Goal: Task Accomplishment & Management: Manage account settings

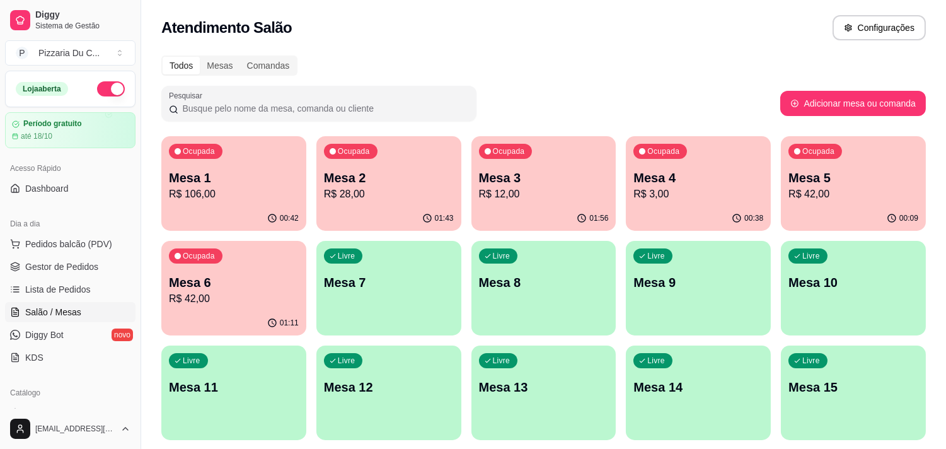
click at [212, 261] on div "Ocupada" at bounding box center [196, 255] width 54 height 15
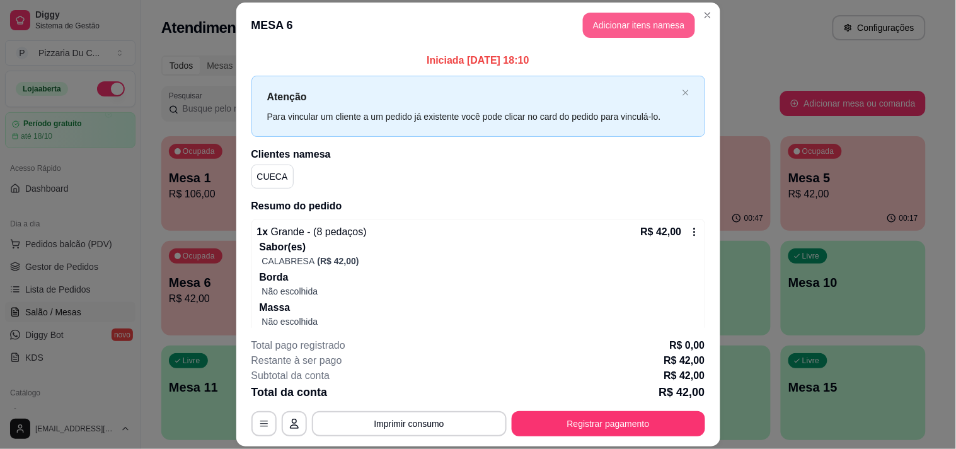
click at [660, 28] on button "Adicionar itens na mesa" at bounding box center [639, 25] width 112 height 25
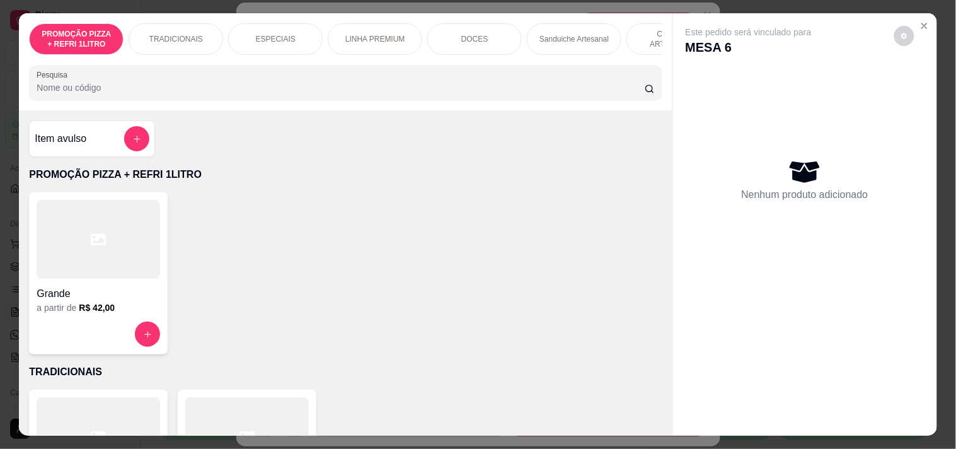
scroll to position [0, 456]
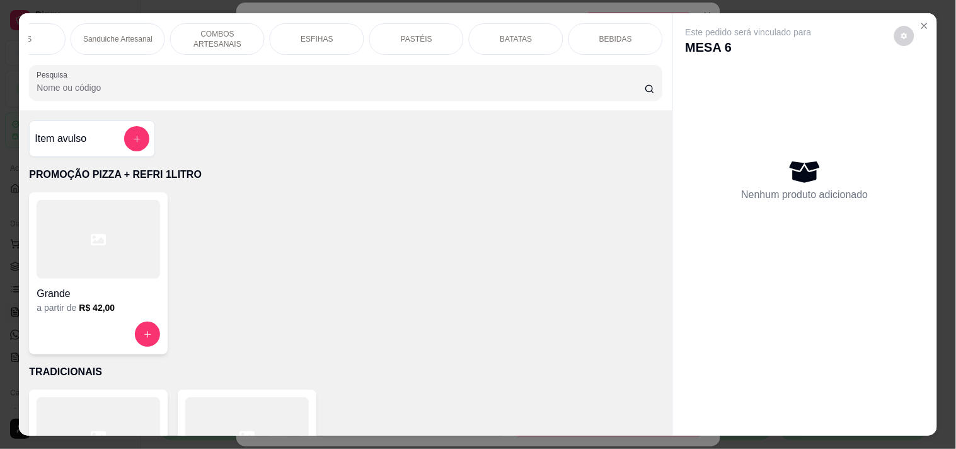
click at [639, 30] on div "BEBIDAS" at bounding box center [616, 39] width 95 height 32
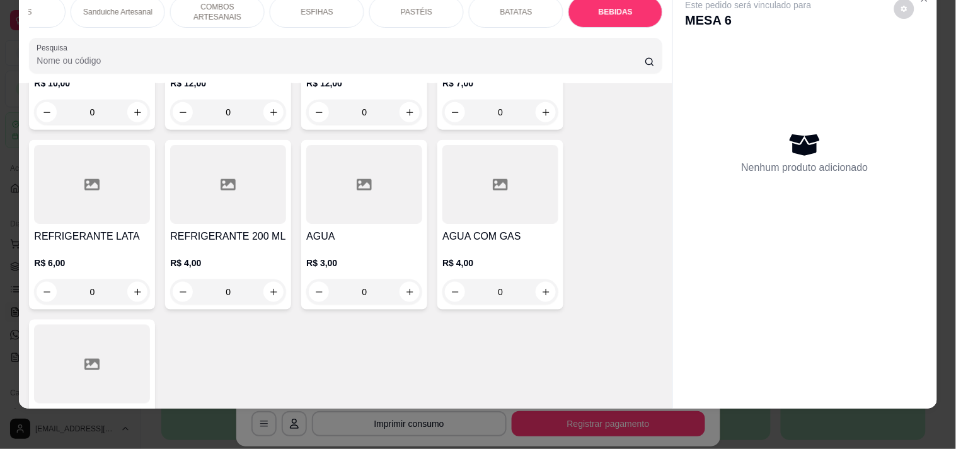
scroll to position [5302, 0]
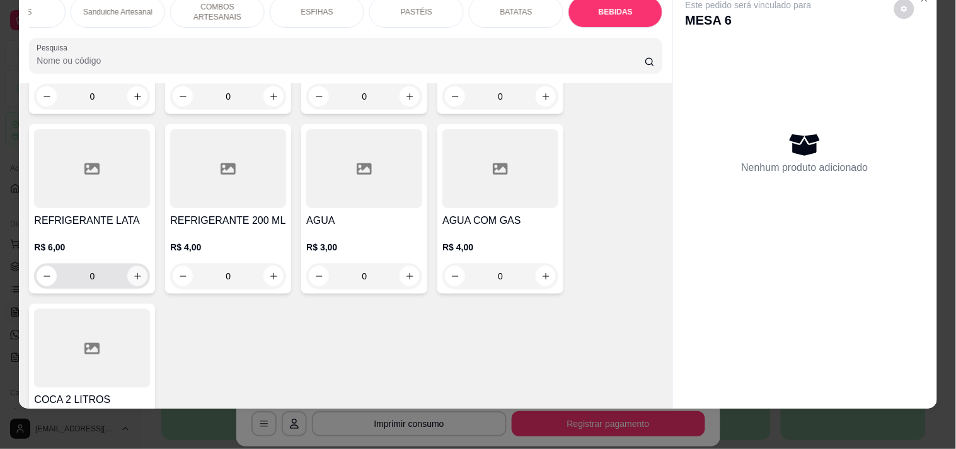
click at [136, 272] on icon "increase-product-quantity" at bounding box center [137, 276] width 9 height 9
type input "1"
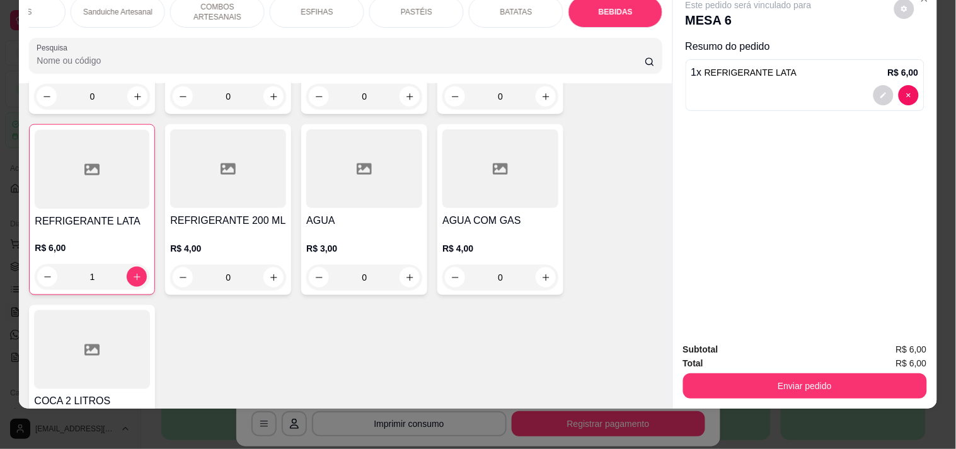
scroll to position [5303, 0]
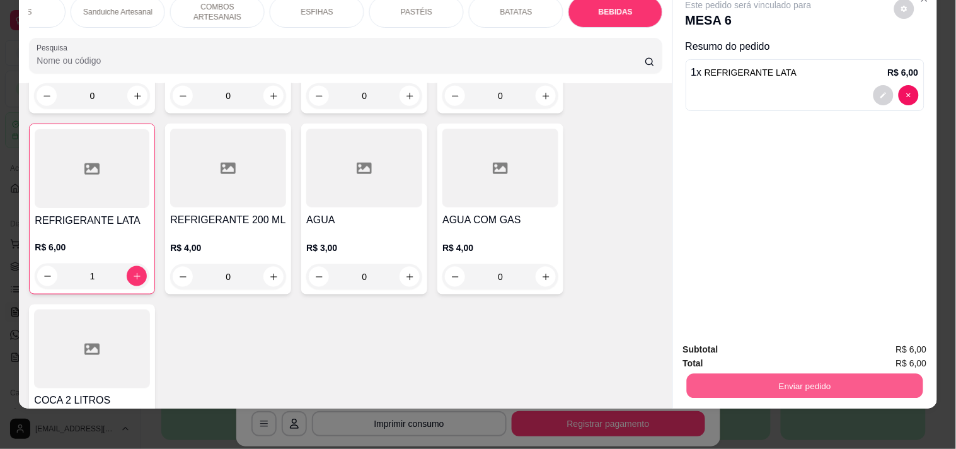
click at [768, 373] on button "Enviar pedido" at bounding box center [804, 385] width 236 height 25
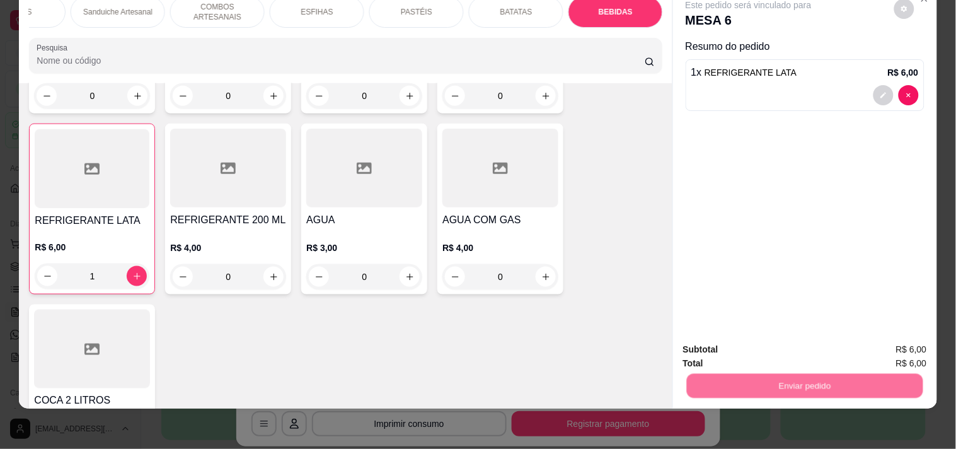
click at [893, 332] on button "Enviar pedido" at bounding box center [894, 344] width 71 height 24
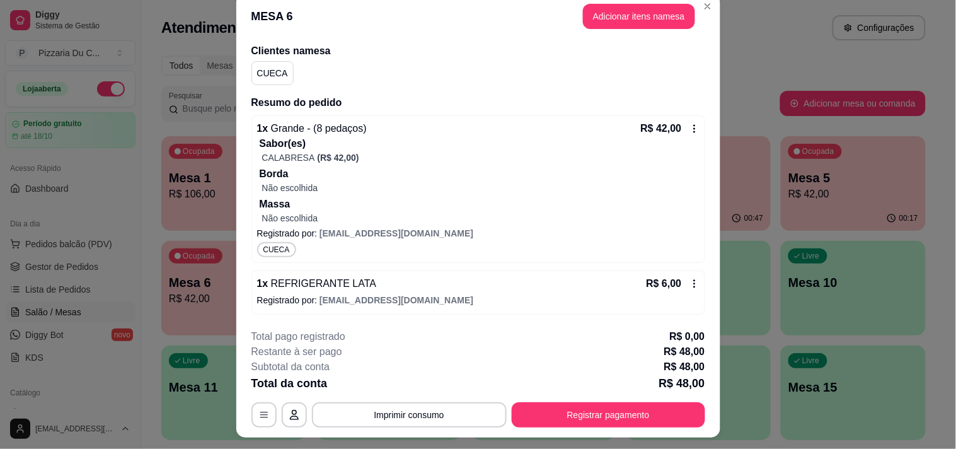
scroll to position [38, 0]
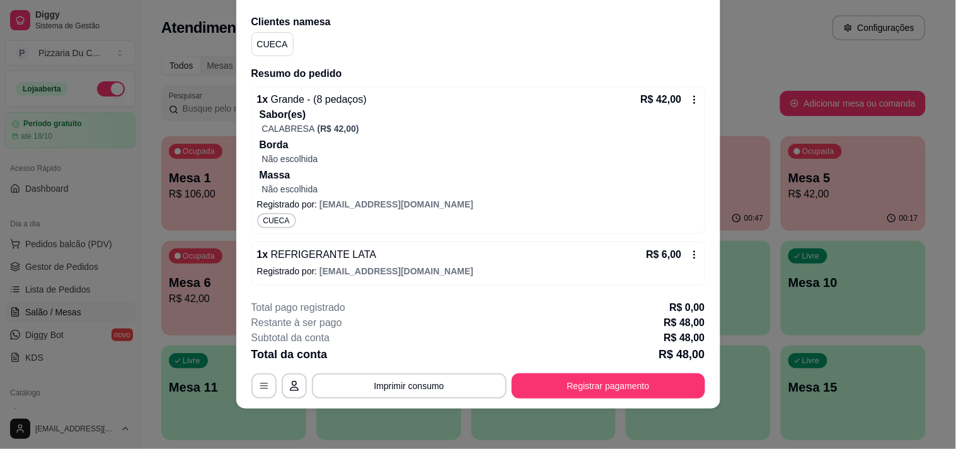
click at [678, 260] on div "R$ 6,00" at bounding box center [672, 254] width 53 height 15
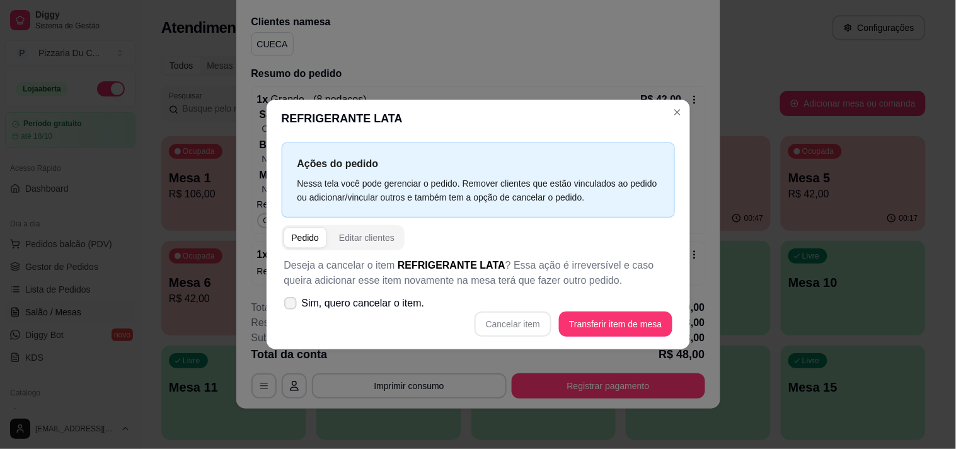
click at [369, 296] on span "Sim, quero cancelar o item." at bounding box center [363, 303] width 123 height 15
click at [292, 306] on input "Sim, quero cancelar o item." at bounding box center [288, 310] width 8 height 8
checkbox input "true"
click at [536, 329] on button "Cancelar item" at bounding box center [513, 323] width 77 height 25
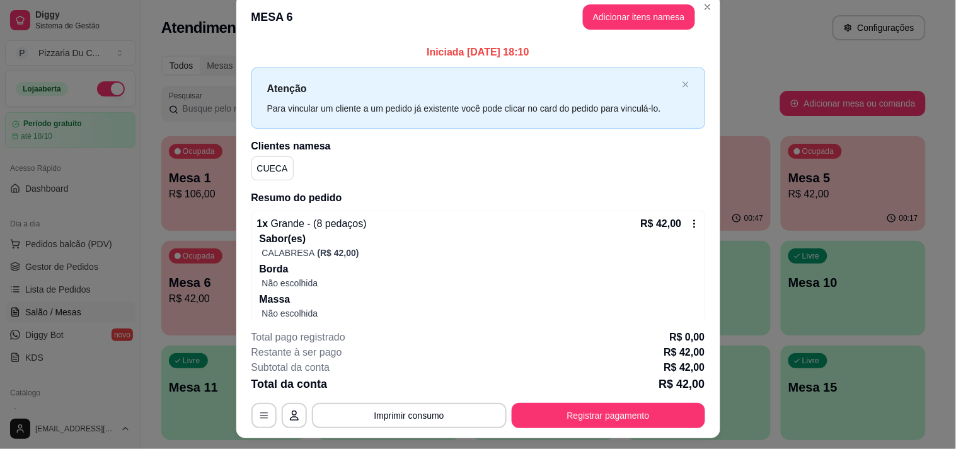
scroll to position [0, 0]
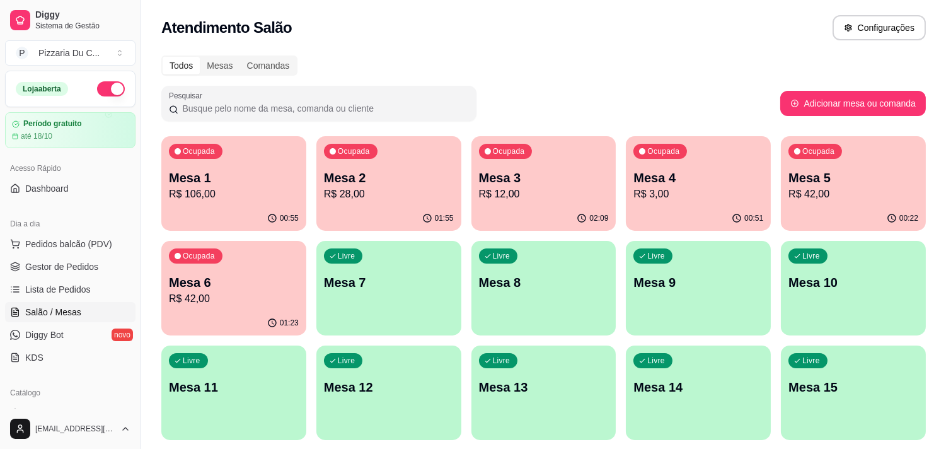
click at [819, 170] on p "Mesa 5" at bounding box center [854, 178] width 130 height 18
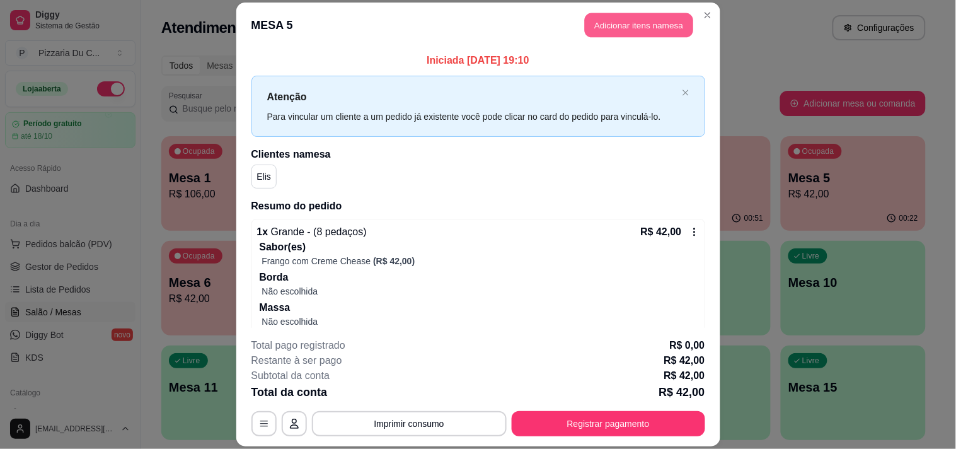
click at [638, 27] on button "Adicionar itens na mesa" at bounding box center [639, 25] width 108 height 25
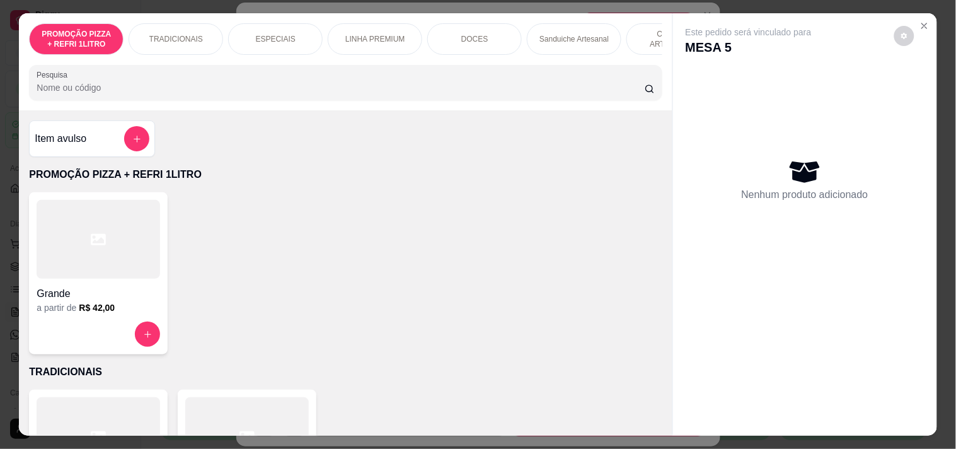
scroll to position [0, 456]
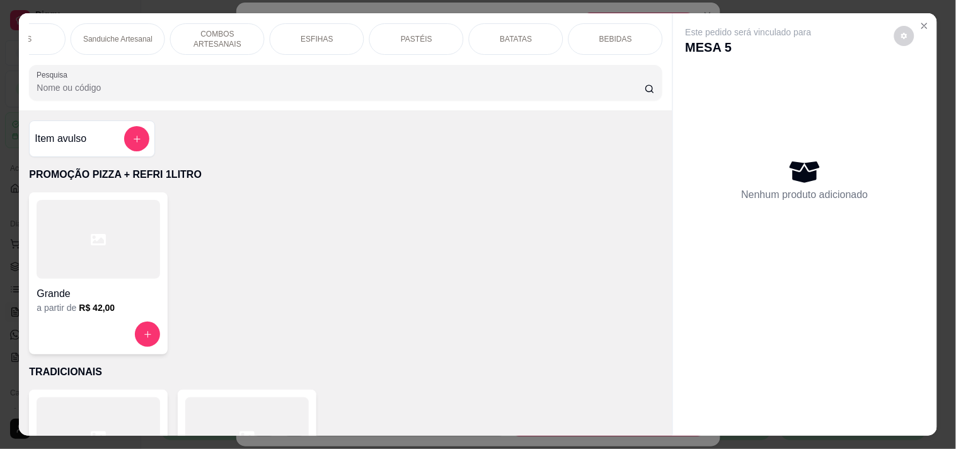
click at [645, 28] on div "BEBIDAS" at bounding box center [616, 39] width 95 height 32
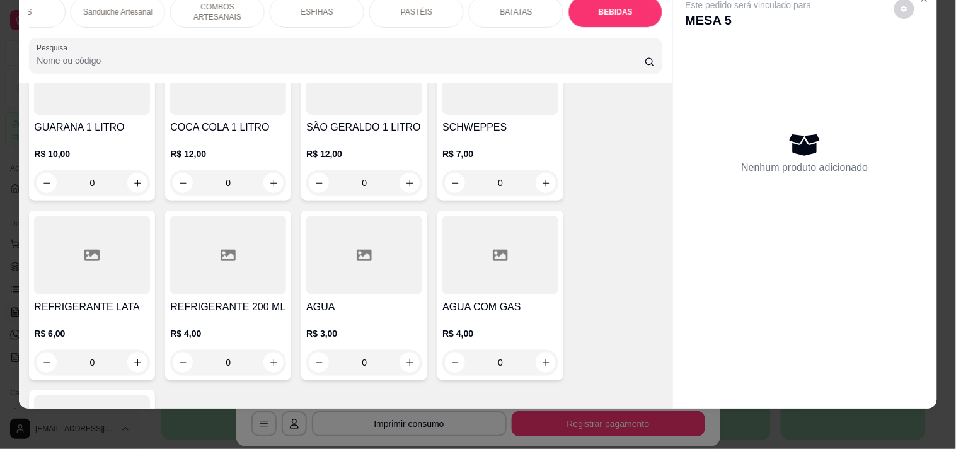
scroll to position [5232, 0]
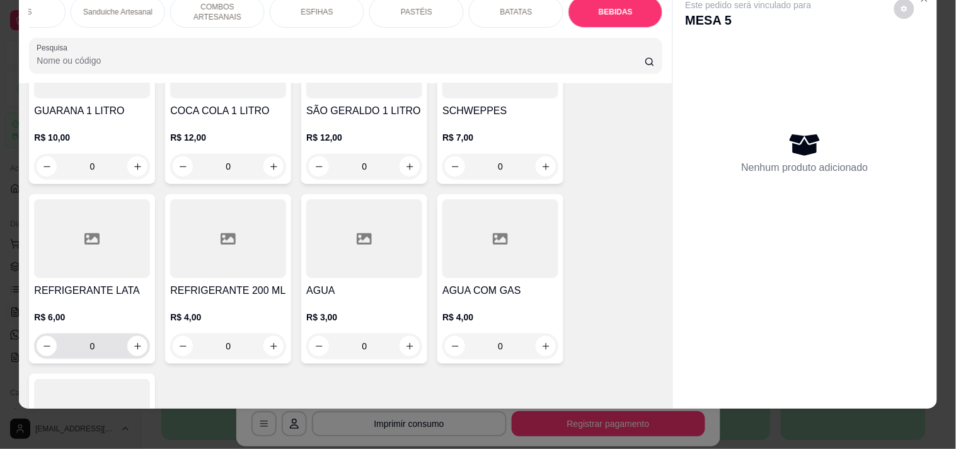
click at [122, 333] on div "0" at bounding box center [92, 345] width 111 height 25
type input "1"
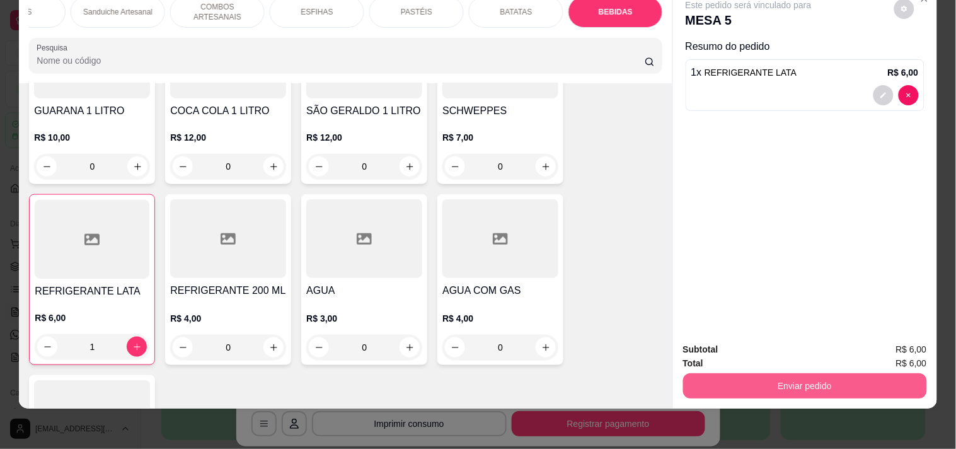
click at [768, 370] on div "Enviar pedido" at bounding box center [805, 384] width 244 height 28
click at [848, 373] on button "Enviar pedido" at bounding box center [805, 385] width 244 height 25
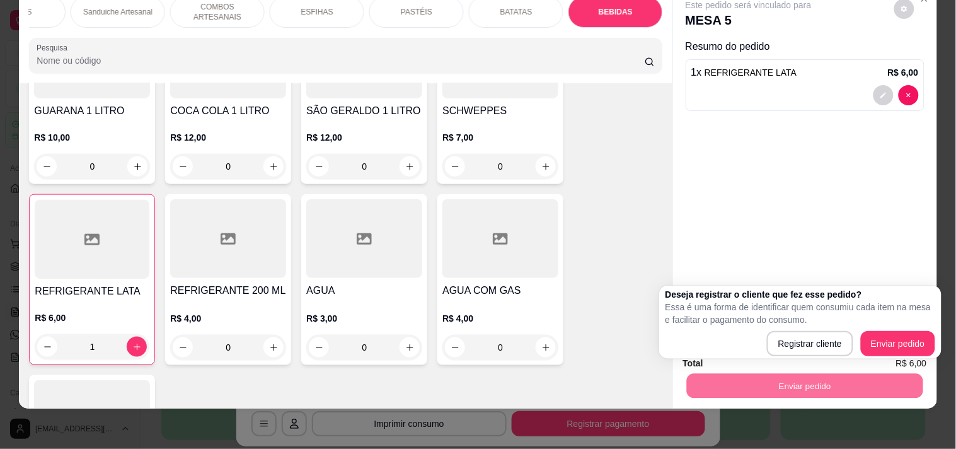
click at [893, 330] on div "Deseja registrar o cliente que fez esse pedido? Essa é uma forma de identificar…" at bounding box center [801, 322] width 270 height 68
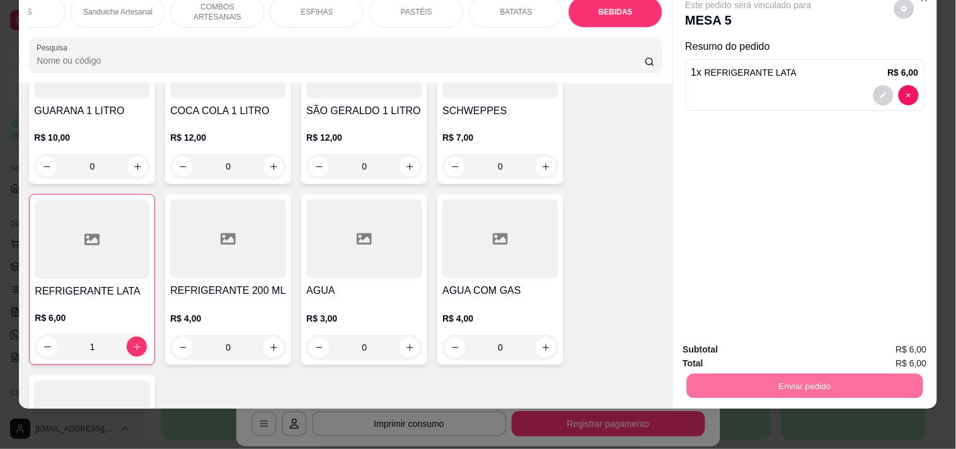
click at [893, 337] on button "Enviar pedido" at bounding box center [894, 344] width 71 height 24
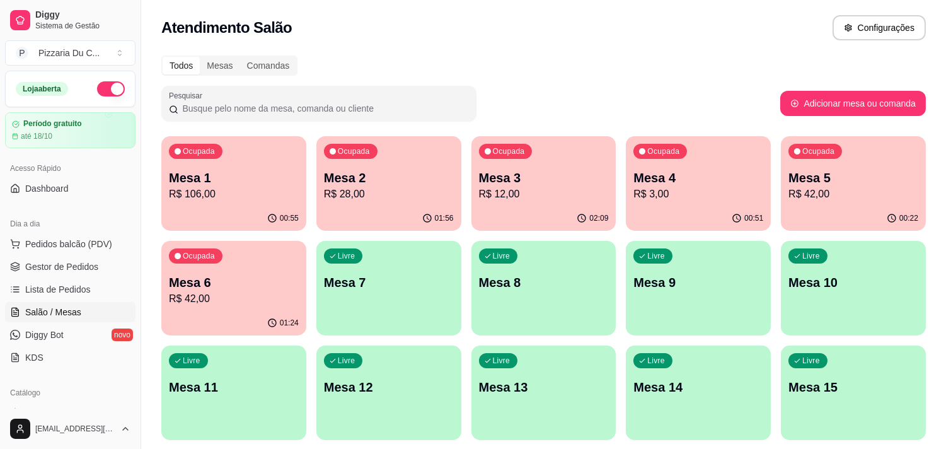
click at [369, 312] on div "Livre Mesa 7" at bounding box center [388, 280] width 145 height 79
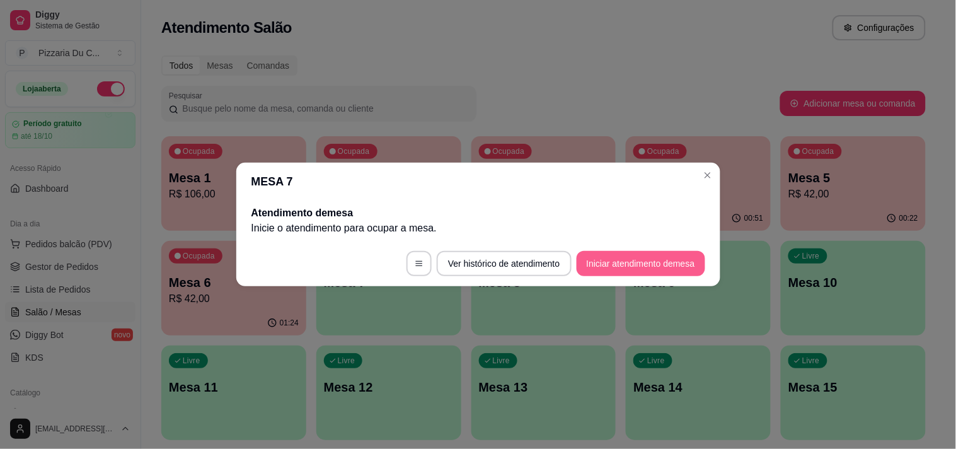
click at [609, 271] on button "Iniciar atendimento de mesa" at bounding box center [641, 263] width 129 height 25
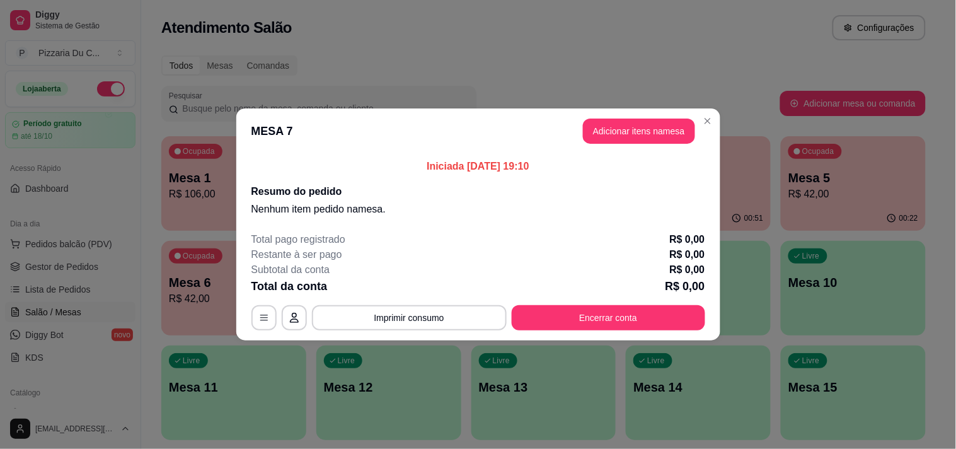
click at [639, 121] on button "Adicionar itens na mesa" at bounding box center [639, 131] width 112 height 25
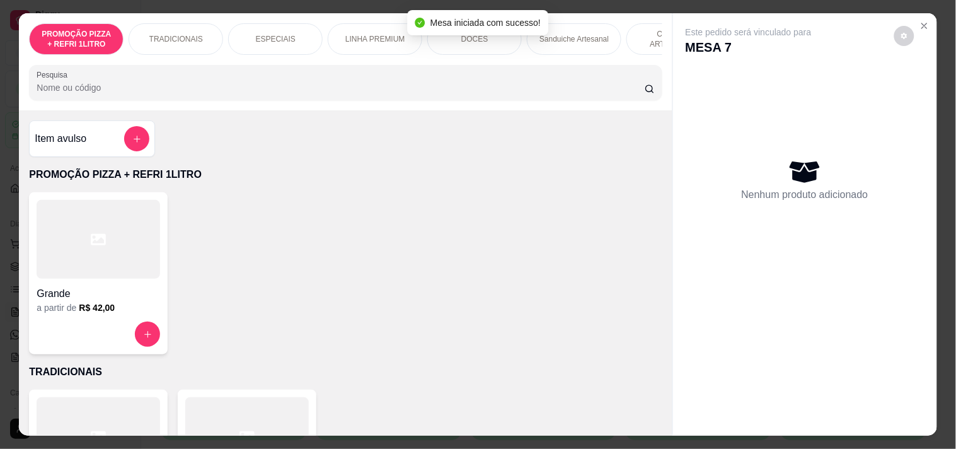
drag, startPoint x: 650, startPoint y: 29, endPoint x: 508, endPoint y: 72, distance: 148.8
click at [650, 29] on p "COMBOS ARTESANAIS" at bounding box center [673, 39] width 73 height 20
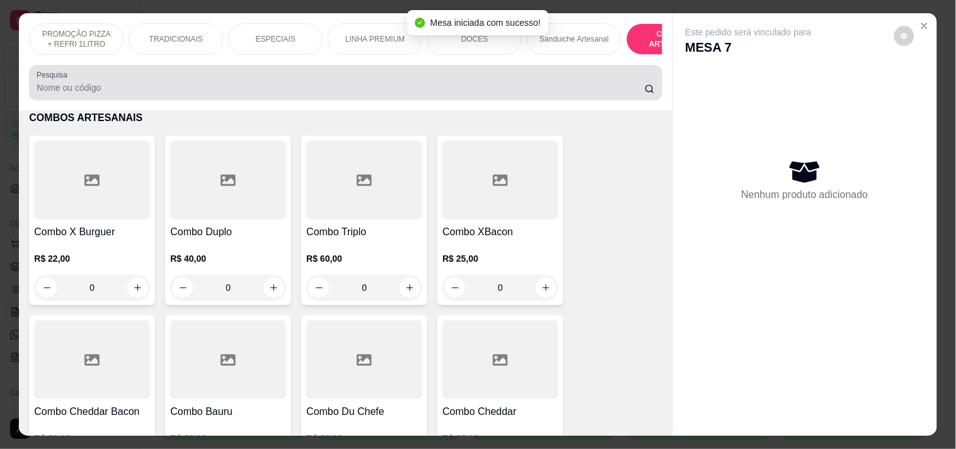
scroll to position [32, 0]
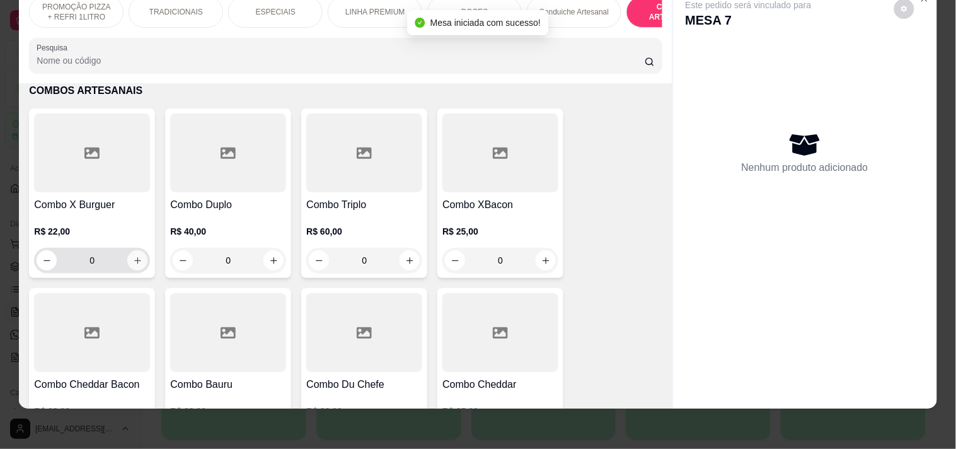
click at [133, 263] on icon "increase-product-quantity" at bounding box center [137, 260] width 9 height 9
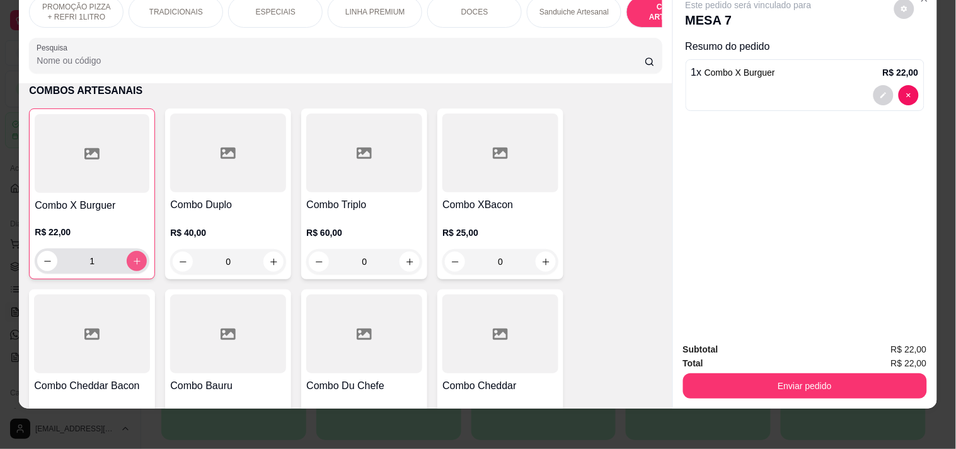
click at [134, 262] on icon "increase-product-quantity" at bounding box center [136, 261] width 9 height 9
type input "2"
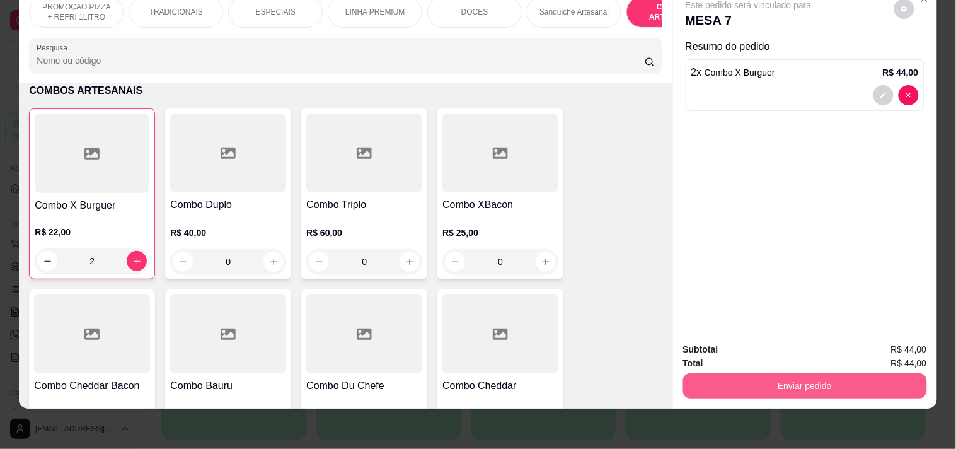
click at [789, 373] on button "Enviar pedido" at bounding box center [805, 385] width 244 height 25
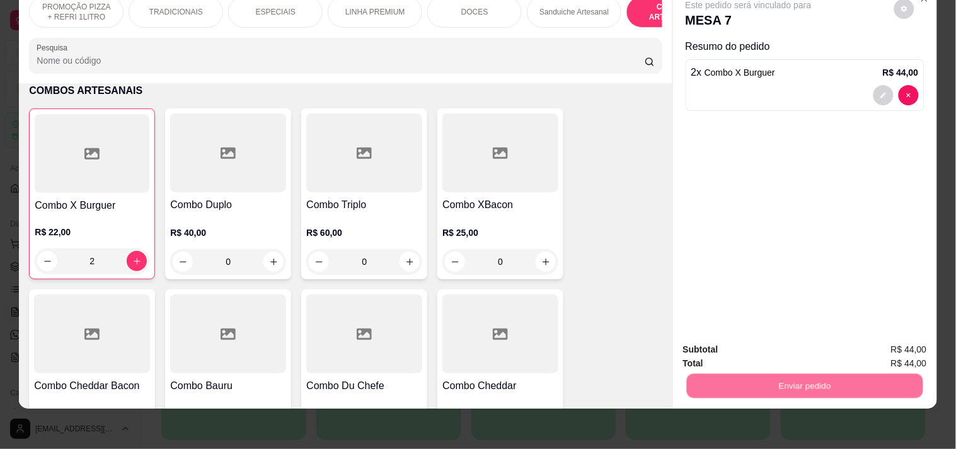
click at [785, 342] on button "Registrar cliente" at bounding box center [809, 344] width 83 height 24
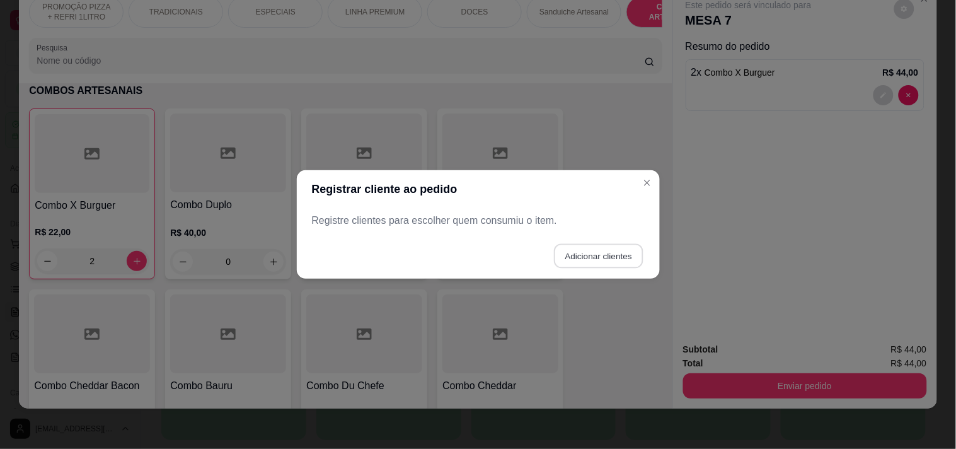
click at [613, 255] on button "Adicionar clientes" at bounding box center [598, 256] width 89 height 25
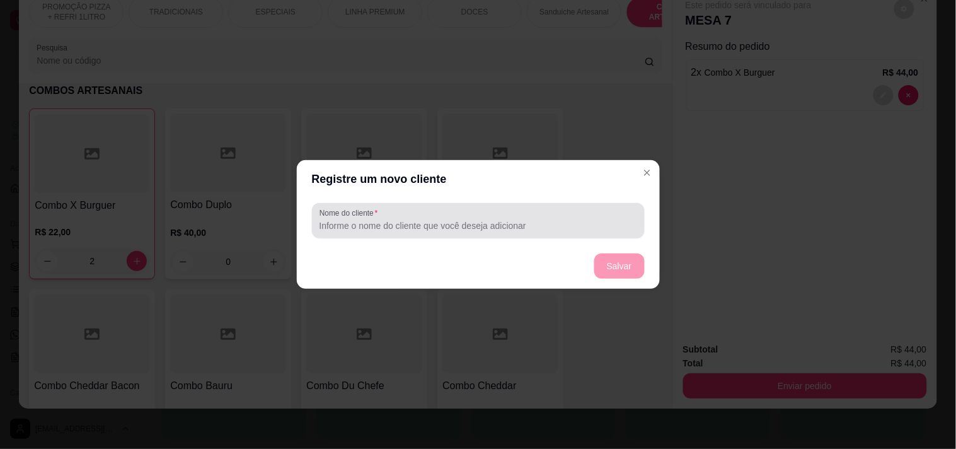
click at [527, 208] on div at bounding box center [479, 220] width 318 height 25
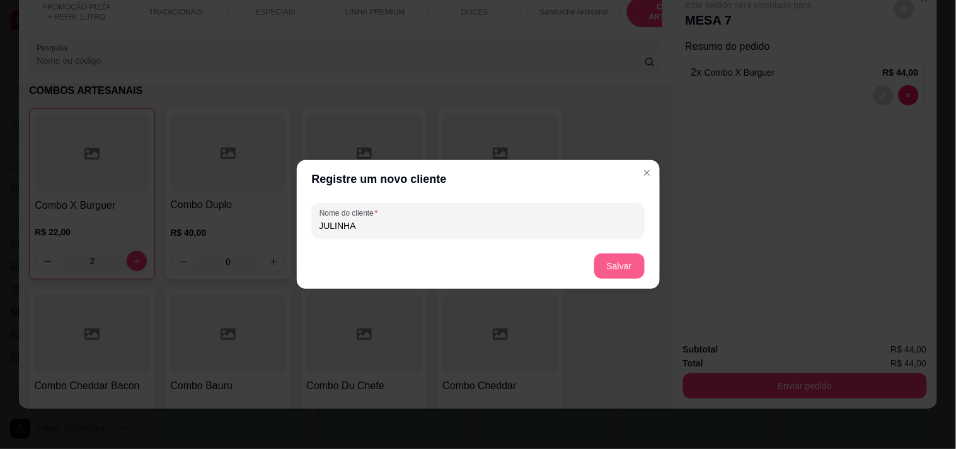
type input "JULINHA"
click at [629, 269] on button "Salvar" at bounding box center [619, 265] width 50 height 25
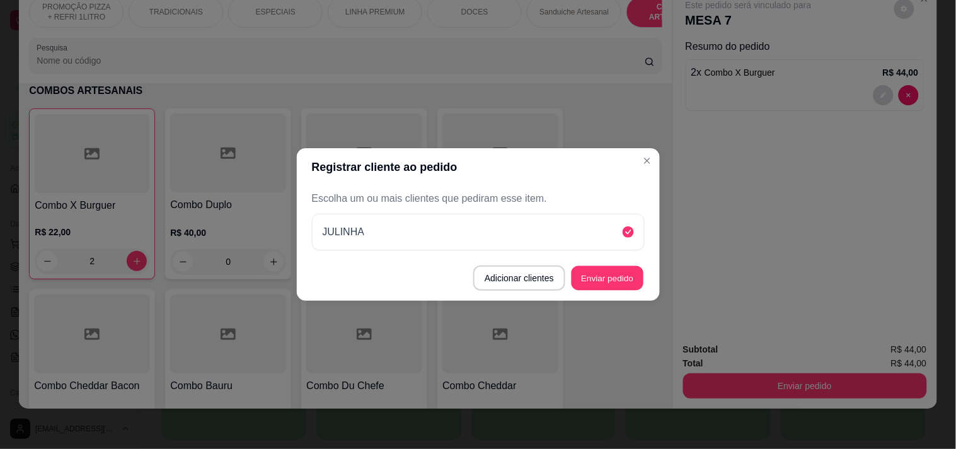
click at [639, 275] on button "Enviar pedido" at bounding box center [608, 278] width 72 height 25
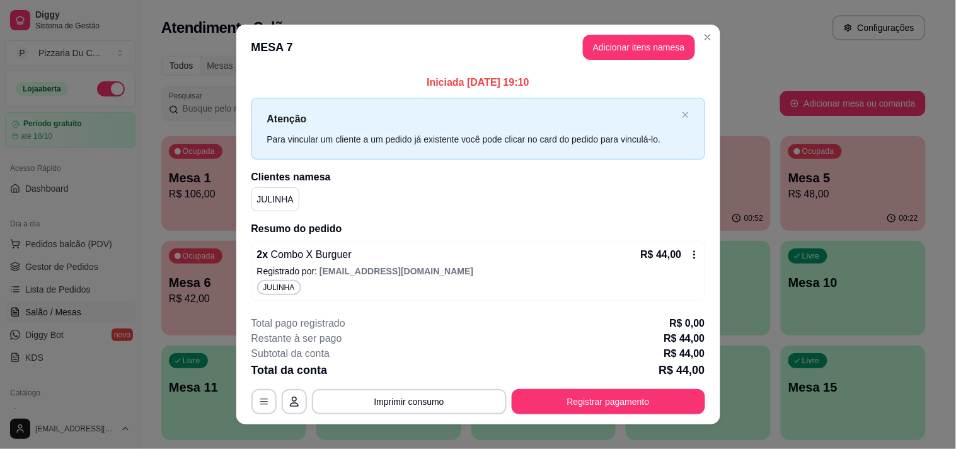
drag, startPoint x: 710, startPoint y: 44, endPoint x: 671, endPoint y: 42, distance: 39.8
click at [708, 43] on section "**********" at bounding box center [478, 224] width 484 height 399
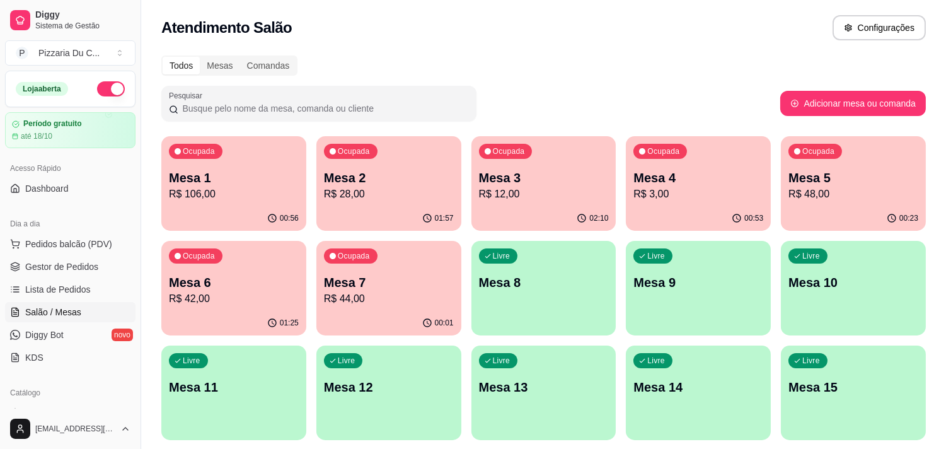
click at [543, 200] on p "R$ 12,00" at bounding box center [544, 194] width 130 height 15
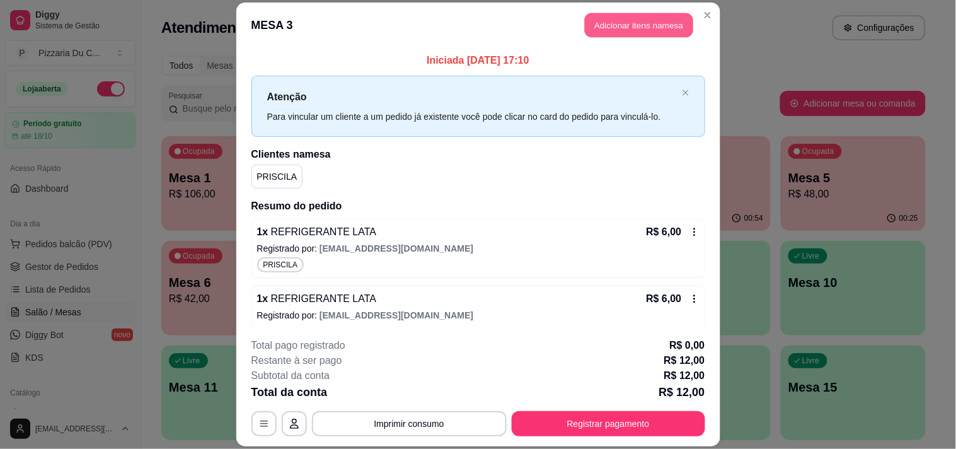
click at [627, 33] on button "Adicionar itens na mesa" at bounding box center [639, 25] width 108 height 25
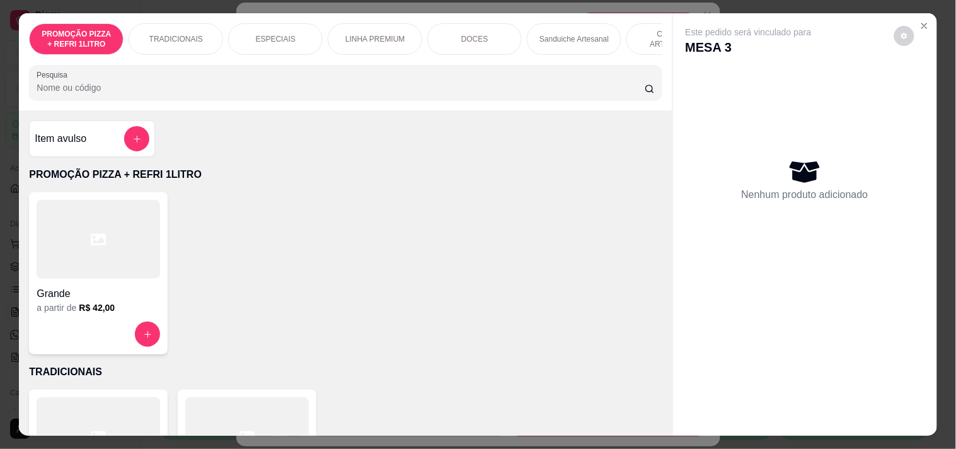
scroll to position [0, 456]
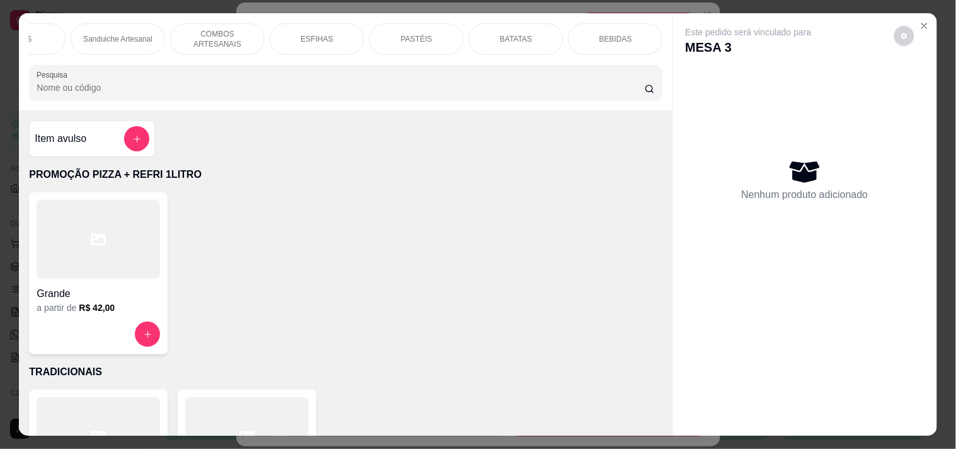
click at [591, 35] on div "BEBIDAS" at bounding box center [616, 39] width 95 height 32
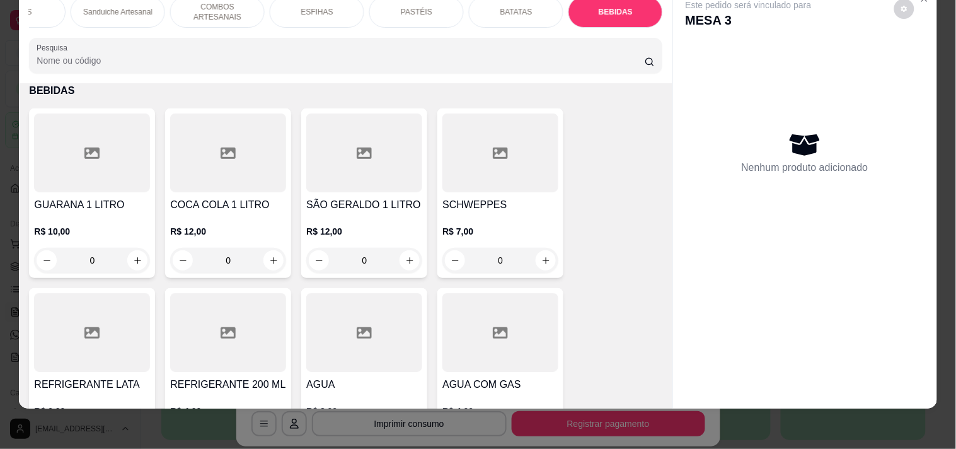
scroll to position [5162, 0]
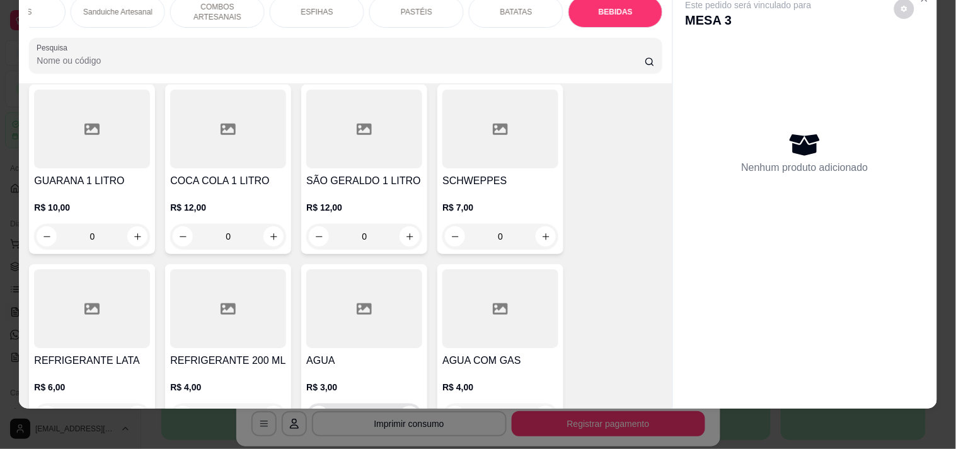
click at [405, 412] on icon "increase-product-quantity" at bounding box center [409, 416] width 9 height 9
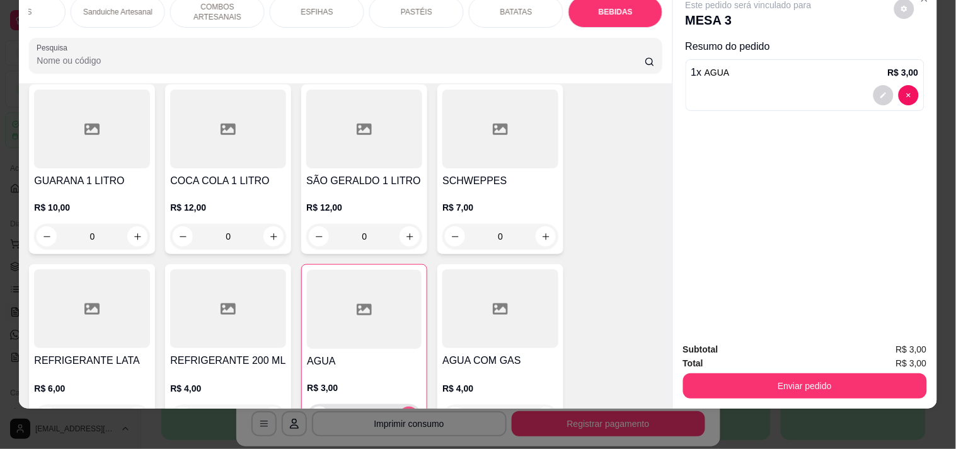
click at [405, 412] on icon "increase-product-quantity" at bounding box center [409, 416] width 9 height 9
type input "2"
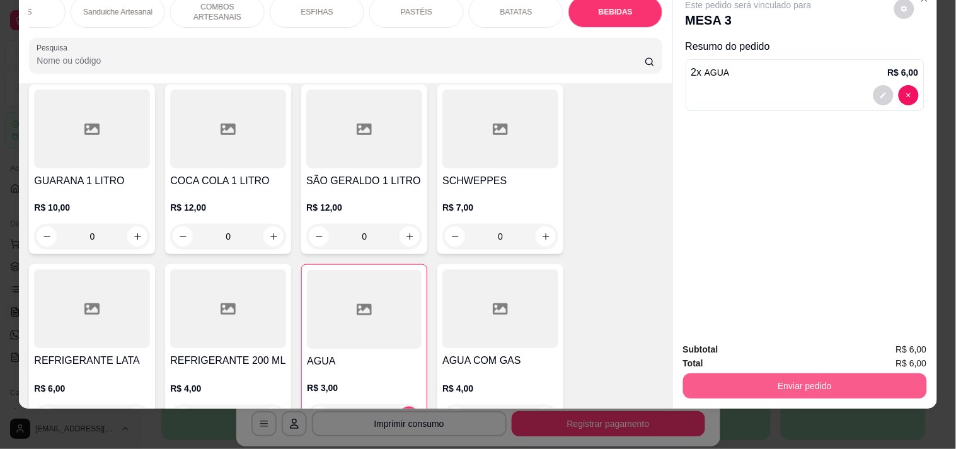
click at [893, 379] on button "Enviar pedido" at bounding box center [805, 385] width 244 height 25
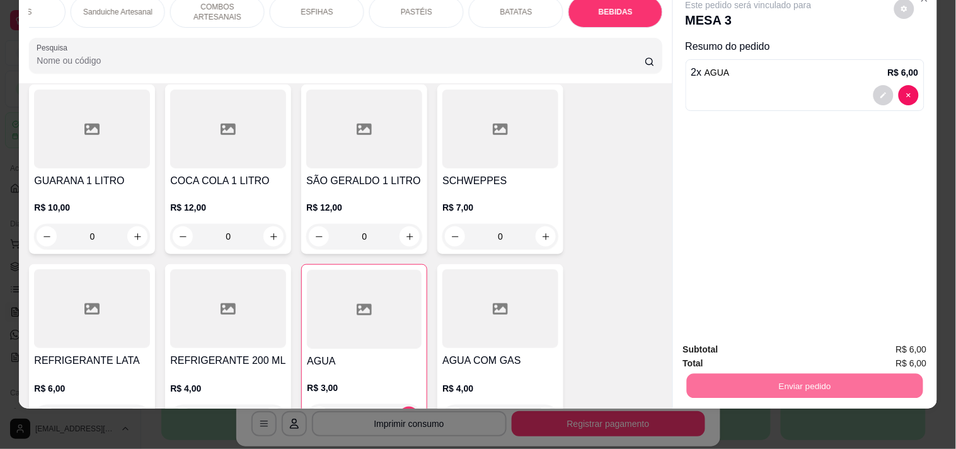
click at [879, 344] on button "Enviar pedido" at bounding box center [894, 344] width 71 height 24
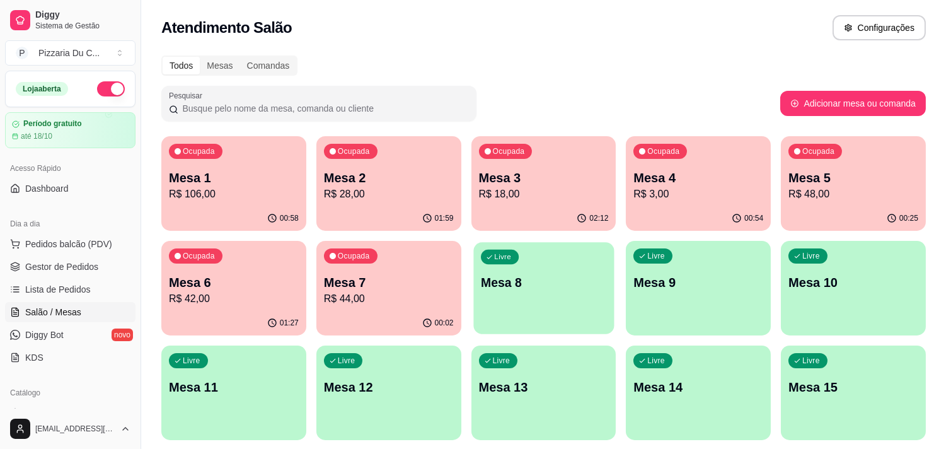
click at [517, 278] on p "Mesa 8" at bounding box center [544, 282] width 126 height 17
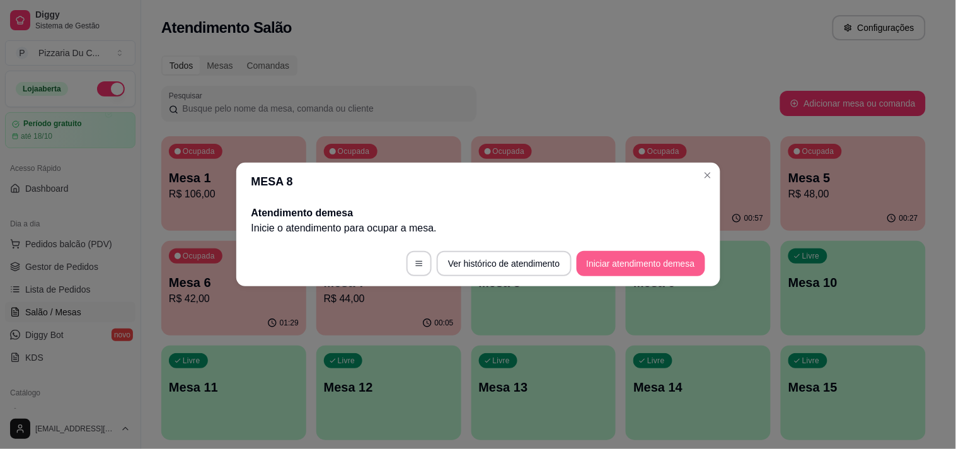
click at [644, 278] on footer "Ver histórico de atendimento Iniciar atendimento de mesa" at bounding box center [478, 263] width 484 height 45
click at [641, 272] on button "Iniciar atendimento de mesa" at bounding box center [641, 263] width 129 height 25
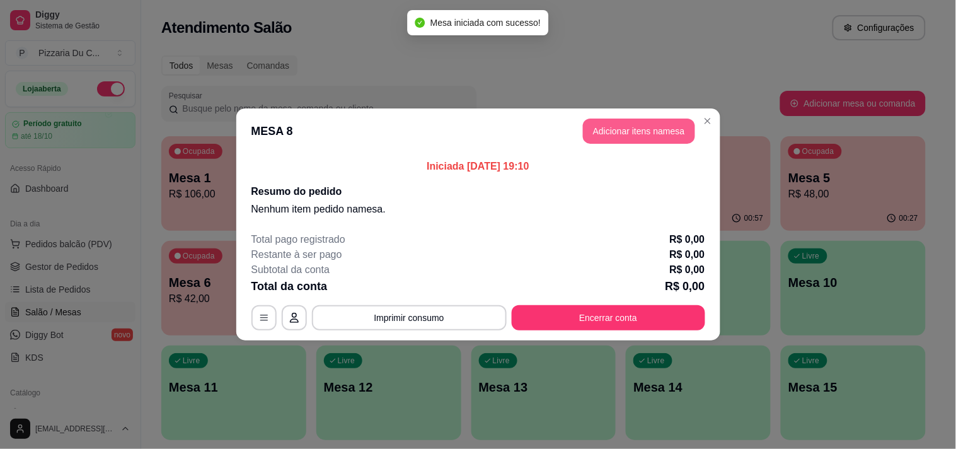
click at [660, 120] on button "Adicionar itens na mesa" at bounding box center [639, 131] width 112 height 25
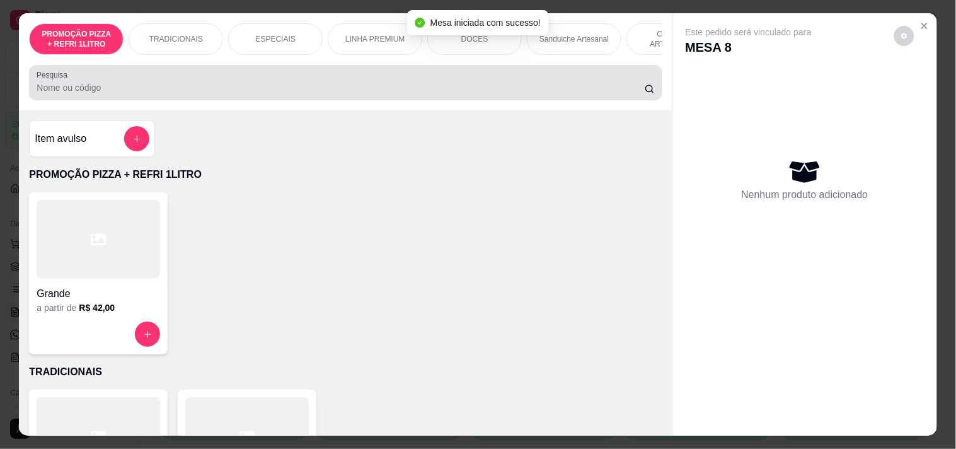
click at [601, 65] on div "PROMOÇÃO PIZZA + REFRI 1LITRO TRADICIONAIS ESPECIAIS LINHA PREMIUM DOCES Sandui…" at bounding box center [345, 61] width 653 height 97
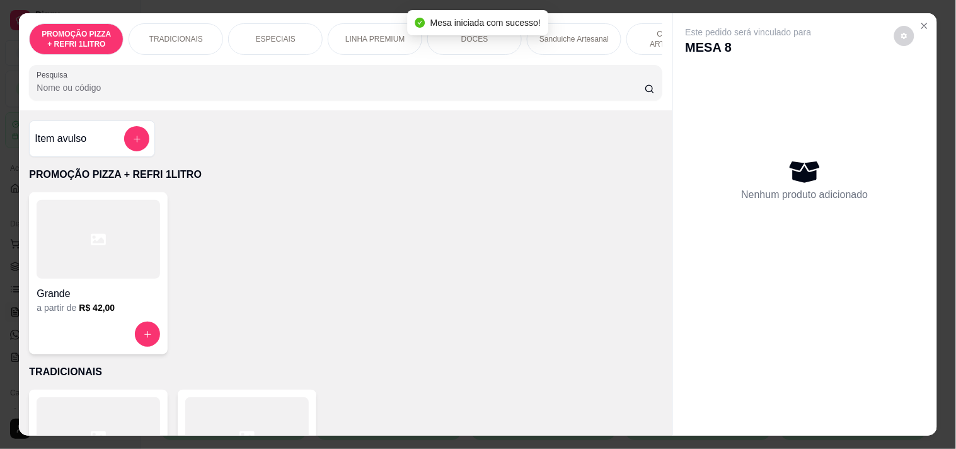
scroll to position [0, 456]
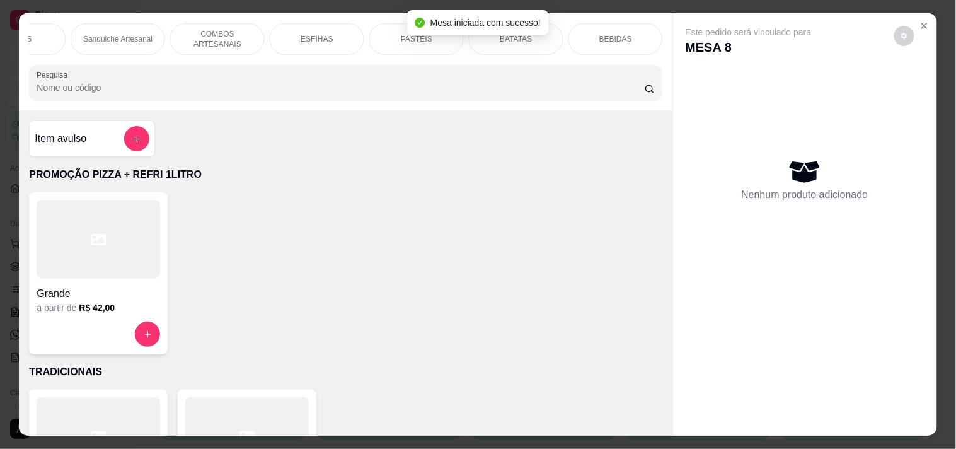
click at [615, 37] on p "BEBIDAS" at bounding box center [615, 39] width 33 height 10
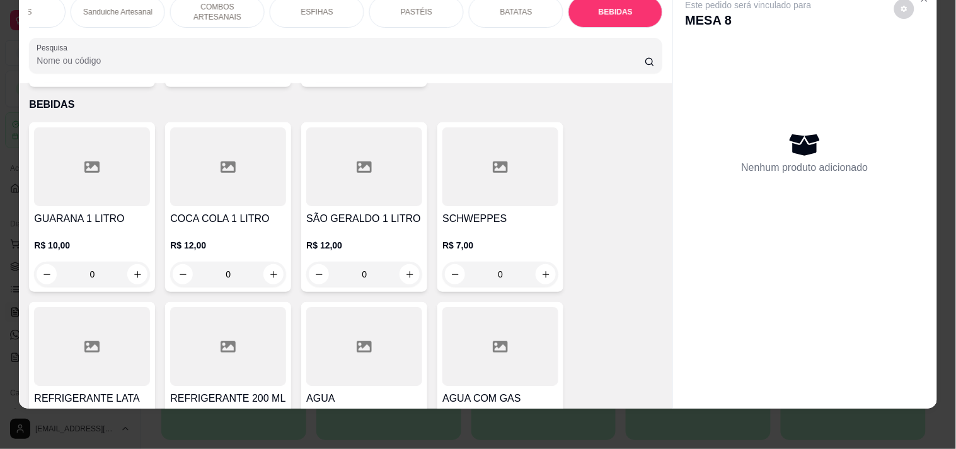
scroll to position [5162, 0]
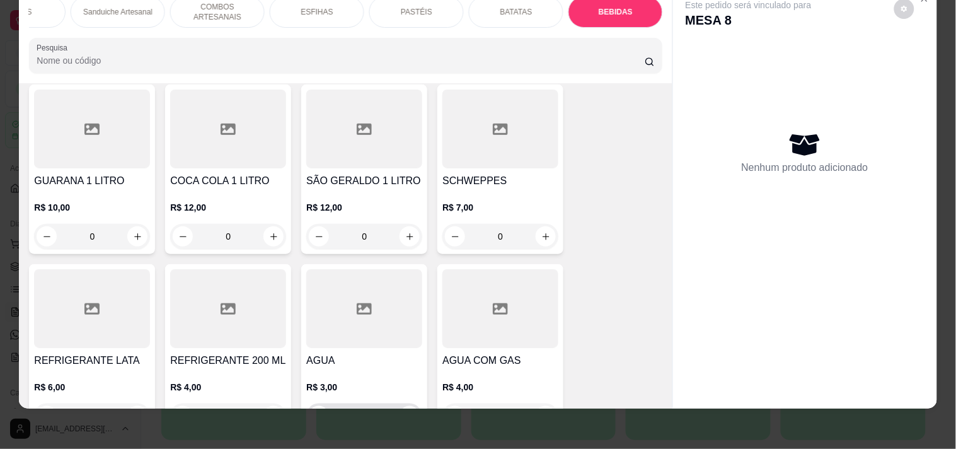
click at [406, 412] on icon "increase-product-quantity" at bounding box center [409, 416] width 9 height 9
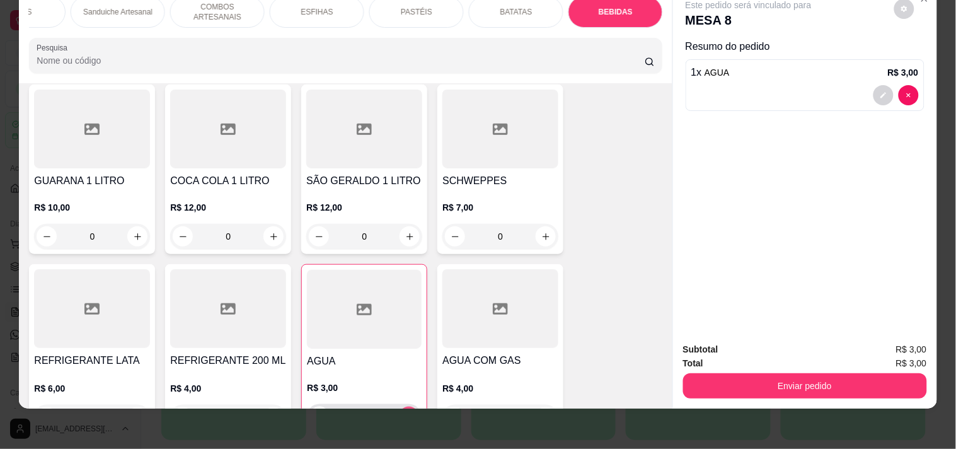
click at [406, 412] on icon "increase-product-quantity" at bounding box center [409, 416] width 9 height 9
type input "2"
click at [807, 379] on button "Enviar pedido" at bounding box center [805, 385] width 244 height 25
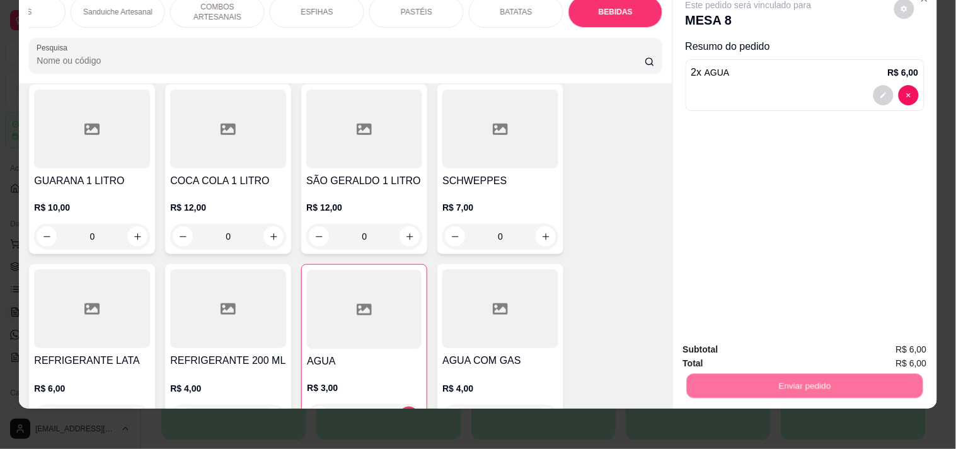
click at [828, 342] on button "Registrar cliente" at bounding box center [809, 344] width 83 height 24
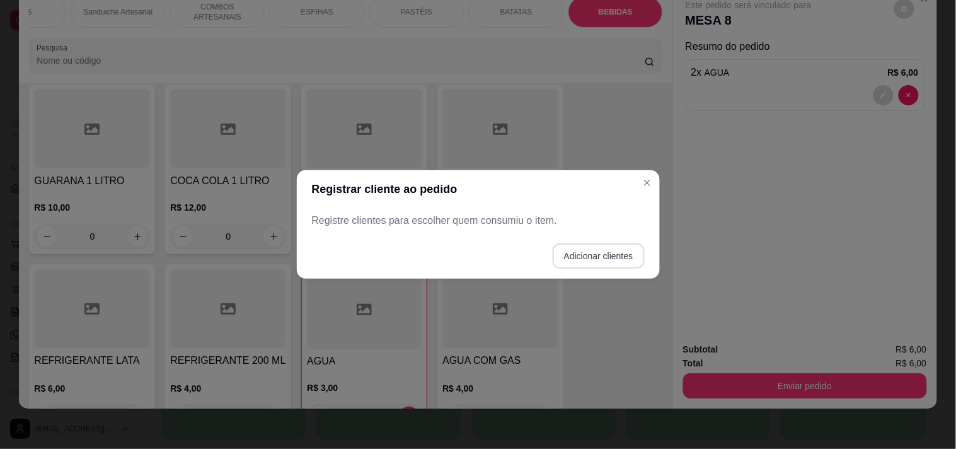
click at [628, 254] on button "Adicionar clientes" at bounding box center [599, 255] width 92 height 25
click at [528, 230] on input "Nome do cliente" at bounding box center [478, 225] width 318 height 13
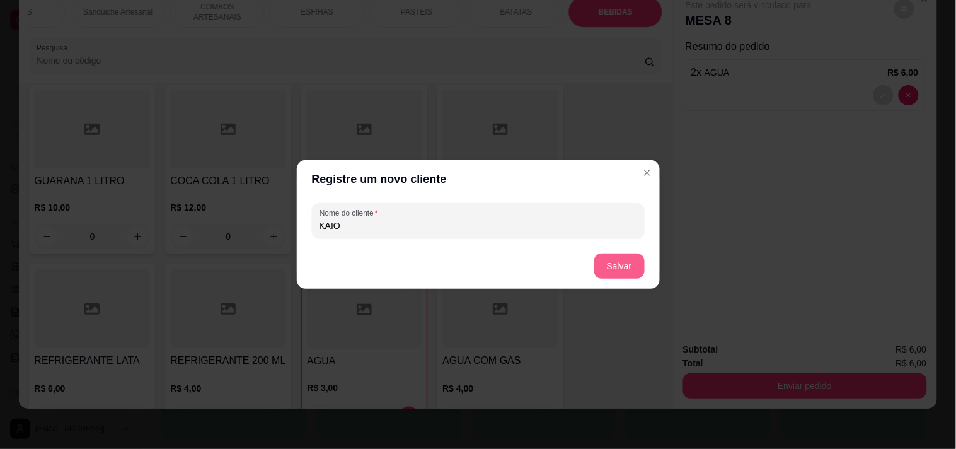
type input "KAIO"
click at [619, 255] on button "Salvar" at bounding box center [619, 265] width 50 height 25
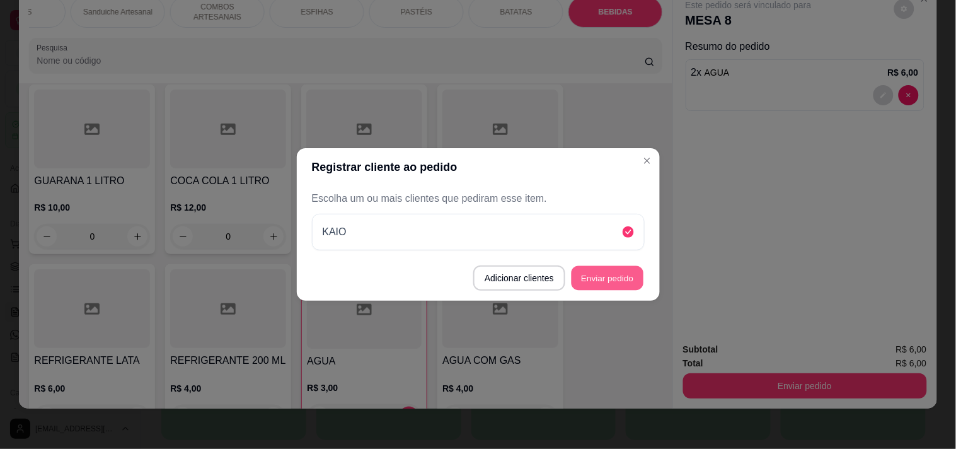
click at [637, 272] on button "Enviar pedido" at bounding box center [608, 278] width 72 height 25
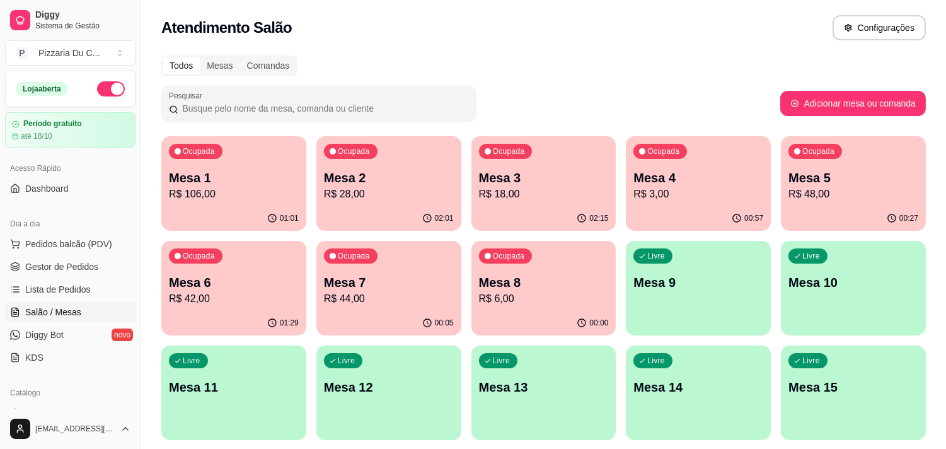
click at [878, 195] on p "R$ 48,00" at bounding box center [854, 194] width 130 height 15
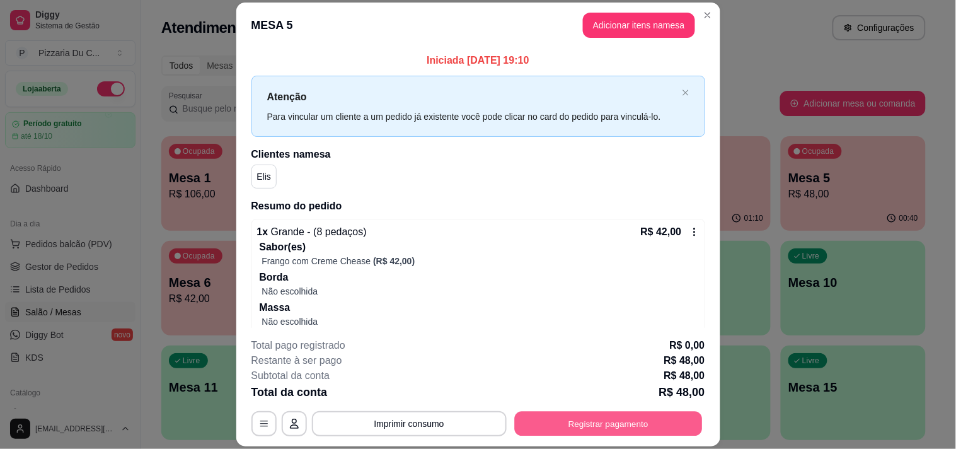
click at [615, 422] on button "Registrar pagamento" at bounding box center [608, 424] width 188 height 25
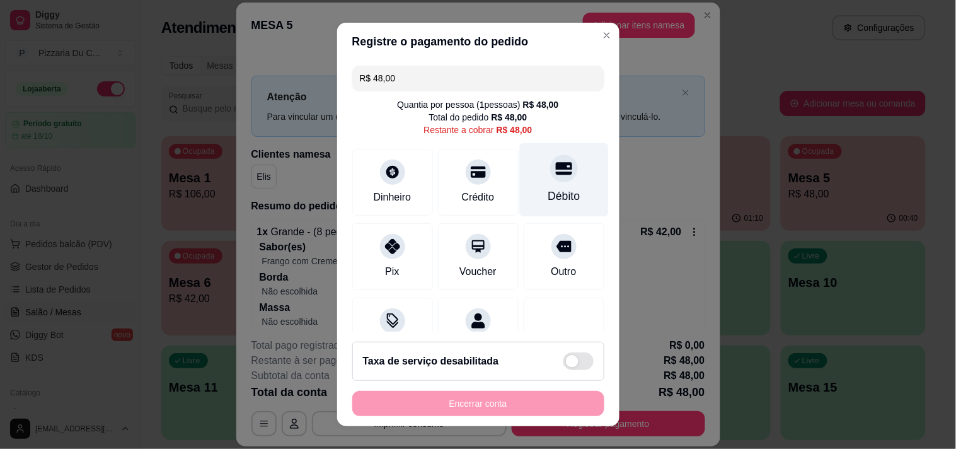
click at [525, 167] on div "Débito" at bounding box center [563, 179] width 89 height 74
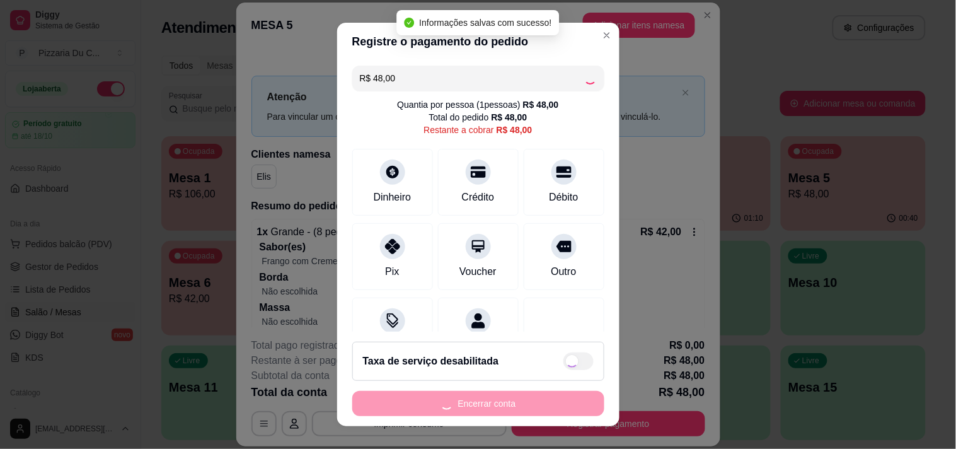
type input "R$ 0,00"
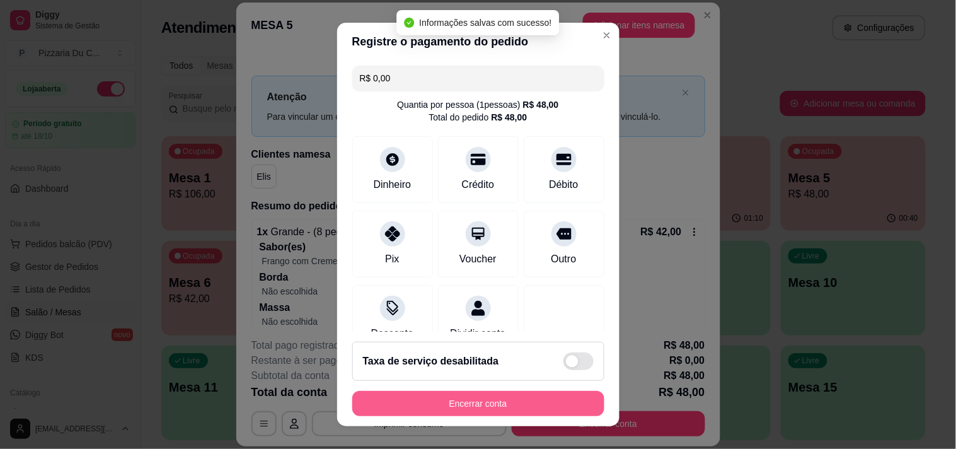
click at [540, 395] on button "Encerrar conta" at bounding box center [478, 403] width 252 height 25
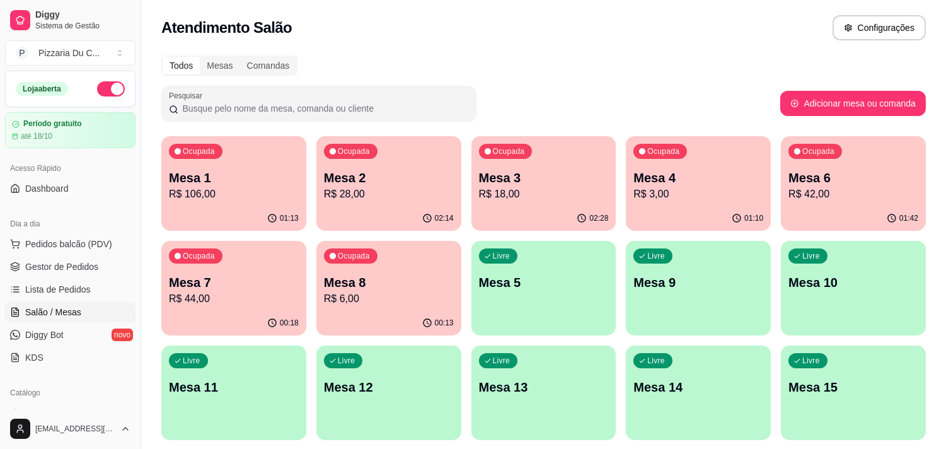
click at [272, 169] on p "Mesa 1" at bounding box center [234, 178] width 130 height 18
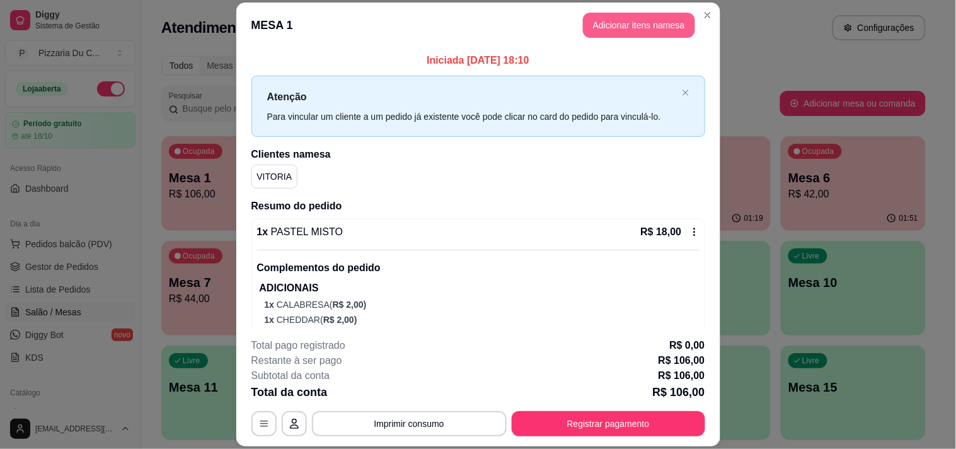
click at [642, 22] on button "Adicionar itens na mesa" at bounding box center [639, 25] width 112 height 25
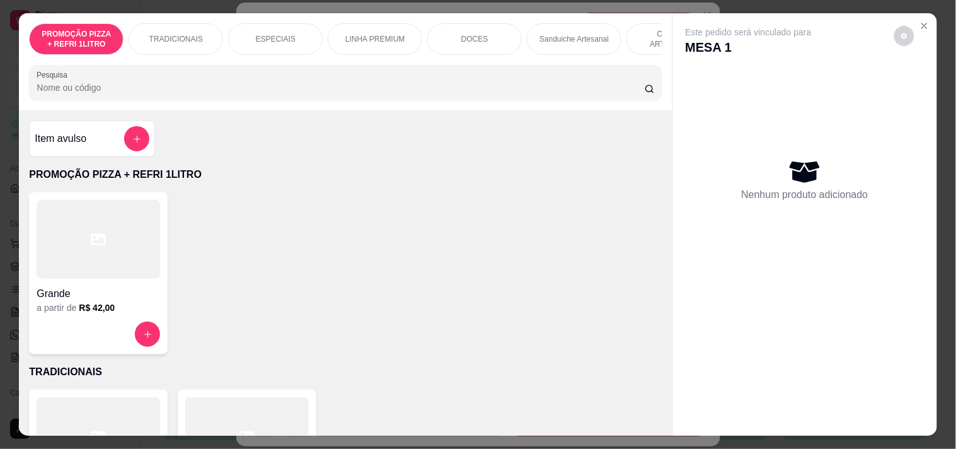
click at [88, 147] on div "Item avulso" at bounding box center [92, 138] width 115 height 25
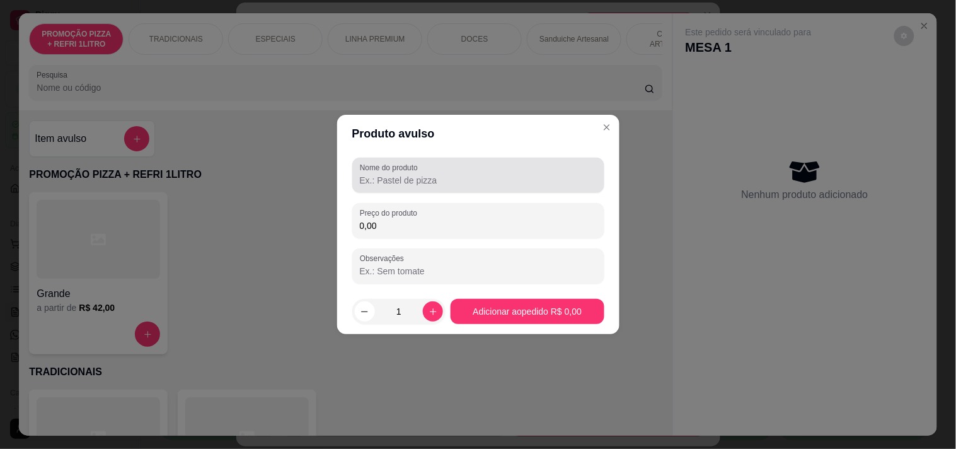
click at [419, 183] on input "Nome do produto" at bounding box center [478, 180] width 237 height 13
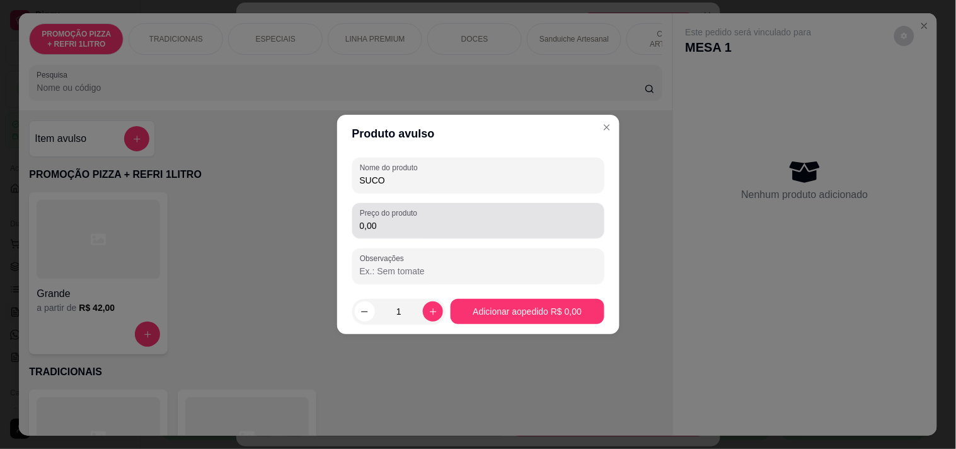
type input "SUCO"
click at [408, 229] on input "0,00" at bounding box center [478, 225] width 237 height 13
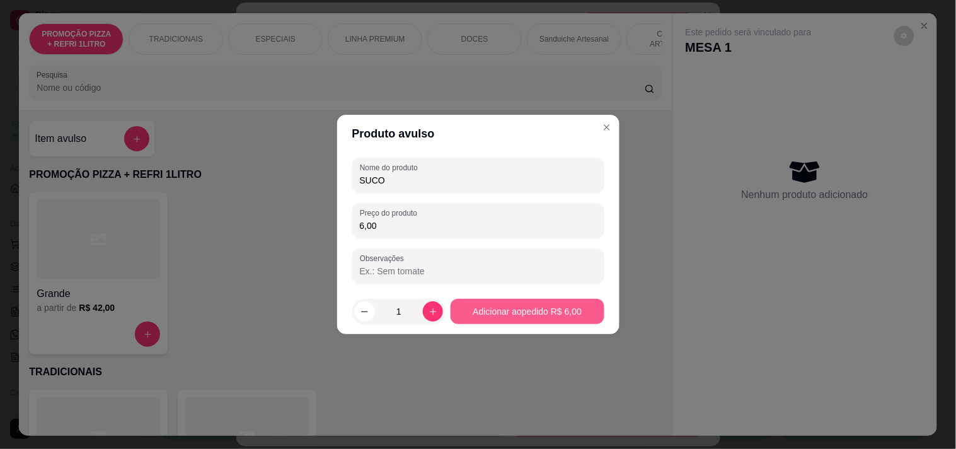
type input "6,00"
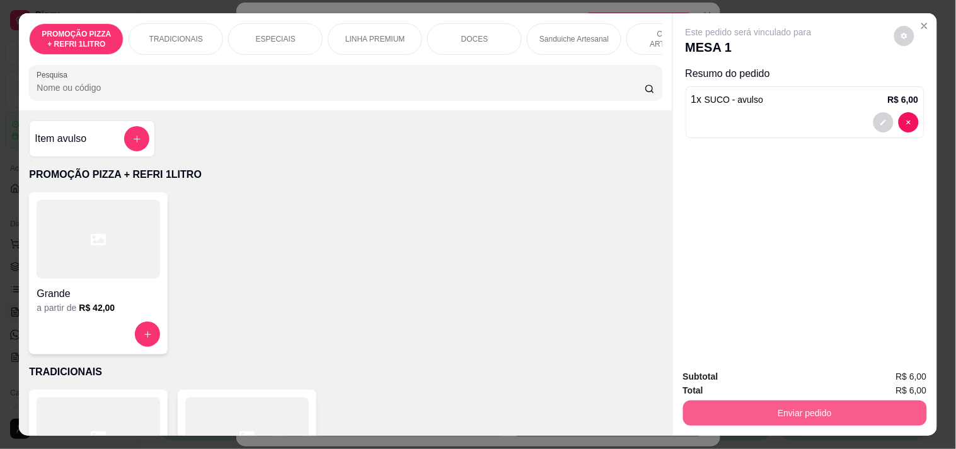
click at [817, 407] on button "Enviar pedido" at bounding box center [805, 412] width 244 height 25
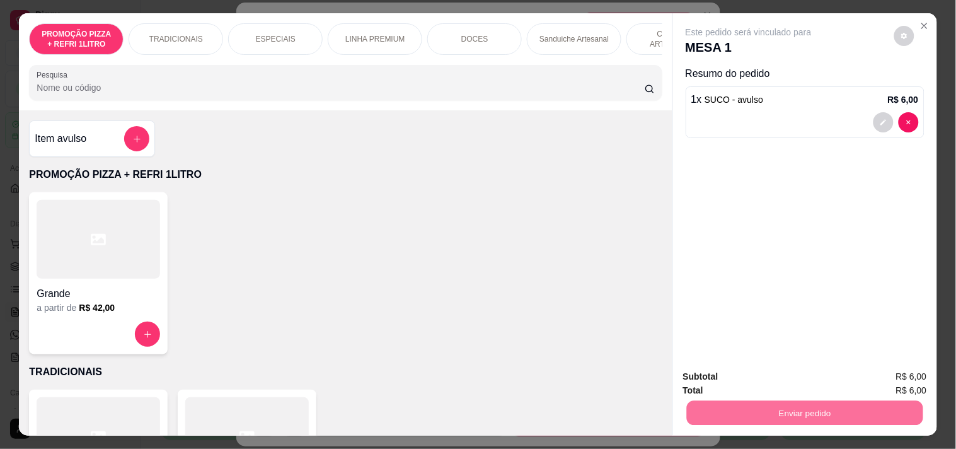
click at [874, 374] on button "Enviar pedido" at bounding box center [894, 376] width 71 height 24
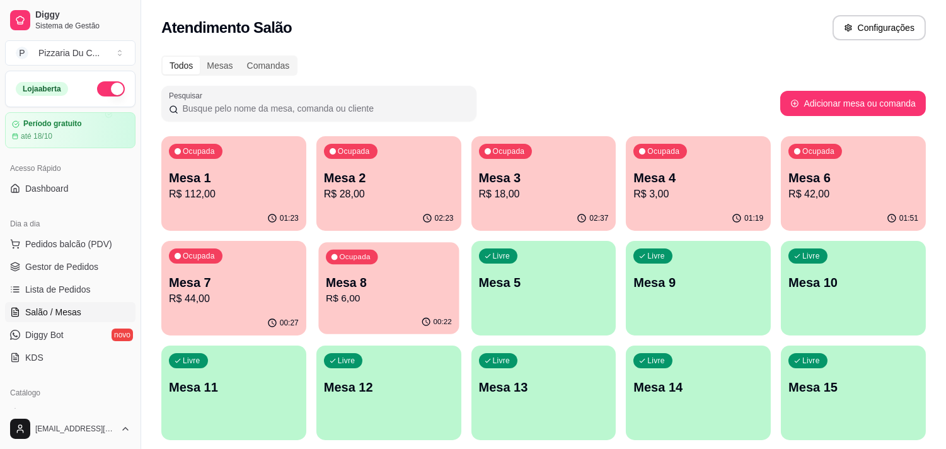
click at [382, 267] on div "Ocupada Mesa 8 R$ 6,00" at bounding box center [388, 276] width 141 height 68
click at [521, 183] on p "Mesa 3" at bounding box center [544, 178] width 126 height 17
click at [474, 292] on div "Livre Mesa 5" at bounding box center [543, 280] width 145 height 79
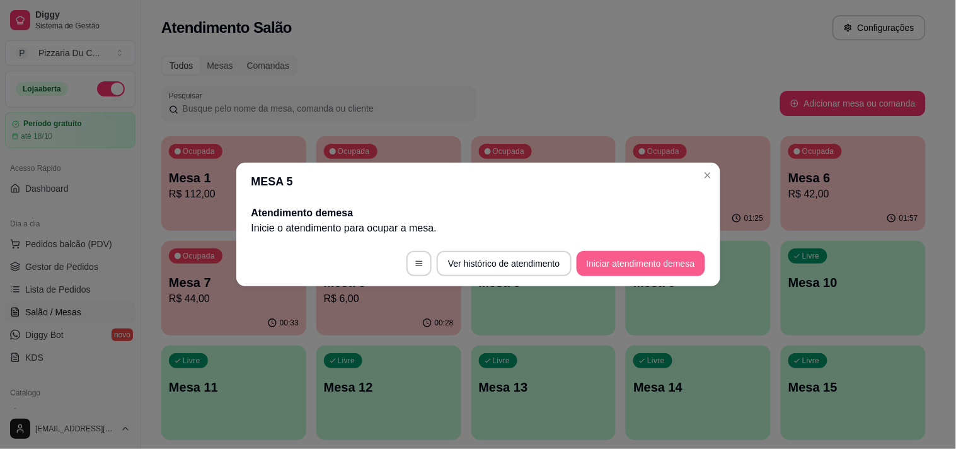
click at [627, 261] on button "Iniciar atendimento de mesa" at bounding box center [641, 263] width 129 height 25
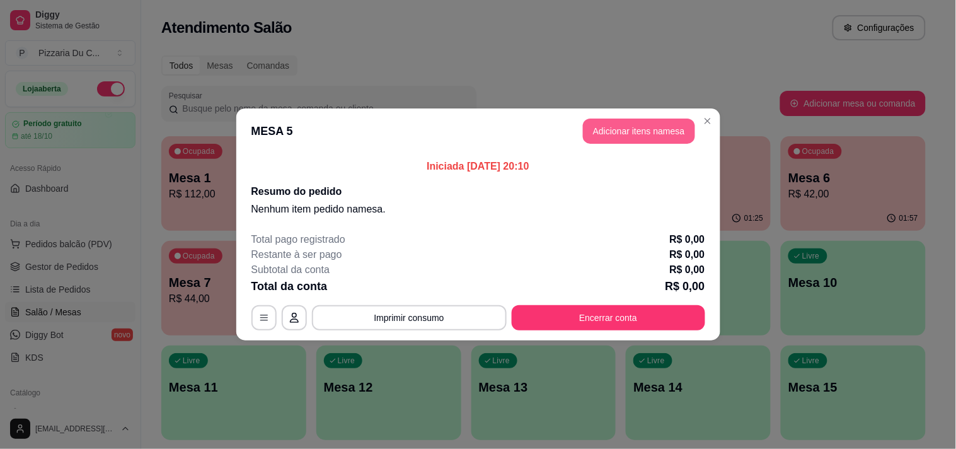
click at [625, 128] on button "Adicionar itens na mesa" at bounding box center [639, 131] width 112 height 25
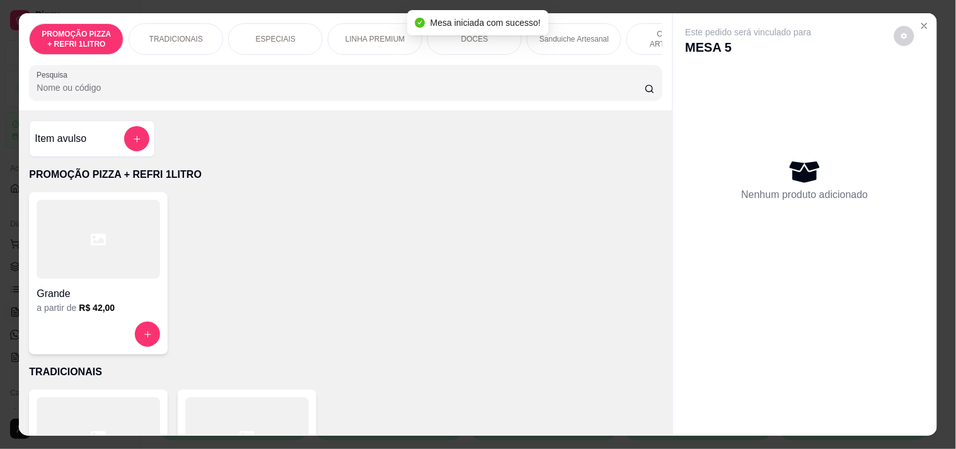
click at [214, 35] on div "TRADICIONAIS" at bounding box center [176, 39] width 95 height 32
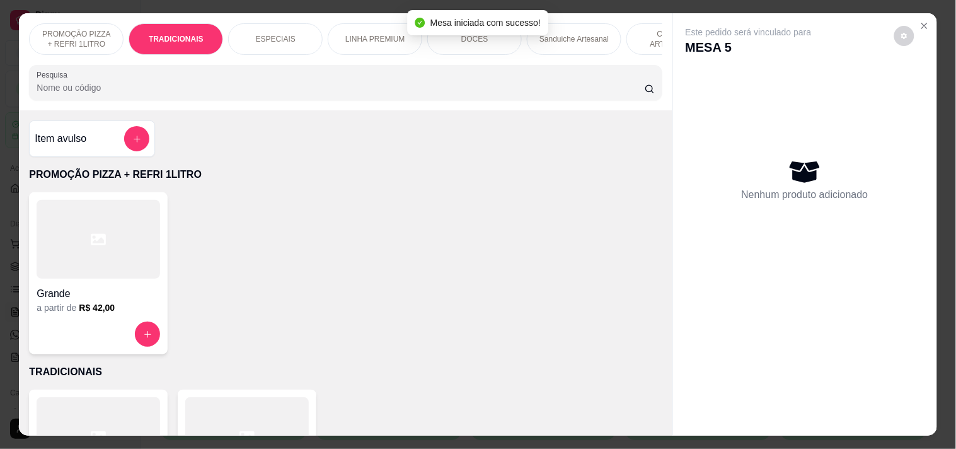
scroll to position [32, 0]
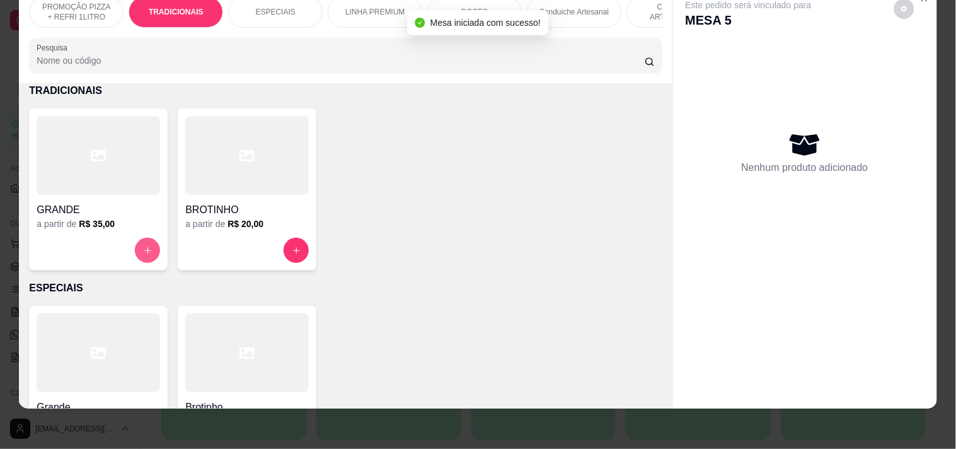
click at [145, 255] on icon "increase-product-quantity" at bounding box center [147, 250] width 9 height 9
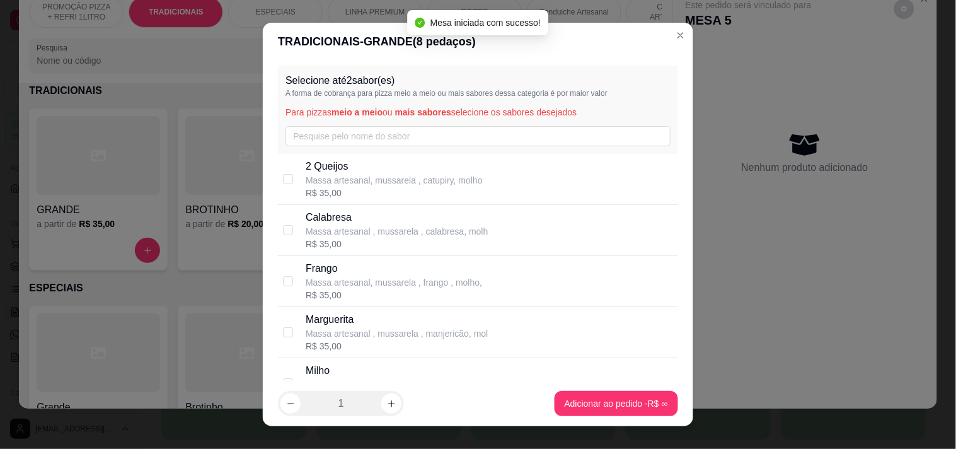
click at [391, 217] on p "Calabresa" at bounding box center [397, 217] width 182 height 15
checkbox input "true"
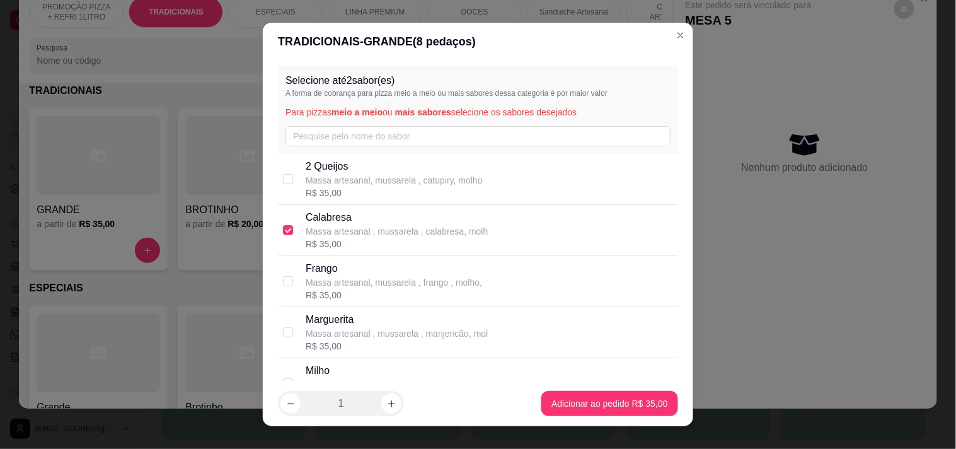
click at [366, 280] on p "Massa artesanal, mussarela , frango , molho," at bounding box center [394, 282] width 176 height 13
checkbox input "true"
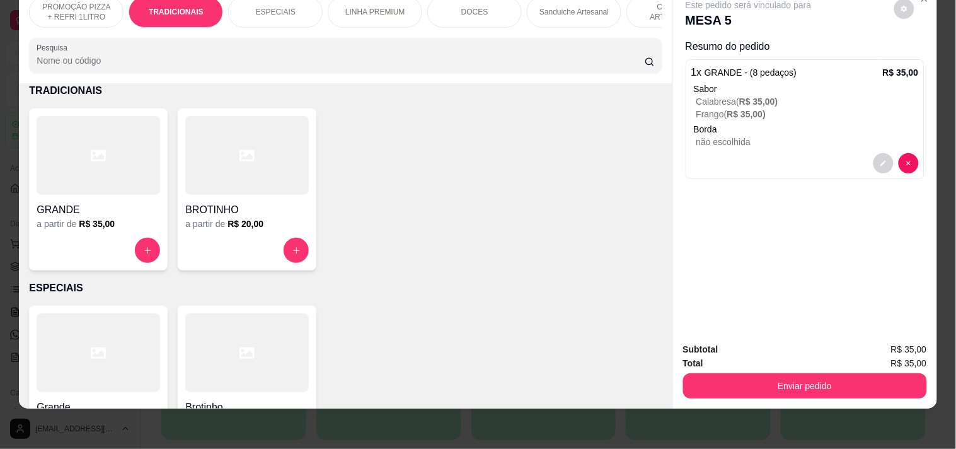
scroll to position [0, 456]
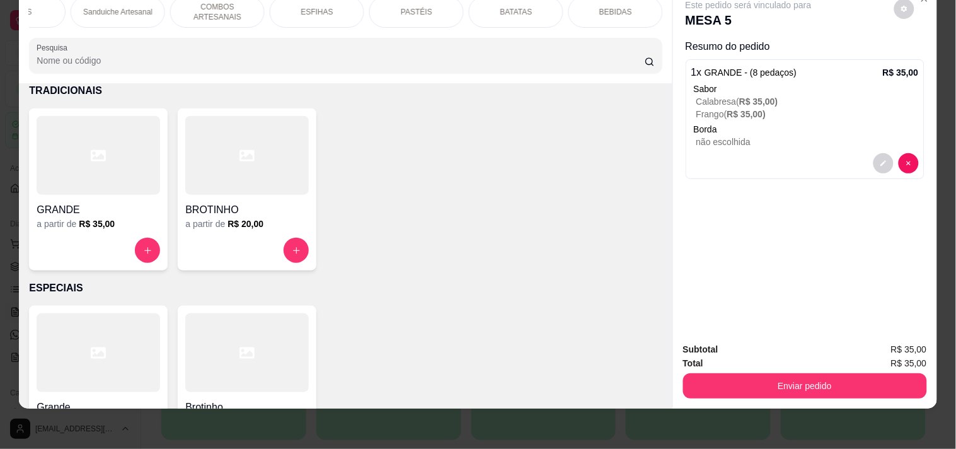
click at [618, 7] on p "BEBIDAS" at bounding box center [615, 12] width 33 height 10
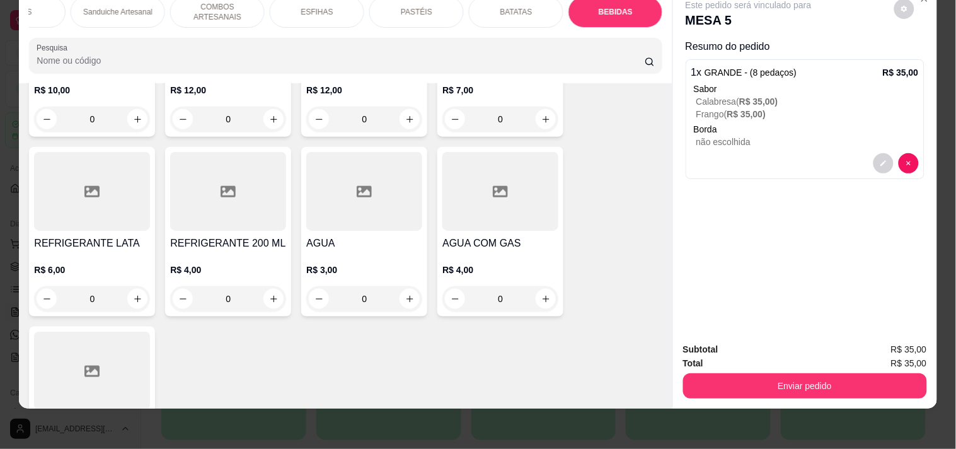
scroll to position [5341, 0]
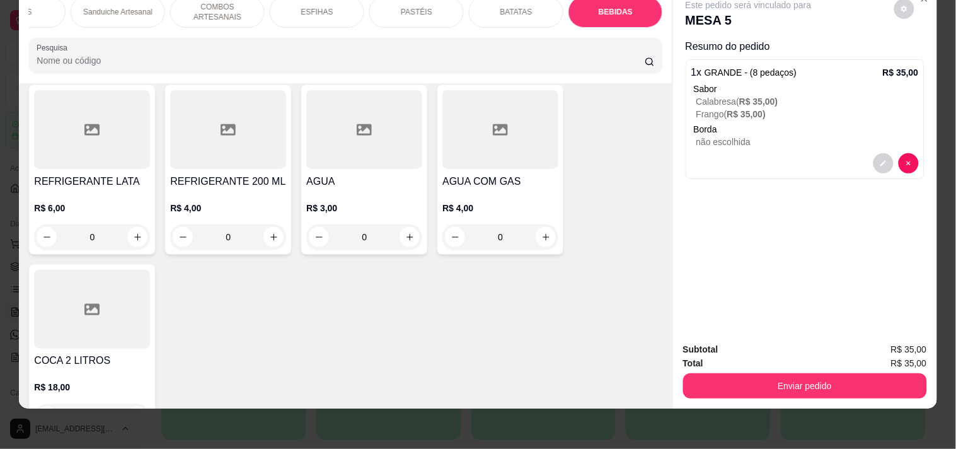
click at [121, 404] on input "0" at bounding box center [92, 416] width 71 height 25
click at [128, 407] on button "increase-product-quantity" at bounding box center [138, 417] width 20 height 20
type input "1"
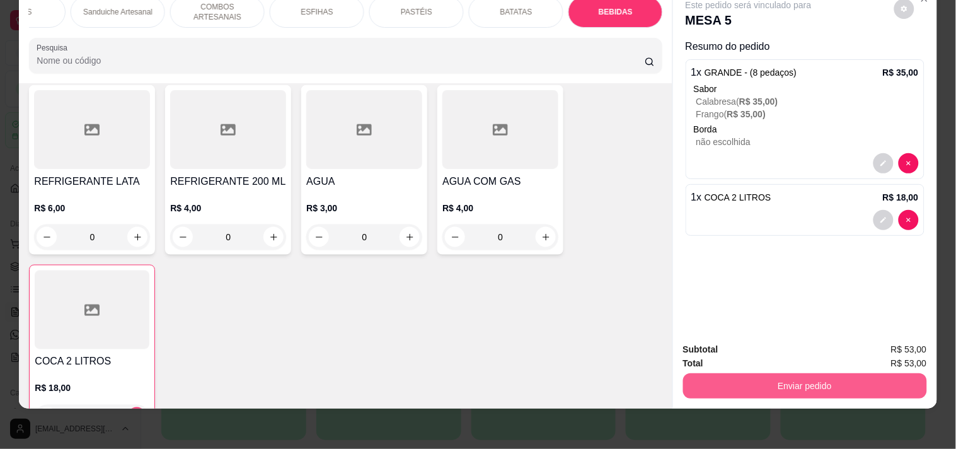
click at [771, 374] on button "Enviar pedido" at bounding box center [805, 385] width 244 height 25
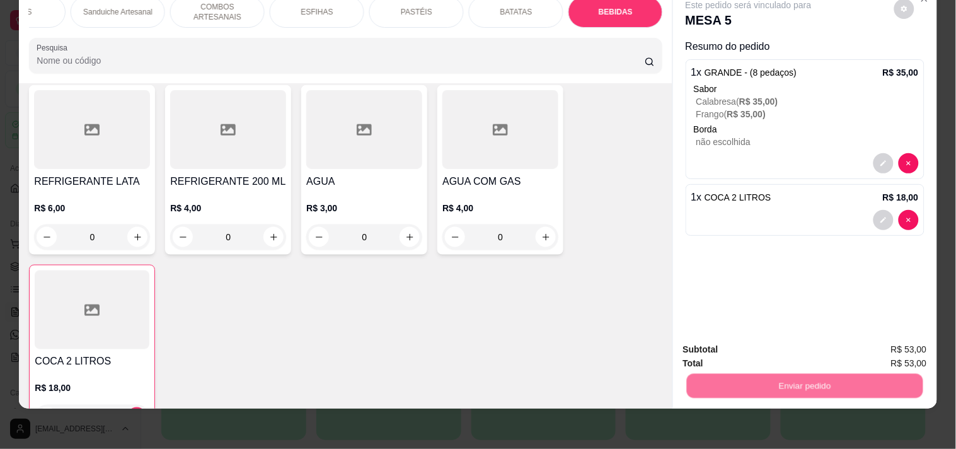
click at [794, 341] on button "Registrar cliente" at bounding box center [809, 344] width 83 height 24
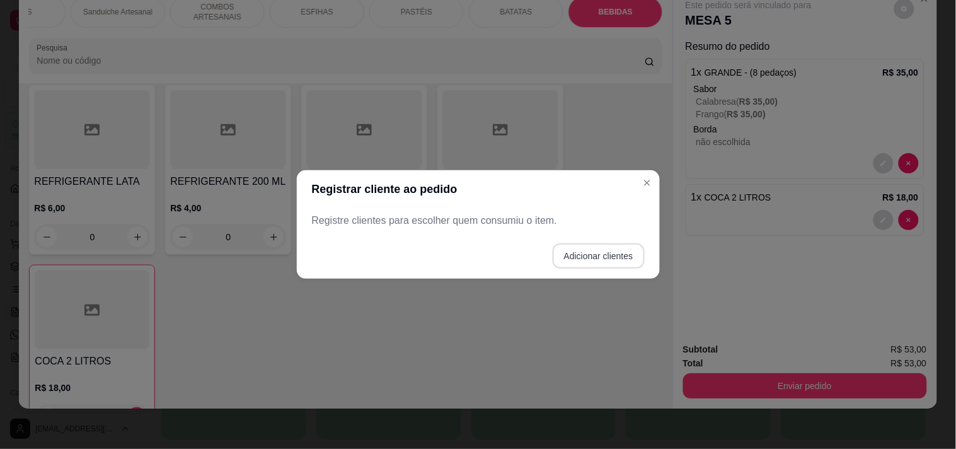
click at [567, 260] on button "Adicionar clientes" at bounding box center [599, 255] width 92 height 25
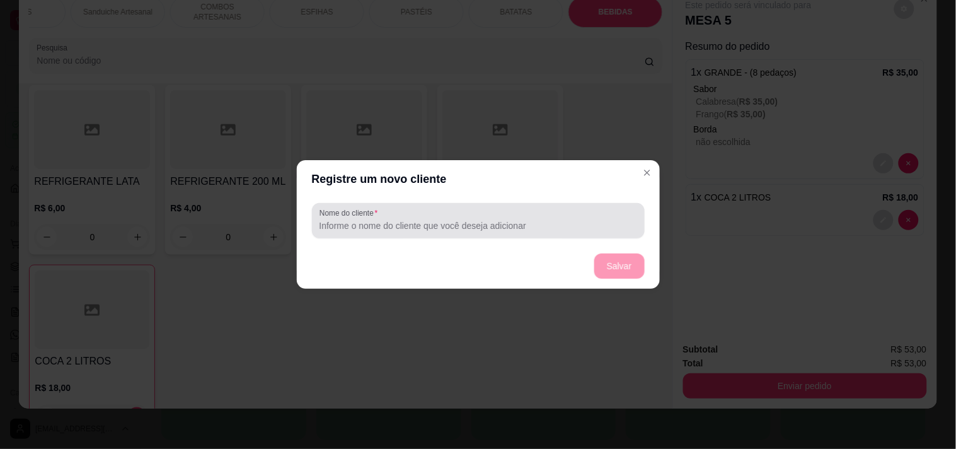
click at [445, 212] on div at bounding box center [478, 220] width 318 height 25
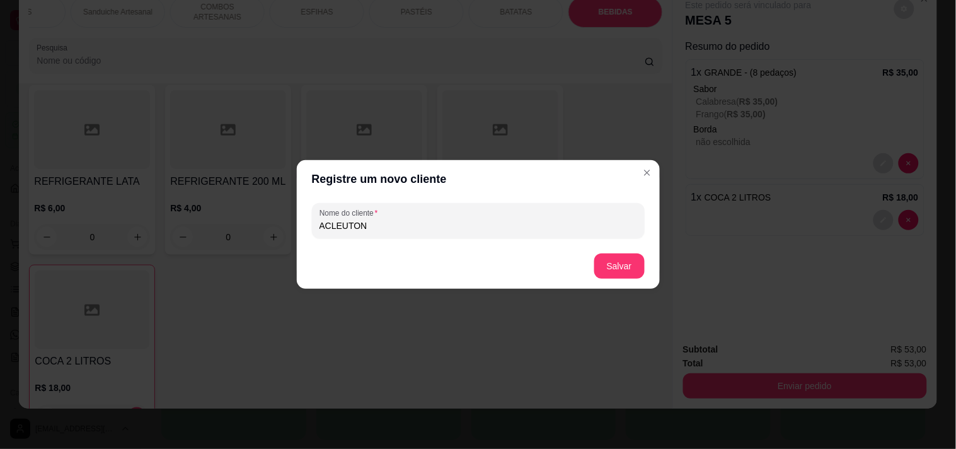
type input "ACLEUTON"
click at [623, 252] on footer "Salvar" at bounding box center [478, 265] width 363 height 45
click at [625, 265] on button "Salvar" at bounding box center [619, 266] width 49 height 25
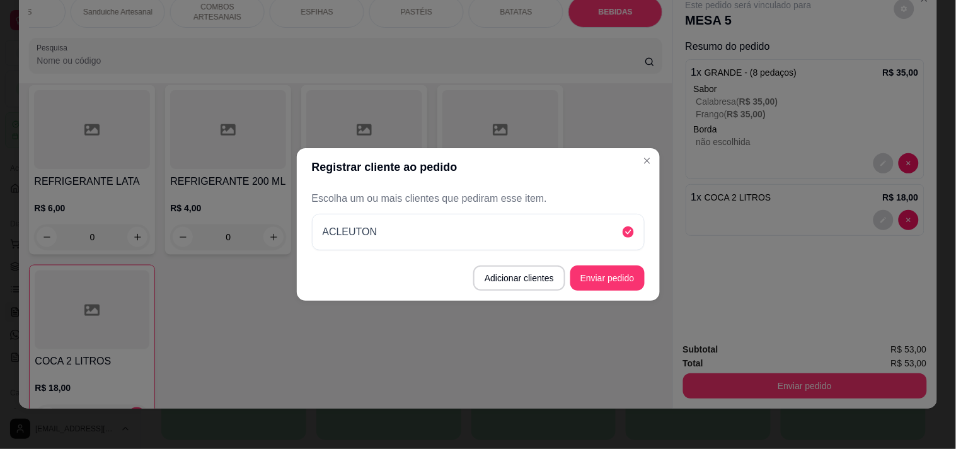
click at [625, 291] on footer "Adicionar clientes Enviar pedido" at bounding box center [478, 277] width 363 height 45
click at [625, 277] on button "Enviar pedido" at bounding box center [607, 277] width 74 height 25
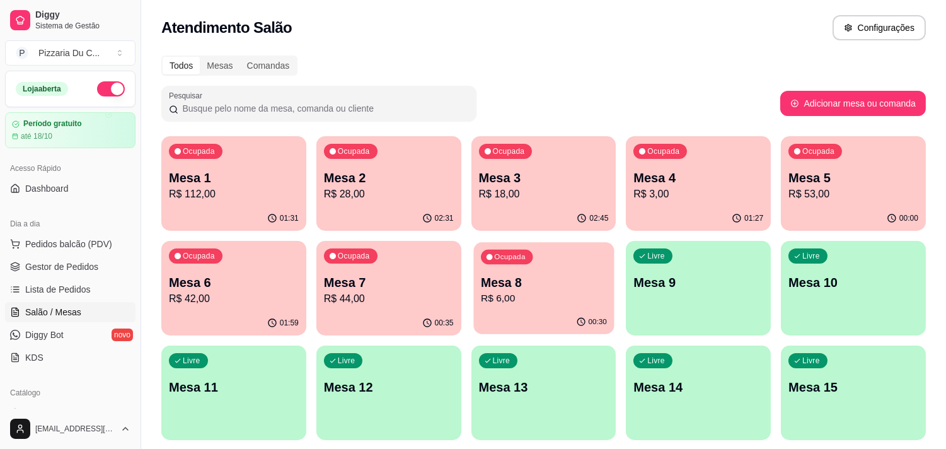
click at [537, 292] on p "R$ 6,00" at bounding box center [544, 298] width 126 height 14
click at [241, 282] on p "Mesa 6" at bounding box center [234, 283] width 130 height 18
click at [709, 263] on div "Livre Mesa 9" at bounding box center [698, 280] width 141 height 77
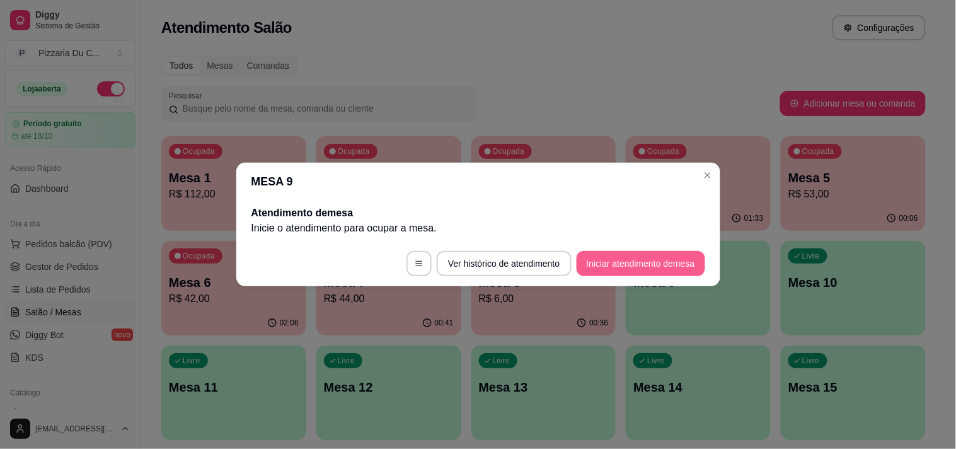
click at [637, 254] on button "Iniciar atendimento de mesa" at bounding box center [641, 263] width 129 height 25
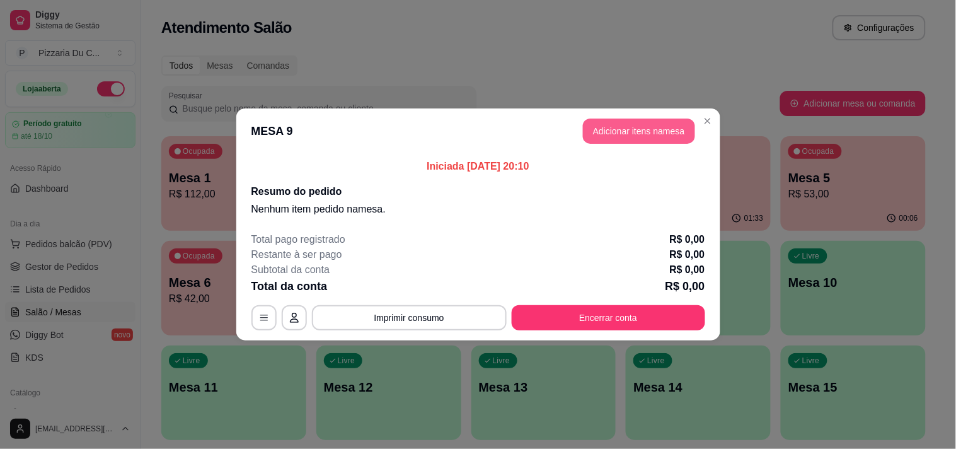
click at [634, 140] on button "Adicionar itens na mesa" at bounding box center [639, 131] width 112 height 25
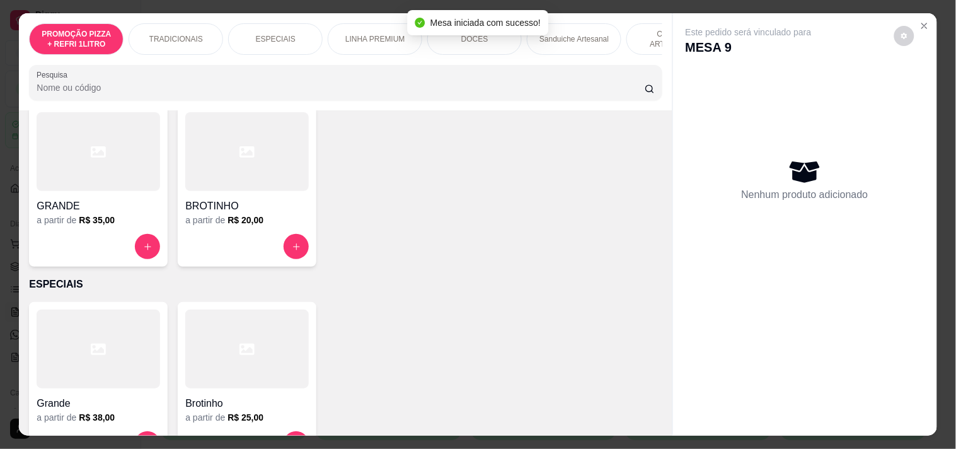
scroll to position [280, 0]
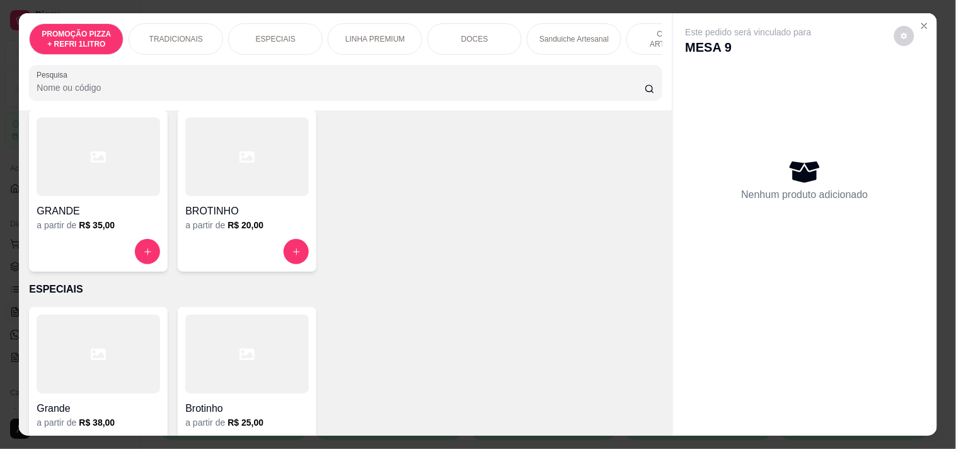
click at [204, 361] on div at bounding box center [247, 354] width 124 height 79
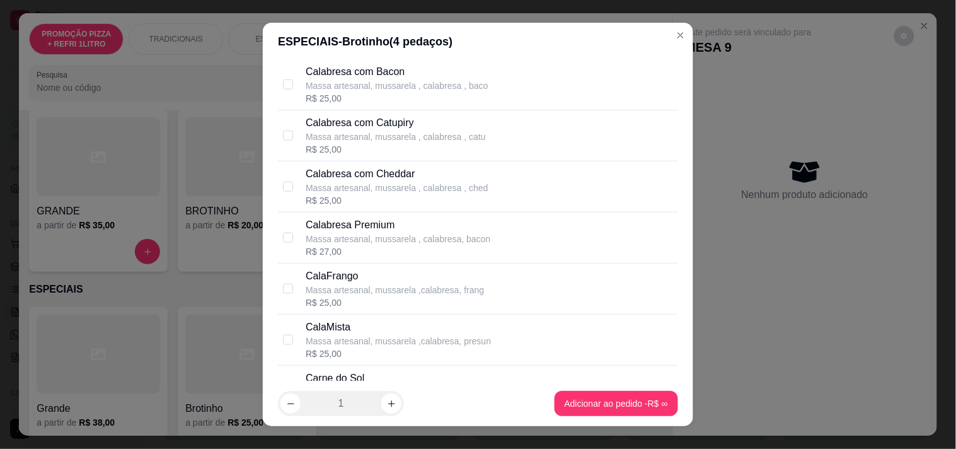
scroll to position [350, 0]
click at [382, 291] on p "Massa artesanal, mussarela ,calabresa, presun" at bounding box center [398, 290] width 185 height 13
checkbox input "true"
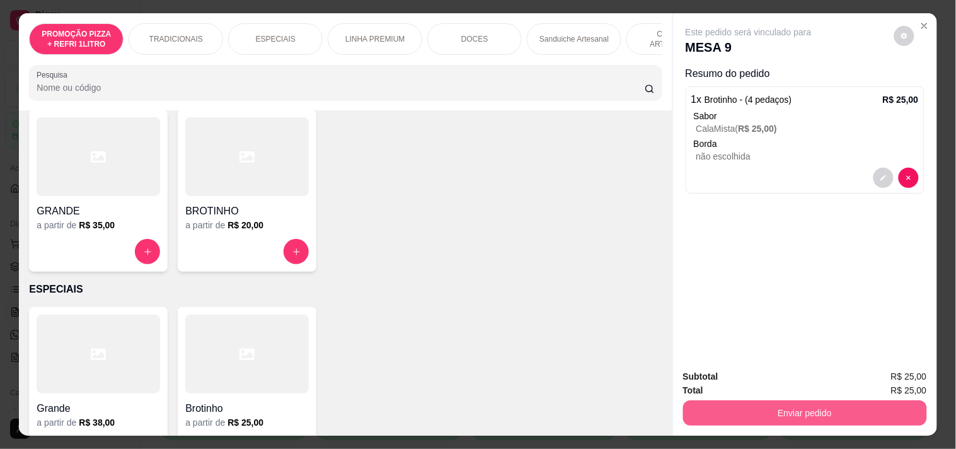
click at [779, 405] on button "Enviar pedido" at bounding box center [805, 412] width 244 height 25
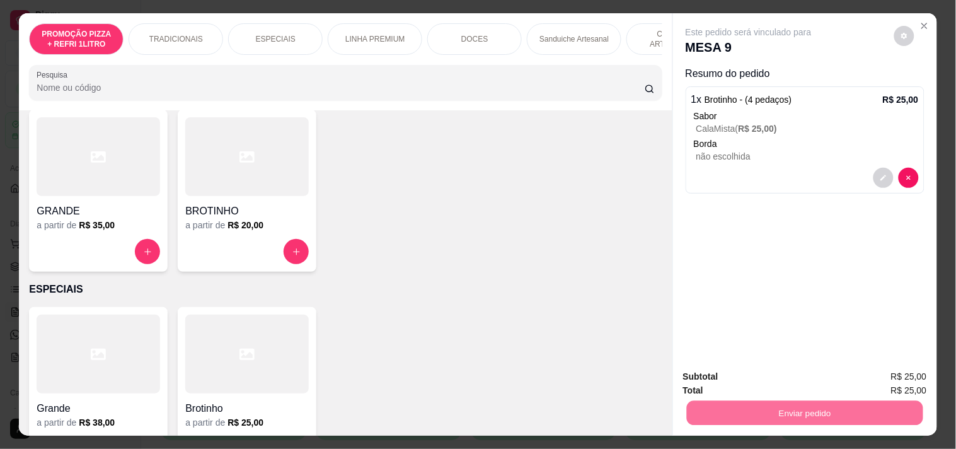
click at [811, 376] on button "Registrar cliente" at bounding box center [809, 376] width 83 height 24
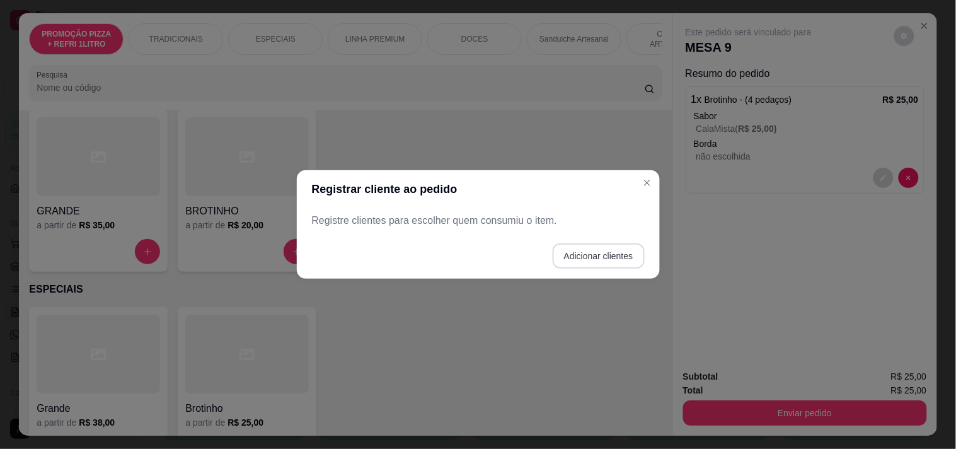
click at [588, 248] on button "Adicionar clientes" at bounding box center [599, 255] width 92 height 25
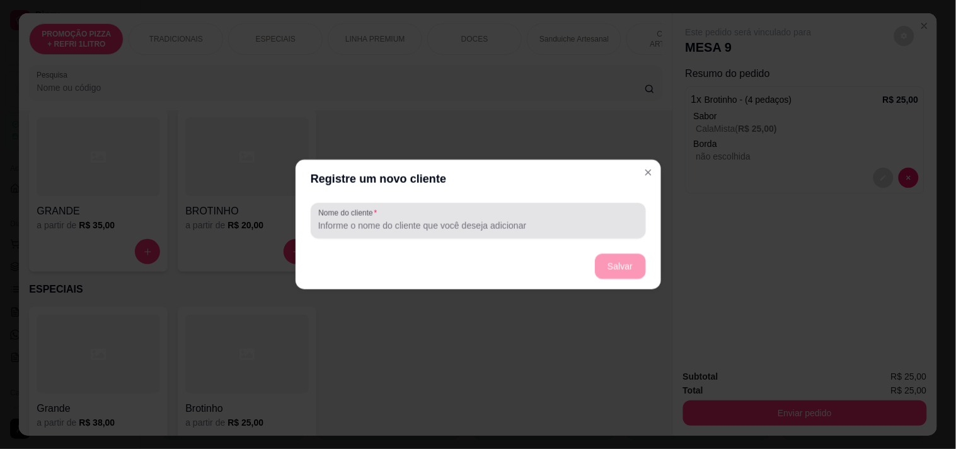
click at [499, 224] on input "Nome do cliente" at bounding box center [478, 225] width 320 height 13
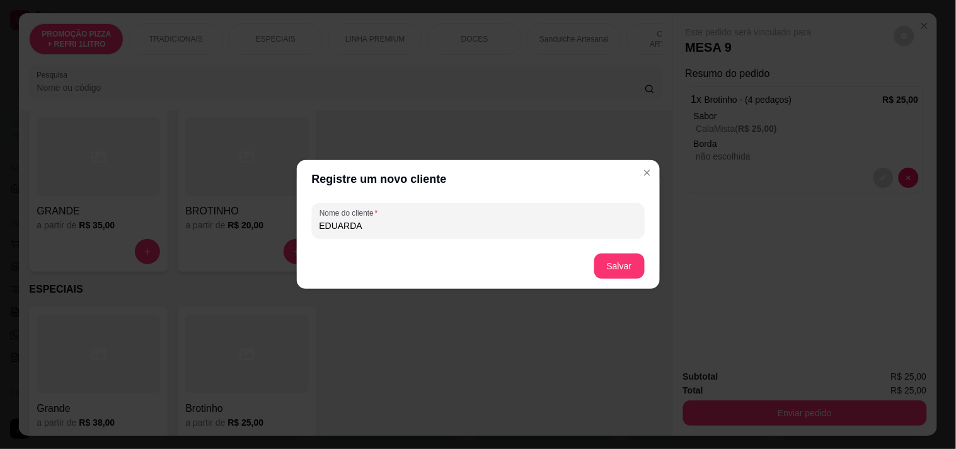
type input "EDUARDA"
click at [615, 260] on button "Salvar" at bounding box center [619, 265] width 50 height 25
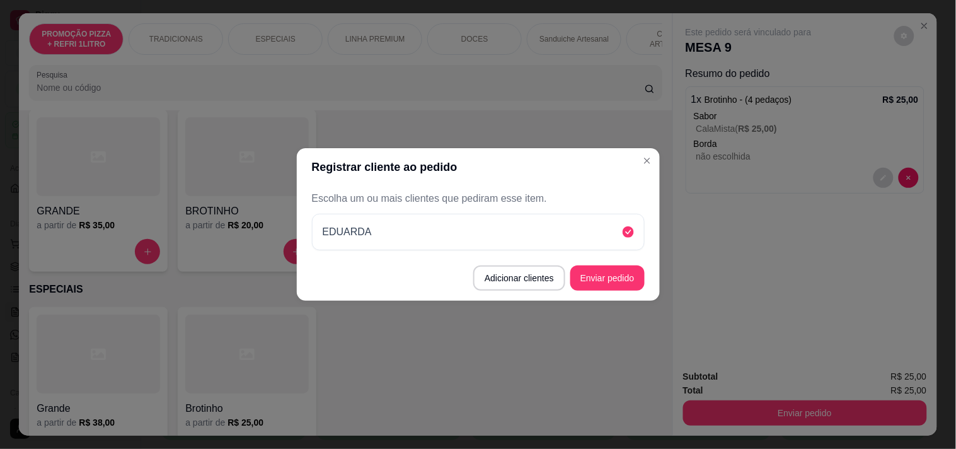
click at [633, 270] on button "Enviar pedido" at bounding box center [607, 277] width 74 height 25
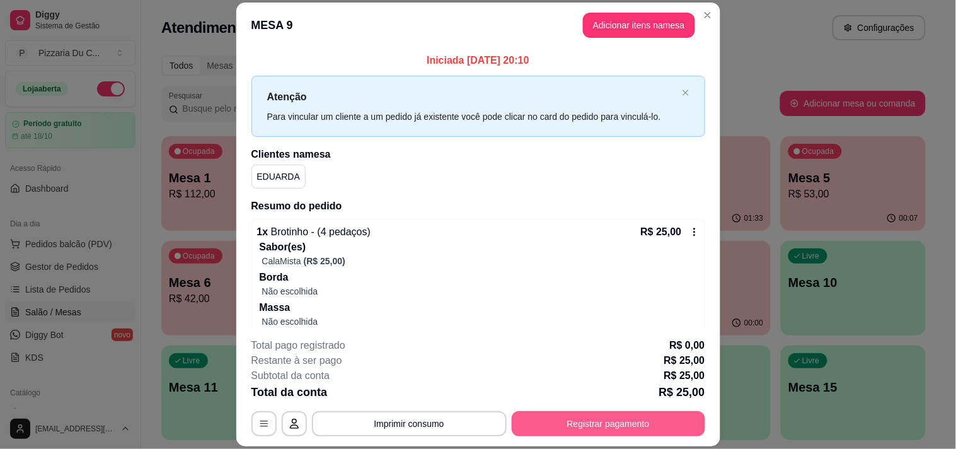
click at [625, 429] on button "Registrar pagamento" at bounding box center [609, 423] width 194 height 25
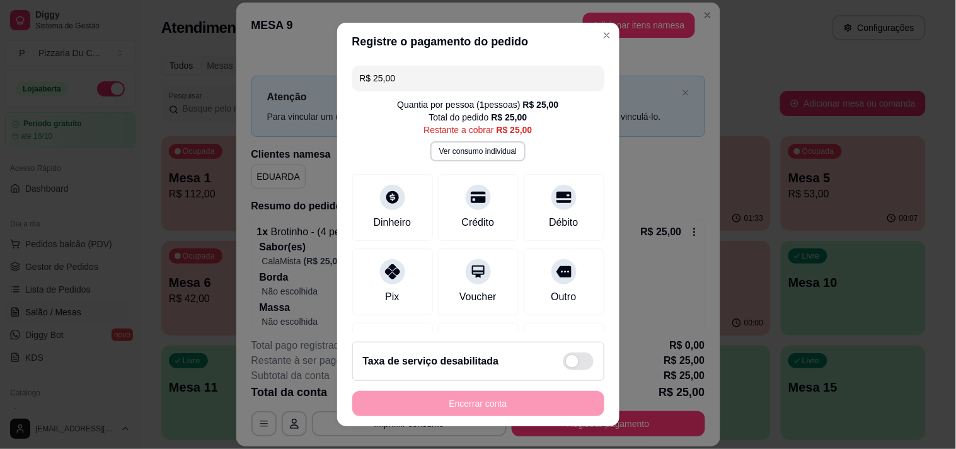
click at [343, 204] on div "R$ 25,00 Quantia por pessoa ( 1 pessoas) R$ 25,00 Total do pedido R$ 25,00 Rest…" at bounding box center [478, 197] width 282 height 272
click at [379, 203] on div at bounding box center [393, 194] width 28 height 28
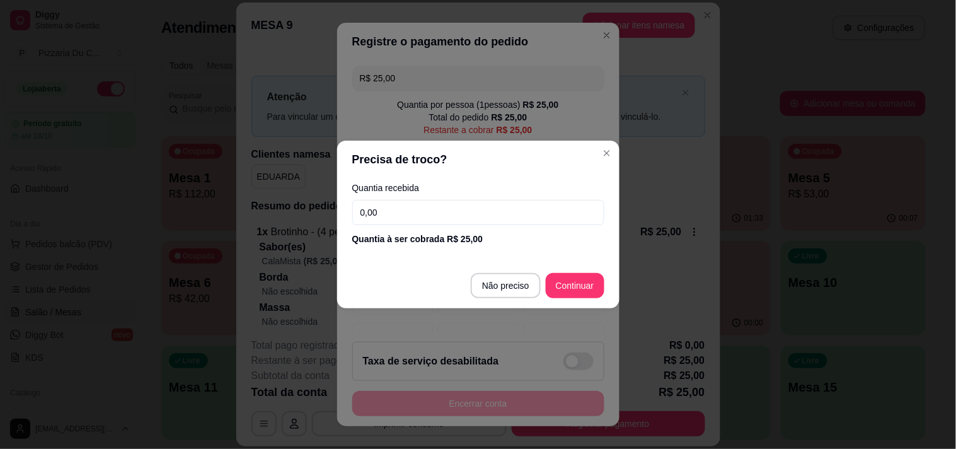
click at [461, 199] on div "Quantia recebida 0,00 Quantia à ser cobrada R$ 25,00" at bounding box center [478, 214] width 282 height 72
click at [474, 207] on input "0,00" at bounding box center [478, 212] width 252 height 25
type input "20,00"
click at [582, 272] on footer "Não preciso Continuar" at bounding box center [478, 285] width 282 height 45
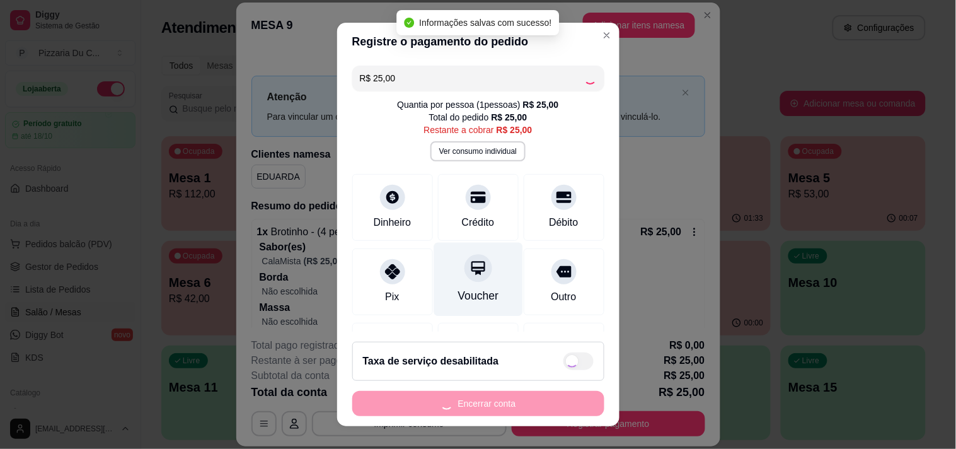
type input "R$ 0,00"
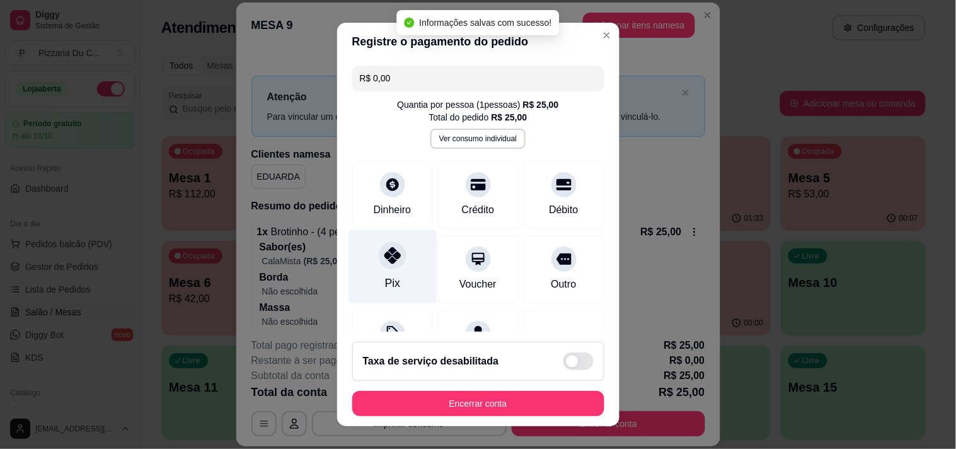
click at [384, 266] on div at bounding box center [393, 255] width 28 height 28
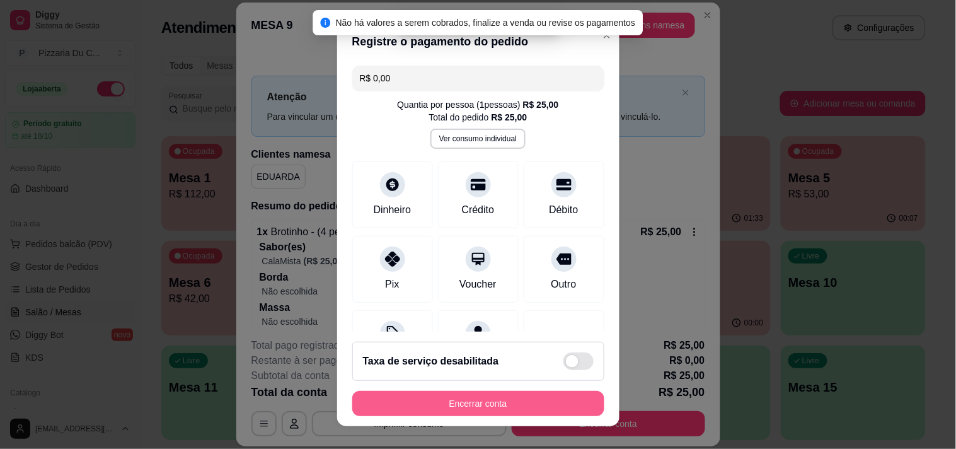
click at [442, 398] on button "Encerrar conta" at bounding box center [478, 403] width 252 height 25
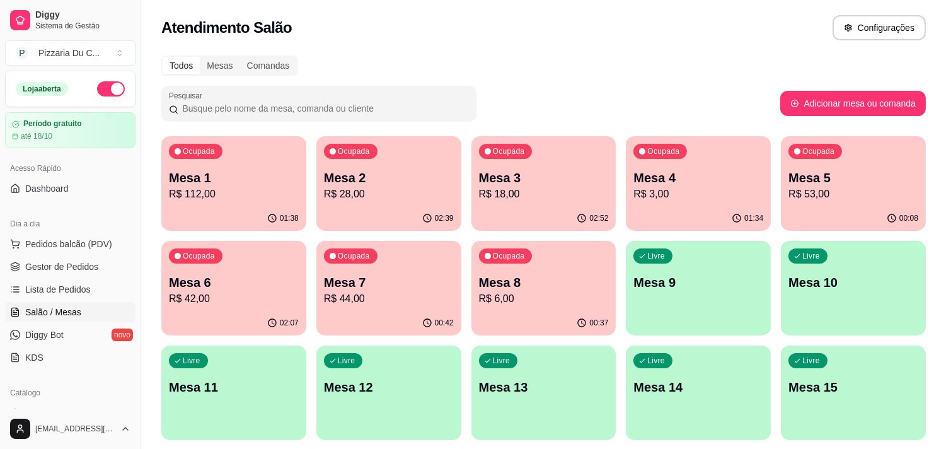
click at [683, 256] on div "Livre Mesa 9" at bounding box center [698, 280] width 145 height 79
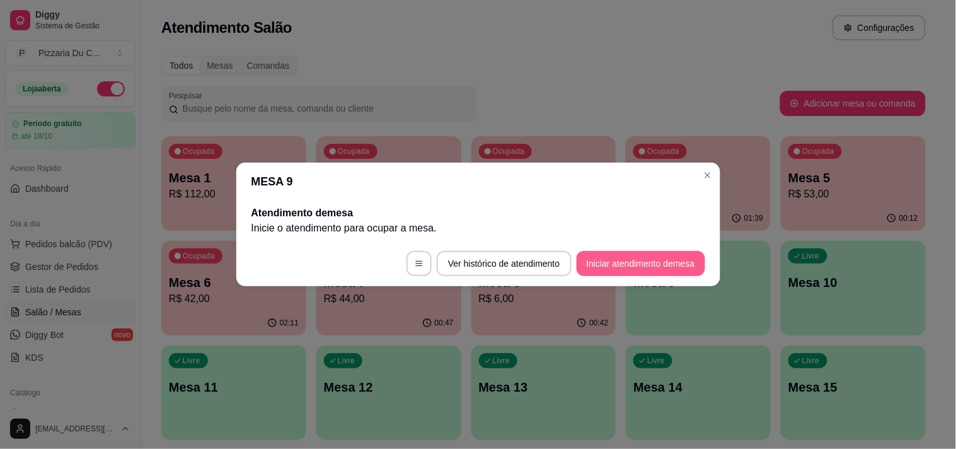
click at [677, 262] on button "Iniciar atendimento de mesa" at bounding box center [641, 263] width 129 height 25
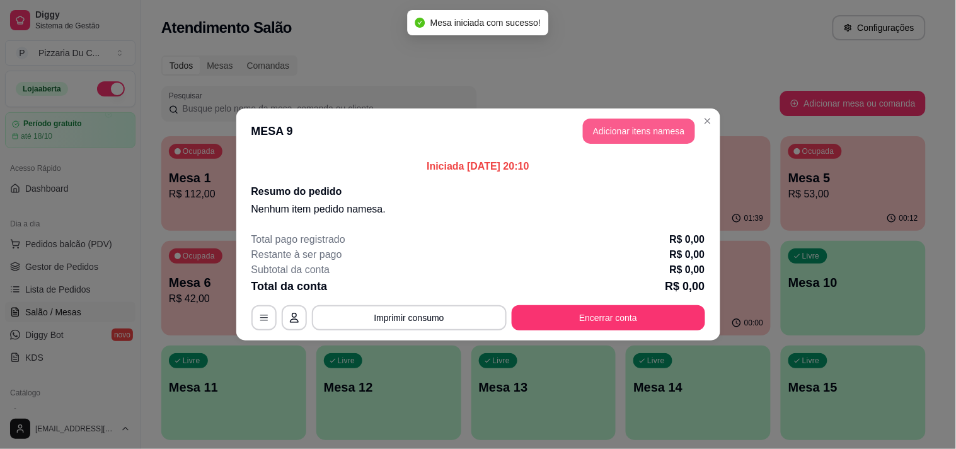
click at [610, 127] on button "Adicionar itens na mesa" at bounding box center [639, 131] width 112 height 25
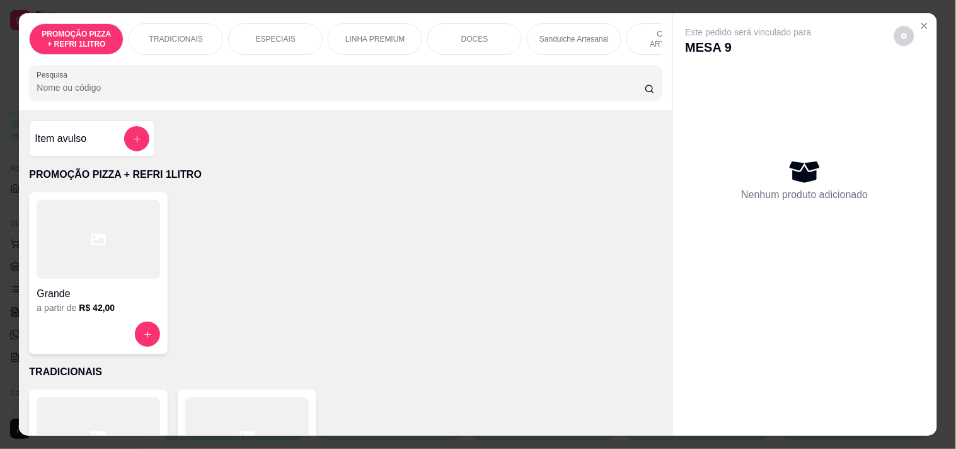
scroll to position [0, 456]
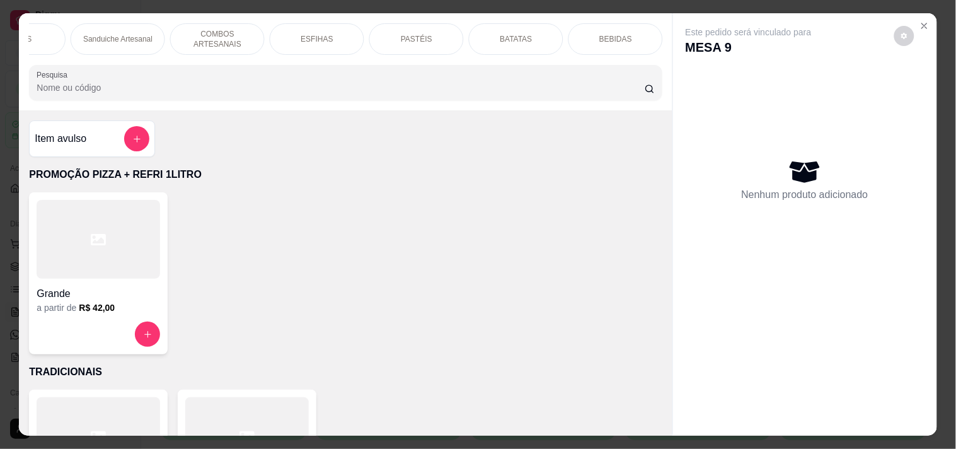
click at [429, 36] on div "PASTÉIS" at bounding box center [416, 39] width 95 height 32
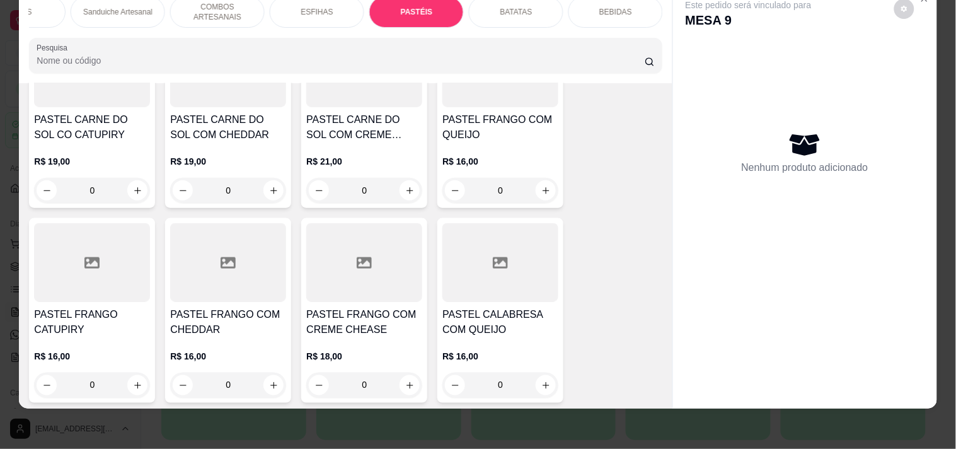
scroll to position [3950, 0]
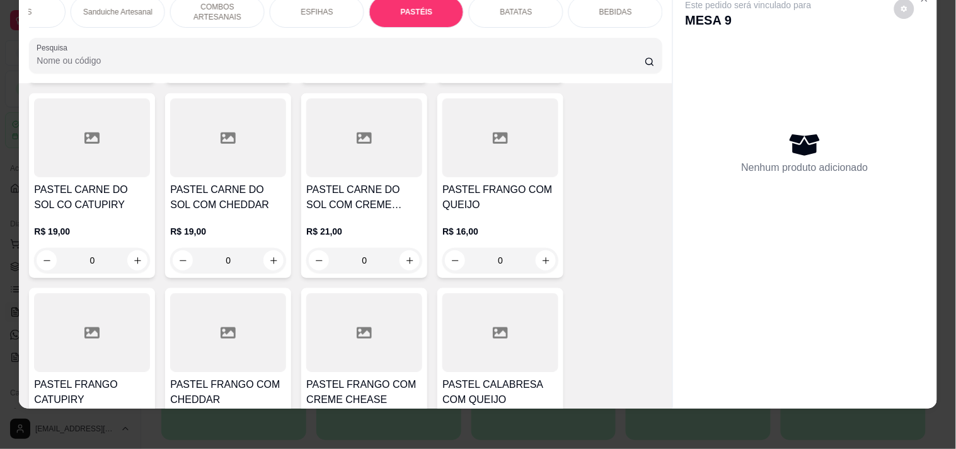
click at [543, 248] on div "0" at bounding box center [500, 260] width 116 height 25
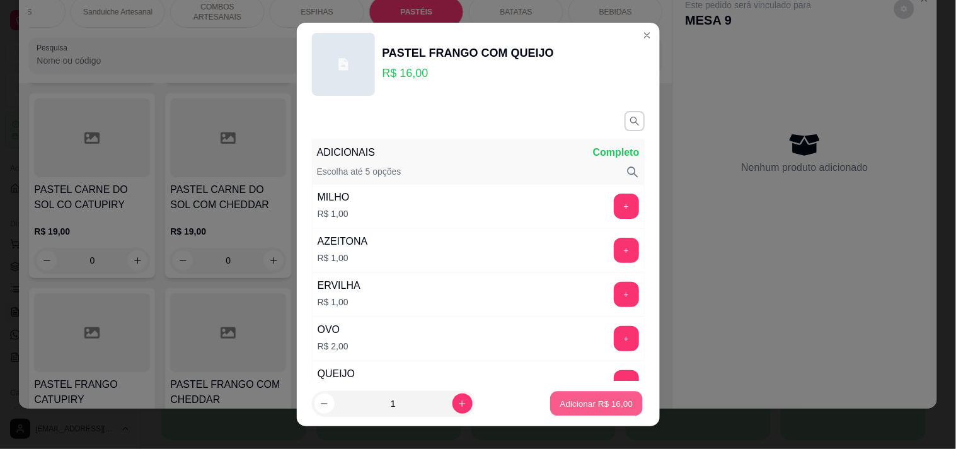
click at [593, 407] on p "Adicionar R$ 16,00" at bounding box center [596, 404] width 73 height 12
type input "1"
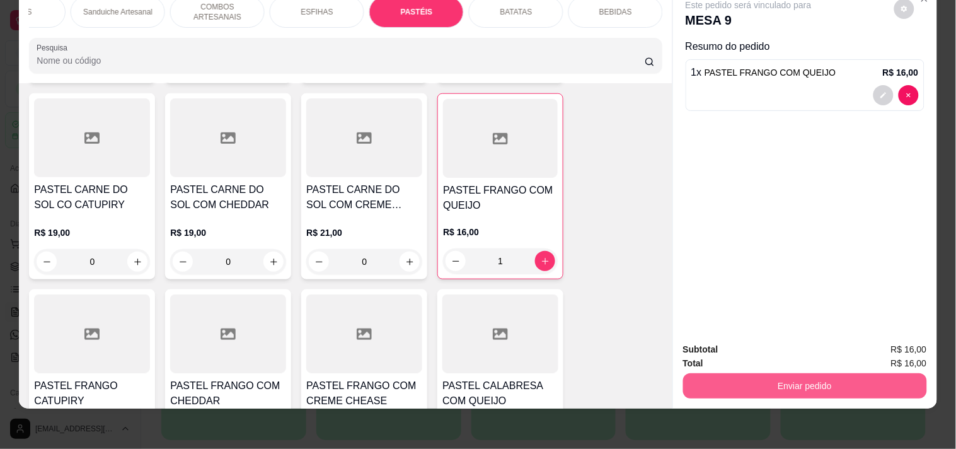
click at [734, 379] on button "Enviar pedido" at bounding box center [805, 385] width 244 height 25
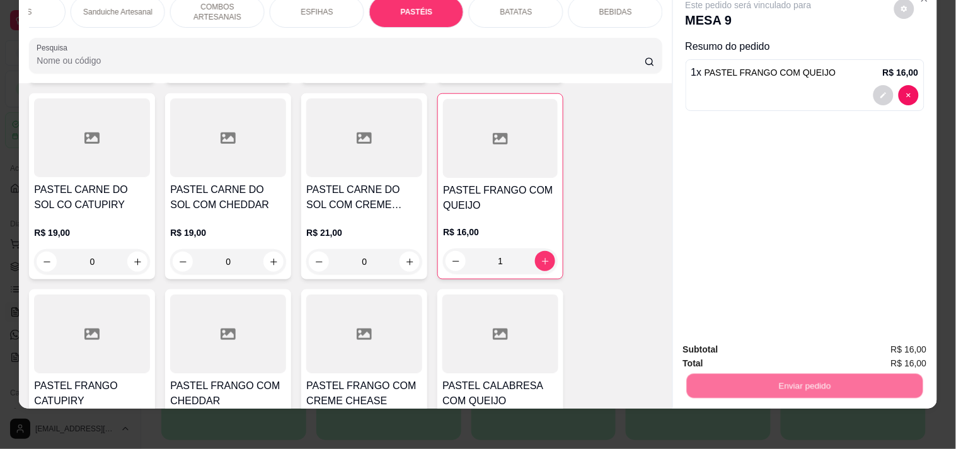
click at [776, 342] on button "Registrar cliente" at bounding box center [809, 344] width 83 height 24
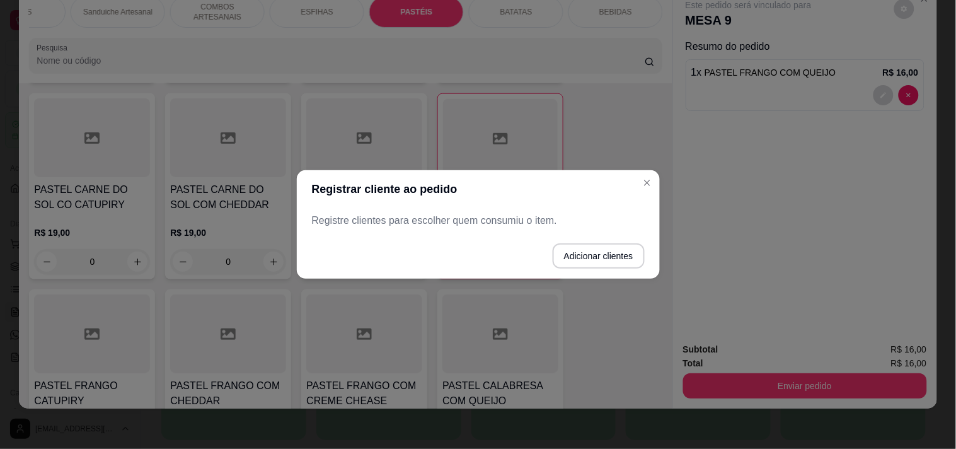
click at [544, 222] on p "Registre clientes para escolher quem consumiu o item." at bounding box center [478, 220] width 333 height 15
click at [585, 252] on button "Adicionar clientes" at bounding box center [598, 256] width 89 height 25
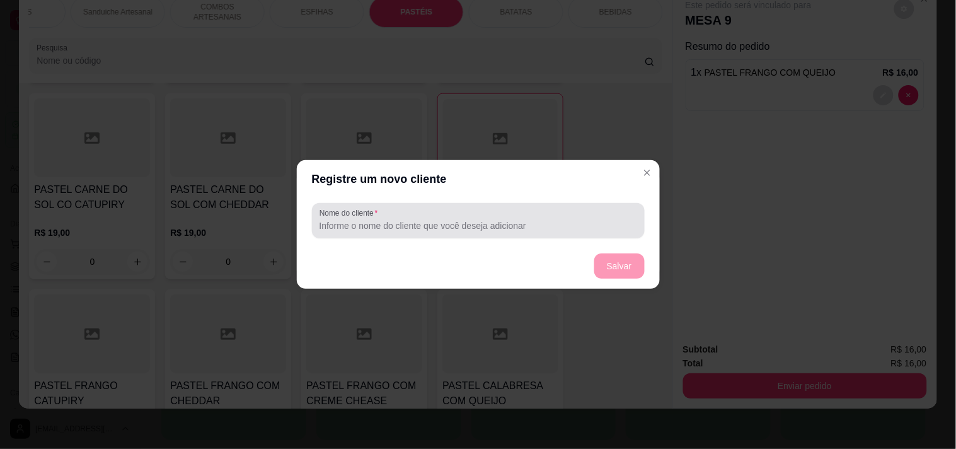
click at [416, 229] on input "Nome do cliente" at bounding box center [479, 225] width 318 height 13
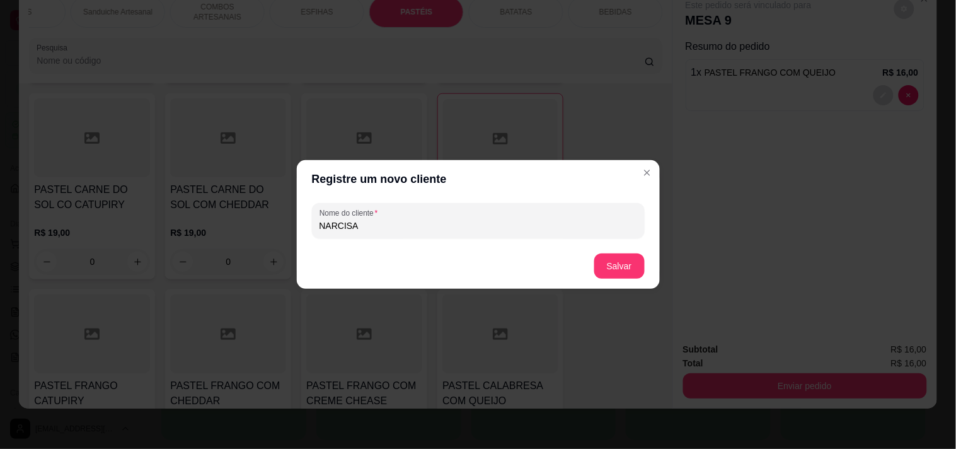
type input "NARCISA"
click at [615, 267] on button "Salvar" at bounding box center [619, 265] width 50 height 25
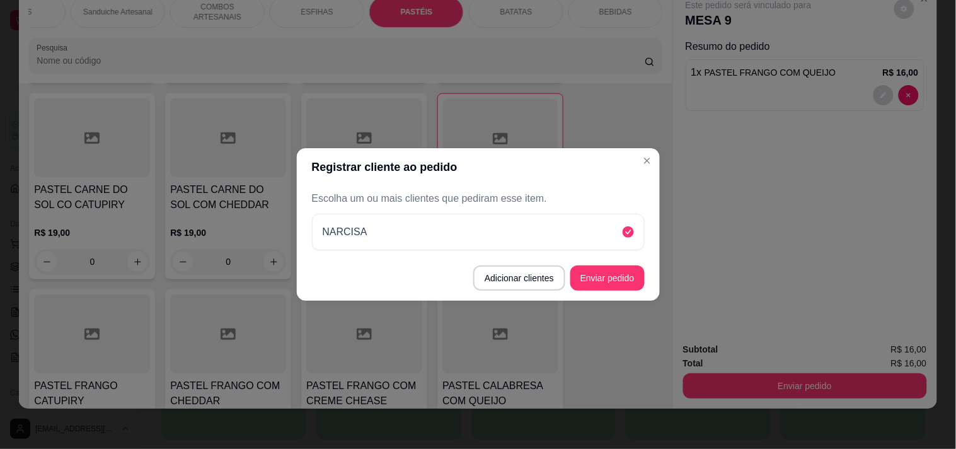
click at [639, 272] on button "Enviar pedido" at bounding box center [607, 277] width 74 height 25
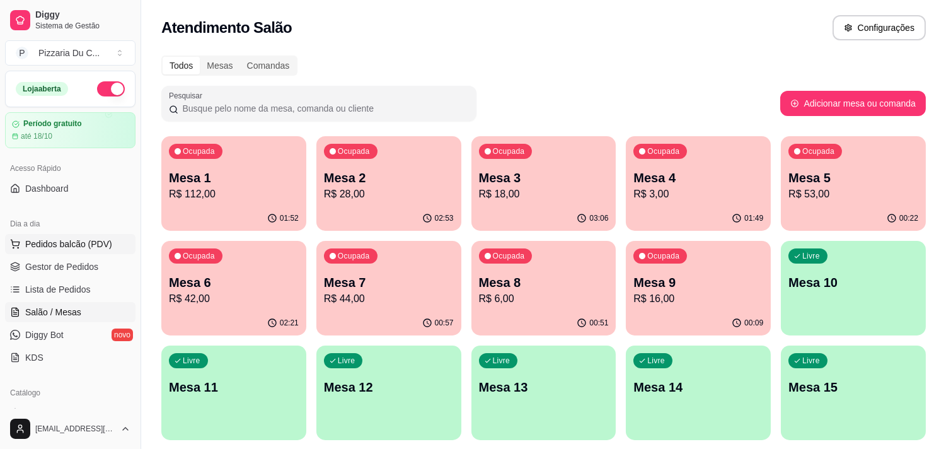
click at [50, 251] on button "Pedidos balcão (PDV)" at bounding box center [70, 244] width 130 height 20
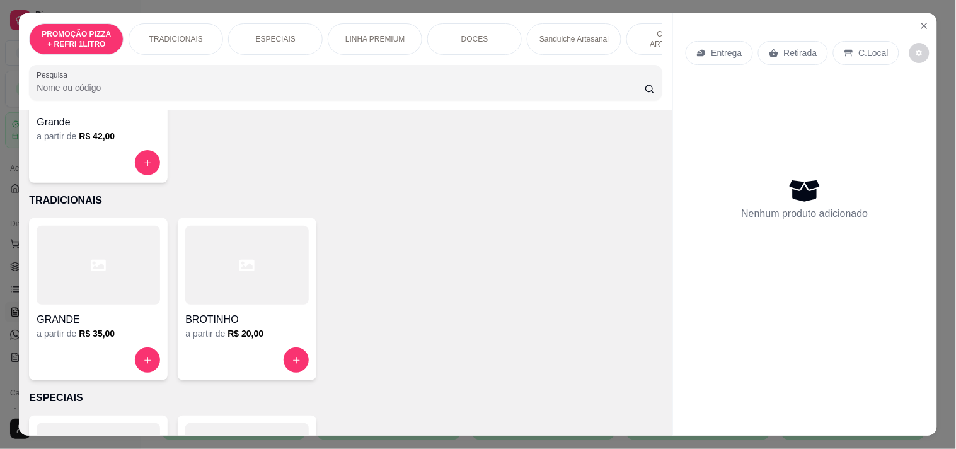
scroll to position [210, 0]
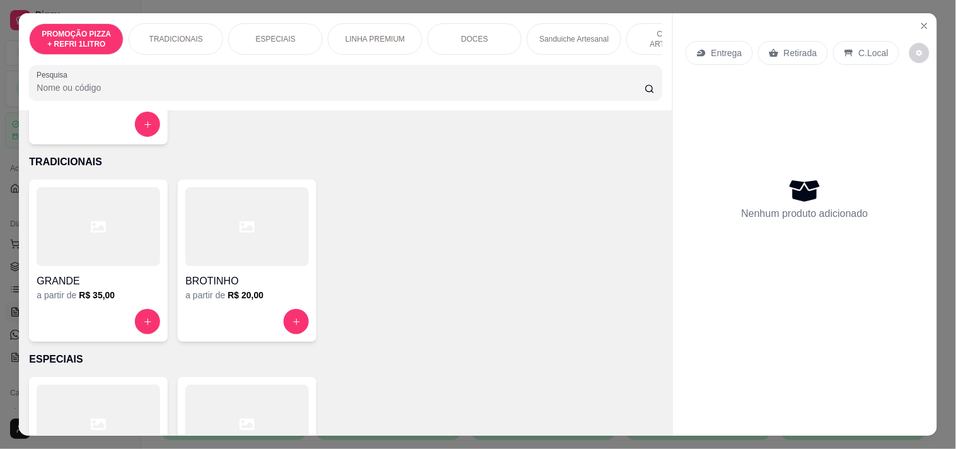
click at [129, 241] on div at bounding box center [99, 226] width 124 height 79
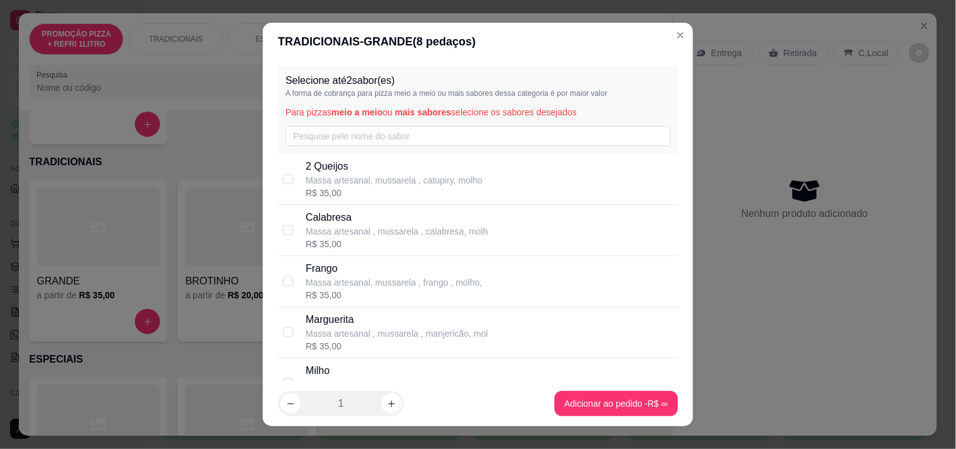
click at [370, 224] on p "Calabresa" at bounding box center [397, 217] width 182 height 15
checkbox input "true"
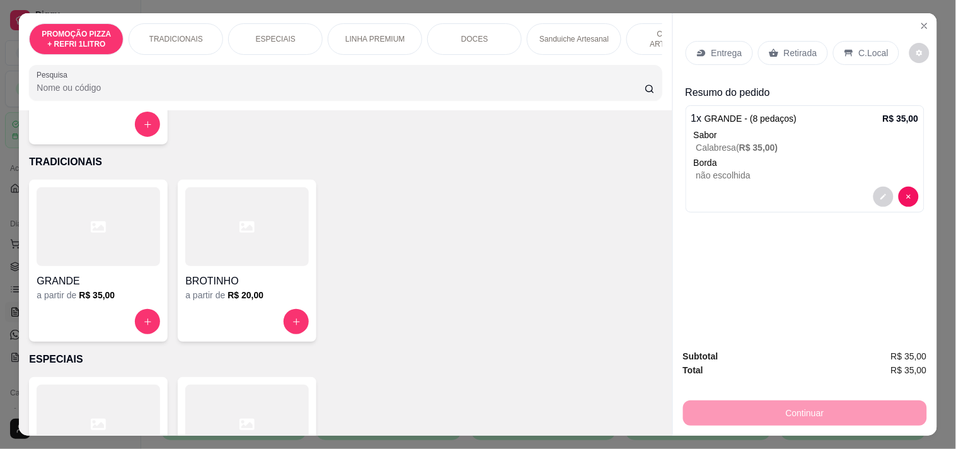
scroll to position [0, 456]
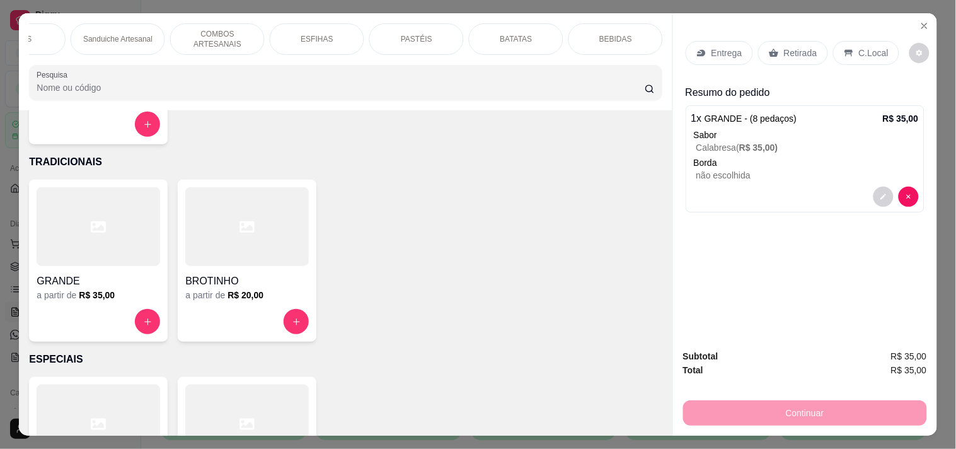
click at [500, 36] on p "BATATAS" at bounding box center [516, 39] width 32 height 10
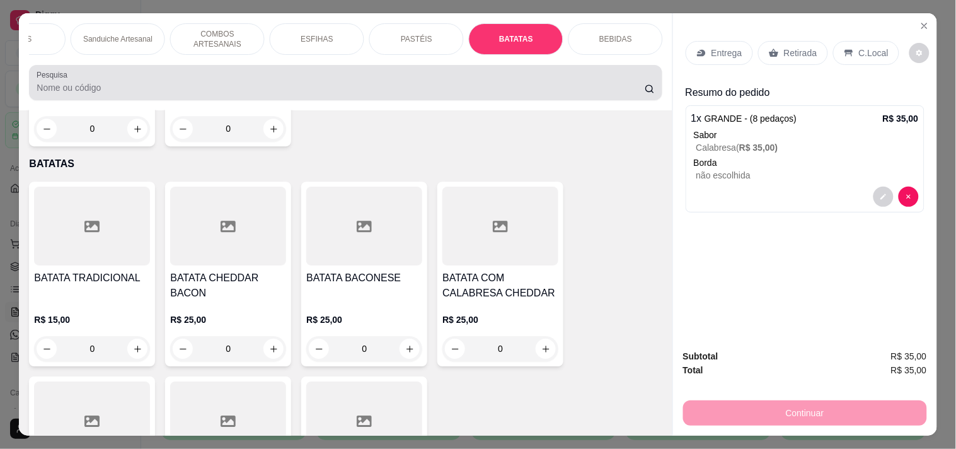
scroll to position [32, 0]
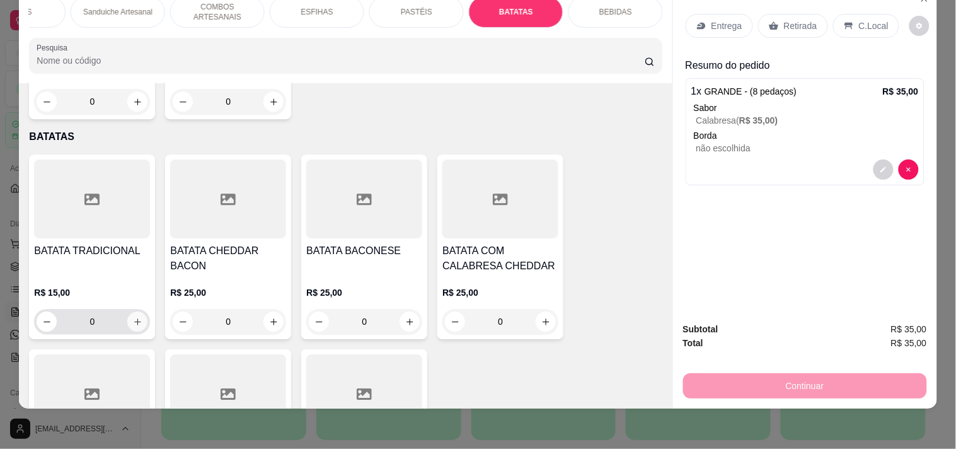
click at [134, 318] on icon "increase-product-quantity" at bounding box center [137, 321] width 7 height 7
type input "1"
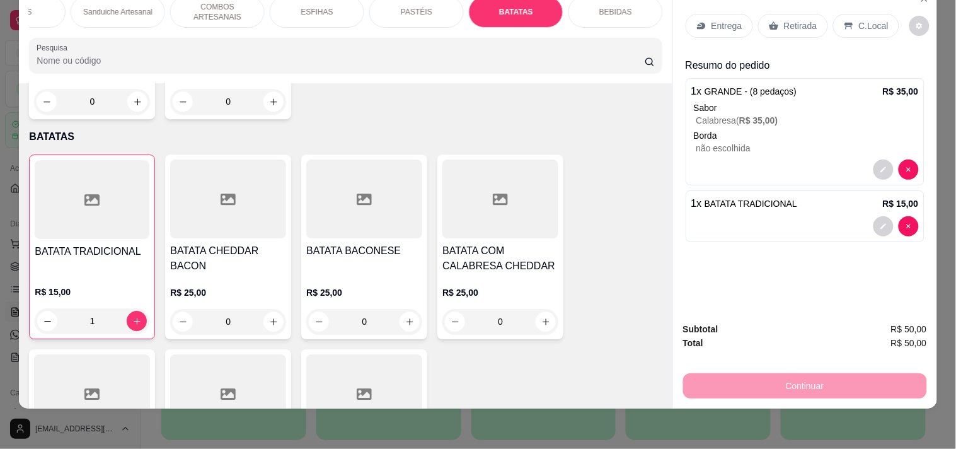
click at [736, 16] on div "Entrega" at bounding box center [719, 26] width 67 height 24
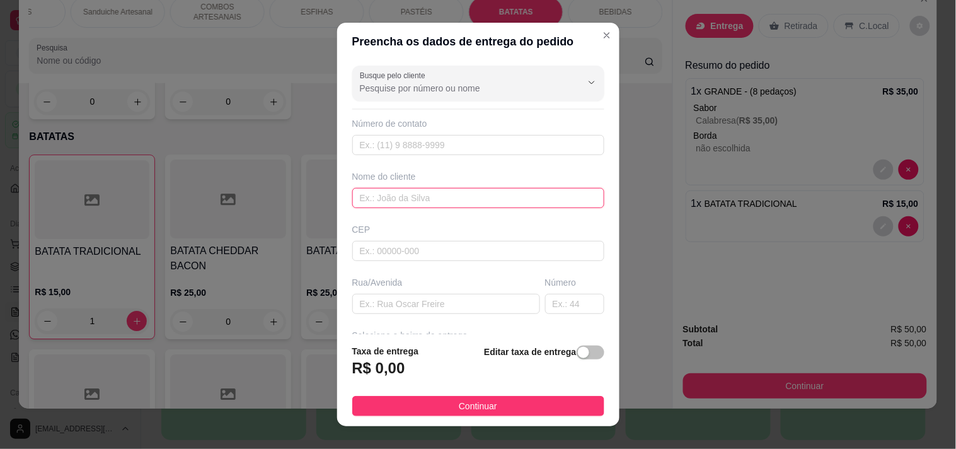
click at [383, 194] on input "text" at bounding box center [478, 198] width 252 height 20
type input "VERONICA"
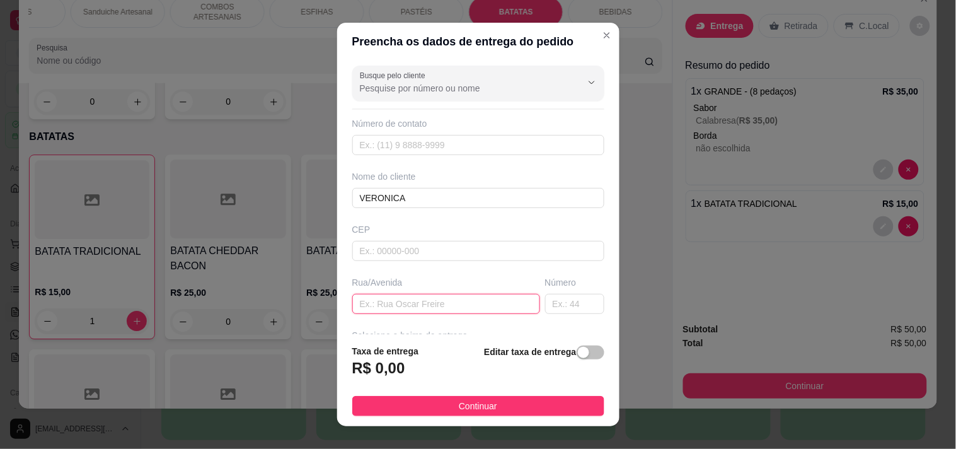
click at [391, 297] on input "text" at bounding box center [446, 304] width 188 height 20
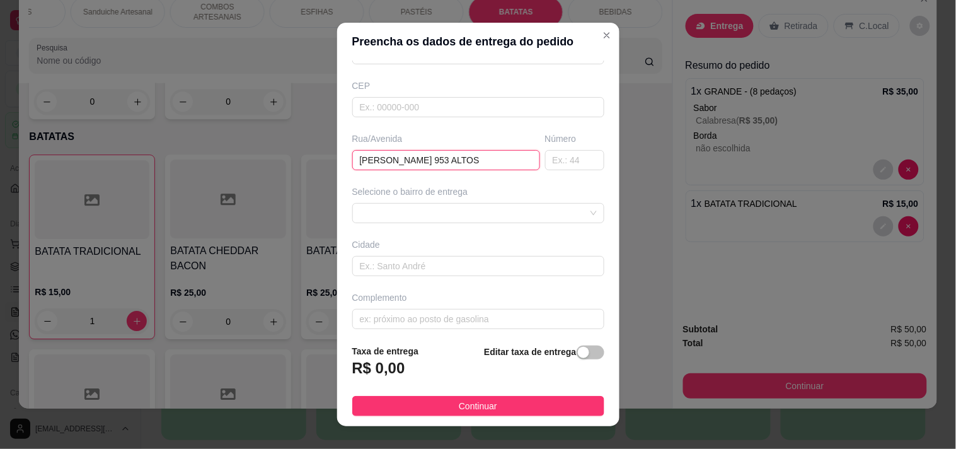
scroll to position [151, 0]
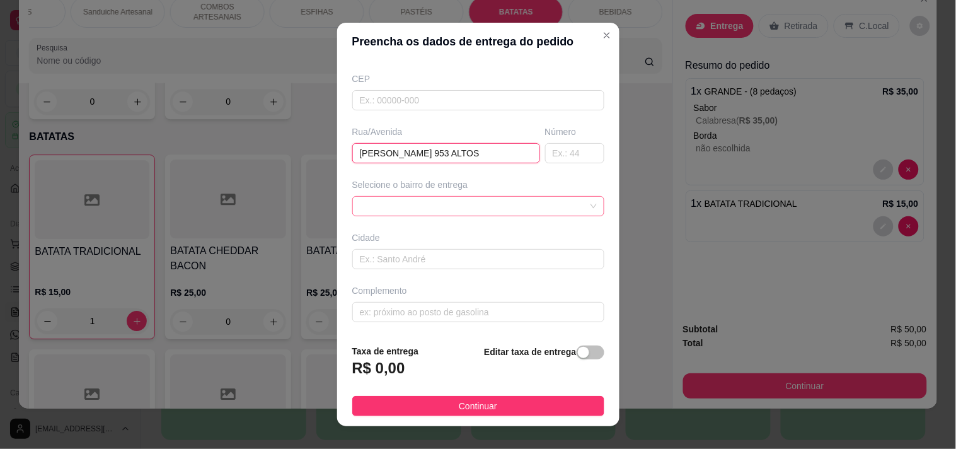
click at [420, 206] on div at bounding box center [478, 206] width 252 height 20
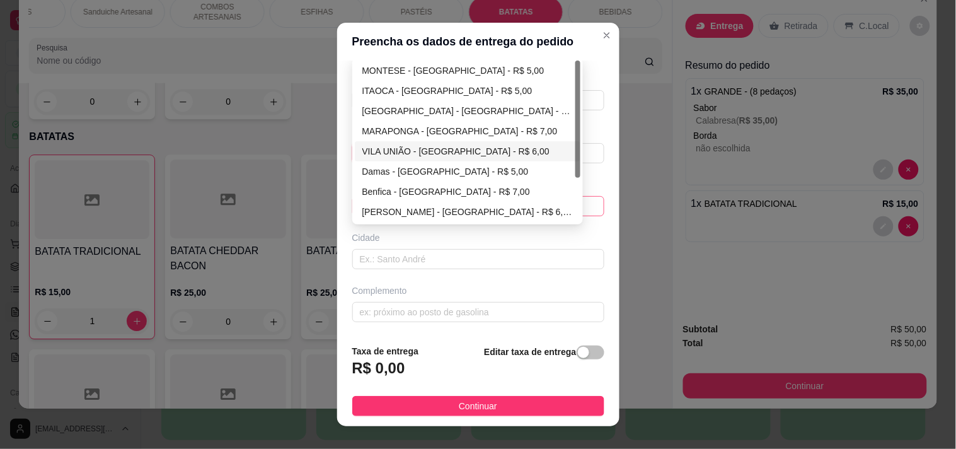
type input "[PERSON_NAME] 953 ALTOS"
click at [426, 156] on div "VILA UNIÃO - [GEOGRAPHIC_DATA] - R$ 6,00" at bounding box center [467, 151] width 211 height 14
type input "[GEOGRAPHIC_DATA]"
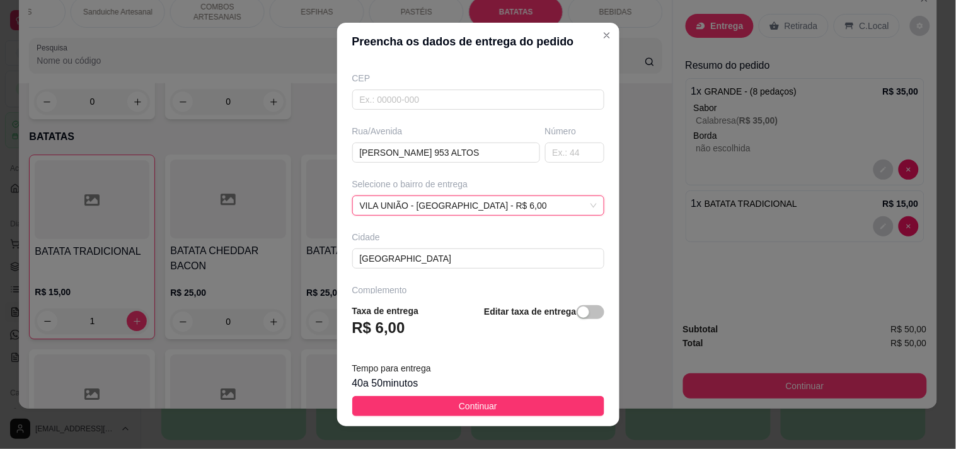
click at [424, 221] on div "Busque pelo cliente Número de contato Nome do cliente VERONICA CEP Rua/[GEOGRAP…" at bounding box center [478, 178] width 282 height 234
click at [425, 210] on div "[GEOGRAPHIC_DATA] - [GEOGRAPHIC_DATA] - R$ 6,00 68cc10b7e66123092a402286 68cc10…" at bounding box center [478, 205] width 252 height 20
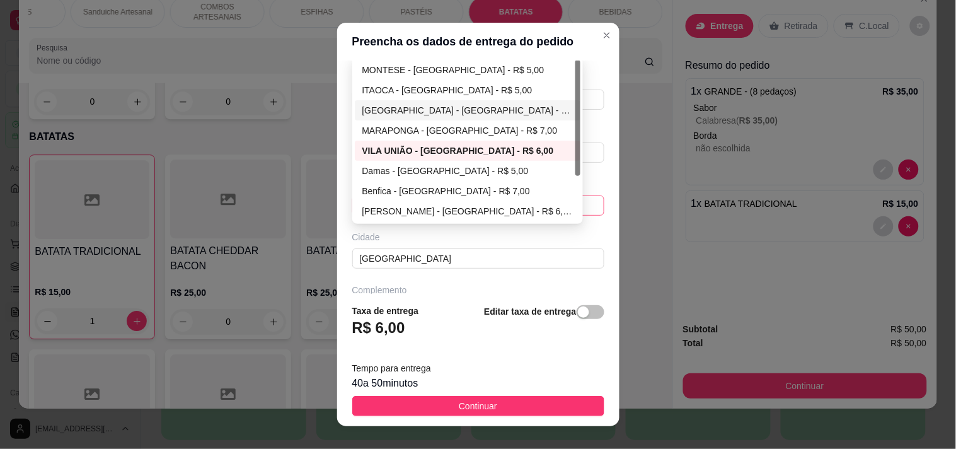
click at [418, 106] on div "[GEOGRAPHIC_DATA] - [GEOGRAPHIC_DATA] - R$ 6,00" at bounding box center [467, 110] width 211 height 14
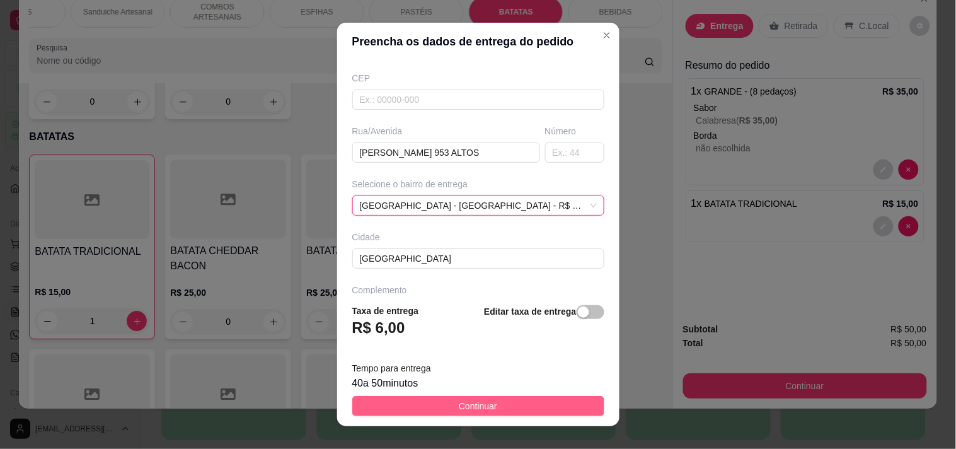
click at [465, 408] on span "Continuar" at bounding box center [478, 406] width 38 height 14
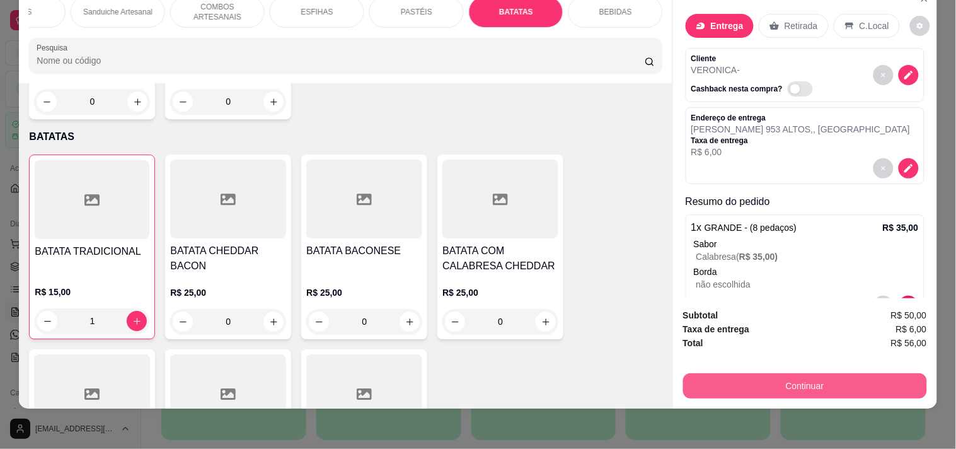
click at [820, 383] on button "Continuar" at bounding box center [805, 385] width 244 height 25
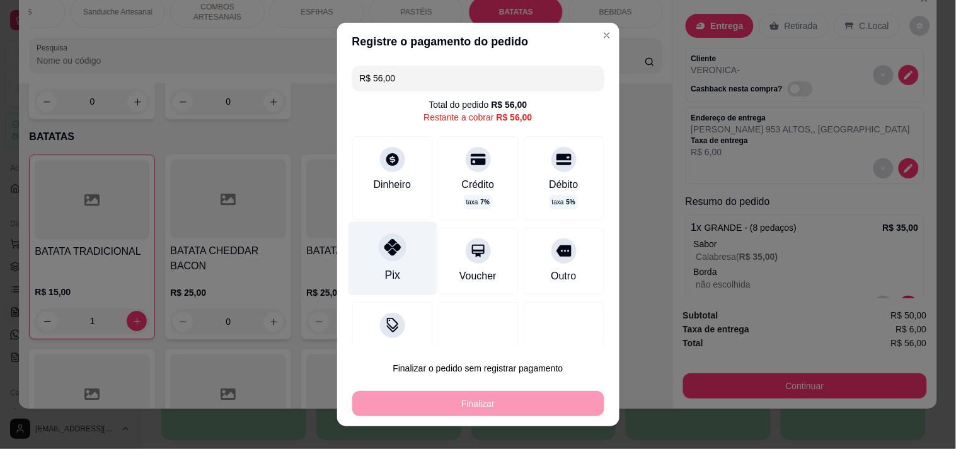
click at [395, 266] on div "Pix" at bounding box center [392, 258] width 89 height 74
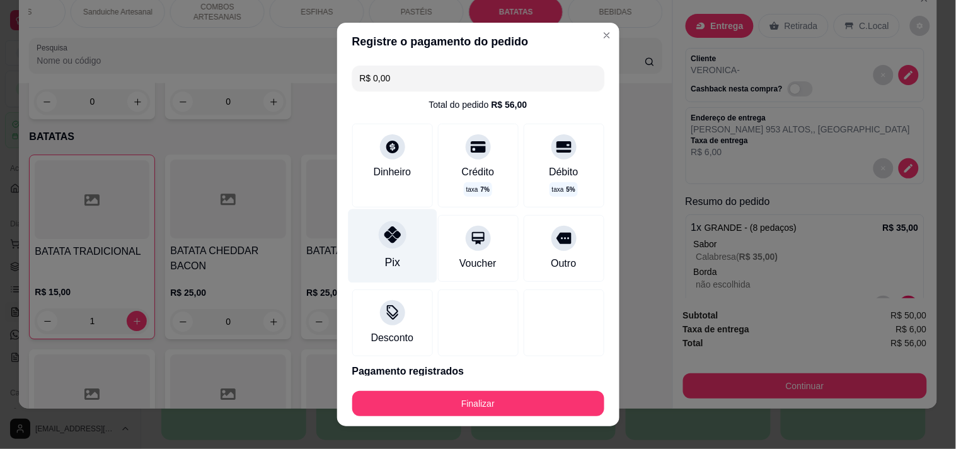
type input "R$ 0,00"
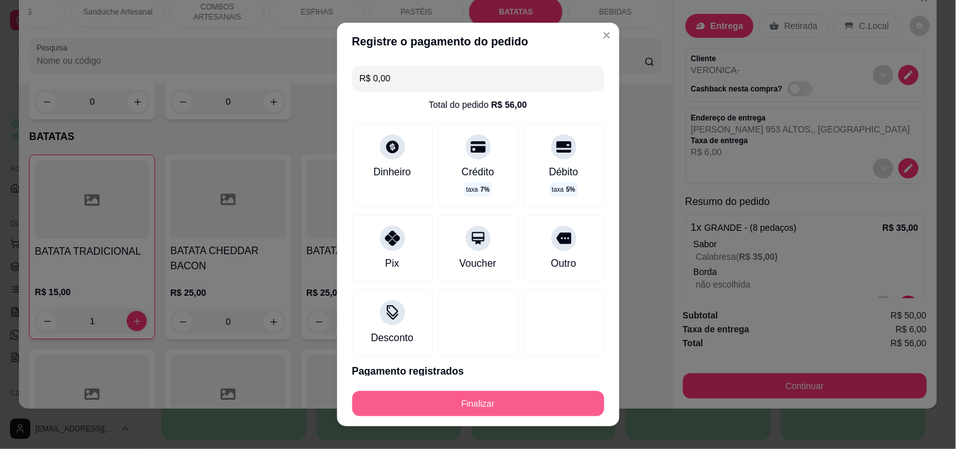
click at [459, 413] on button "Finalizar" at bounding box center [478, 403] width 252 height 25
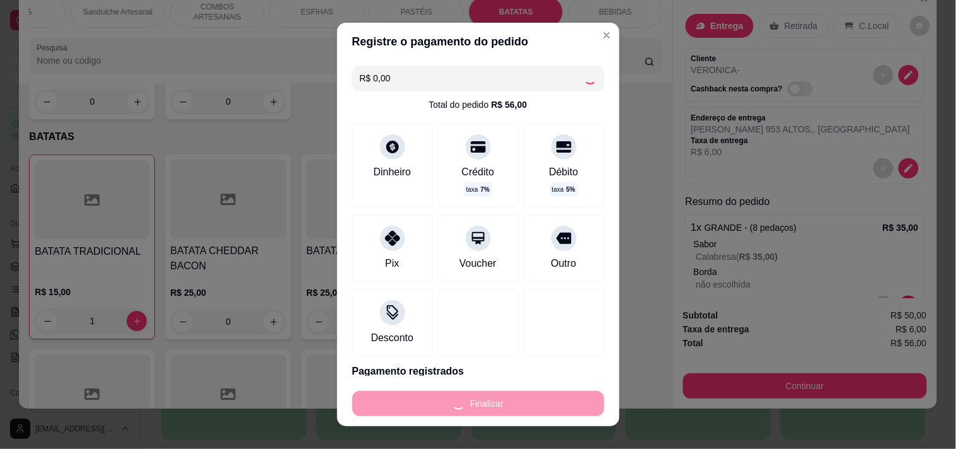
type input "0"
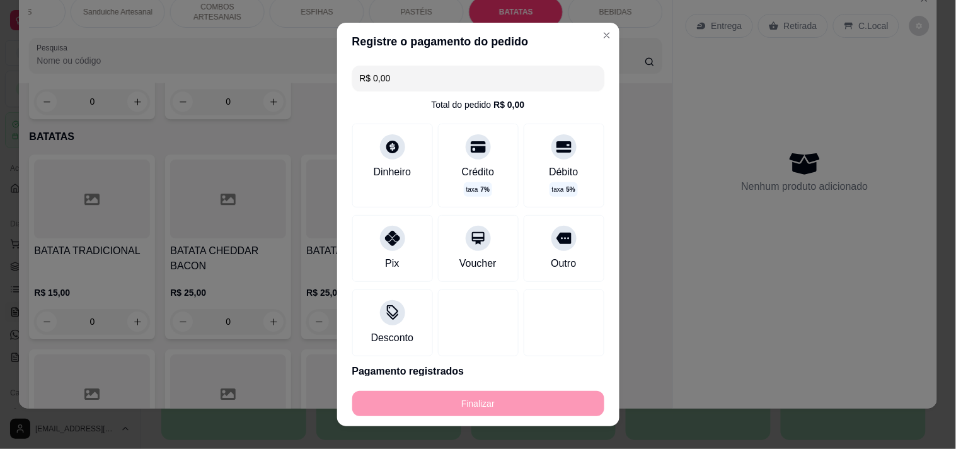
type input "-R$ 56,00"
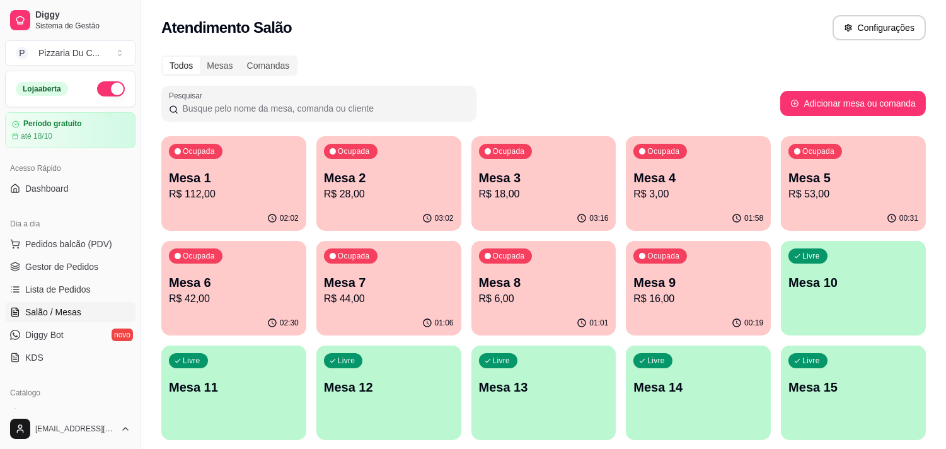
click at [691, 183] on p "Mesa 4" at bounding box center [698, 178] width 130 height 18
click at [684, 159] on div "Ocupada Mesa 4 R$ 3,00" at bounding box center [698, 171] width 145 height 70
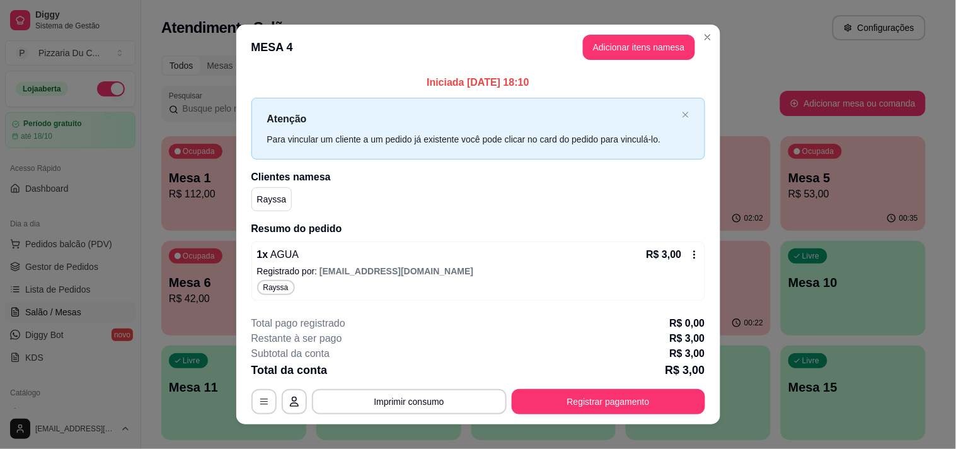
click at [603, 49] on button "Adicionar itens na mesa" at bounding box center [639, 47] width 112 height 25
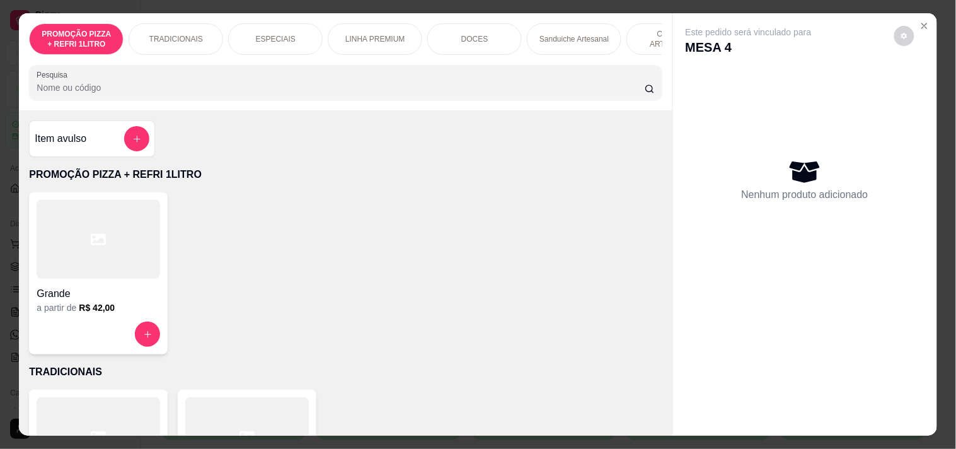
click at [564, 62] on div "PROMOÇÃO PIZZA + REFRI 1LITRO TRADICIONAIS ESPECIAIS LINHA PREMIUM DOCES Sandui…" at bounding box center [345, 61] width 653 height 97
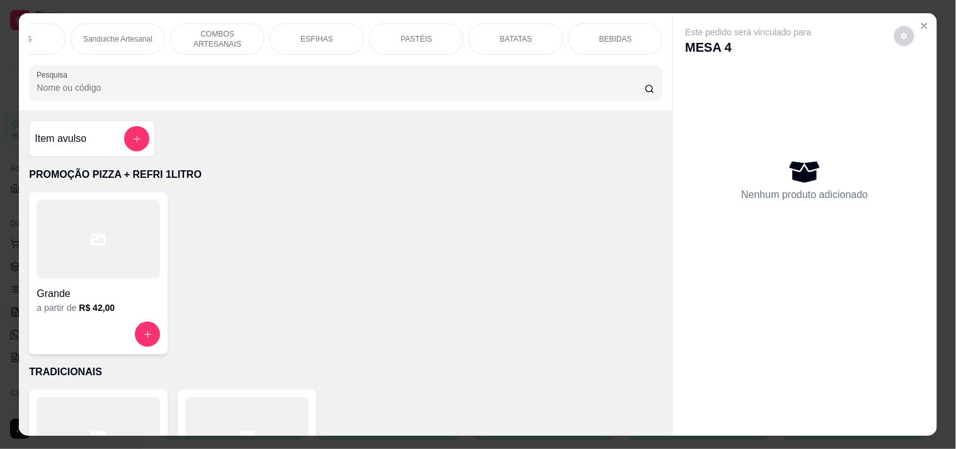
click at [575, 34] on div "BEBIDAS" at bounding box center [616, 39] width 95 height 32
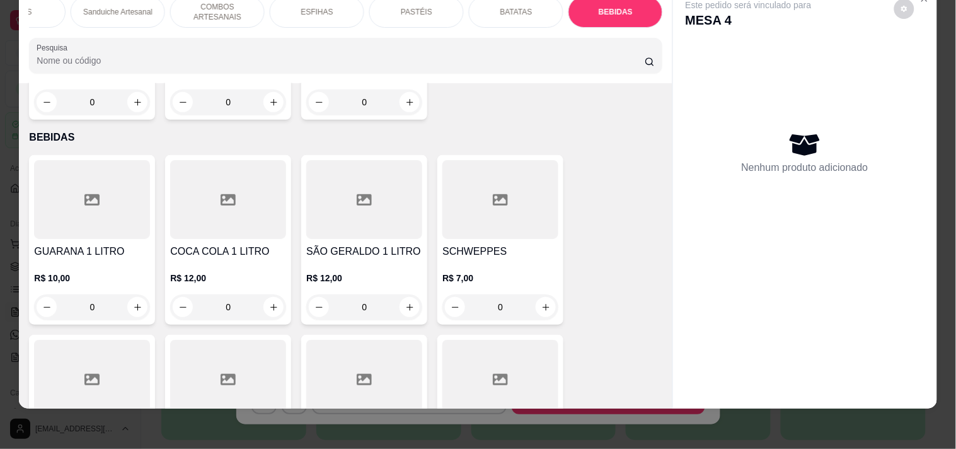
scroll to position [5162, 0]
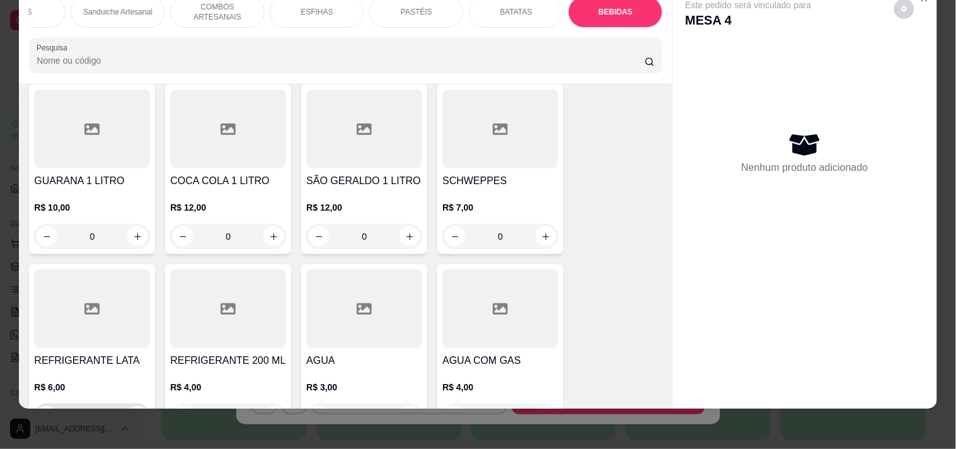
click at [140, 406] on button "increase-product-quantity" at bounding box center [137, 416] width 20 height 20
type input "1"
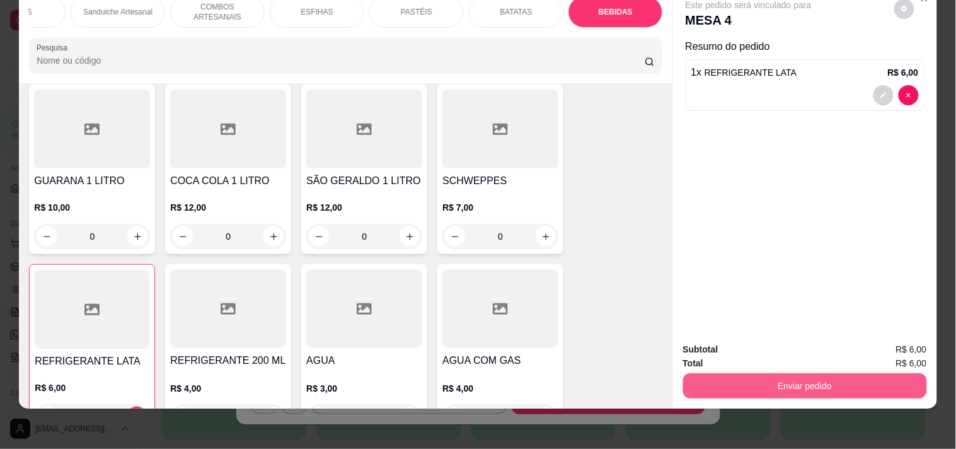
click at [864, 384] on button "Enviar pedido" at bounding box center [805, 385] width 244 height 25
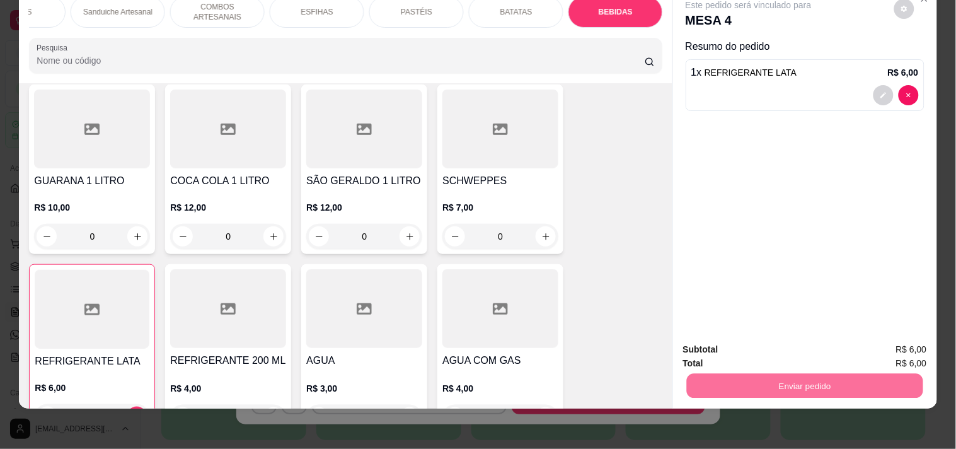
click at [883, 349] on button "Enviar pedido" at bounding box center [894, 344] width 71 height 24
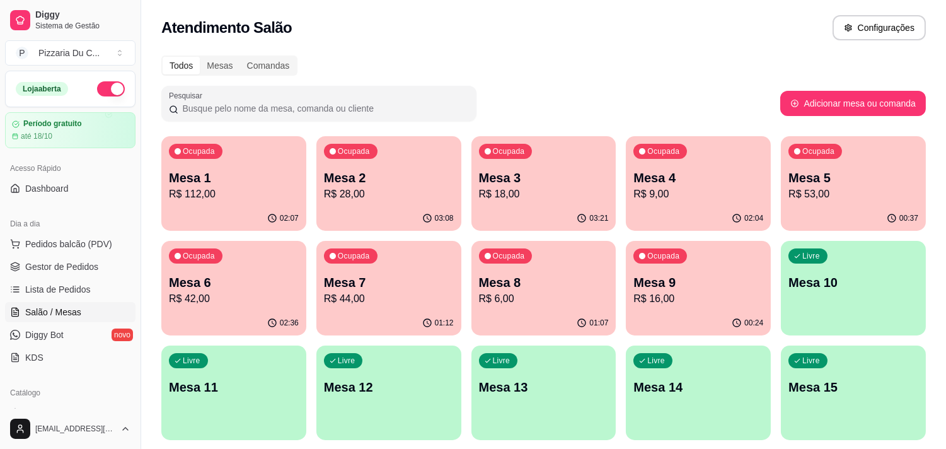
click at [348, 286] on p "Mesa 7" at bounding box center [389, 283] width 130 height 18
click at [840, 166] on div "Ocupada Mesa 5 R$ 53,00" at bounding box center [853, 171] width 141 height 68
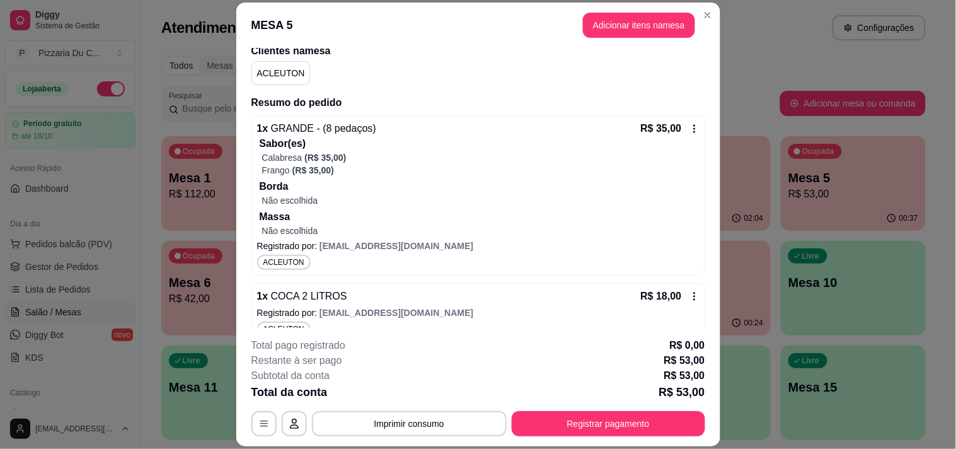
scroll to position [122, 0]
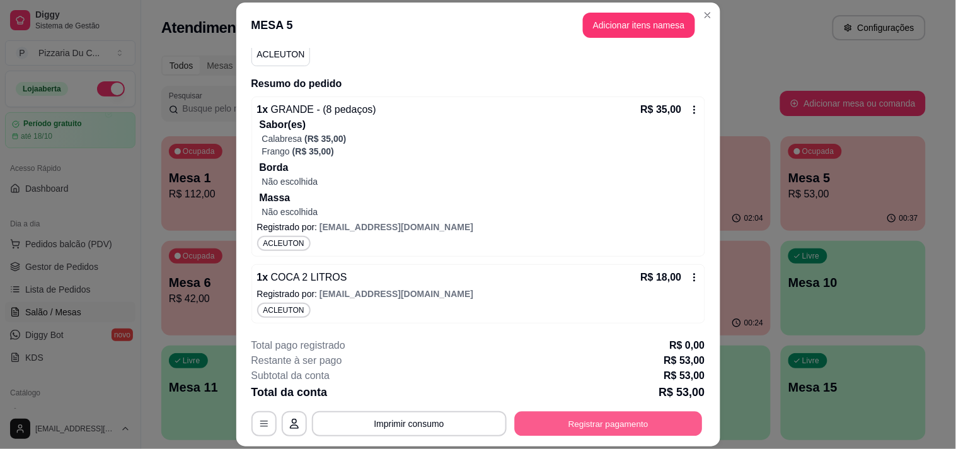
click at [644, 423] on button "Registrar pagamento" at bounding box center [608, 424] width 188 height 25
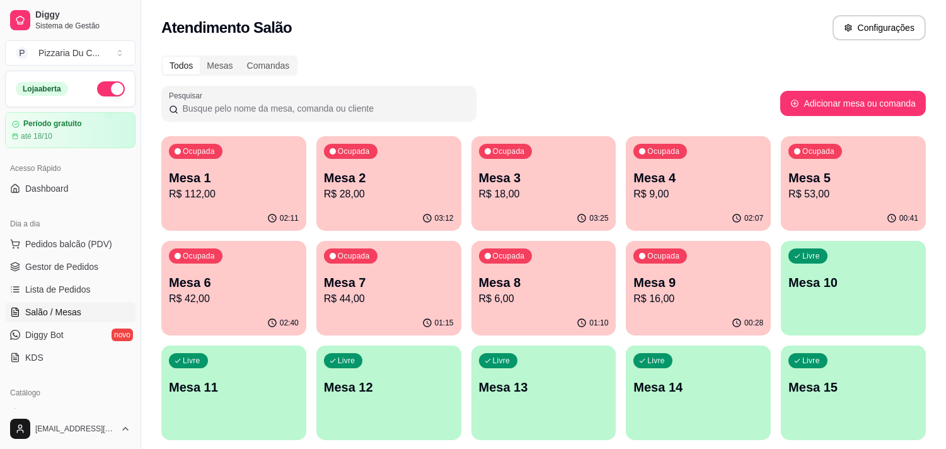
click at [641, 275] on p "Mesa 9" at bounding box center [698, 283] width 130 height 18
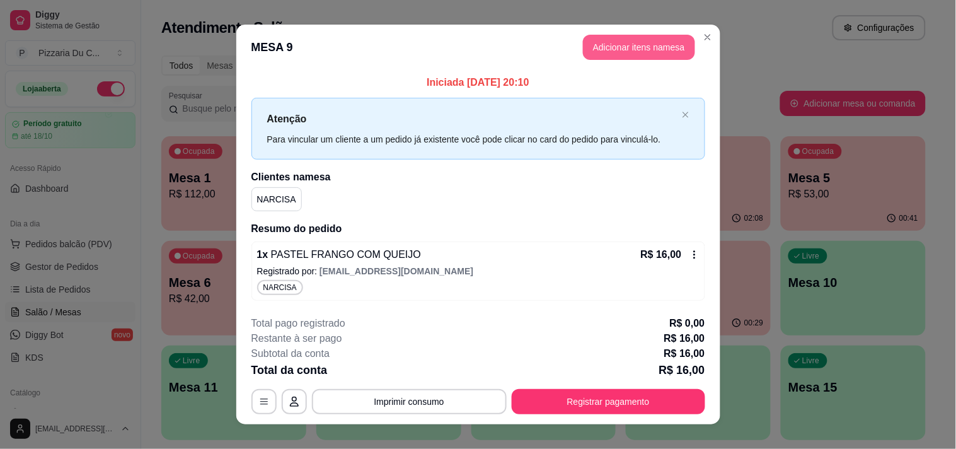
click at [593, 35] on button "Adicionar itens na mesa" at bounding box center [639, 47] width 112 height 25
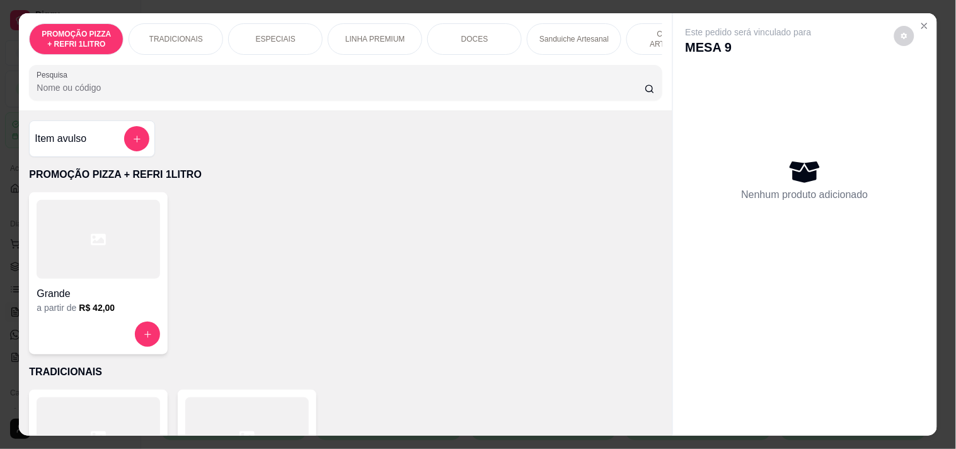
scroll to position [0, 456]
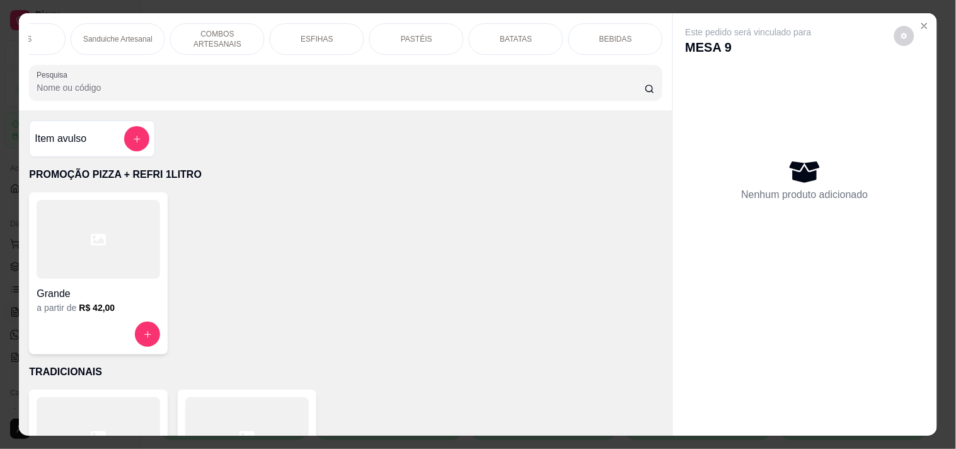
click at [634, 33] on div "BEBIDAS" at bounding box center [616, 39] width 95 height 32
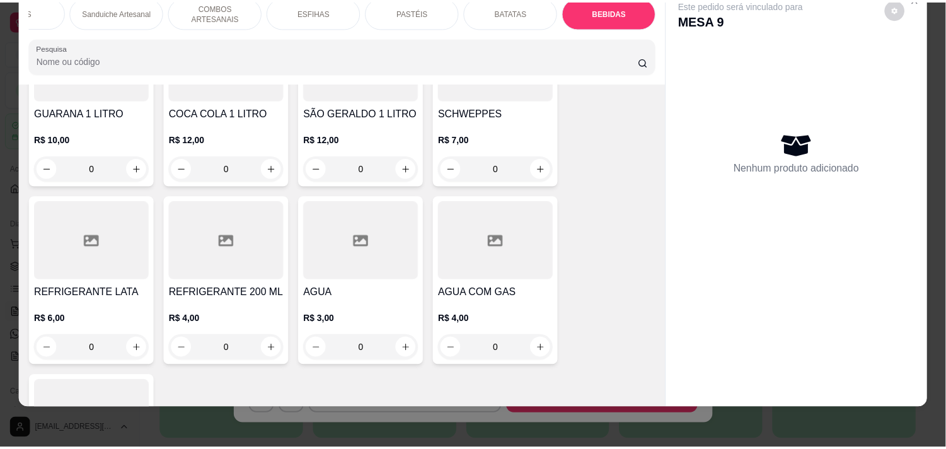
scroll to position [5232, 0]
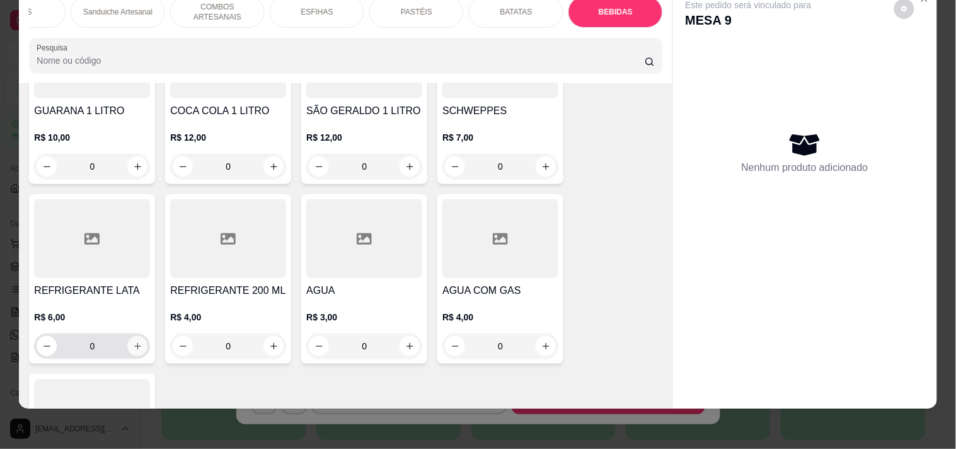
click at [134, 336] on button "increase-product-quantity" at bounding box center [137, 346] width 20 height 20
type input "1"
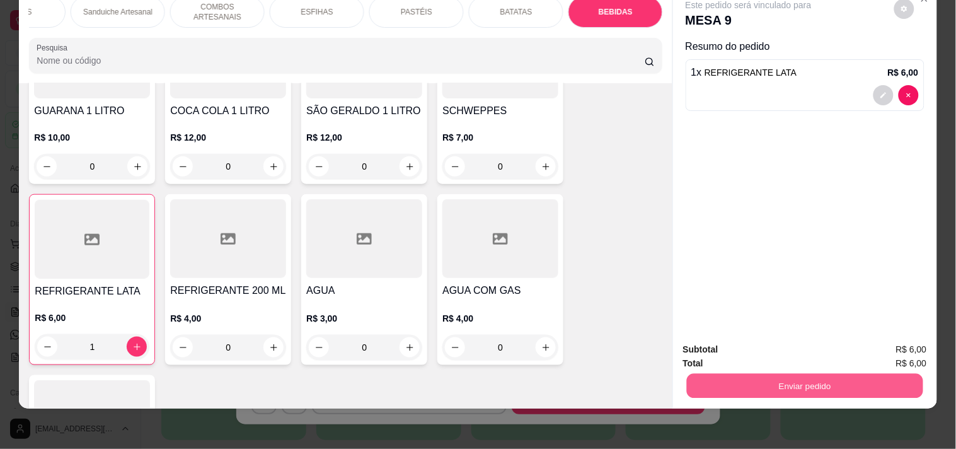
click at [797, 374] on button "Enviar pedido" at bounding box center [804, 385] width 236 height 25
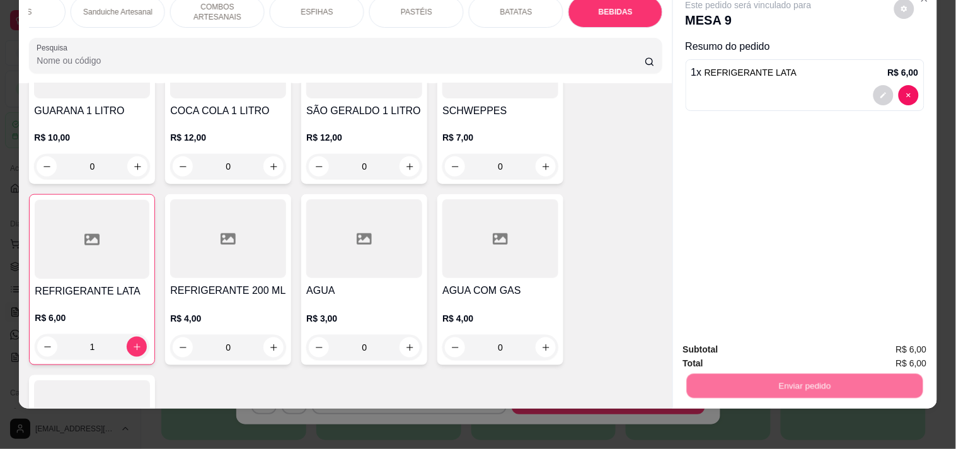
click at [880, 341] on button "Enviar pedido" at bounding box center [894, 344] width 71 height 24
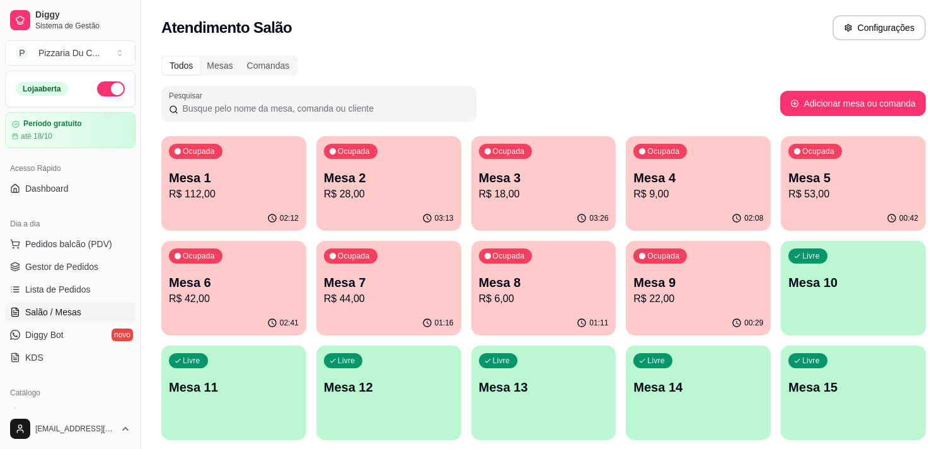
click at [405, 275] on p "Mesa 7" at bounding box center [389, 283] width 130 height 18
click at [589, 184] on p "Mesa 3" at bounding box center [544, 178] width 130 height 18
click at [174, 181] on p "Mesa 1" at bounding box center [234, 178] width 130 height 18
click at [686, 152] on div "Ocupada" at bounding box center [660, 151] width 54 height 15
click at [845, 185] on div "Mesa 5 R$ 53,00" at bounding box center [854, 185] width 130 height 33
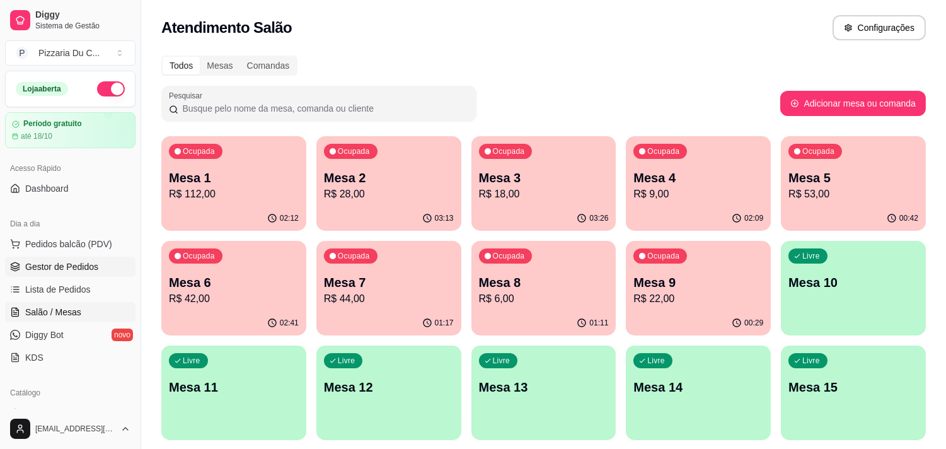
click at [92, 268] on span "Gestor de Pedidos" at bounding box center [61, 266] width 73 height 13
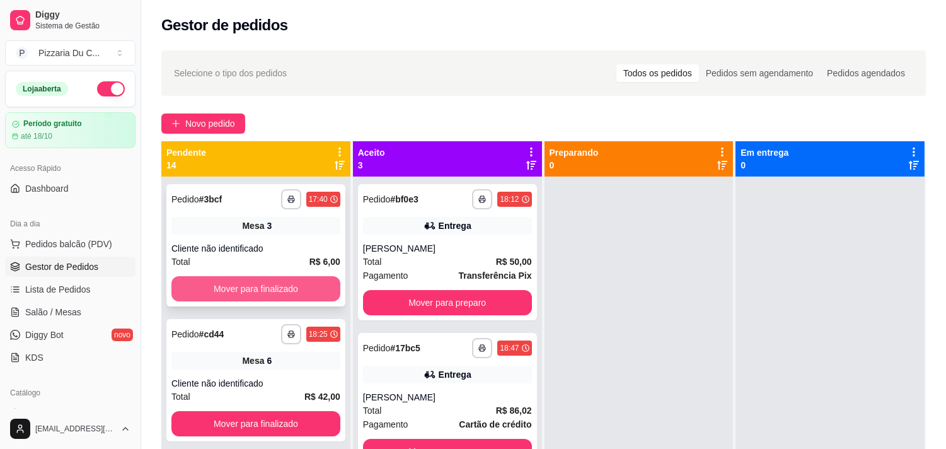
click at [292, 288] on button "Mover para finalizado" at bounding box center [255, 288] width 169 height 25
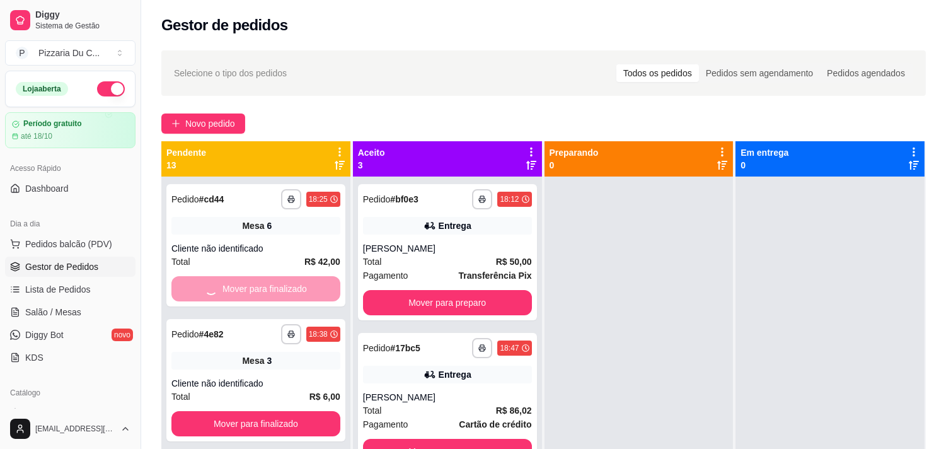
click at [292, 288] on div "Mover para finalizado" at bounding box center [255, 288] width 169 height 25
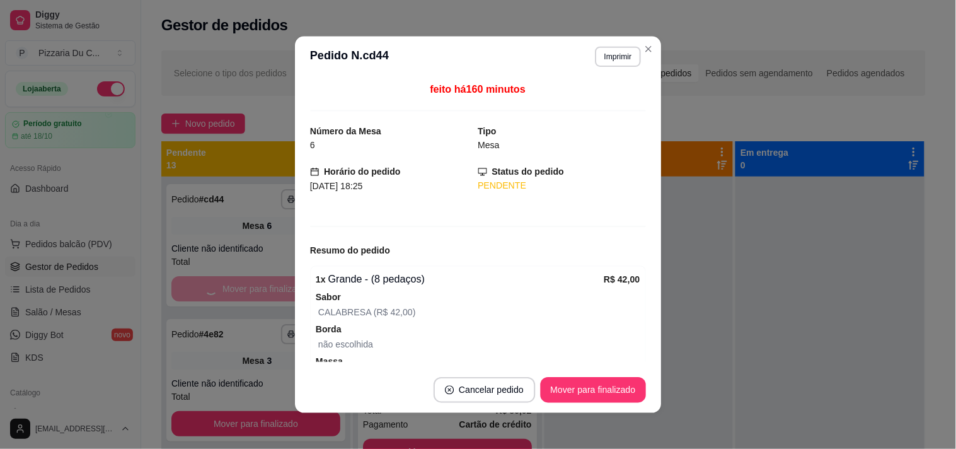
click at [295, 288] on div "feito há 160 minutos Número da Mesa 6 Tipo Mesa Horário do pedido [DATE] 18:25 …" at bounding box center [478, 222] width 366 height 290
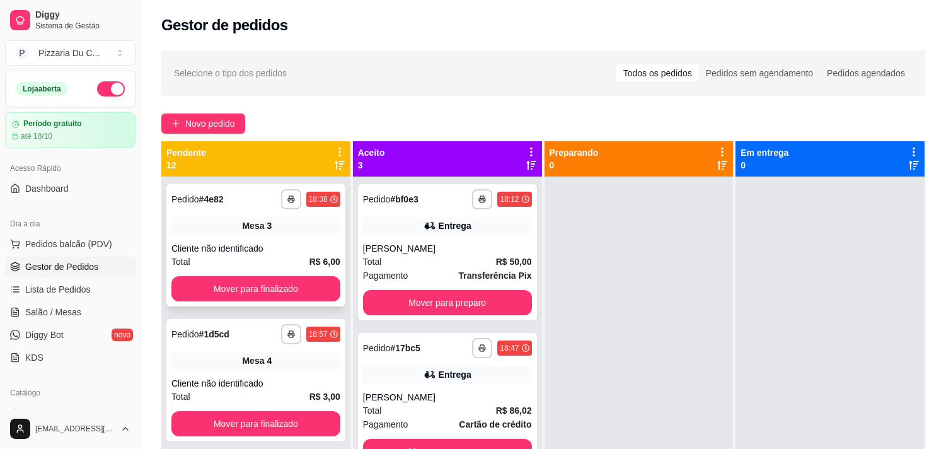
click at [321, 282] on button "Mover para finalizado" at bounding box center [255, 288] width 169 height 25
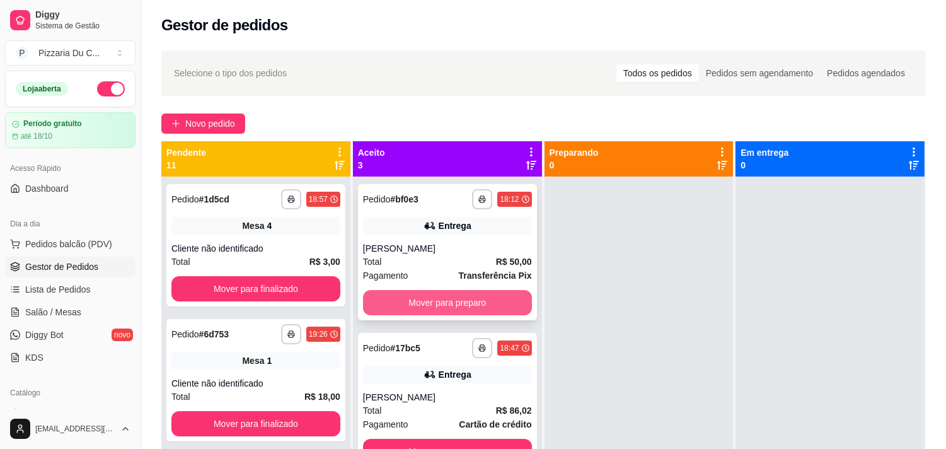
click at [442, 303] on button "Mover para preparo" at bounding box center [447, 302] width 169 height 25
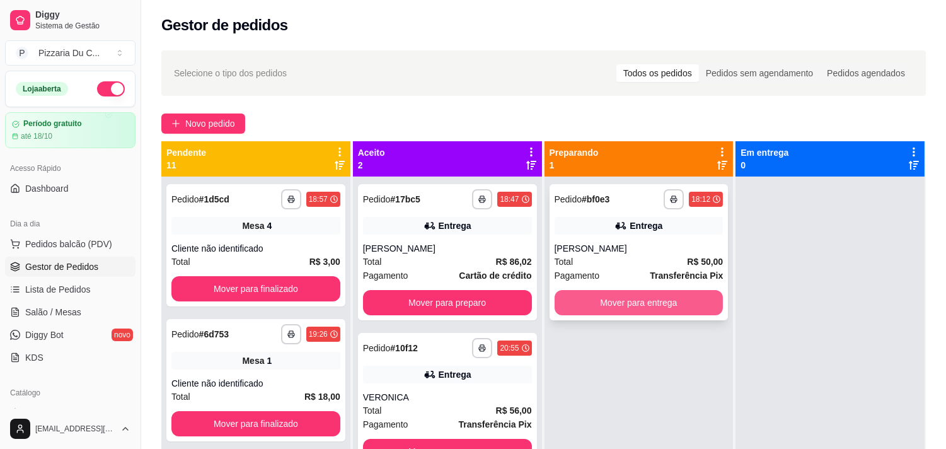
click at [606, 304] on button "Mover para entrega" at bounding box center [639, 302] width 169 height 25
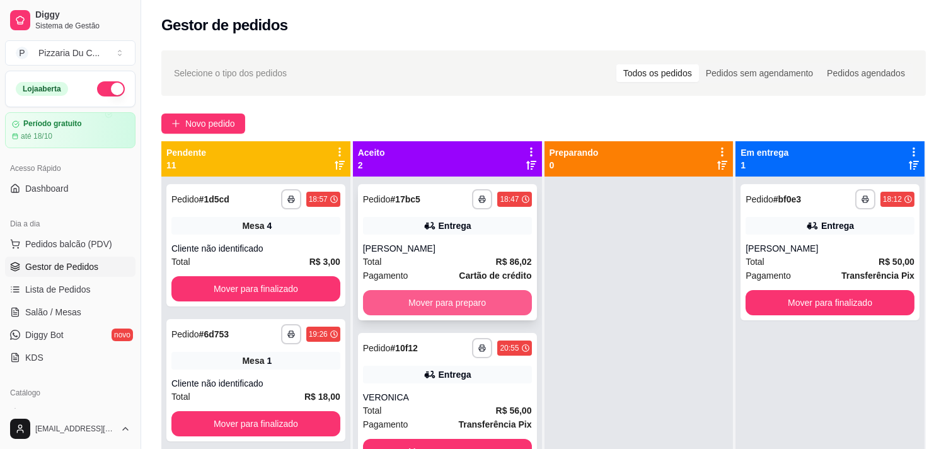
click at [500, 301] on button "Mover para preparo" at bounding box center [447, 302] width 169 height 25
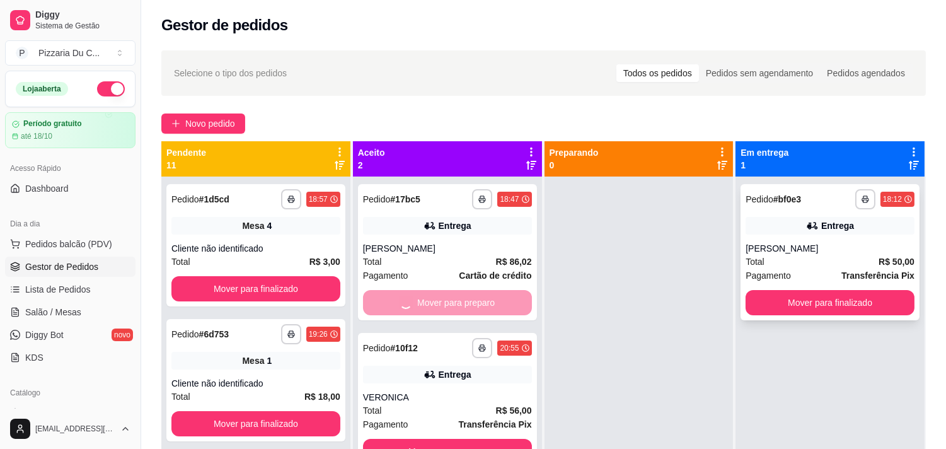
click at [785, 318] on div "**********" at bounding box center [830, 252] width 179 height 136
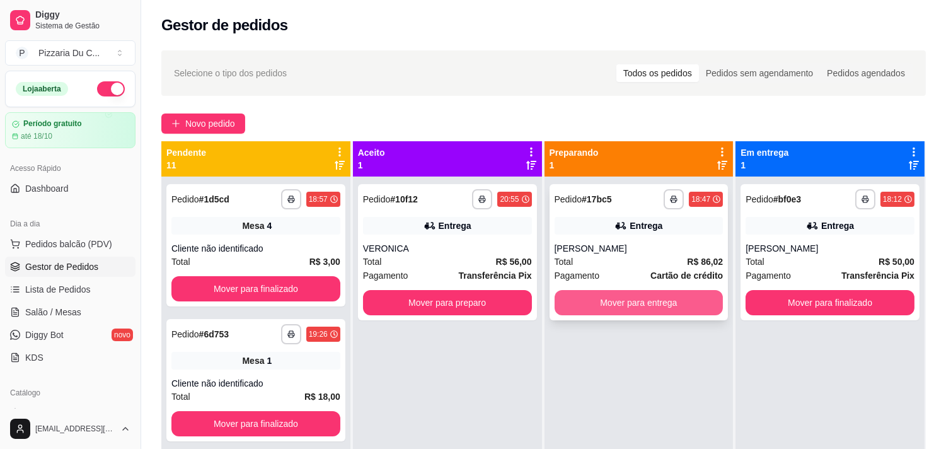
click at [639, 297] on button "Mover para entrega" at bounding box center [639, 302] width 169 height 25
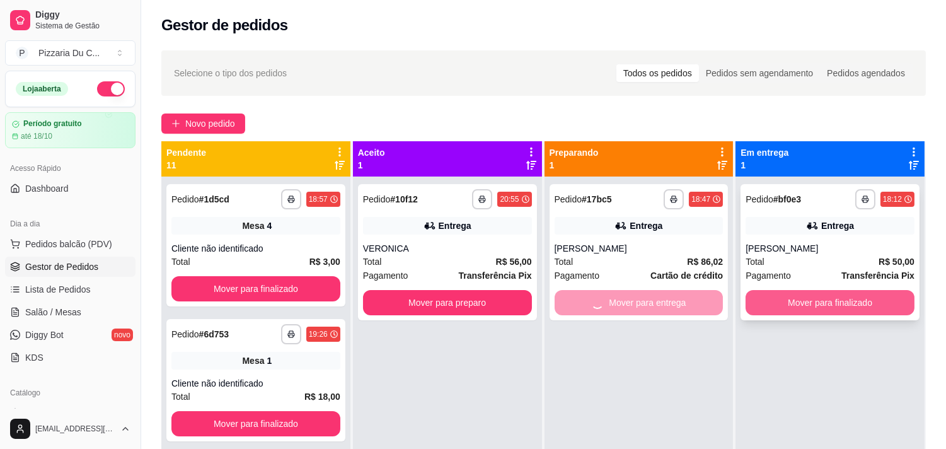
click at [807, 304] on button "Mover para finalizado" at bounding box center [830, 302] width 169 height 25
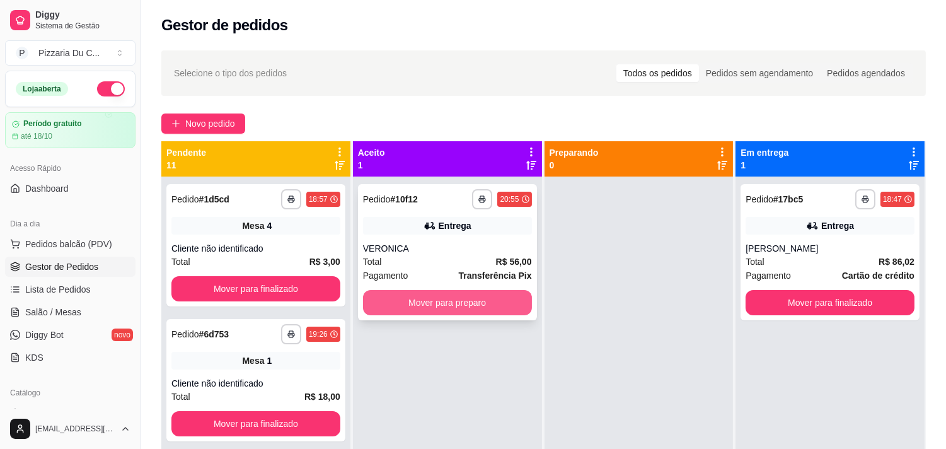
click at [465, 303] on button "Mover para preparo" at bounding box center [447, 302] width 169 height 25
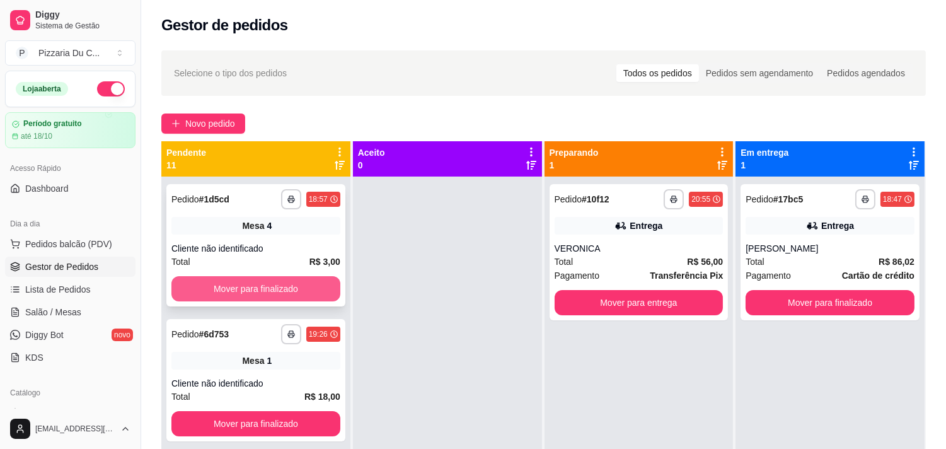
click at [303, 286] on button "Mover para finalizado" at bounding box center [255, 288] width 169 height 25
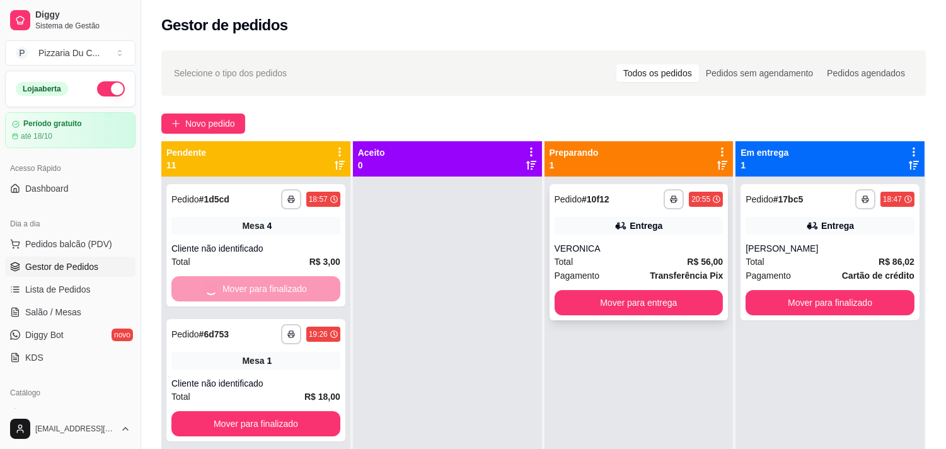
click at [599, 286] on div "**********" at bounding box center [639, 252] width 179 height 136
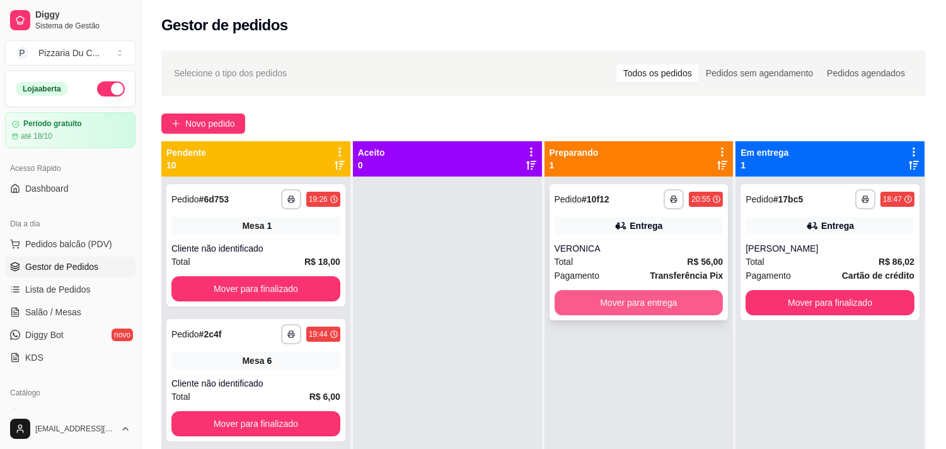
click at [630, 311] on button "Mover para entrega" at bounding box center [639, 302] width 169 height 25
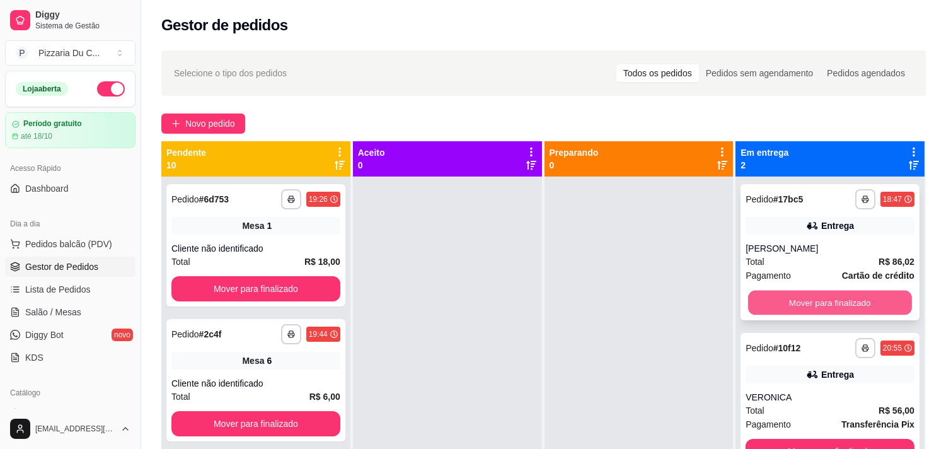
click at [780, 311] on button "Mover para finalizado" at bounding box center [830, 303] width 164 height 25
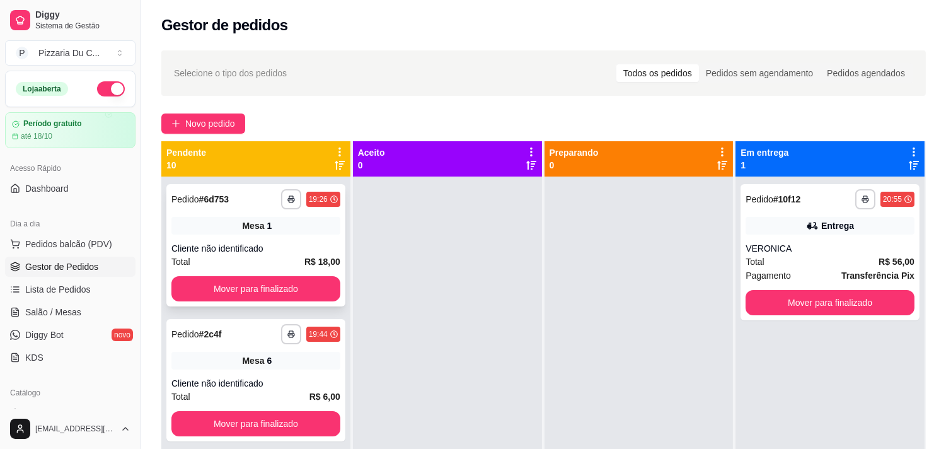
click at [306, 294] on button "Mover para finalizado" at bounding box center [255, 288] width 169 height 25
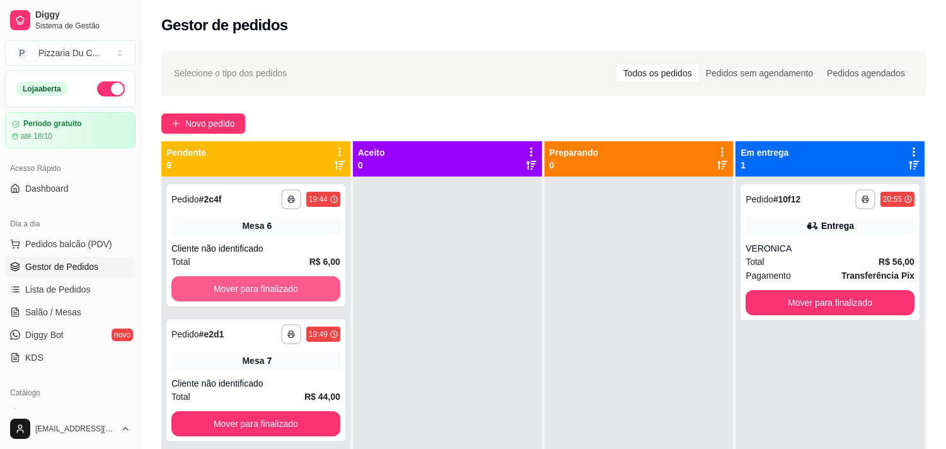
click at [306, 294] on button "Mover para finalizado" at bounding box center [255, 288] width 169 height 25
click at [306, 411] on button "Mover para finalizado" at bounding box center [255, 423] width 169 height 25
click at [306, 294] on div "Mover para finalizado" at bounding box center [255, 288] width 169 height 25
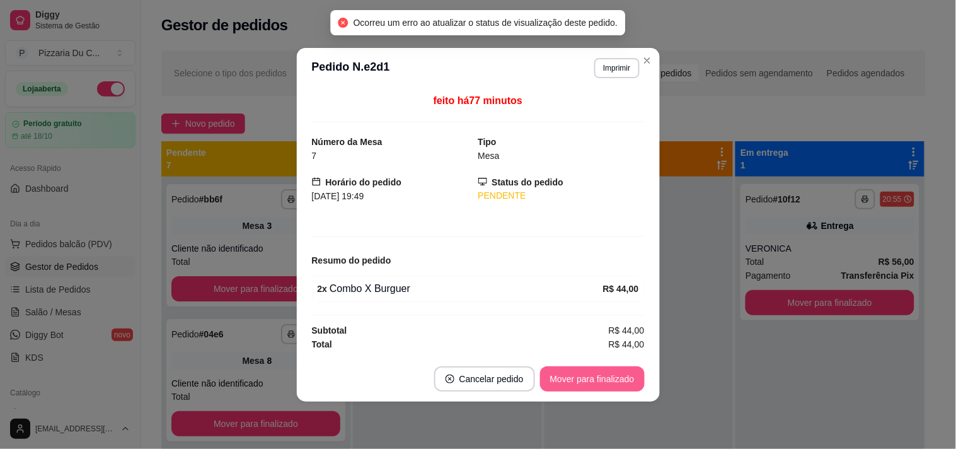
click at [591, 381] on button "Mover para finalizado" at bounding box center [592, 378] width 105 height 25
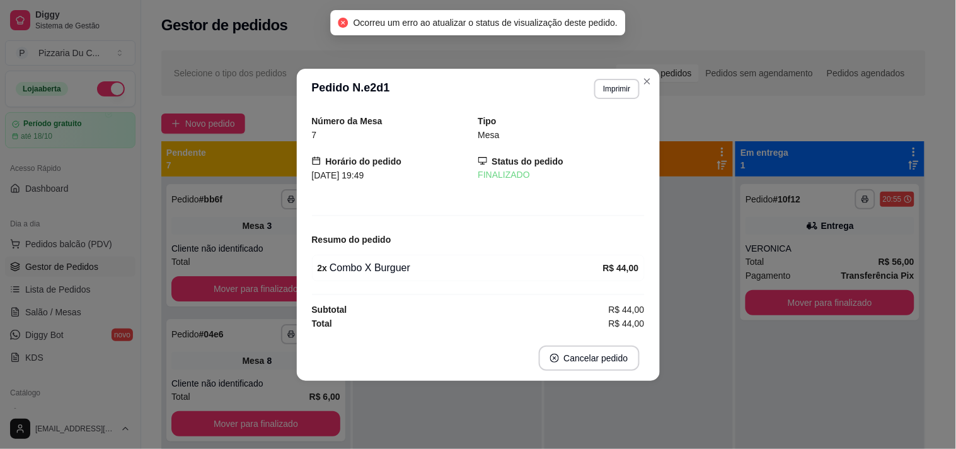
click at [298, 287] on div "Número da Mesa 7 Tipo Mesa Horário do pedido [DATE] 19:49 Status do pedido FINA…" at bounding box center [478, 222] width 363 height 226
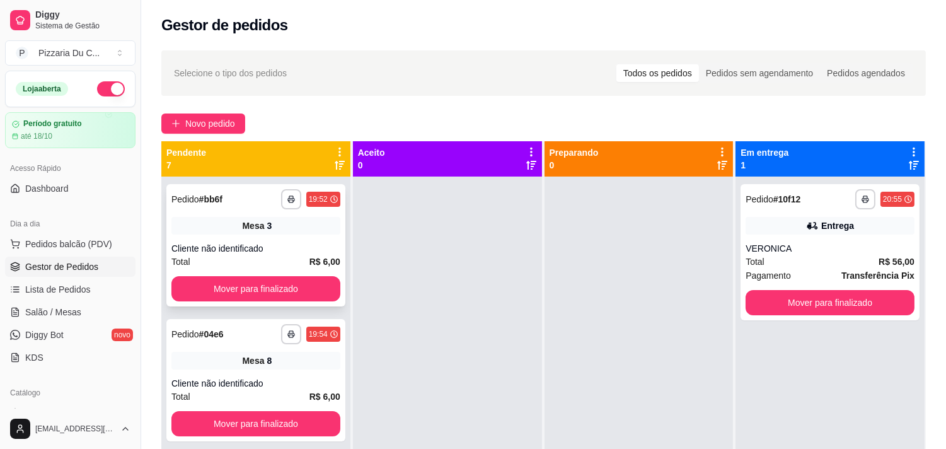
click at [286, 281] on button "Mover para finalizado" at bounding box center [255, 288] width 169 height 25
click at [287, 282] on button "Mover para finalizado" at bounding box center [255, 288] width 169 height 25
click at [288, 284] on button "Mover para finalizado" at bounding box center [255, 288] width 169 height 25
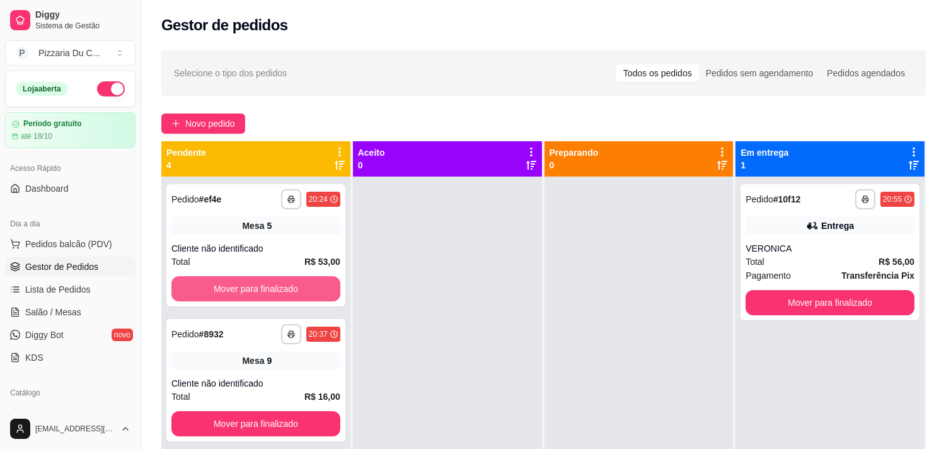
click at [288, 284] on button "Mover para finalizado" at bounding box center [255, 288] width 169 height 25
click at [288, 284] on button "Mover para finalizado" at bounding box center [256, 289] width 164 height 25
click at [289, 284] on button "Mover para finalizado" at bounding box center [255, 288] width 169 height 25
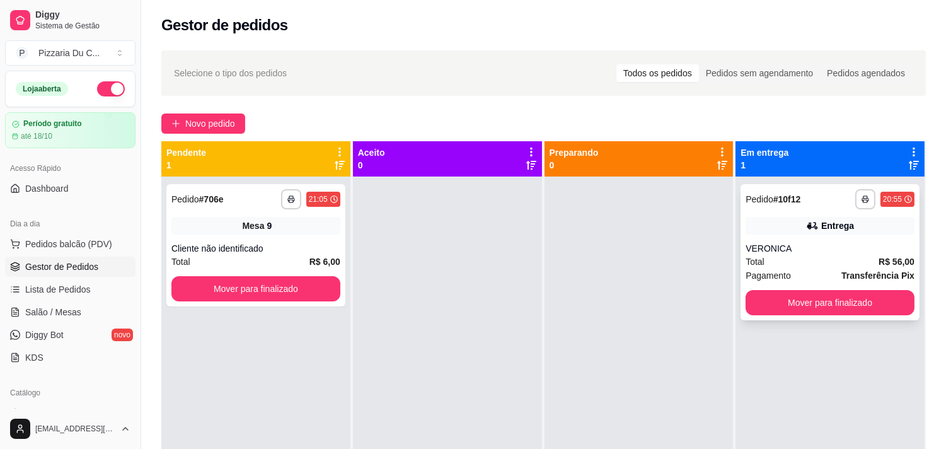
click at [895, 311] on button "Mover para finalizado" at bounding box center [830, 302] width 169 height 25
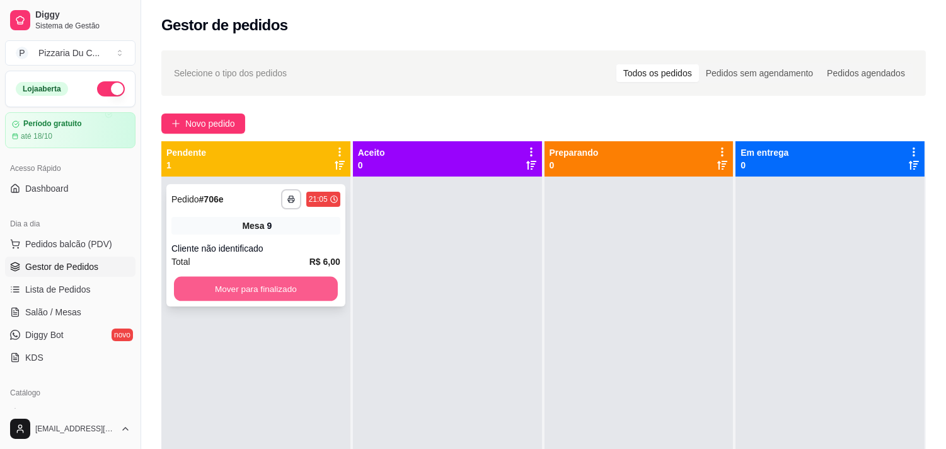
click at [325, 281] on button "Mover para finalizado" at bounding box center [256, 289] width 164 height 25
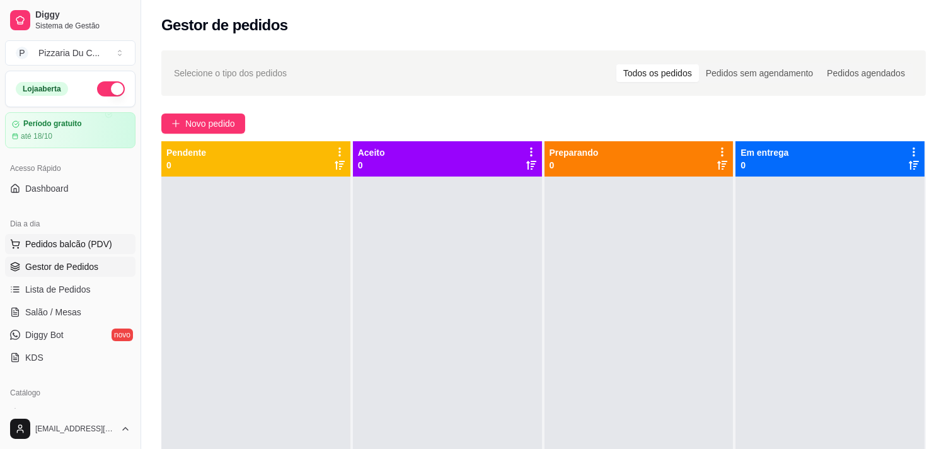
click at [87, 250] on button "Pedidos balcão (PDV)" at bounding box center [70, 244] width 130 height 20
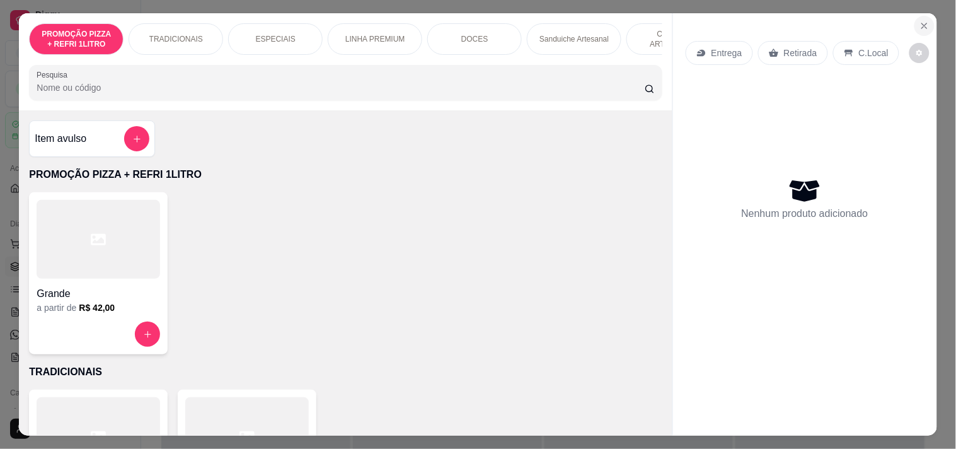
click at [923, 21] on icon "Close" at bounding box center [925, 26] width 10 height 10
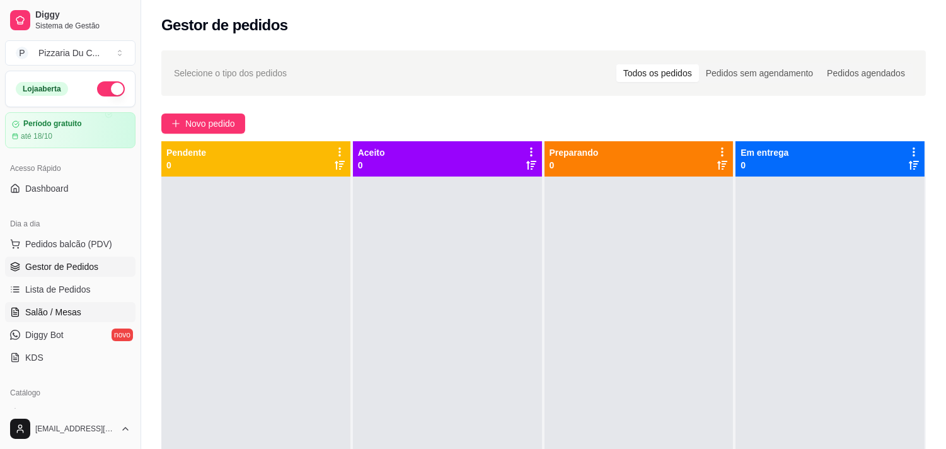
click at [81, 306] on link "Salão / Mesas" at bounding box center [70, 312] width 130 height 20
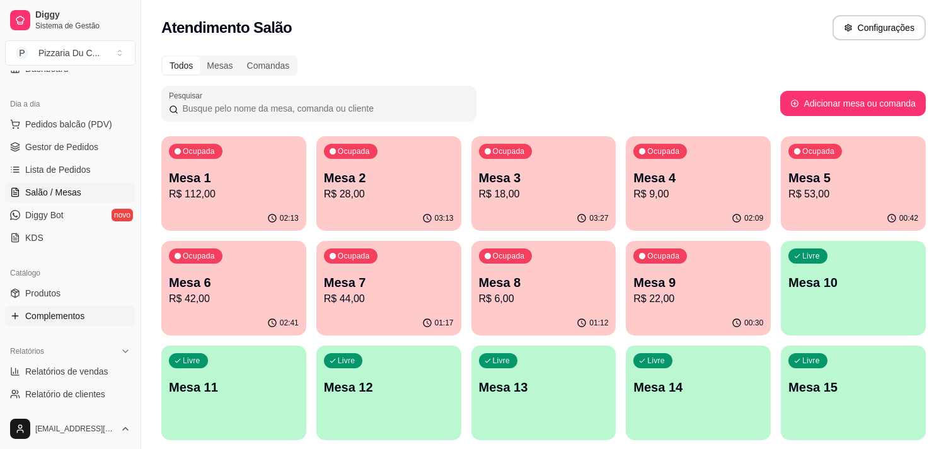
scroll to position [140, 0]
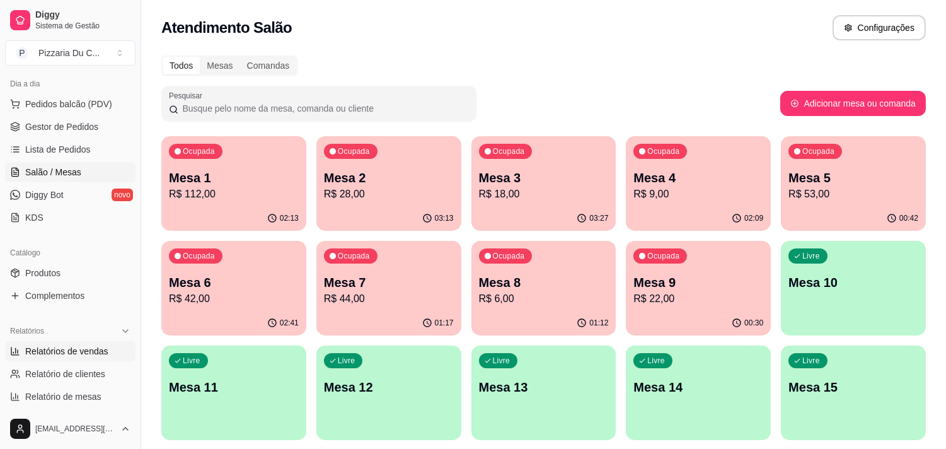
click at [76, 361] on link "Relatórios de vendas" at bounding box center [70, 351] width 130 height 20
select select "ALL"
select select "0"
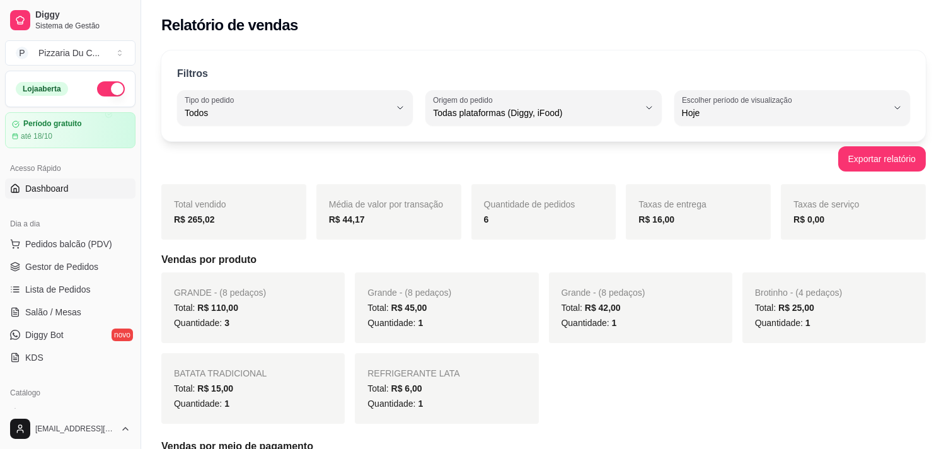
click at [67, 185] on link "Dashboard" at bounding box center [70, 188] width 130 height 20
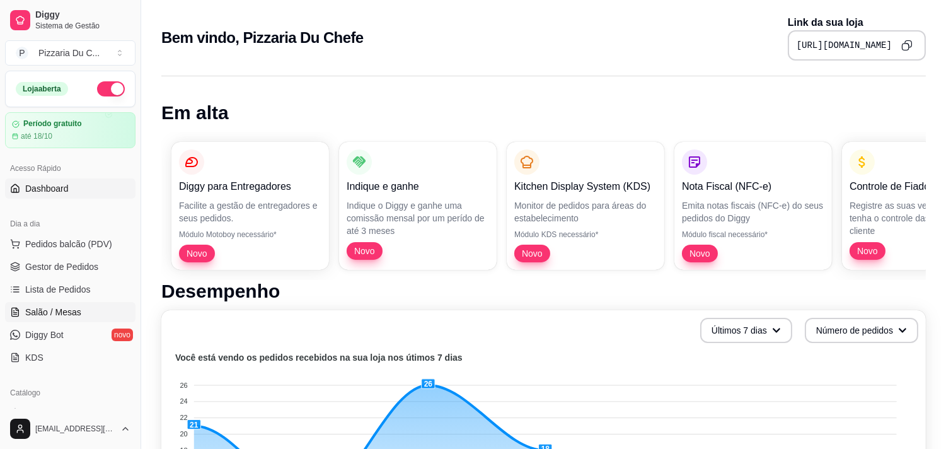
click at [83, 315] on link "Salão / Mesas" at bounding box center [70, 312] width 130 height 20
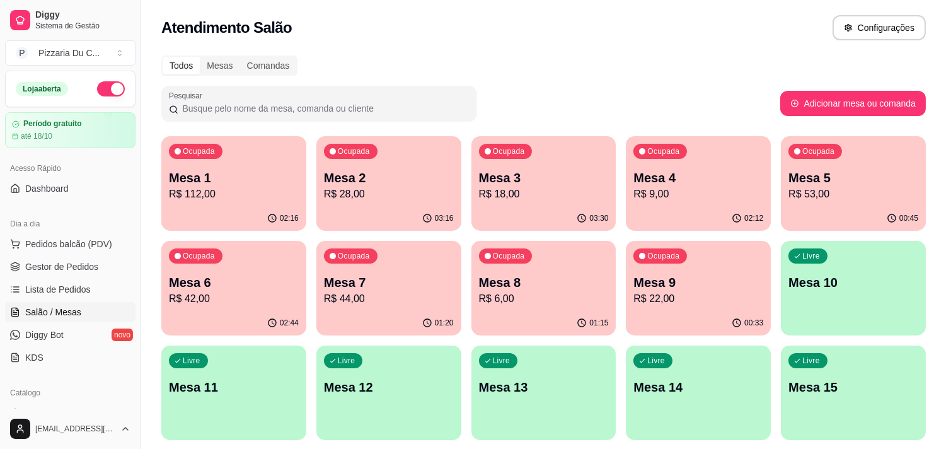
click at [405, 306] on p "R$ 44,00" at bounding box center [389, 298] width 130 height 15
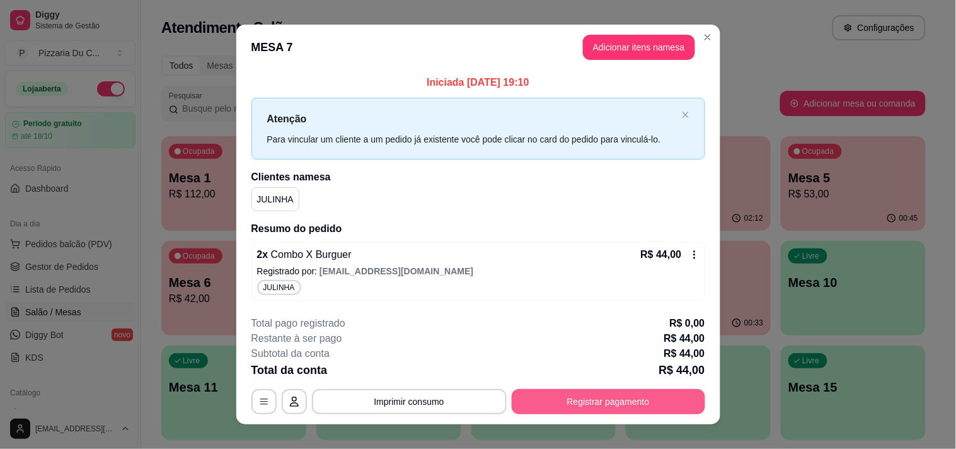
click at [654, 405] on button "Registrar pagamento" at bounding box center [609, 401] width 194 height 25
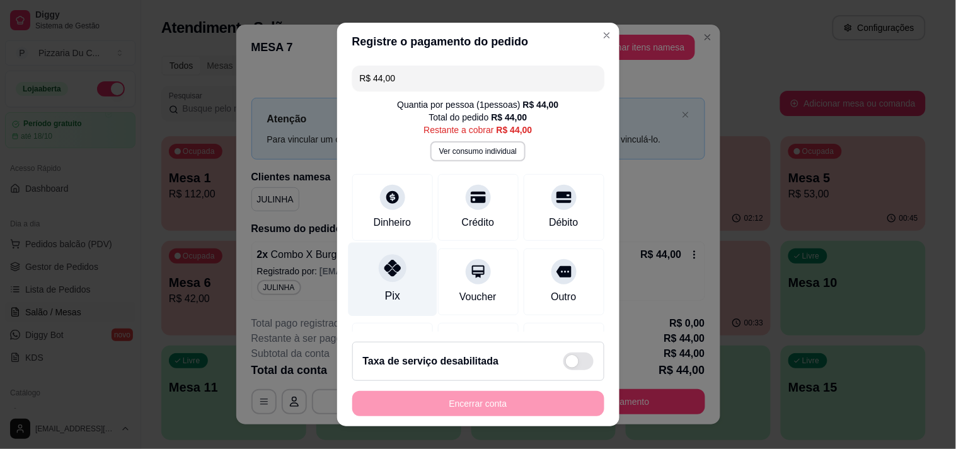
click at [398, 285] on div "Pix" at bounding box center [392, 279] width 89 height 74
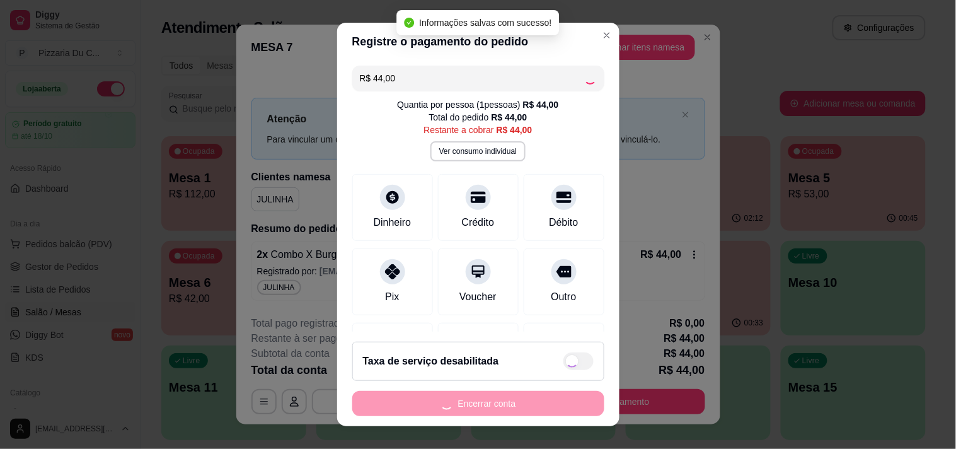
type input "R$ 0,00"
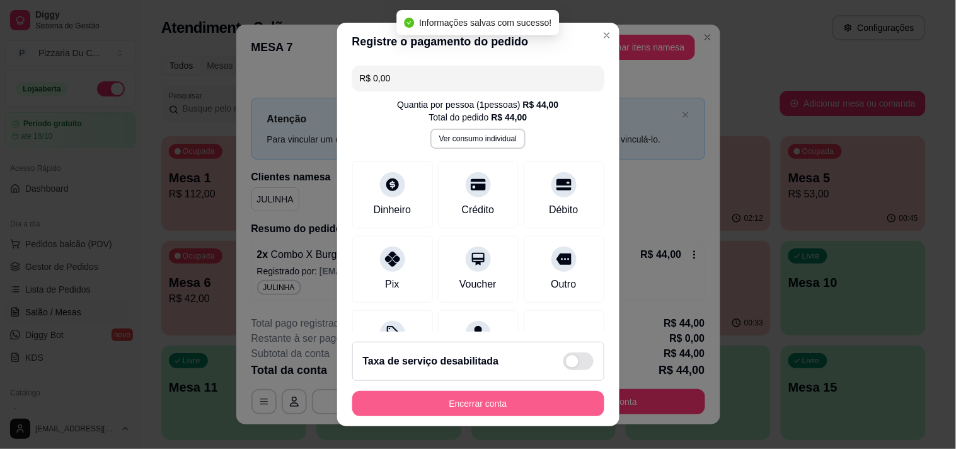
click at [485, 407] on button "Encerrar conta" at bounding box center [478, 403] width 252 height 25
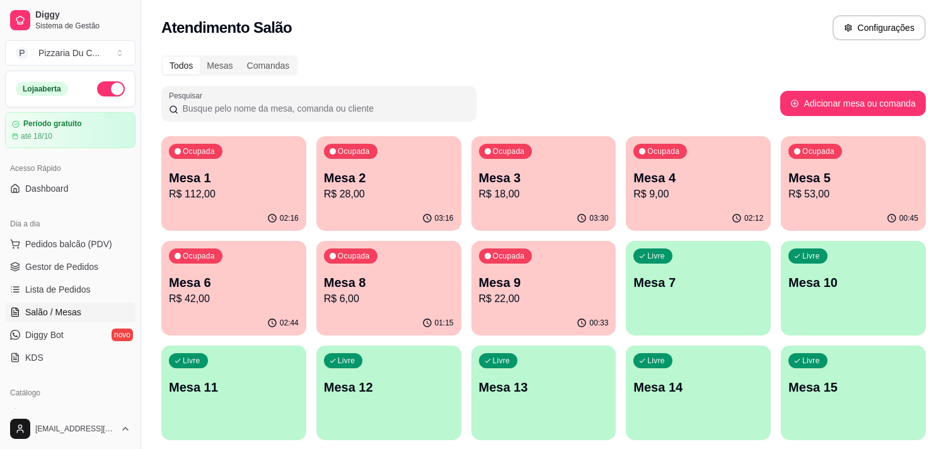
click at [515, 298] on p "R$ 22,00" at bounding box center [544, 298] width 130 height 15
click at [598, 178] on p "Mesa 3" at bounding box center [544, 178] width 130 height 18
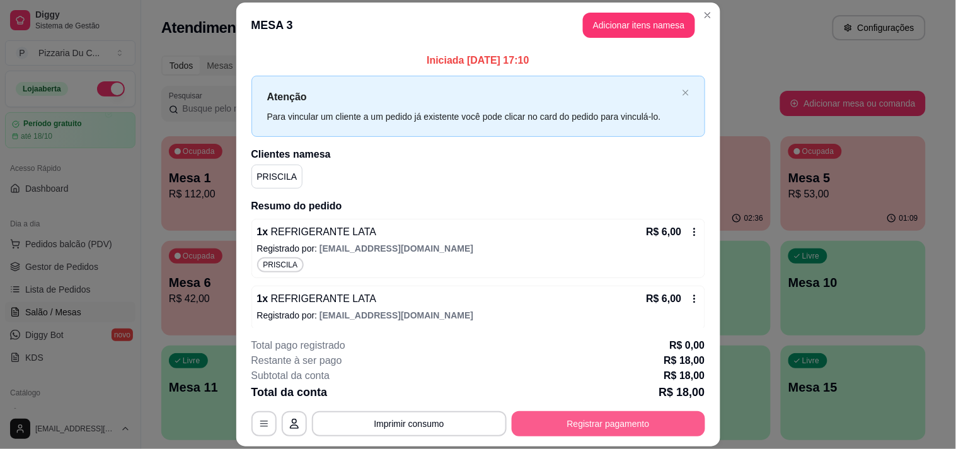
click at [623, 425] on button "Registrar pagamento" at bounding box center [609, 423] width 194 height 25
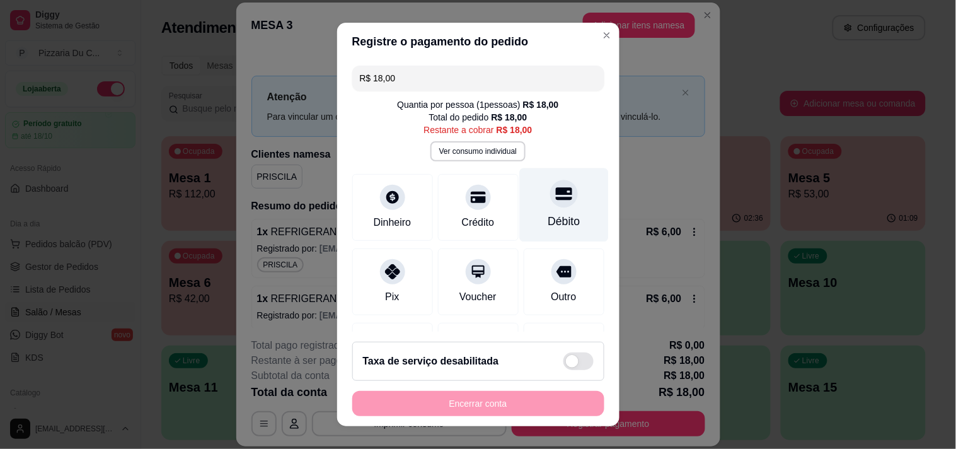
click at [519, 202] on div "Débito" at bounding box center [563, 205] width 89 height 74
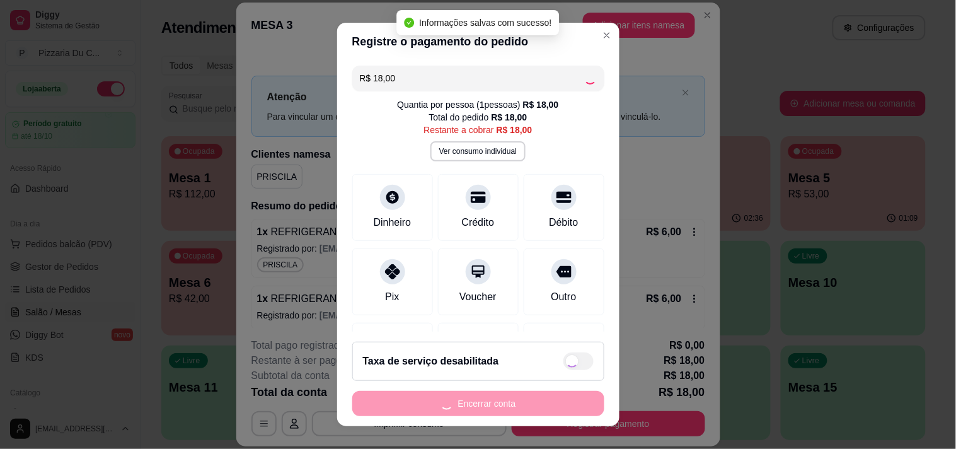
type input "R$ 0,00"
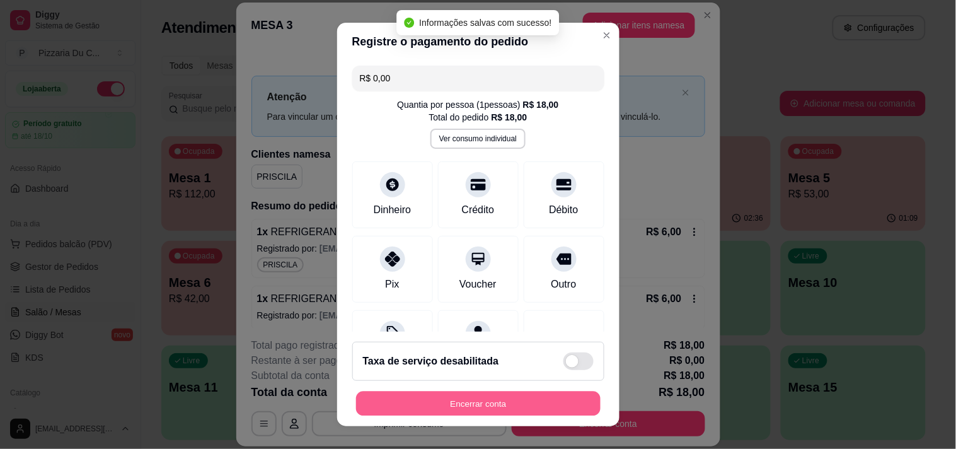
click at [490, 398] on button "Encerrar conta" at bounding box center [478, 403] width 245 height 25
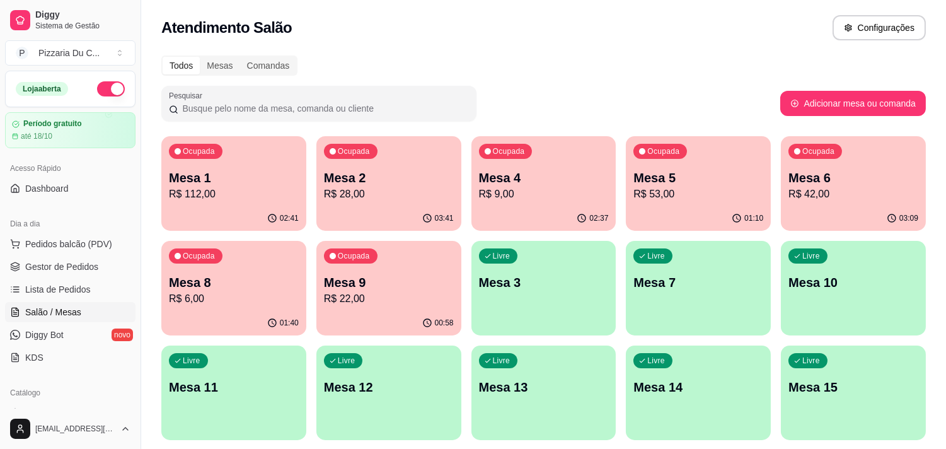
click at [424, 275] on p "Mesa 9" at bounding box center [389, 283] width 130 height 18
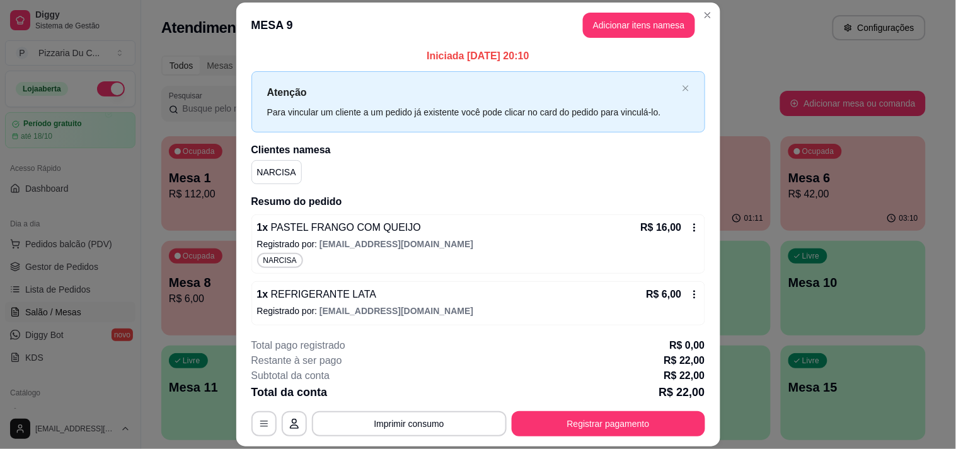
scroll to position [6, 0]
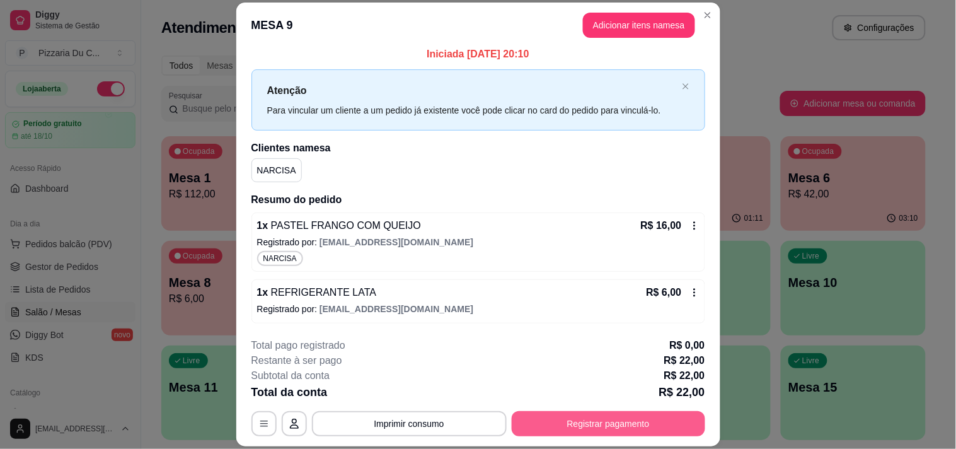
click at [580, 412] on button "Registrar pagamento" at bounding box center [609, 423] width 194 height 25
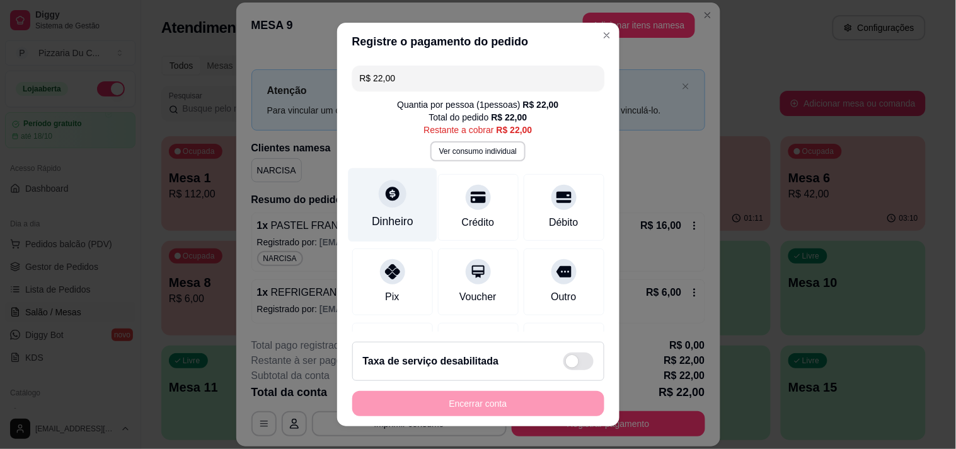
click at [393, 215] on div "Dinheiro" at bounding box center [393, 221] width 42 height 16
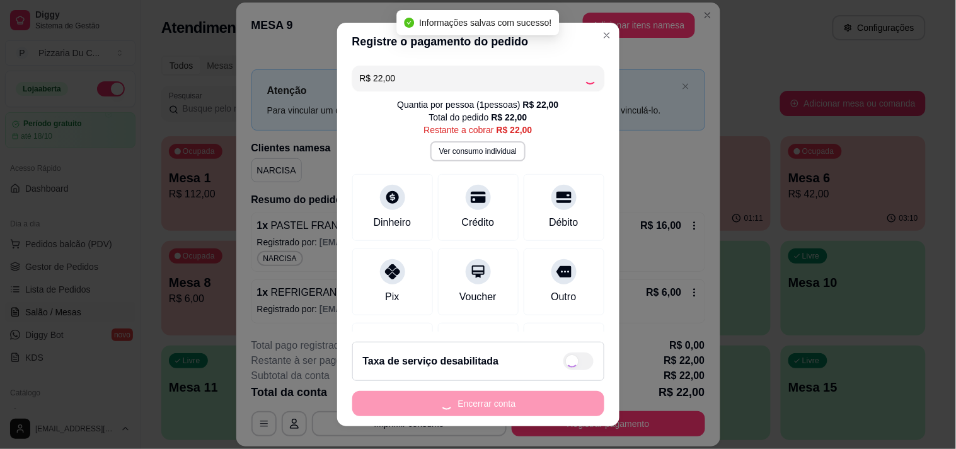
type input "R$ 0,00"
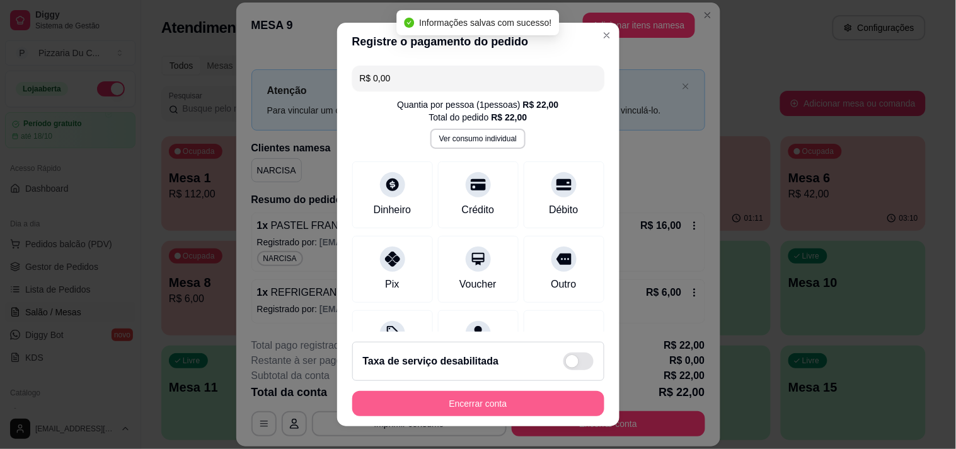
click at [519, 395] on button "Encerrar conta" at bounding box center [478, 403] width 252 height 25
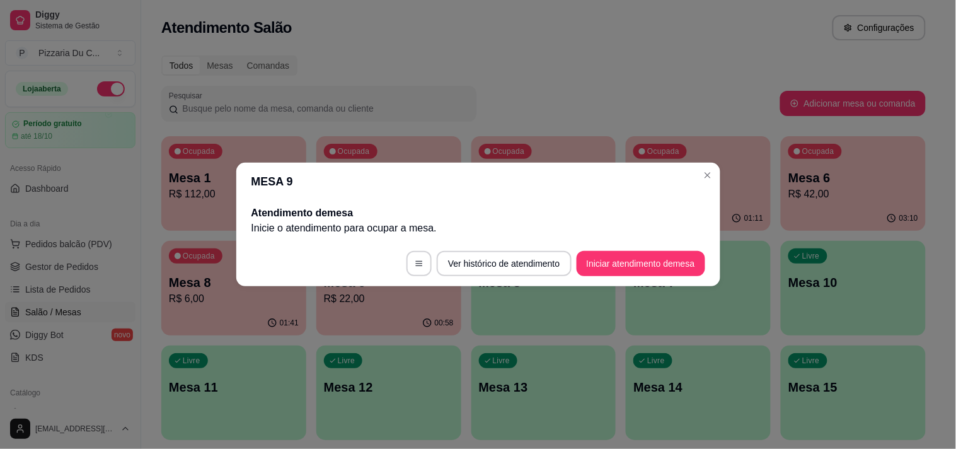
scroll to position [0, 0]
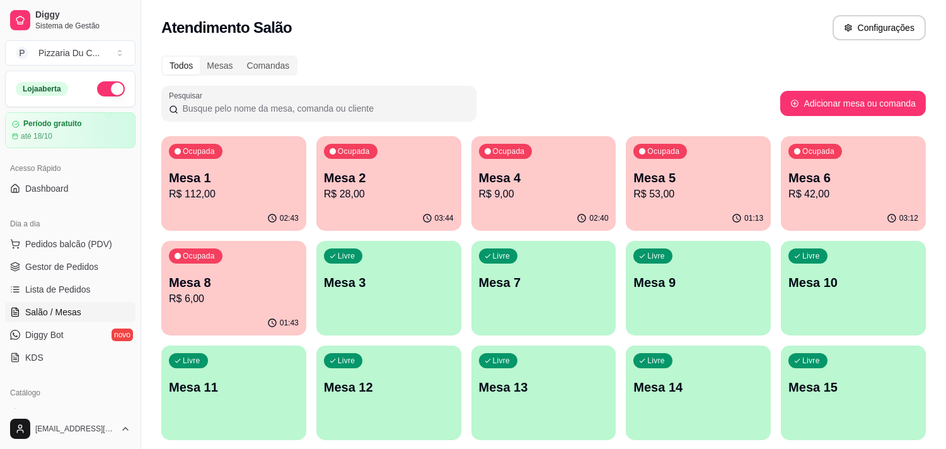
click at [381, 258] on div "Livre Mesa 3" at bounding box center [388, 280] width 145 height 79
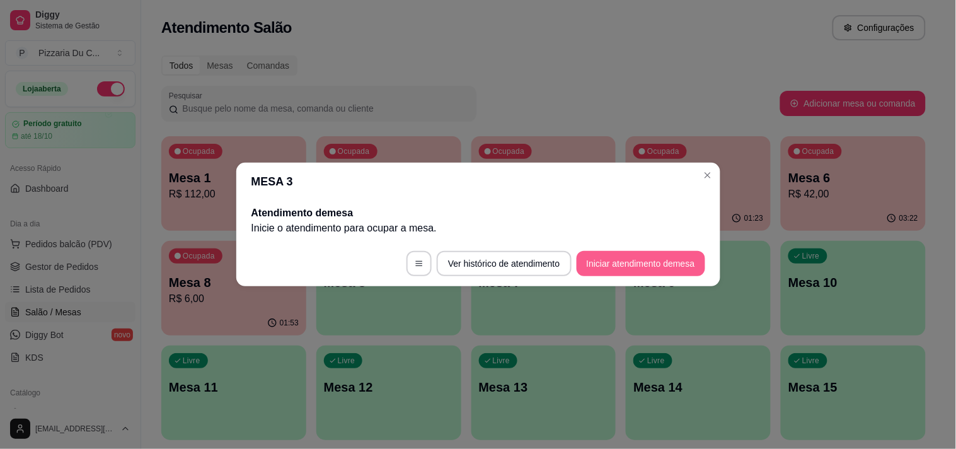
click at [640, 262] on button "Iniciar atendimento de mesa" at bounding box center [641, 263] width 129 height 25
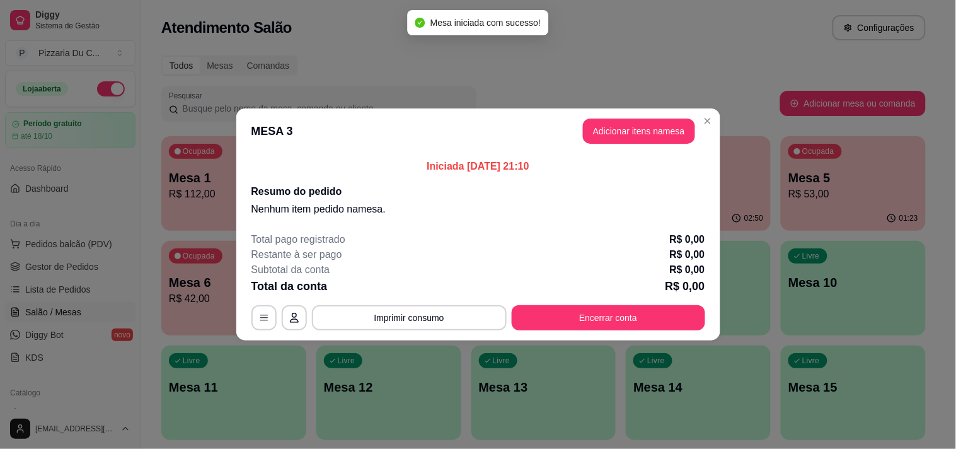
click at [616, 126] on button "Adicionar itens na mesa" at bounding box center [639, 131] width 112 height 25
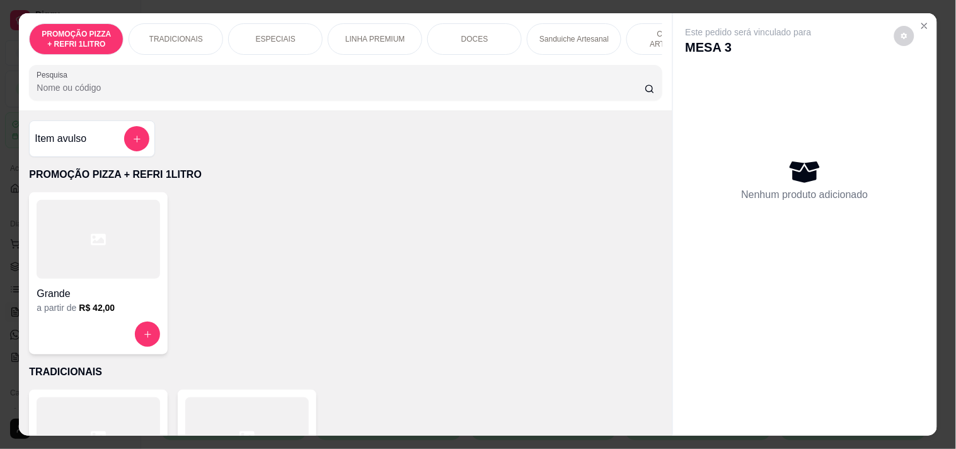
click at [176, 36] on p "TRADICIONAIS" at bounding box center [176, 39] width 54 height 10
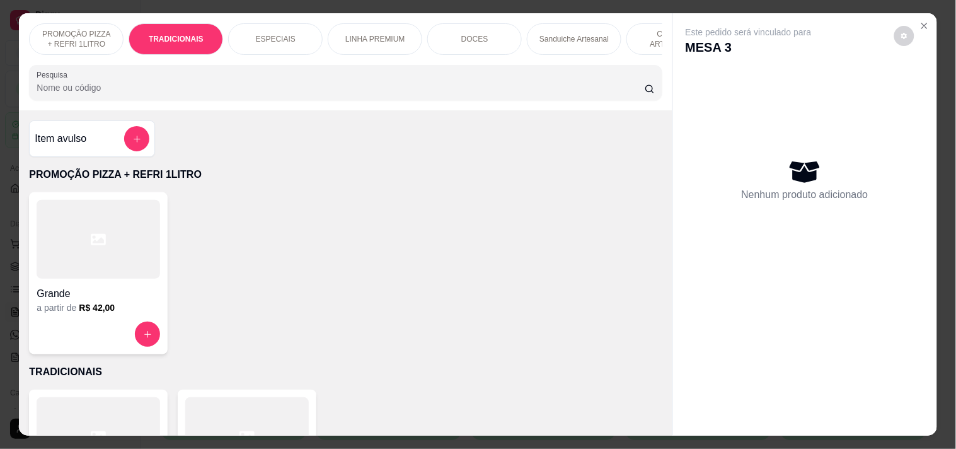
scroll to position [32, 0]
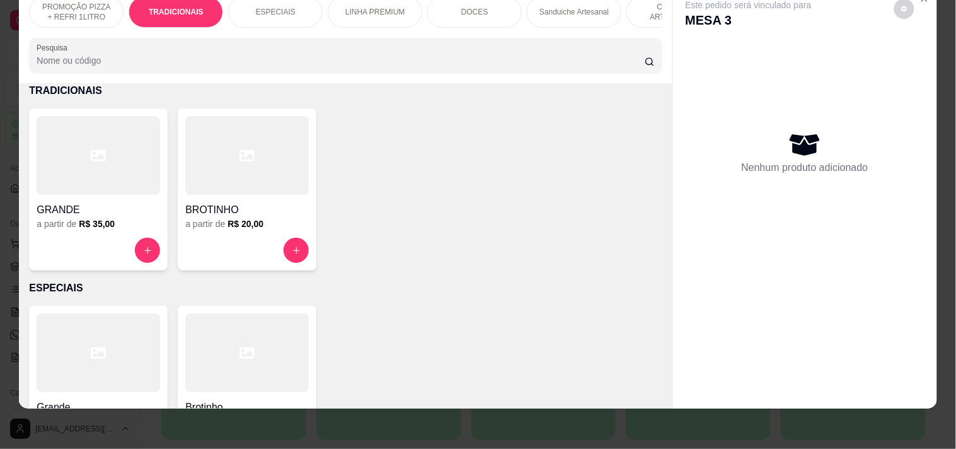
click at [289, 245] on button "increase-product-quantity" at bounding box center [296, 250] width 25 height 25
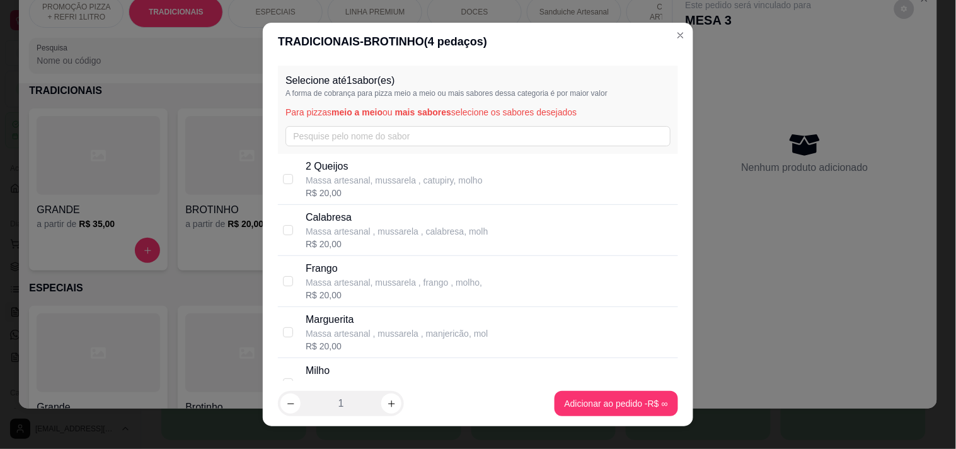
click at [374, 322] on p "Marguerita" at bounding box center [397, 319] width 182 height 15
checkbox input "true"
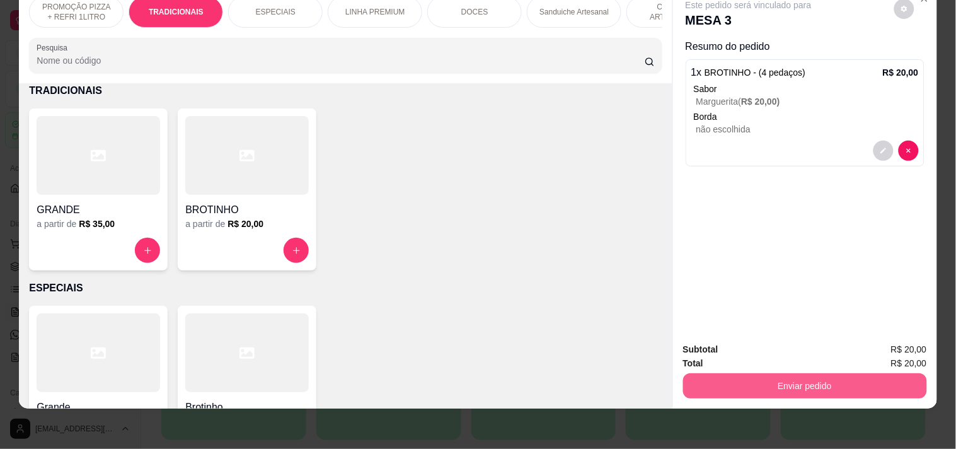
click at [704, 380] on button "Enviar pedido" at bounding box center [805, 385] width 244 height 25
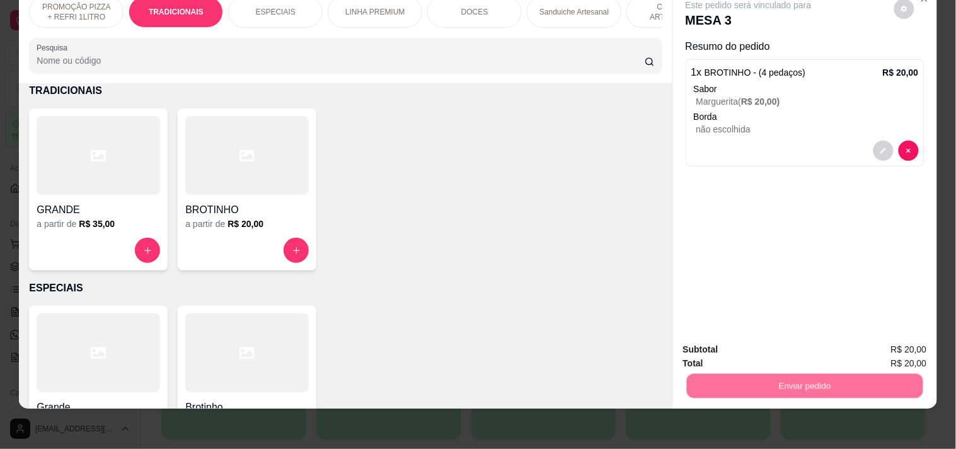
click at [790, 345] on button "Registrar cliente" at bounding box center [809, 344] width 83 height 24
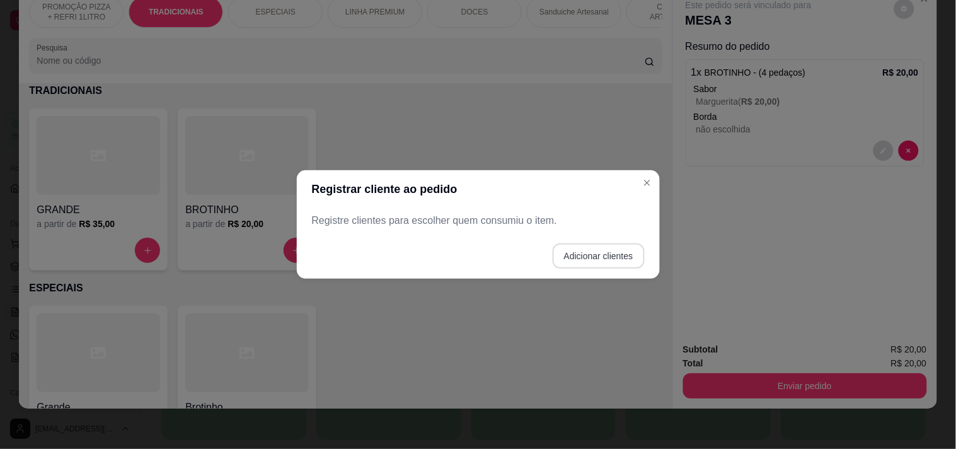
click at [595, 256] on button "Adicionar clientes" at bounding box center [599, 255] width 92 height 25
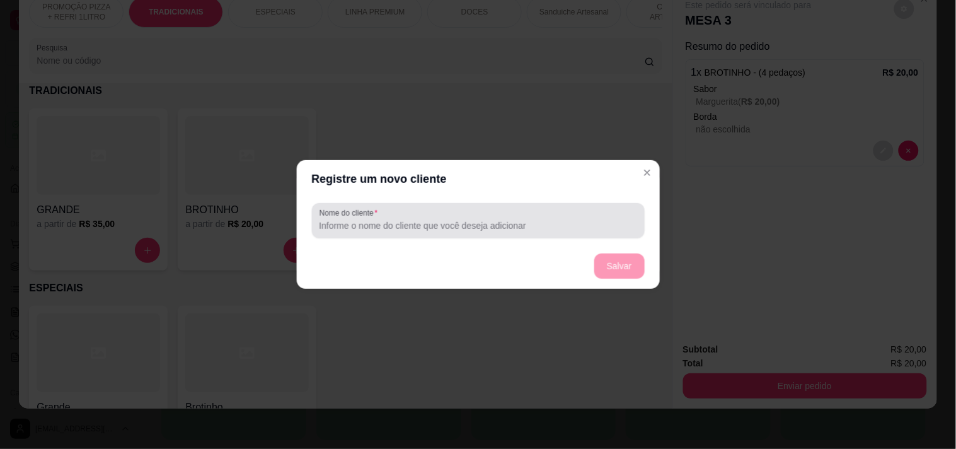
click at [506, 223] on input "Nome do cliente" at bounding box center [478, 225] width 318 height 13
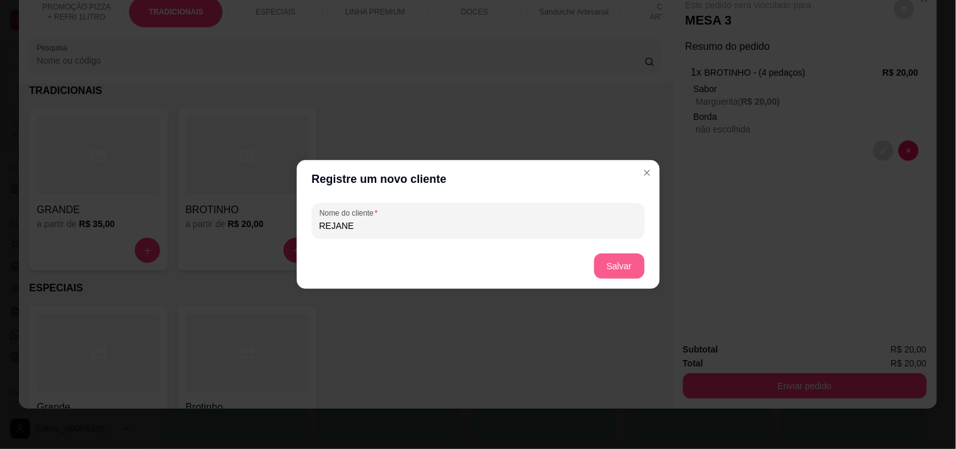
type input "REJANE"
click at [613, 260] on button "Salvar" at bounding box center [619, 266] width 49 height 25
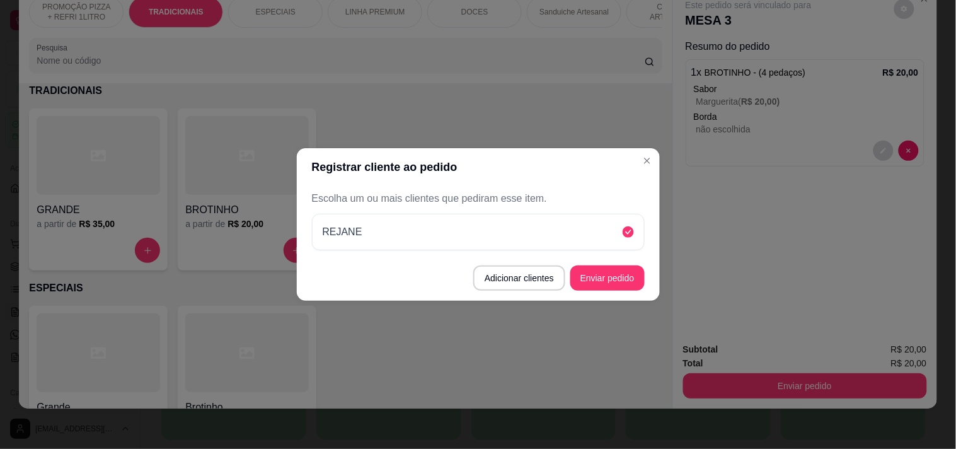
click at [631, 268] on button "Enviar pedido" at bounding box center [607, 277] width 74 height 25
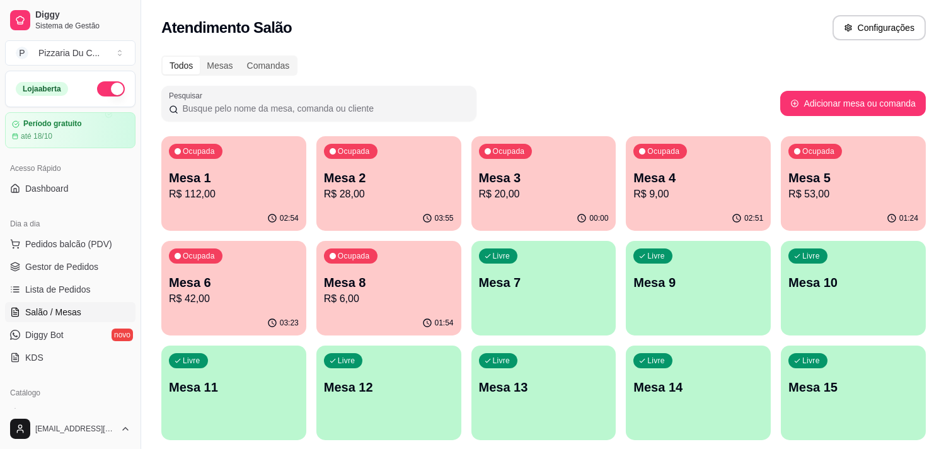
click at [568, 282] on p "Mesa 7" at bounding box center [544, 283] width 130 height 18
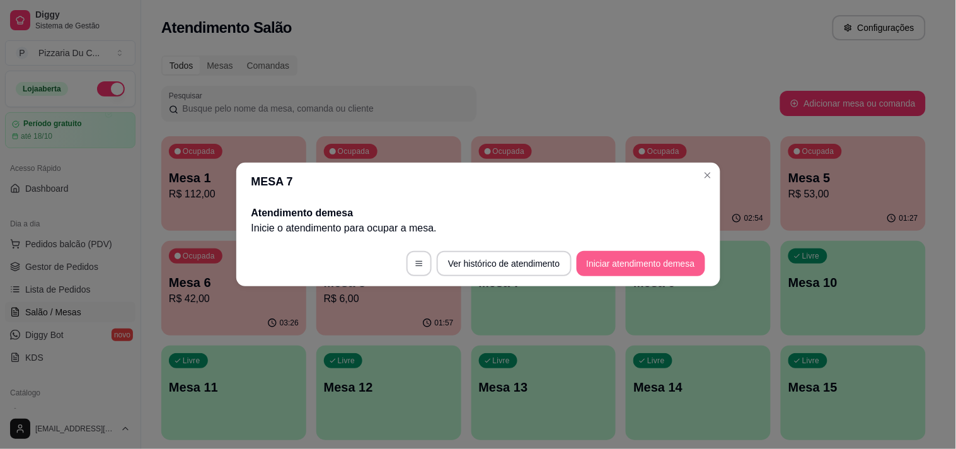
click at [582, 259] on button "Iniciar atendimento de mesa" at bounding box center [641, 263] width 129 height 25
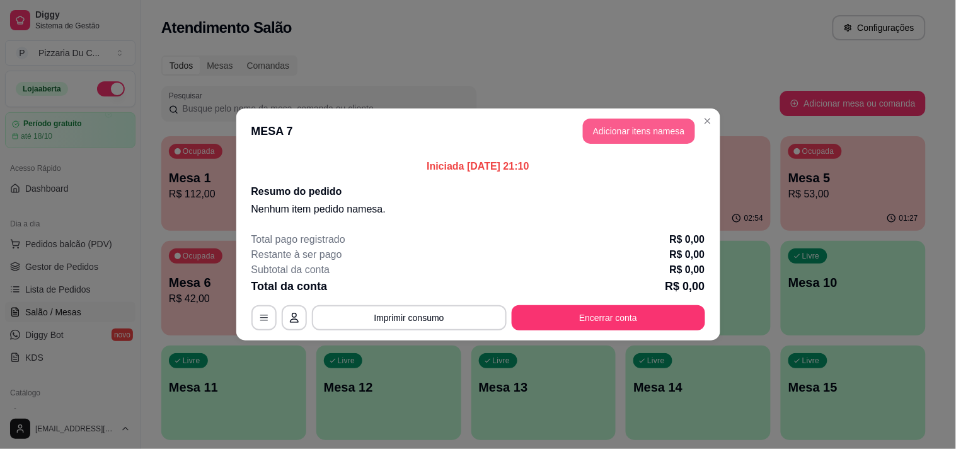
click at [670, 136] on button "Adicionar itens na mesa" at bounding box center [639, 131] width 112 height 25
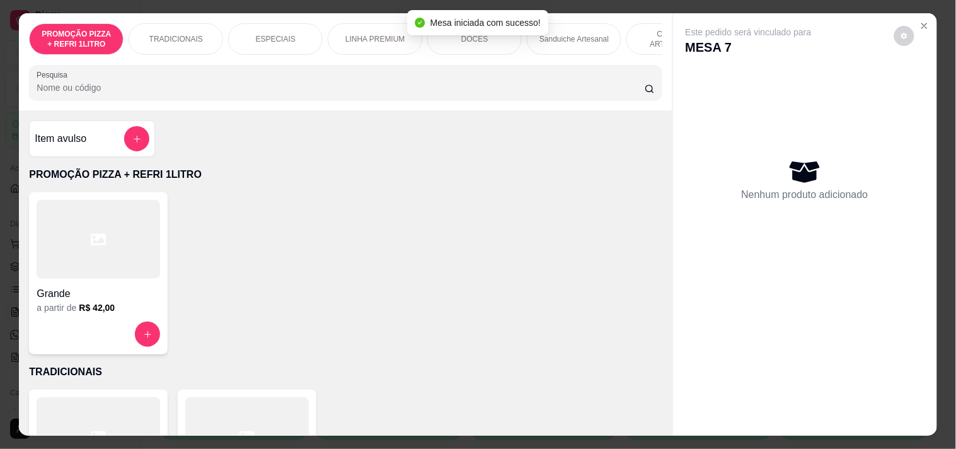
scroll to position [0, 456]
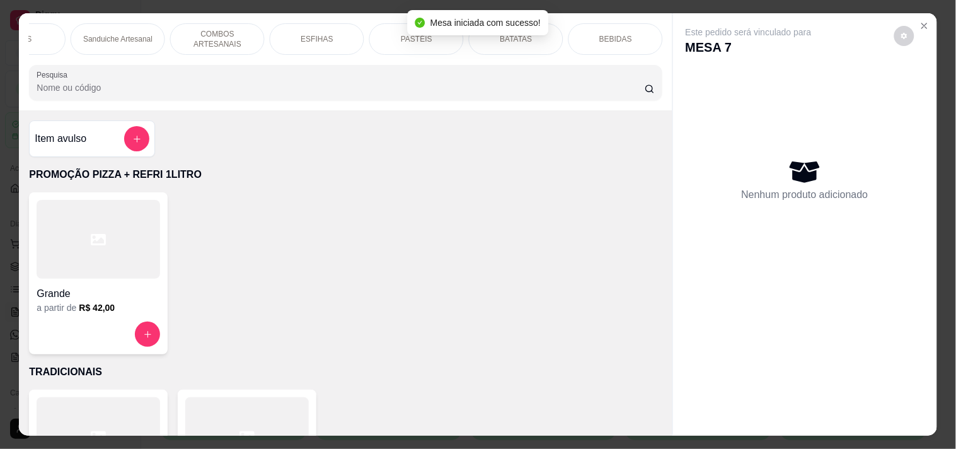
click at [412, 39] on div "PASTÉIS" at bounding box center [416, 39] width 95 height 32
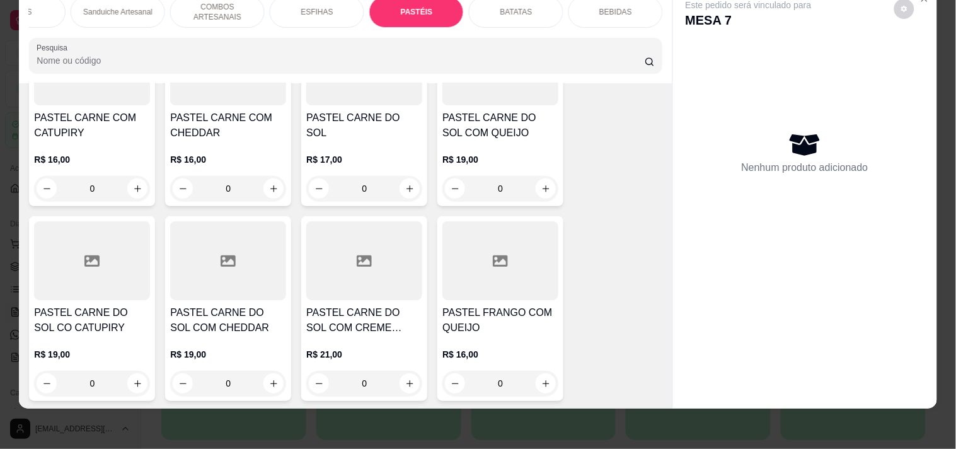
scroll to position [3880, 0]
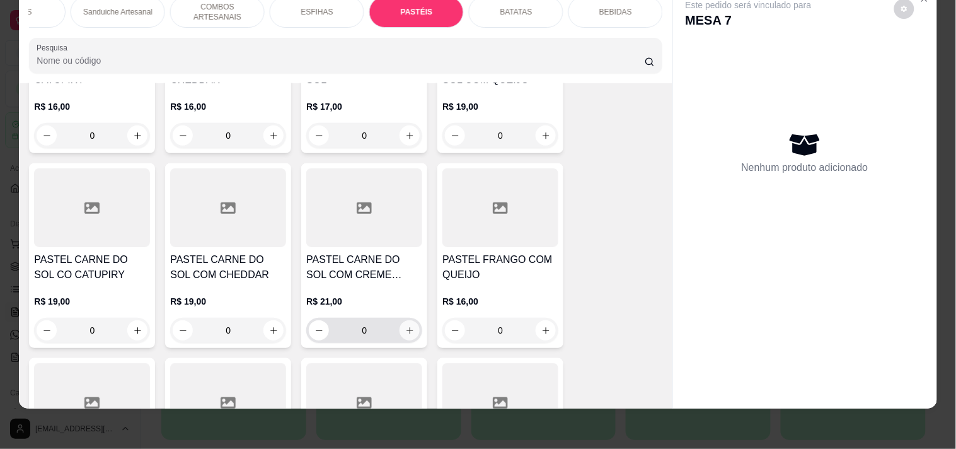
click at [407, 326] on icon "increase-product-quantity" at bounding box center [409, 330] width 9 height 9
type input "1"
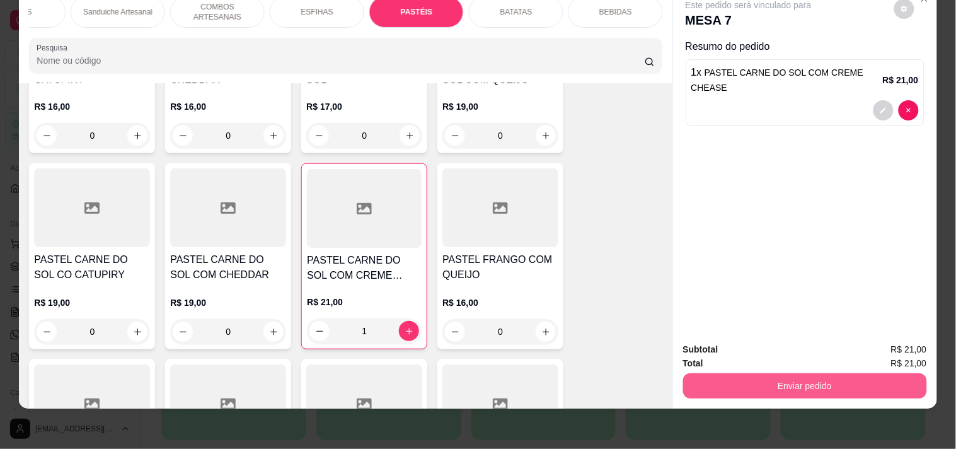
click at [776, 377] on button "Enviar pedido" at bounding box center [805, 385] width 244 height 25
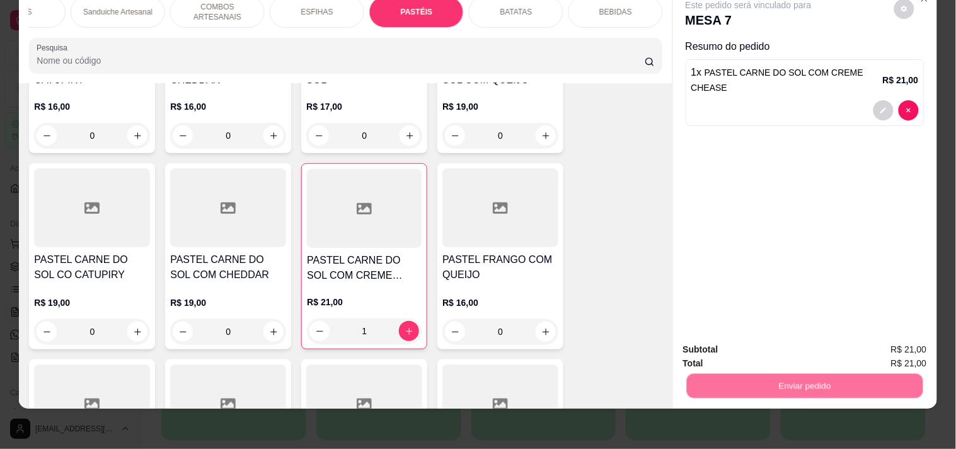
click at [841, 347] on button "Registrar cliente" at bounding box center [809, 344] width 83 height 24
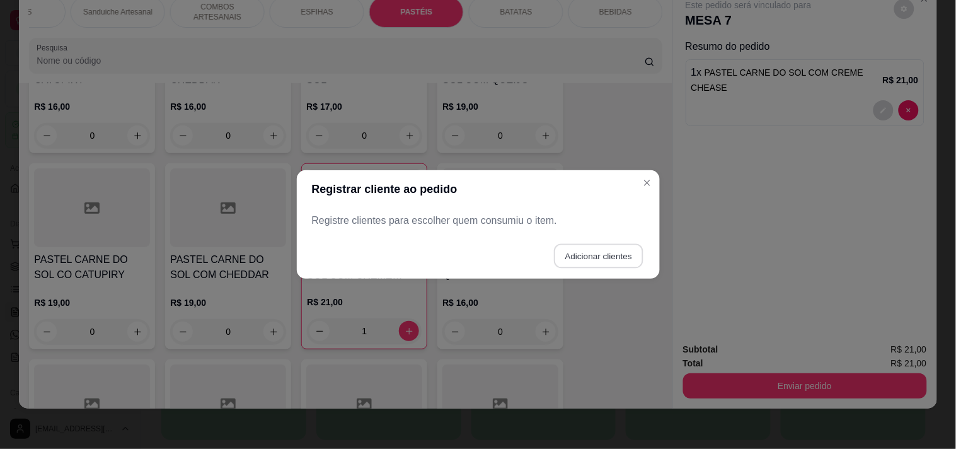
click at [558, 251] on button "Adicionar clientes" at bounding box center [598, 256] width 89 height 25
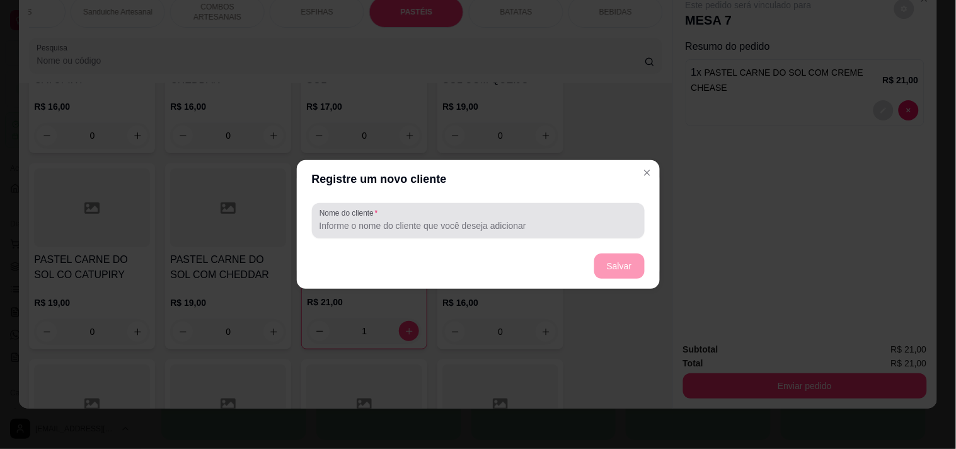
click at [485, 230] on input "Nome do cliente" at bounding box center [479, 225] width 318 height 13
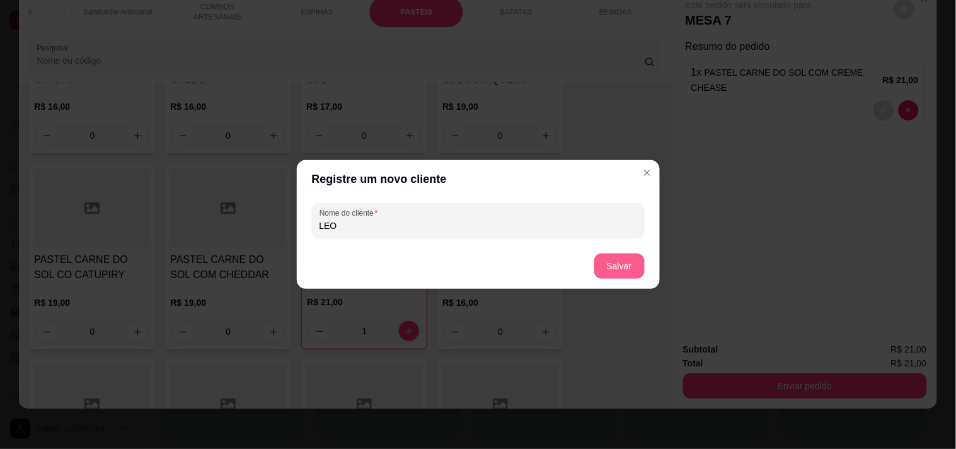
type input "LEO"
click at [635, 262] on button "Salvar" at bounding box center [619, 265] width 50 height 25
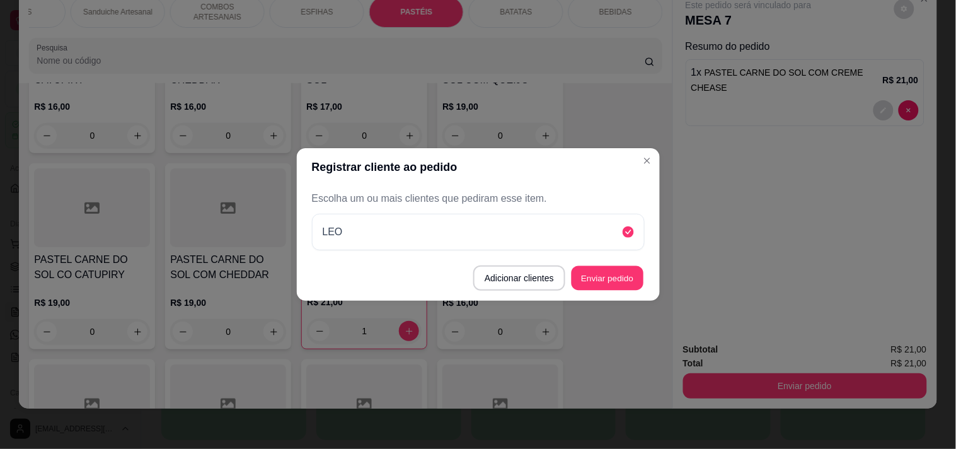
click at [633, 282] on button "Enviar pedido" at bounding box center [608, 278] width 72 height 25
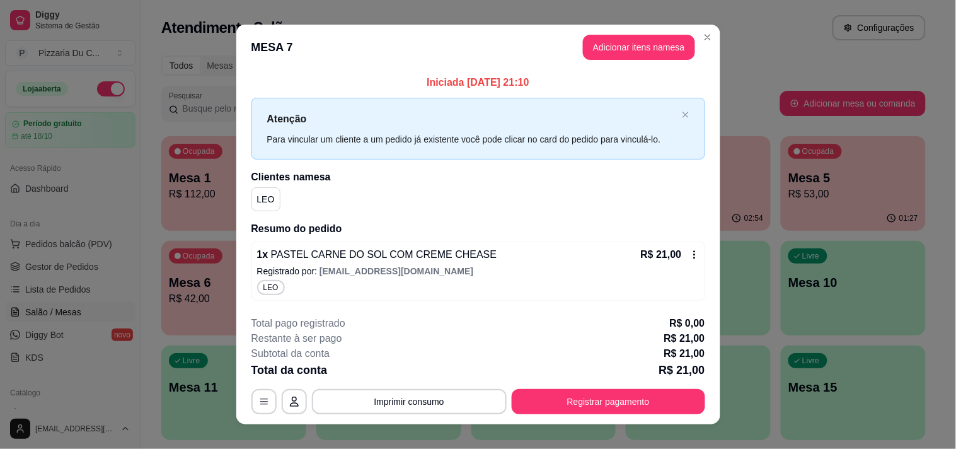
click at [692, 32] on header "MESA 7 Adicionar itens na mesa" at bounding box center [478, 47] width 484 height 45
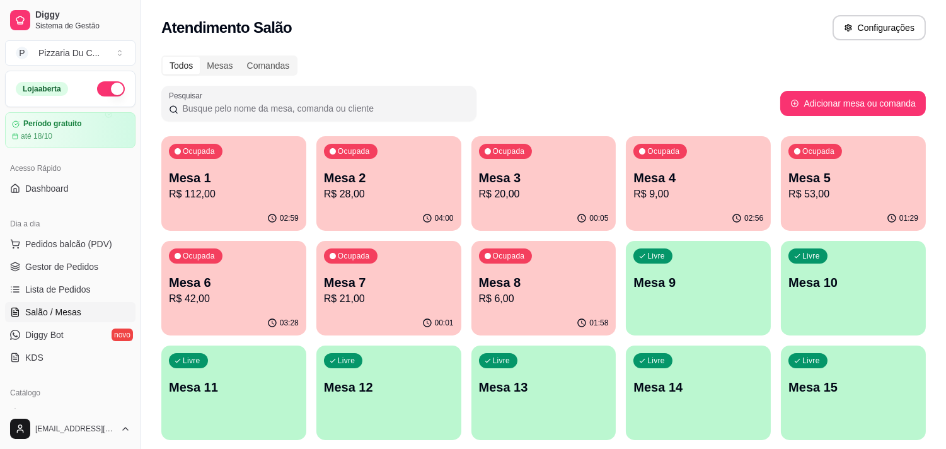
click at [543, 328] on div "01:58" at bounding box center [543, 323] width 145 height 25
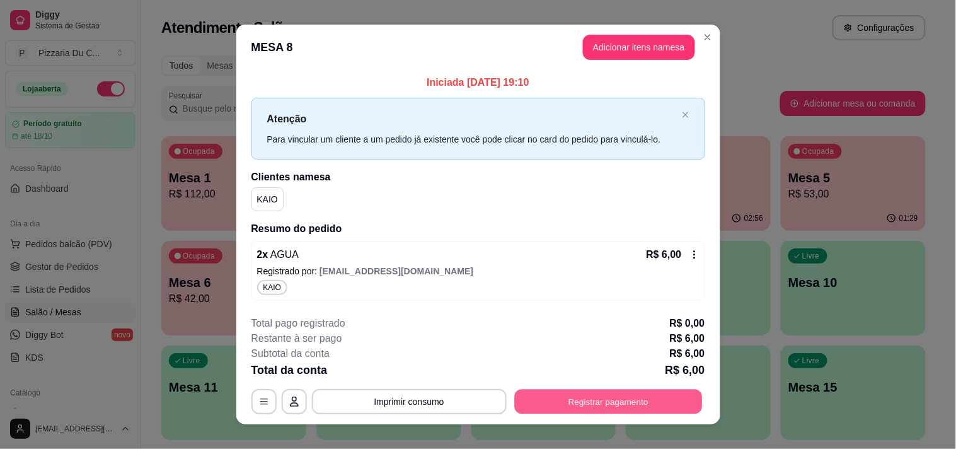
click at [603, 398] on button "Registrar pagamento" at bounding box center [608, 401] width 188 height 25
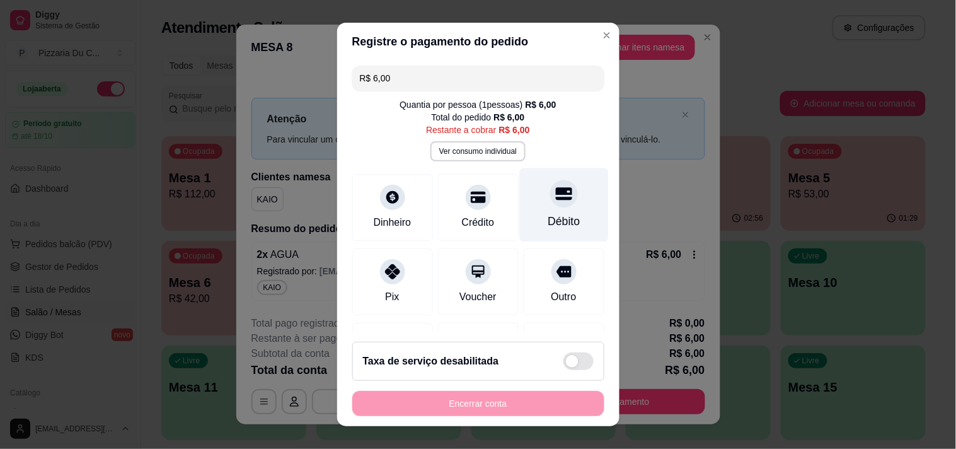
click at [550, 197] on div at bounding box center [564, 194] width 28 height 28
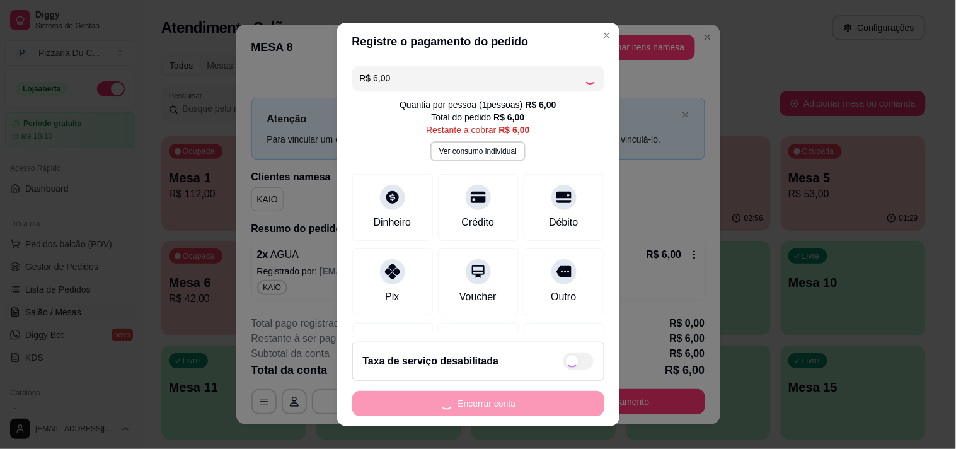
type input "R$ 0,00"
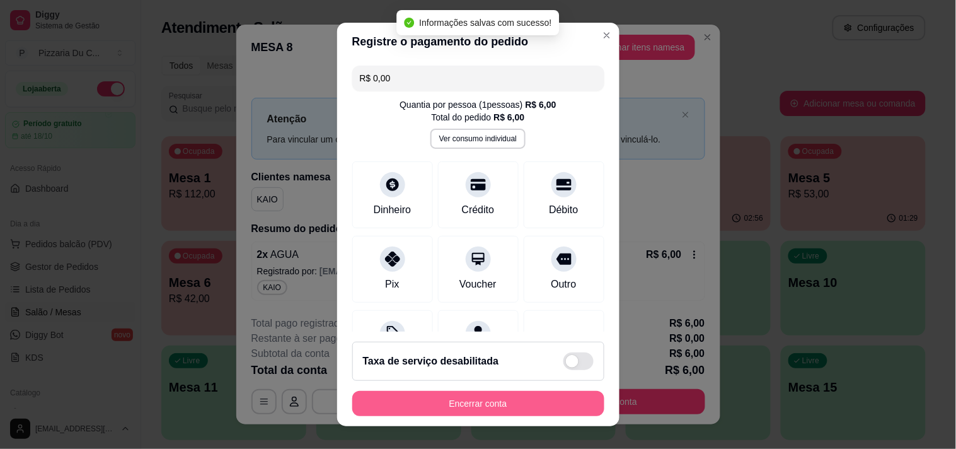
click at [529, 400] on button "Encerrar conta" at bounding box center [478, 403] width 252 height 25
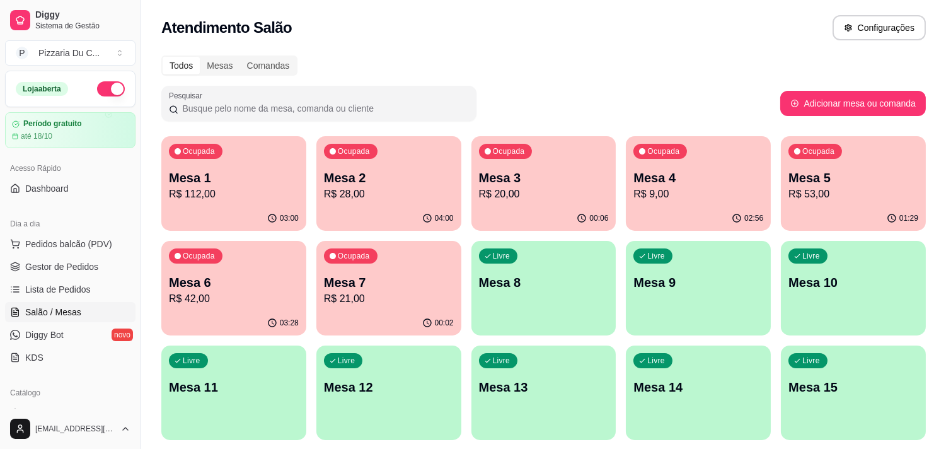
click at [708, 174] on p "Mesa 4" at bounding box center [698, 178] width 130 height 18
click at [861, 202] on div "Ocupada Mesa 5 R$ 53,00" at bounding box center [853, 171] width 145 height 70
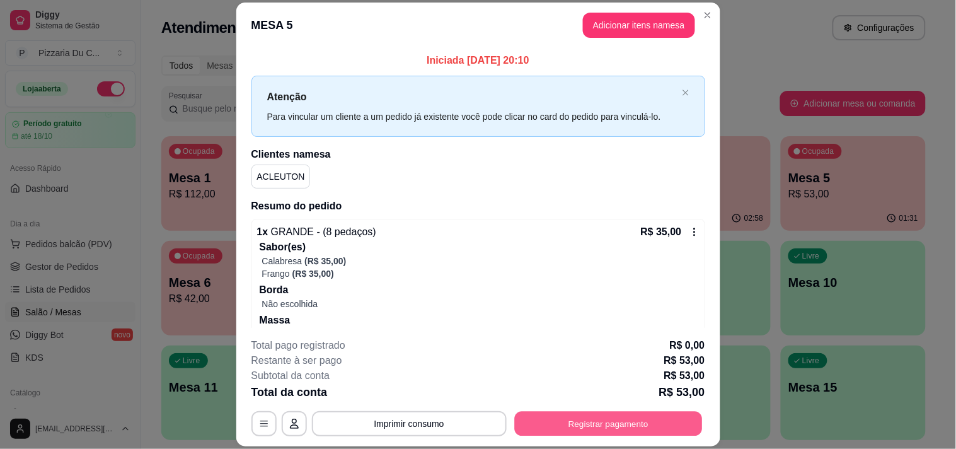
click at [620, 420] on button "Registrar pagamento" at bounding box center [608, 424] width 188 height 25
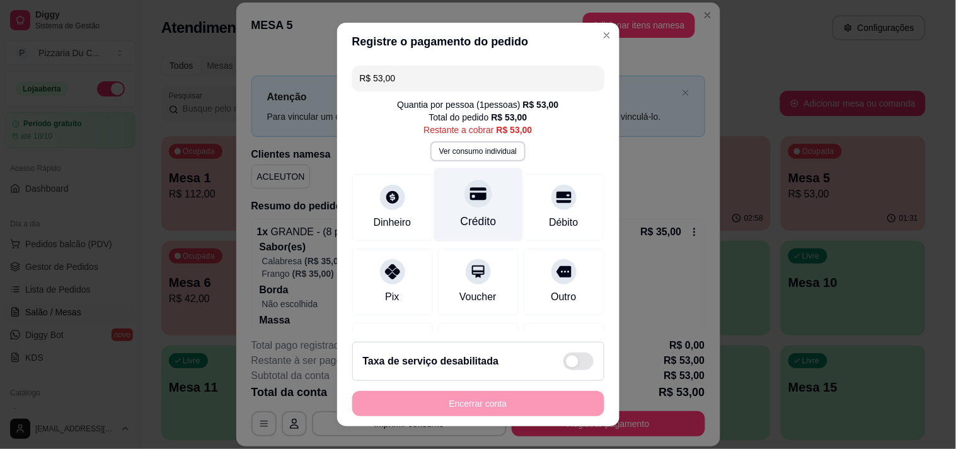
click at [480, 219] on div "Crédito" at bounding box center [478, 221] width 36 height 16
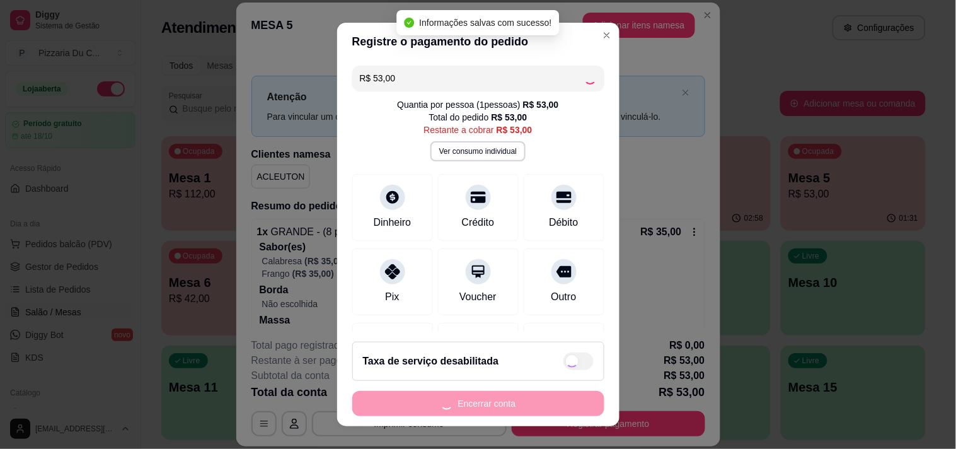
type input "R$ 0,00"
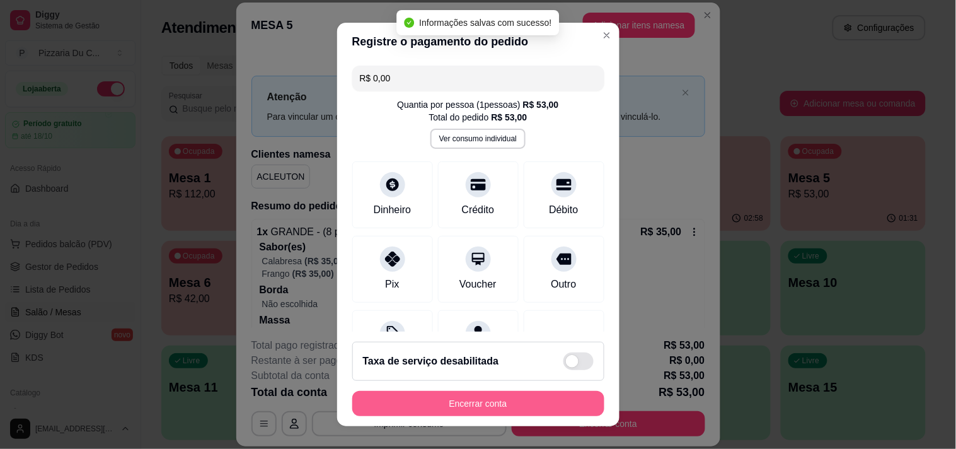
click at [492, 405] on button "Encerrar conta" at bounding box center [478, 403] width 252 height 25
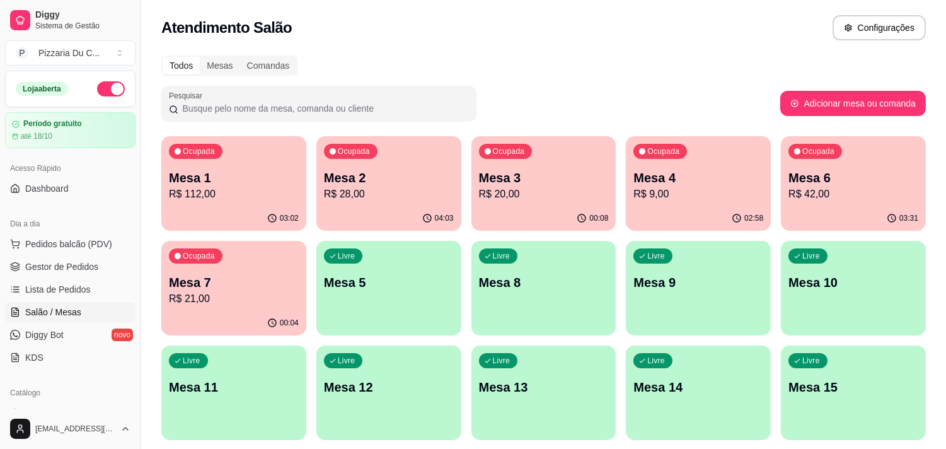
click at [497, 183] on p "Mesa 3" at bounding box center [544, 178] width 130 height 18
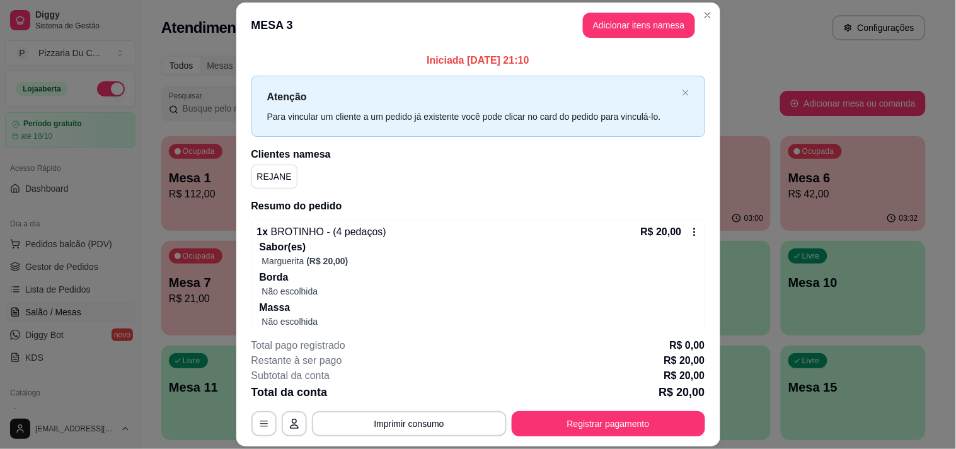
click at [605, 36] on button "Adicionar itens na mesa" at bounding box center [639, 25] width 112 height 25
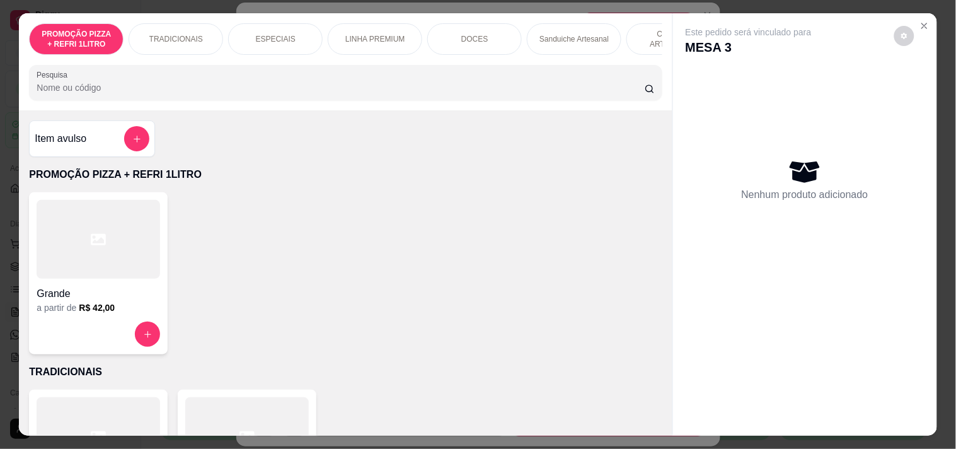
scroll to position [0, 456]
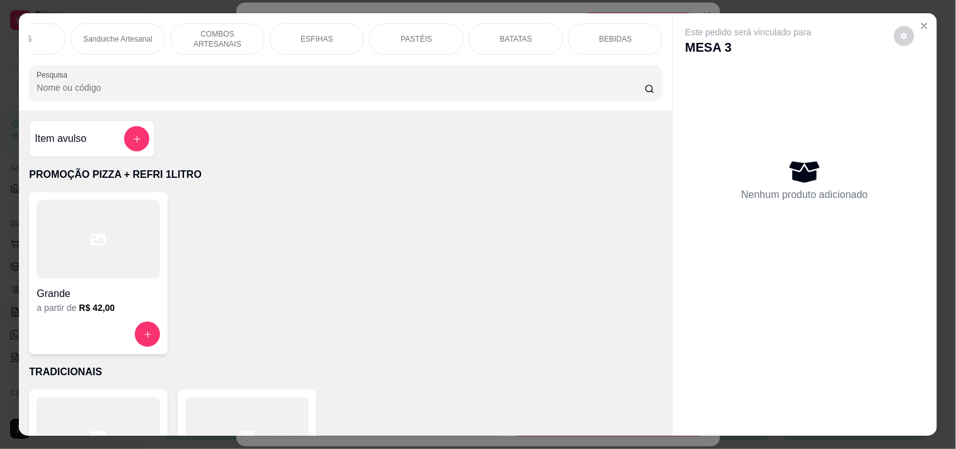
click at [612, 34] on p "BEBIDAS" at bounding box center [615, 39] width 33 height 10
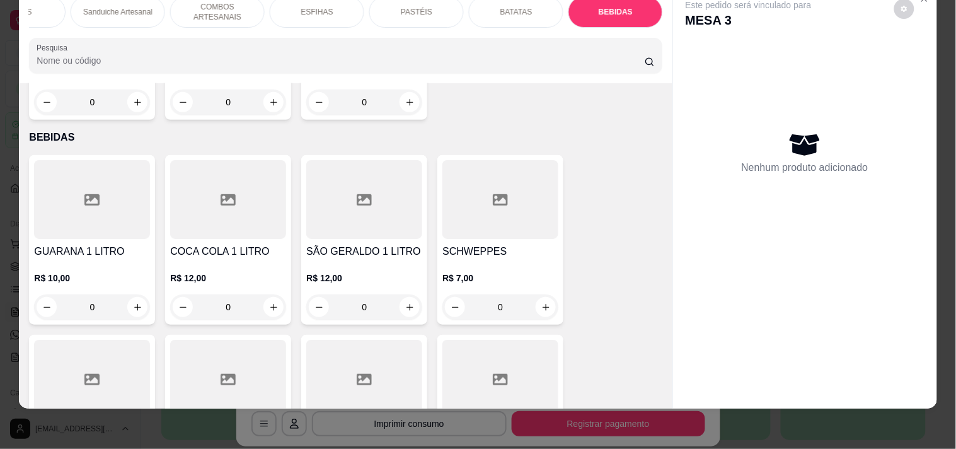
click at [132, 350] on div at bounding box center [92, 379] width 116 height 79
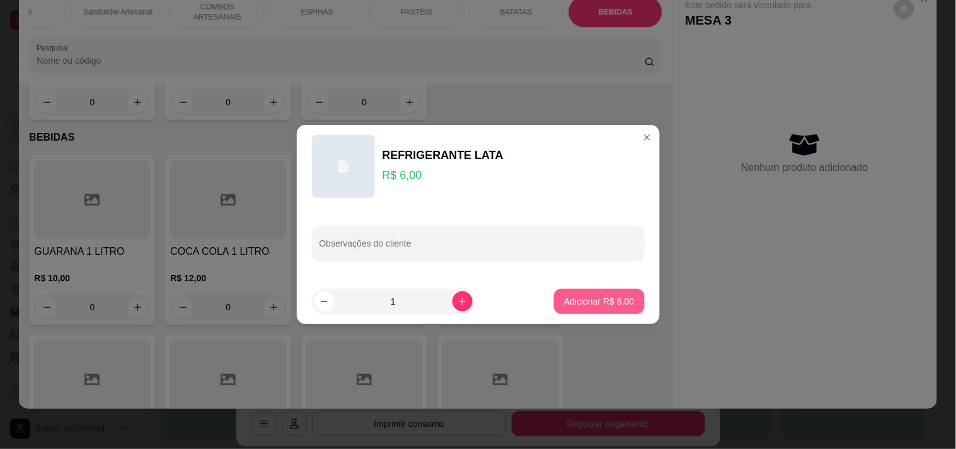
click at [620, 304] on p "Adicionar R$ 6,00" at bounding box center [599, 301] width 70 height 13
type input "1"
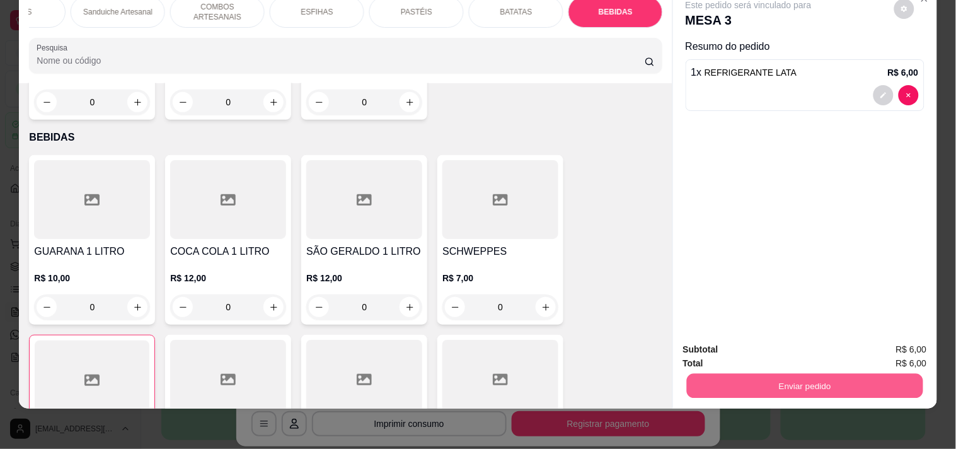
click at [857, 373] on button "Enviar pedido" at bounding box center [804, 385] width 236 height 25
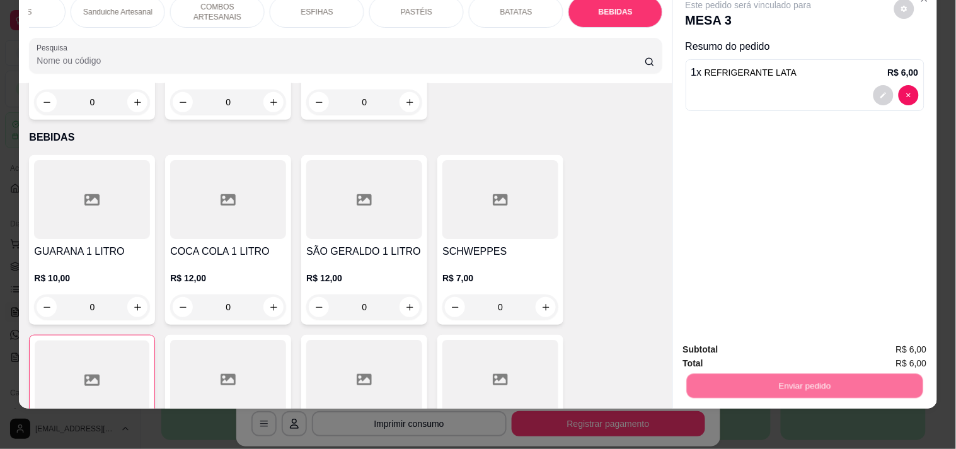
click at [886, 345] on button "Enviar pedido" at bounding box center [894, 344] width 71 height 24
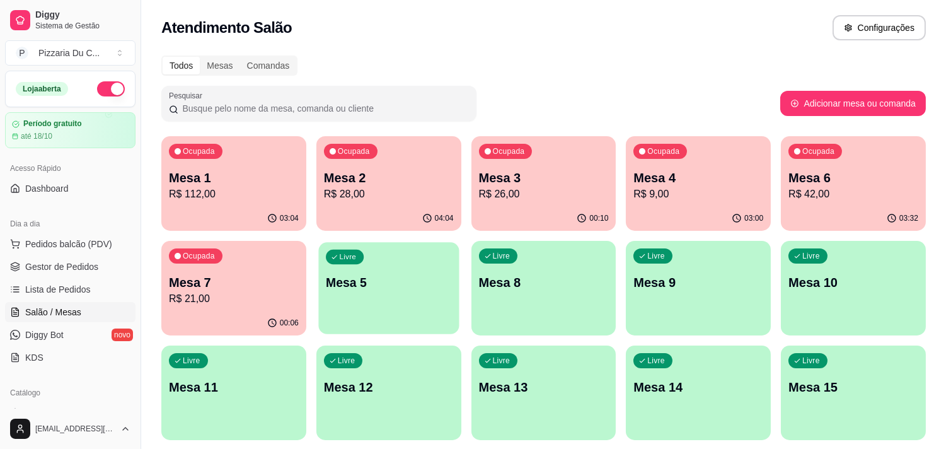
click at [356, 291] on p "Mesa 5" at bounding box center [389, 282] width 126 height 17
click at [79, 241] on span "Pedidos balcão (PDV)" at bounding box center [68, 244] width 87 height 13
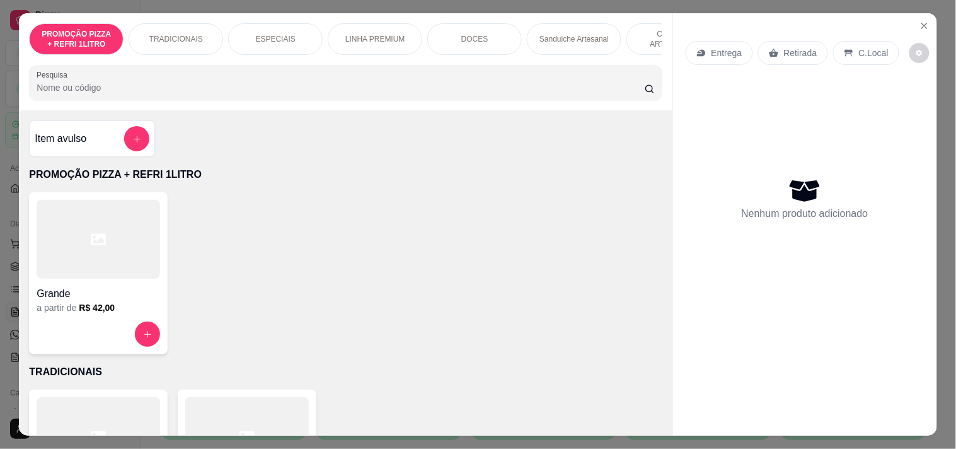
click at [106, 147] on div "Item avulso" at bounding box center [92, 138] width 115 height 25
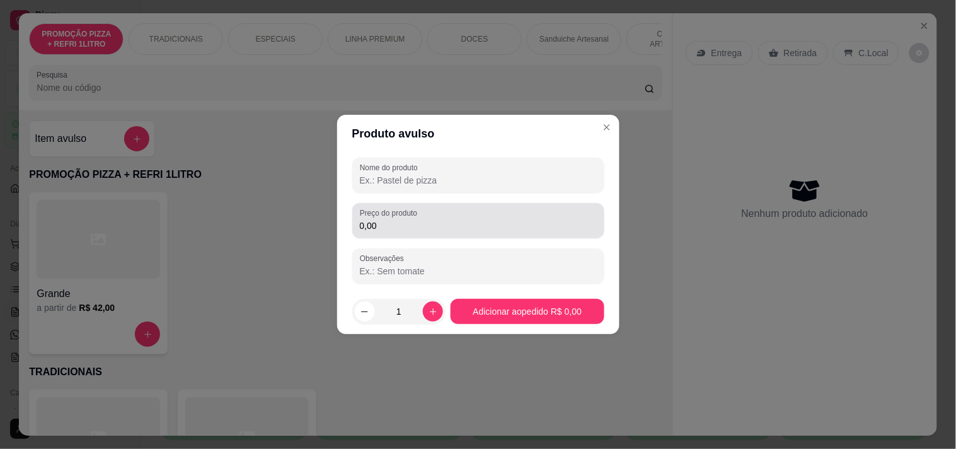
click at [398, 211] on label "Preço do produto" at bounding box center [391, 212] width 62 height 11
click at [398, 219] on input "0,00" at bounding box center [478, 225] width 237 height 13
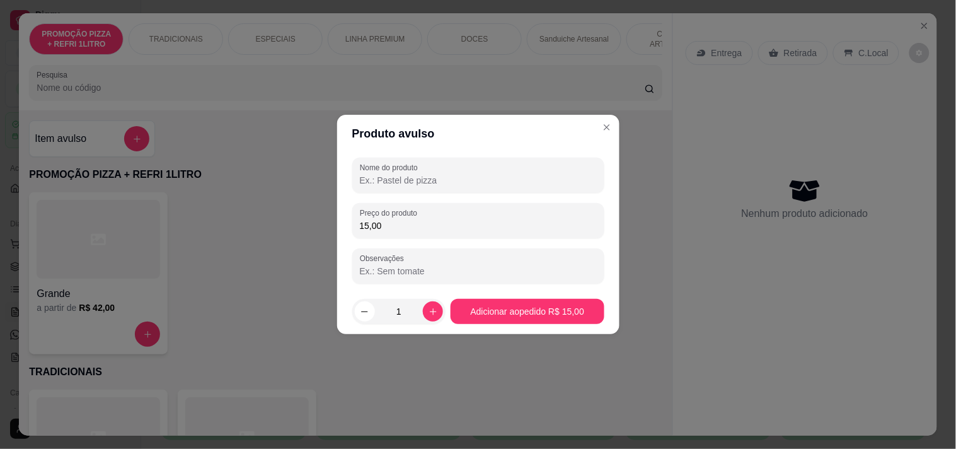
type input "15,00"
click at [412, 181] on input "Nome do produto" at bounding box center [478, 180] width 237 height 13
type input "CHOCOLATE PASTEL"
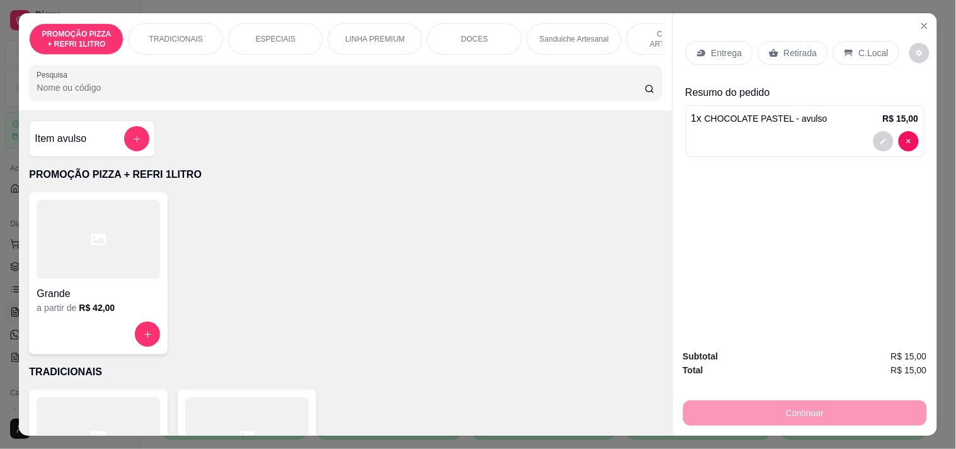
click at [845, 41] on div "C.Local" at bounding box center [866, 53] width 66 height 24
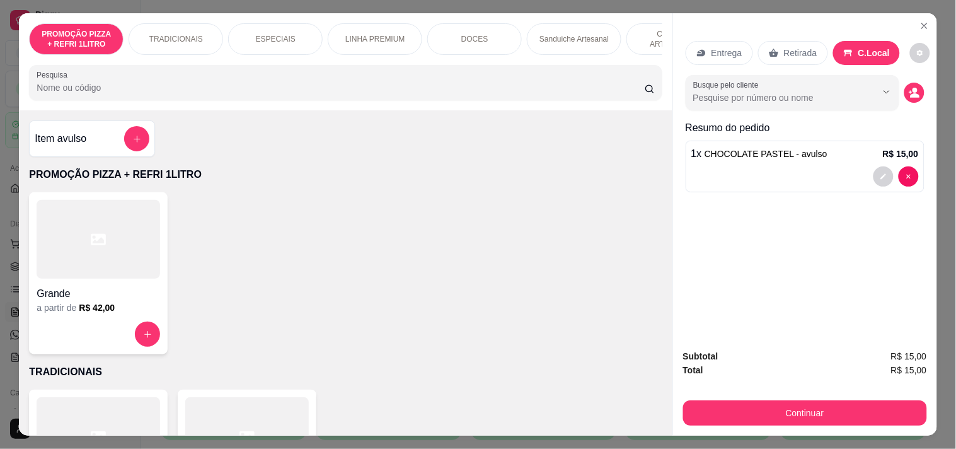
click at [817, 400] on button "Continuar" at bounding box center [805, 412] width 244 height 25
click at [905, 92] on button "decrease-product-quantity" at bounding box center [915, 93] width 20 height 20
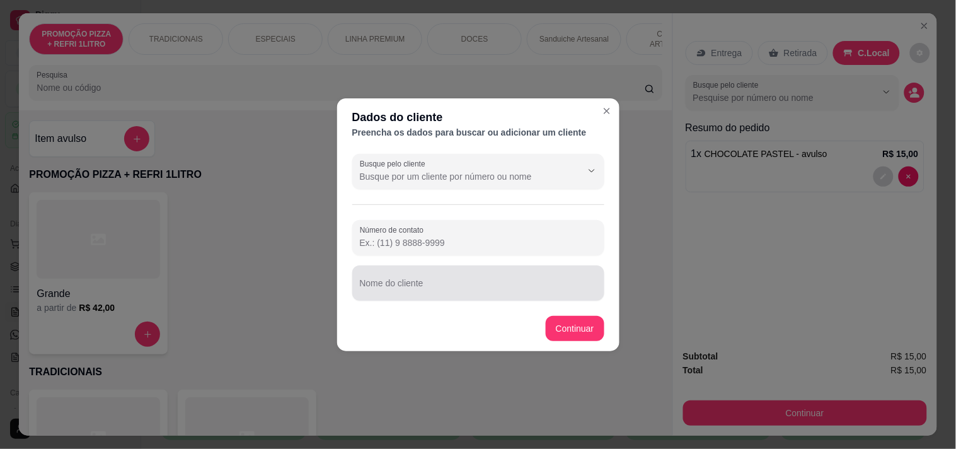
click at [422, 278] on div at bounding box center [478, 282] width 237 height 25
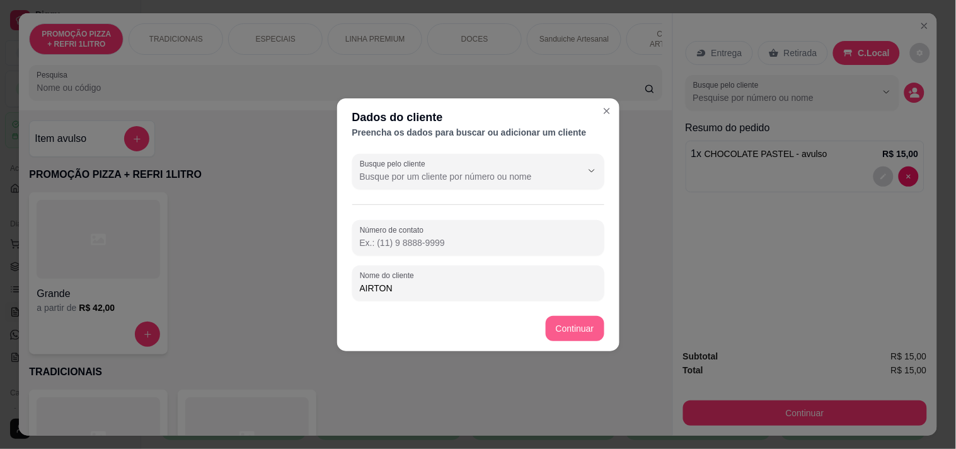
type input "AIRTON"
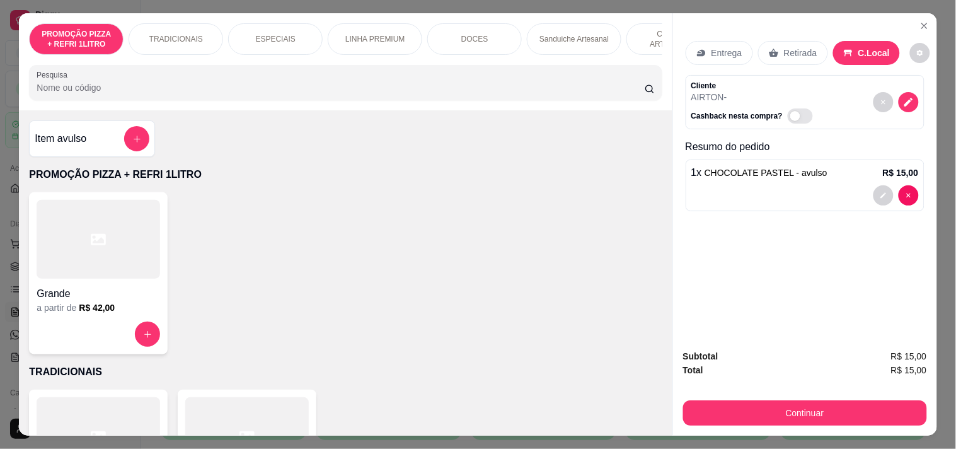
click at [740, 397] on div "Continuar" at bounding box center [805, 411] width 244 height 28
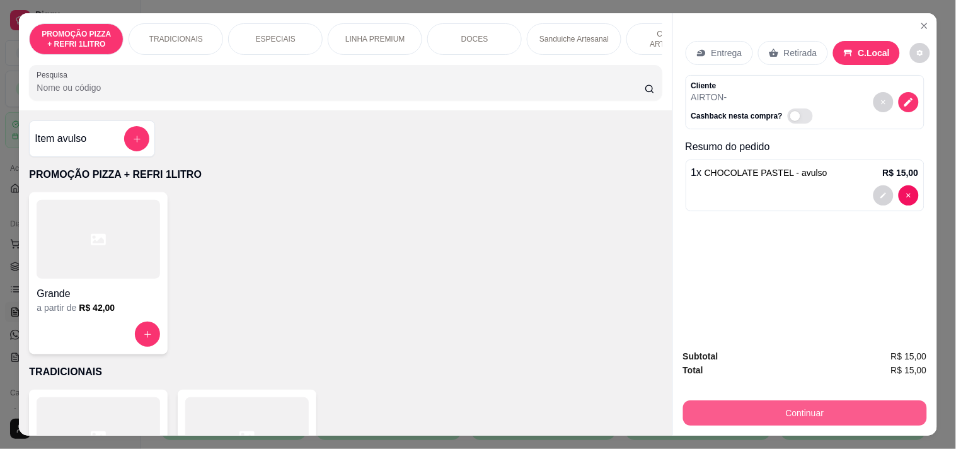
click at [745, 400] on button "Continuar" at bounding box center [805, 412] width 244 height 25
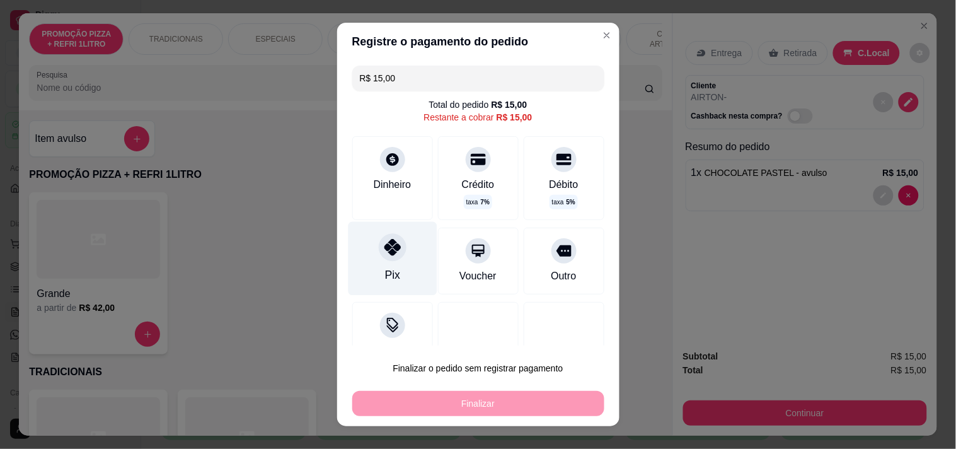
click at [360, 246] on div "Pix" at bounding box center [392, 258] width 89 height 74
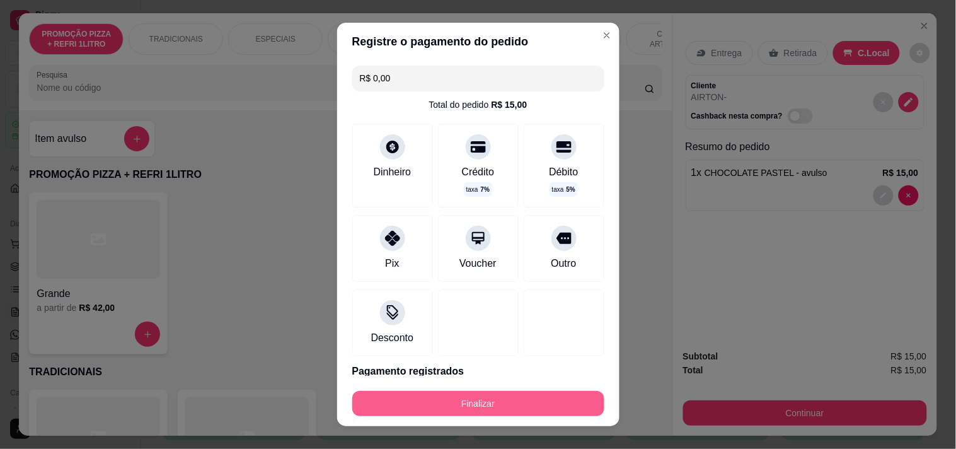
click at [448, 396] on button "Finalizar" at bounding box center [478, 403] width 252 height 25
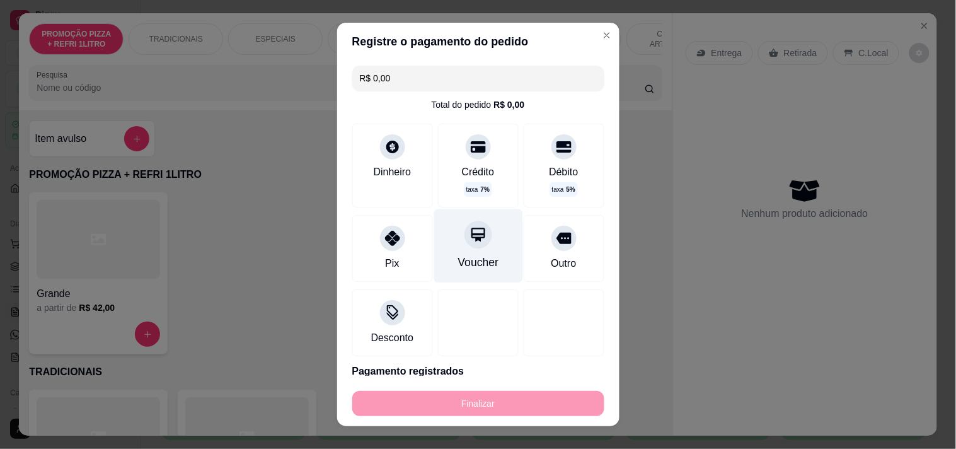
type input "-R$ 15,00"
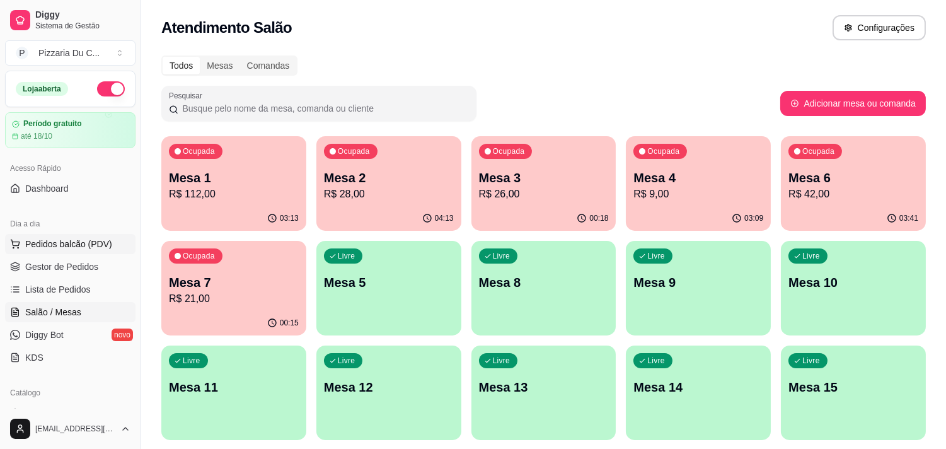
click at [76, 251] on button "Pedidos balcão (PDV)" at bounding box center [70, 244] width 130 height 20
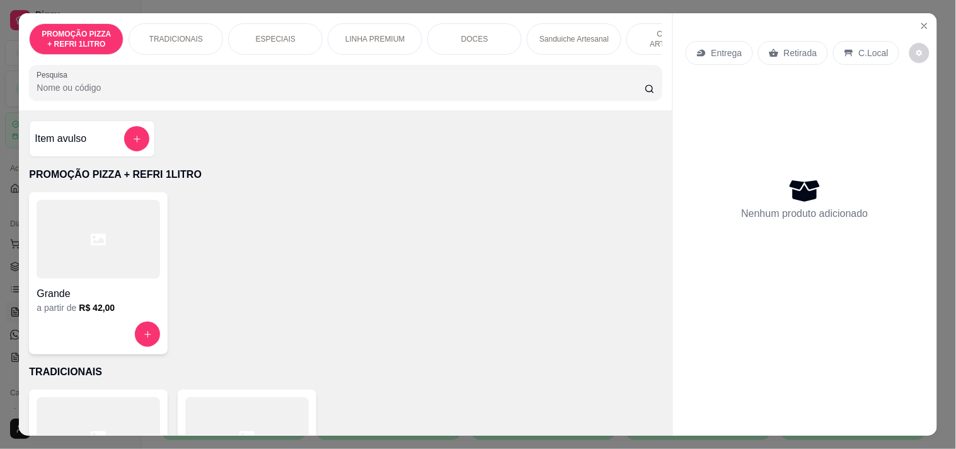
click at [923, 23] on icon "Close" at bounding box center [925, 26] width 10 height 10
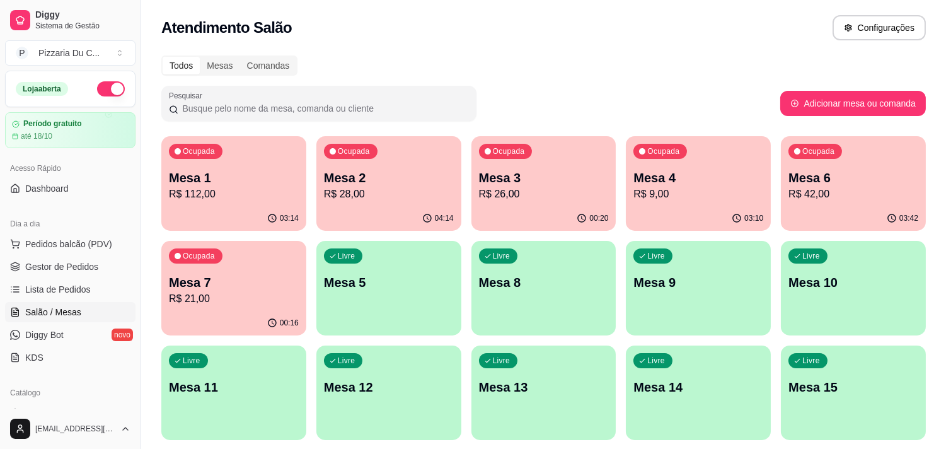
click at [350, 290] on p "Mesa 5" at bounding box center [389, 283] width 130 height 18
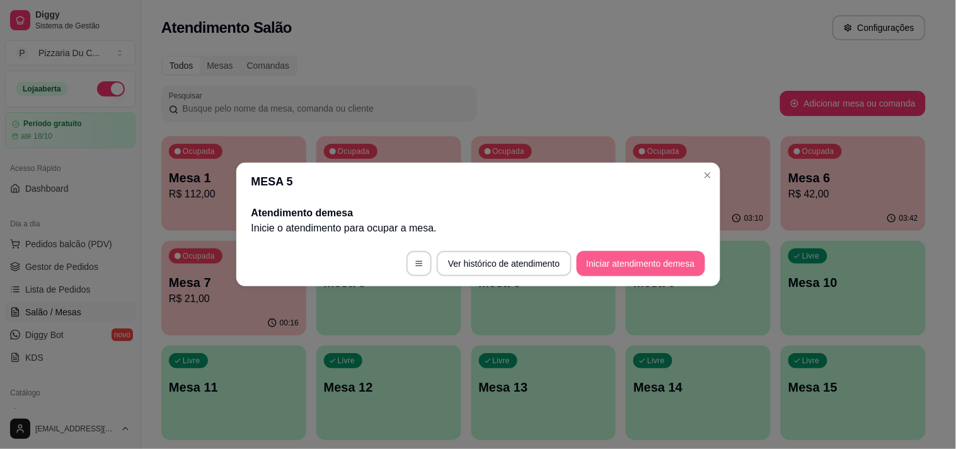
click at [615, 275] on button "Iniciar atendimento de mesa" at bounding box center [641, 263] width 129 height 25
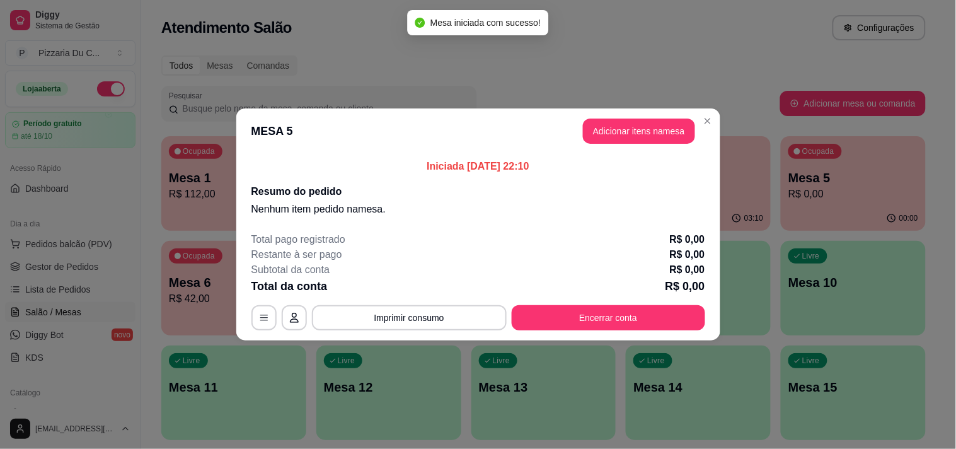
drag, startPoint x: 658, startPoint y: 147, endPoint x: 650, endPoint y: 127, distance: 21.5
click at [658, 146] on header "MESA 5 Adicionar itens na mesa" at bounding box center [478, 130] width 484 height 45
click at [650, 127] on button "Adicionar itens na mesa" at bounding box center [639, 131] width 112 height 25
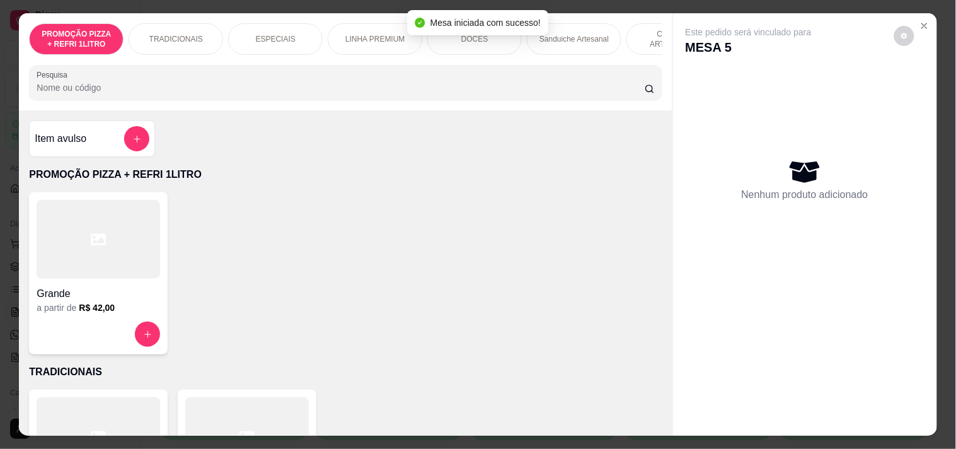
click at [190, 38] on p "TRADICIONAIS" at bounding box center [176, 39] width 54 height 10
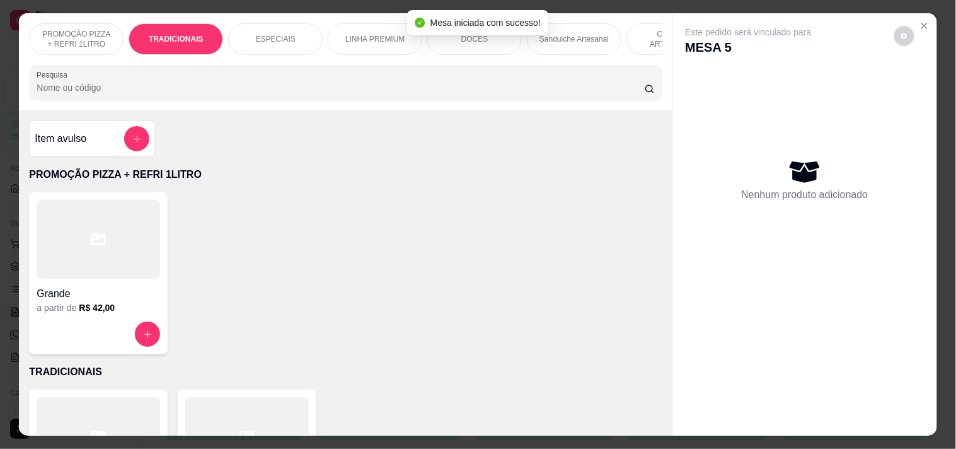
scroll to position [32, 0]
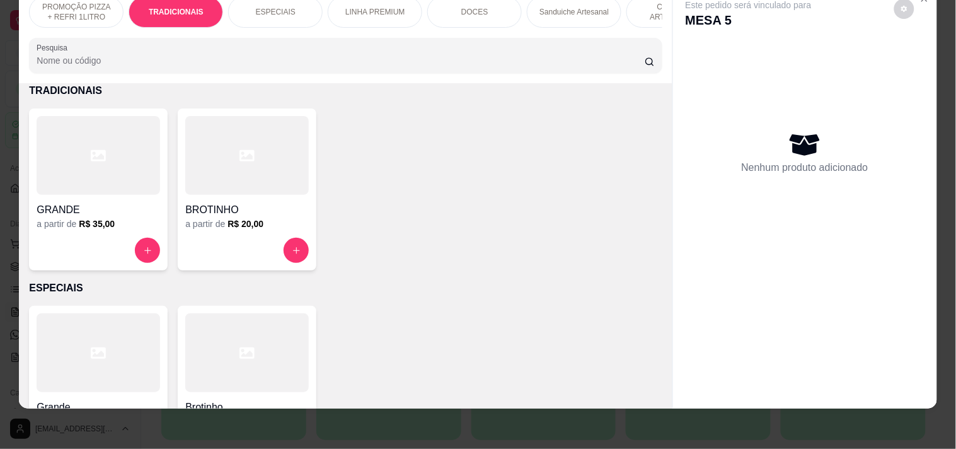
click at [95, 9] on p "PROMOÇÃO PIZZA + REFRI 1LITRO" at bounding box center [76, 12] width 73 height 20
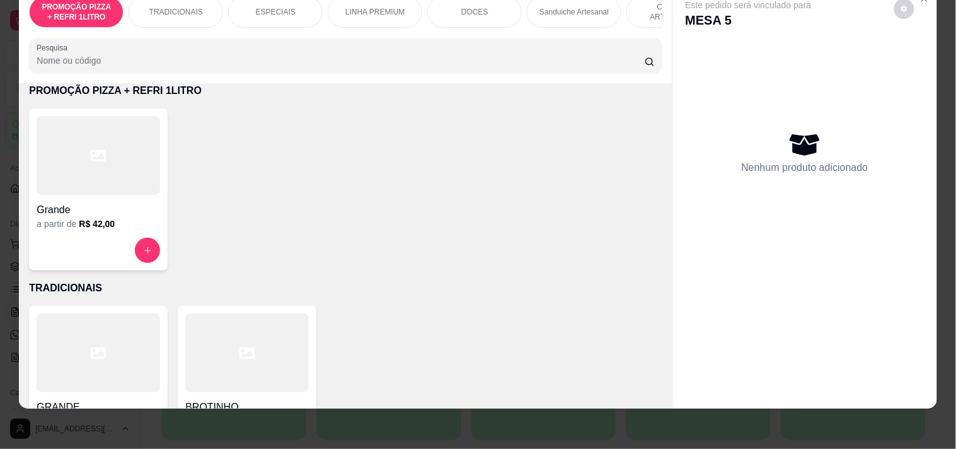
click at [101, 155] on div at bounding box center [99, 155] width 124 height 79
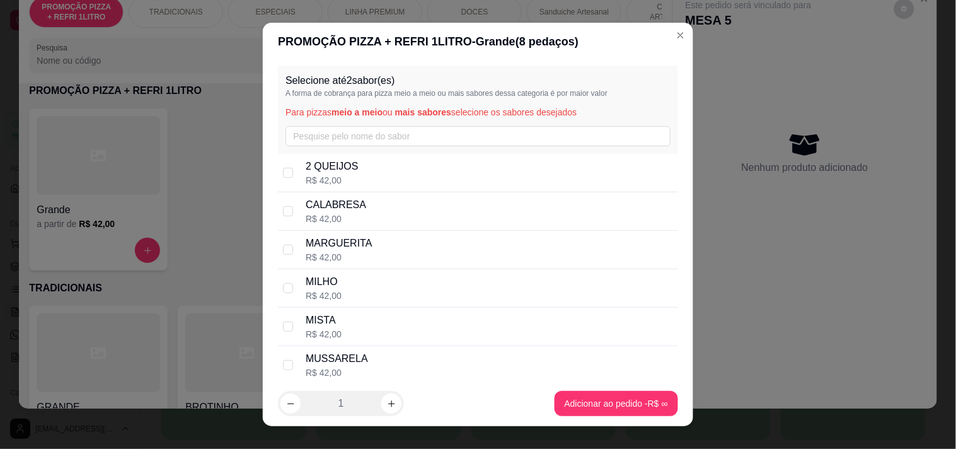
click at [332, 209] on p "CALABRESA" at bounding box center [336, 204] width 61 height 15
checkbox input "true"
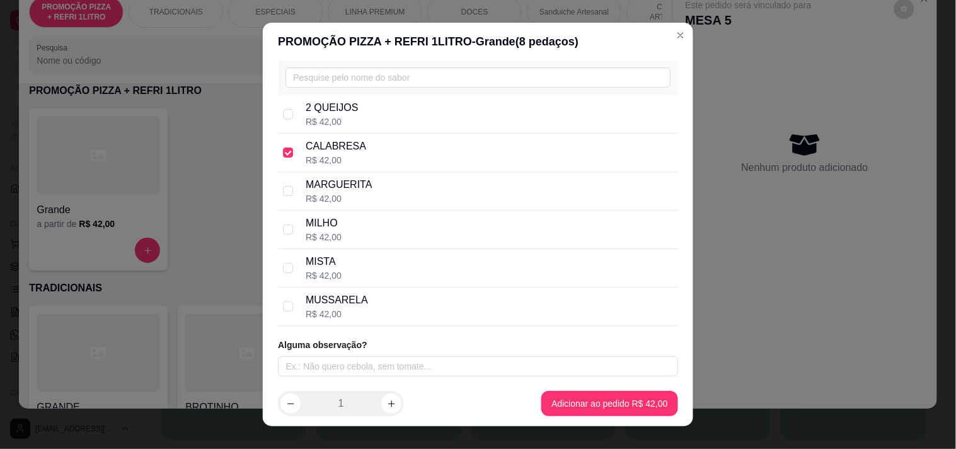
scroll to position [59, 0]
click at [370, 296] on div "MUSSARELA R$ 42,00" at bounding box center [489, 306] width 367 height 28
checkbox input "true"
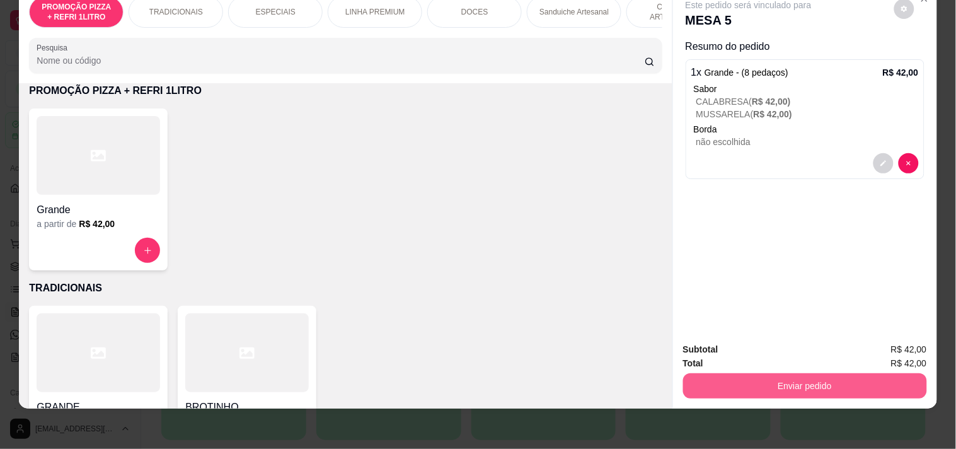
click at [811, 374] on button "Enviar pedido" at bounding box center [805, 385] width 244 height 25
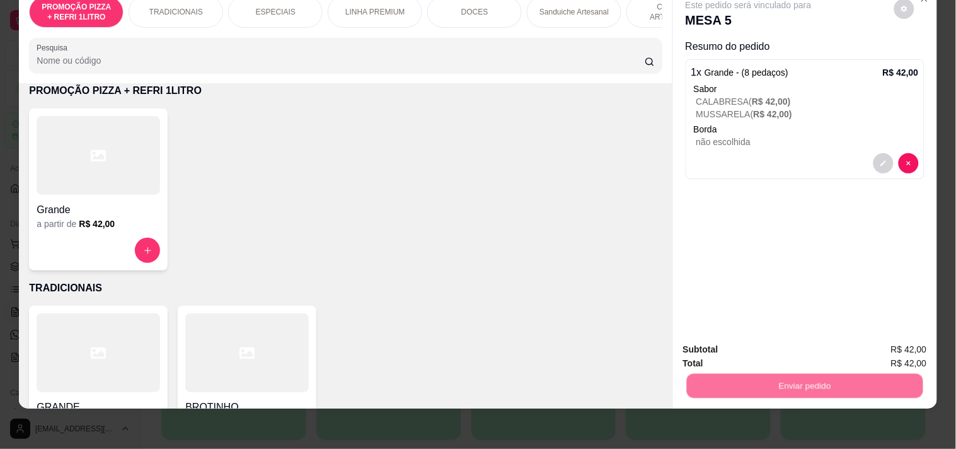
click at [804, 337] on button "Registrar cliente" at bounding box center [810, 343] width 81 height 23
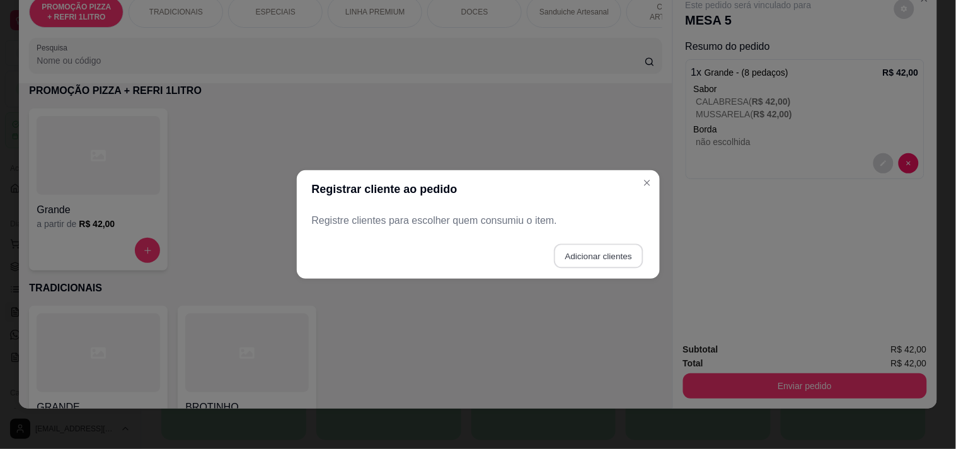
click at [589, 258] on button "Adicionar clientes" at bounding box center [598, 256] width 89 height 25
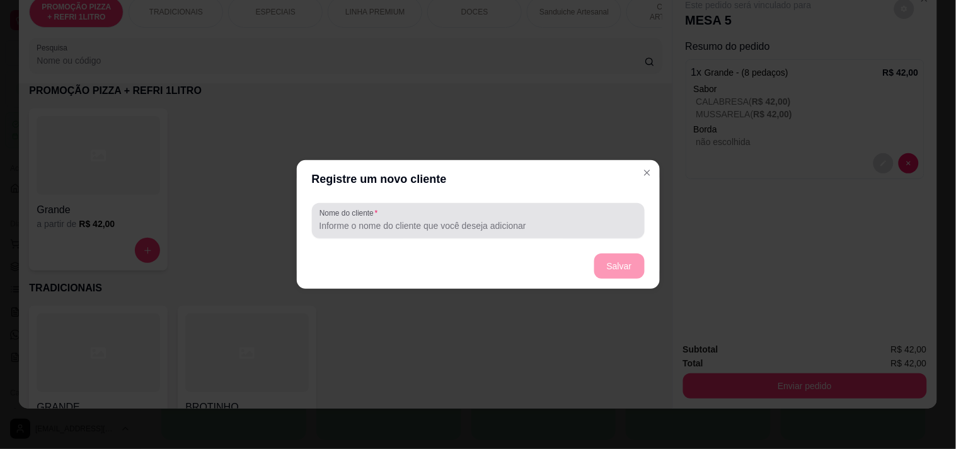
click at [465, 216] on div at bounding box center [479, 220] width 318 height 25
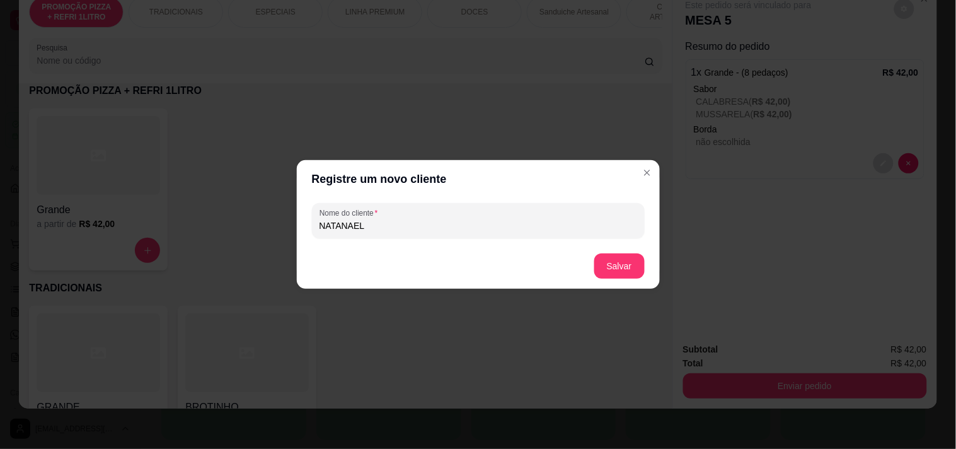
type input "NATANAEL"
click at [630, 267] on button "Salvar" at bounding box center [619, 266] width 49 height 25
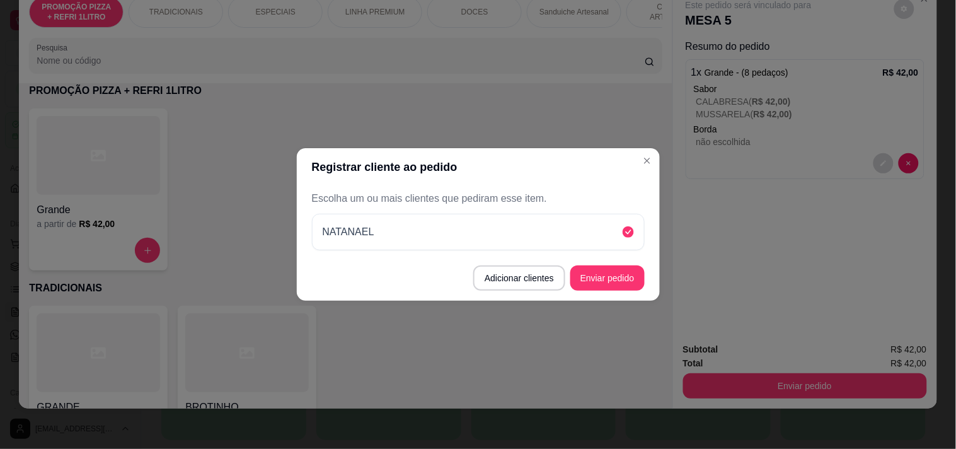
click at [639, 280] on button "Enviar pedido" at bounding box center [607, 277] width 74 height 25
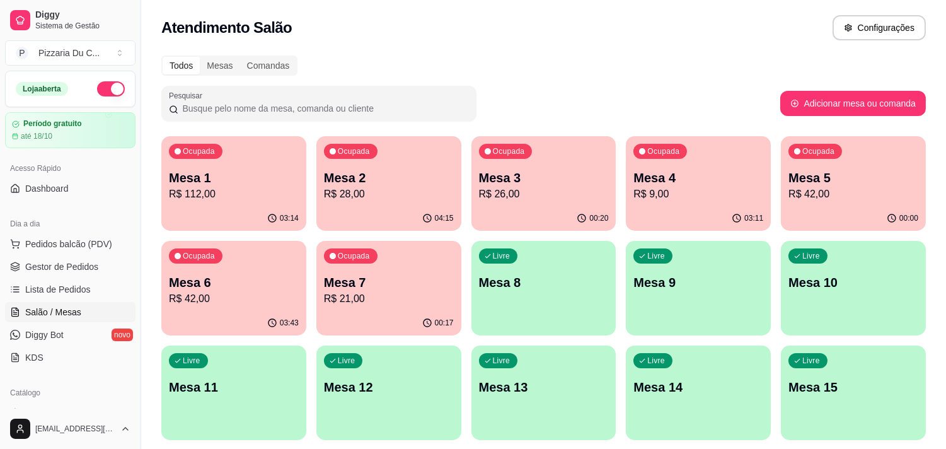
click at [709, 199] on p "R$ 9,00" at bounding box center [698, 194] width 130 height 15
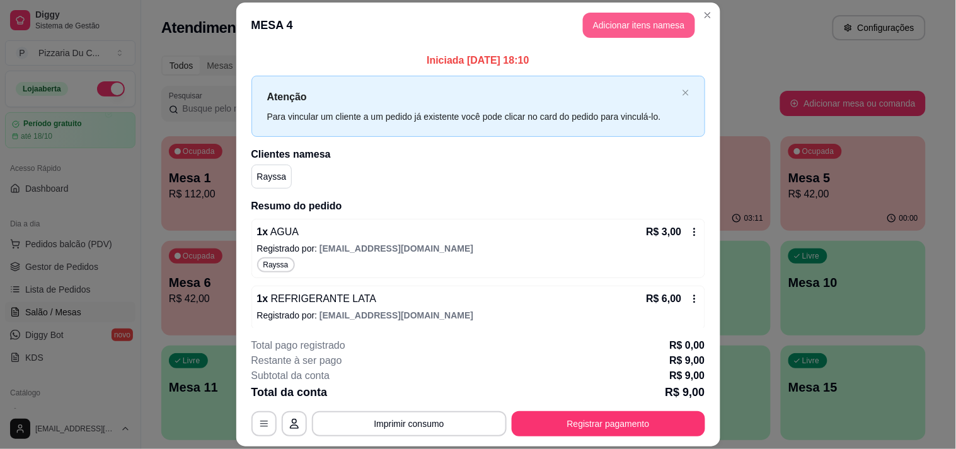
click at [650, 26] on button "Adicionar itens na mesa" at bounding box center [639, 25] width 112 height 25
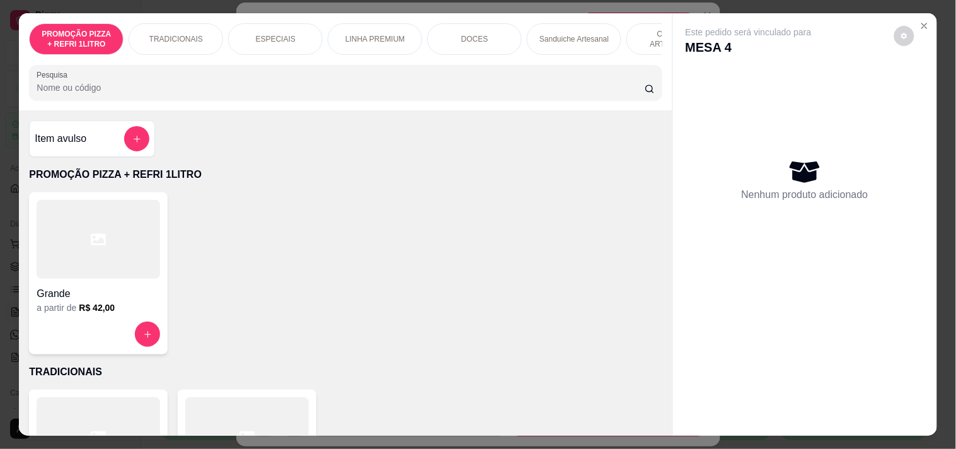
scroll to position [0, 456]
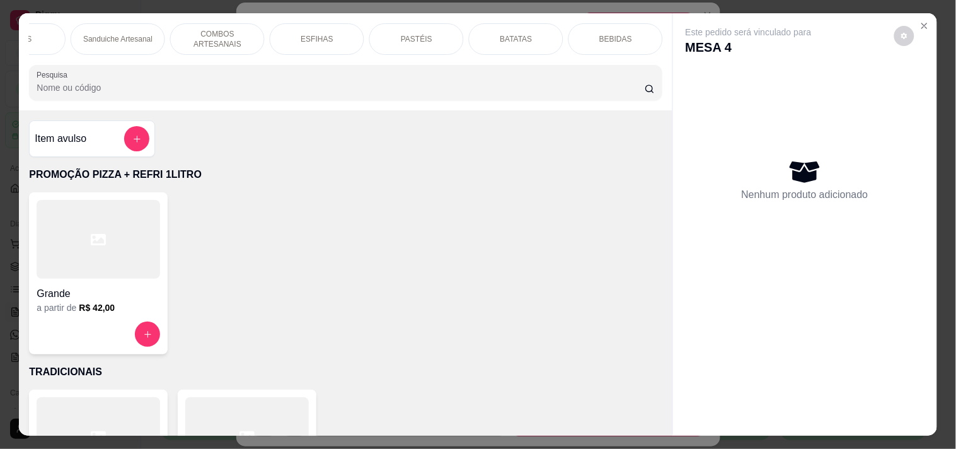
click at [603, 34] on p "BEBIDAS" at bounding box center [615, 39] width 33 height 10
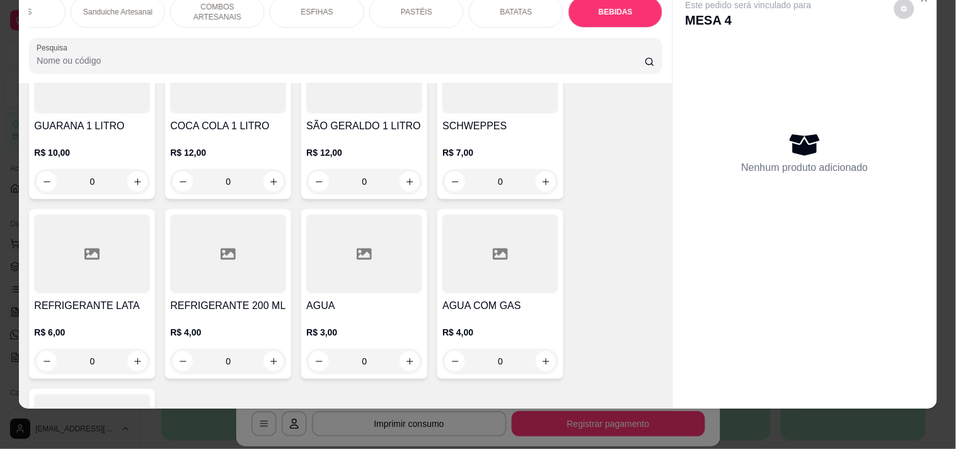
scroll to position [5232, 0]
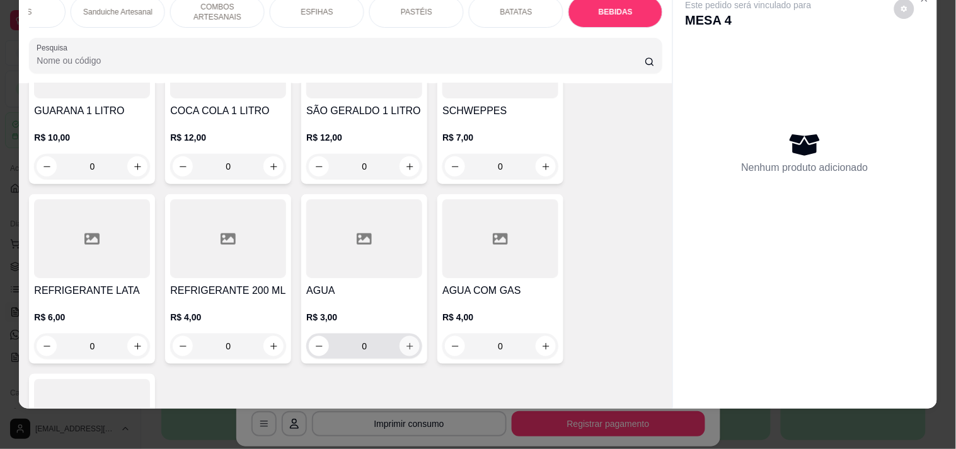
click at [419, 300] on div "AGUA R$ 3,00 0" at bounding box center [364, 279] width 126 height 170
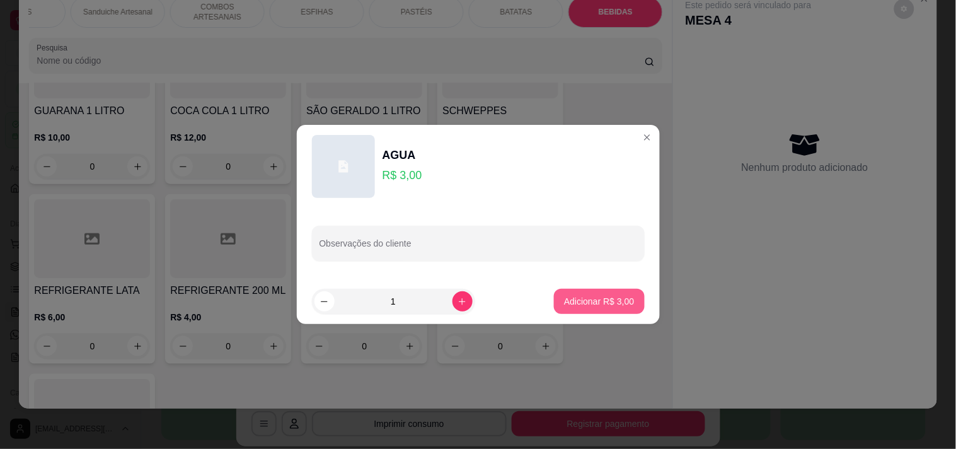
click at [564, 306] on p "Adicionar R$ 3,00" at bounding box center [599, 301] width 70 height 13
type input "1"
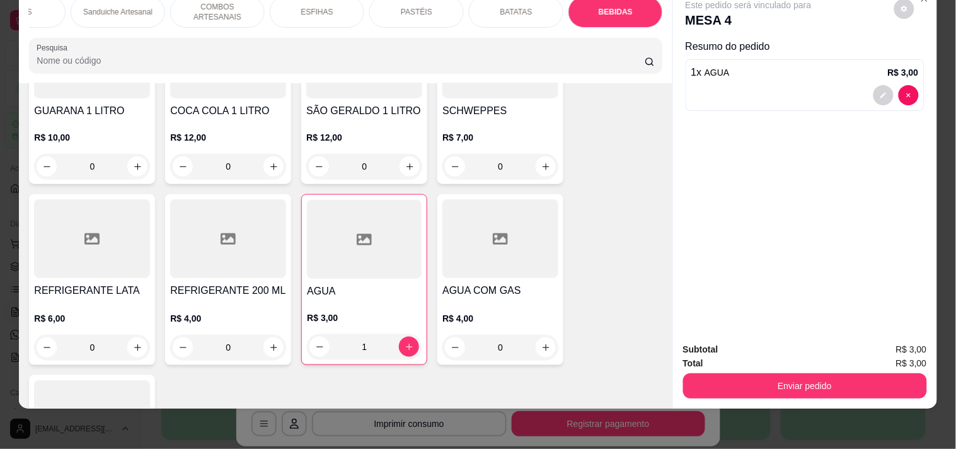
click at [872, 373] on button "Enviar pedido" at bounding box center [805, 385] width 244 height 25
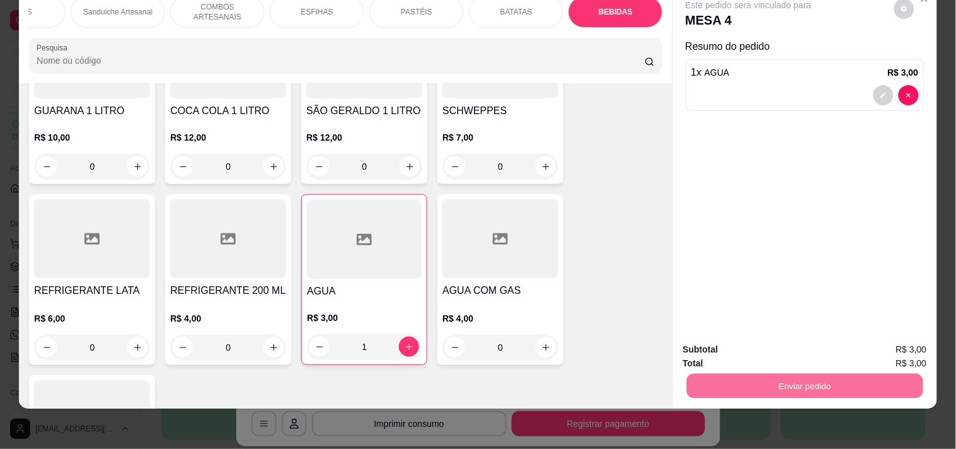
click at [881, 339] on button "Enviar pedido" at bounding box center [894, 344] width 71 height 24
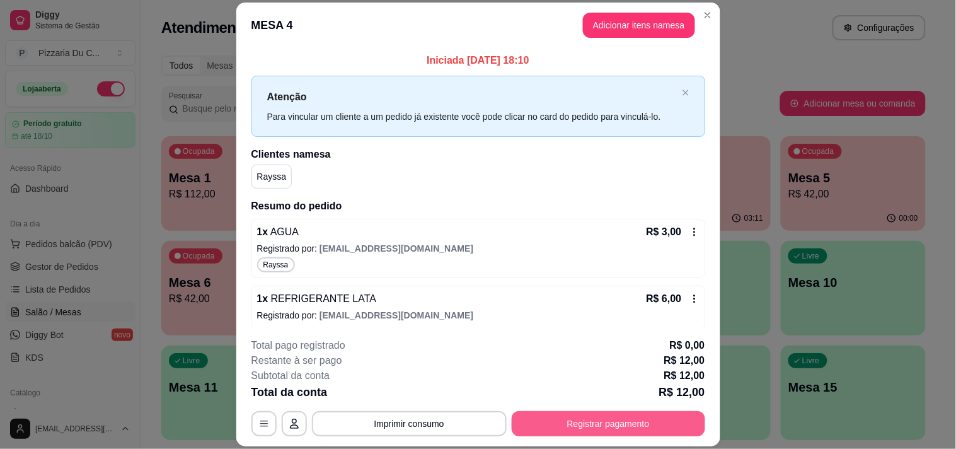
click at [619, 425] on button "Registrar pagamento" at bounding box center [609, 423] width 194 height 25
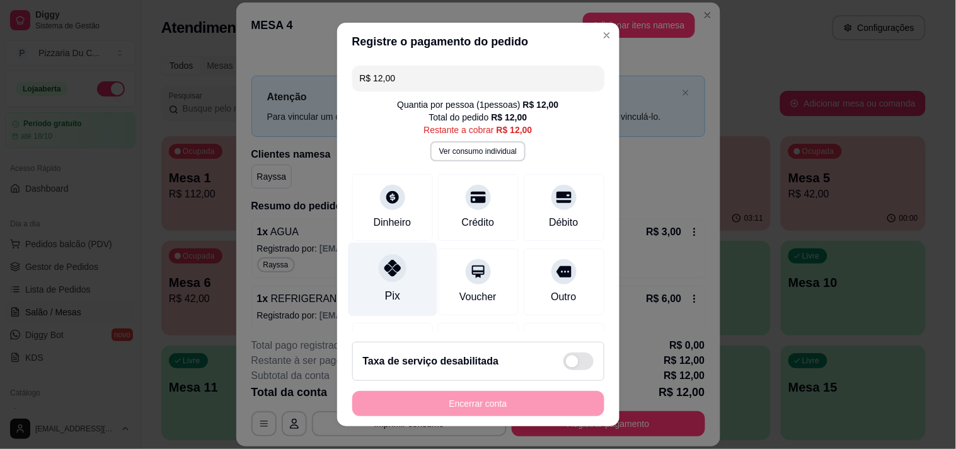
click at [372, 293] on div "Pix" at bounding box center [392, 279] width 89 height 74
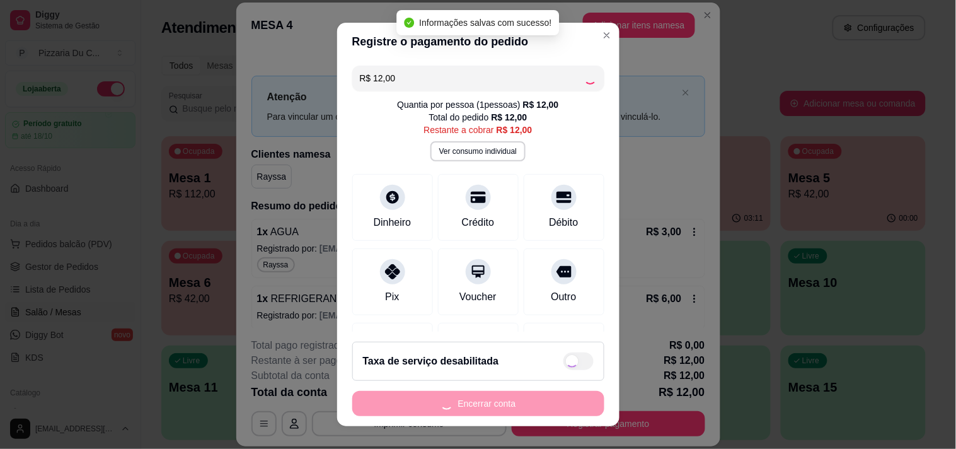
type input "R$ 0,00"
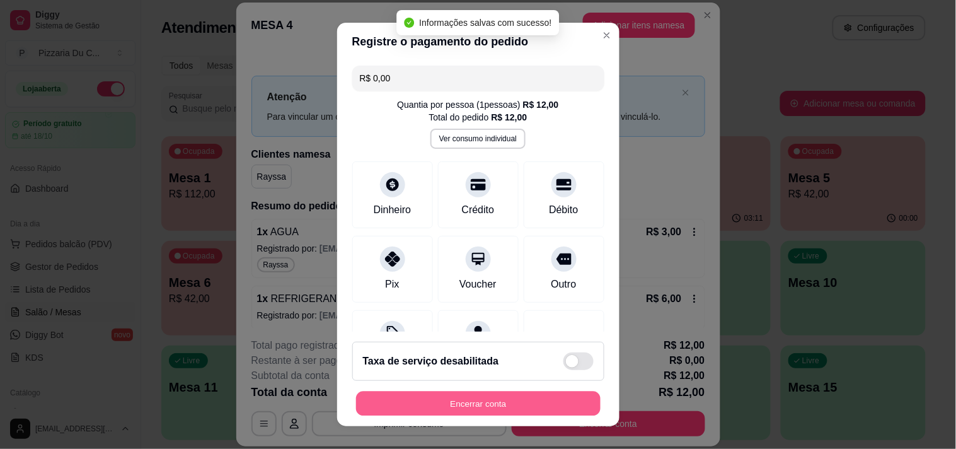
click at [468, 400] on button "Encerrar conta" at bounding box center [478, 403] width 245 height 25
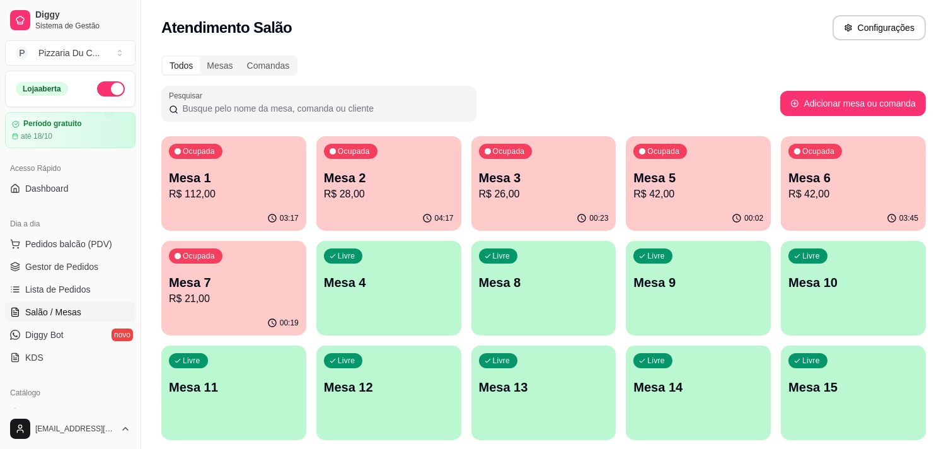
click at [590, 192] on p "R$ 26,00" at bounding box center [544, 194] width 130 height 15
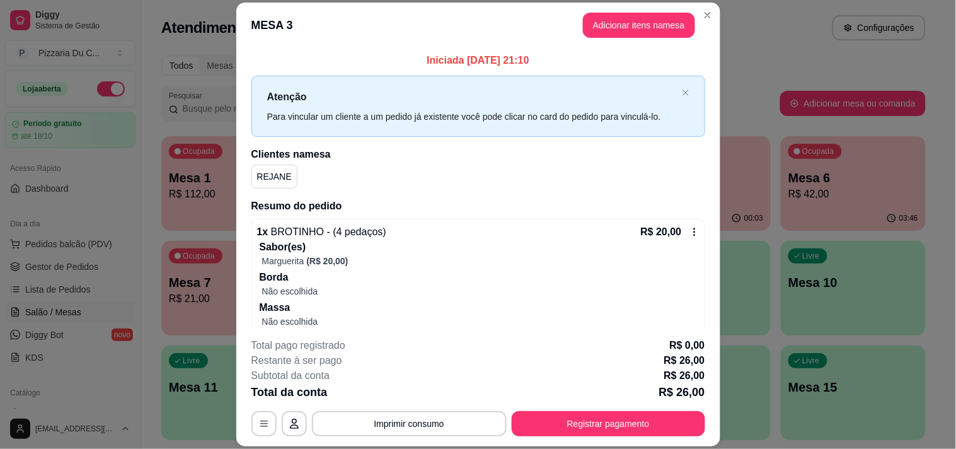
click at [674, 237] on div "R$ 20,00" at bounding box center [670, 231] width 59 height 15
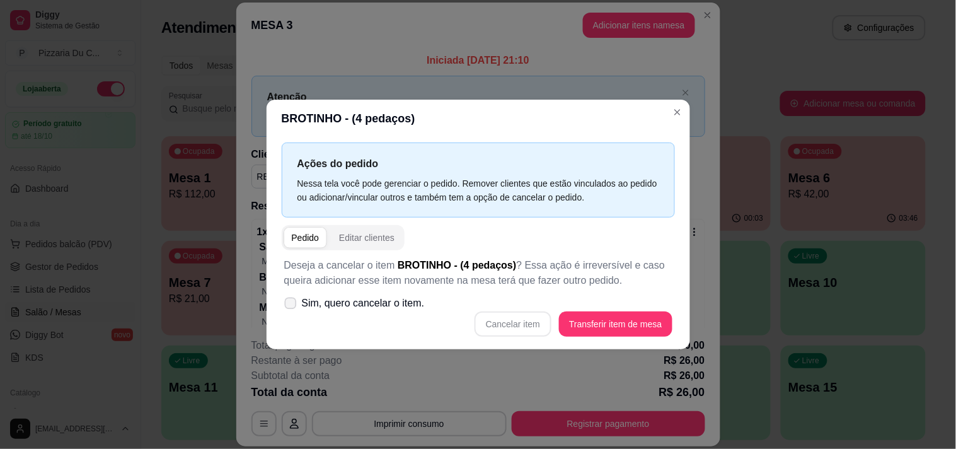
click at [408, 313] on label "Sim, quero cancelar o item." at bounding box center [354, 303] width 151 height 25
click at [292, 313] on input "Sim, quero cancelar o item." at bounding box center [288, 310] width 8 height 8
checkbox input "true"
click at [534, 327] on button "Cancelar item" at bounding box center [513, 323] width 77 height 25
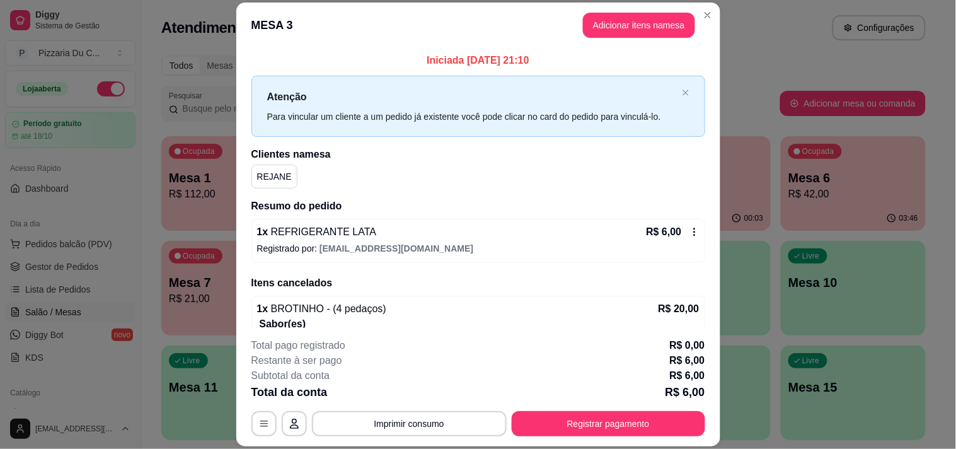
click at [690, 235] on icon at bounding box center [695, 232] width 10 height 10
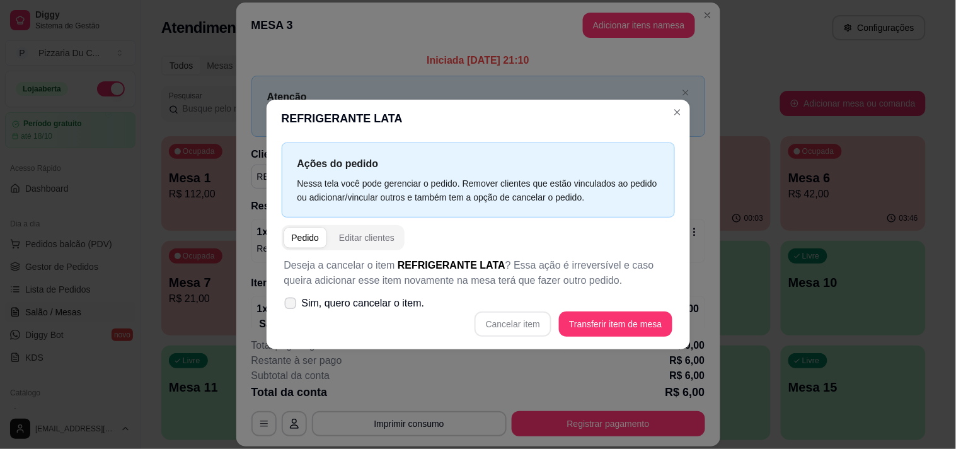
click at [399, 310] on span "Sim, quero cancelar o item." at bounding box center [363, 303] width 123 height 15
click at [292, 310] on input "Sim, quero cancelar o item." at bounding box center [288, 310] width 8 height 8
checkbox input "true"
click at [500, 323] on button "Cancelar item" at bounding box center [513, 323] width 77 height 25
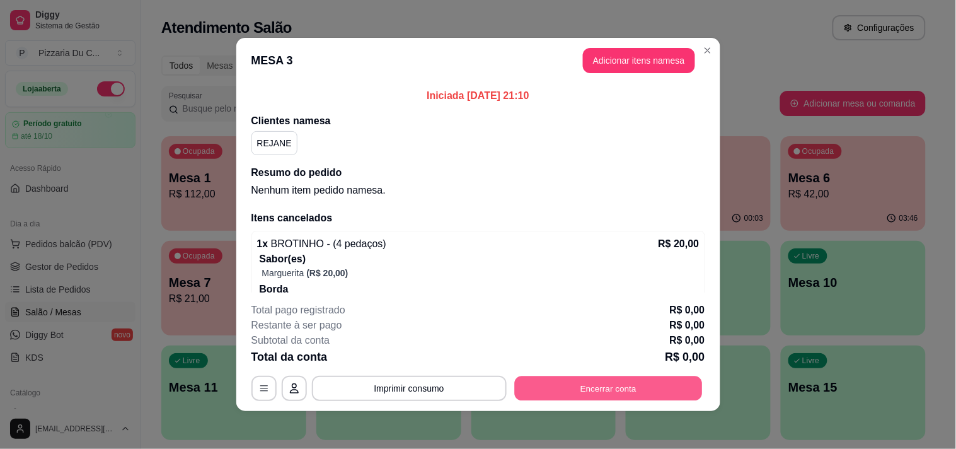
click at [581, 376] on div "MESA 3 Tempo de permanência: 24 minutos Cod. Segurança: 1751 Qtd. de Pedidos: 2…" at bounding box center [479, 388] width 454 height 25
click at [581, 386] on button "Encerrar conta" at bounding box center [608, 388] width 188 height 25
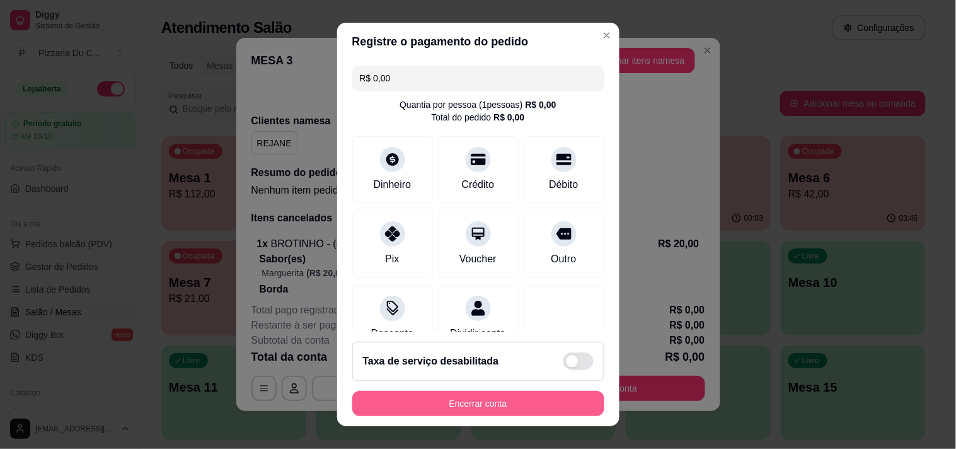
click at [492, 399] on button "Encerrar conta" at bounding box center [478, 403] width 252 height 25
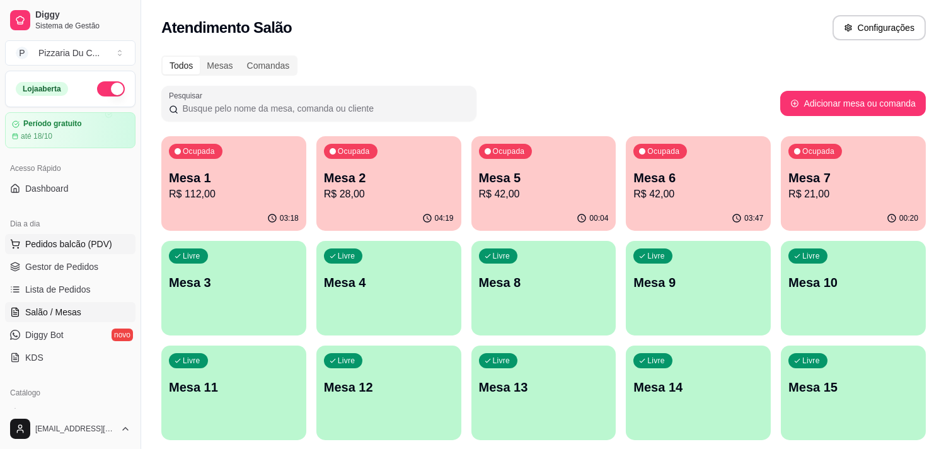
click at [115, 253] on button "Pedidos balcão (PDV)" at bounding box center [70, 244] width 130 height 20
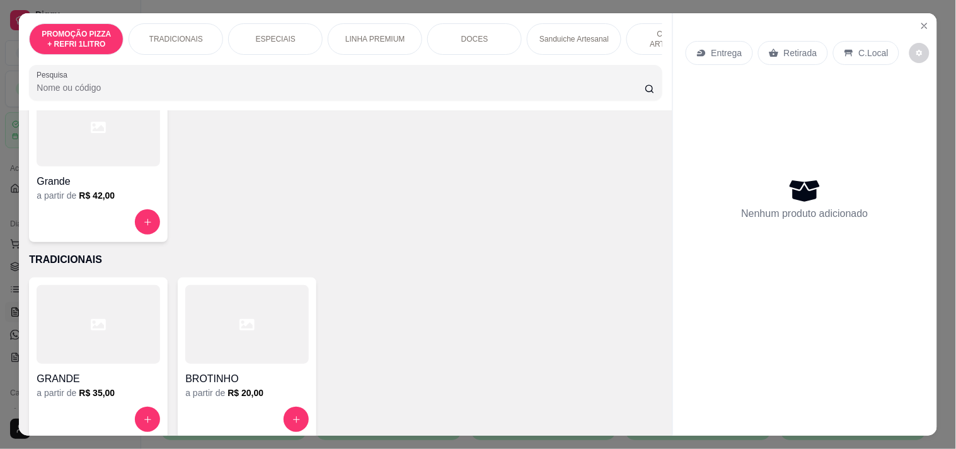
scroll to position [140, 0]
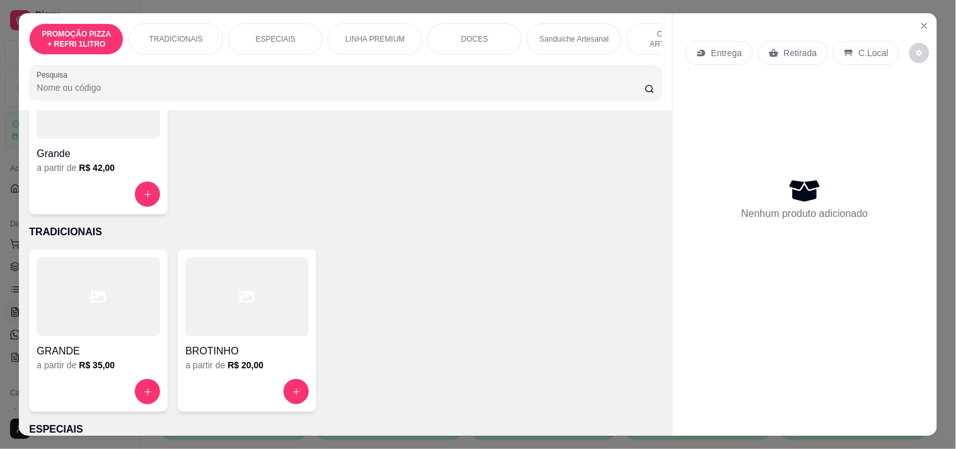
click at [246, 359] on h4 "BROTINHO" at bounding box center [247, 351] width 124 height 15
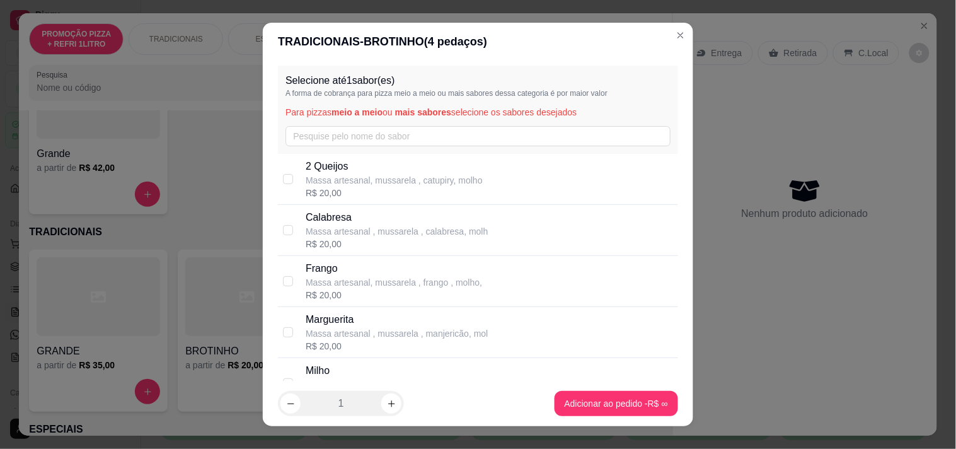
click at [354, 337] on p "Massa artesanal , mussarela , manjericão, mol" at bounding box center [397, 333] width 182 height 13
checkbox input "true"
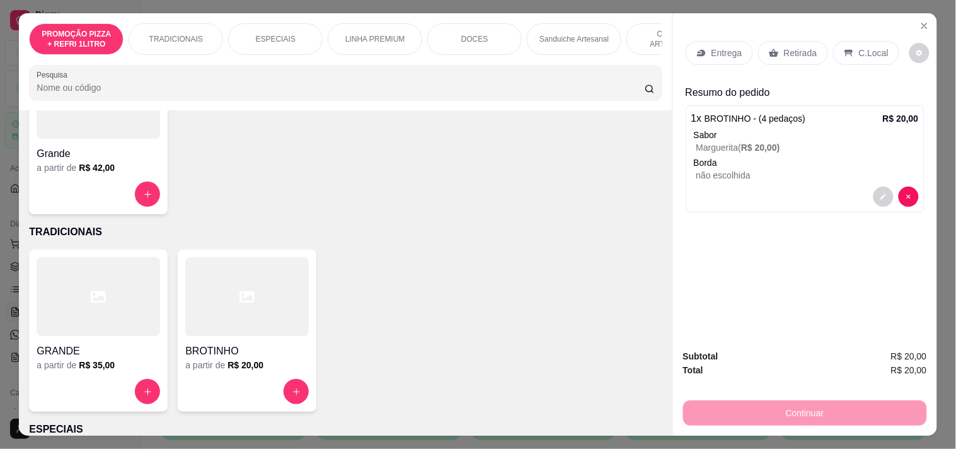
click at [849, 43] on div "C.Local" at bounding box center [866, 53] width 66 height 24
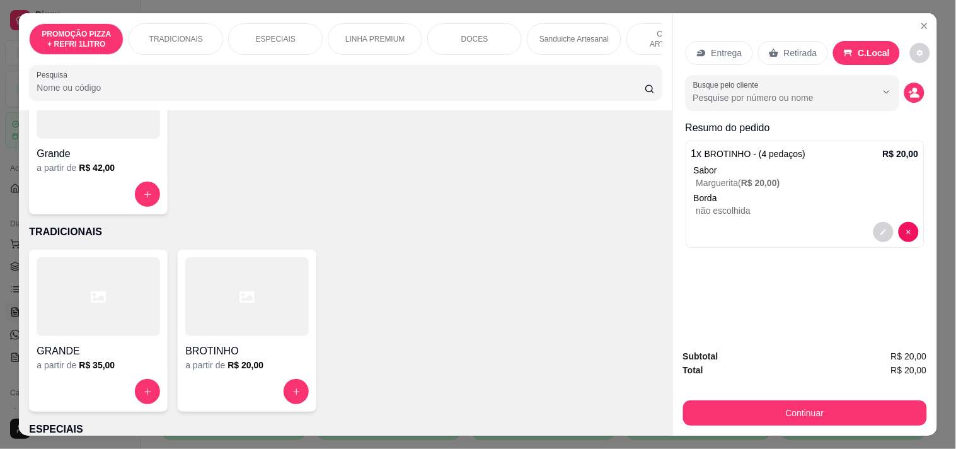
scroll to position [0, 456]
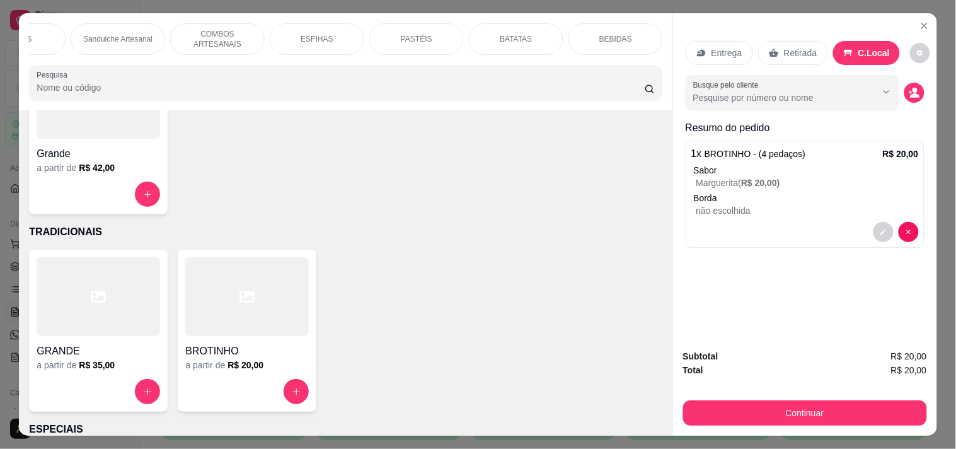
click at [591, 26] on div "BEBIDAS" at bounding box center [616, 39] width 95 height 32
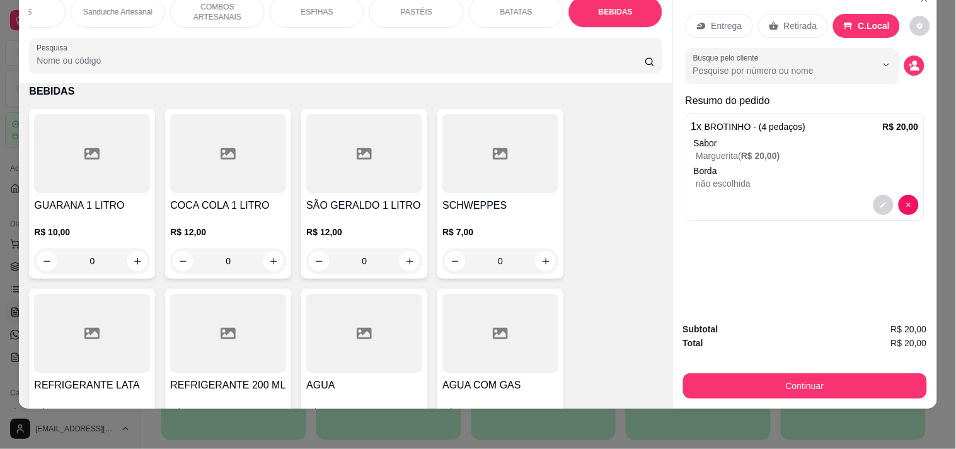
scroll to position [5162, 0]
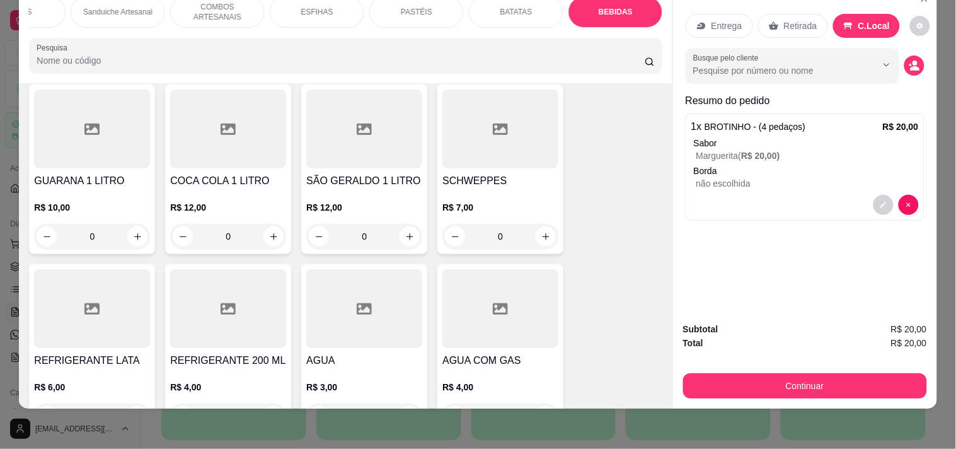
click at [128, 406] on button "increase-product-quantity" at bounding box center [137, 416] width 20 height 20
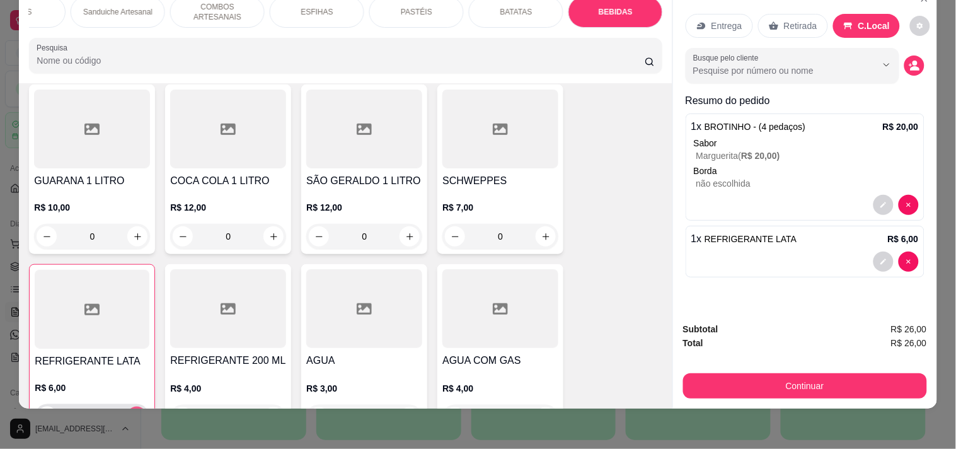
type input "1"
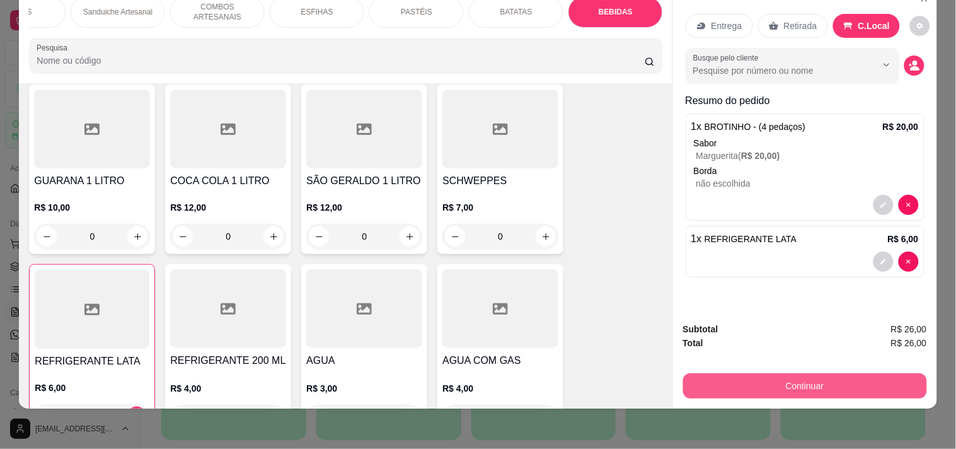
click at [744, 373] on button "Continuar" at bounding box center [805, 385] width 244 height 25
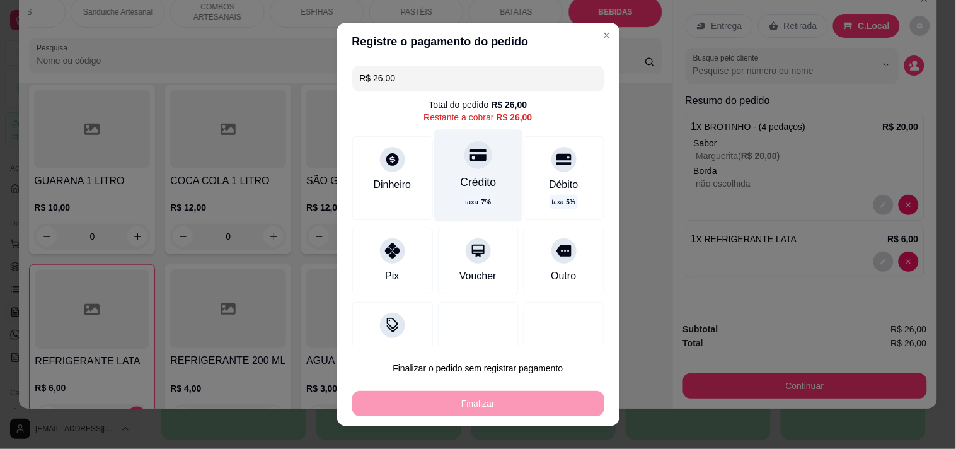
click at [465, 166] on div at bounding box center [479, 155] width 28 height 28
type input "R$ 0,00"
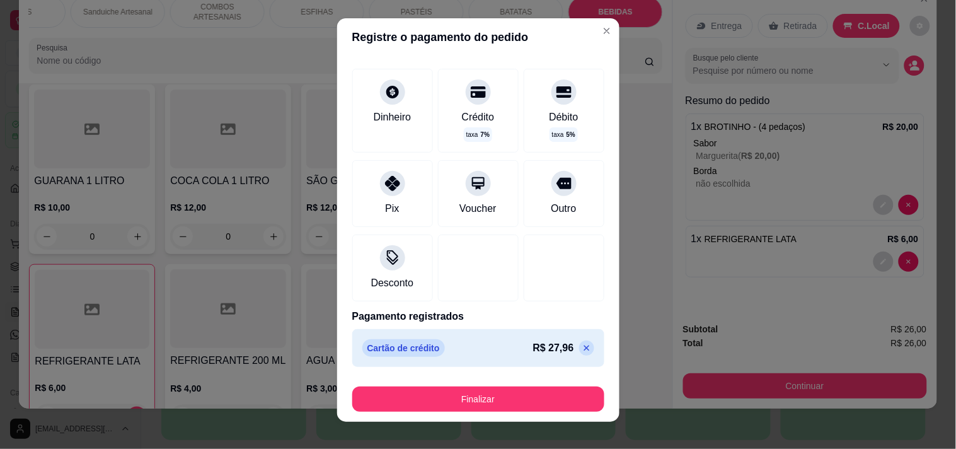
scroll to position [0, 0]
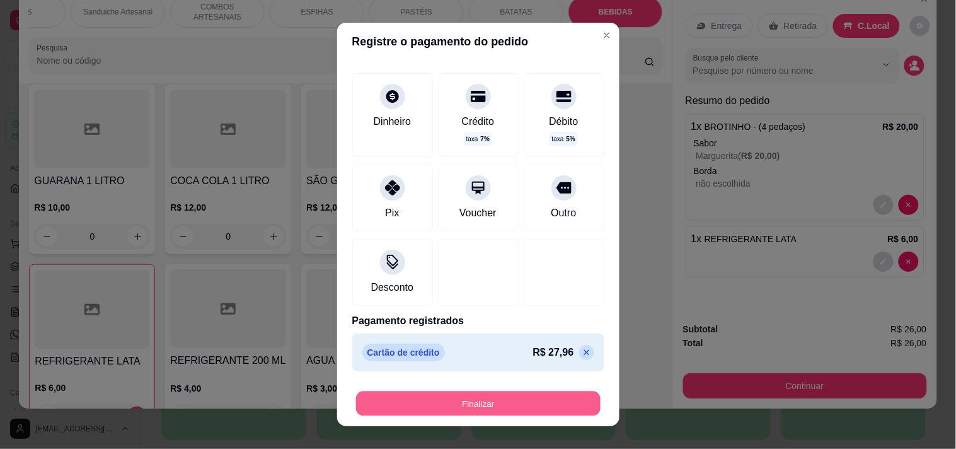
click at [517, 401] on button "Finalizar" at bounding box center [478, 403] width 245 height 25
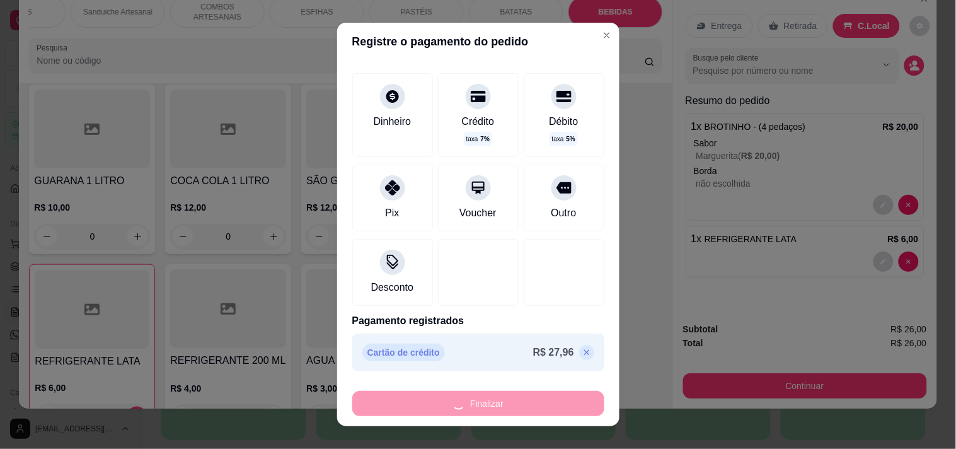
type input "0"
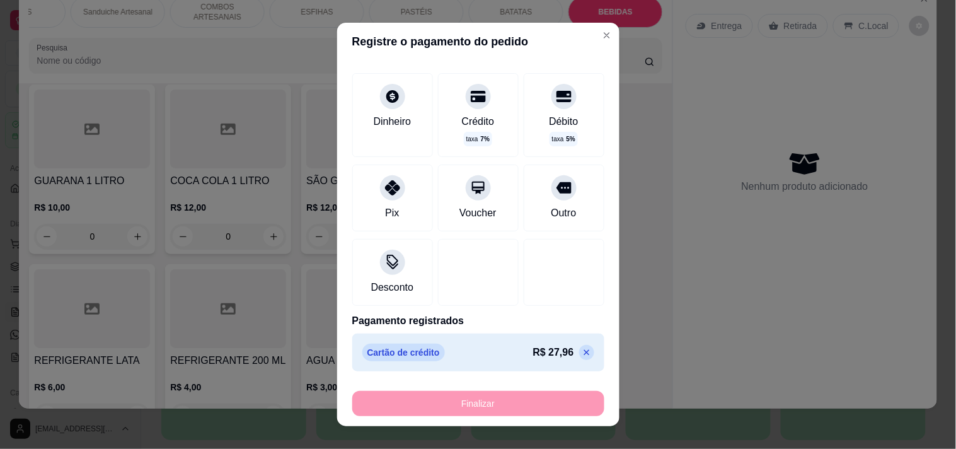
type input "-R$ 26,00"
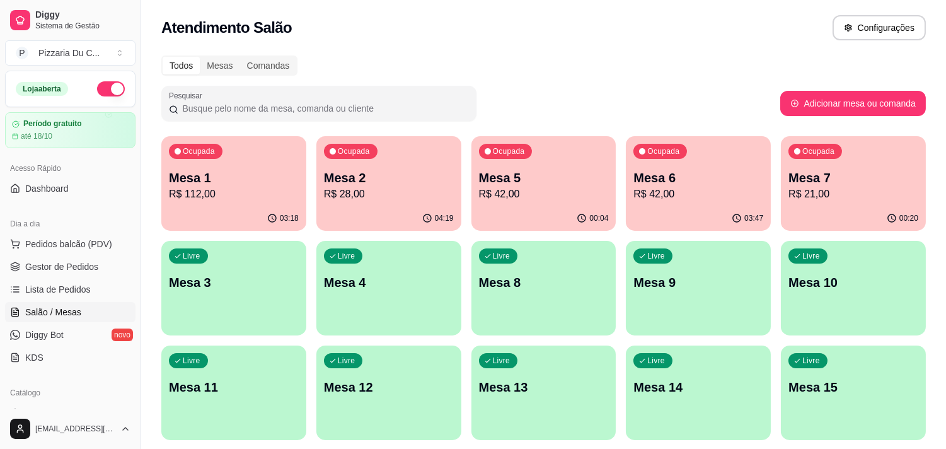
click at [289, 173] on p "Mesa 1" at bounding box center [234, 178] width 130 height 18
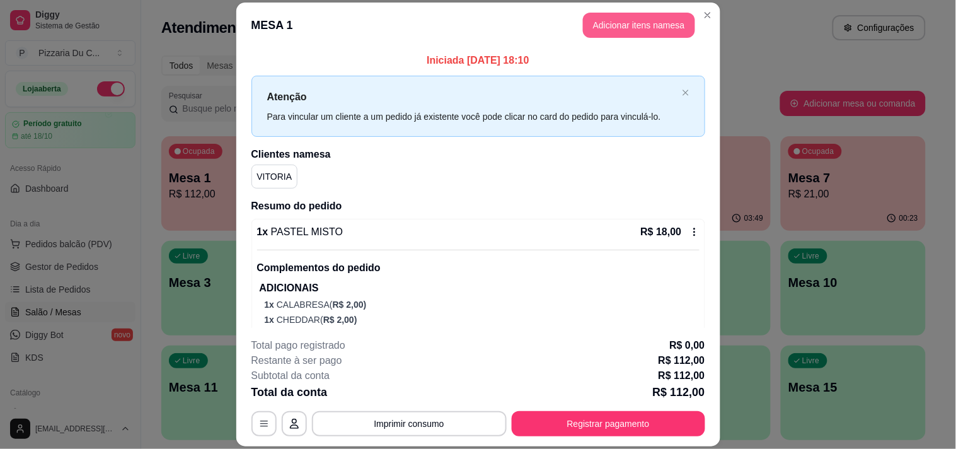
click at [659, 23] on button "Adicionar itens na mesa" at bounding box center [639, 25] width 112 height 25
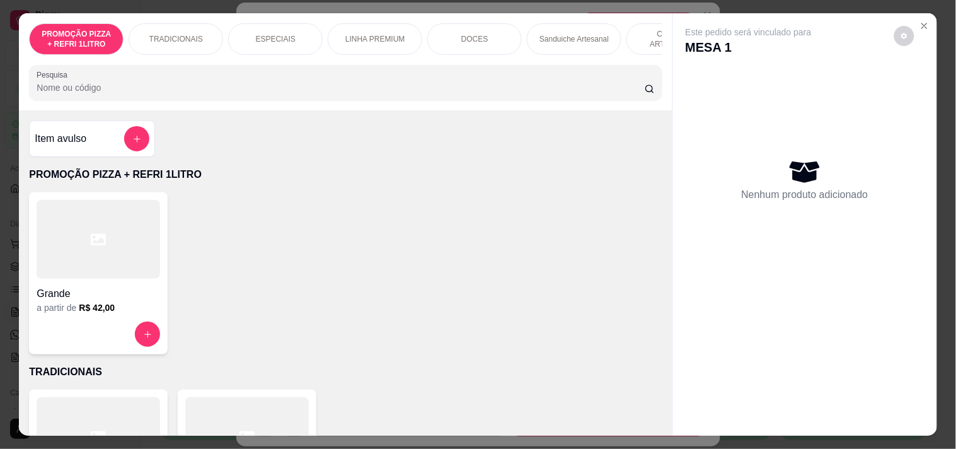
scroll to position [0, 456]
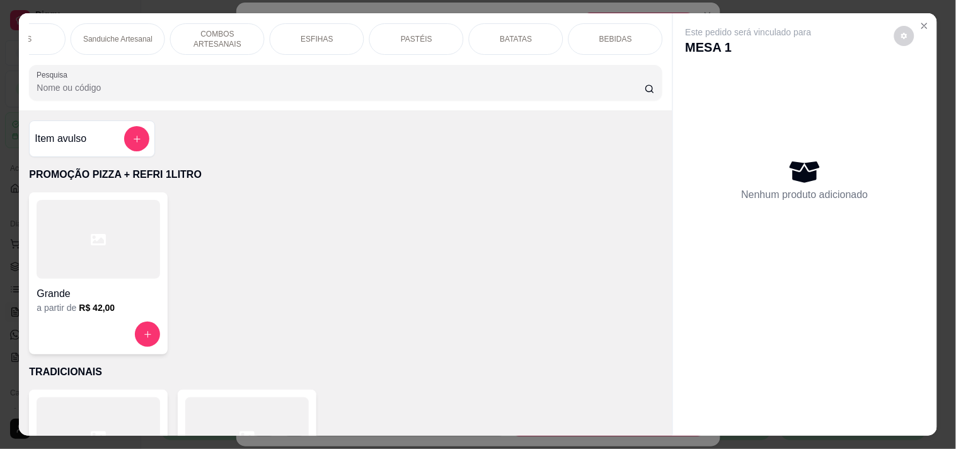
click at [555, 26] on div "BATATAS" at bounding box center [516, 39] width 95 height 32
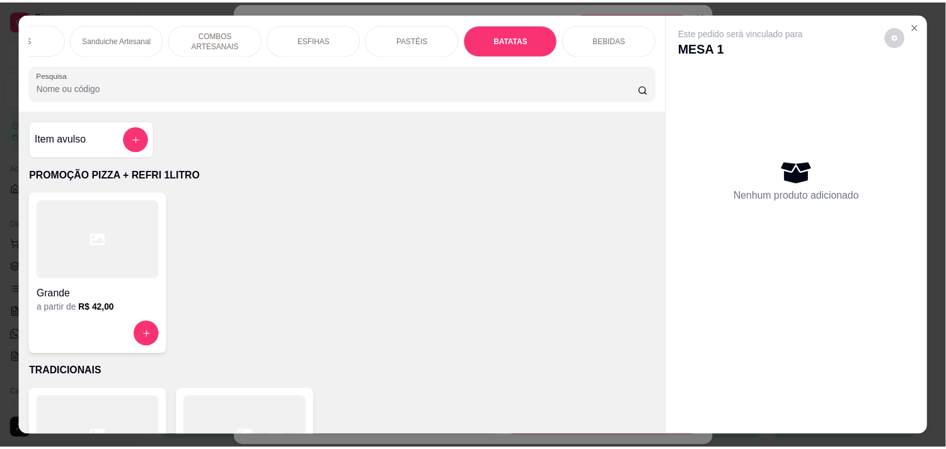
scroll to position [32, 0]
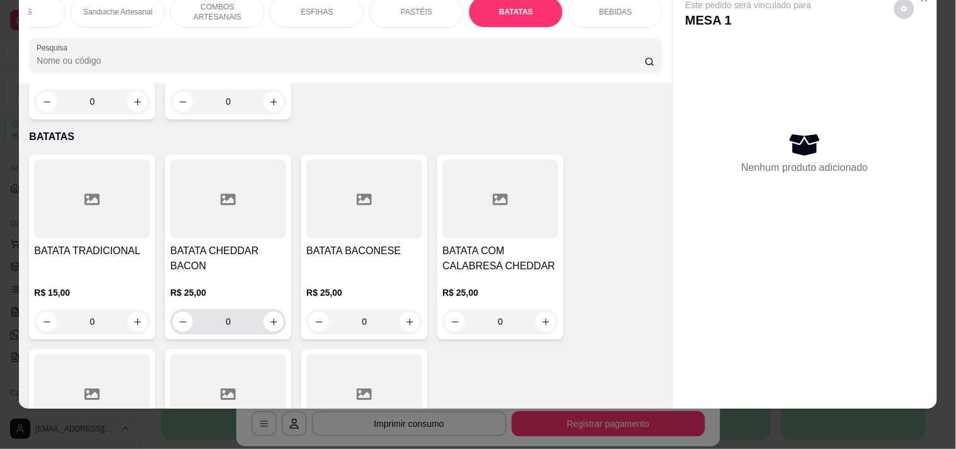
click at [279, 309] on div "0" at bounding box center [228, 321] width 116 height 25
click at [271, 317] on icon "increase-product-quantity" at bounding box center [273, 321] width 9 height 9
type input "1"
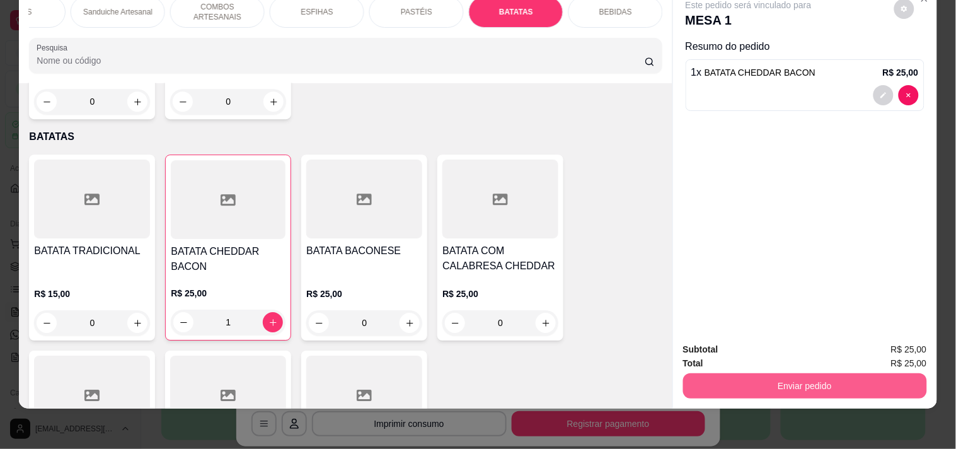
click at [779, 377] on button "Enviar pedido" at bounding box center [805, 385] width 244 height 25
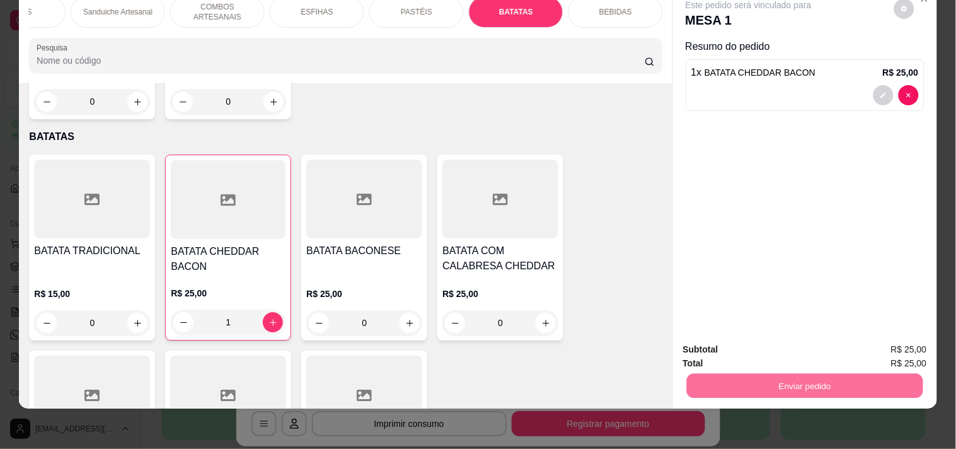
click at [877, 338] on button "Enviar pedido" at bounding box center [894, 344] width 71 height 24
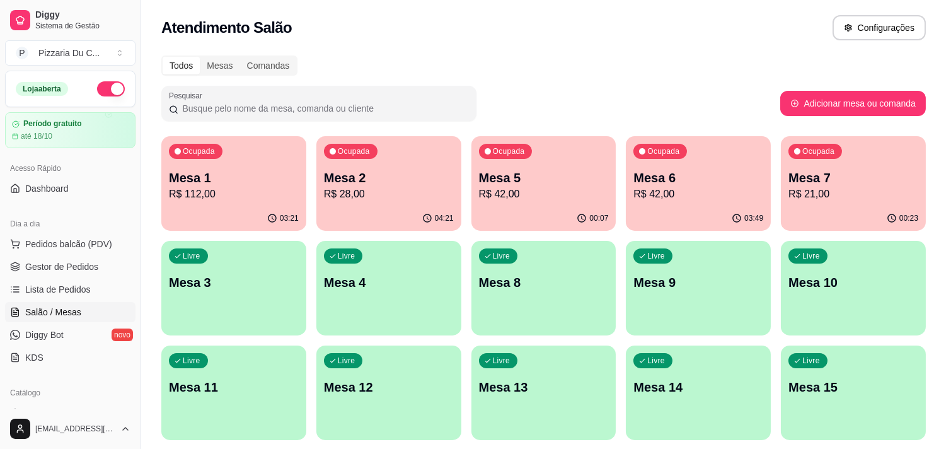
click at [407, 65] on div "Todos Mesas Comandas" at bounding box center [543, 65] width 765 height 20
click at [748, 177] on p "Mesa 6" at bounding box center [698, 178] width 130 height 18
click at [601, 183] on p "Mesa 5" at bounding box center [544, 178] width 130 height 18
click at [829, 193] on p "R$ 21,00" at bounding box center [854, 194] width 130 height 15
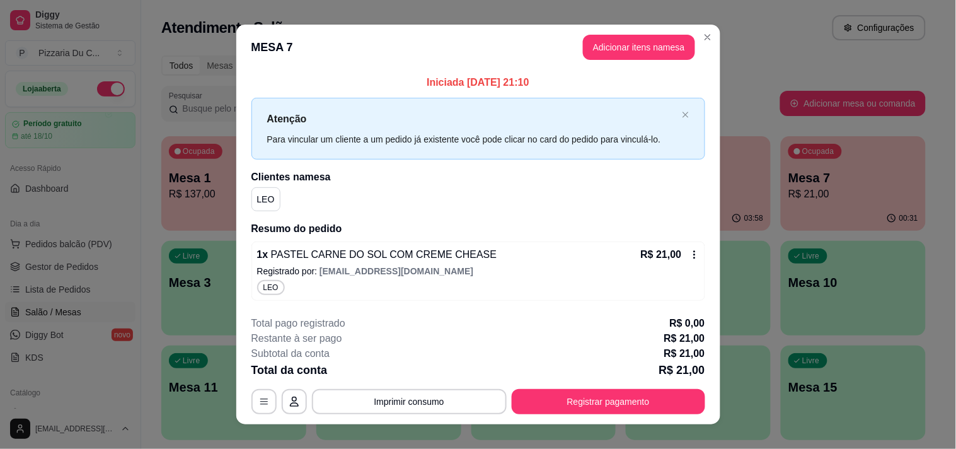
click at [640, 61] on header "MESA 7 Adicionar itens na mesa" at bounding box center [478, 47] width 484 height 45
click at [644, 49] on button "Adicionar itens na mesa" at bounding box center [639, 47] width 112 height 25
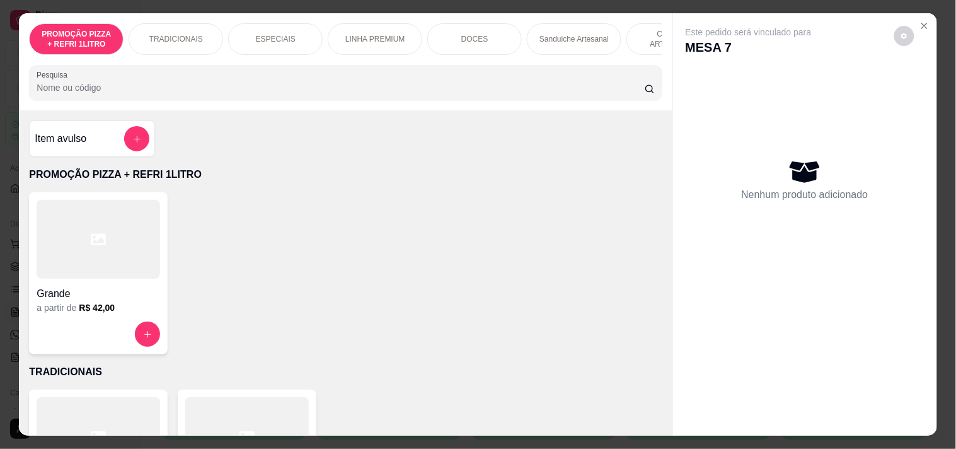
scroll to position [0, 456]
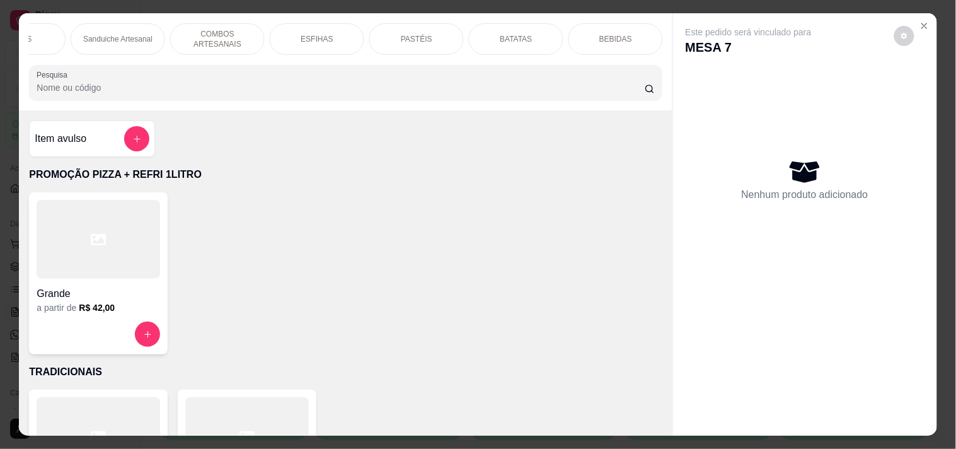
click at [645, 40] on div "BEBIDAS" at bounding box center [616, 39] width 95 height 32
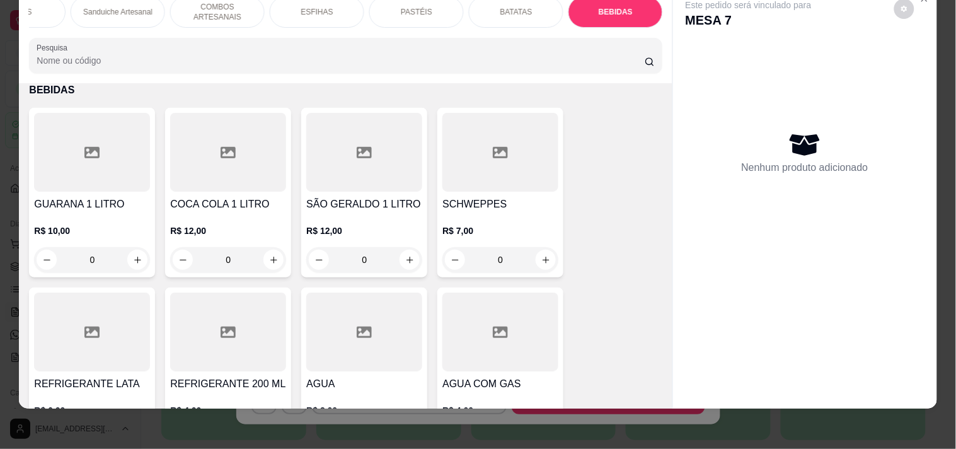
scroll to position [5162, 0]
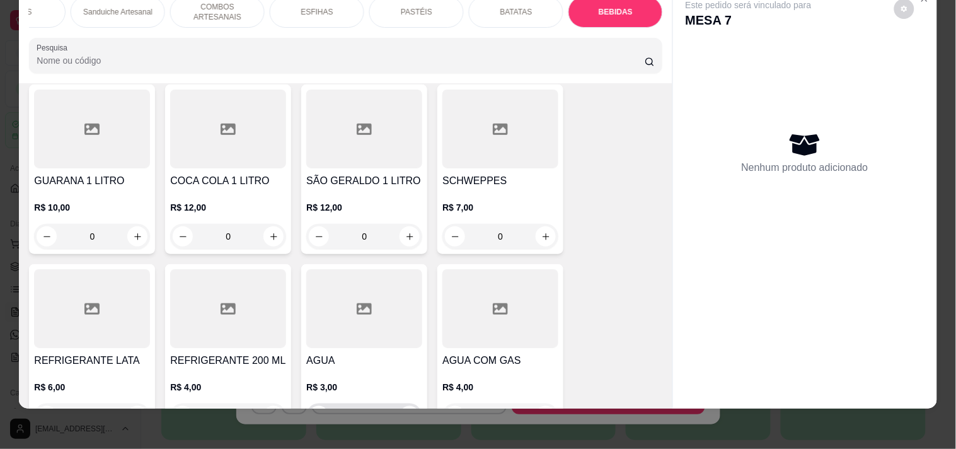
click at [400, 406] on button "increase-product-quantity" at bounding box center [410, 416] width 20 height 20
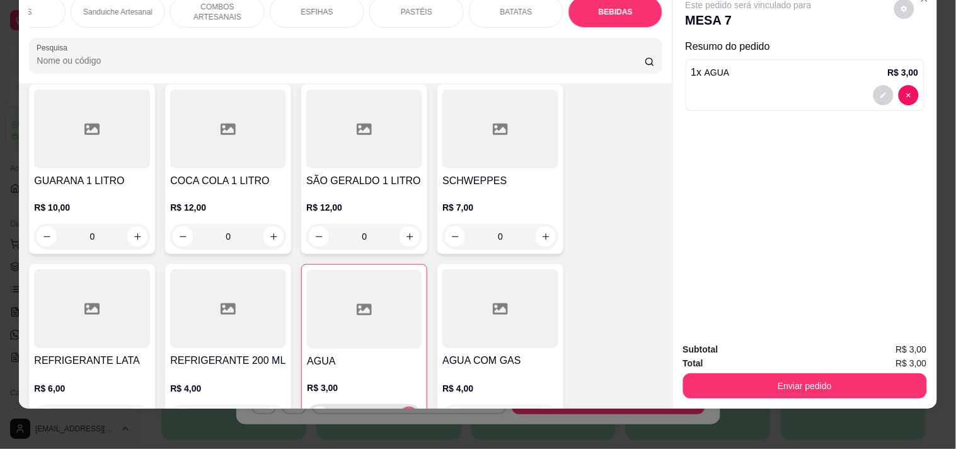
type input "1"
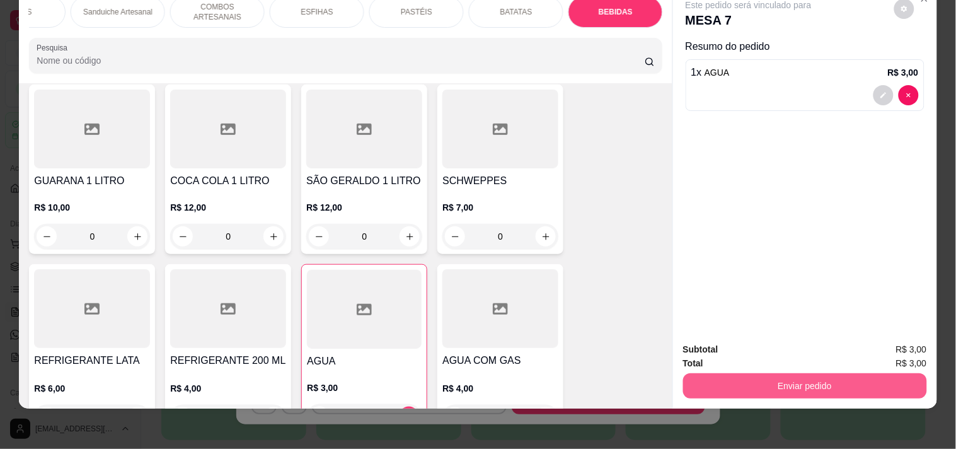
click at [690, 374] on button "Enviar pedido" at bounding box center [805, 385] width 244 height 25
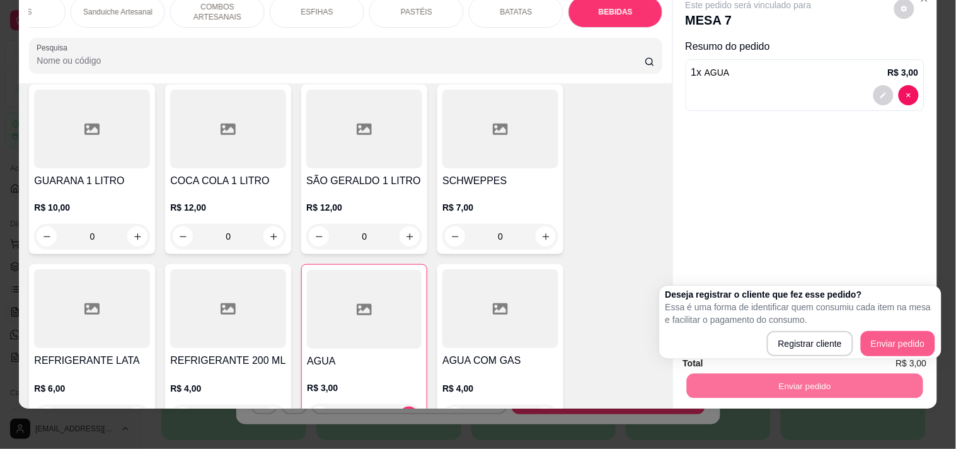
drag, startPoint x: 861, startPoint y: 337, endPoint x: 870, endPoint y: 337, distance: 9.5
click at [864, 337] on div "Registrar cliente Enviar pedido" at bounding box center [801, 343] width 270 height 25
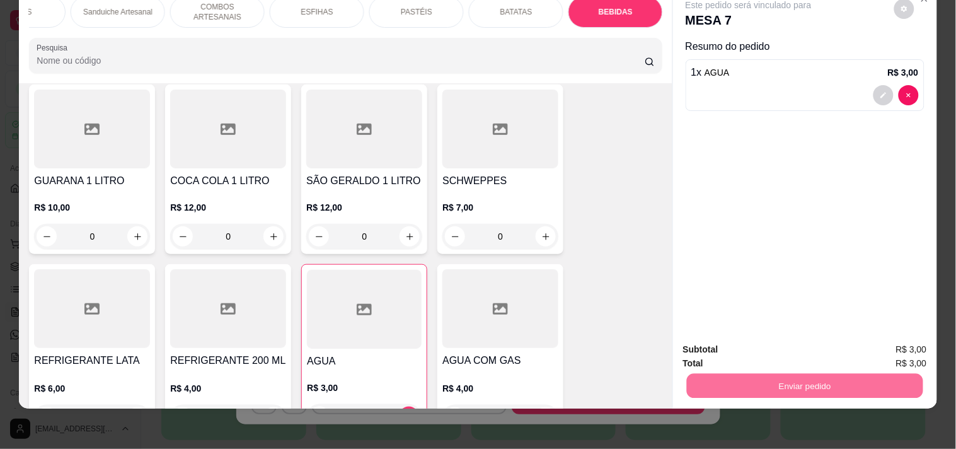
click at [877, 337] on button "Enviar pedido" at bounding box center [894, 344] width 71 height 24
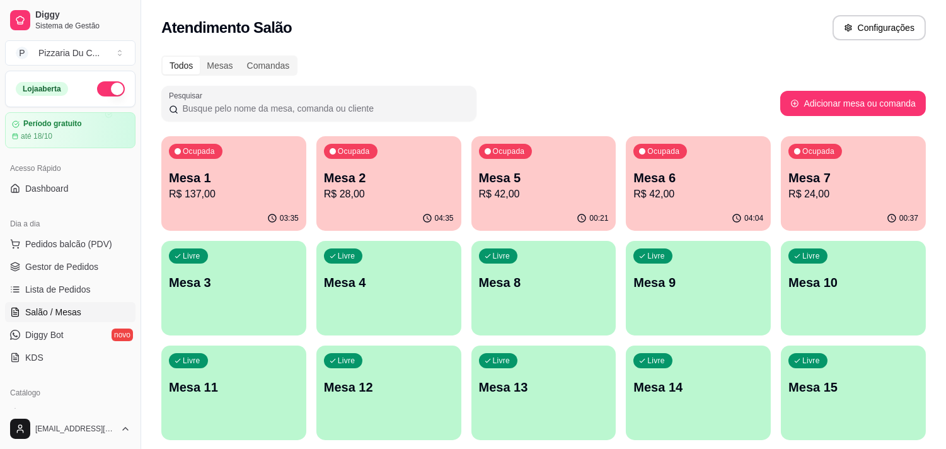
click at [205, 287] on p "Mesa 3" at bounding box center [234, 283] width 130 height 18
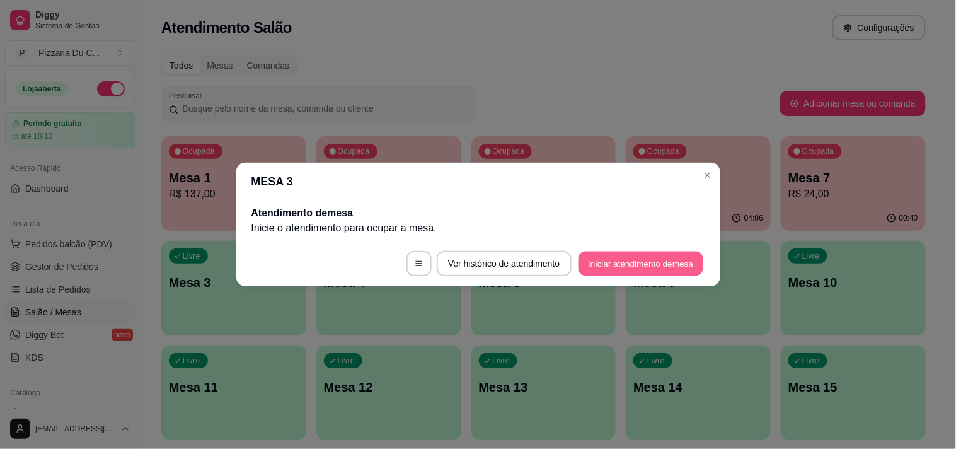
click at [610, 269] on button "Iniciar atendimento de mesa" at bounding box center [641, 264] width 125 height 25
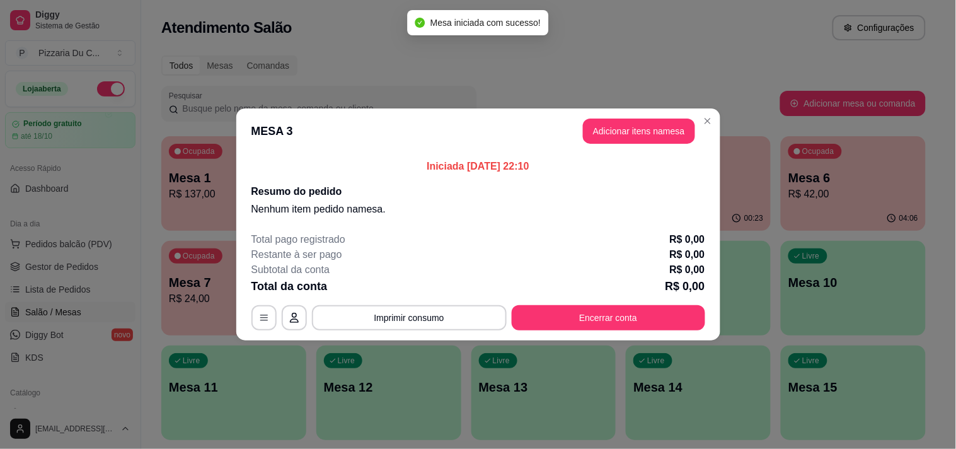
click at [640, 133] on button "Adicionar itens na mesa" at bounding box center [639, 131] width 112 height 25
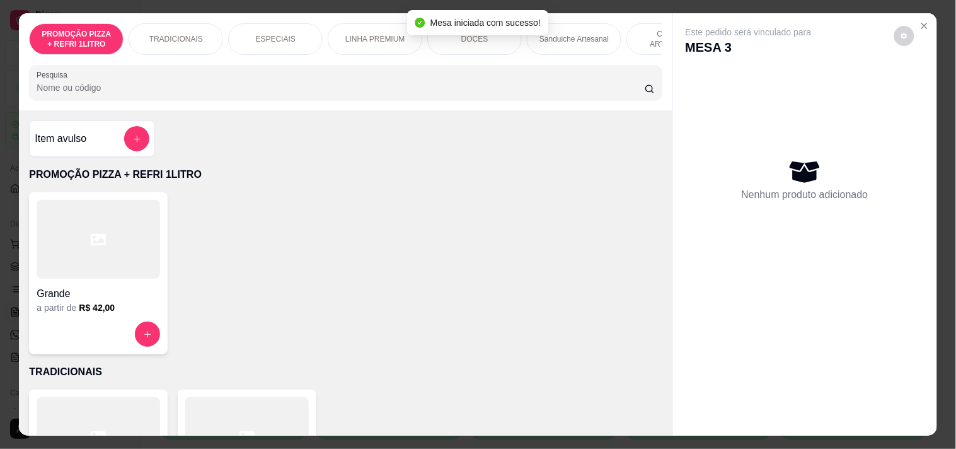
scroll to position [0, 456]
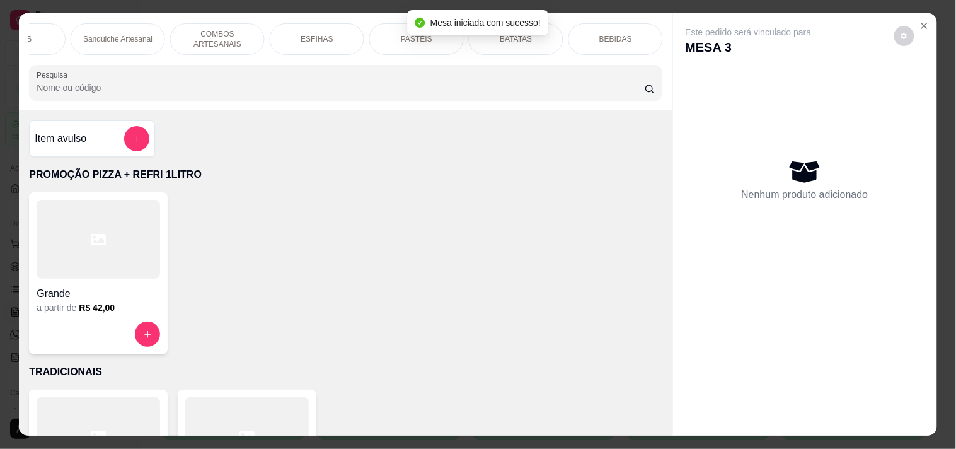
click at [610, 26] on div "BEBIDAS" at bounding box center [616, 39] width 95 height 32
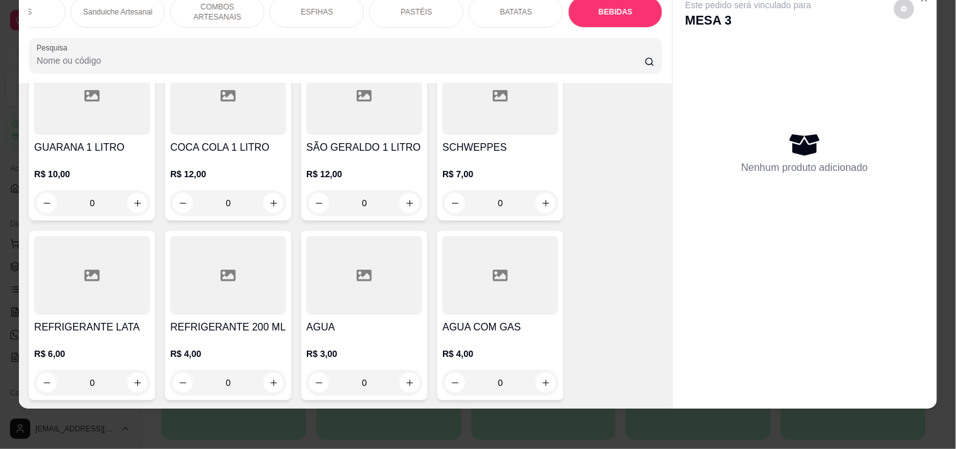
scroll to position [5232, 0]
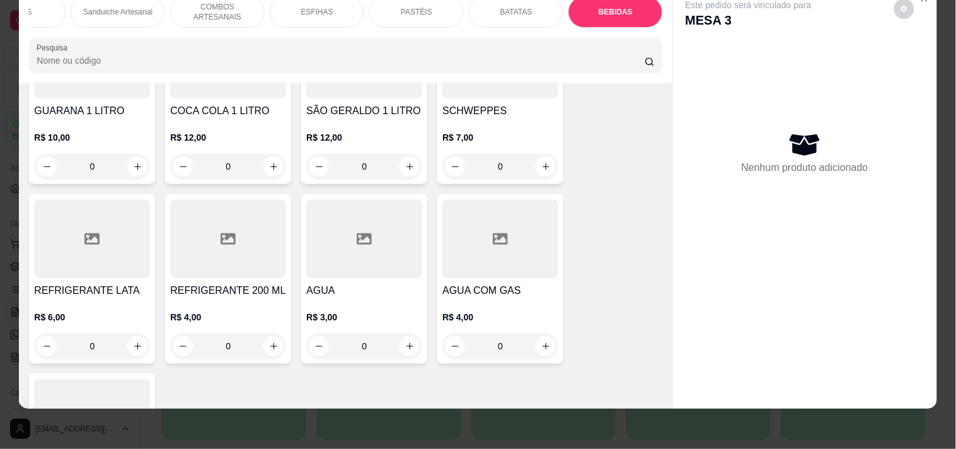
click at [122, 379] on div at bounding box center [92, 418] width 116 height 79
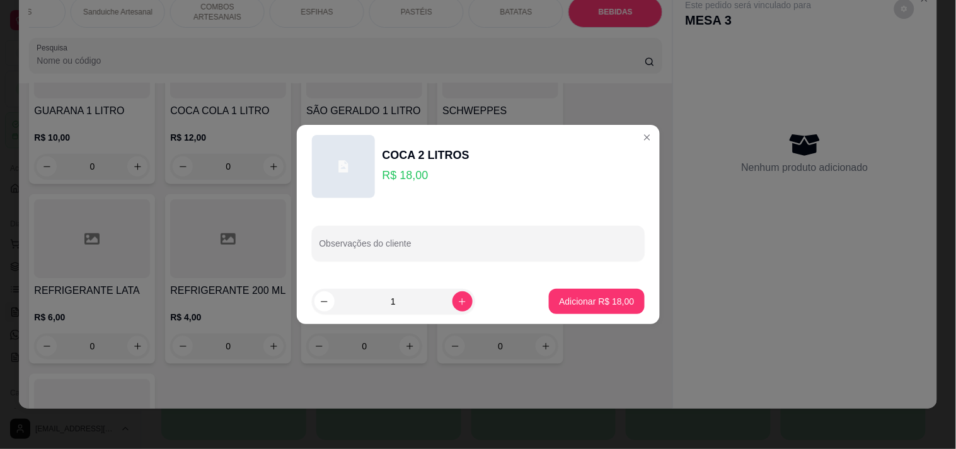
click at [603, 290] on button "Adicionar R$ 18,00" at bounding box center [596, 301] width 95 height 25
type input "1"
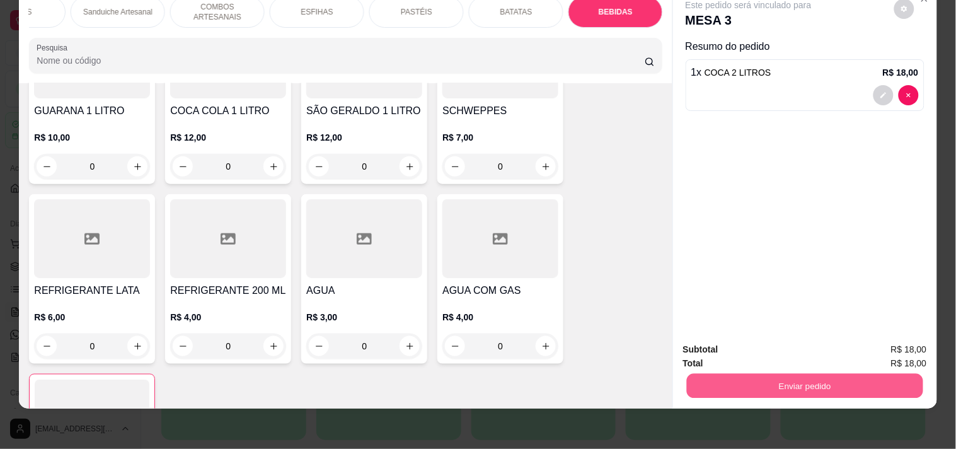
click at [764, 373] on button "Enviar pedido" at bounding box center [804, 385] width 236 height 25
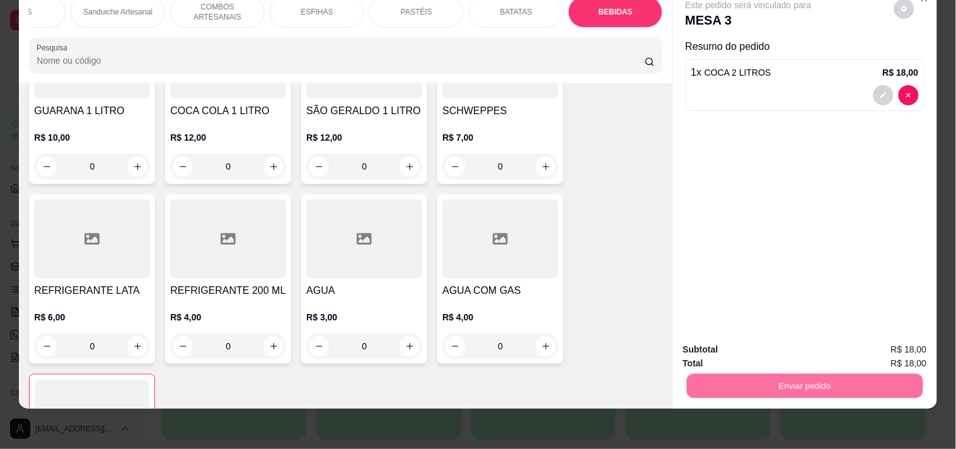
click at [821, 341] on button "Registrar cliente" at bounding box center [809, 344] width 83 height 24
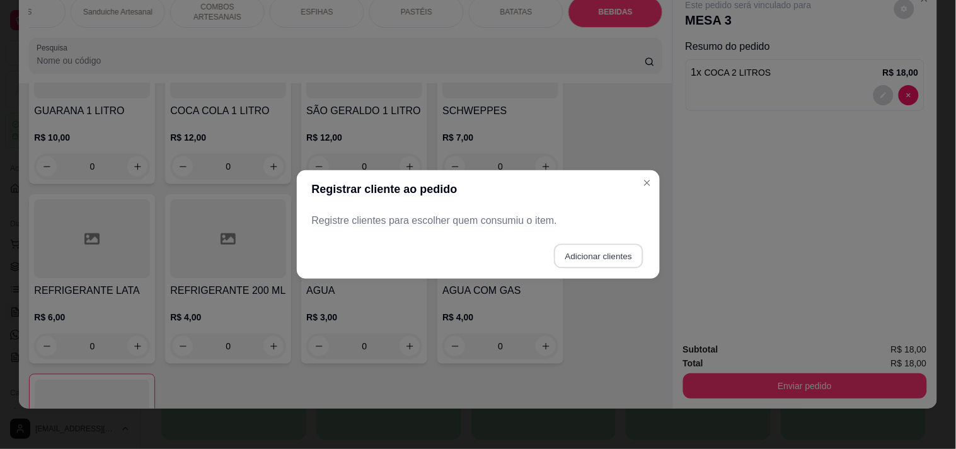
click at [628, 256] on button "Adicionar clientes" at bounding box center [598, 256] width 89 height 25
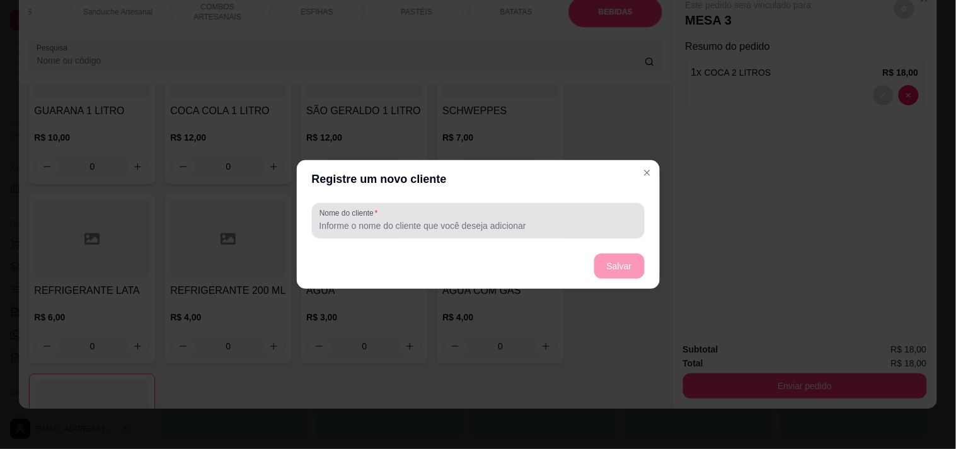
click at [496, 214] on div at bounding box center [479, 220] width 318 height 25
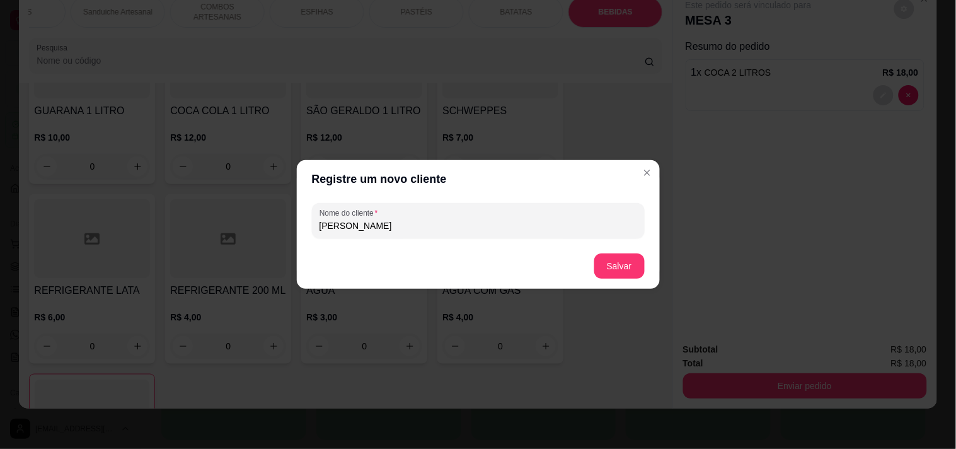
type input "MARLON"
click at [605, 262] on button "Salvar" at bounding box center [619, 266] width 49 height 25
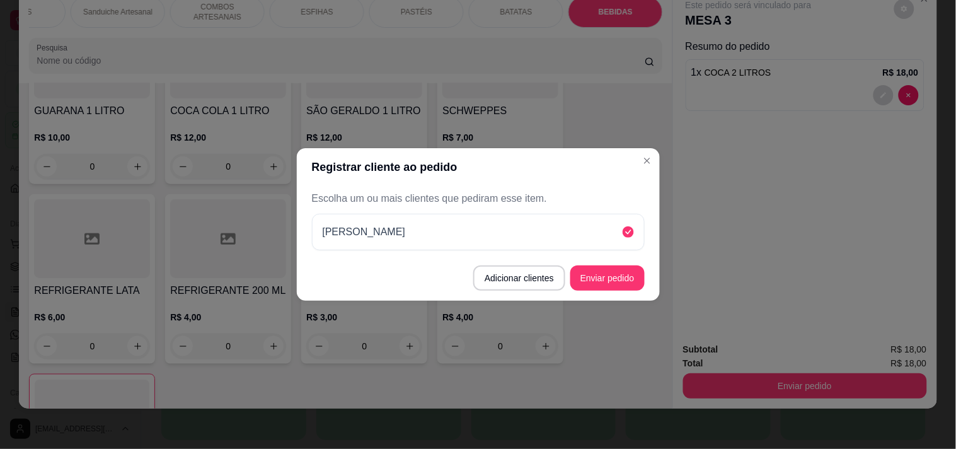
click at [618, 257] on footer "Adicionar clientes Enviar pedido" at bounding box center [478, 277] width 363 height 45
click at [620, 280] on button "Enviar pedido" at bounding box center [608, 278] width 72 height 25
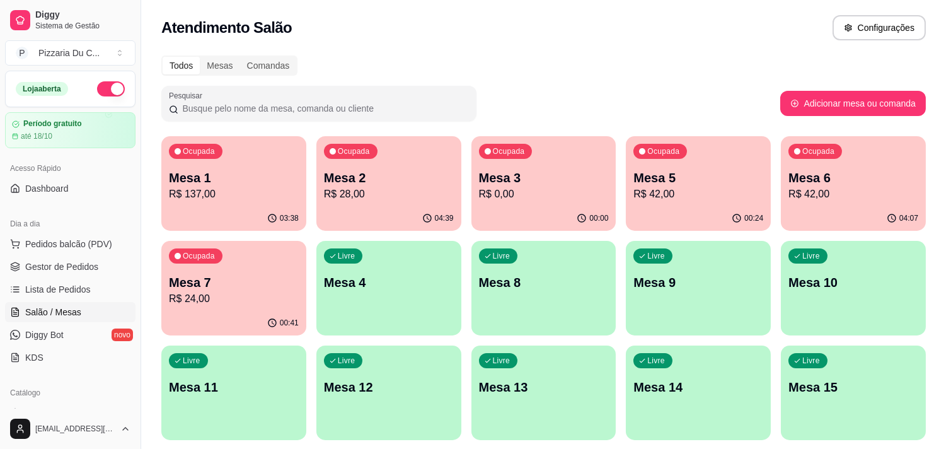
click at [379, 286] on p "Mesa 4" at bounding box center [389, 283] width 130 height 18
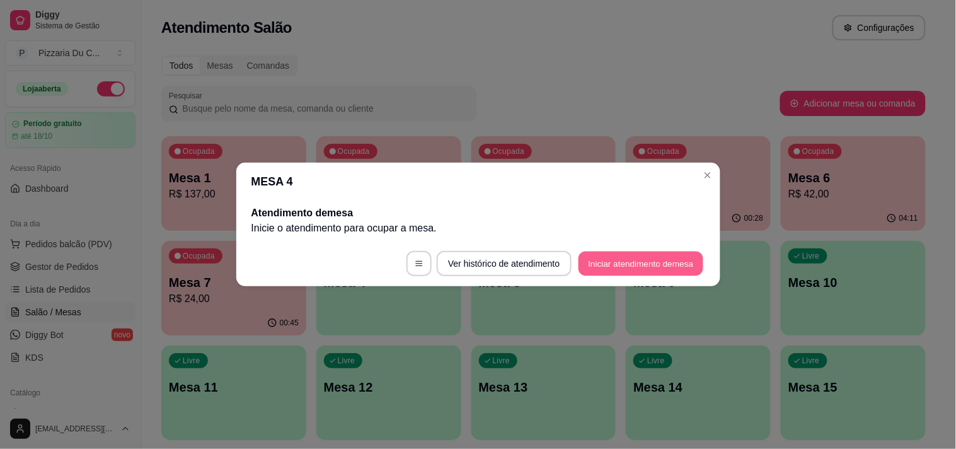
click at [665, 269] on button "Iniciar atendimento de mesa" at bounding box center [641, 264] width 125 height 25
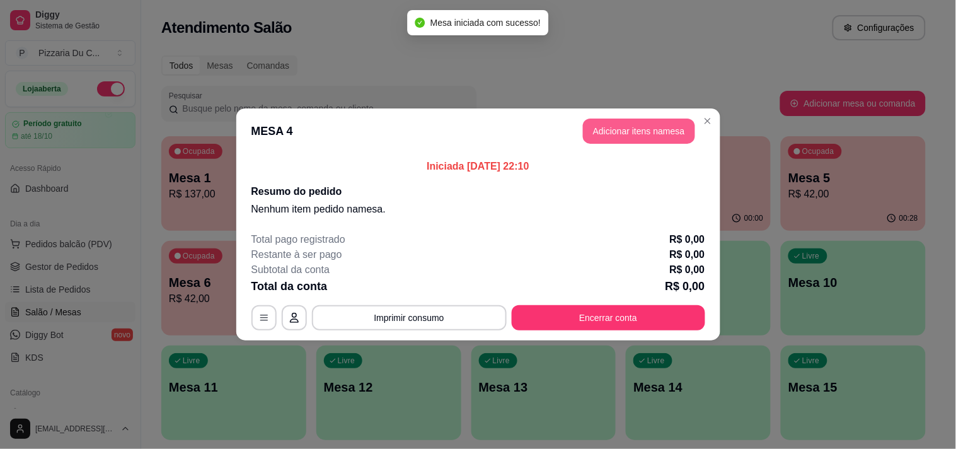
click at [676, 136] on button "Adicionar itens na mesa" at bounding box center [639, 131] width 112 height 25
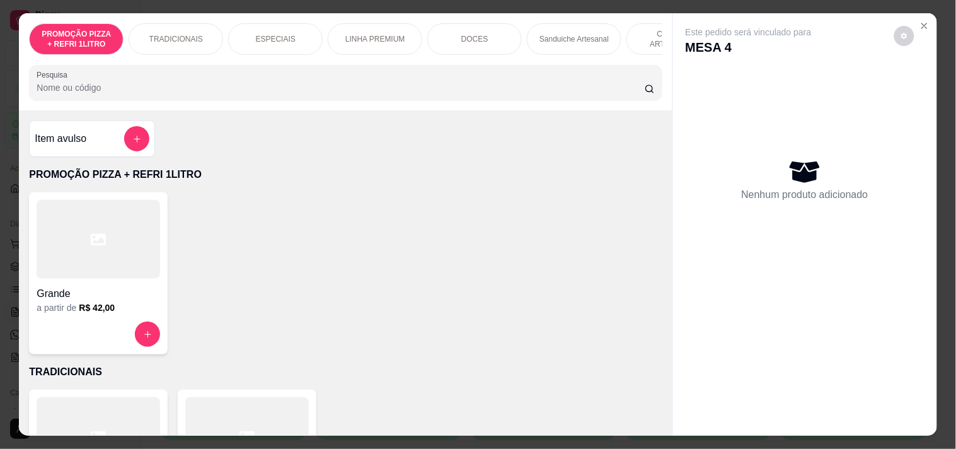
scroll to position [0, 456]
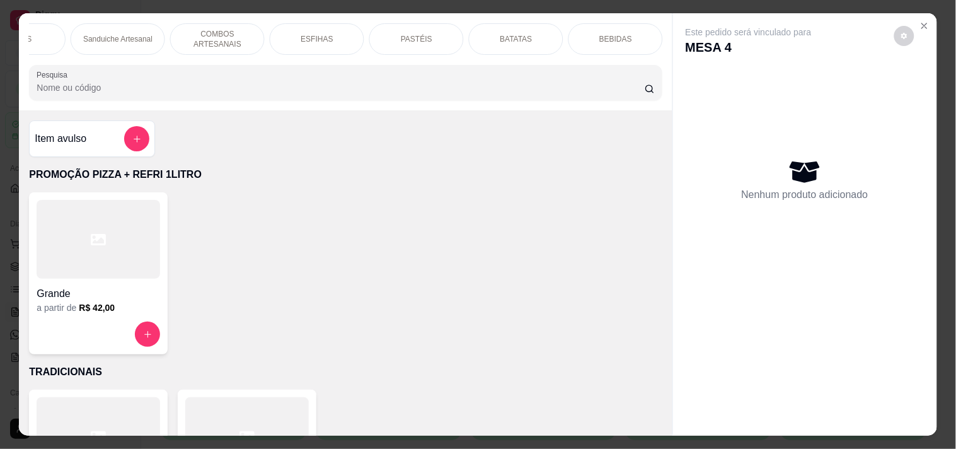
click at [425, 30] on div "PASTÉIS" at bounding box center [416, 39] width 95 height 32
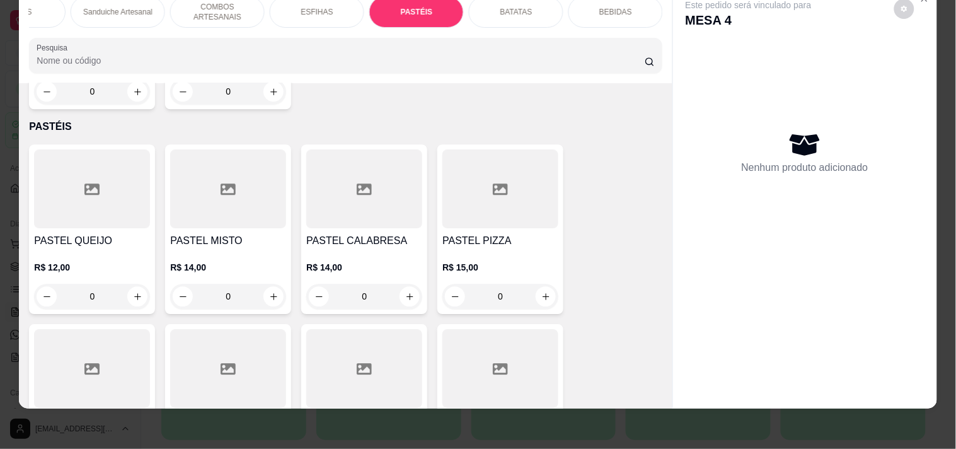
scroll to position [3319, 0]
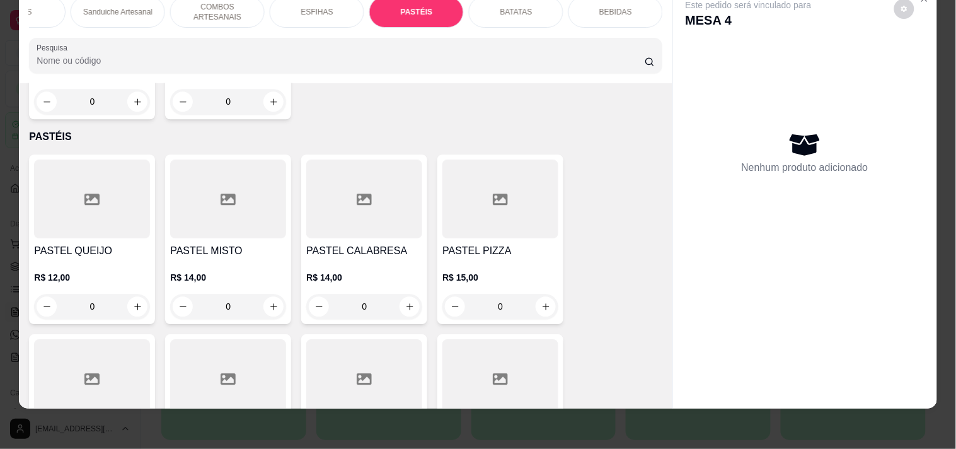
click at [403, 294] on div "0" at bounding box center [364, 306] width 116 height 25
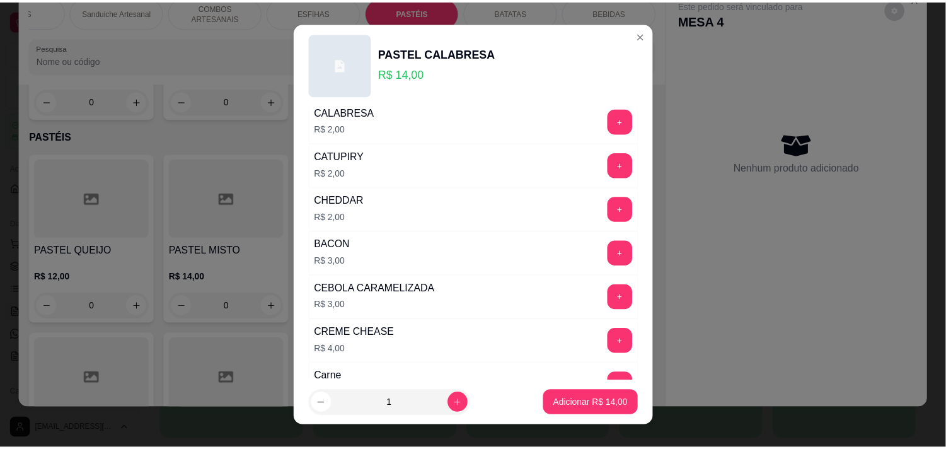
scroll to position [420, 0]
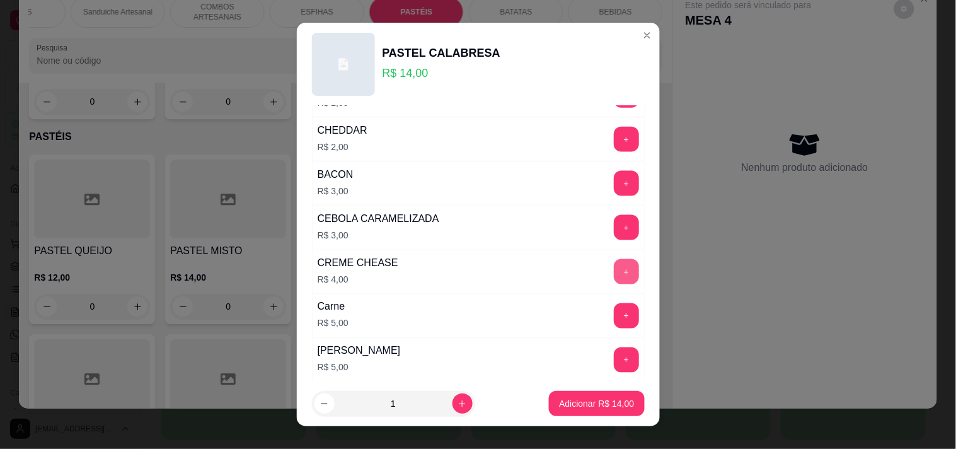
click at [614, 267] on button "+" at bounding box center [626, 271] width 25 height 25
click at [583, 401] on p "Adicionar R$ 18,00" at bounding box center [596, 403] width 75 height 13
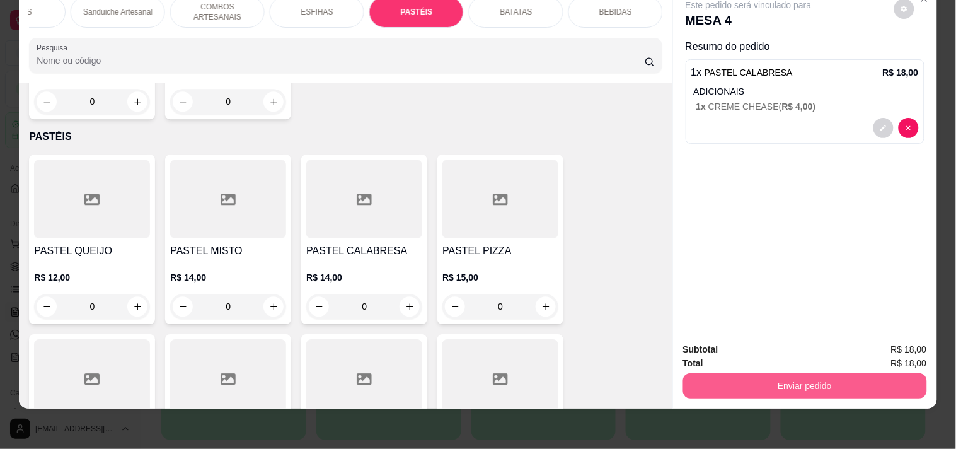
click at [760, 376] on button "Enviar pedido" at bounding box center [805, 385] width 244 height 25
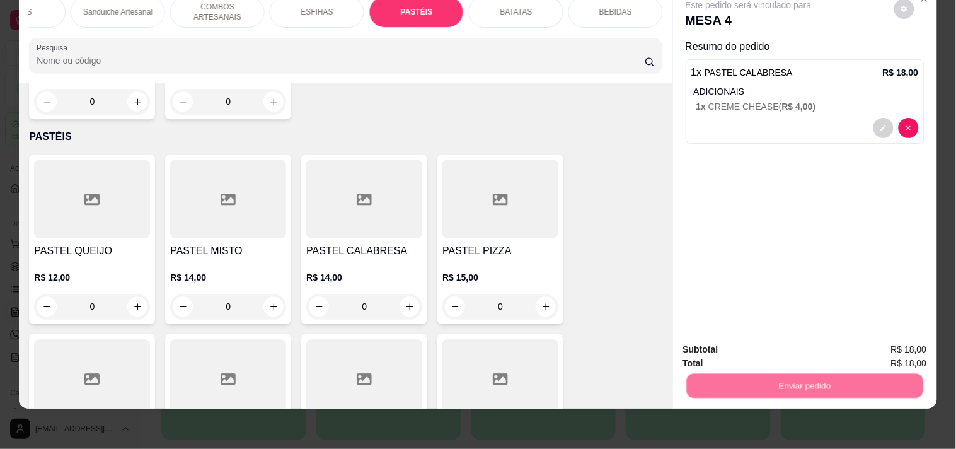
click at [791, 354] on button "Registrar cliente" at bounding box center [809, 344] width 83 height 24
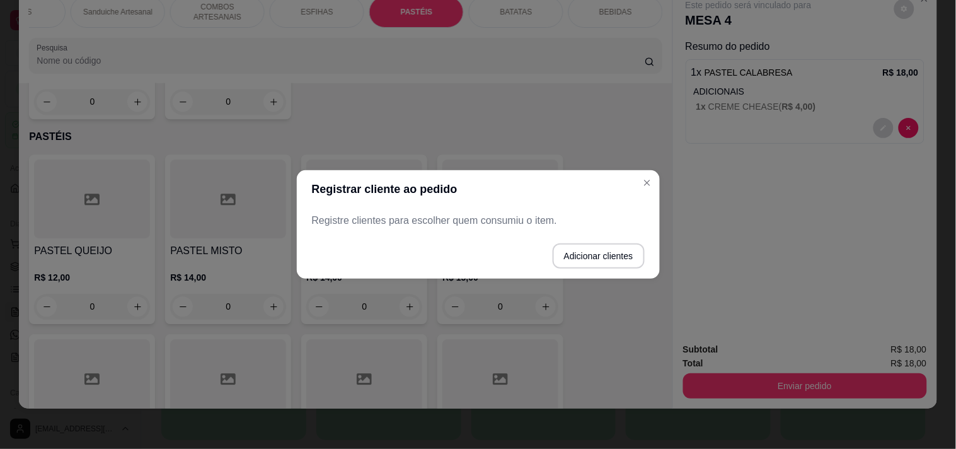
click at [594, 248] on button "Adicionar clientes" at bounding box center [599, 255] width 92 height 25
click at [490, 211] on div at bounding box center [478, 220] width 319 height 25
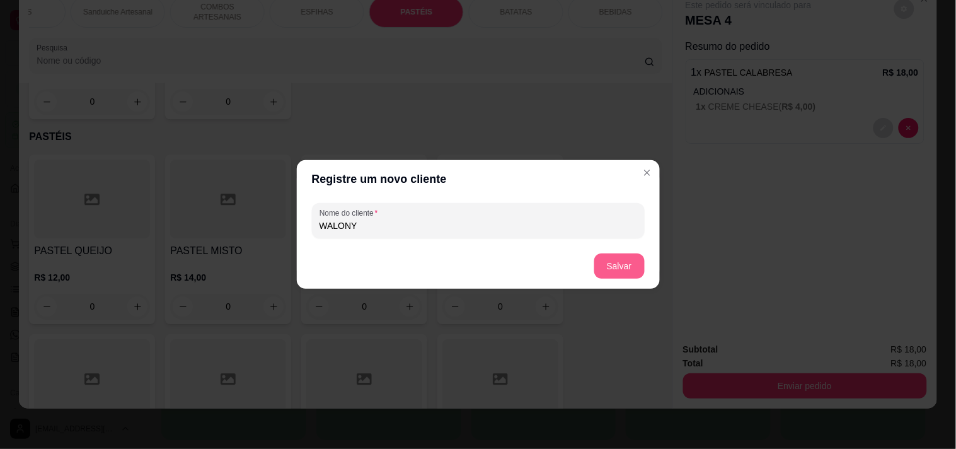
type input "WALONY"
click at [627, 271] on button "Salvar" at bounding box center [619, 265] width 50 height 25
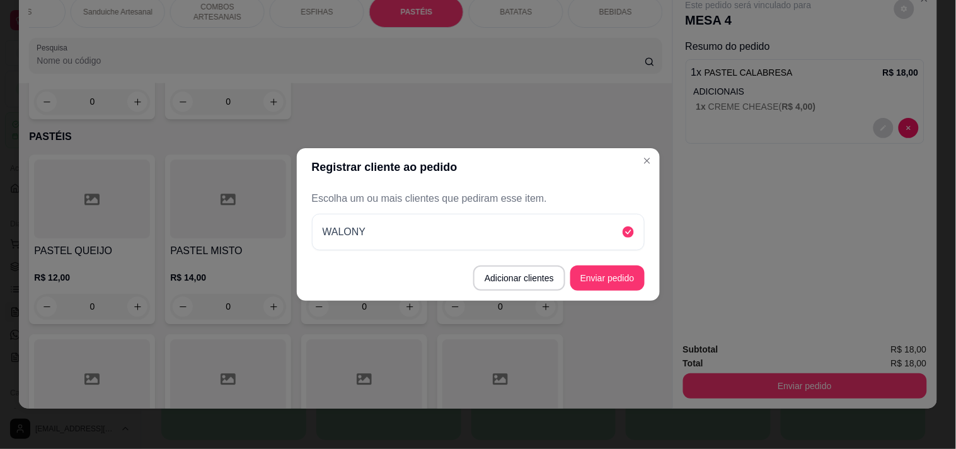
click at [626, 270] on button "Enviar pedido" at bounding box center [607, 277] width 74 height 25
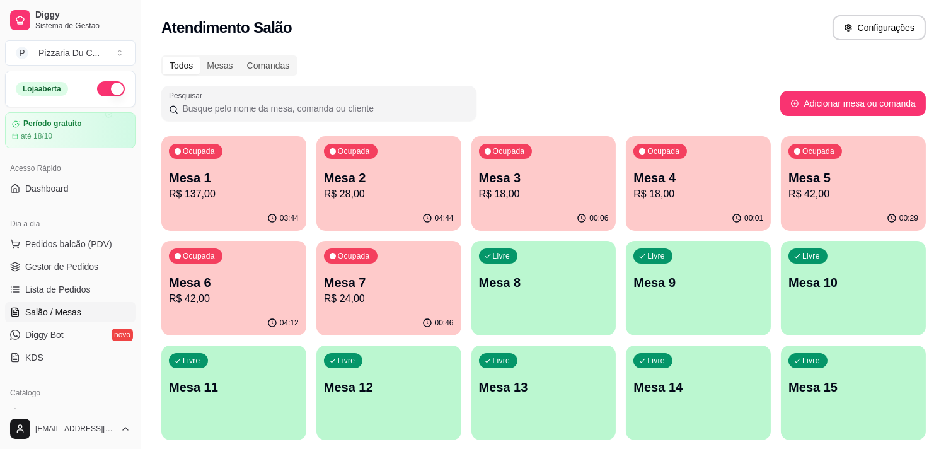
click at [821, 165] on div "Ocupada Mesa 5 R$ 42,00" at bounding box center [853, 171] width 145 height 70
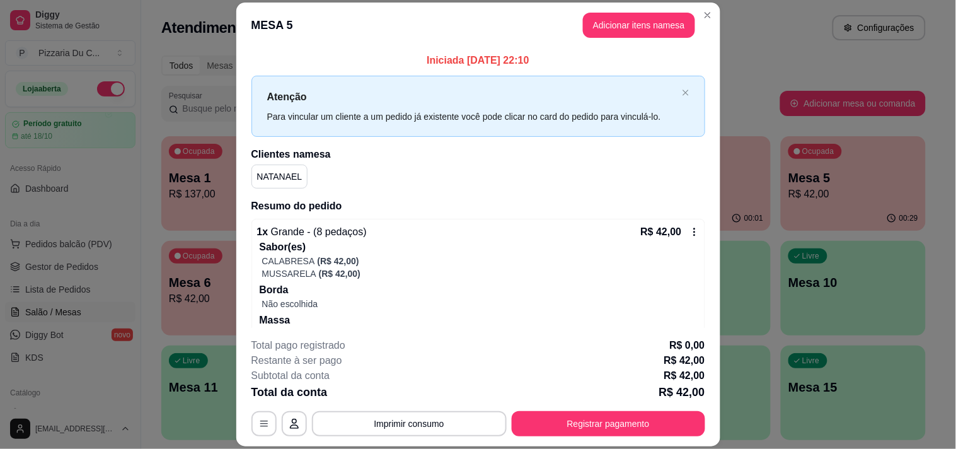
click at [679, 221] on div "1 x Grande - (8 pedaços) R$ 42,00 Sabor(es) CALABRESA (R$ 42,00) MUSSARELA (R$ …" at bounding box center [479, 299] width 454 height 160
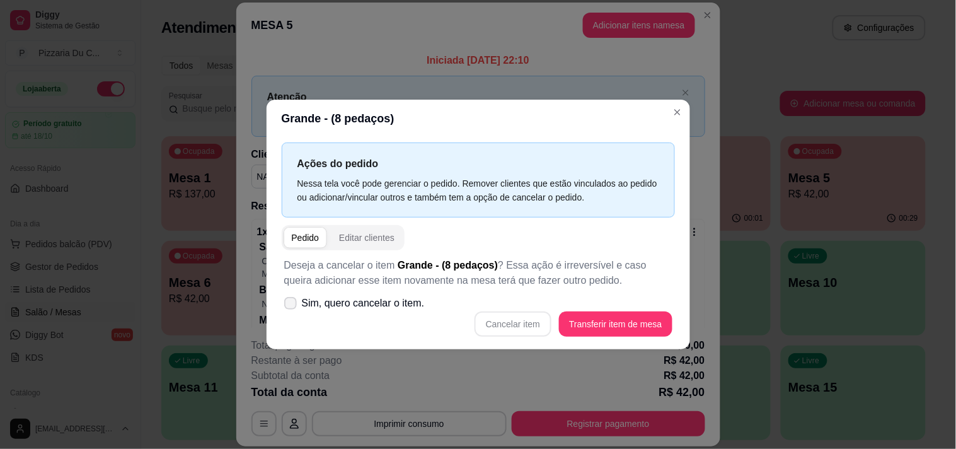
click at [412, 314] on label "Sim, quero cancelar o item." at bounding box center [354, 303] width 151 height 25
click at [292, 314] on input "Sim, quero cancelar o item." at bounding box center [288, 310] width 8 height 8
checkbox input "true"
click at [482, 318] on button "Cancelar item" at bounding box center [513, 323] width 77 height 25
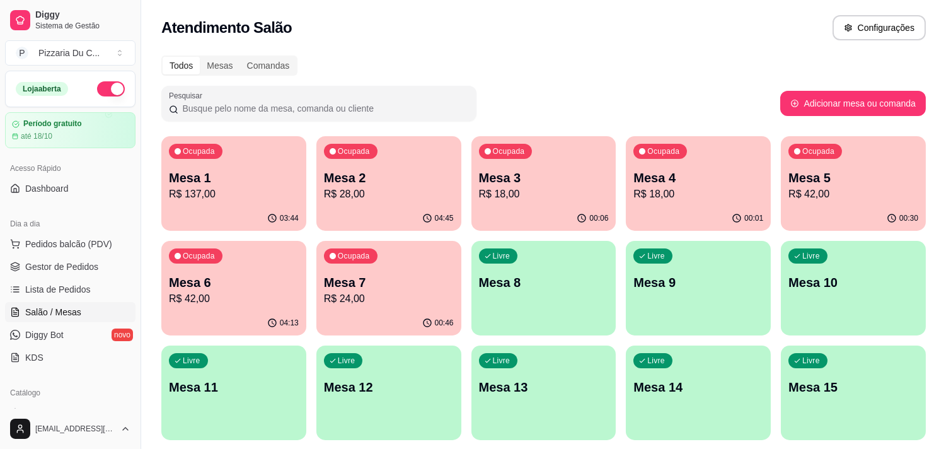
click at [852, 216] on div "00:30" at bounding box center [853, 218] width 145 height 25
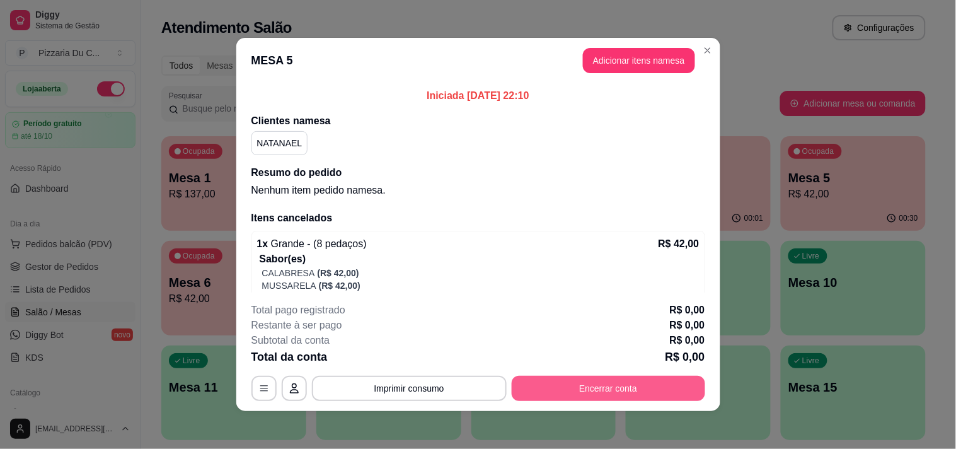
click at [646, 383] on button "Encerrar conta" at bounding box center [609, 388] width 194 height 25
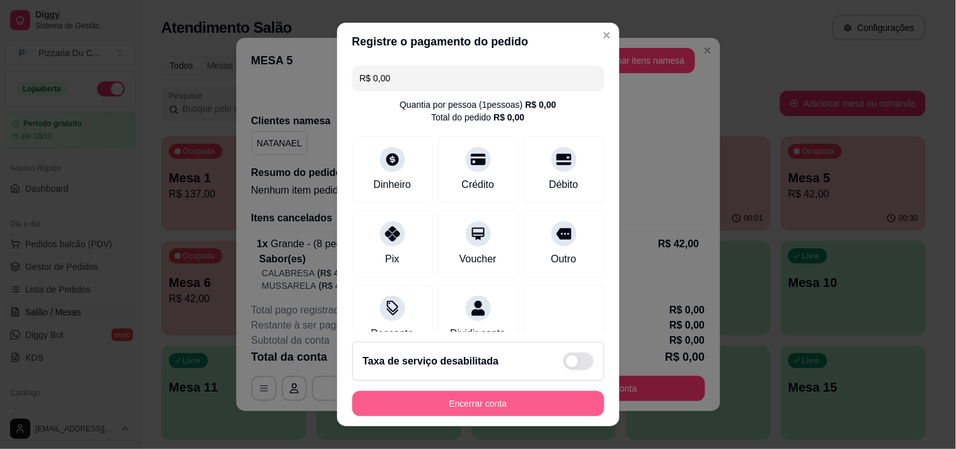
click at [558, 398] on button "Encerrar conta" at bounding box center [478, 403] width 252 height 25
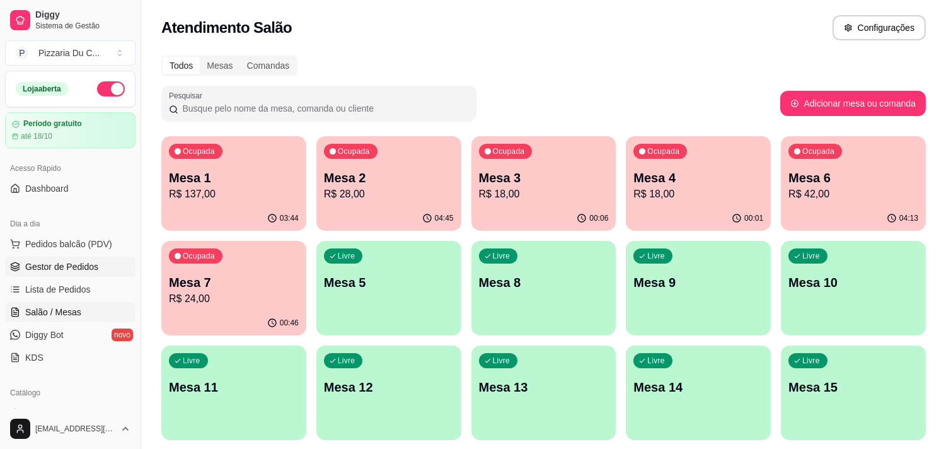
click at [74, 260] on span "Gestor de Pedidos" at bounding box center [61, 266] width 73 height 13
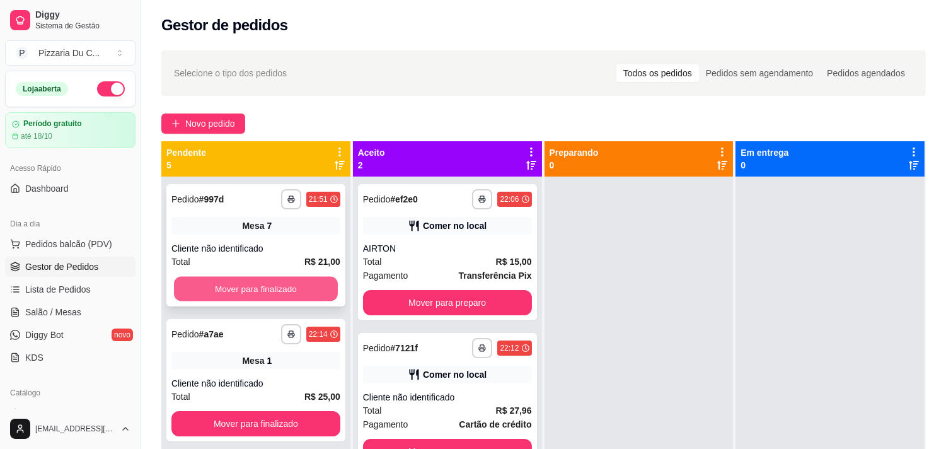
click at [301, 287] on button "Mover para finalizado" at bounding box center [256, 289] width 164 height 25
click at [299, 300] on button "Mover para finalizado" at bounding box center [256, 289] width 164 height 25
click at [301, 300] on button "Mover para finalizado" at bounding box center [255, 288] width 169 height 25
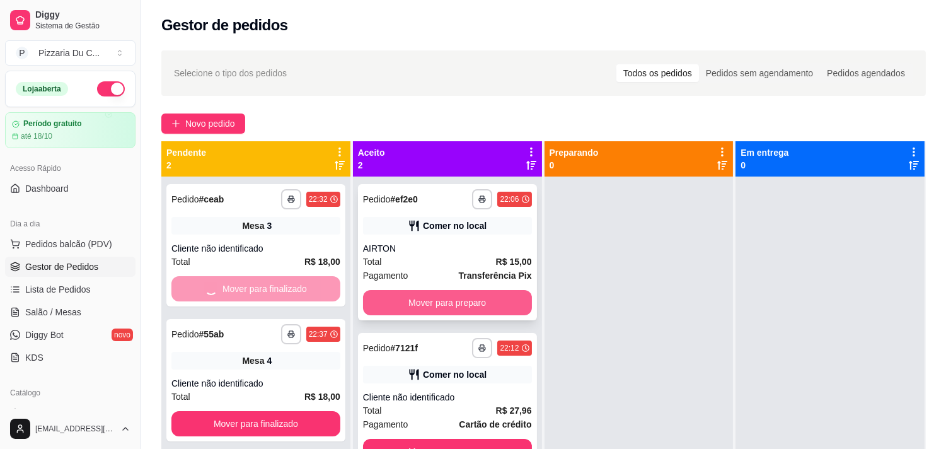
click at [411, 306] on button "Mover para preparo" at bounding box center [447, 302] width 169 height 25
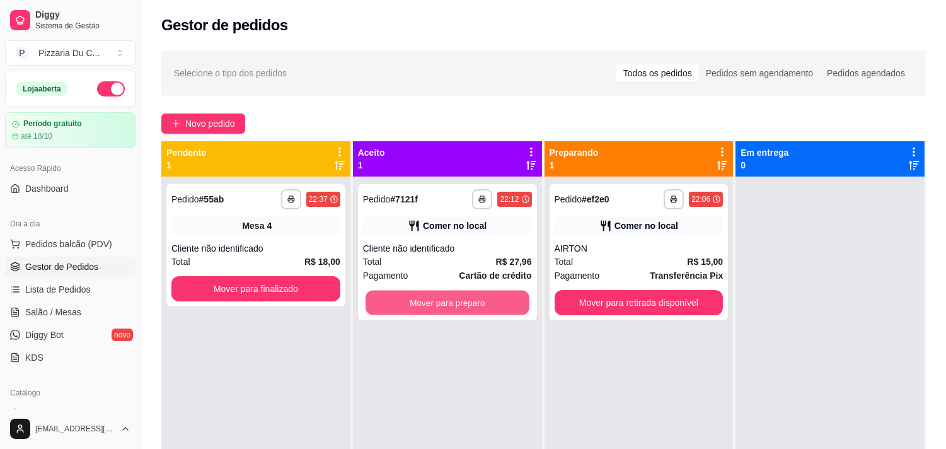
click at [411, 306] on button "Mover para preparo" at bounding box center [448, 303] width 164 height 25
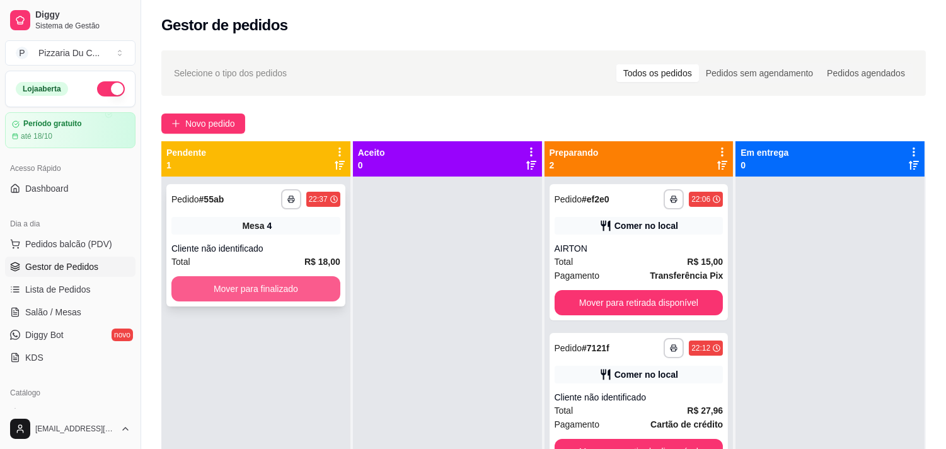
click at [328, 292] on button "Mover para finalizado" at bounding box center [255, 288] width 169 height 25
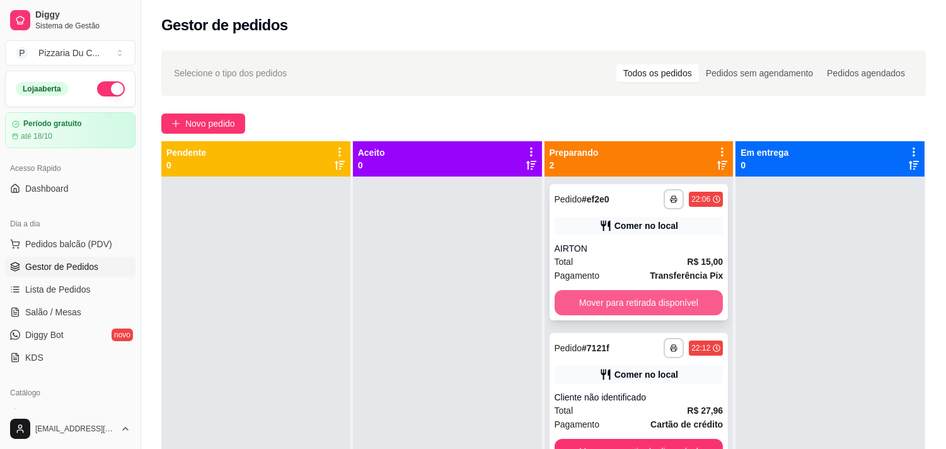
click at [662, 303] on button "Mover para retirada disponível" at bounding box center [639, 302] width 169 height 25
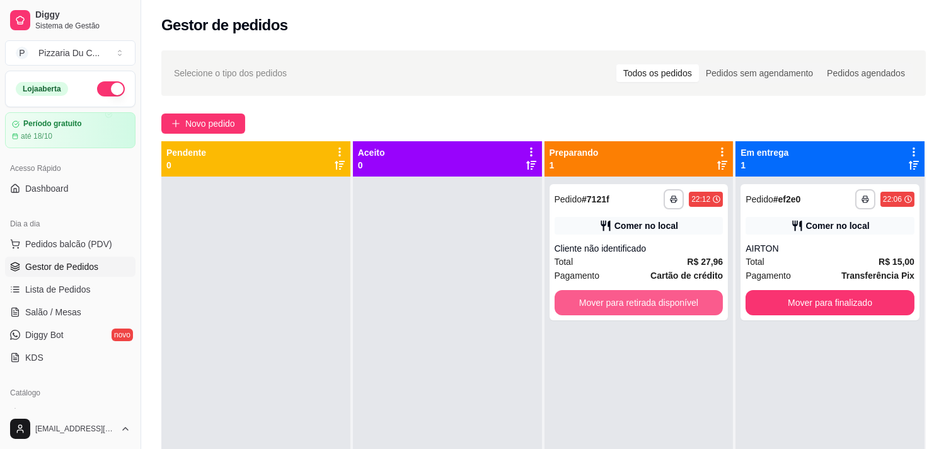
click at [662, 303] on button "Mover para retirada disponível" at bounding box center [639, 302] width 169 height 25
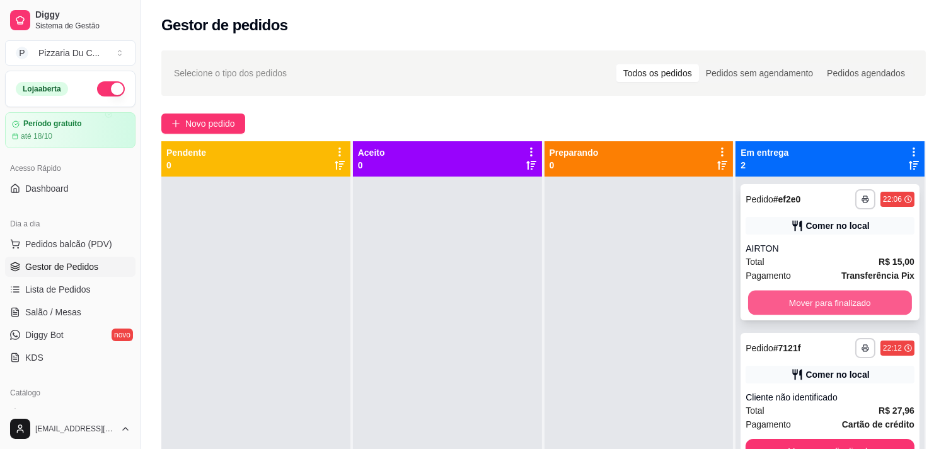
click at [768, 292] on button "Mover para finalizado" at bounding box center [830, 303] width 164 height 25
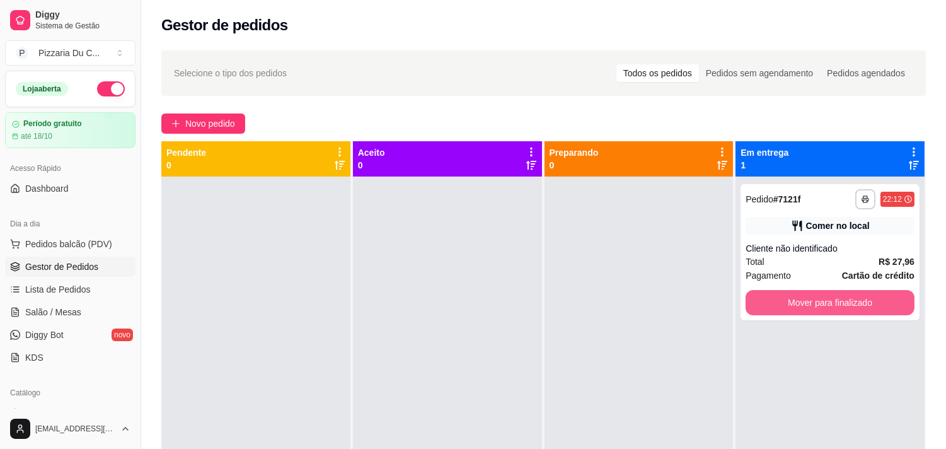
click at [768, 292] on button "Mover para finalizado" at bounding box center [830, 302] width 169 height 25
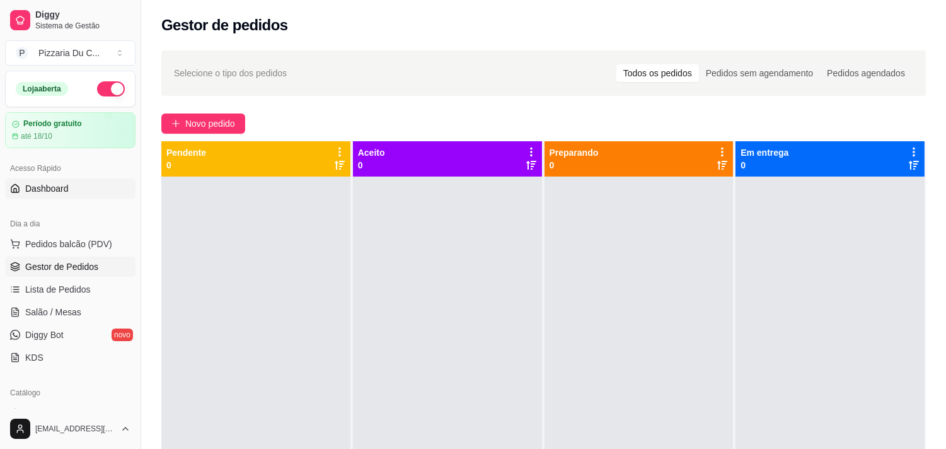
click at [89, 187] on link "Dashboard" at bounding box center [70, 188] width 130 height 20
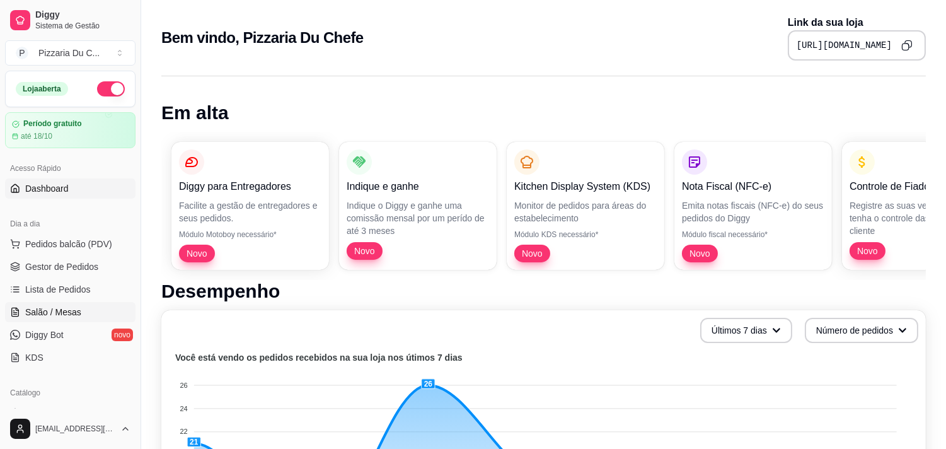
click at [48, 303] on link "Salão / Mesas" at bounding box center [70, 312] width 130 height 20
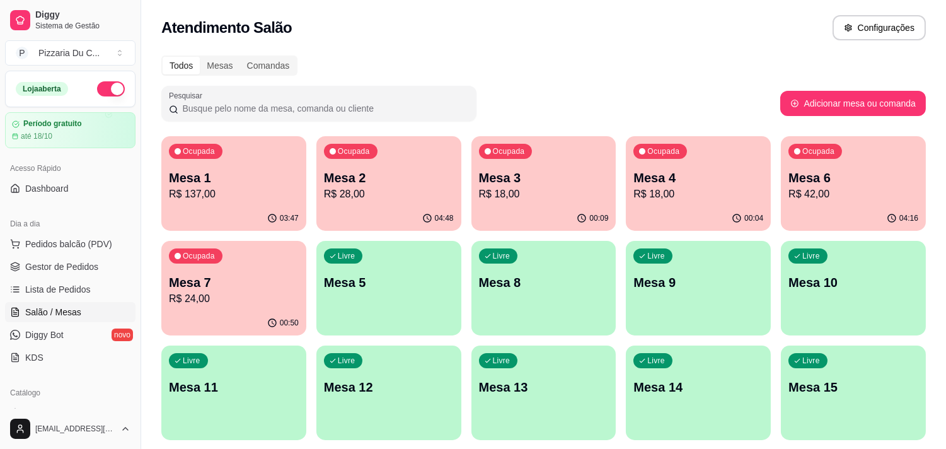
click at [361, 175] on p "Mesa 2" at bounding box center [389, 178] width 130 height 18
click at [556, 176] on p "Mesa 3" at bounding box center [544, 178] width 130 height 18
click at [702, 169] on p "Mesa 4" at bounding box center [698, 178] width 130 height 18
click at [853, 180] on p "Mesa 6" at bounding box center [854, 178] width 130 height 18
click at [274, 279] on p "Mesa 7" at bounding box center [234, 282] width 126 height 17
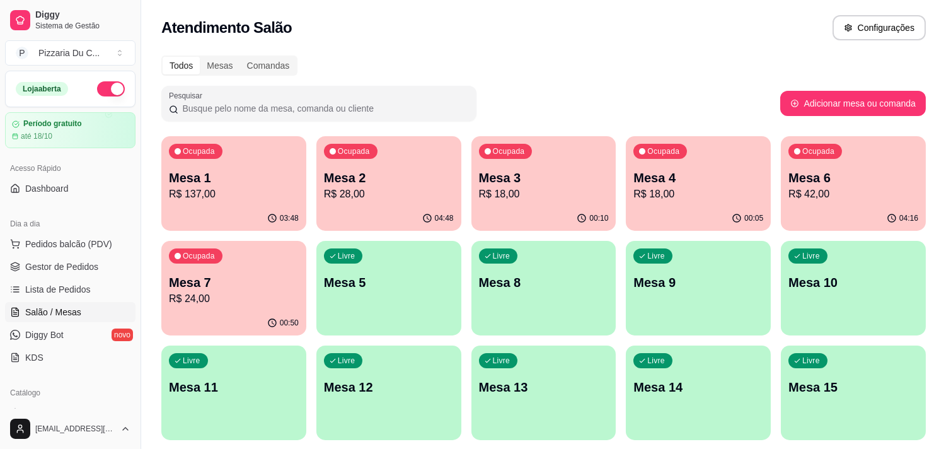
click at [373, 171] on p "Mesa 2" at bounding box center [389, 178] width 130 height 18
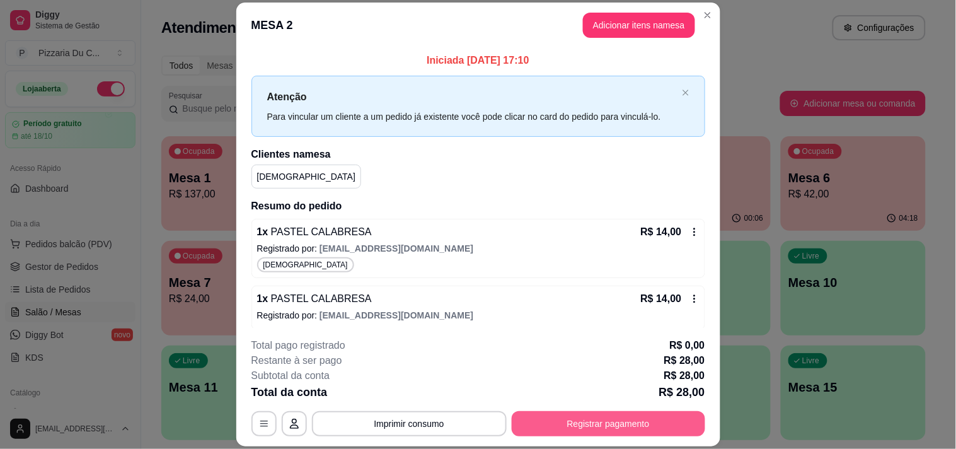
click at [594, 424] on button "Registrar pagamento" at bounding box center [609, 423] width 194 height 25
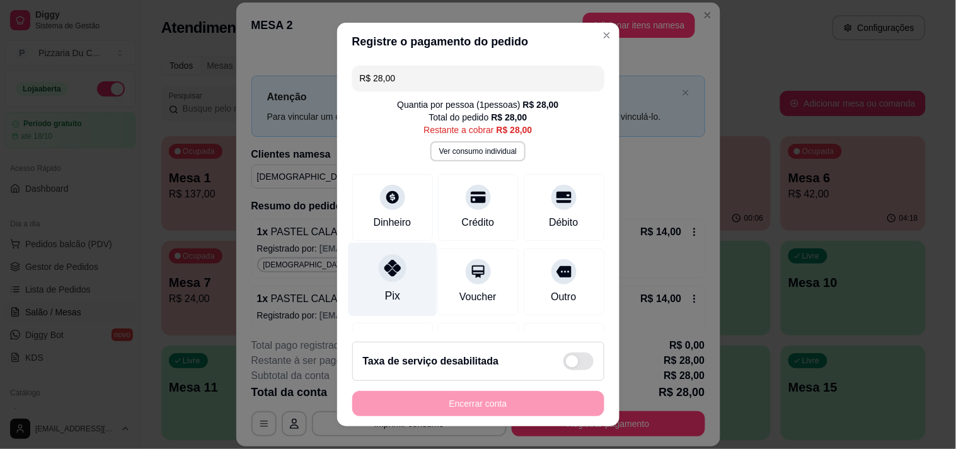
click at [386, 284] on div "Pix" at bounding box center [392, 279] width 89 height 74
type input "R$ 0,00"
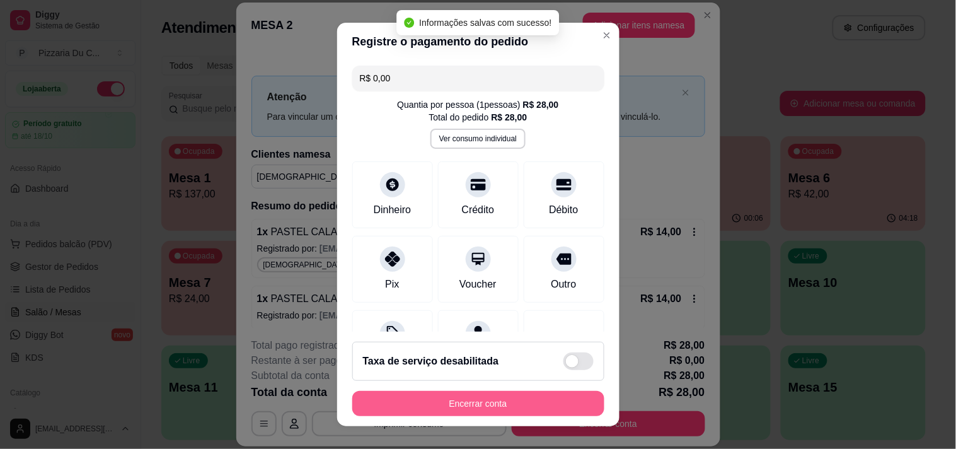
click at [398, 408] on button "Encerrar conta" at bounding box center [478, 403] width 252 height 25
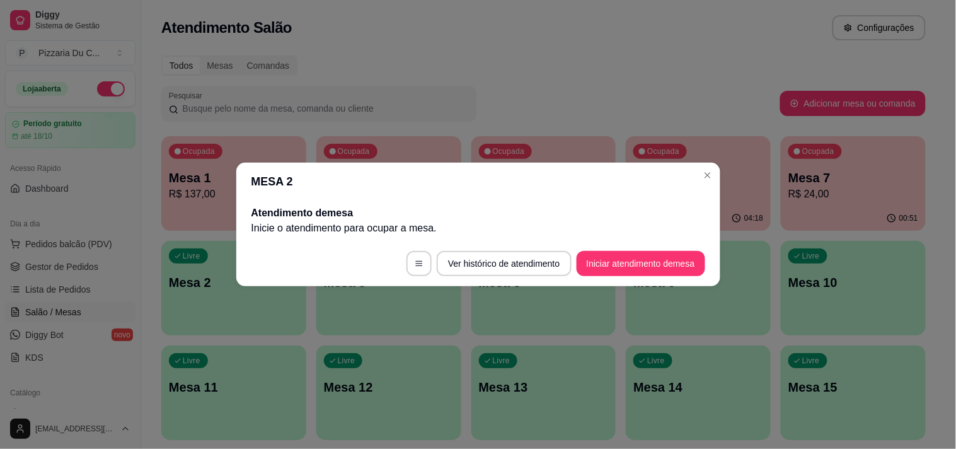
click at [702, 166] on header "MESA 2" at bounding box center [478, 182] width 484 height 38
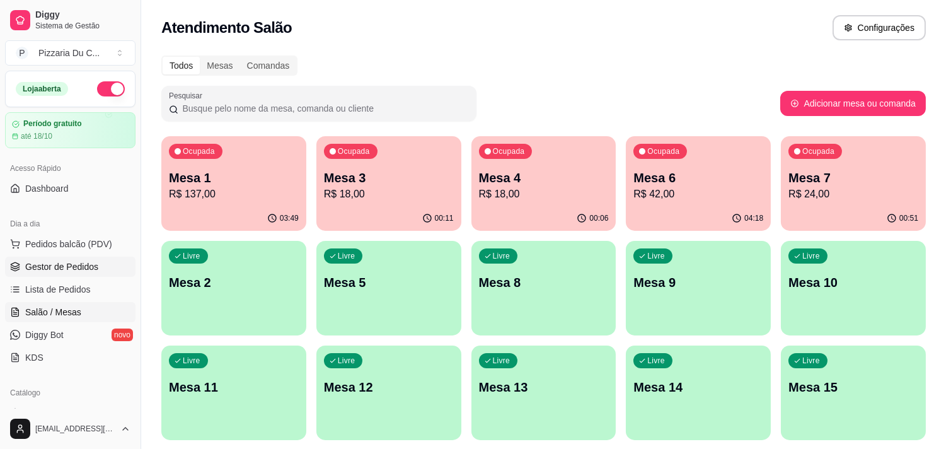
click at [66, 266] on span "Gestor de Pedidos" at bounding box center [61, 266] width 73 height 13
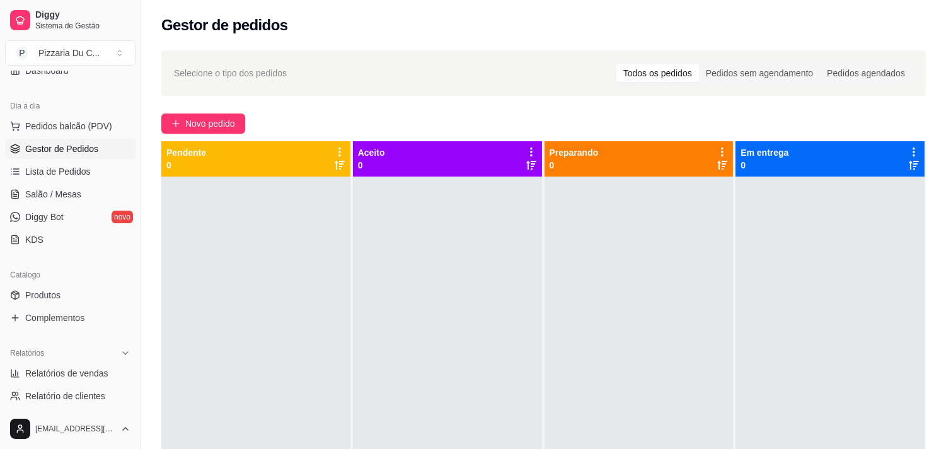
scroll to position [210, 0]
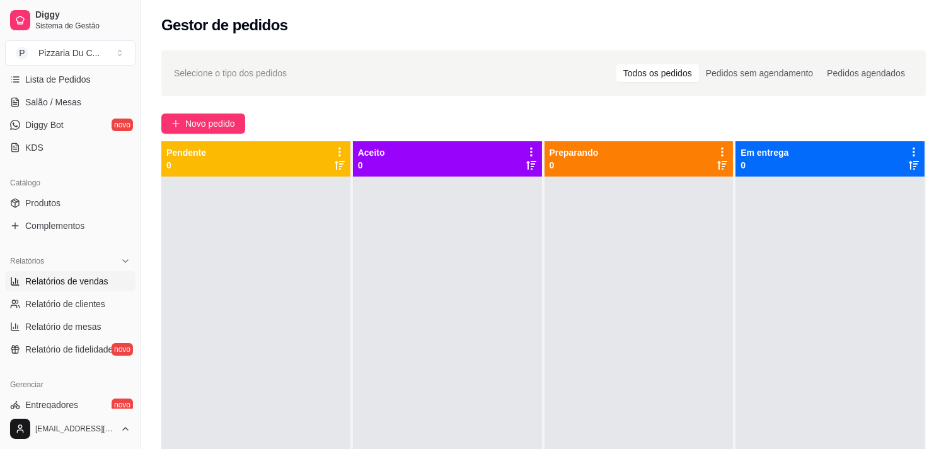
click at [79, 289] on link "Relatórios de vendas" at bounding box center [70, 281] width 130 height 20
select select "ALL"
select select "0"
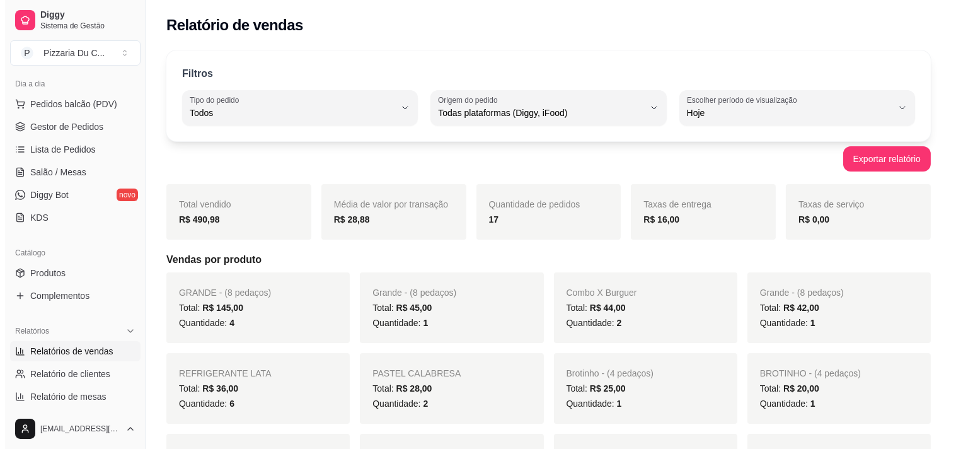
scroll to position [70, 0]
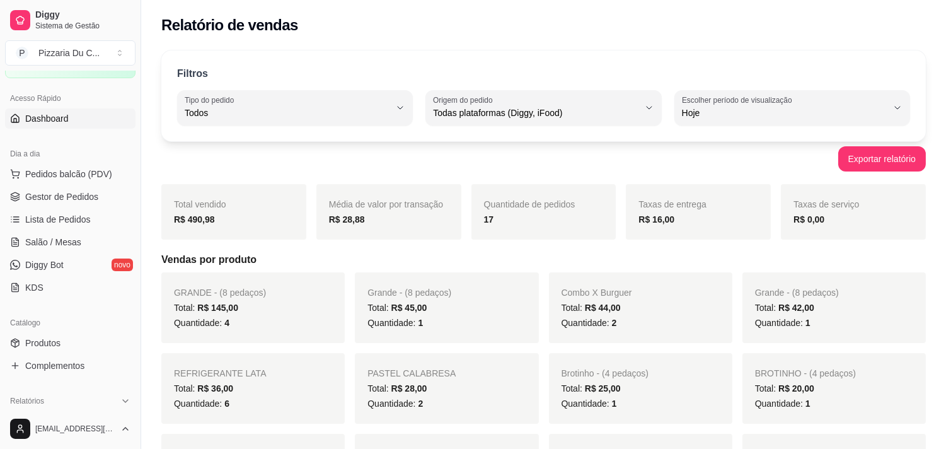
click at [90, 126] on link "Dashboard" at bounding box center [70, 118] width 130 height 20
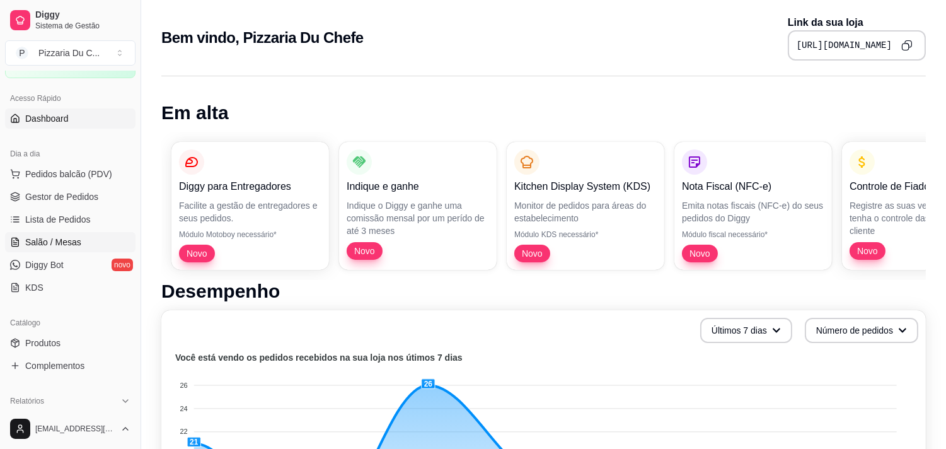
click at [84, 243] on link "Salão / Mesas" at bounding box center [70, 242] width 130 height 20
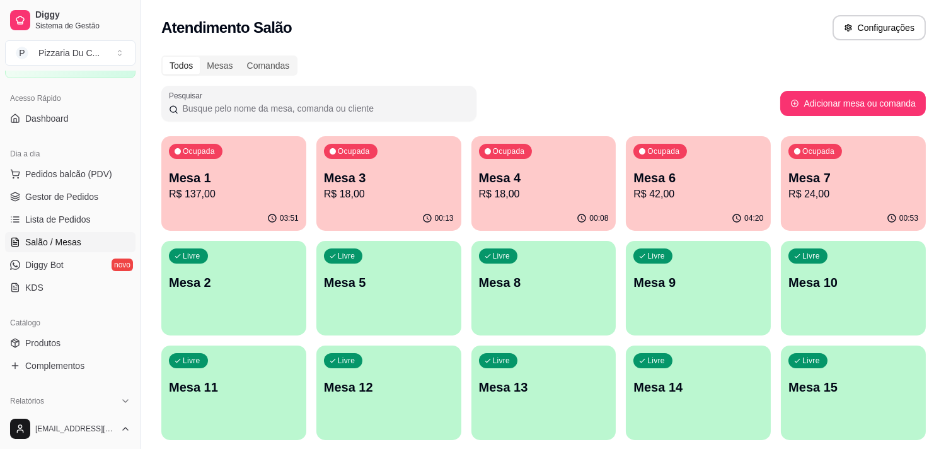
click at [267, 255] on div "Livre Mesa 2" at bounding box center [233, 280] width 145 height 79
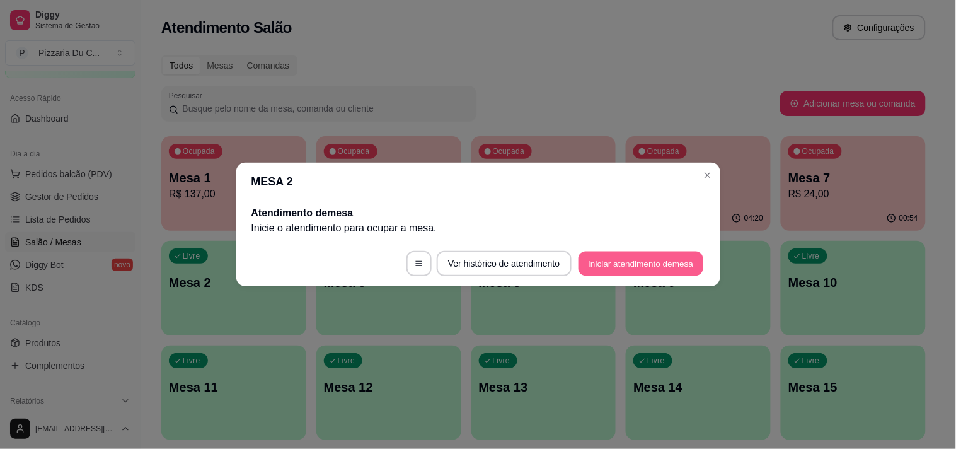
click at [613, 261] on button "Iniciar atendimento de mesa" at bounding box center [641, 264] width 125 height 25
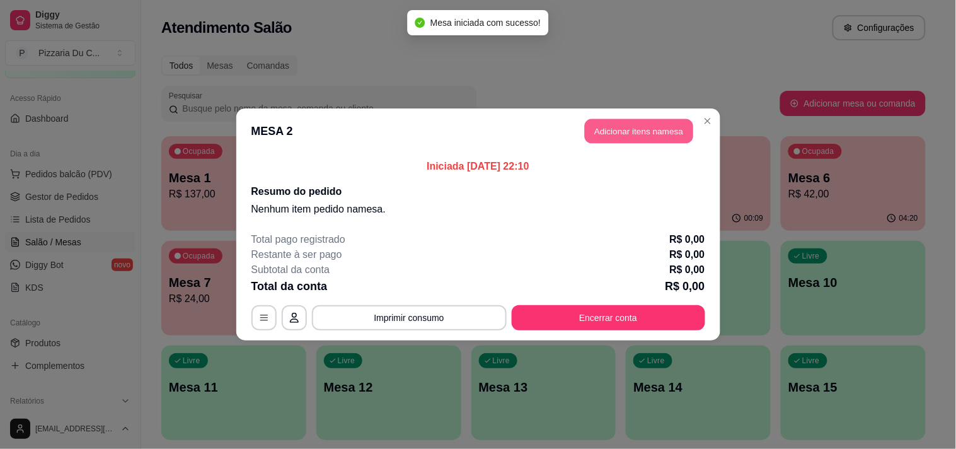
click at [618, 134] on button "Adicionar itens na mesa" at bounding box center [639, 131] width 108 height 25
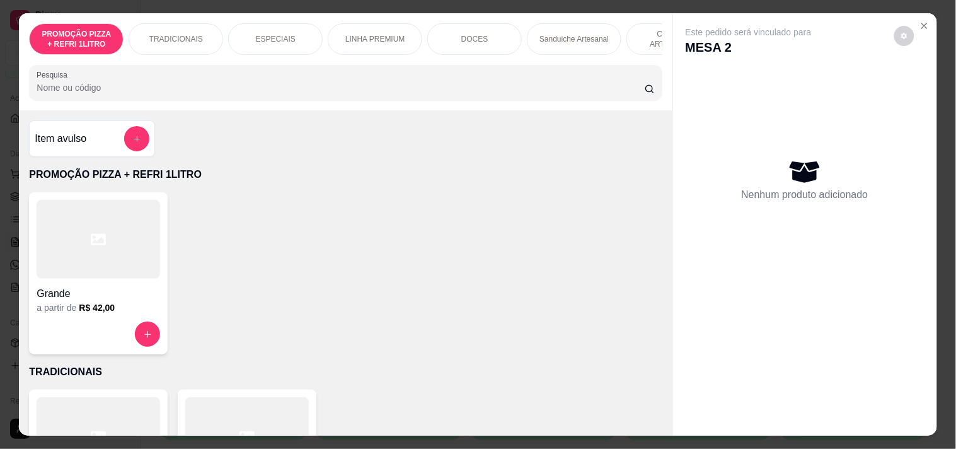
scroll to position [0, 456]
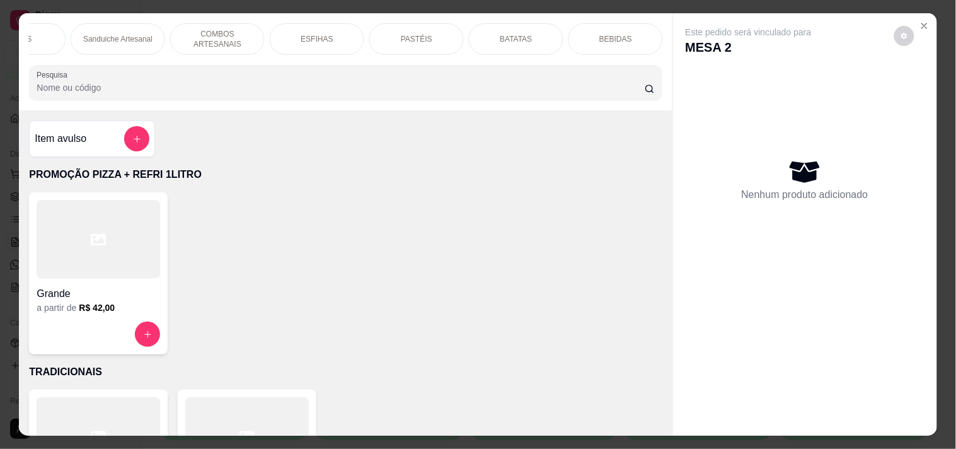
click at [526, 30] on div "BATATAS" at bounding box center [516, 39] width 95 height 32
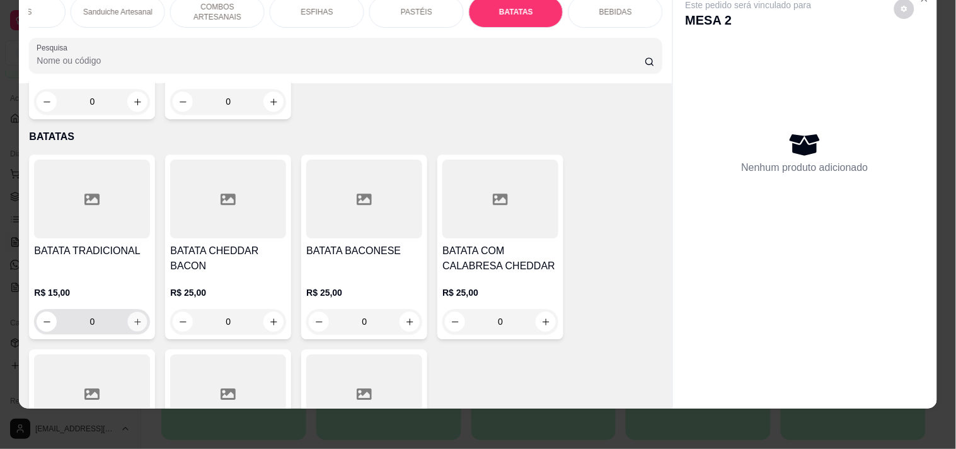
click at [133, 317] on icon "increase-product-quantity" at bounding box center [137, 321] width 9 height 9
type input "1"
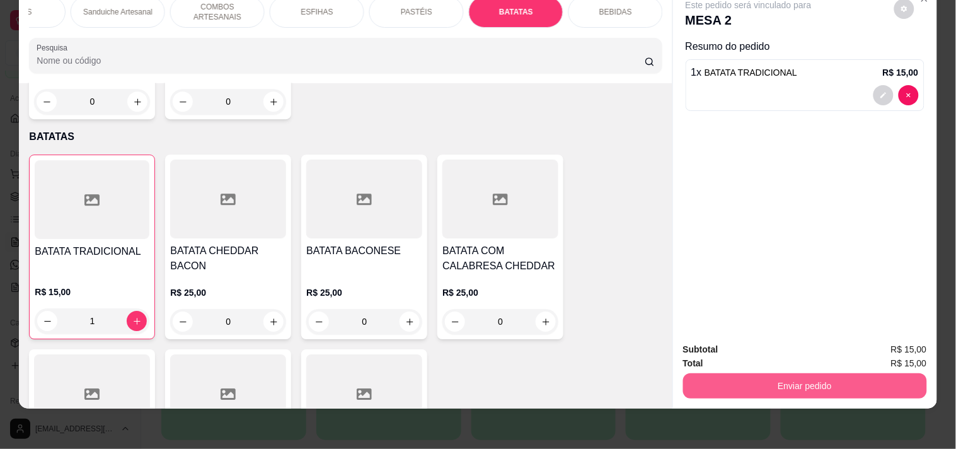
click at [717, 375] on button "Enviar pedido" at bounding box center [805, 385] width 244 height 25
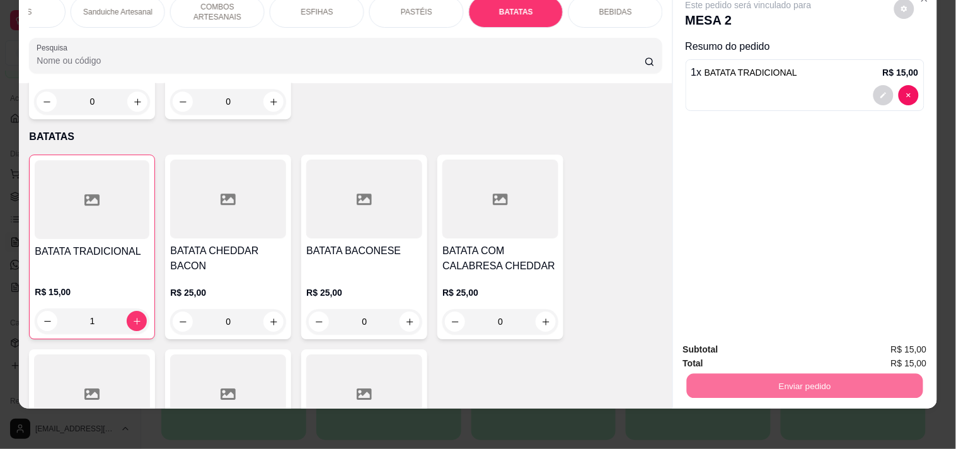
click at [810, 341] on button "Registrar cliente" at bounding box center [809, 344] width 83 height 24
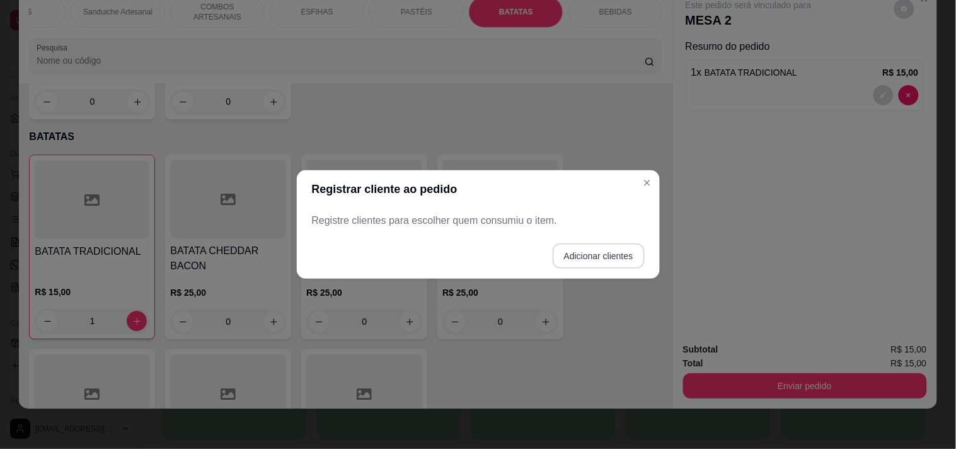
click at [568, 255] on button "Adicionar clientes" at bounding box center [599, 255] width 92 height 25
click at [496, 217] on div at bounding box center [478, 220] width 318 height 25
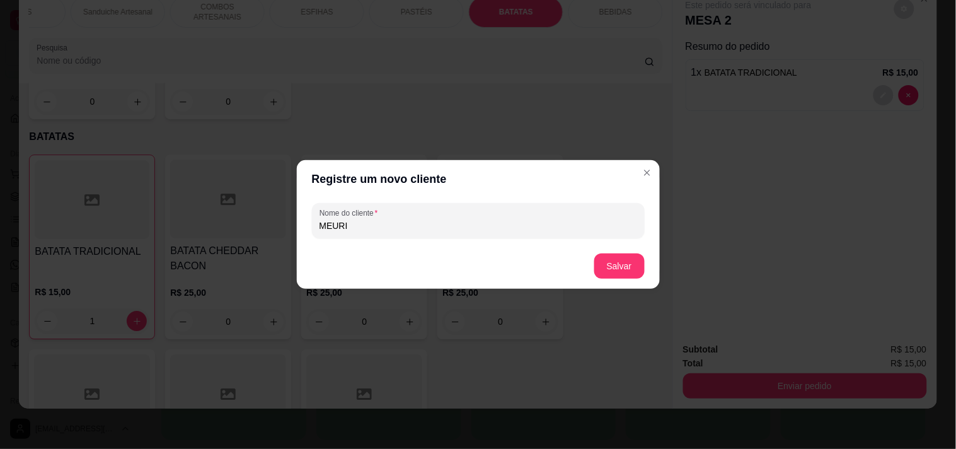
type input "MEURI"
click at [596, 261] on button "Salvar" at bounding box center [619, 266] width 49 height 25
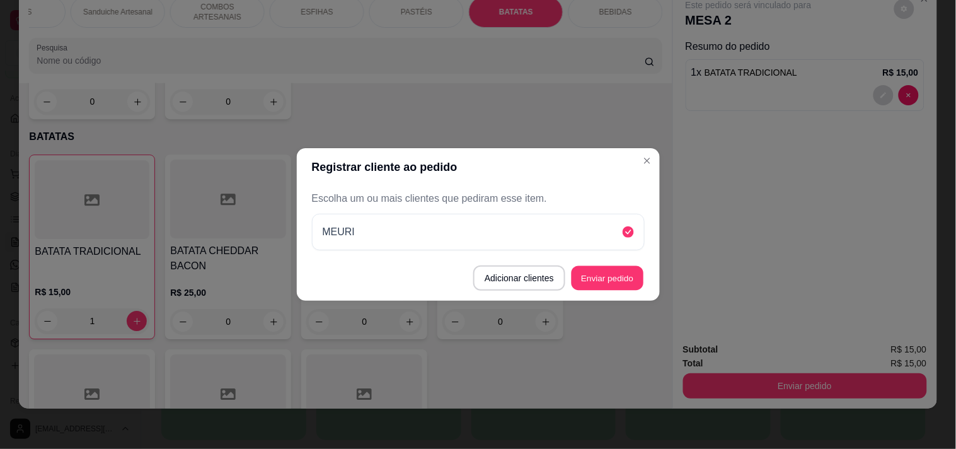
click at [628, 272] on button "Enviar pedido" at bounding box center [608, 278] width 72 height 25
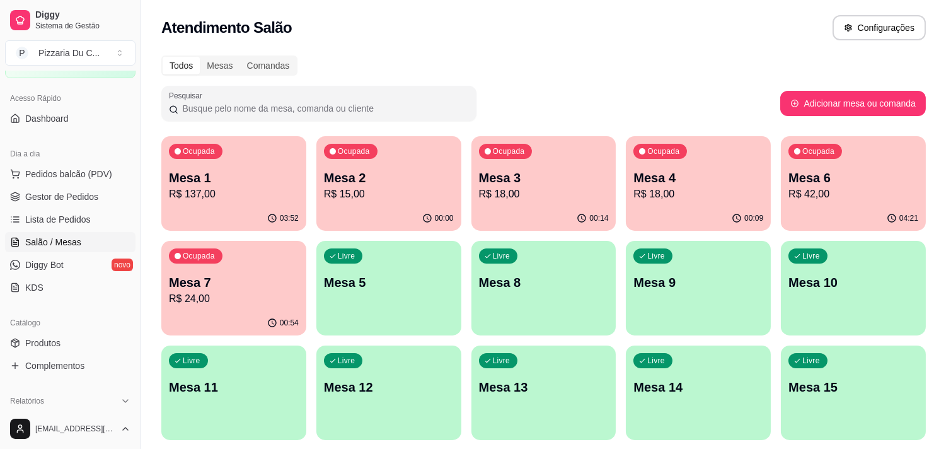
click at [383, 183] on p "Mesa 2" at bounding box center [389, 178] width 130 height 18
click at [566, 167] on div "Ocupada Mesa 3 R$ 18,00" at bounding box center [543, 171] width 145 height 70
click at [717, 205] on div "Ocupada Mesa 4 R$ 18,00" at bounding box center [698, 171] width 145 height 70
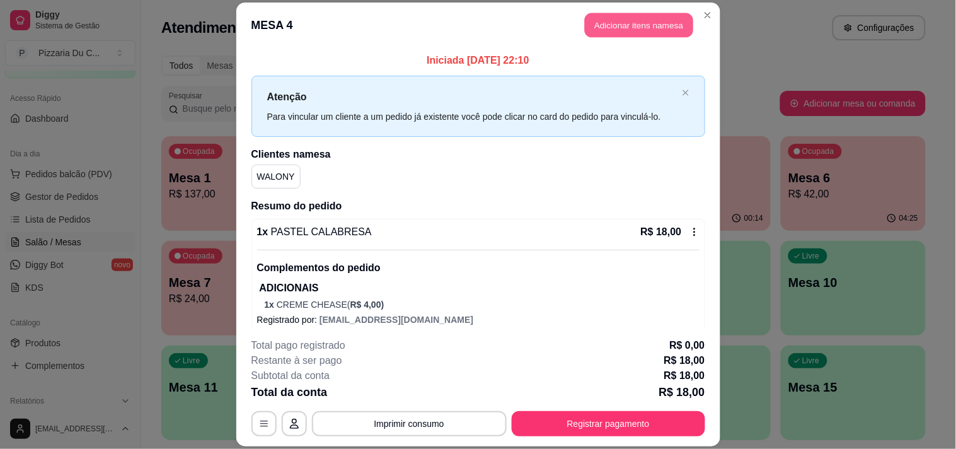
click at [585, 20] on button "Adicionar itens na mesa" at bounding box center [639, 25] width 108 height 25
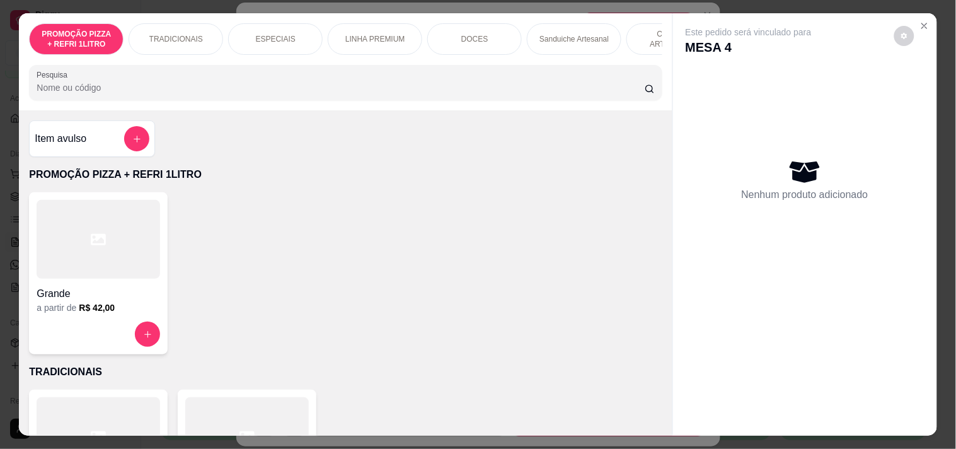
scroll to position [0, 456]
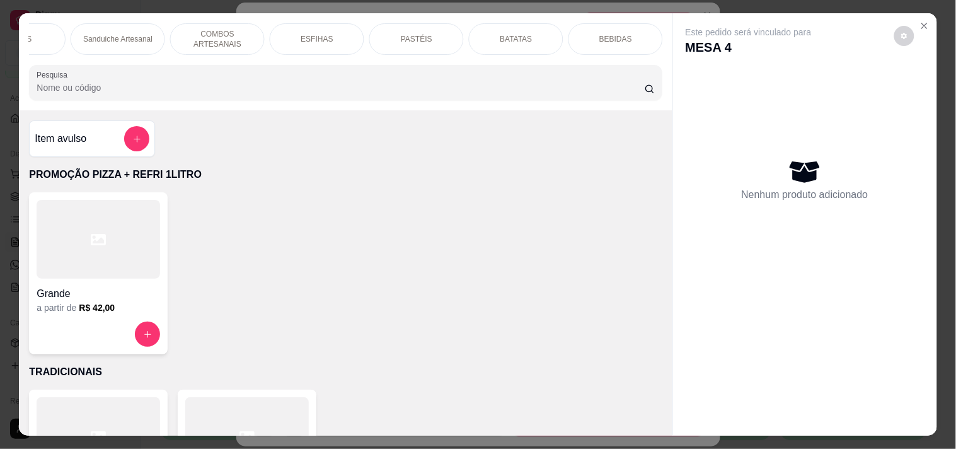
click at [502, 35] on p "BATATAS" at bounding box center [516, 39] width 32 height 10
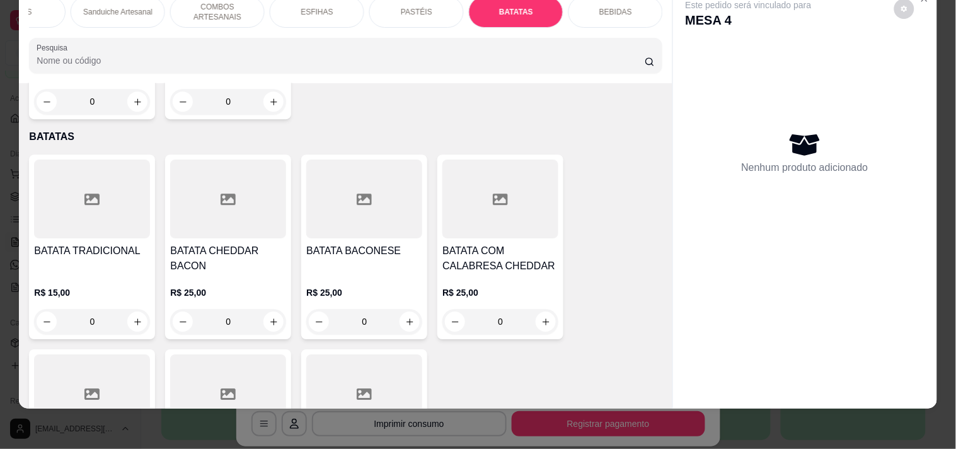
click at [425, 4] on div "PASTÉIS" at bounding box center [416, 12] width 95 height 32
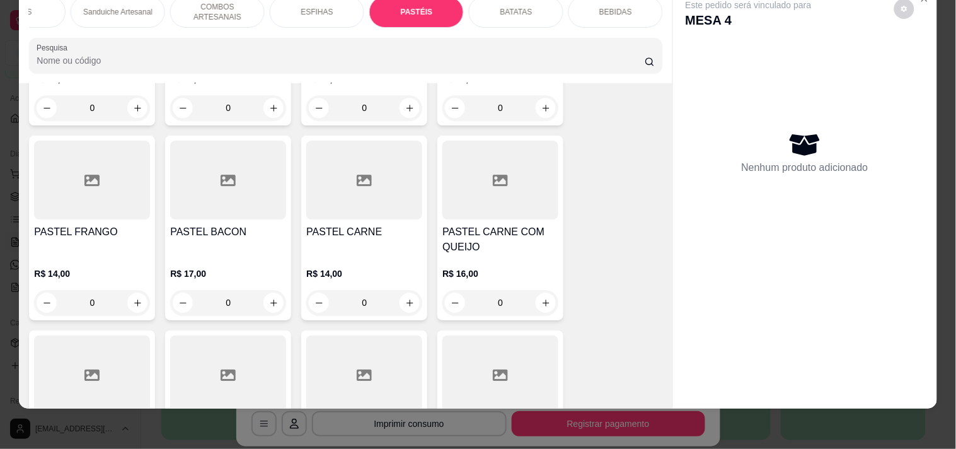
scroll to position [3530, 0]
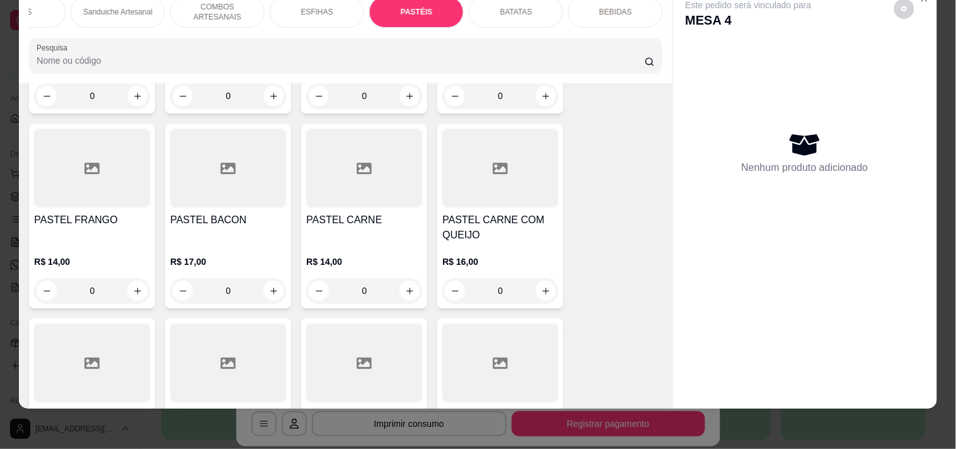
click at [139, 278] on div "0" at bounding box center [92, 290] width 116 height 25
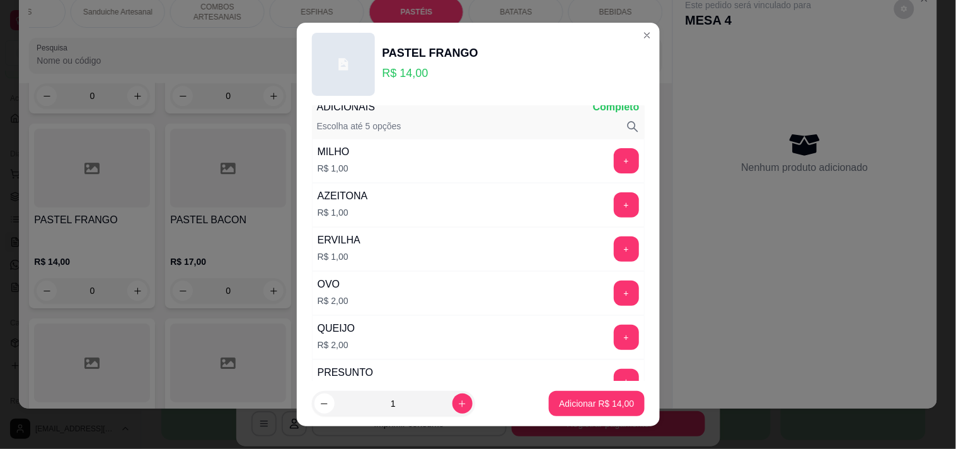
scroll to position [70, 0]
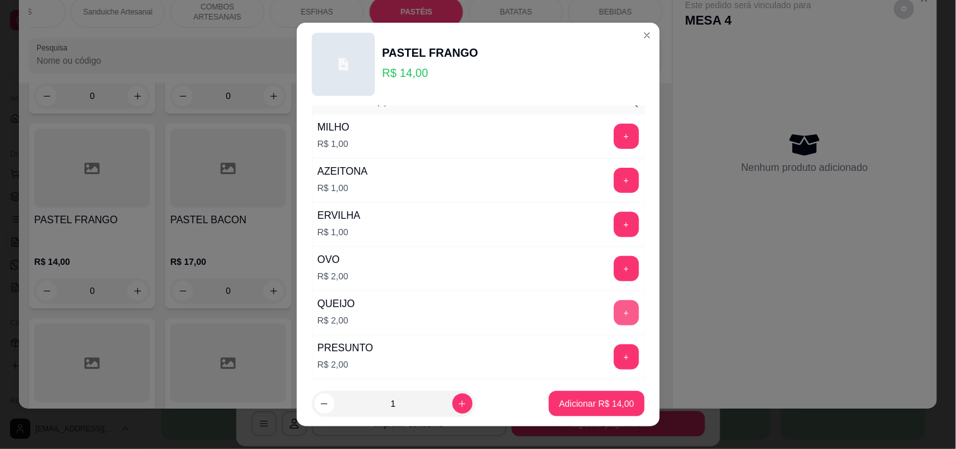
click at [614, 315] on button "+" at bounding box center [626, 312] width 25 height 25
click at [590, 394] on button "Adicionar R$ 16,00" at bounding box center [596, 403] width 95 height 25
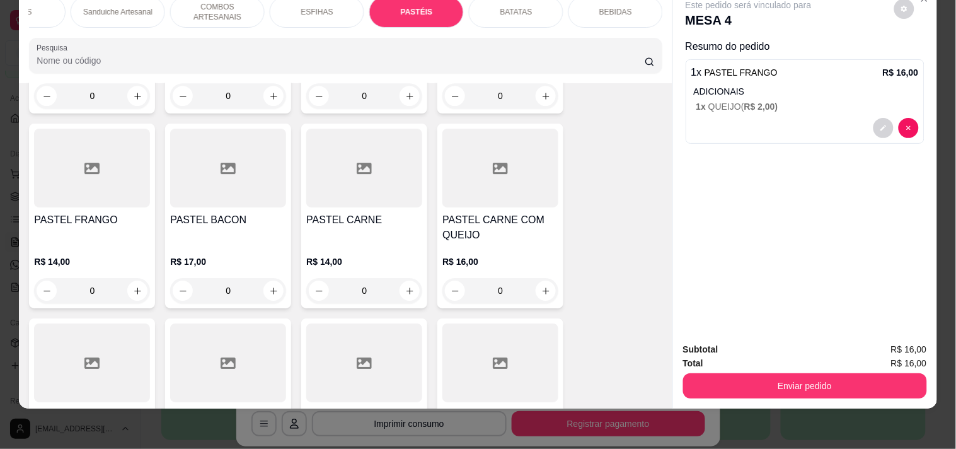
click at [784, 386] on button "Enviar pedido" at bounding box center [805, 385] width 244 height 25
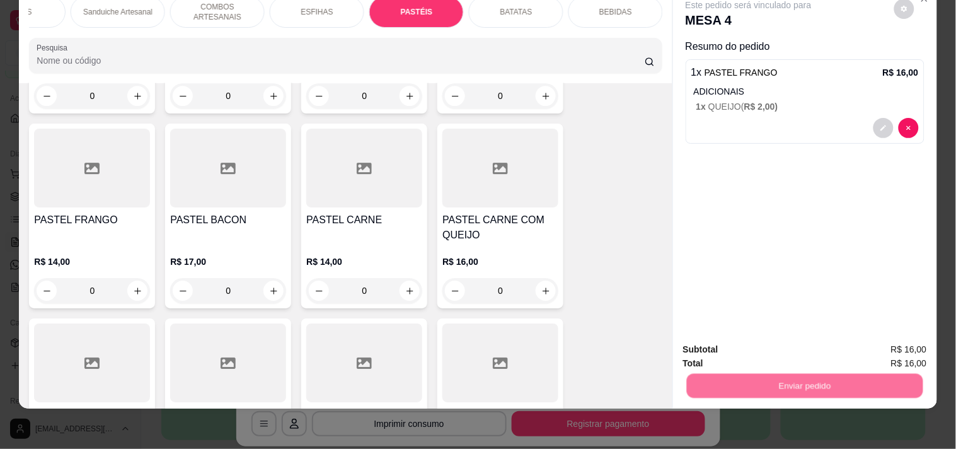
click at [898, 352] on button "Enviar pedido" at bounding box center [894, 344] width 71 height 24
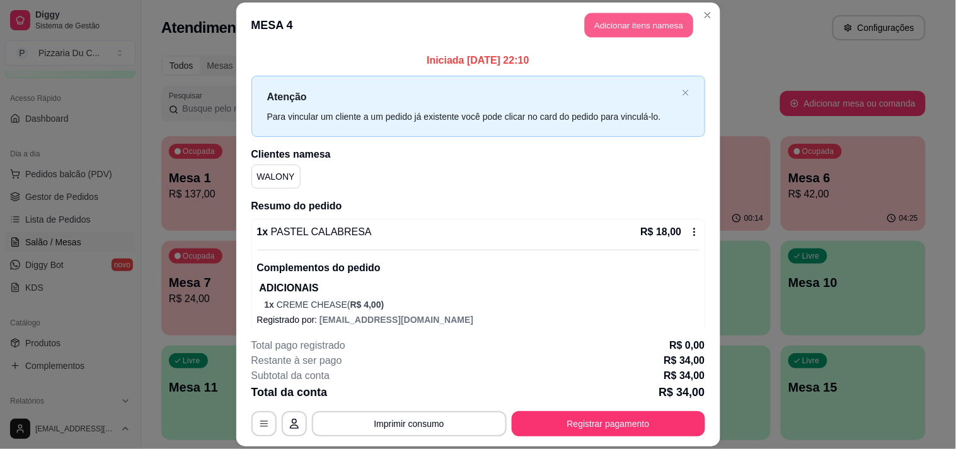
click at [666, 23] on button "Adicionar itens na mesa" at bounding box center [639, 25] width 108 height 25
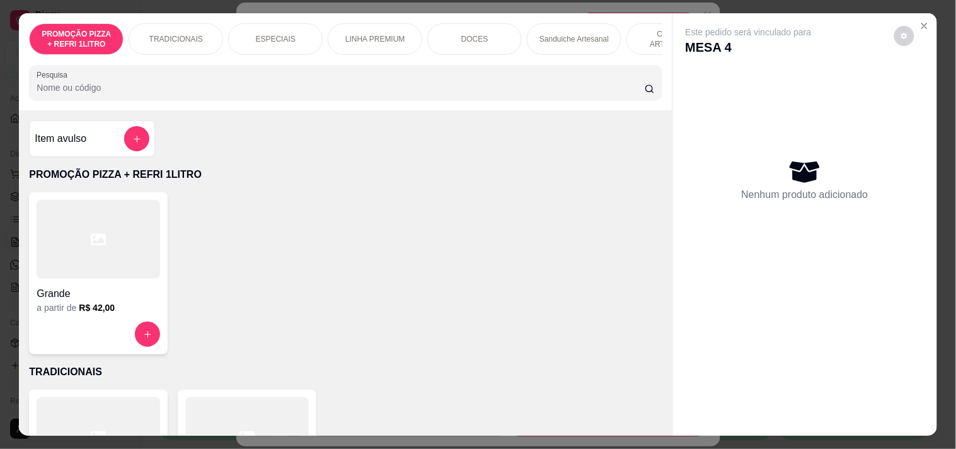
click at [621, 48] on div "PROMOÇÃO PIZZA + REFRI 1LITRO TRADICIONAIS ESPECIAIS LINHA PREMIUM DOCES Sandui…" at bounding box center [345, 39] width 633 height 32
click at [639, 47] on div "COMBOS ARTESANAIS" at bounding box center [674, 39] width 95 height 32
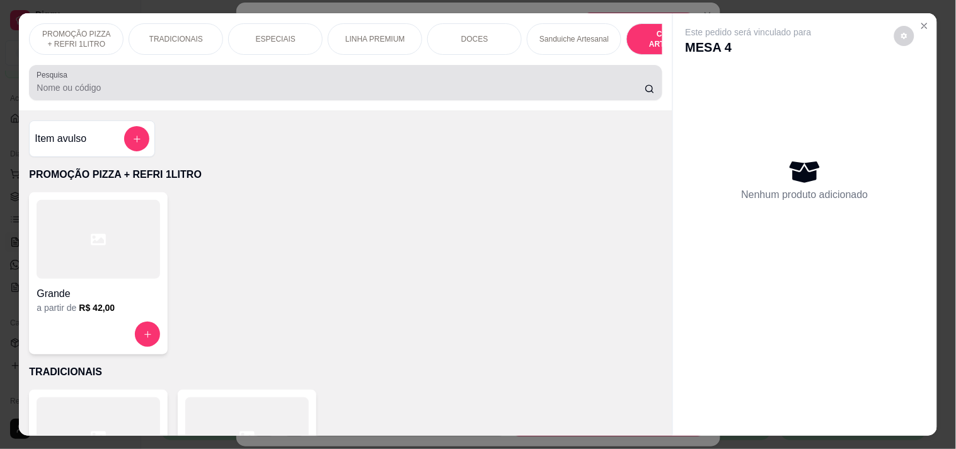
scroll to position [32, 0]
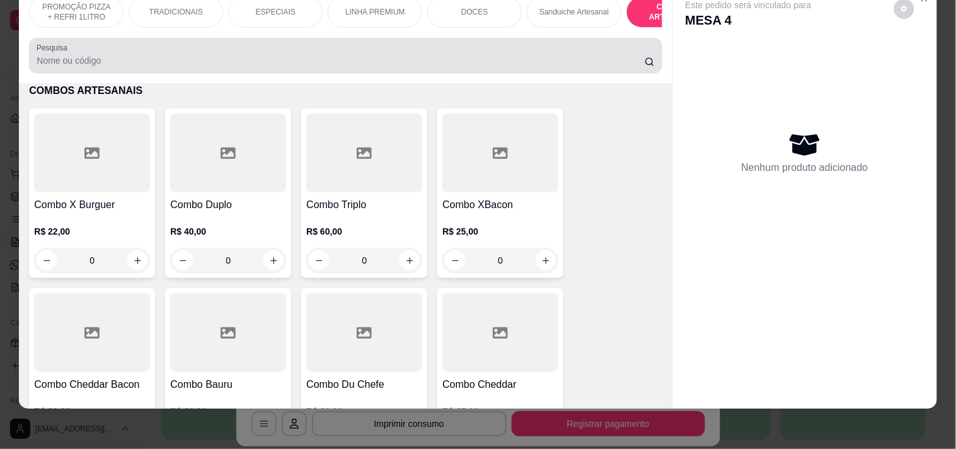
click at [644, 54] on div at bounding box center [346, 55] width 618 height 25
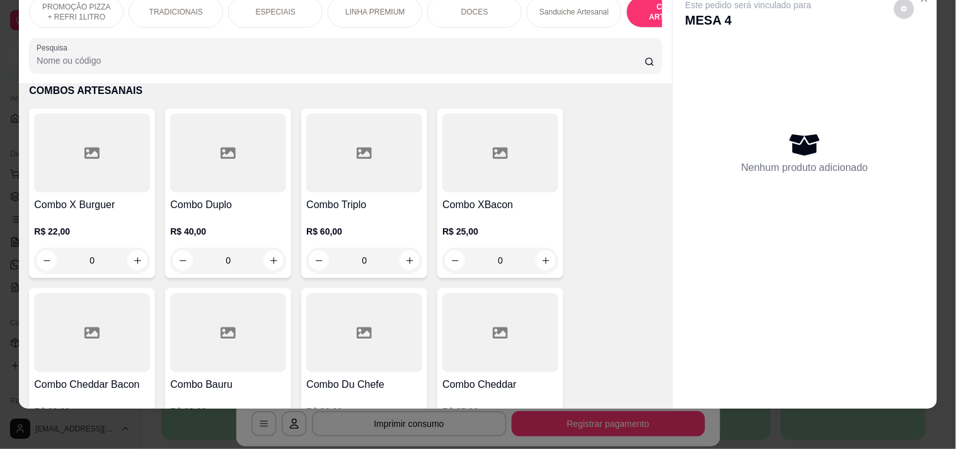
click at [644, 13] on div "COMBOS ARTESANAIS" at bounding box center [674, 12] width 95 height 32
click at [644, 16] on div "COMBOS ARTESANAIS" at bounding box center [674, 12] width 95 height 32
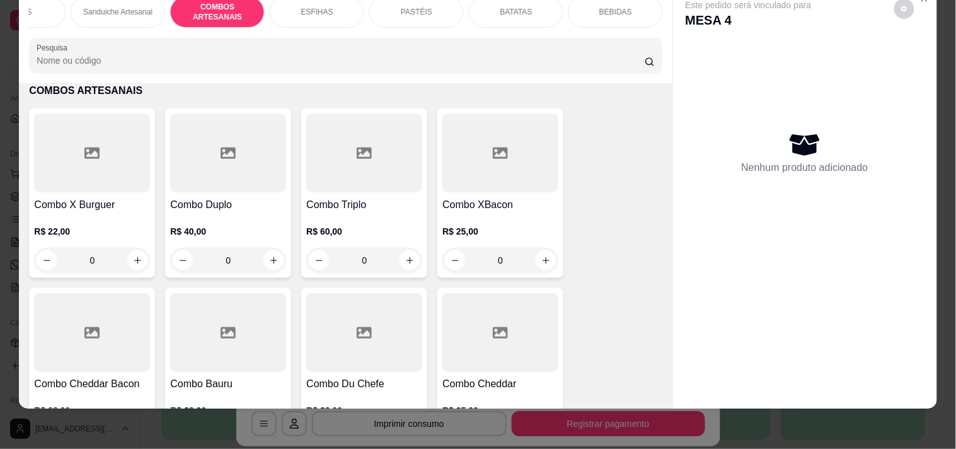
click at [637, 10] on div "BEBIDAS" at bounding box center [616, 12] width 95 height 32
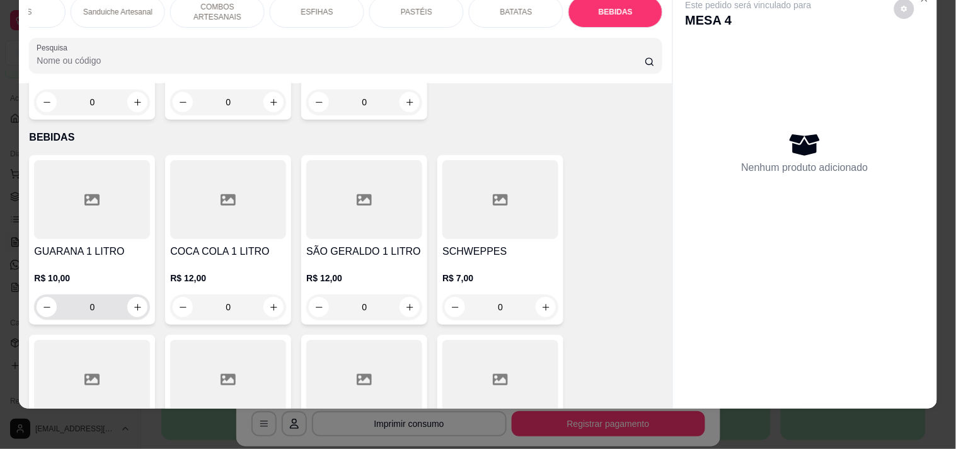
scroll to position [5162, 0]
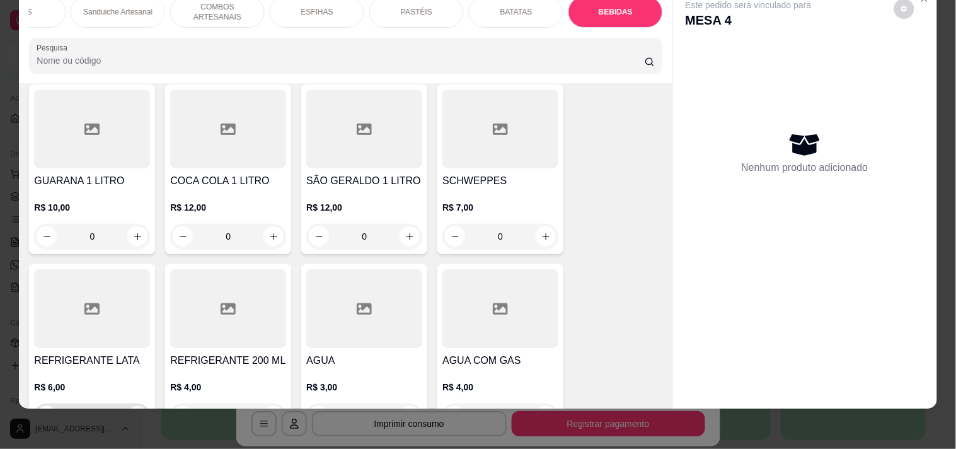
click at [134, 412] on icon "increase-product-quantity" at bounding box center [137, 416] width 9 height 9
type input "1"
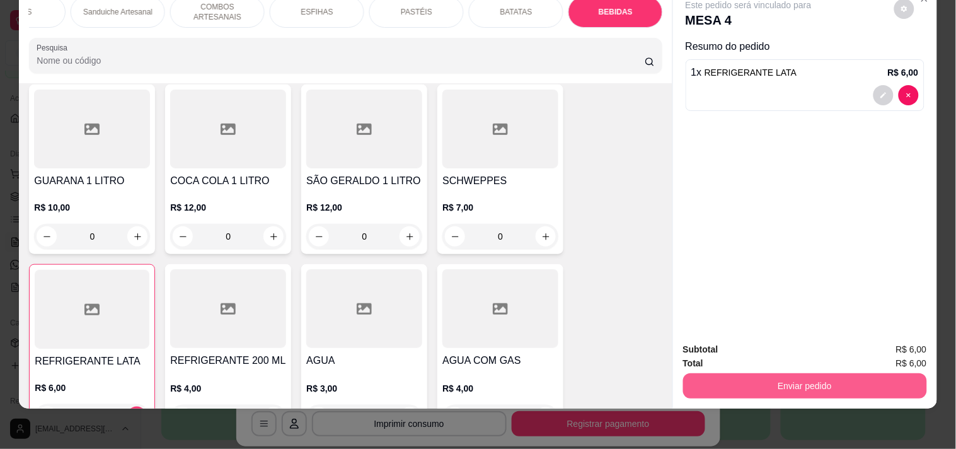
click at [790, 383] on button "Enviar pedido" at bounding box center [805, 385] width 244 height 25
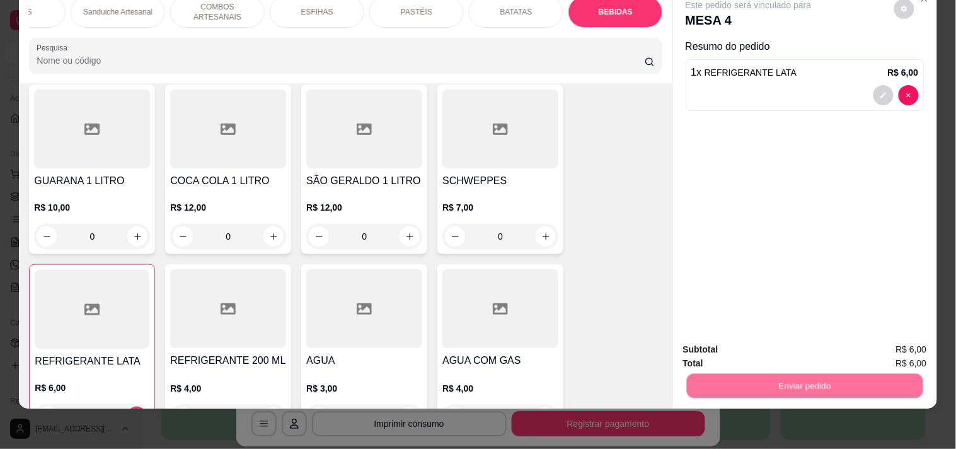
click at [874, 335] on button "Enviar pedido" at bounding box center [894, 344] width 71 height 24
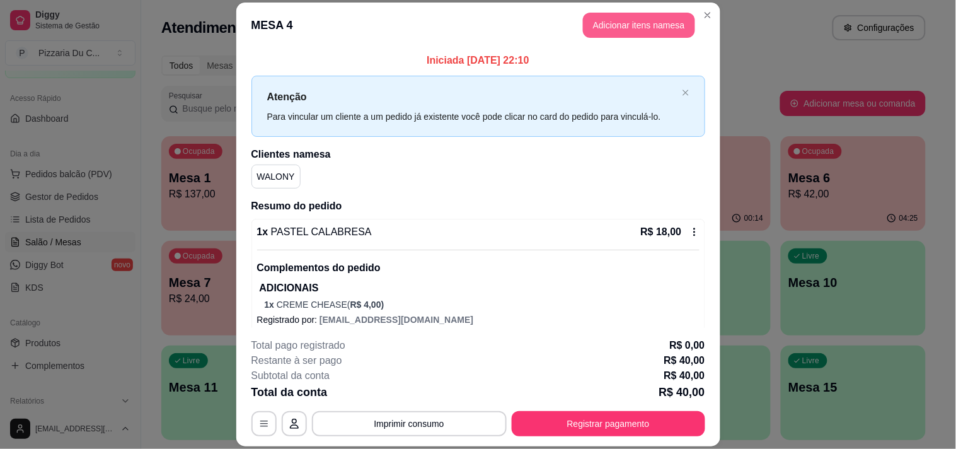
click at [634, 35] on button "Adicionar itens na mesa" at bounding box center [639, 25] width 112 height 25
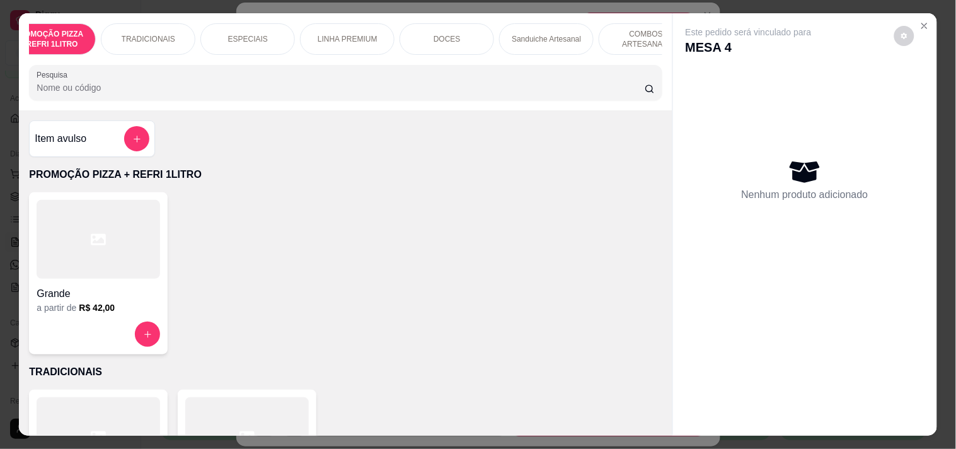
scroll to position [0, 456]
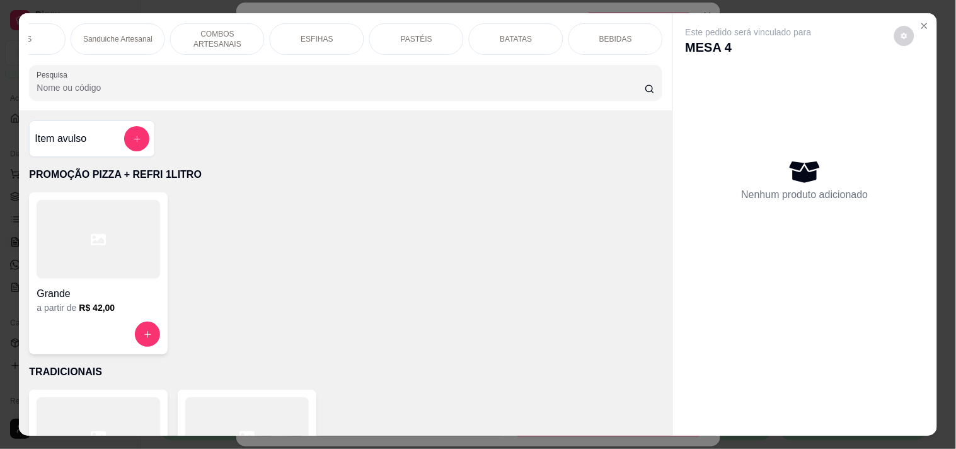
click at [625, 46] on div "BEBIDAS" at bounding box center [616, 39] width 95 height 32
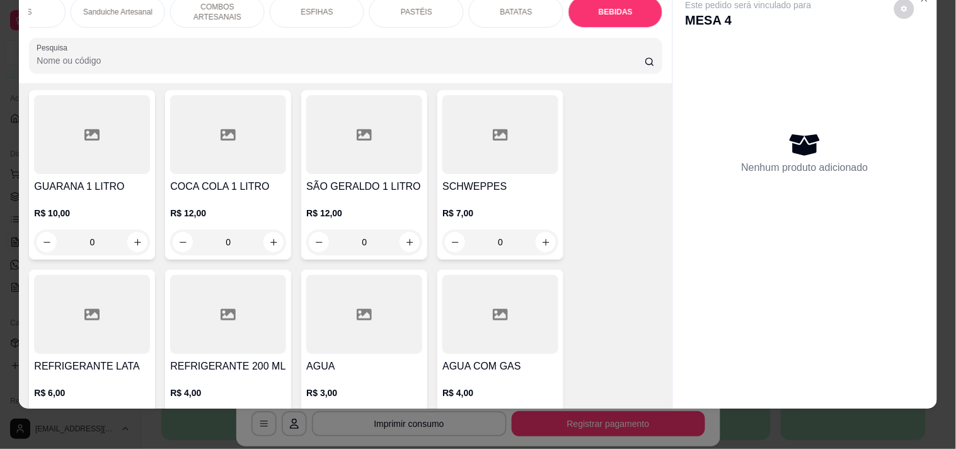
scroll to position [5162, 0]
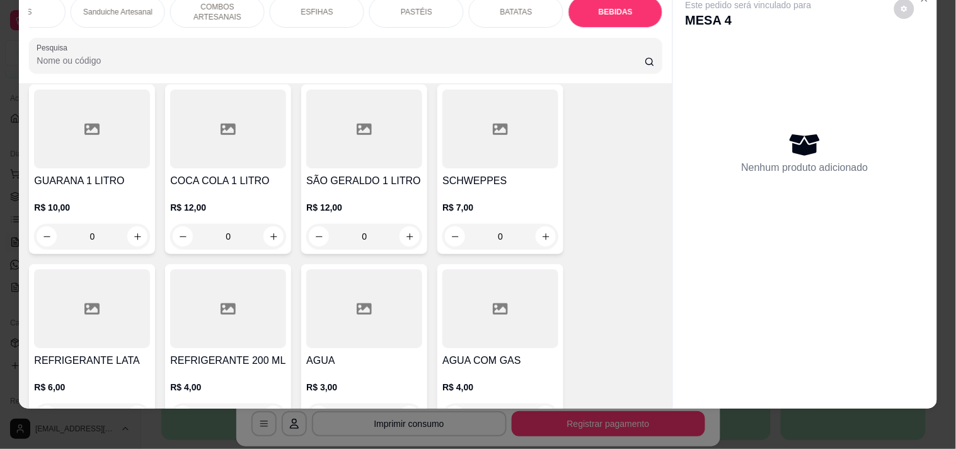
click at [96, 381] on div "R$ 6,00 0" at bounding box center [92, 405] width 116 height 48
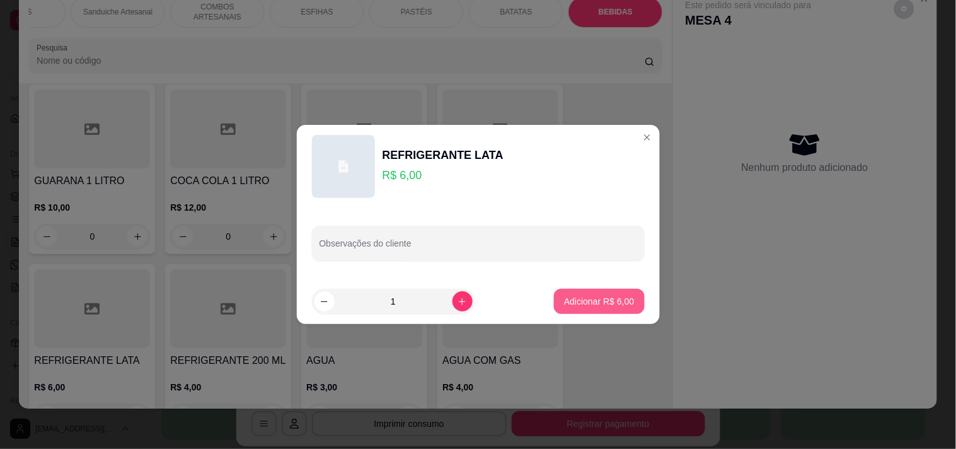
click at [597, 299] on p "Adicionar R$ 6,00" at bounding box center [599, 301] width 70 height 13
type input "1"
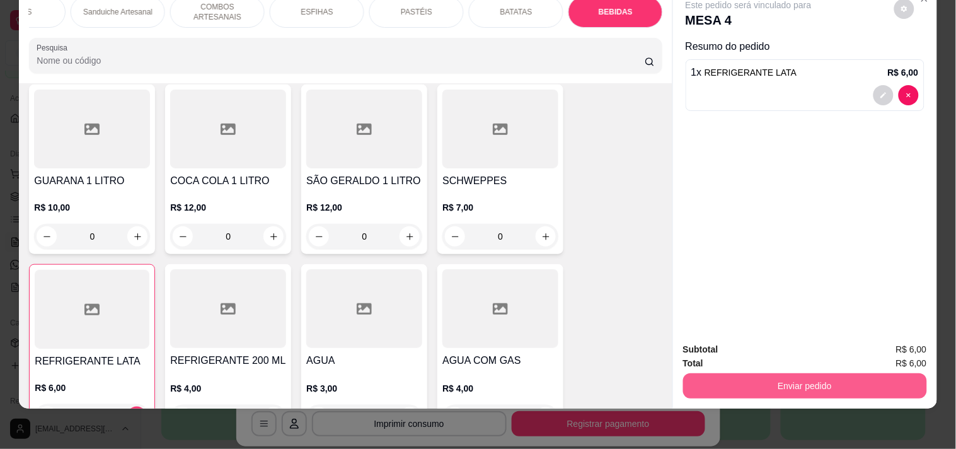
click at [814, 380] on button "Enviar pedido" at bounding box center [805, 385] width 244 height 25
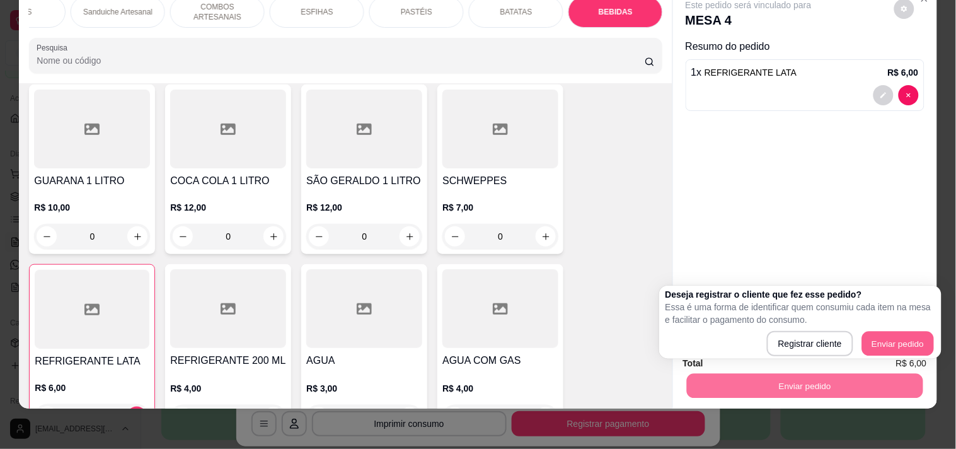
click at [861, 340] on div "Registrar cliente Enviar pedido" at bounding box center [801, 343] width 270 height 25
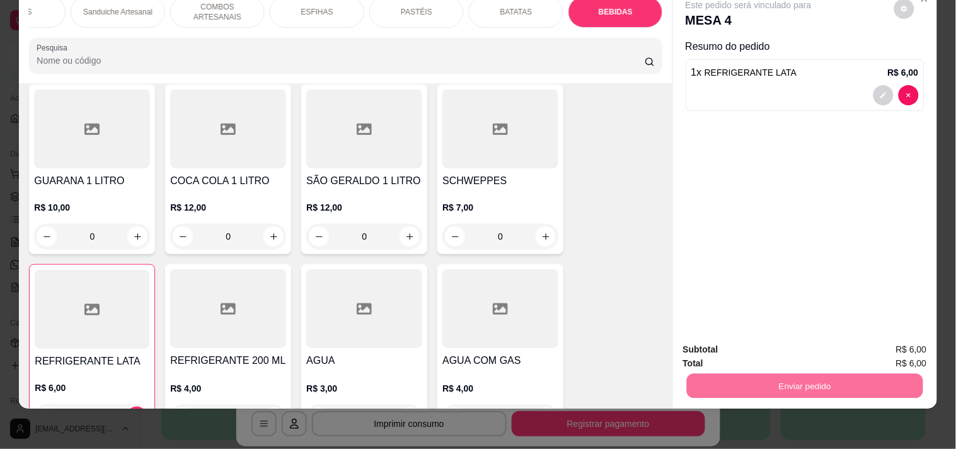
click at [877, 347] on button "Enviar pedido" at bounding box center [894, 343] width 69 height 23
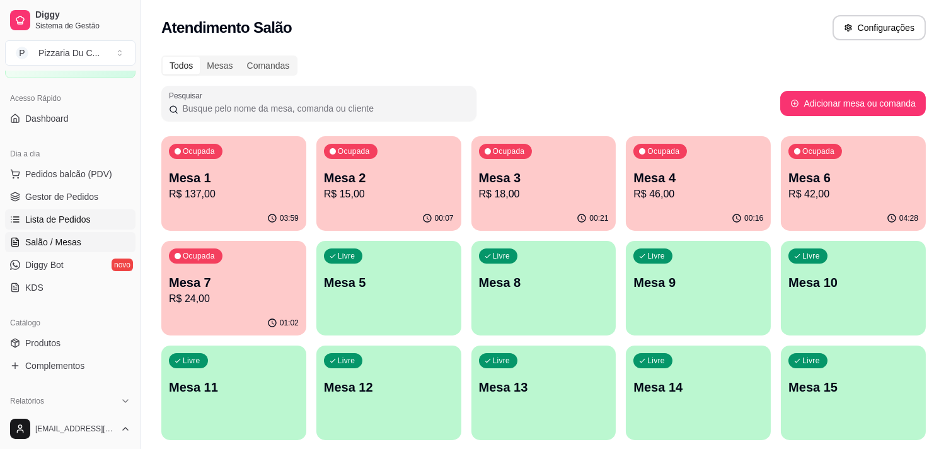
click at [79, 224] on span "Lista de Pedidos" at bounding box center [58, 219] width 66 height 13
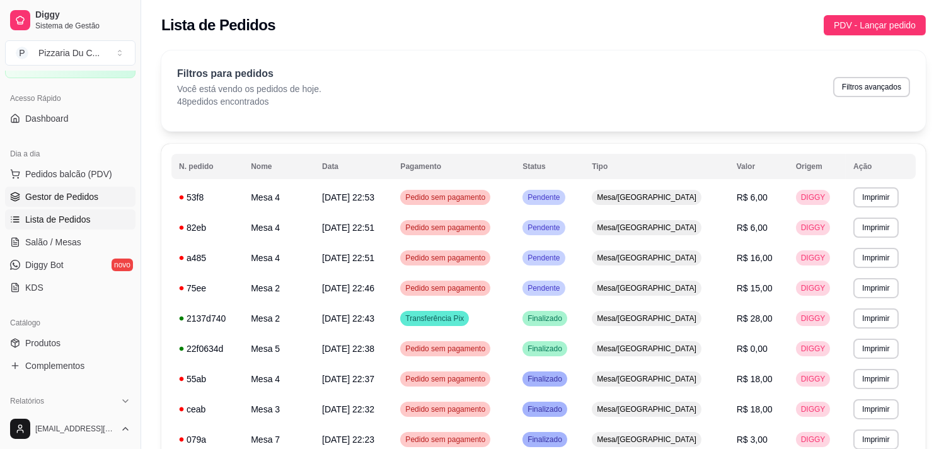
click at [85, 194] on span "Gestor de Pedidos" at bounding box center [61, 196] width 73 height 13
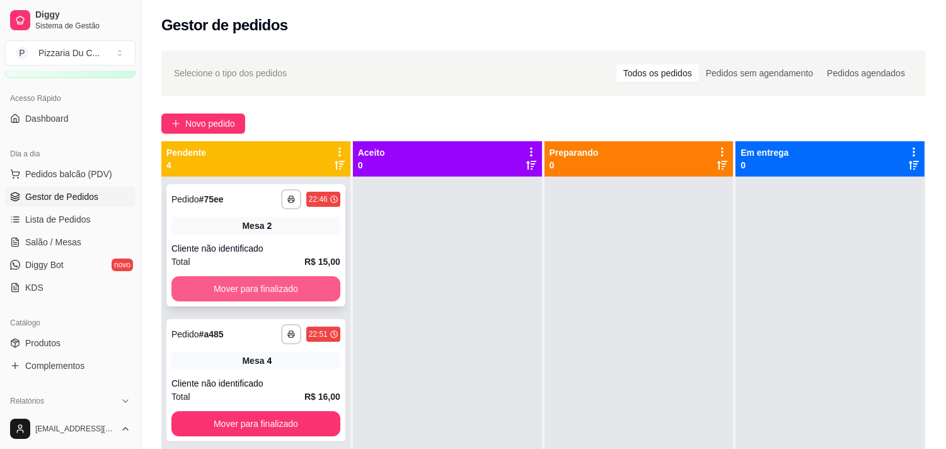
click at [309, 288] on button "Mover para finalizado" at bounding box center [255, 288] width 169 height 25
click at [309, 288] on button "Mover para finalizado" at bounding box center [256, 289] width 164 height 25
click at [309, 288] on button "Mover para finalizado" at bounding box center [255, 288] width 169 height 25
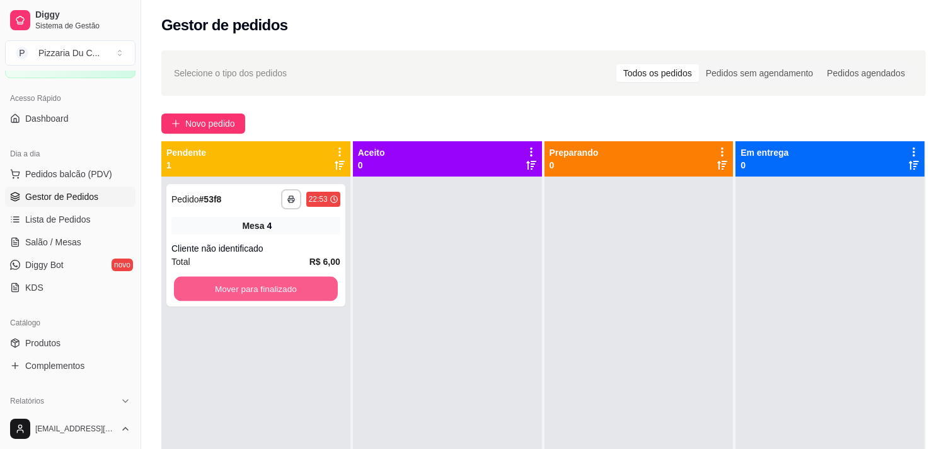
click at [309, 288] on button "Mover para finalizado" at bounding box center [256, 289] width 164 height 25
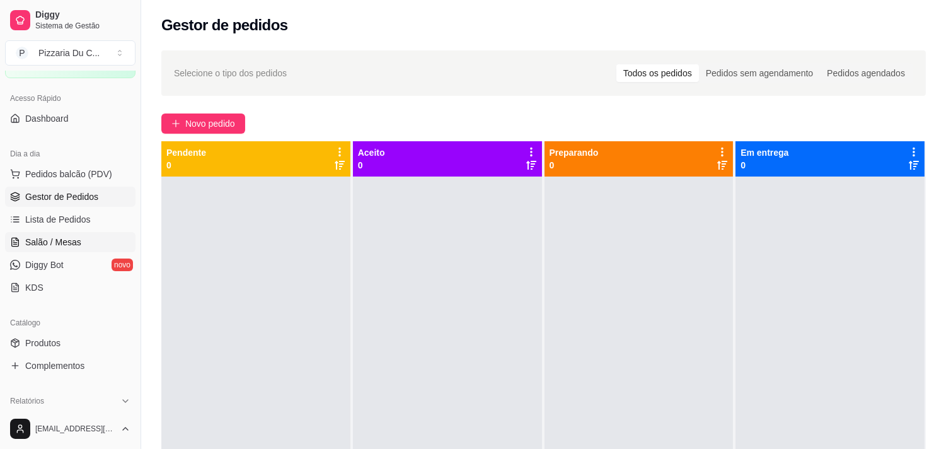
click at [90, 241] on link "Salão / Mesas" at bounding box center [70, 242] width 130 height 20
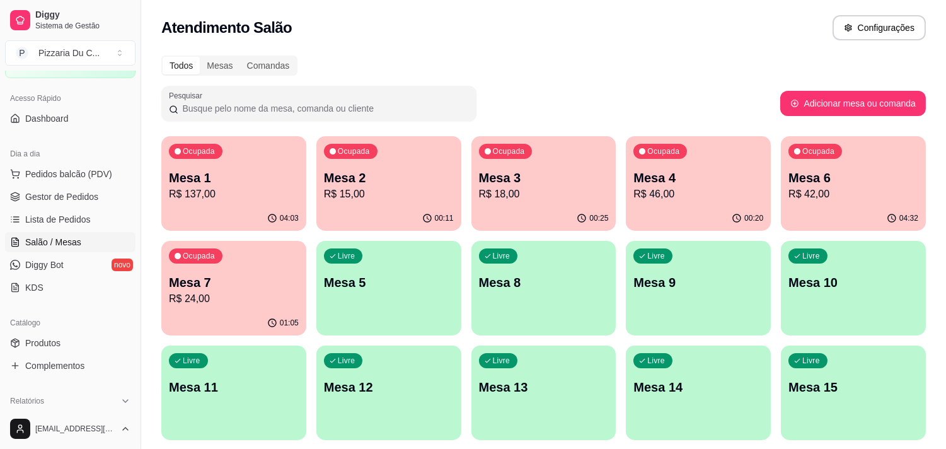
click at [425, 315] on div "Livre Mesa 5" at bounding box center [388, 280] width 145 height 79
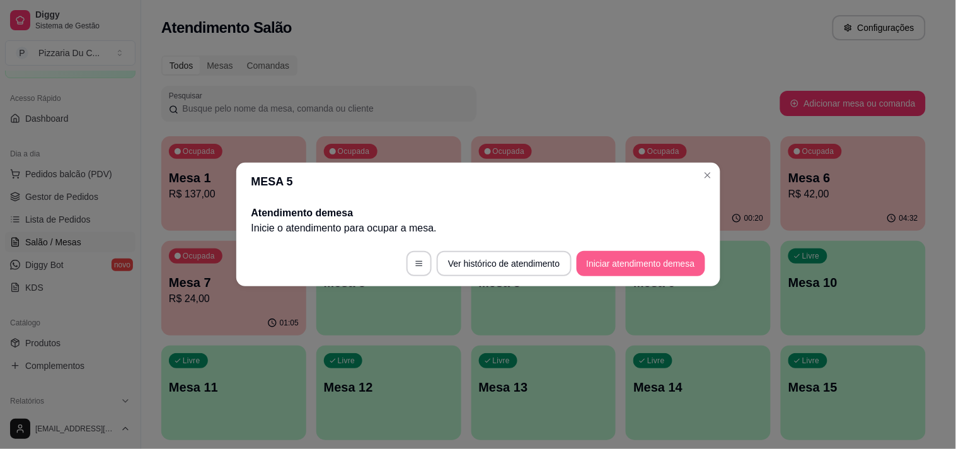
click at [632, 256] on button "Iniciar atendimento de mesa" at bounding box center [641, 263] width 129 height 25
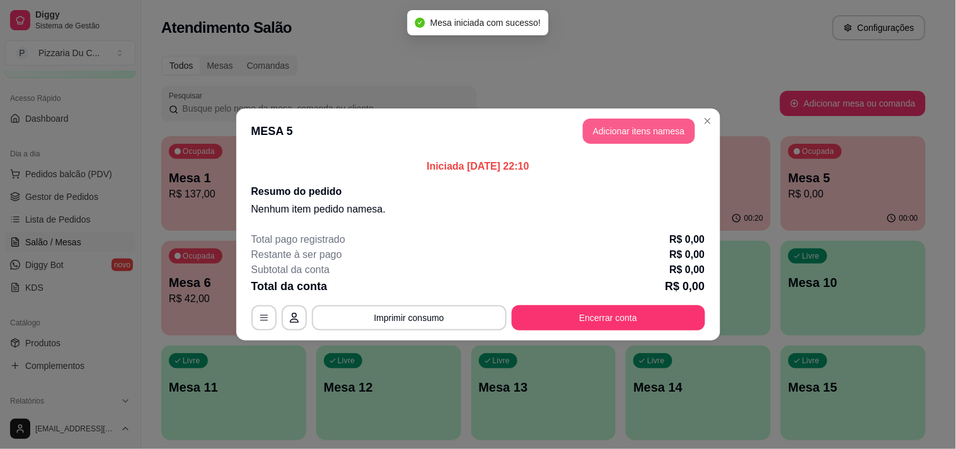
click at [621, 117] on header "MESA 5 Adicionar itens na mesa" at bounding box center [478, 130] width 484 height 45
click at [621, 120] on button "Adicionar itens na mesa" at bounding box center [639, 131] width 112 height 25
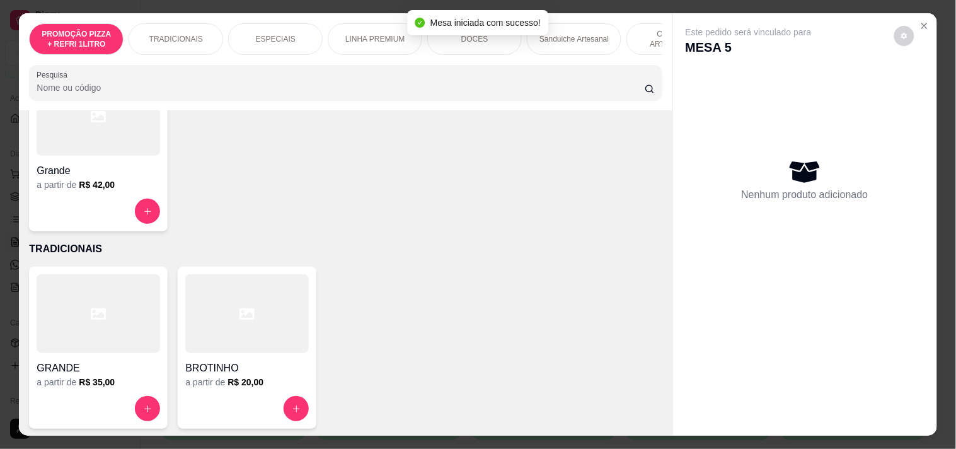
scroll to position [140, 0]
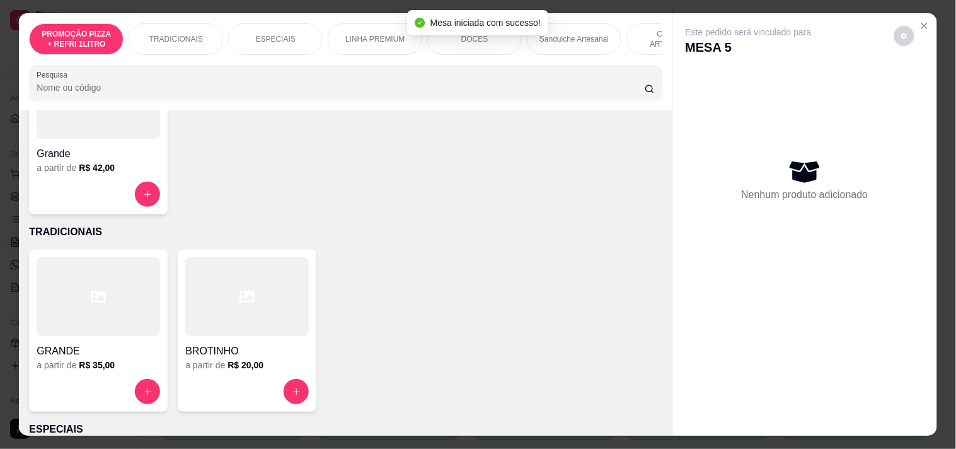
click at [105, 316] on div at bounding box center [99, 296] width 124 height 79
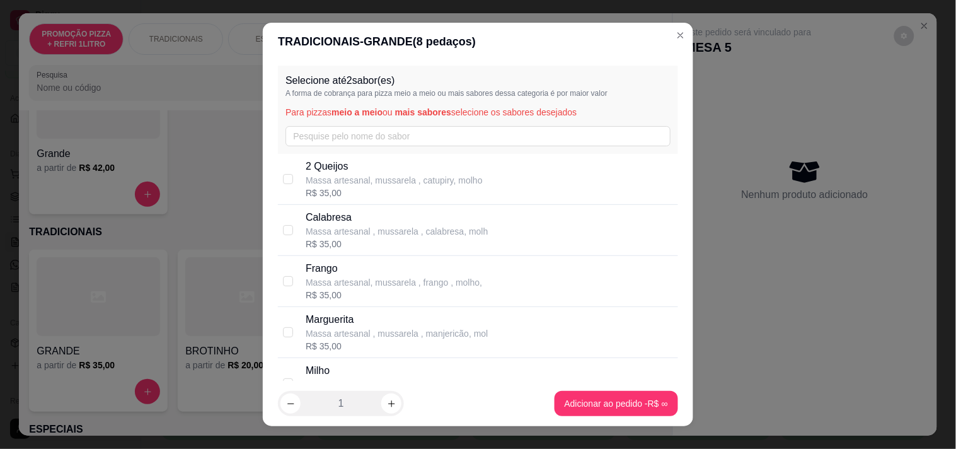
click at [330, 211] on p "Calabresa" at bounding box center [397, 217] width 182 height 15
checkbox input "true"
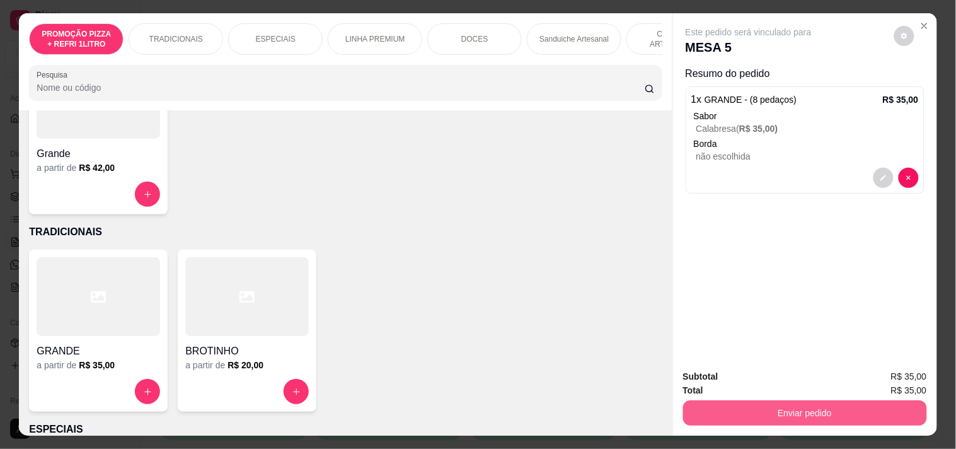
click at [743, 400] on button "Enviar pedido" at bounding box center [805, 412] width 244 height 25
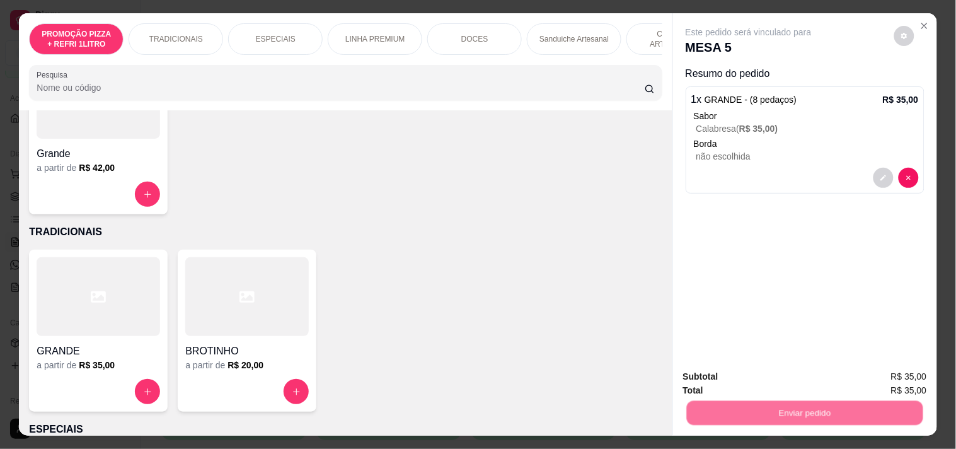
click at [801, 375] on button "Registrar cliente" at bounding box center [810, 375] width 81 height 23
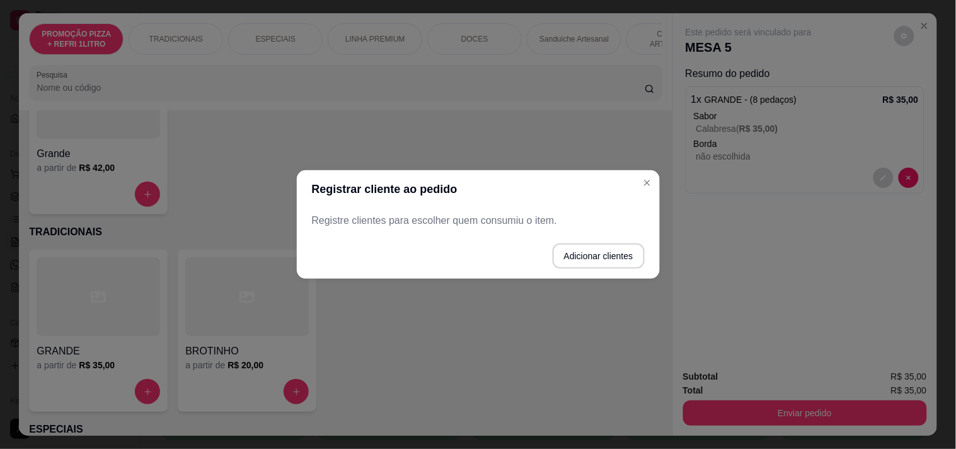
click at [633, 265] on button "Adicionar clientes" at bounding box center [599, 255] width 92 height 25
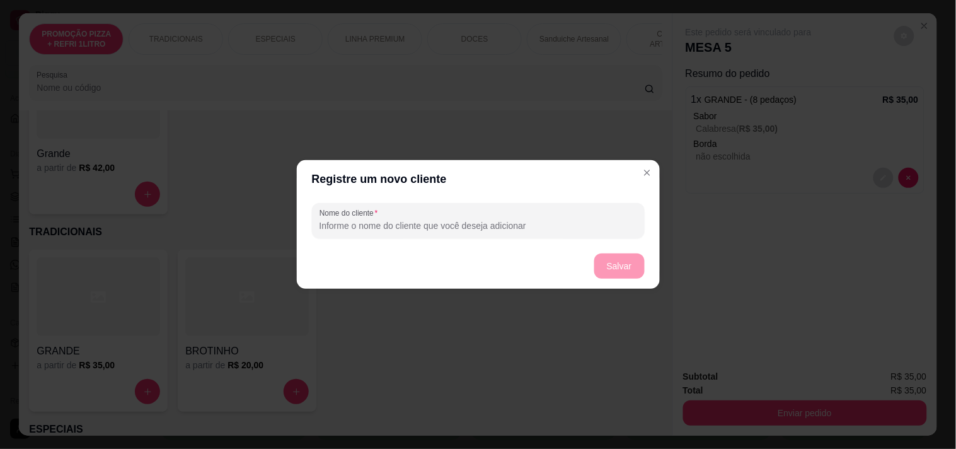
click at [480, 224] on input "Nome do cliente" at bounding box center [479, 225] width 318 height 13
type input "WILSON"
click at [603, 260] on button "Salvar" at bounding box center [619, 265] width 50 height 25
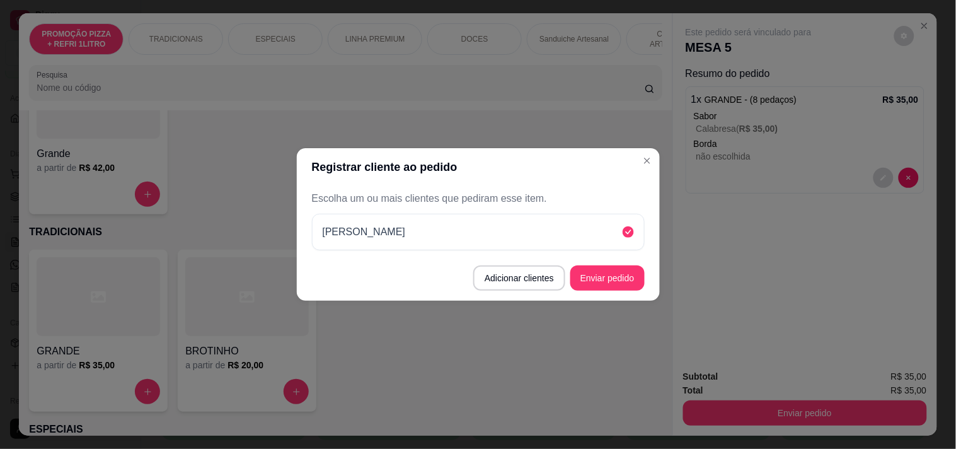
click at [627, 280] on button "Enviar pedido" at bounding box center [607, 277] width 74 height 25
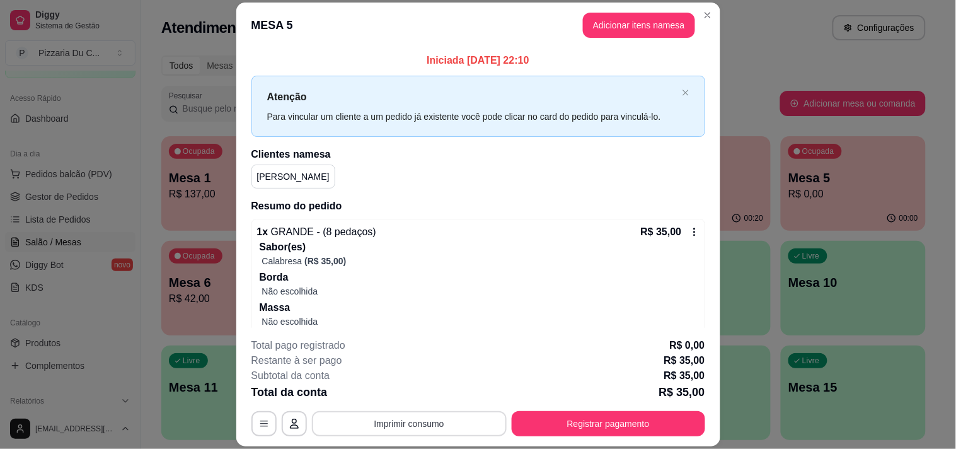
click at [424, 414] on button "Imprimir consumo" at bounding box center [409, 423] width 195 height 25
click at [422, 382] on div "Escolha a impressora IMPRESSORA" at bounding box center [408, 385] width 104 height 43
click at [422, 392] on button "IMPRESSORA" at bounding box center [407, 394] width 91 height 20
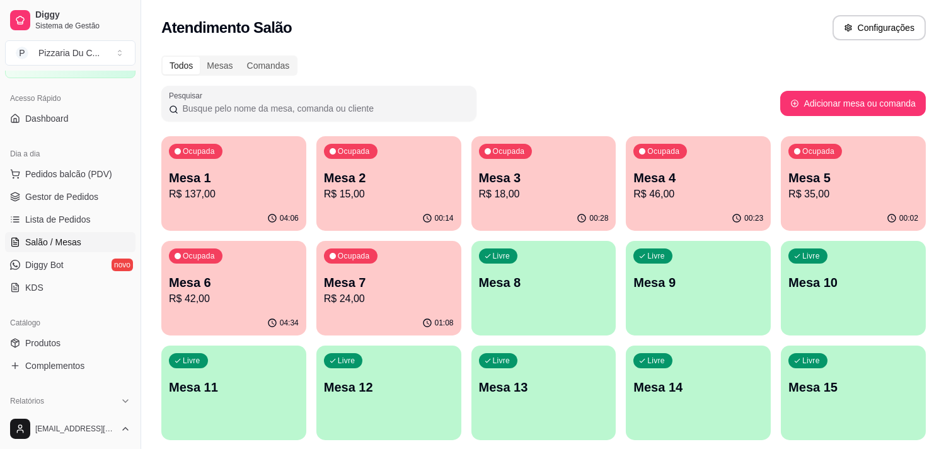
click at [431, 280] on p "Mesa 7" at bounding box center [389, 283] width 130 height 18
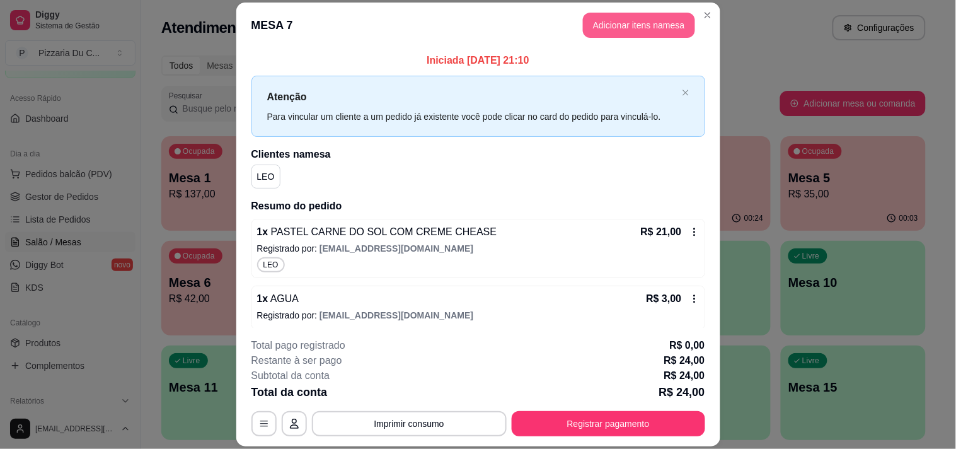
click at [603, 32] on button "Adicionar itens na mesa" at bounding box center [639, 25] width 112 height 25
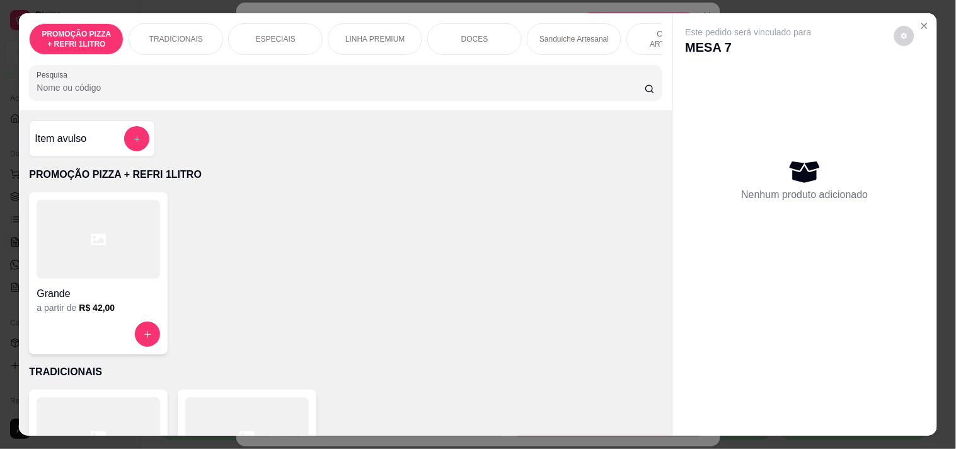
scroll to position [0, 456]
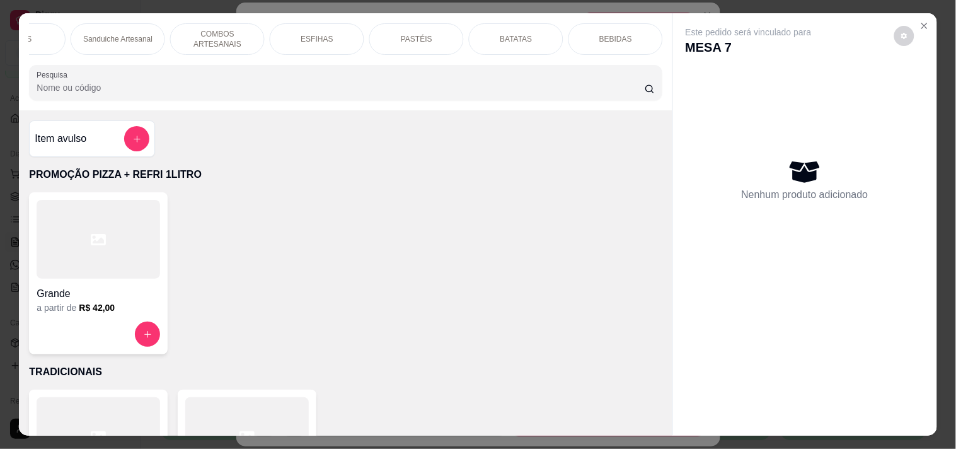
click at [445, 35] on div "PASTÉIS" at bounding box center [416, 39] width 95 height 32
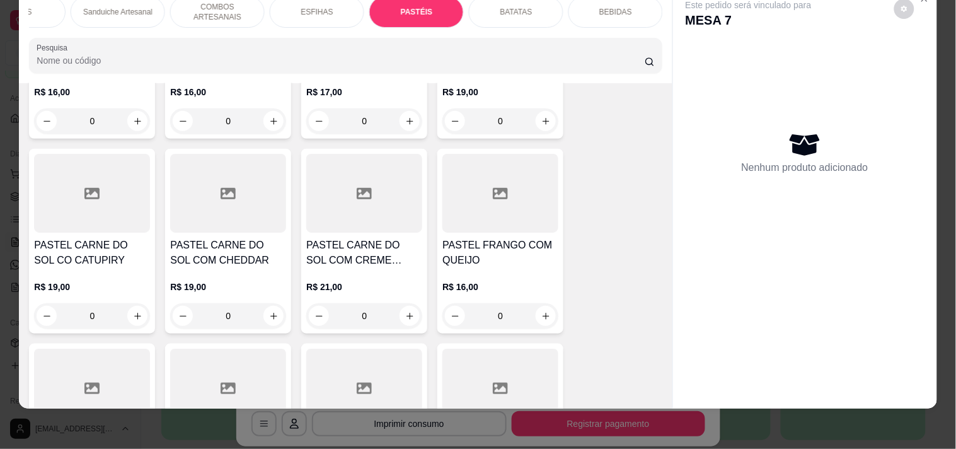
scroll to position [3950, 0]
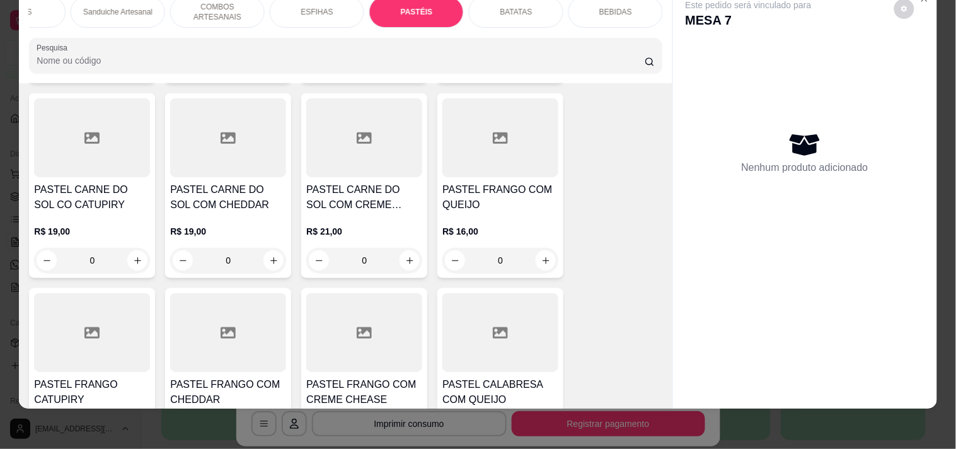
click at [545, 248] on div "0" at bounding box center [500, 260] width 116 height 25
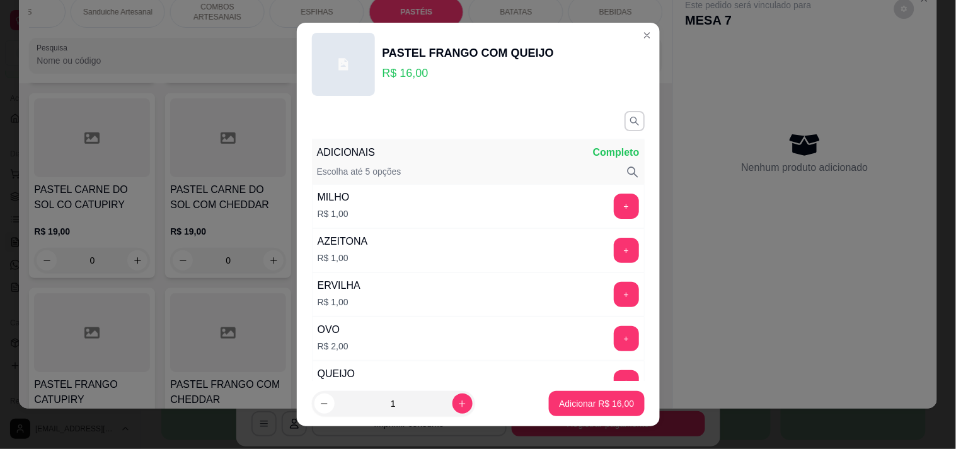
click at [374, 208] on div "MILHO R$ 1,00 +" at bounding box center [478, 206] width 333 height 44
click at [614, 207] on button "+" at bounding box center [626, 206] width 25 height 25
click at [601, 402] on p "Adicionar R$ 17,00" at bounding box center [596, 403] width 75 height 13
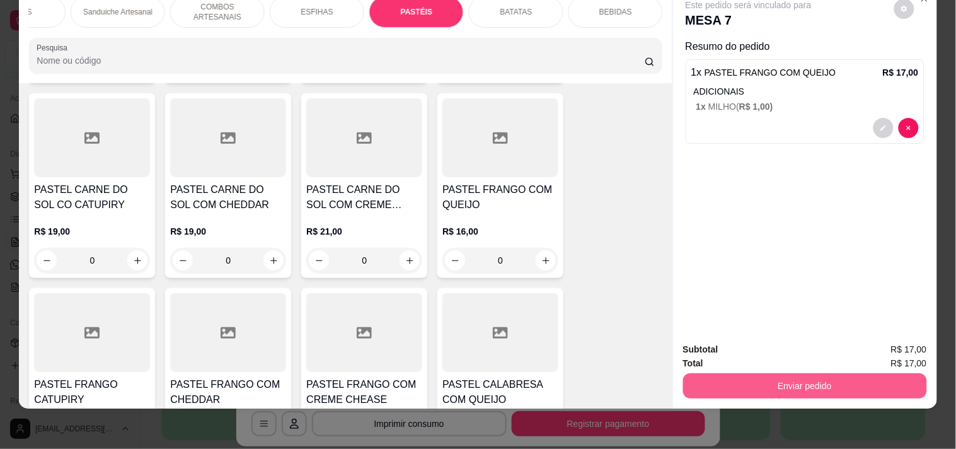
click at [792, 373] on button "Enviar pedido" at bounding box center [805, 385] width 244 height 25
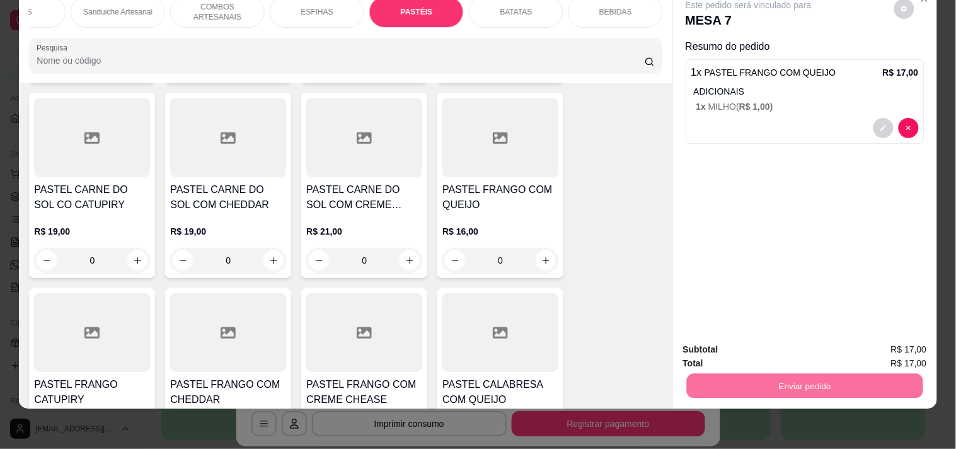
click at [915, 338] on button "Enviar pedido" at bounding box center [894, 344] width 71 height 24
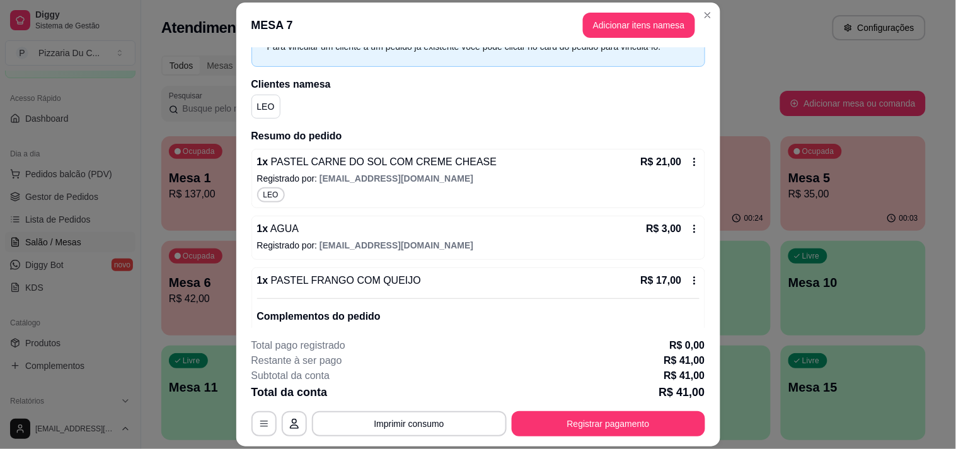
scroll to position [129, 0]
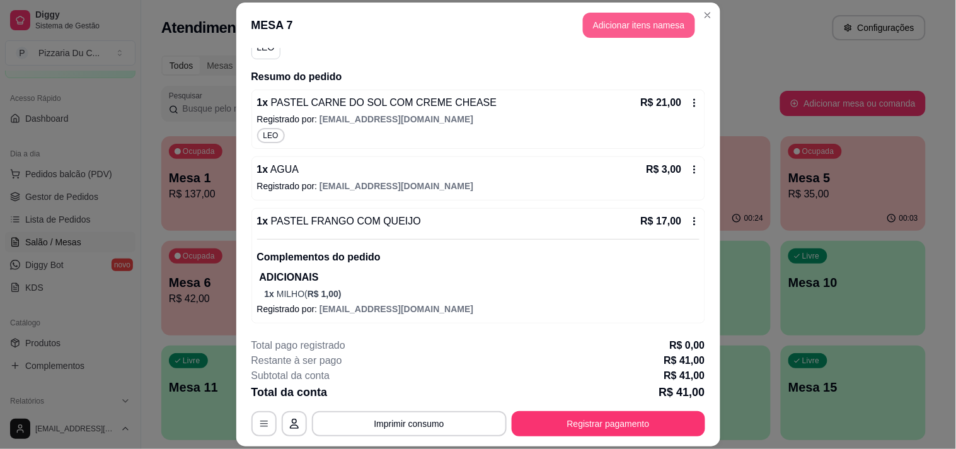
click at [645, 35] on button "Adicionar itens na mesa" at bounding box center [639, 25] width 112 height 25
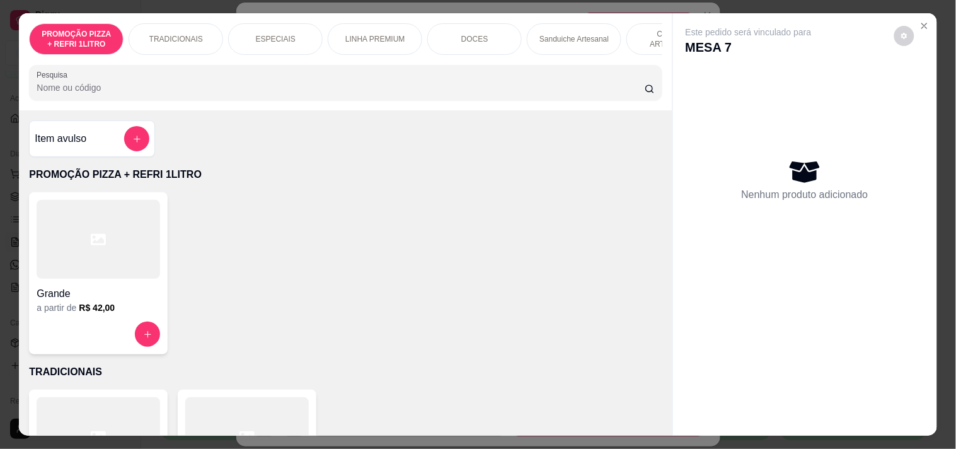
scroll to position [0, 456]
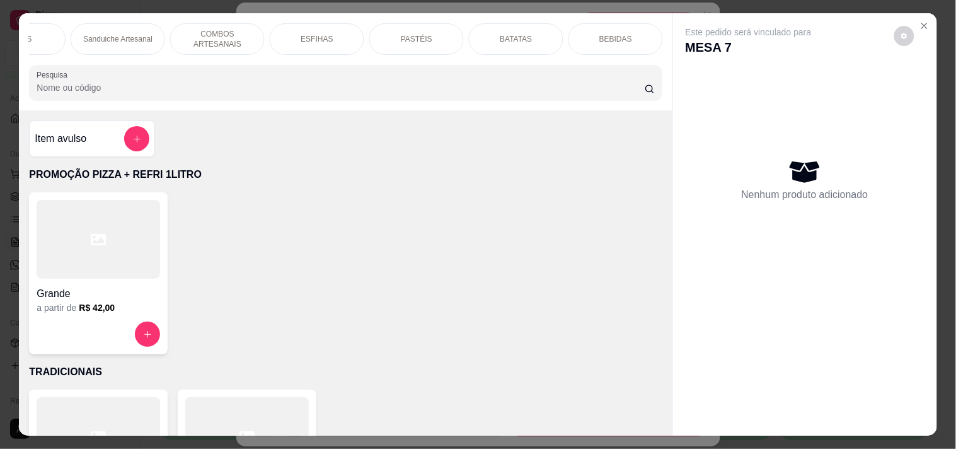
click at [620, 34] on p "BEBIDAS" at bounding box center [615, 39] width 33 height 10
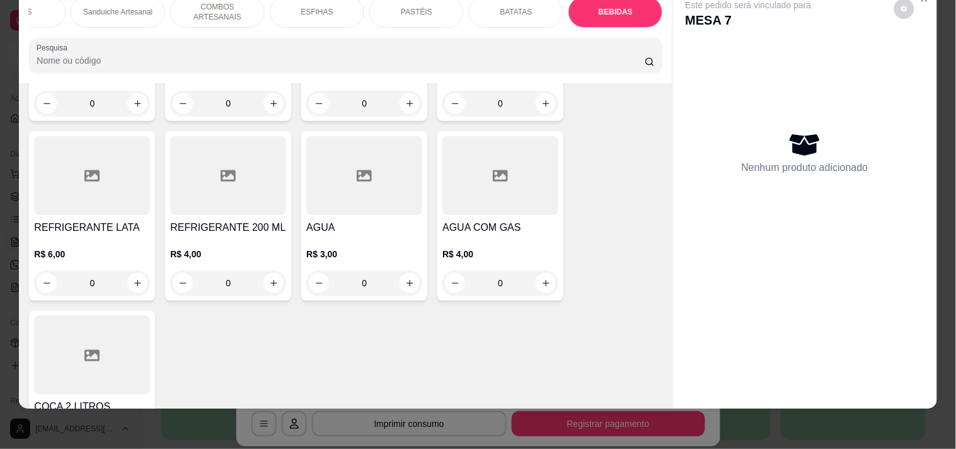
scroll to position [5341, 0]
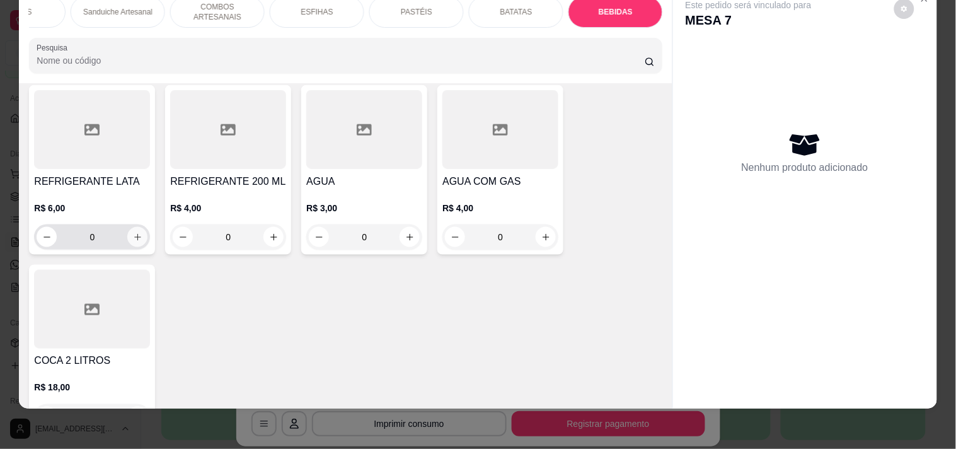
click at [133, 233] on icon "increase-product-quantity" at bounding box center [137, 237] width 9 height 9
type input "1"
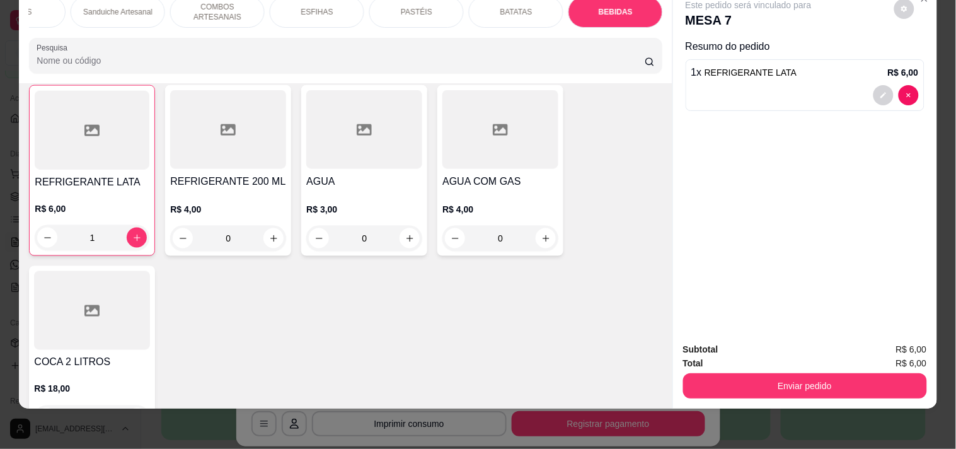
scroll to position [5342, 0]
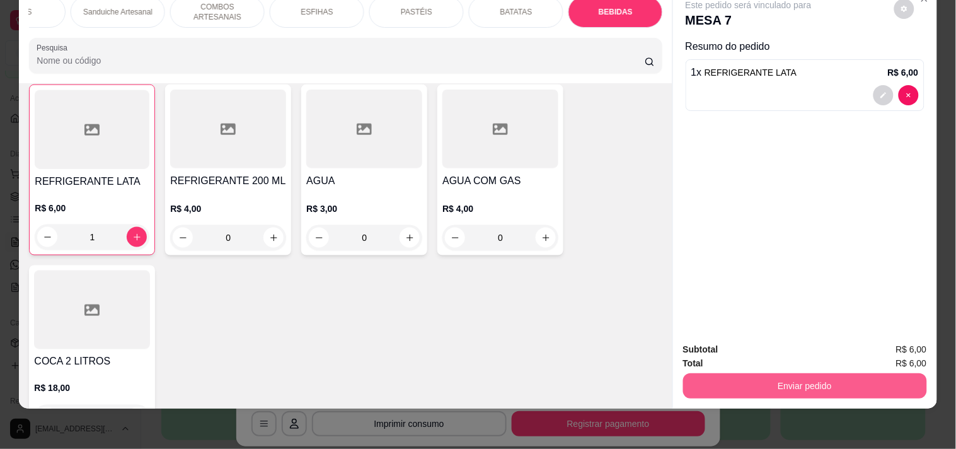
click at [775, 373] on button "Enviar pedido" at bounding box center [805, 385] width 244 height 25
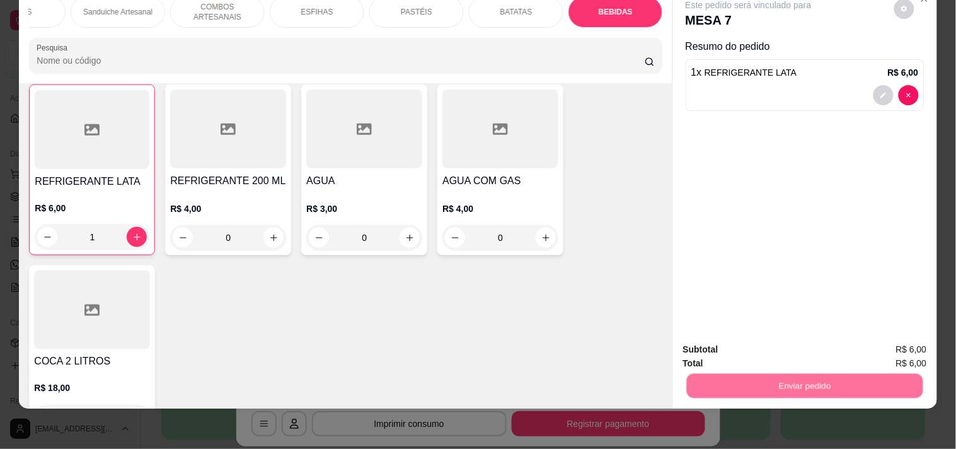
click at [886, 344] on button "Enviar pedido" at bounding box center [894, 344] width 71 height 24
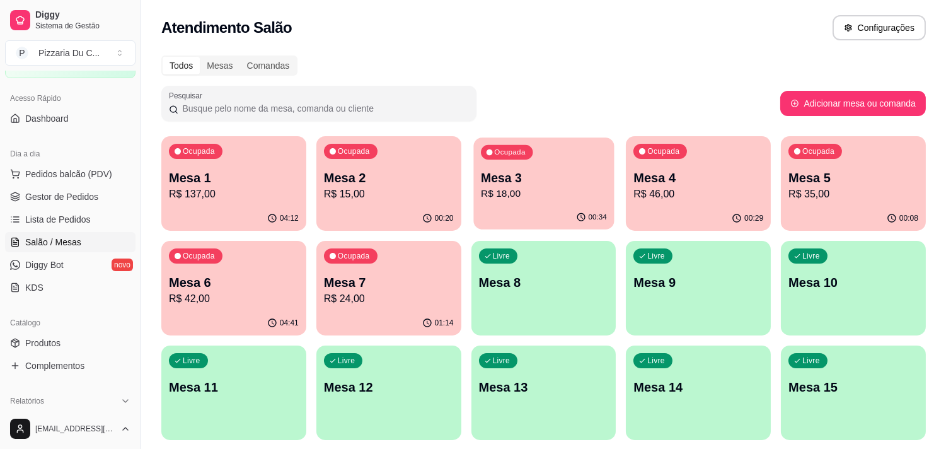
click at [529, 179] on p "Mesa 3" at bounding box center [544, 178] width 126 height 17
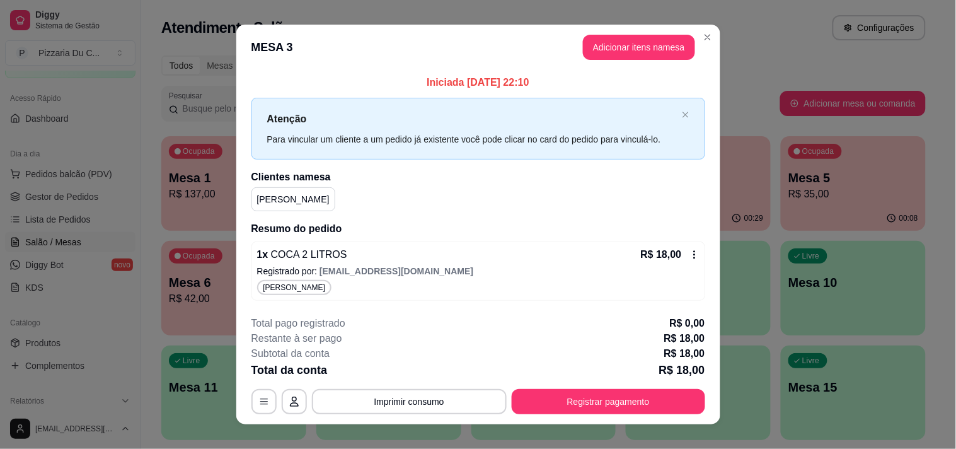
click at [623, 57] on button "Adicionar itens na mesa" at bounding box center [639, 47] width 112 height 25
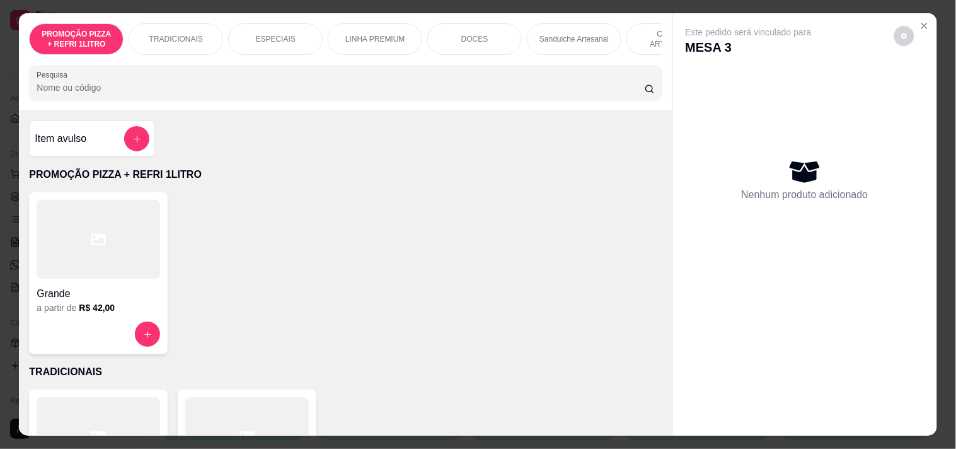
scroll to position [0, 456]
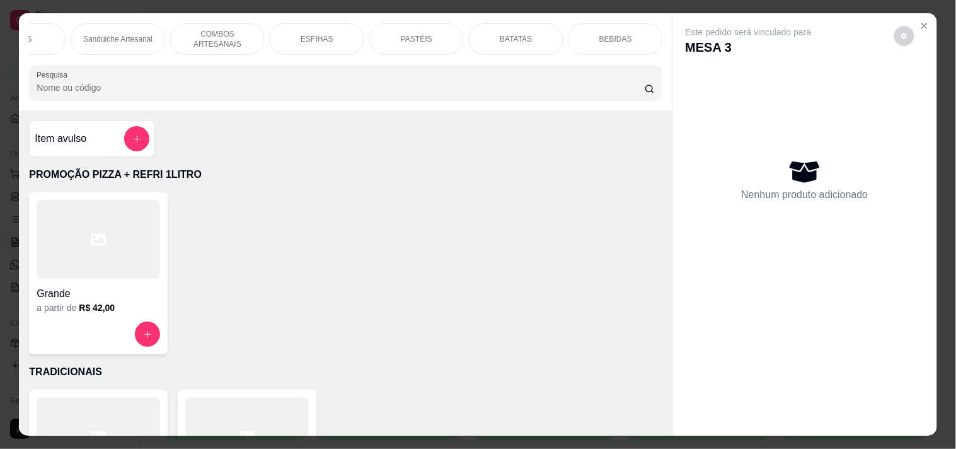
click at [584, 32] on div "BEBIDAS" at bounding box center [616, 39] width 95 height 32
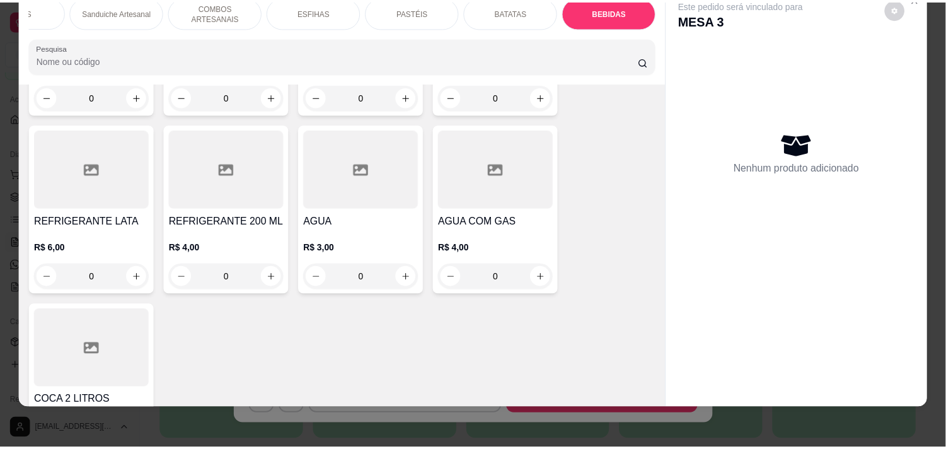
scroll to position [5302, 0]
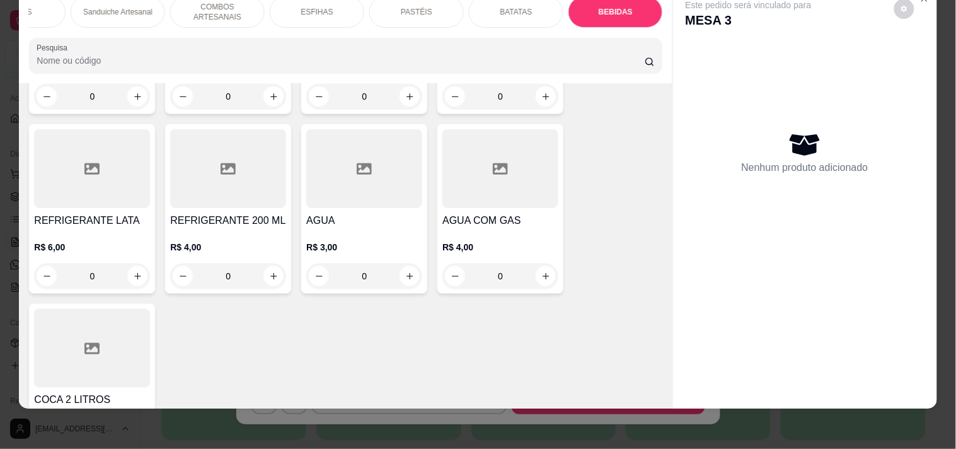
click at [101, 338] on div at bounding box center [92, 348] width 116 height 79
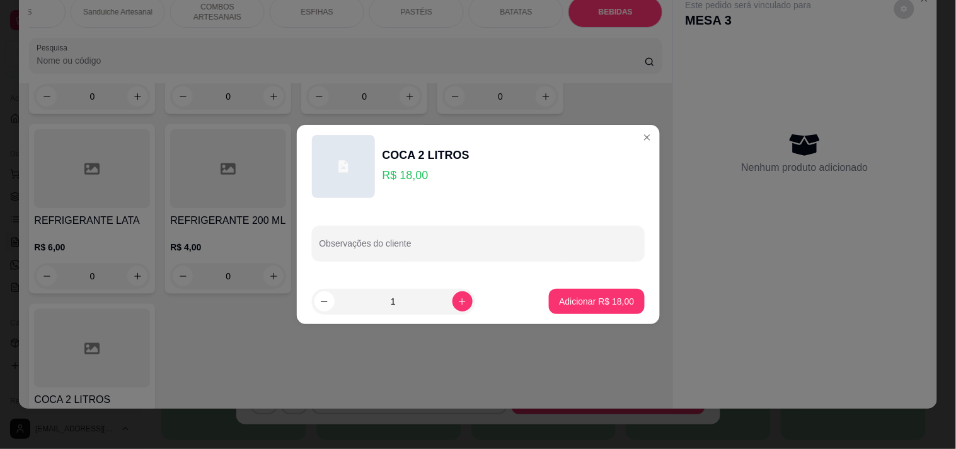
click at [616, 313] on button "Adicionar R$ 18,00" at bounding box center [596, 301] width 95 height 25
type input "1"
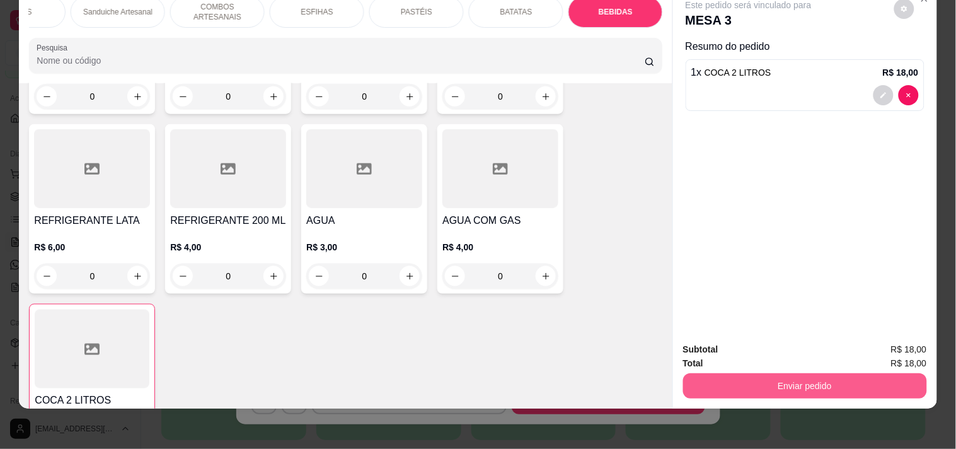
click at [820, 383] on button "Enviar pedido" at bounding box center [805, 385] width 244 height 25
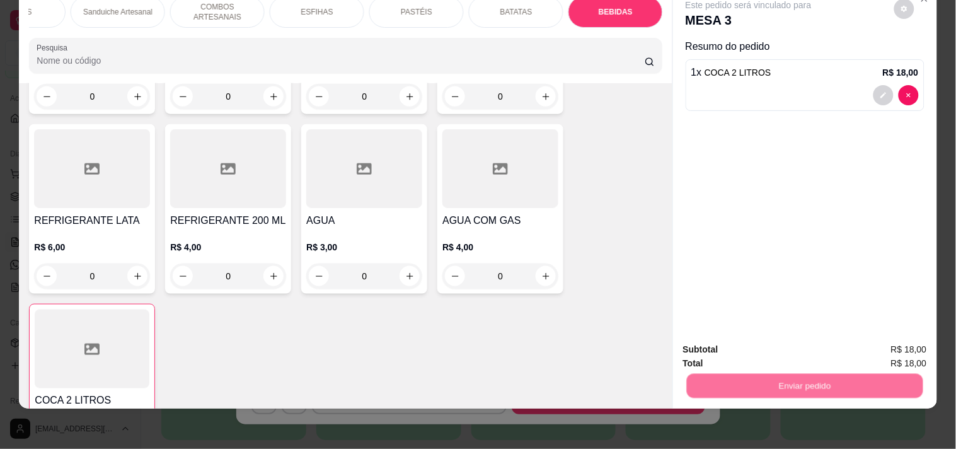
click at [881, 349] on button "Enviar pedido" at bounding box center [894, 344] width 71 height 24
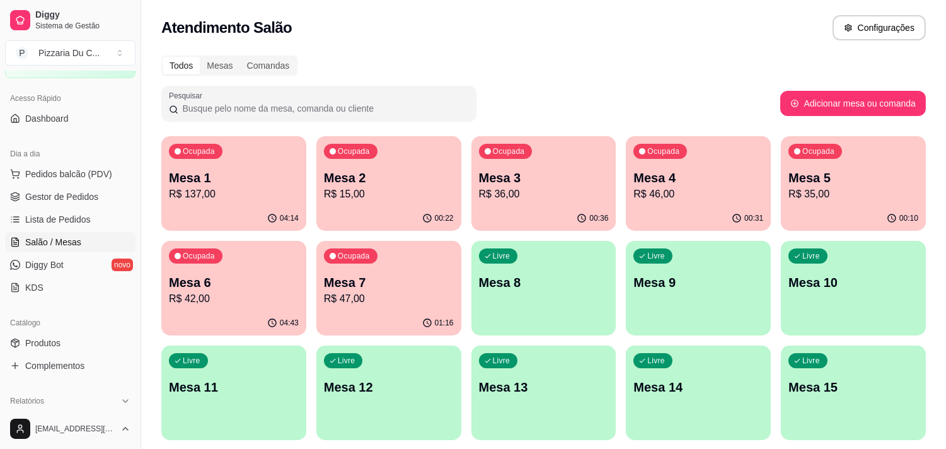
click at [862, 212] on div "00:10" at bounding box center [853, 218] width 145 height 25
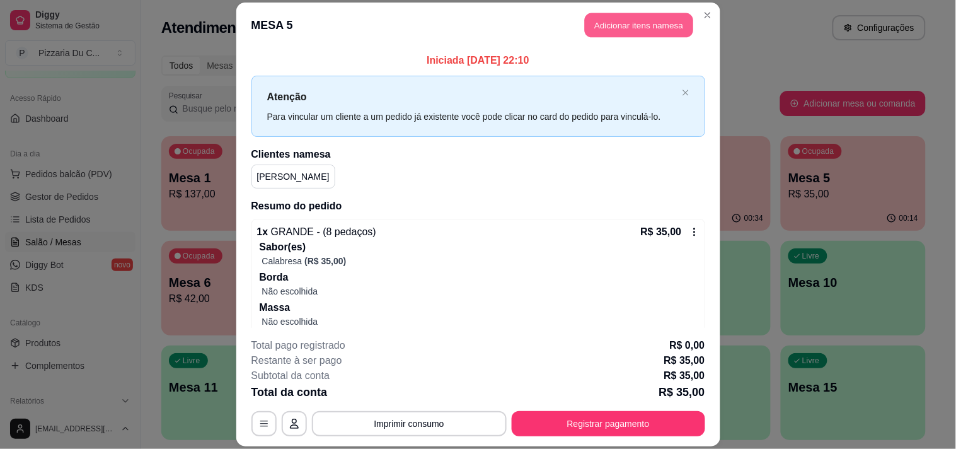
click at [665, 19] on button "Adicionar itens na mesa" at bounding box center [639, 25] width 108 height 25
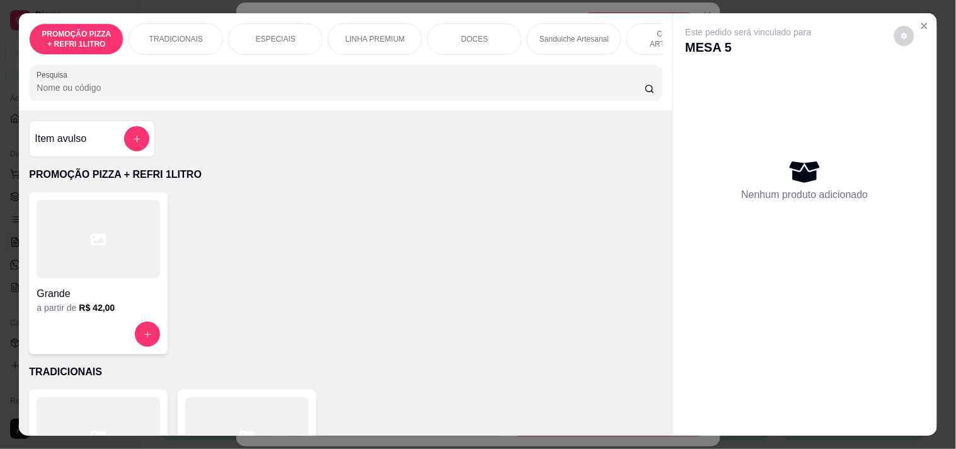
click at [134, 149] on button "add-separate-item" at bounding box center [136, 138] width 25 height 25
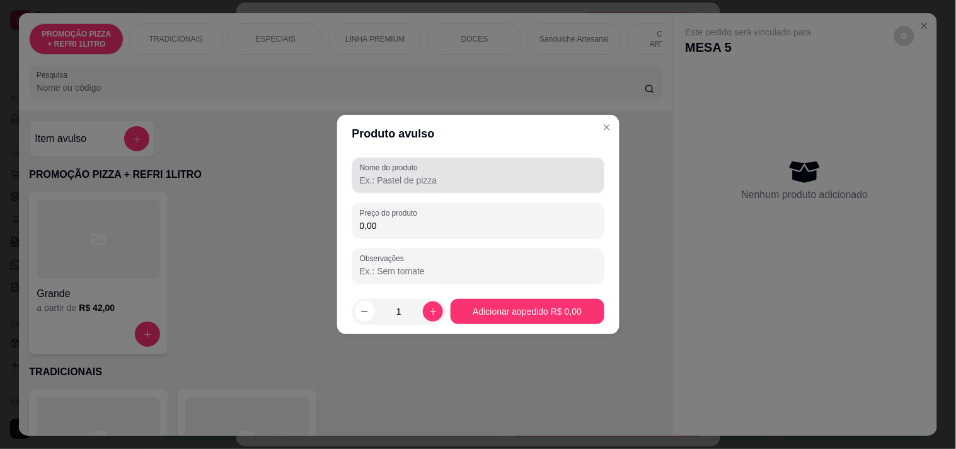
click at [424, 180] on input "Nome do produto" at bounding box center [478, 180] width 237 height 13
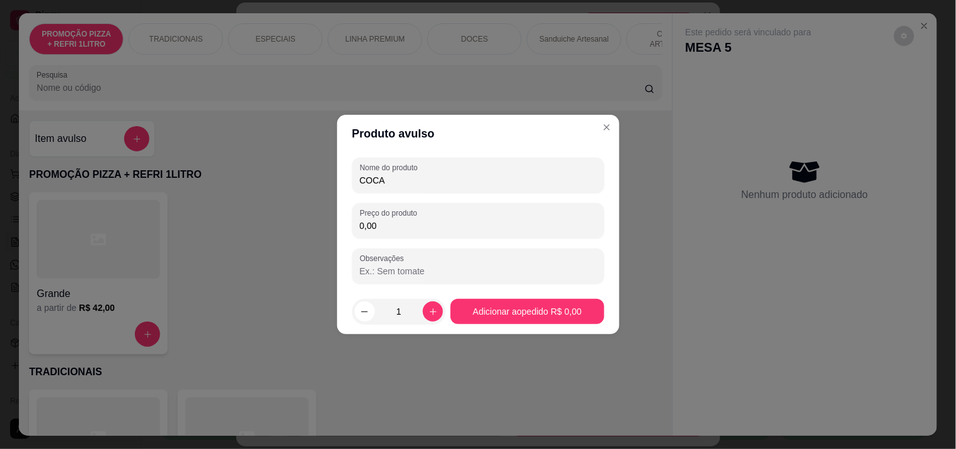
type input "COCA"
click at [427, 228] on input "0,00" at bounding box center [478, 225] width 237 height 13
type input "15,00"
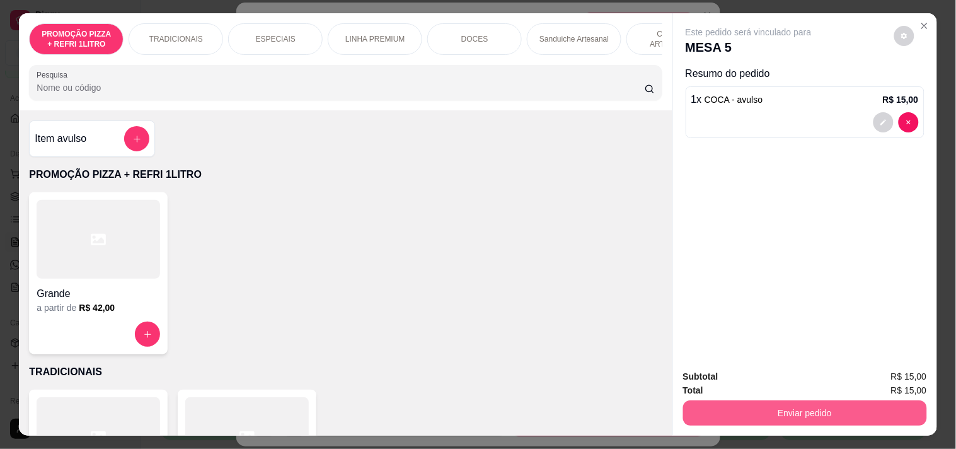
click at [766, 417] on button "Enviar pedido" at bounding box center [805, 412] width 244 height 25
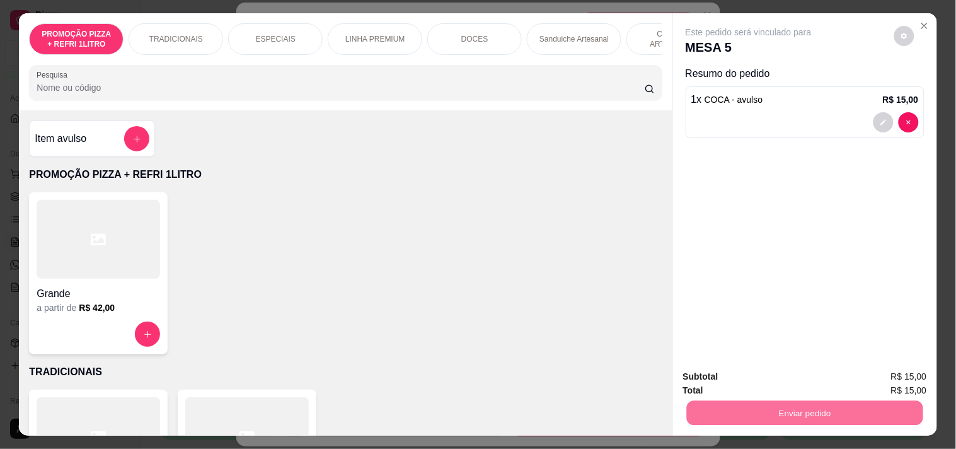
click at [903, 367] on button "Enviar pedido" at bounding box center [894, 375] width 69 height 23
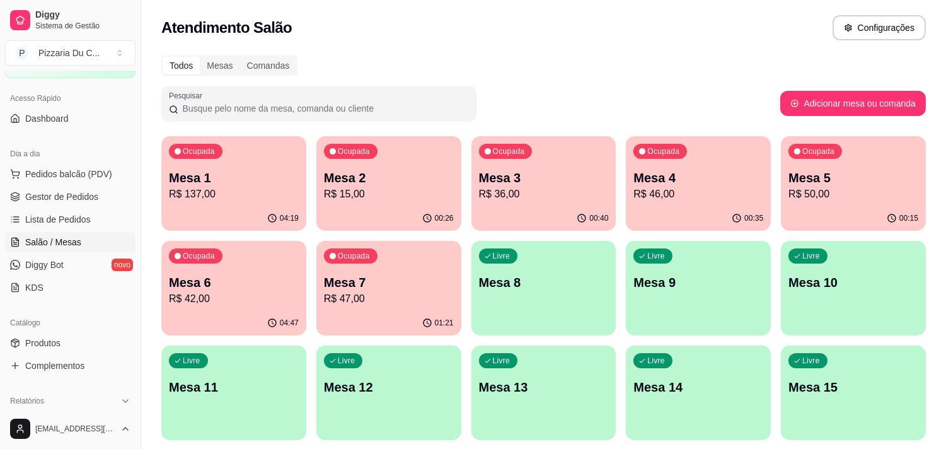
click at [366, 298] on p "R$ 47,00" at bounding box center [389, 298] width 130 height 15
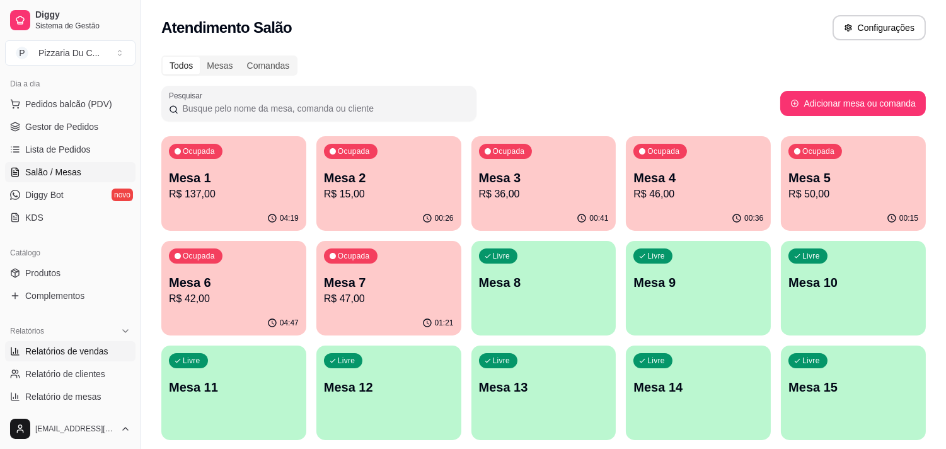
click at [83, 345] on span "Relatórios de vendas" at bounding box center [66, 351] width 83 height 13
select select "ALL"
select select "0"
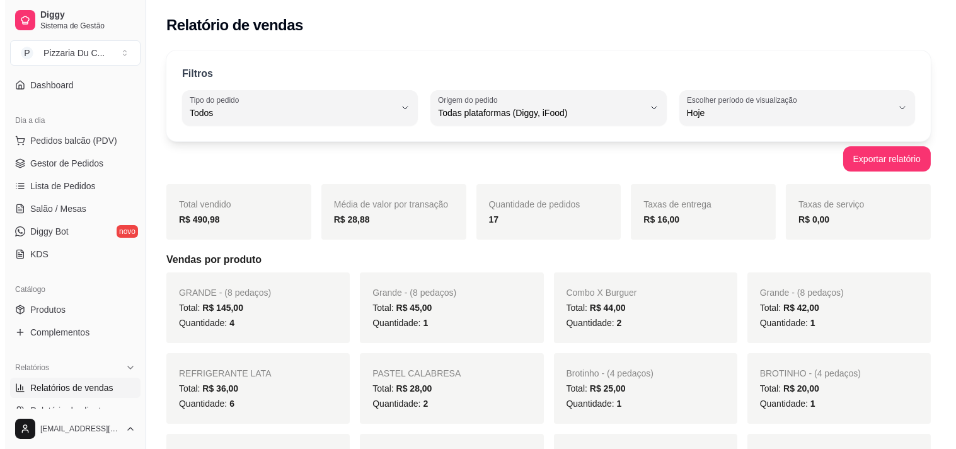
scroll to position [70, 0]
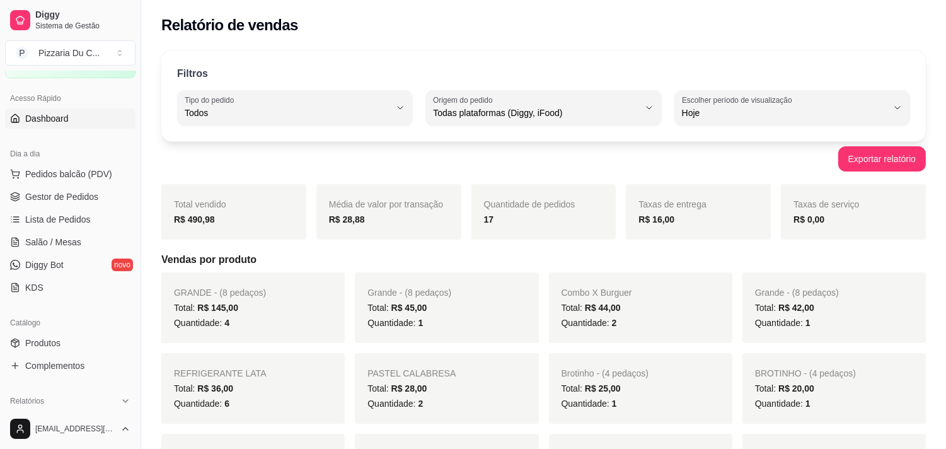
click at [71, 122] on link "Dashboard" at bounding box center [70, 118] width 130 height 20
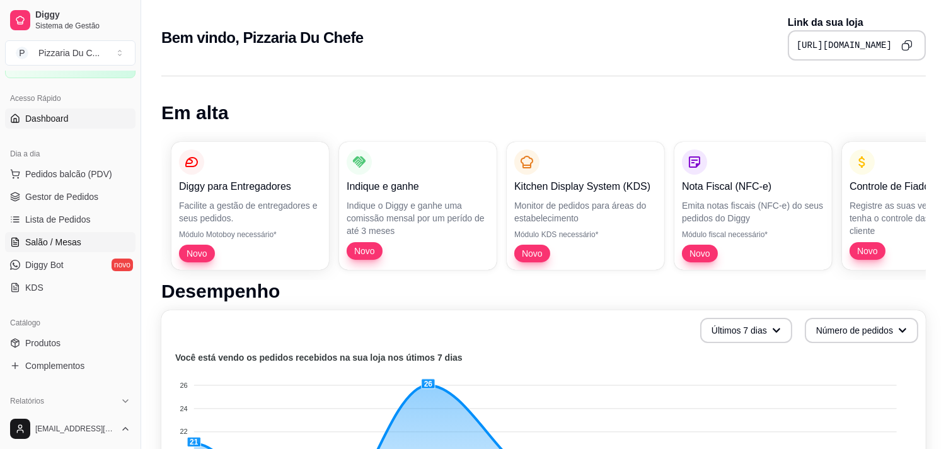
click at [83, 234] on link "Salão / Mesas" at bounding box center [70, 242] width 130 height 20
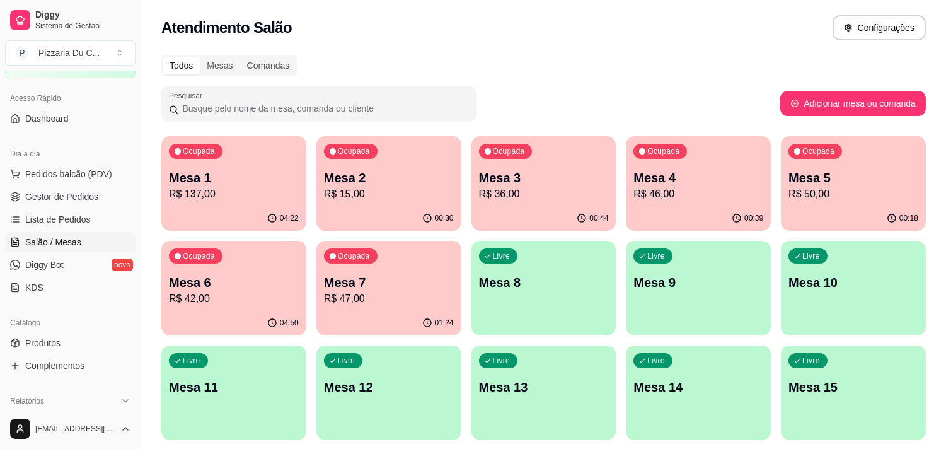
click at [507, 291] on p "Mesa 8" at bounding box center [544, 283] width 130 height 18
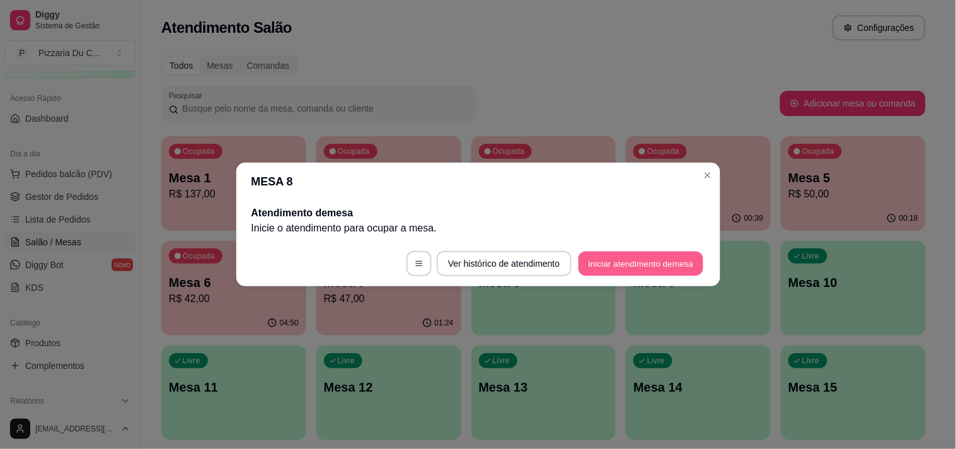
click at [662, 267] on button "Iniciar atendimento de mesa" at bounding box center [641, 264] width 125 height 25
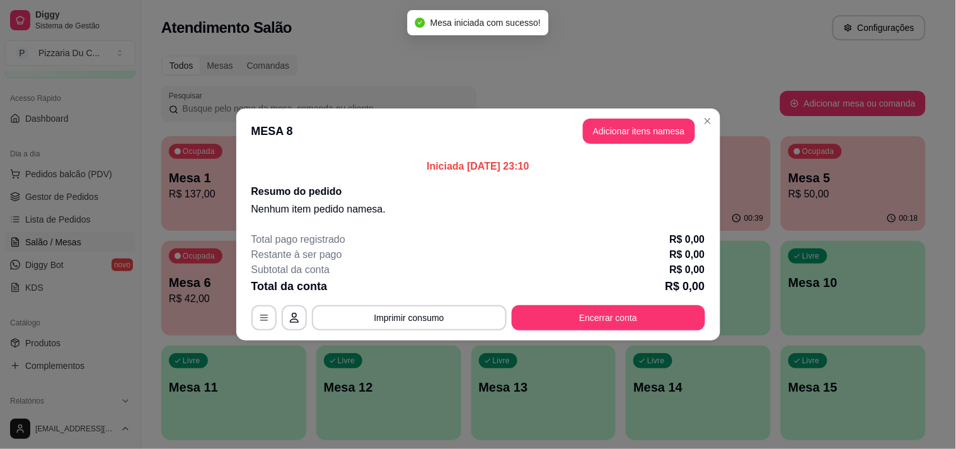
click at [640, 137] on button "Adicionar itens na mesa" at bounding box center [639, 131] width 112 height 25
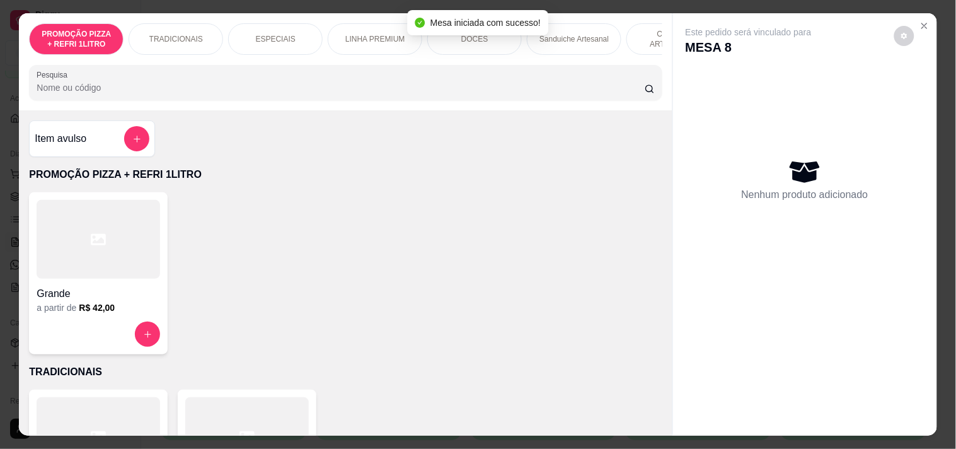
click at [452, 63] on div "PROMOÇÃO PIZZA + REFRI 1LITRO TRADICIONAIS ESPECIAIS LINHA PREMIUM DOCES Sandui…" at bounding box center [345, 61] width 653 height 97
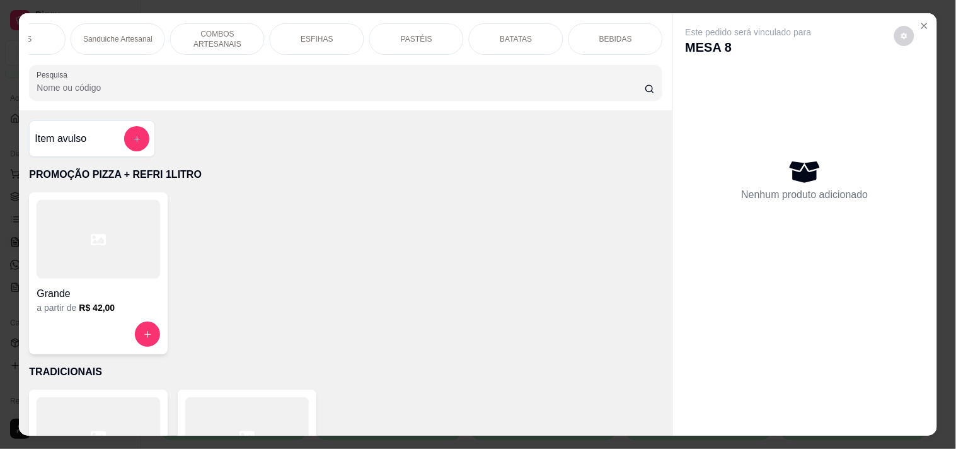
click at [403, 34] on p "PASTÉIS" at bounding box center [417, 39] width 32 height 10
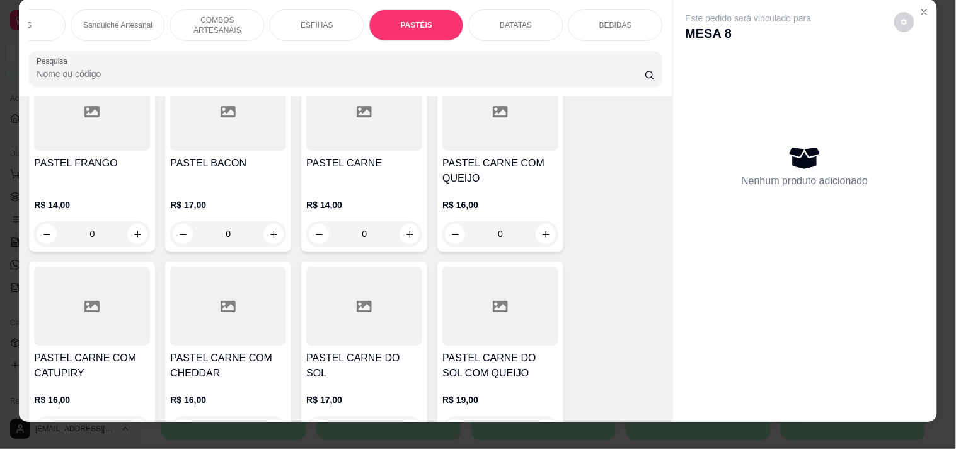
scroll to position [0, 0]
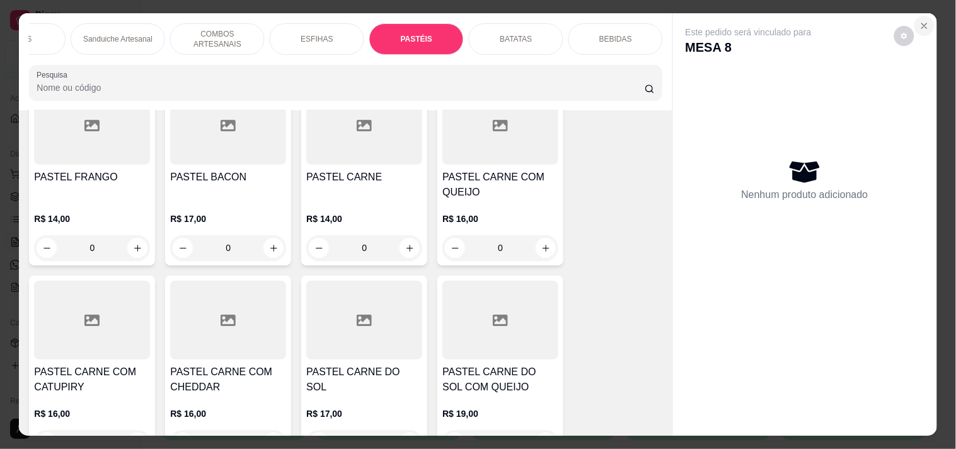
click at [923, 21] on icon "Close" at bounding box center [925, 26] width 10 height 10
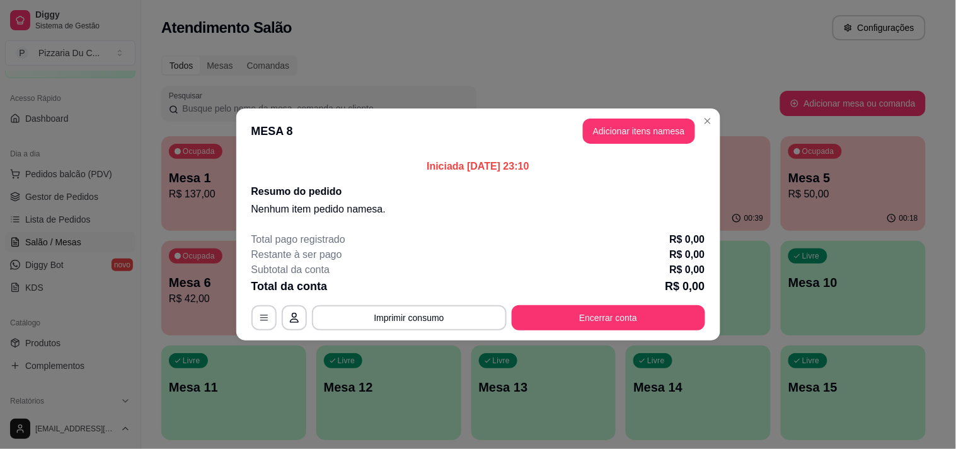
click at [714, 130] on header "MESA 8 Adicionar itens na mesa" at bounding box center [478, 130] width 484 height 45
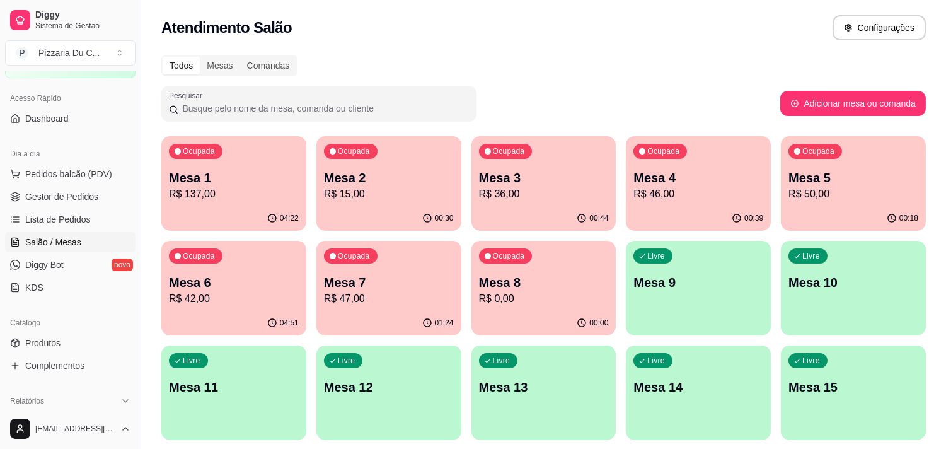
click at [572, 289] on p "Mesa 8" at bounding box center [544, 283] width 130 height 18
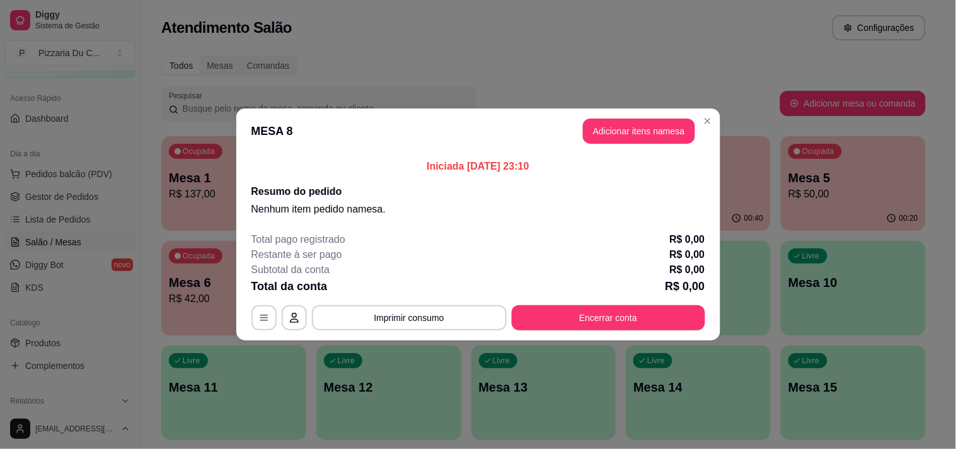
click at [622, 129] on button "Adicionar itens na mesa" at bounding box center [639, 131] width 112 height 25
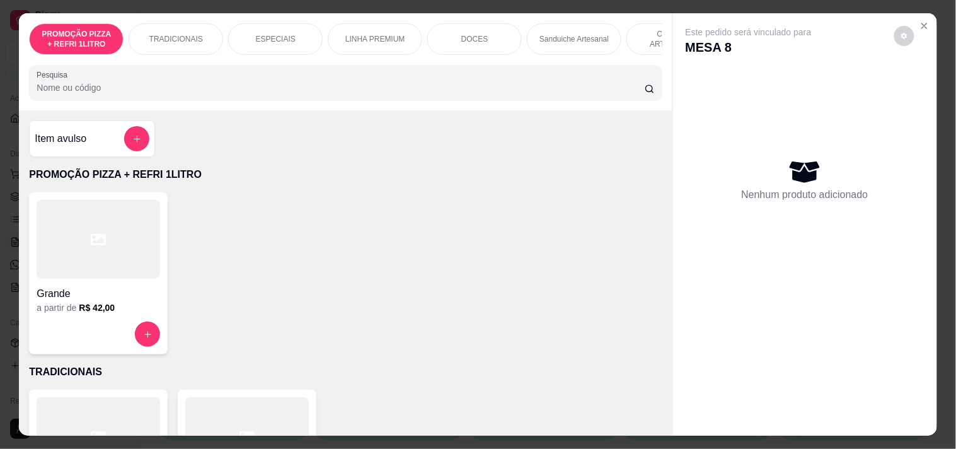
scroll to position [0, 456]
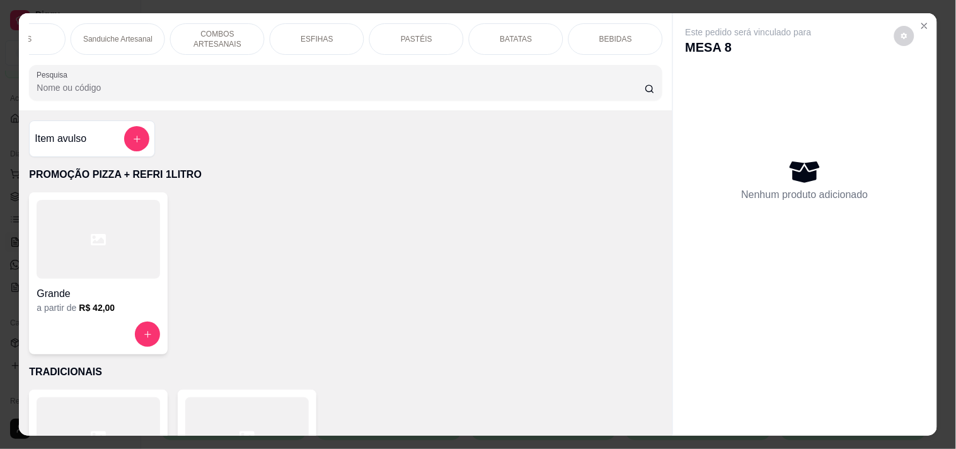
click at [500, 34] on p "BATATAS" at bounding box center [516, 39] width 32 height 10
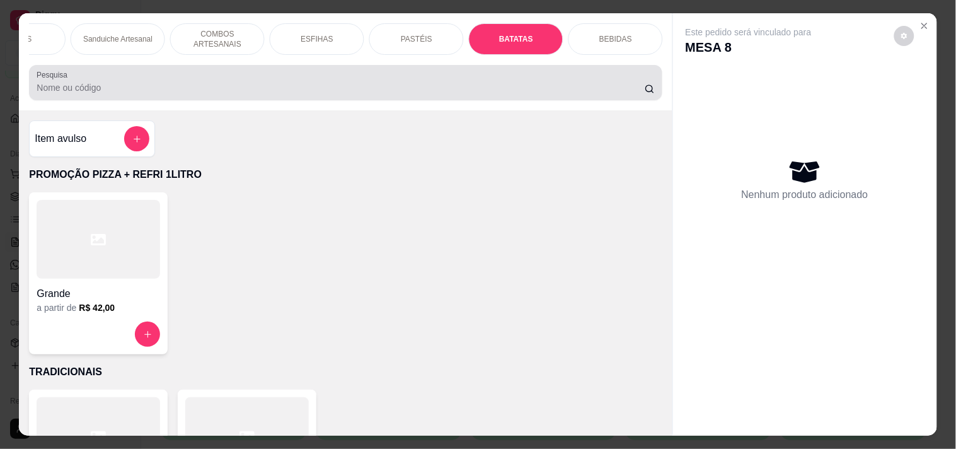
scroll to position [32, 0]
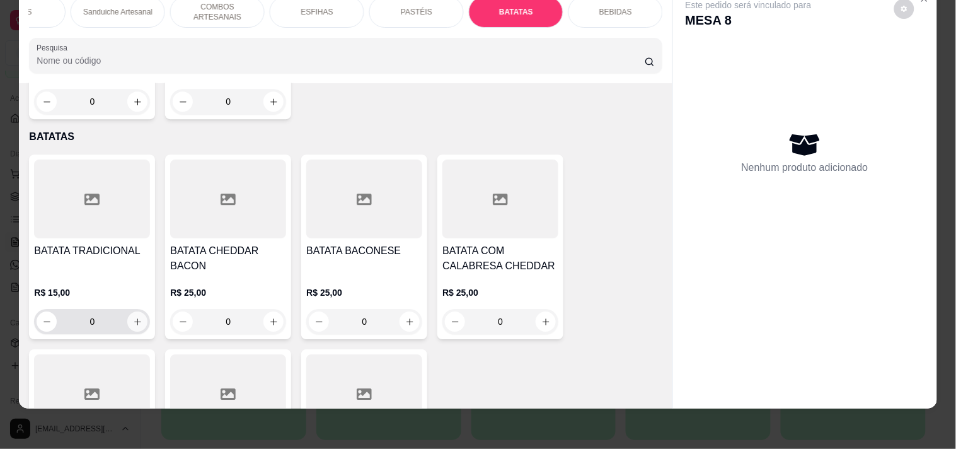
click at [133, 317] on icon "increase-product-quantity" at bounding box center [137, 321] width 9 height 9
type input "1"
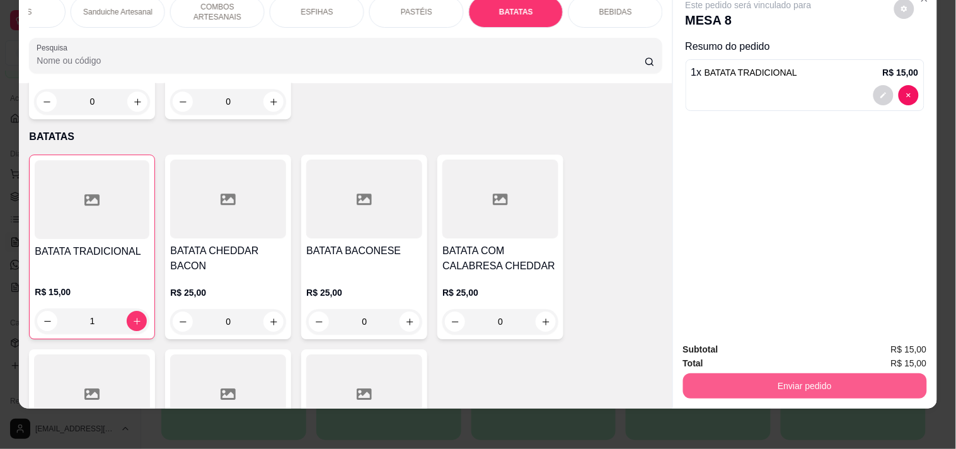
click at [773, 373] on button "Enviar pedido" at bounding box center [805, 385] width 244 height 25
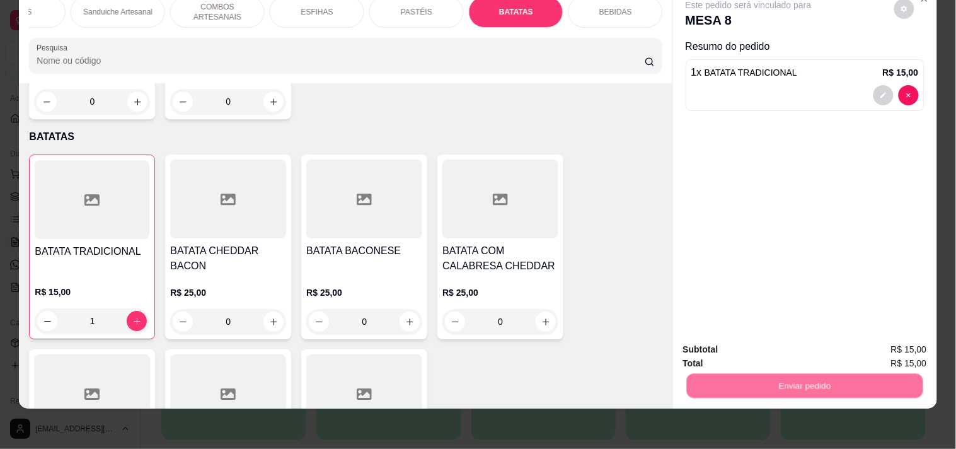
click at [796, 345] on button "Registrar cliente" at bounding box center [809, 344] width 83 height 24
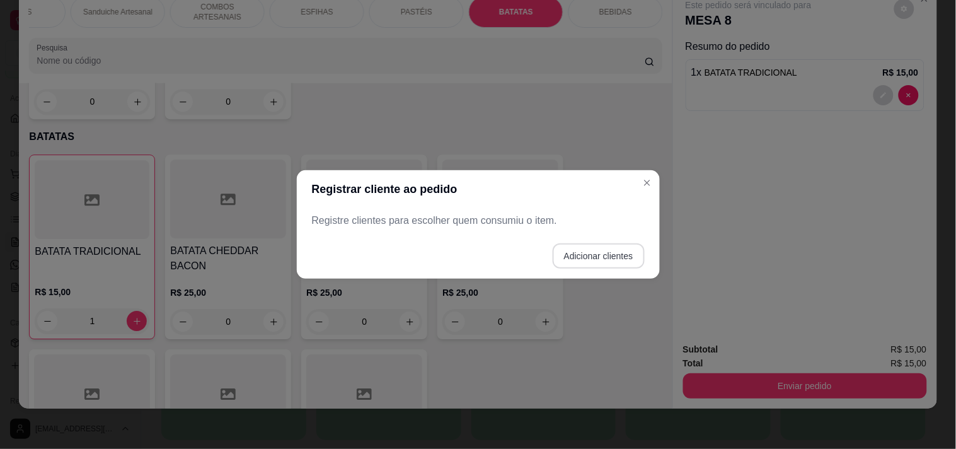
click at [605, 262] on button "Adicionar clientes" at bounding box center [599, 255] width 92 height 25
click at [486, 237] on div "Nome do cliente" at bounding box center [478, 220] width 333 height 35
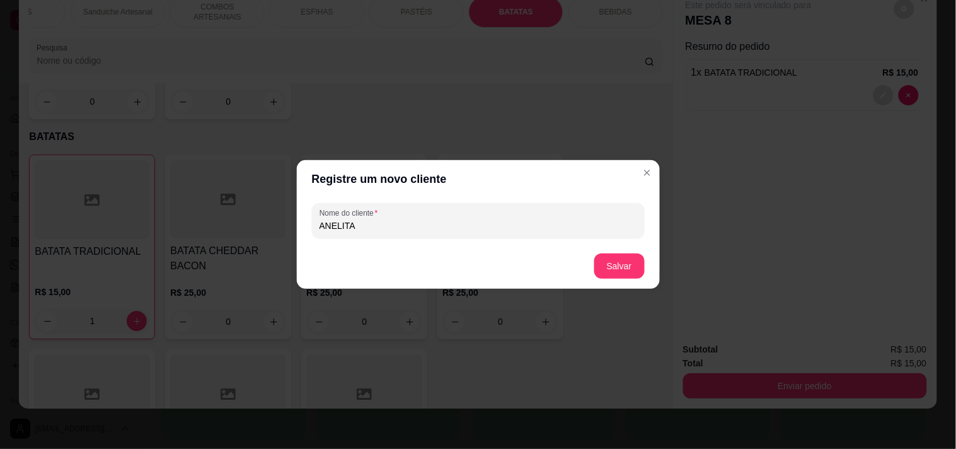
type input "ANELITA"
click at [644, 253] on footer "Salvar" at bounding box center [478, 265] width 363 height 45
click at [635, 256] on button "Salvar" at bounding box center [619, 265] width 50 height 25
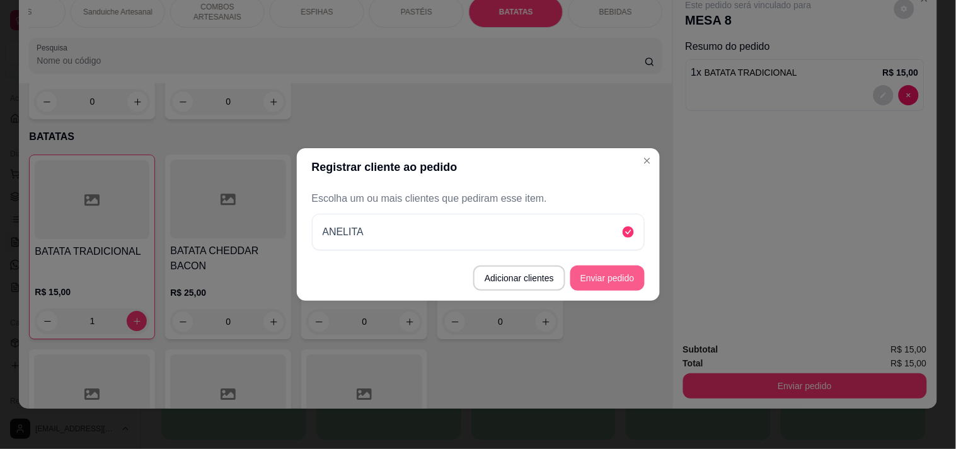
click at [632, 273] on button "Enviar pedido" at bounding box center [607, 277] width 74 height 25
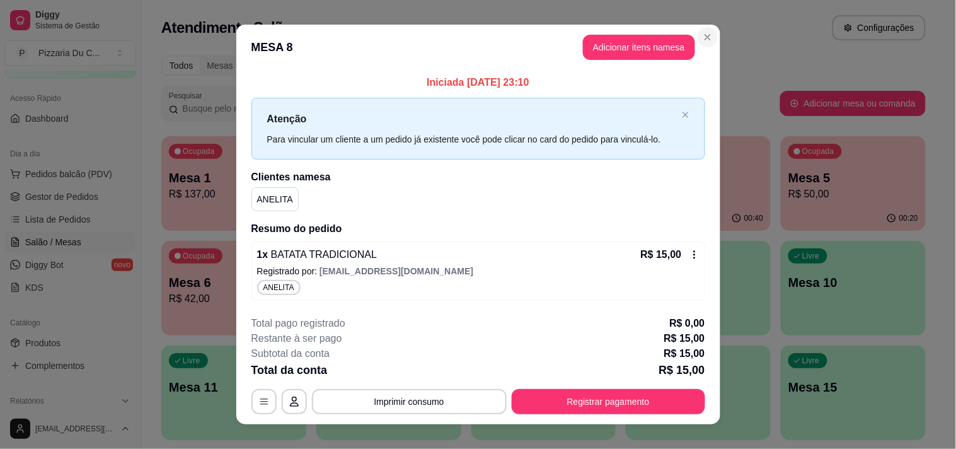
click at [711, 36] on section "**********" at bounding box center [478, 224] width 484 height 399
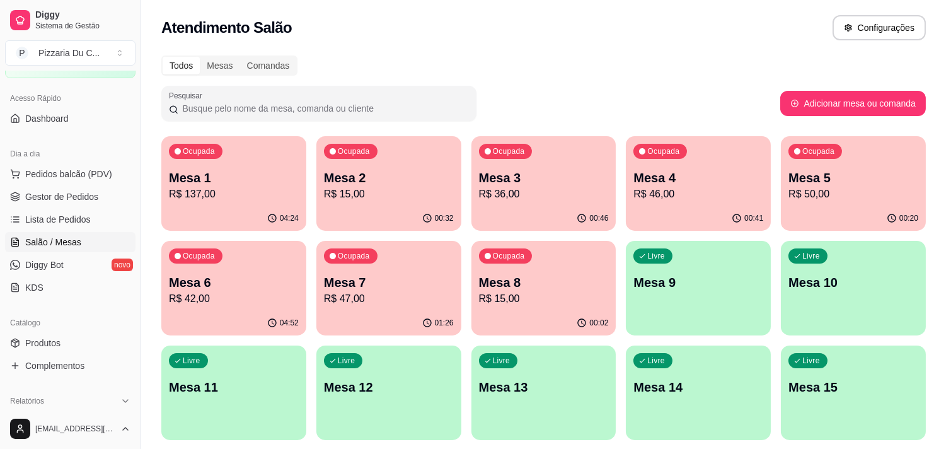
click at [708, 285] on p "Mesa 9" at bounding box center [698, 283] width 130 height 18
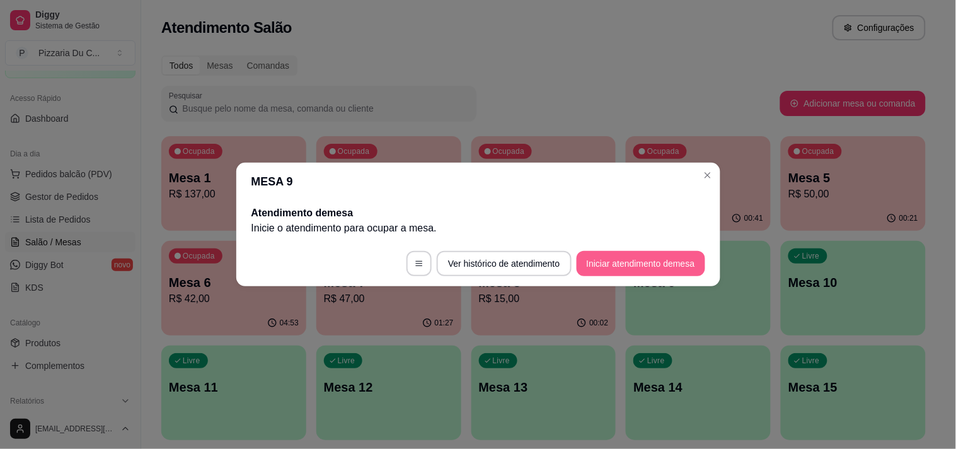
click at [678, 260] on button "Iniciar atendimento de mesa" at bounding box center [641, 263] width 129 height 25
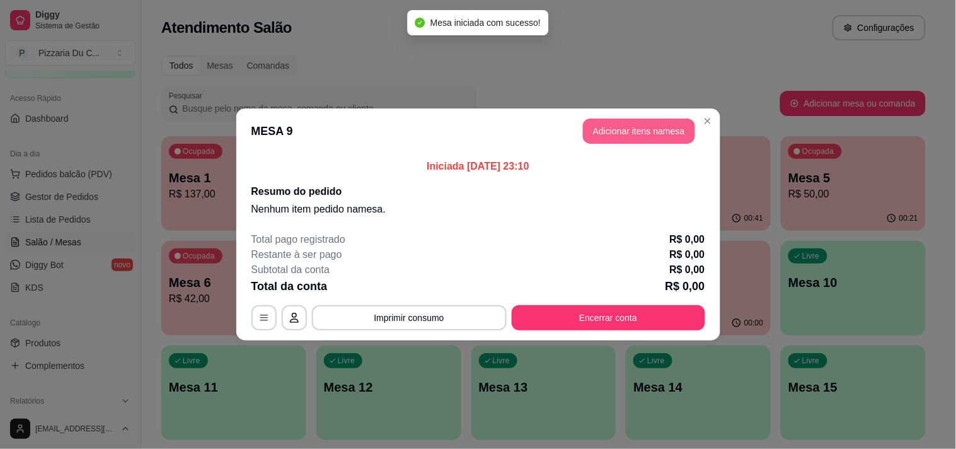
click at [624, 137] on button "Adicionar itens na mesa" at bounding box center [639, 131] width 112 height 25
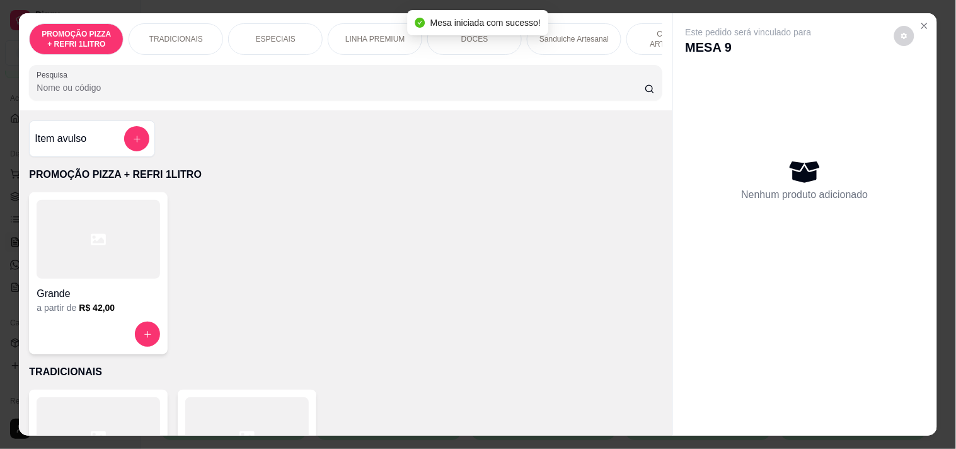
scroll to position [0, 456]
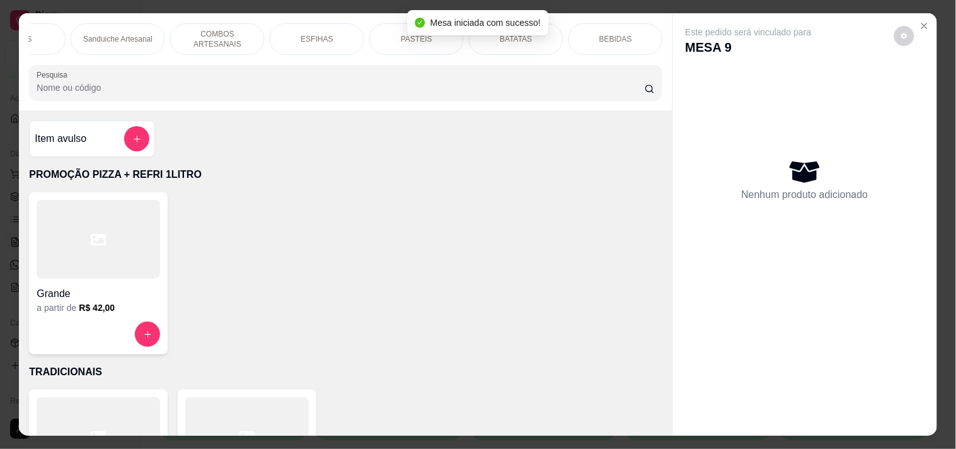
click at [410, 38] on p "PASTÉIS" at bounding box center [417, 39] width 32 height 10
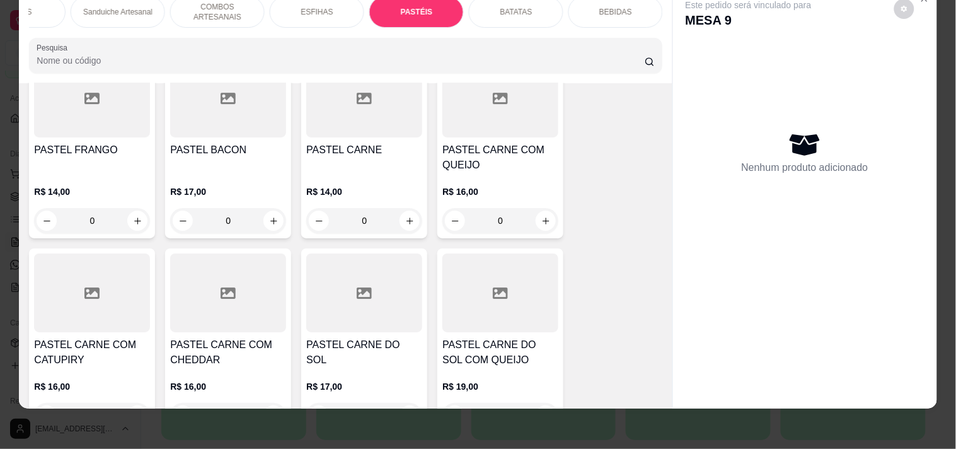
scroll to position [0, 0]
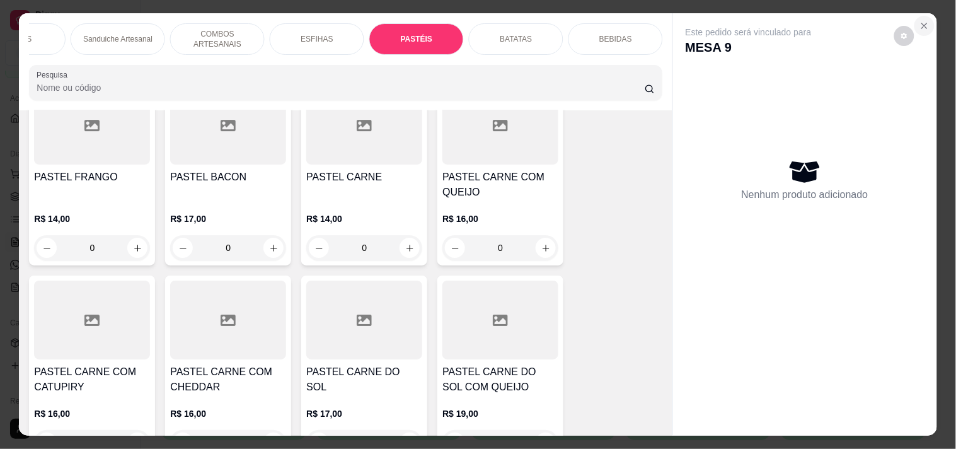
click at [922, 23] on icon "Close" at bounding box center [924, 25] width 5 height 5
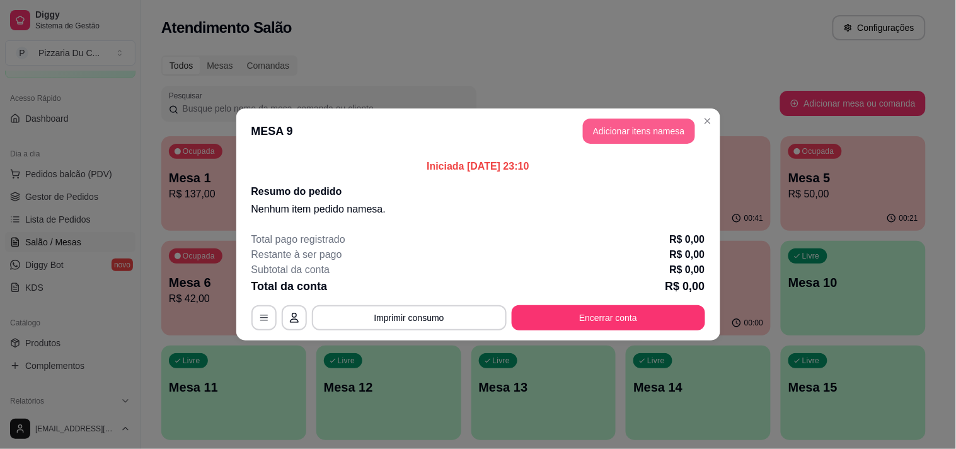
click at [657, 139] on button "Adicionar itens na mesa" at bounding box center [639, 131] width 112 height 25
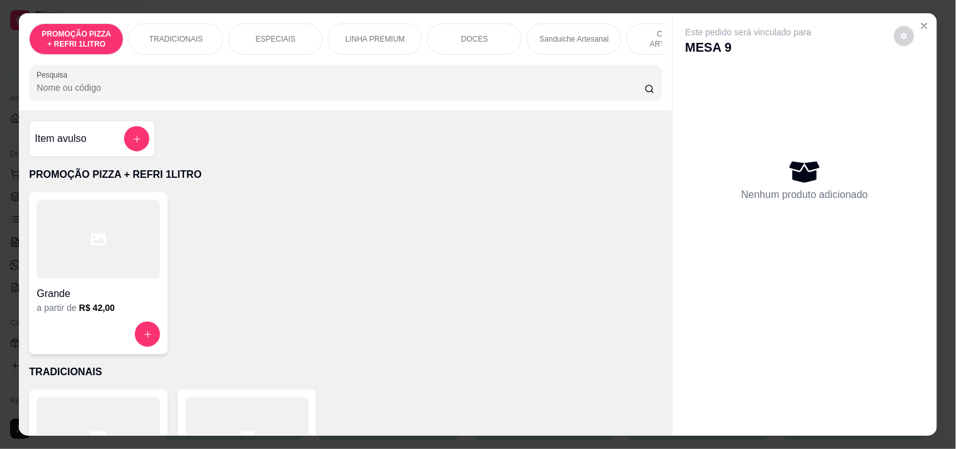
scroll to position [0, 456]
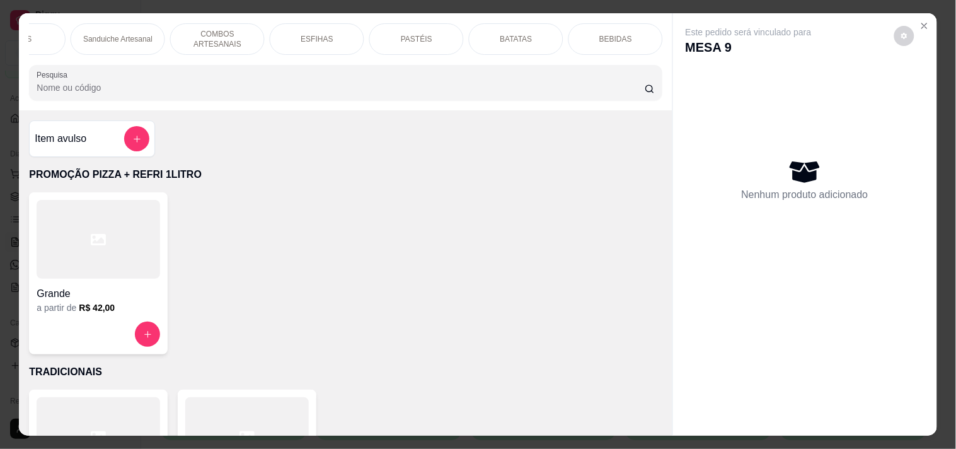
click at [610, 34] on p "BEBIDAS" at bounding box center [615, 39] width 33 height 10
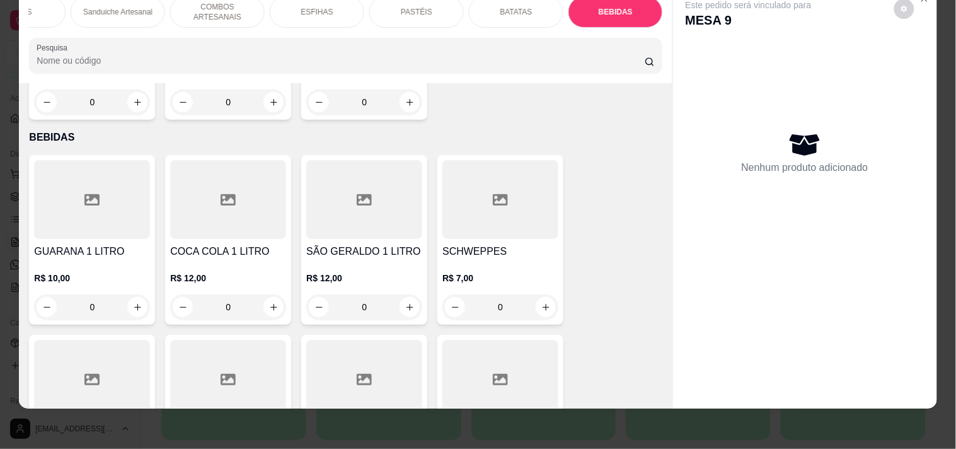
click at [146, 9] on div "Sanduiche Artesanal" at bounding box center [118, 12] width 95 height 32
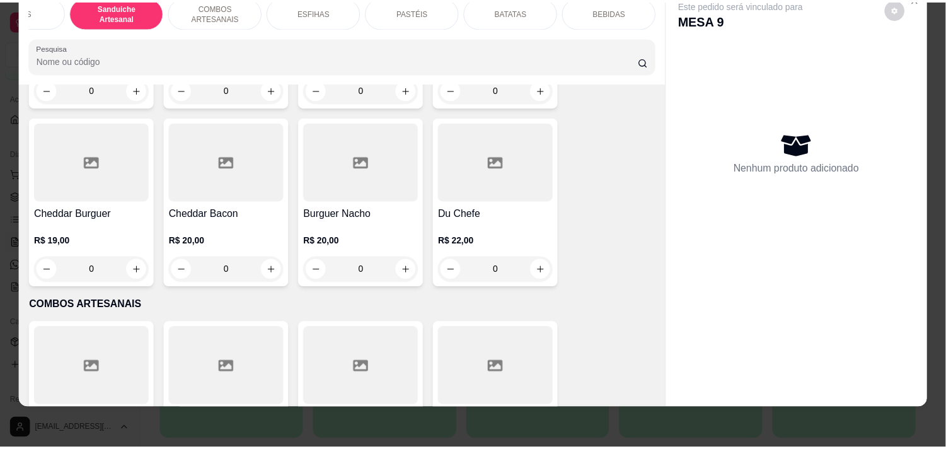
scroll to position [1464, 0]
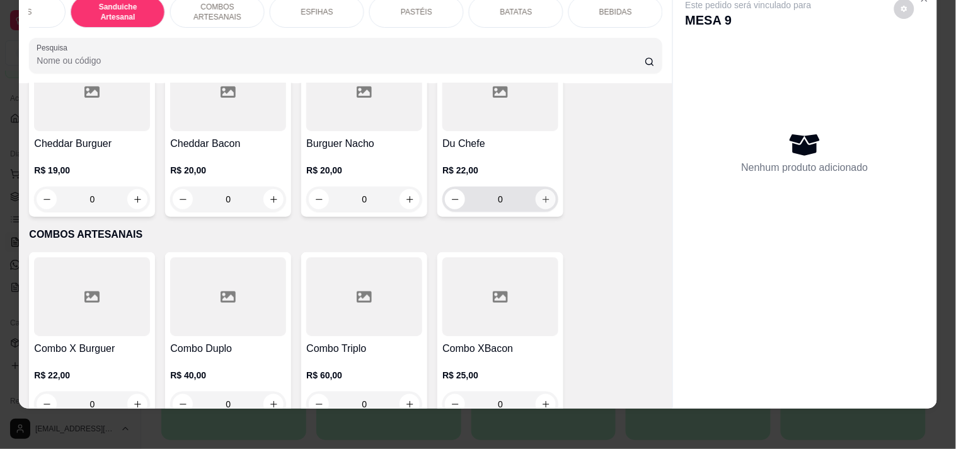
click at [545, 202] on icon "increase-product-quantity" at bounding box center [545, 199] width 9 height 9
type input "1"
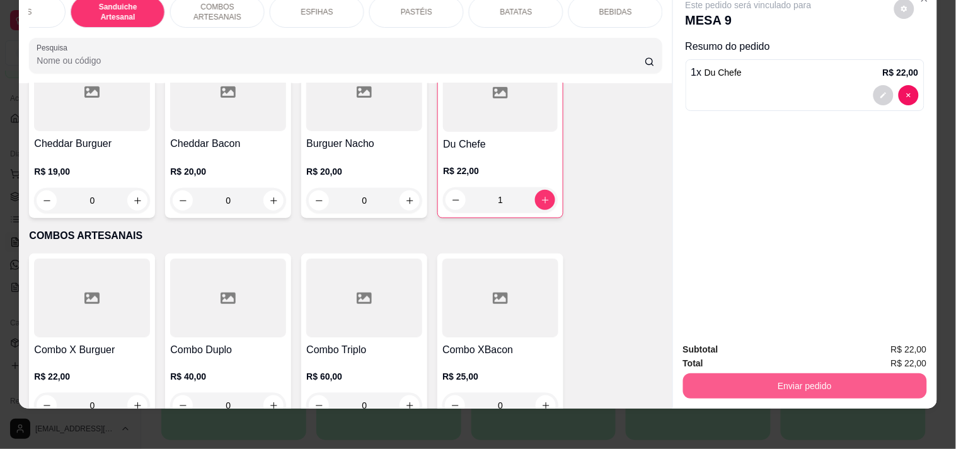
click at [829, 376] on button "Enviar pedido" at bounding box center [805, 385] width 244 height 25
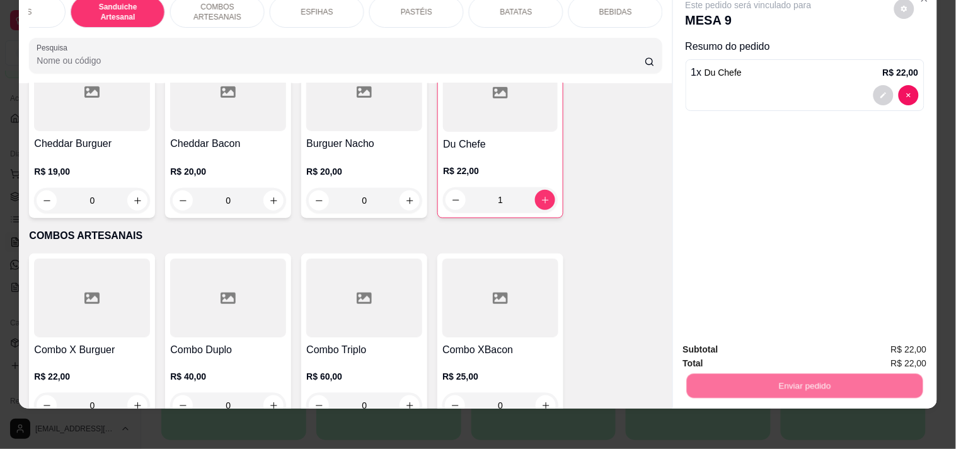
click at [833, 337] on button "Registrar cliente" at bounding box center [809, 344] width 83 height 24
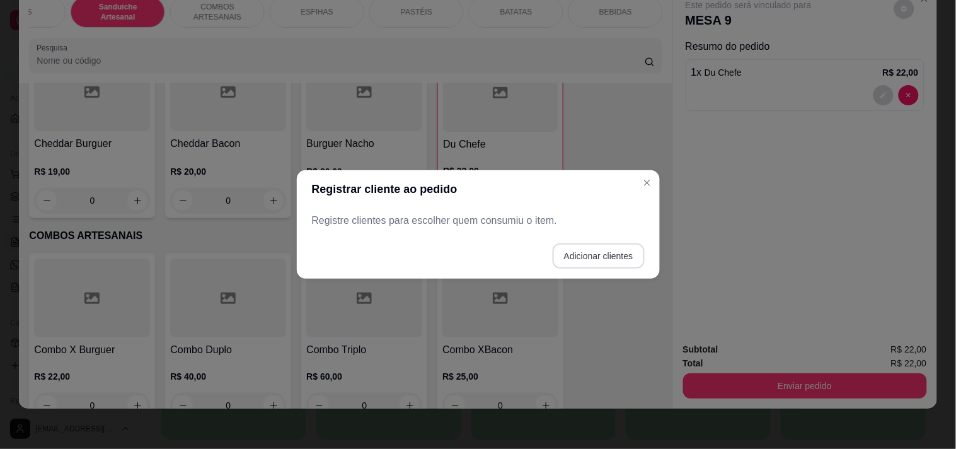
click at [604, 255] on button "Adicionar clientes" at bounding box center [599, 255] width 92 height 25
click at [431, 219] on input "Nome do cliente" at bounding box center [478, 225] width 318 height 13
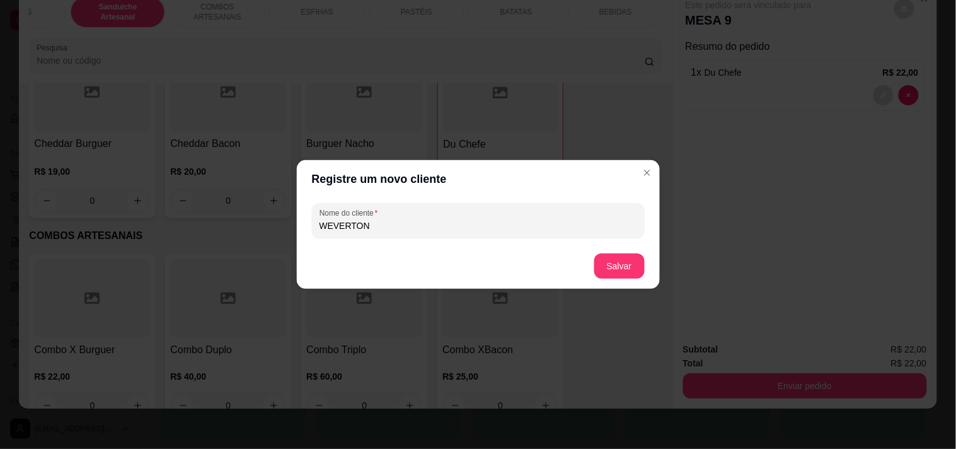
type input "WEVERTON"
drag, startPoint x: 613, startPoint y: 247, endPoint x: 626, endPoint y: 270, distance: 26.0
click at [614, 247] on footer "Salvar" at bounding box center [478, 265] width 363 height 45
click at [626, 270] on button "Salvar" at bounding box center [619, 265] width 50 height 25
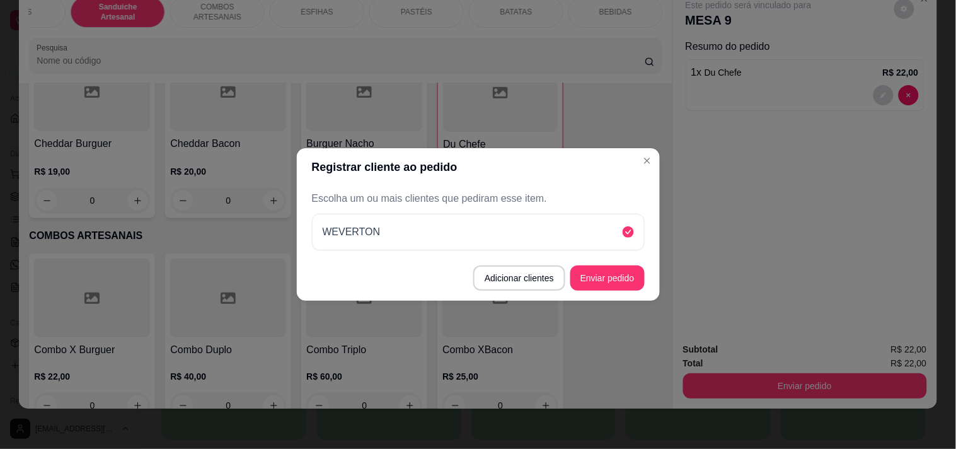
click at [632, 284] on button "Enviar pedido" at bounding box center [607, 277] width 74 height 25
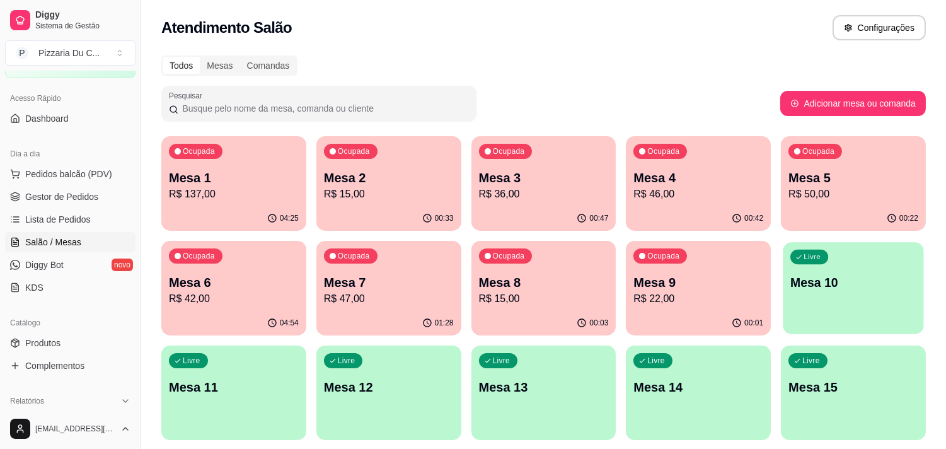
click at [814, 271] on div "Livre Mesa 10" at bounding box center [853, 280] width 141 height 77
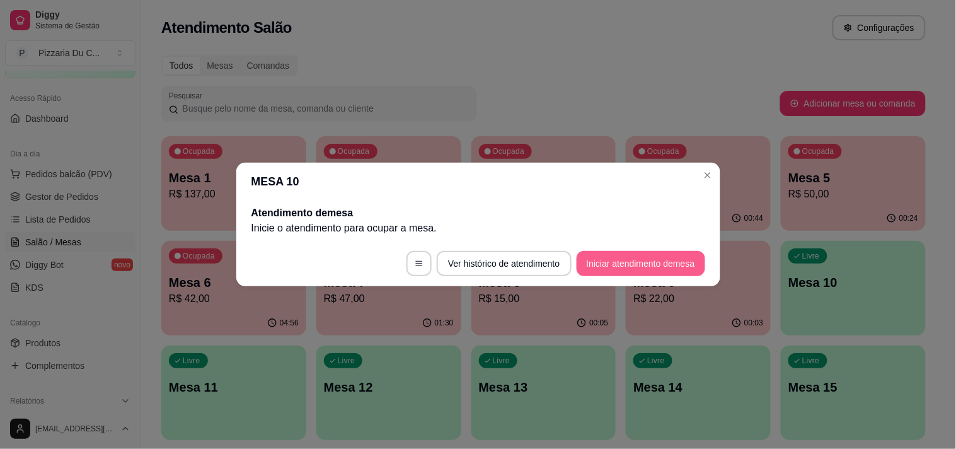
click at [656, 262] on button "Iniciar atendimento de mesa" at bounding box center [641, 263] width 129 height 25
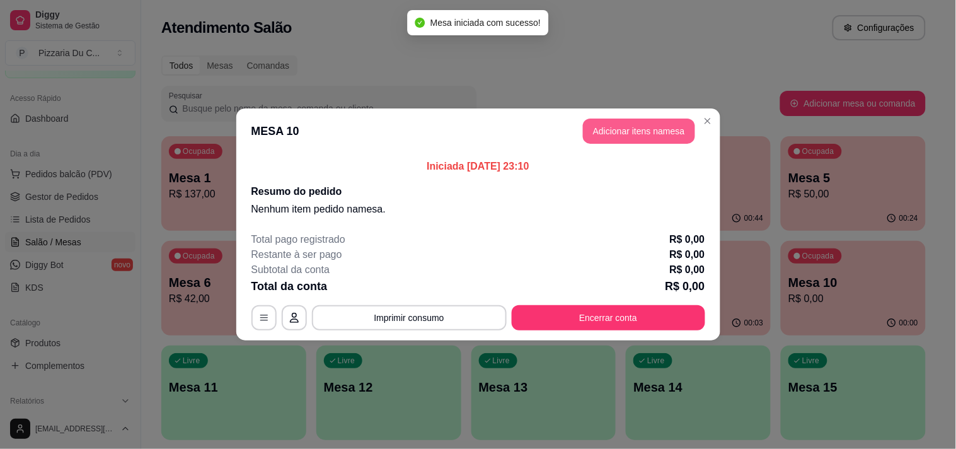
click at [615, 136] on button "Adicionar itens na mesa" at bounding box center [639, 131] width 112 height 25
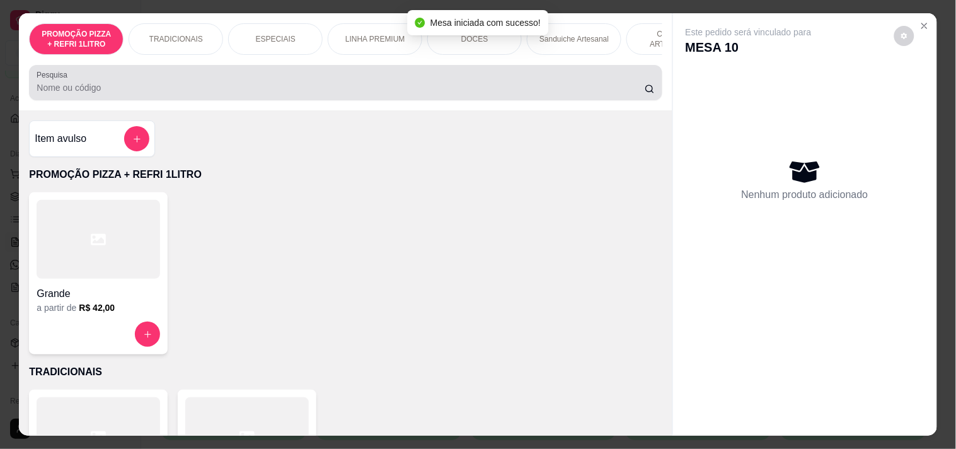
click at [82, 131] on div "Item avulso" at bounding box center [92, 138] width 115 height 25
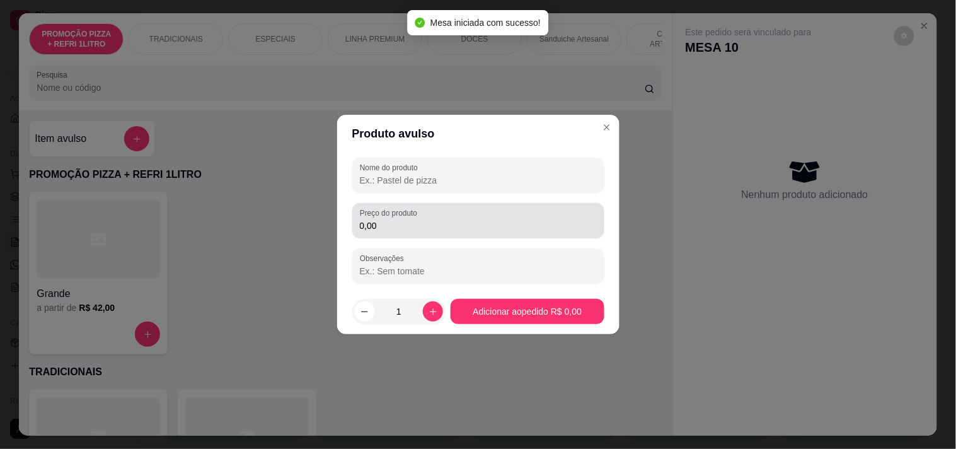
click at [411, 231] on input "0,00" at bounding box center [478, 225] width 237 height 13
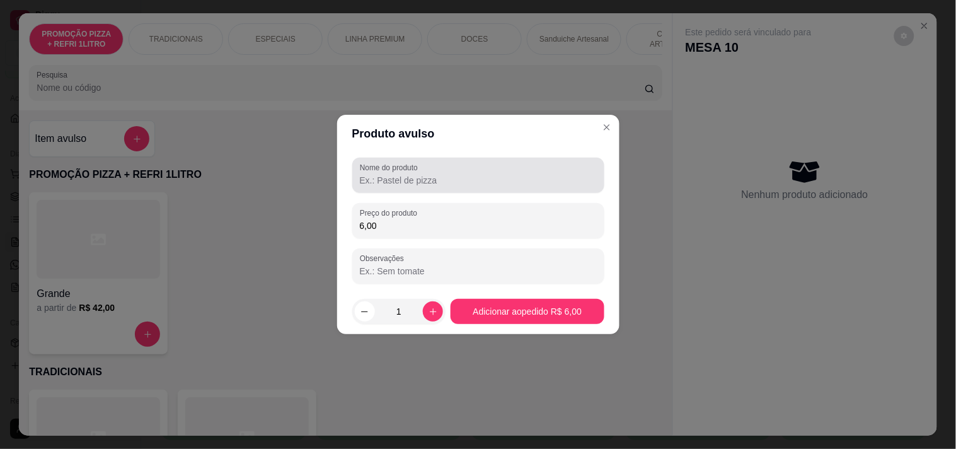
type input "6,00"
click at [436, 172] on div at bounding box center [478, 175] width 237 height 25
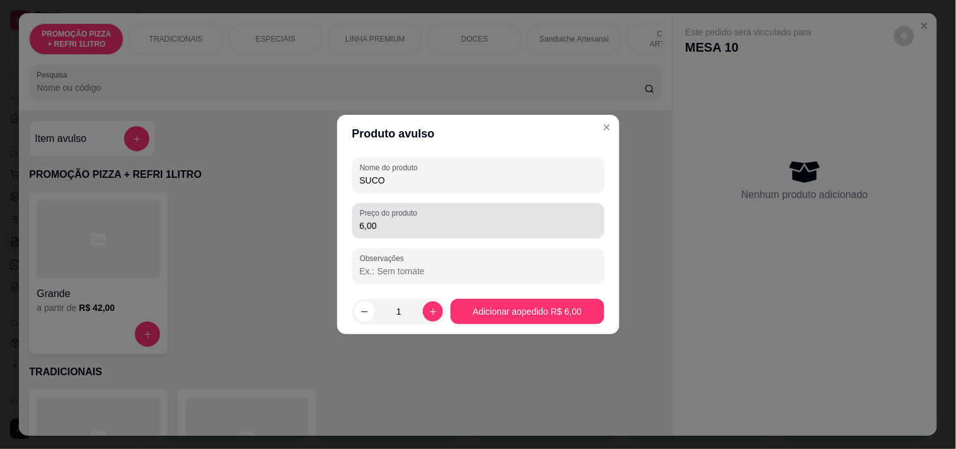
type input "SUCO"
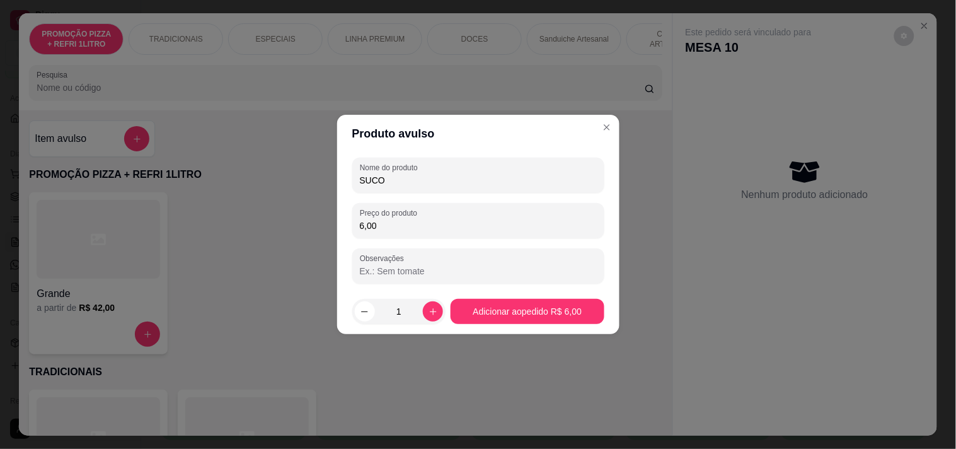
drag, startPoint x: 391, startPoint y: 229, endPoint x: 349, endPoint y: 228, distance: 41.6
click at [349, 228] on div "Nome do produto SUCO Preço do produto 6,00 Observações" at bounding box center [478, 221] width 282 height 136
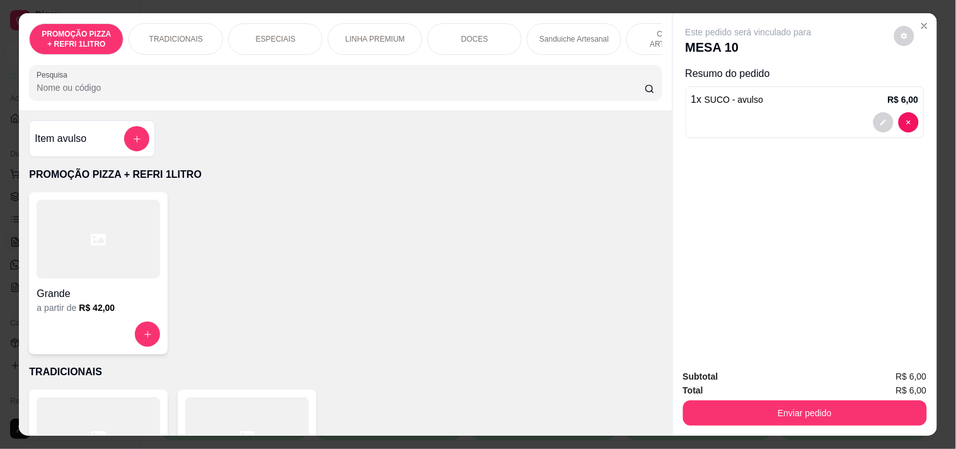
click at [824, 400] on button "Enviar pedido" at bounding box center [805, 412] width 244 height 25
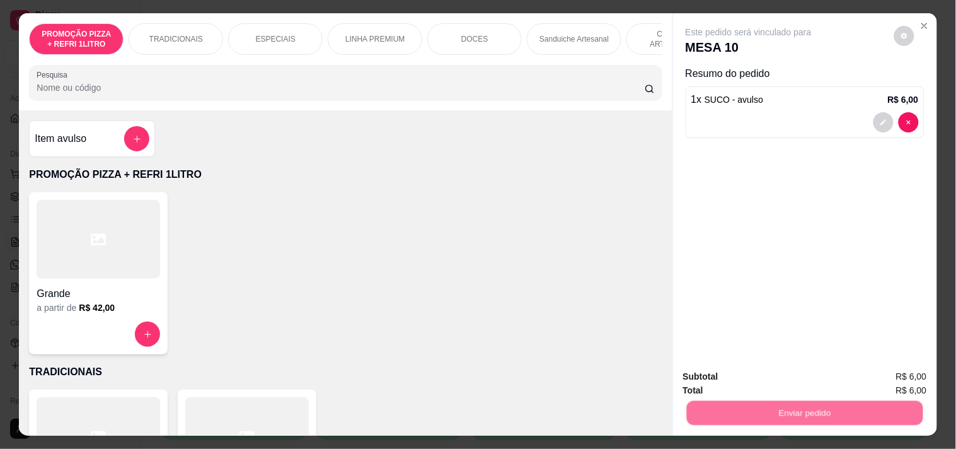
click at [813, 387] on button "Registrar cliente" at bounding box center [809, 376] width 83 height 24
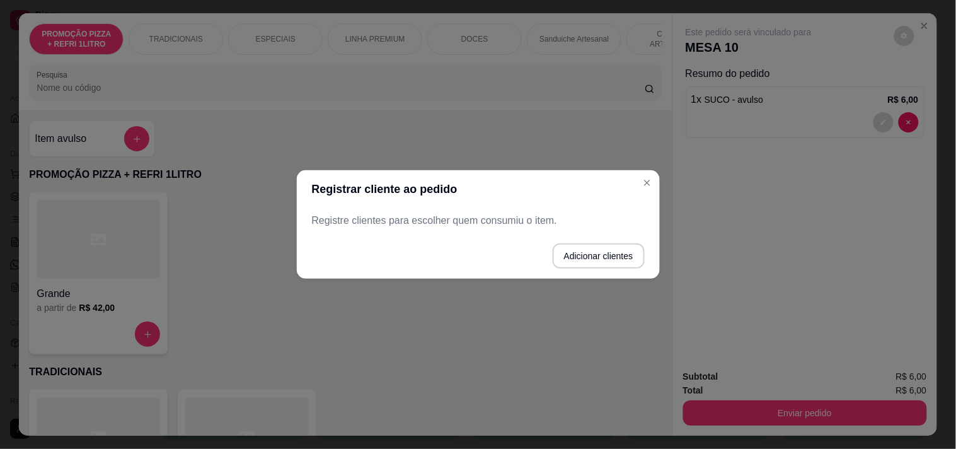
click at [610, 257] on button "Adicionar clientes" at bounding box center [599, 255] width 92 height 25
click at [517, 225] on input "Nome do cliente" at bounding box center [478, 225] width 318 height 13
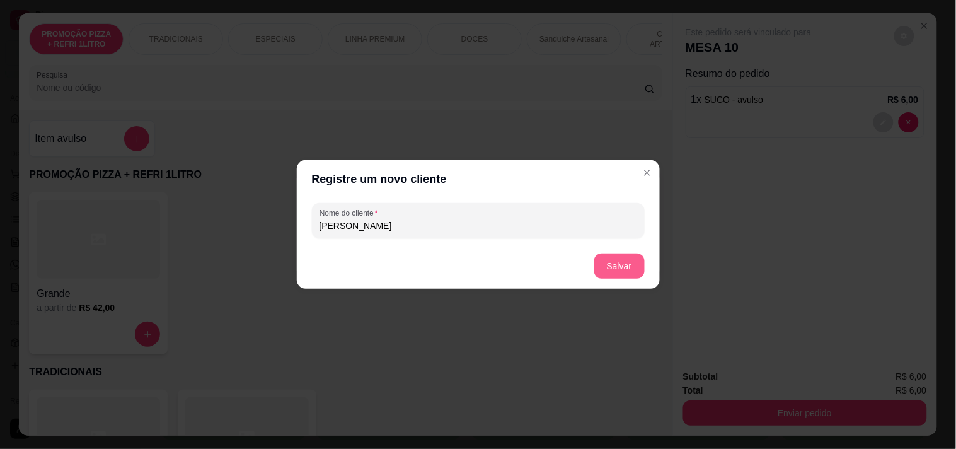
type input "ANDRE"
click at [635, 269] on button "Salvar" at bounding box center [619, 265] width 50 height 25
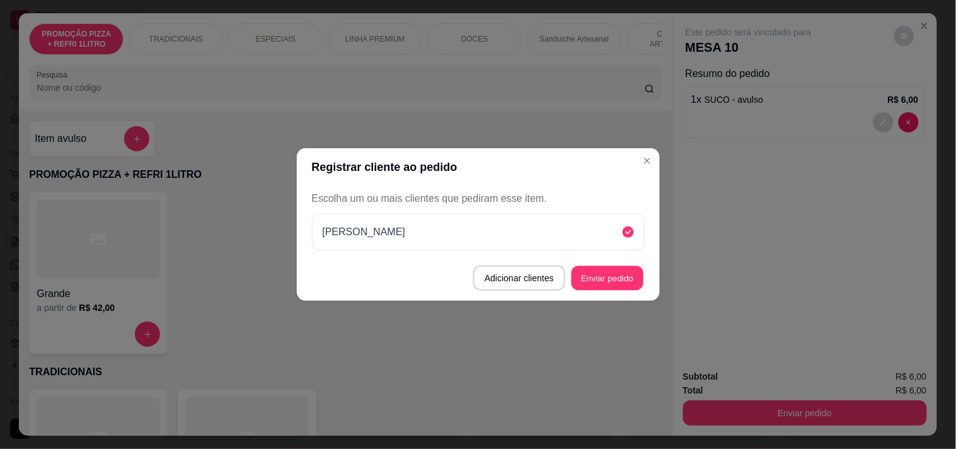
click at [635, 282] on button "Enviar pedido" at bounding box center [608, 278] width 72 height 25
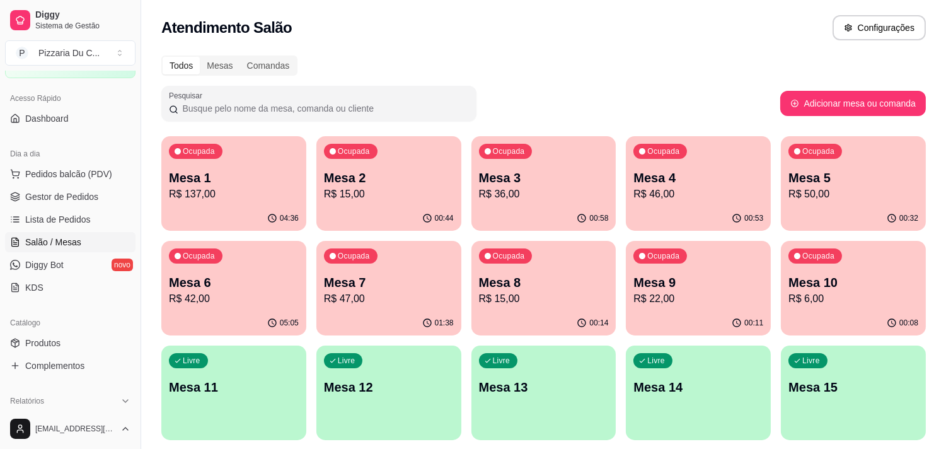
click at [801, 284] on p "Mesa 10" at bounding box center [854, 283] width 130 height 18
click at [889, 213] on icon "button" at bounding box center [892, 218] width 10 height 10
click at [393, 210] on div "00:46" at bounding box center [388, 217] width 141 height 24
click at [419, 272] on div "Ocupada Mesa 7 R$ 47,00" at bounding box center [388, 276] width 145 height 70
click at [243, 278] on p "Mesa 6" at bounding box center [234, 282] width 126 height 17
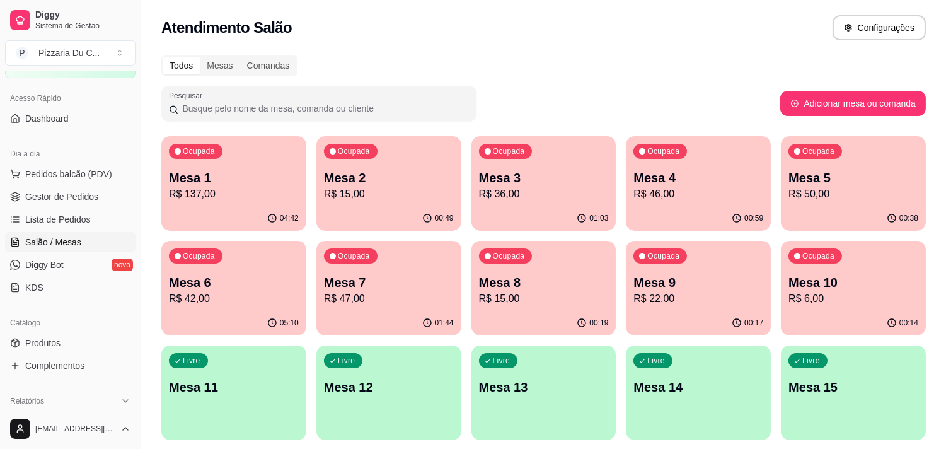
click at [582, 280] on p "Mesa 8" at bounding box center [544, 283] width 130 height 18
click at [698, 250] on div "Ocupada Mesa 9 R$ 22,00" at bounding box center [698, 276] width 145 height 70
click at [822, 246] on div "Ocupada Mesa 10 R$ 6,00" at bounding box center [853, 276] width 145 height 70
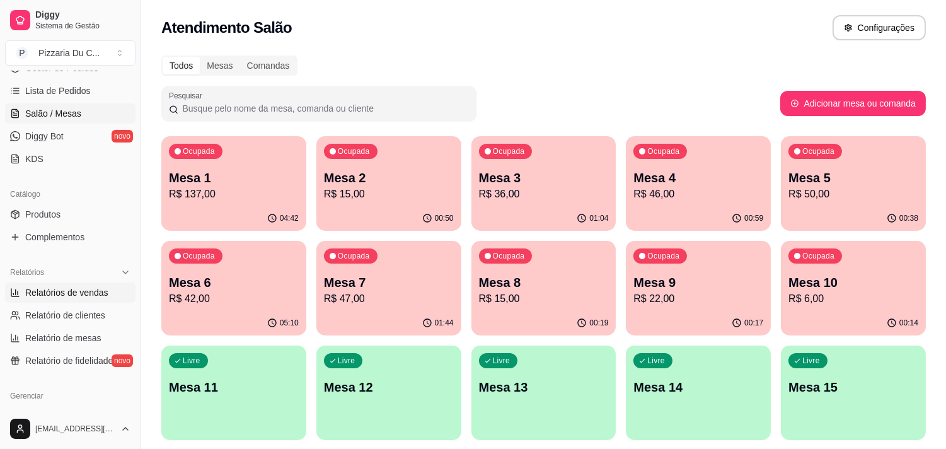
scroll to position [210, 0]
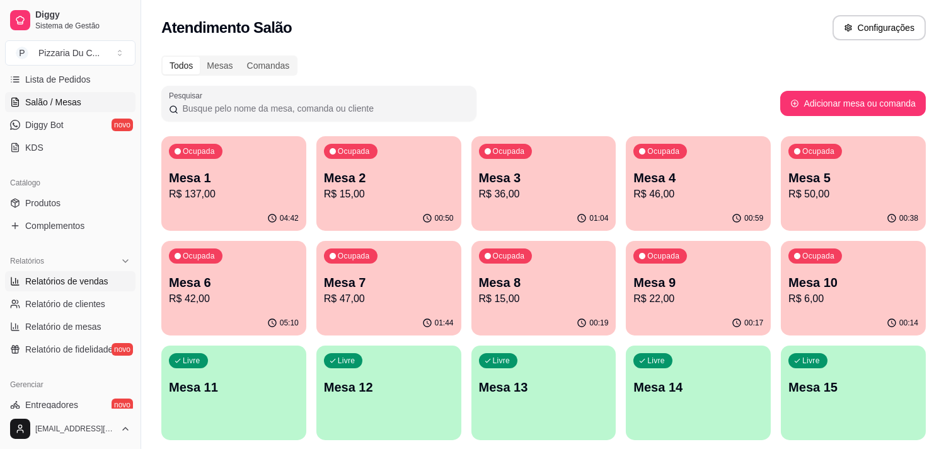
click at [64, 282] on span "Relatórios de vendas" at bounding box center [66, 281] width 83 height 13
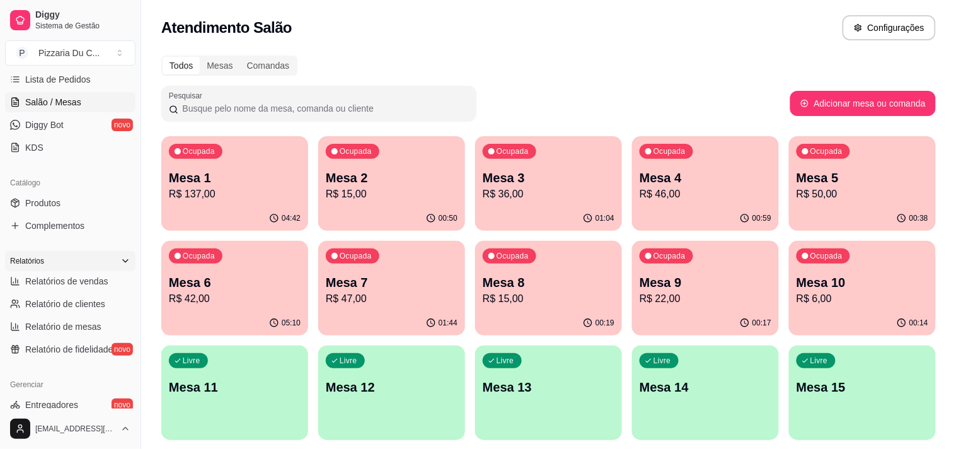
select select "ALL"
select select "0"
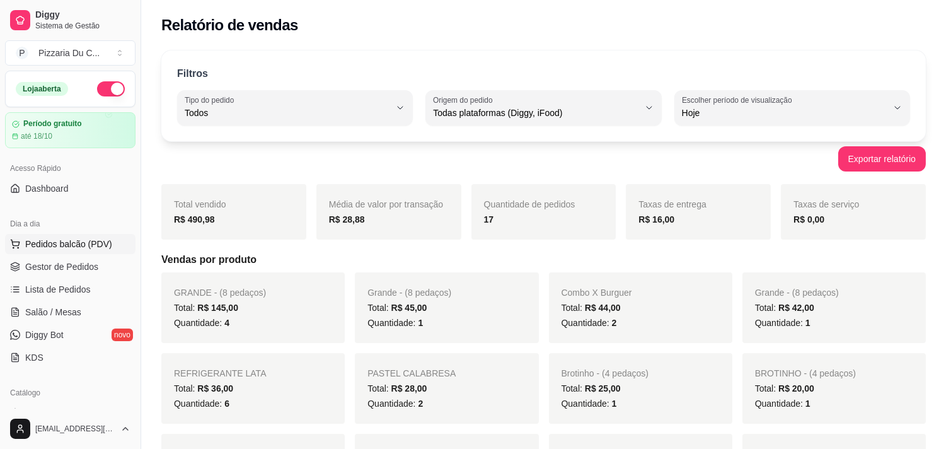
click at [84, 244] on span "Pedidos balcão (PDV)" at bounding box center [68, 244] width 87 height 13
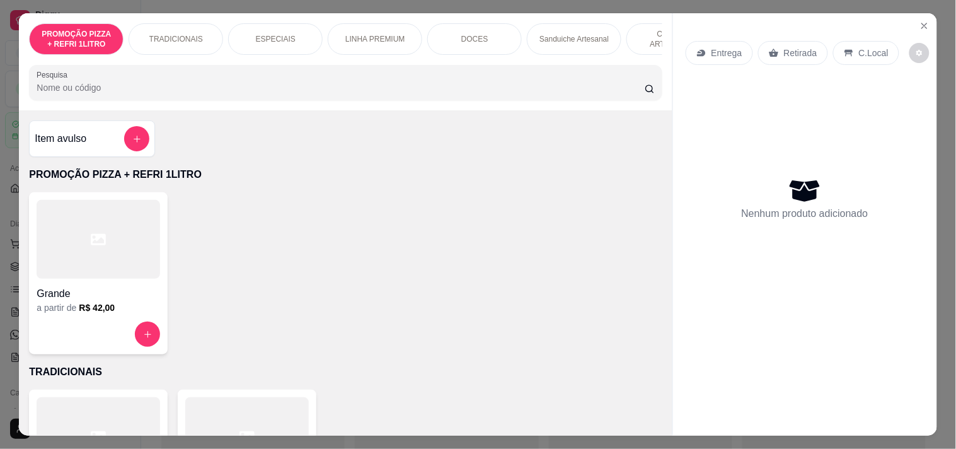
scroll to position [0, 456]
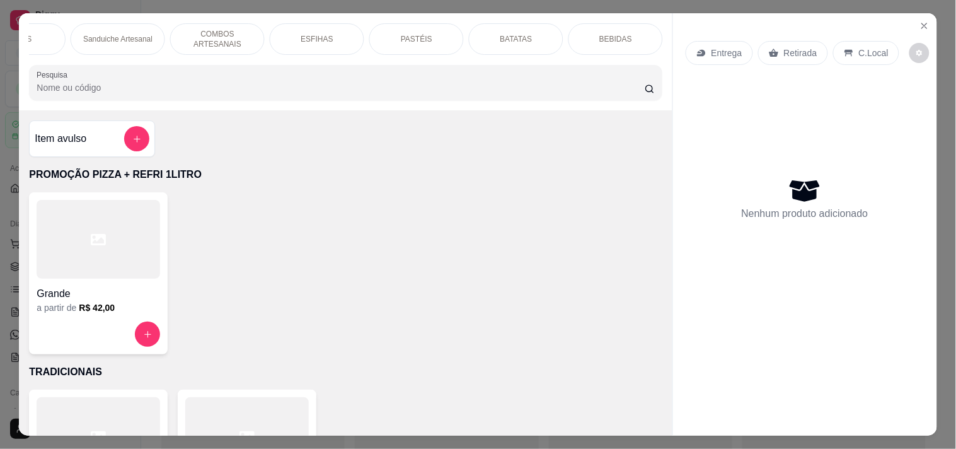
click at [419, 35] on p "PASTÉIS" at bounding box center [417, 39] width 32 height 10
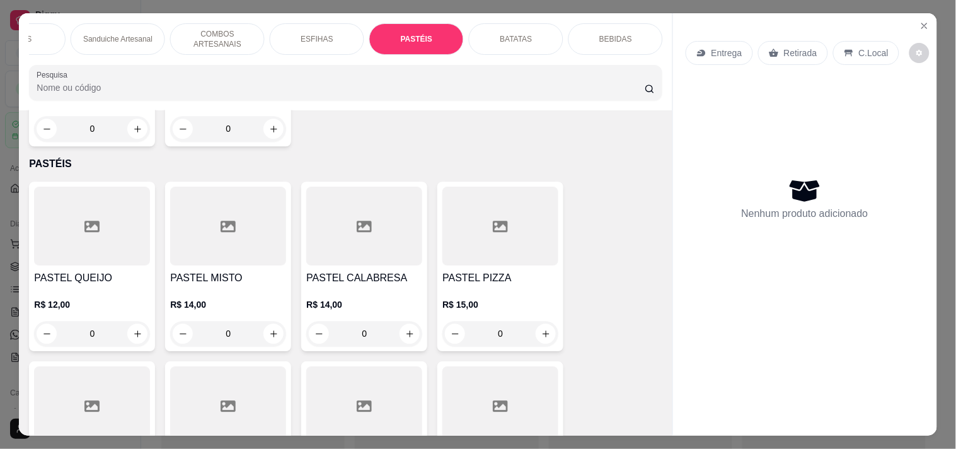
scroll to position [32, 0]
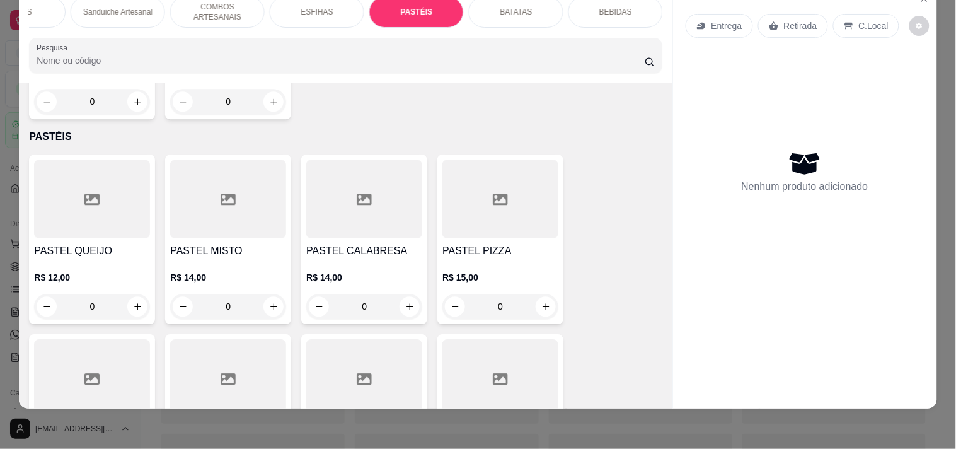
click at [401, 294] on div "0" at bounding box center [364, 306] width 116 height 25
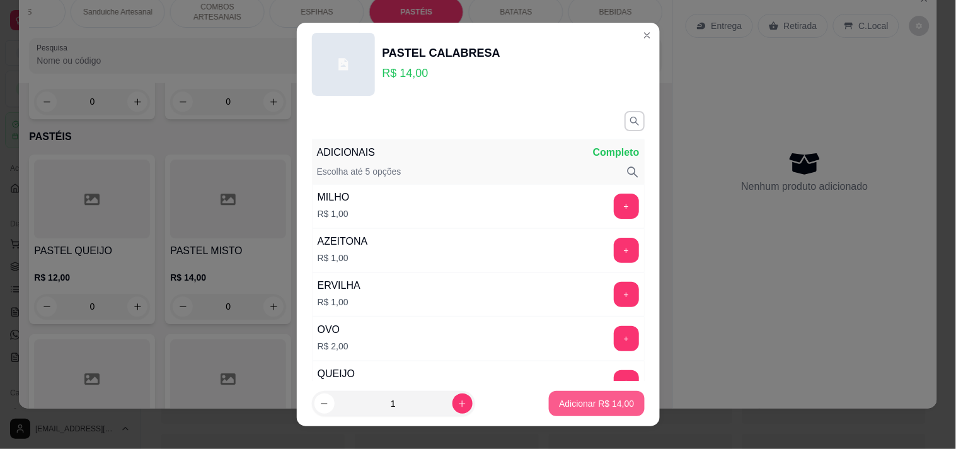
click at [605, 393] on button "Adicionar R$ 14,00" at bounding box center [596, 403] width 95 height 25
type input "1"
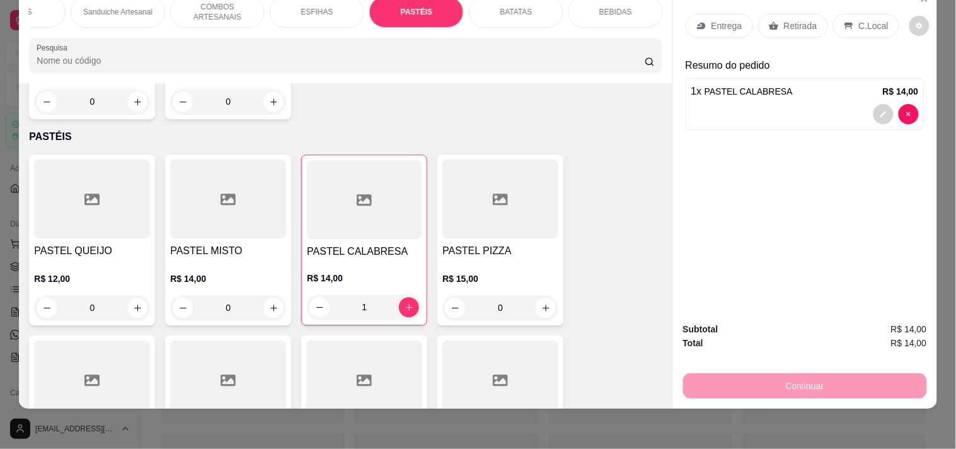
click at [859, 21] on p "C.Local" at bounding box center [874, 26] width 30 height 13
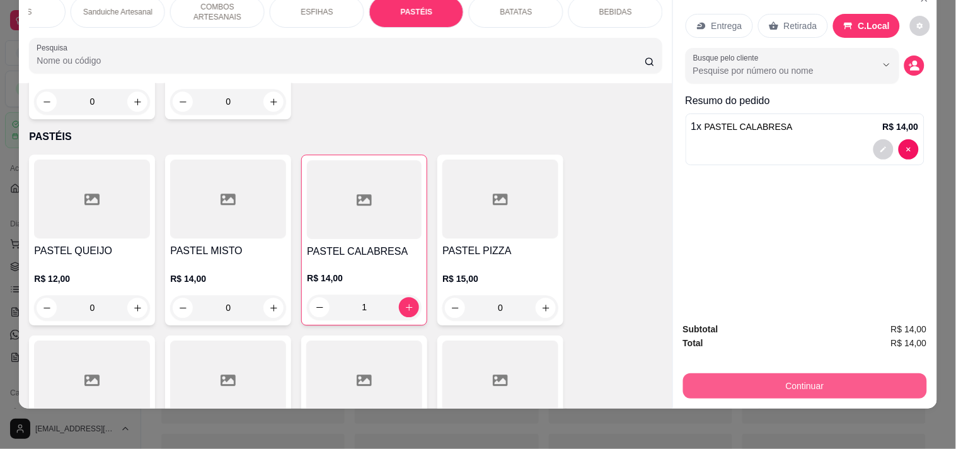
click at [748, 373] on button "Continuar" at bounding box center [805, 385] width 244 height 25
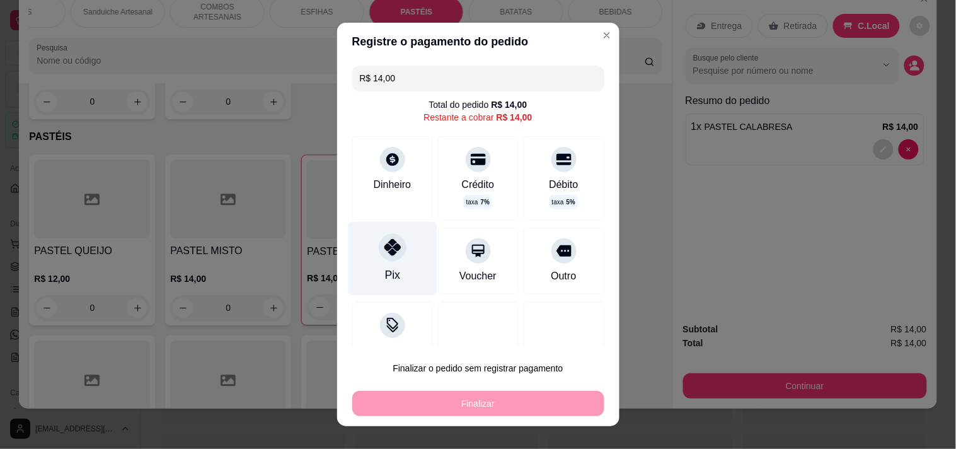
click at [388, 246] on icon at bounding box center [392, 247] width 16 height 16
type input "R$ 0,00"
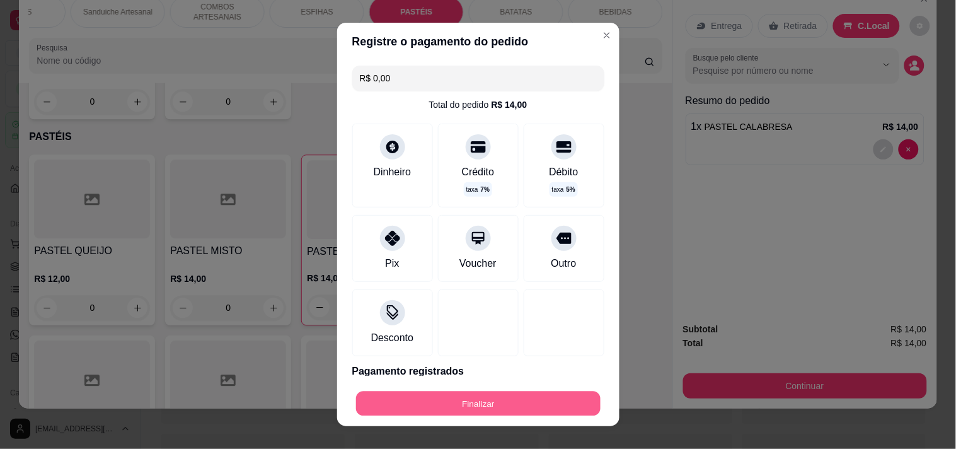
click at [506, 406] on button "Finalizar" at bounding box center [478, 403] width 245 height 25
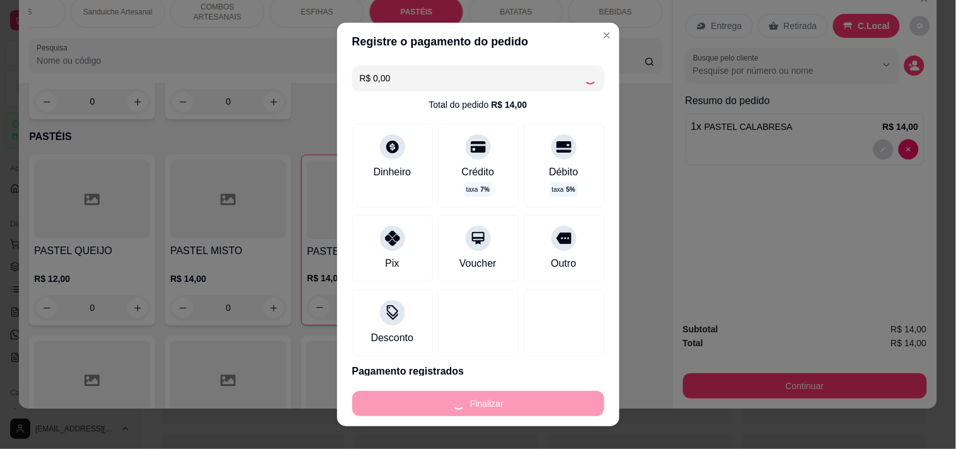
type input "0"
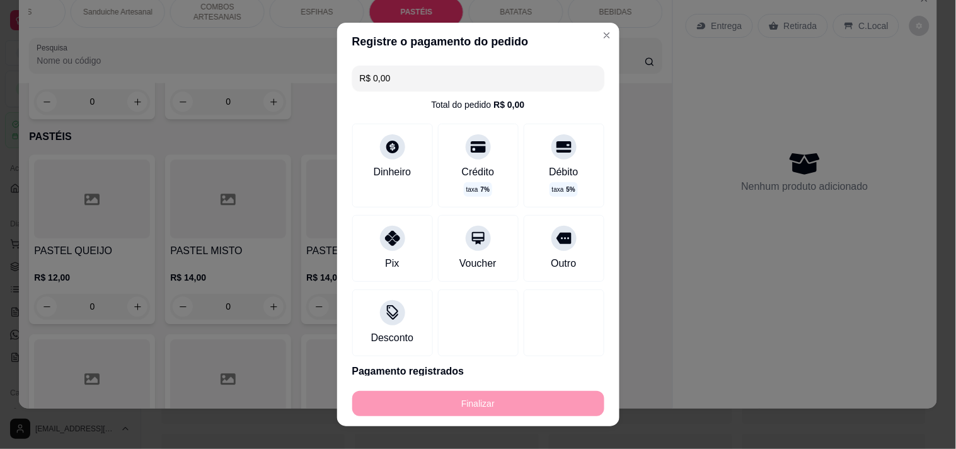
type input "-R$ 14,00"
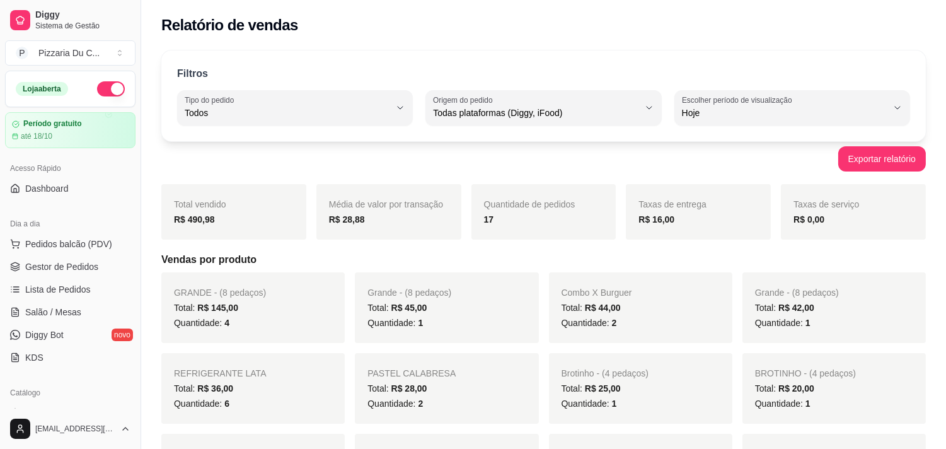
click at [65, 173] on div "Acesso Rápido" at bounding box center [70, 168] width 130 height 20
click at [74, 187] on link "Dashboard" at bounding box center [70, 188] width 130 height 20
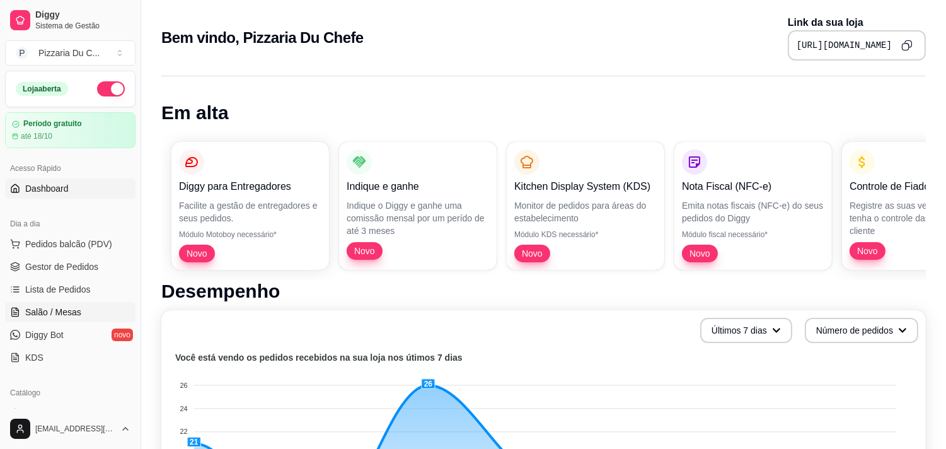
click at [55, 316] on span "Salão / Mesas" at bounding box center [53, 312] width 56 height 13
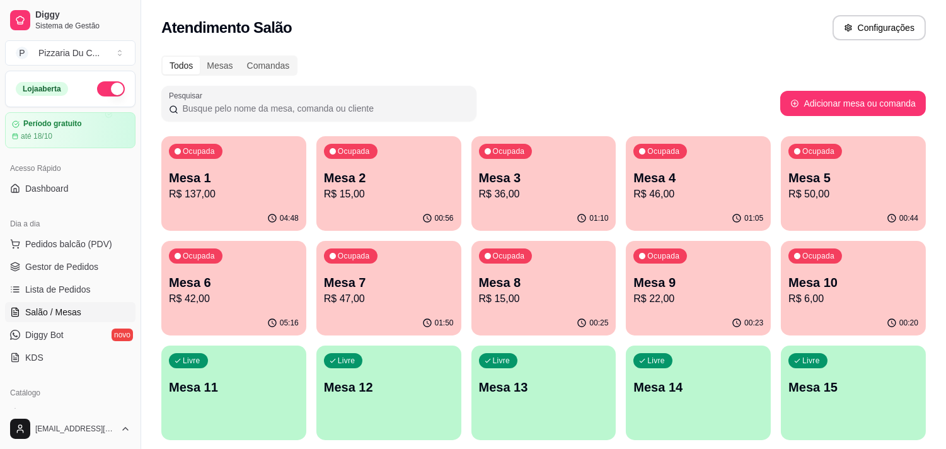
click at [574, 171] on p "Mesa 3" at bounding box center [544, 178] width 130 height 18
click at [725, 159] on div "Ocupada Mesa 4 R$ 46,00" at bounding box center [698, 171] width 145 height 70
click at [436, 287] on p "Mesa 7" at bounding box center [389, 283] width 130 height 18
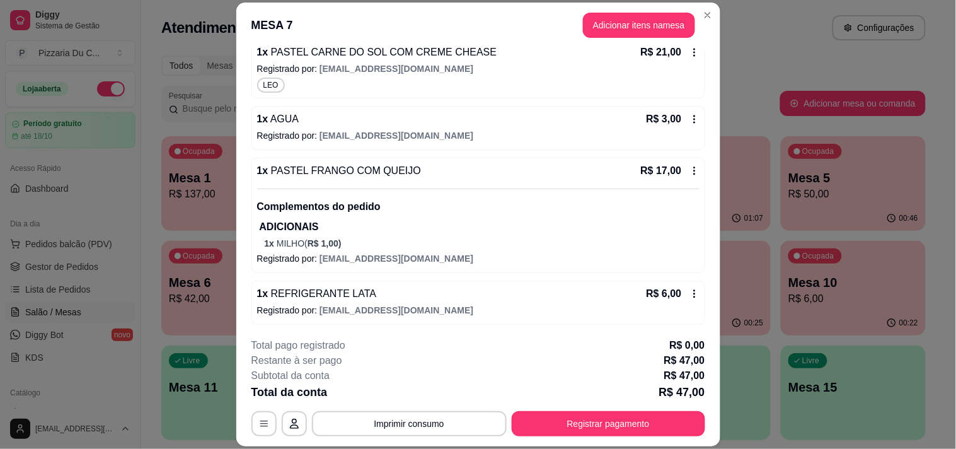
scroll to position [181, 0]
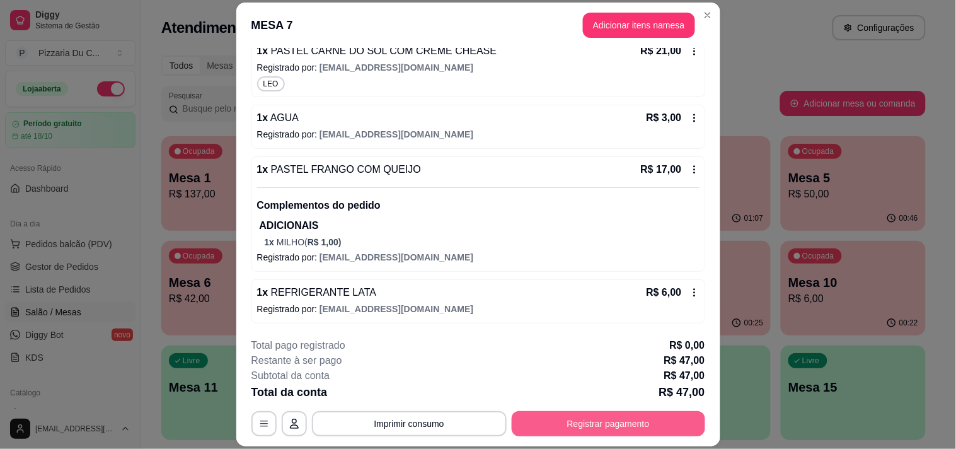
click at [576, 419] on button "Registrar pagamento" at bounding box center [609, 423] width 194 height 25
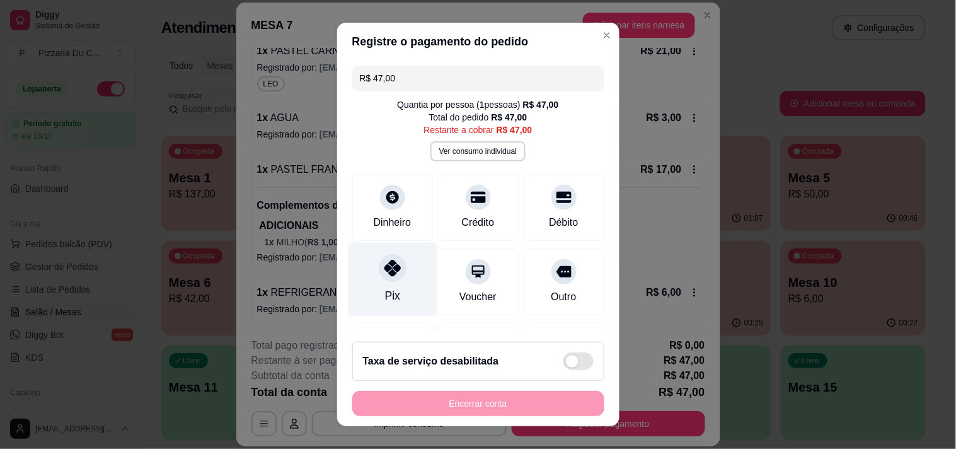
click at [384, 265] on icon at bounding box center [392, 268] width 16 height 16
type input "R$ 0,00"
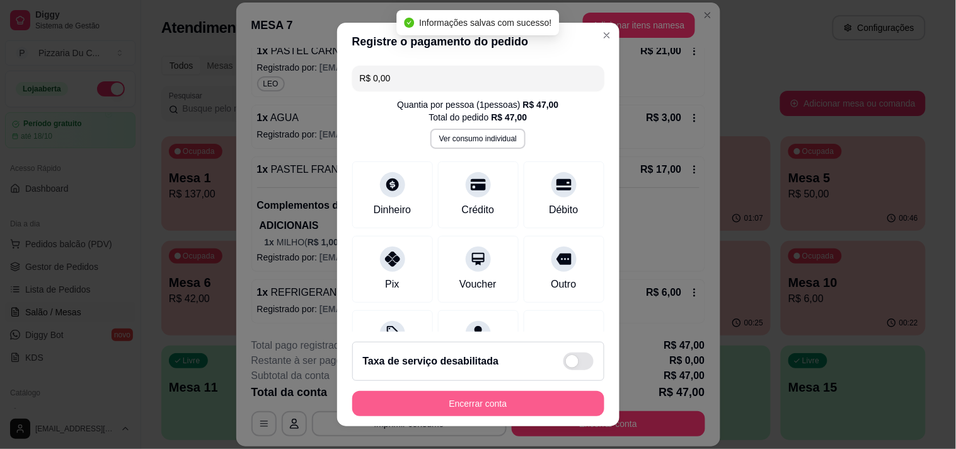
click at [461, 403] on button "Encerrar conta" at bounding box center [478, 403] width 252 height 25
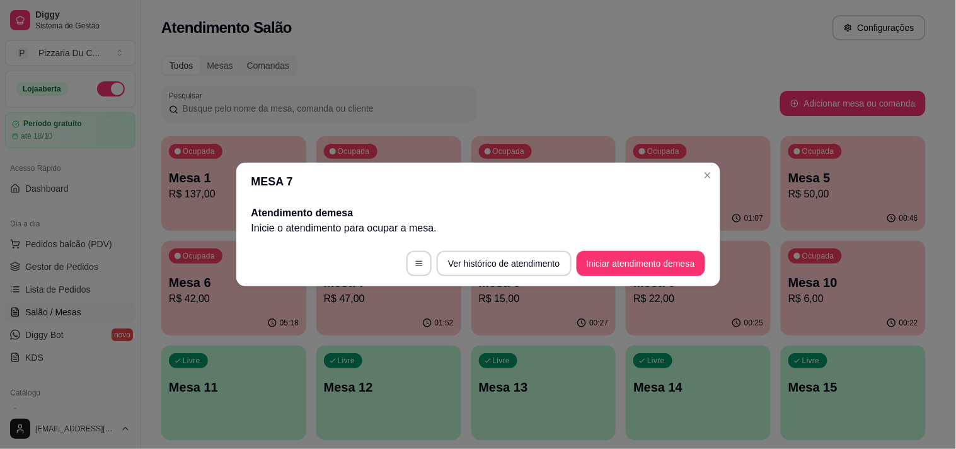
scroll to position [0, 0]
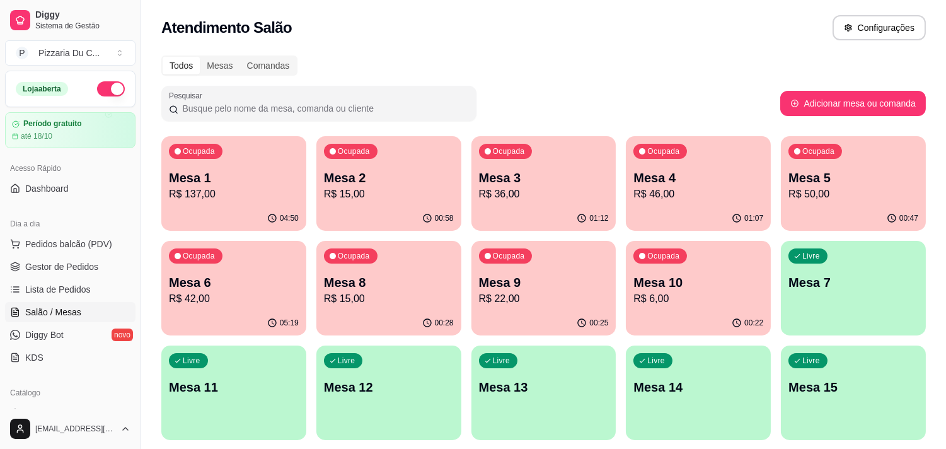
click at [663, 175] on p "Mesa 4" at bounding box center [698, 178] width 130 height 18
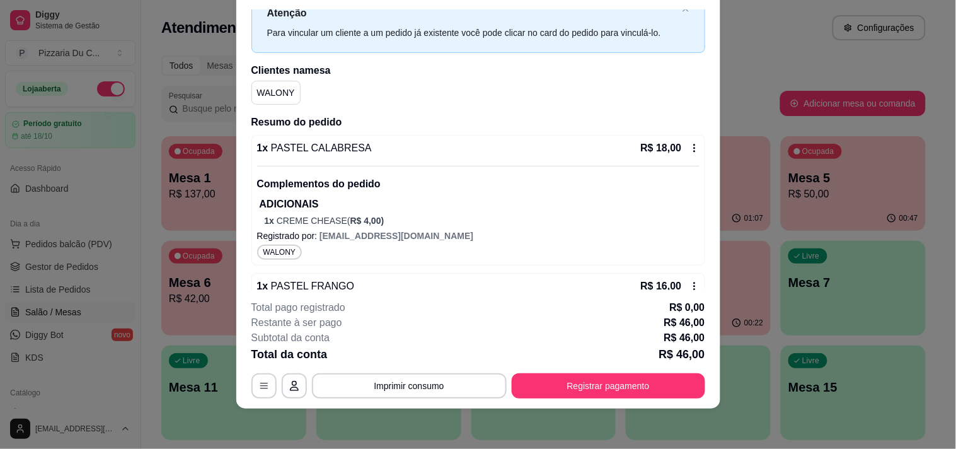
scroll to position [42, 0]
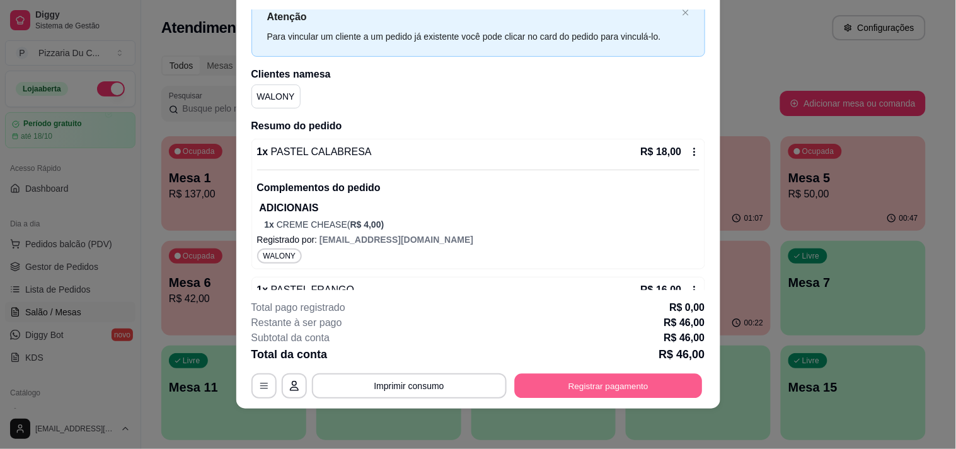
click at [622, 386] on button "Registrar pagamento" at bounding box center [608, 386] width 188 height 25
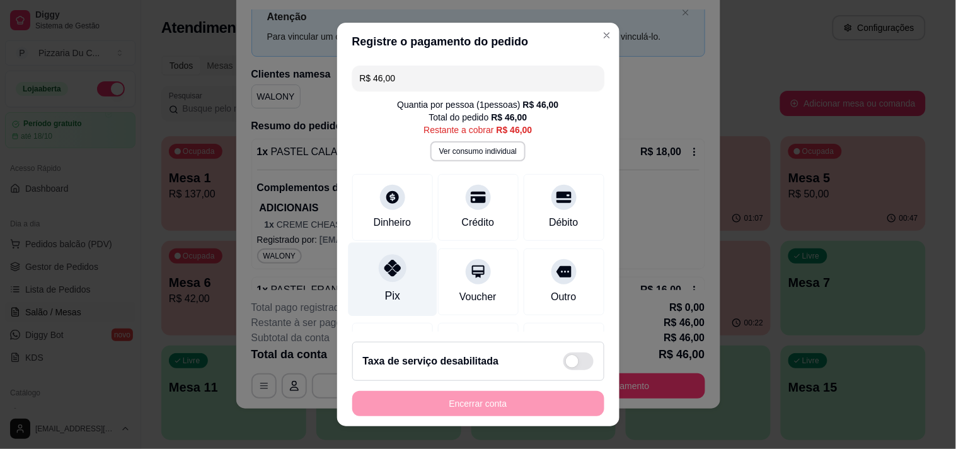
click at [402, 263] on div "Pix" at bounding box center [392, 279] width 89 height 74
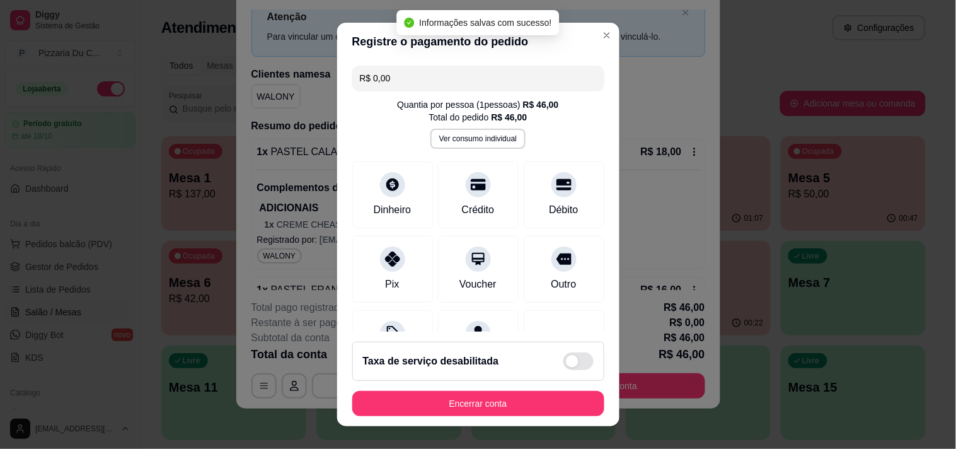
type input "R$ 0,00"
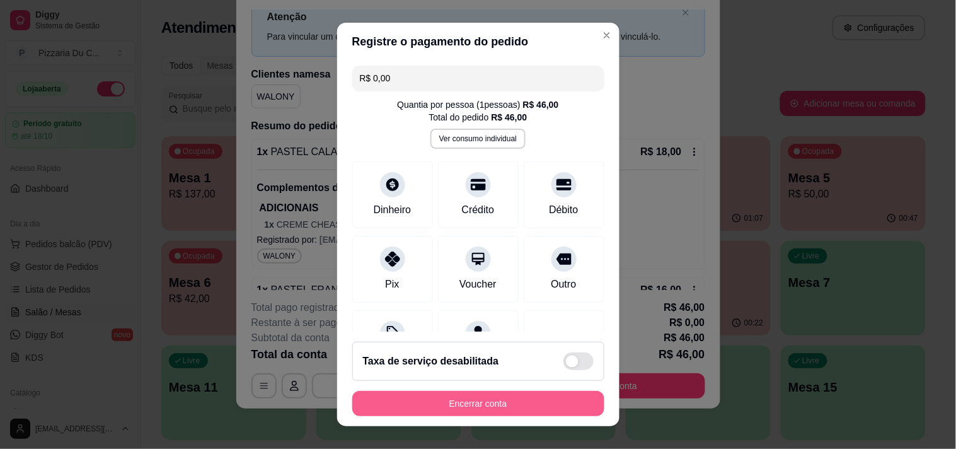
click at [485, 405] on button "Encerrar conta" at bounding box center [478, 403] width 252 height 25
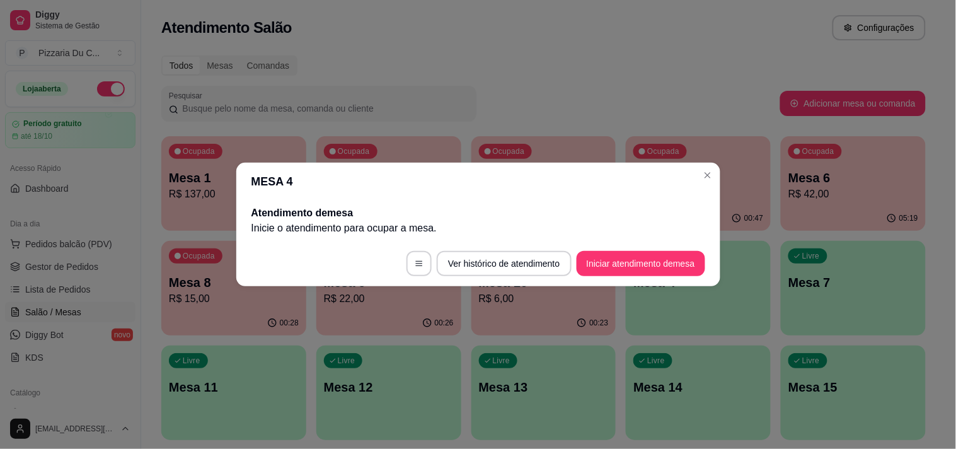
scroll to position [0, 0]
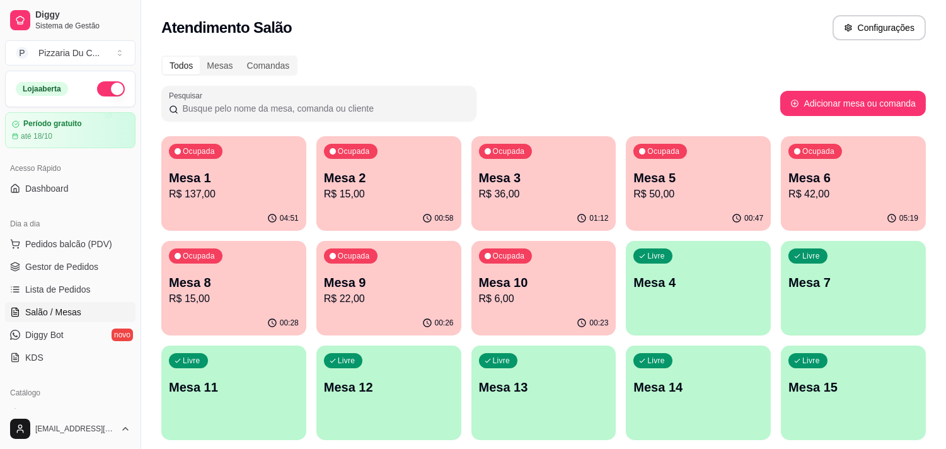
click at [366, 202] on div "Ocupada Mesa 2 R$ 15,00" at bounding box center [388, 171] width 145 height 70
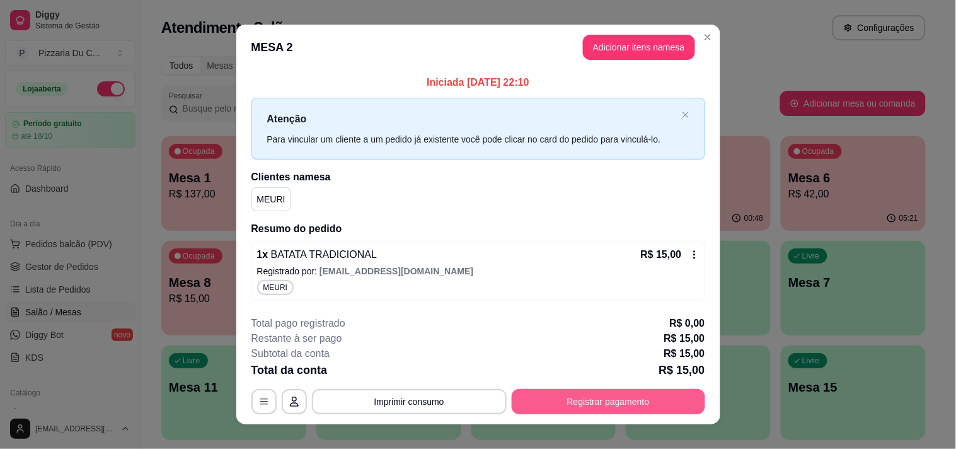
click at [608, 398] on button "Registrar pagamento" at bounding box center [609, 401] width 194 height 25
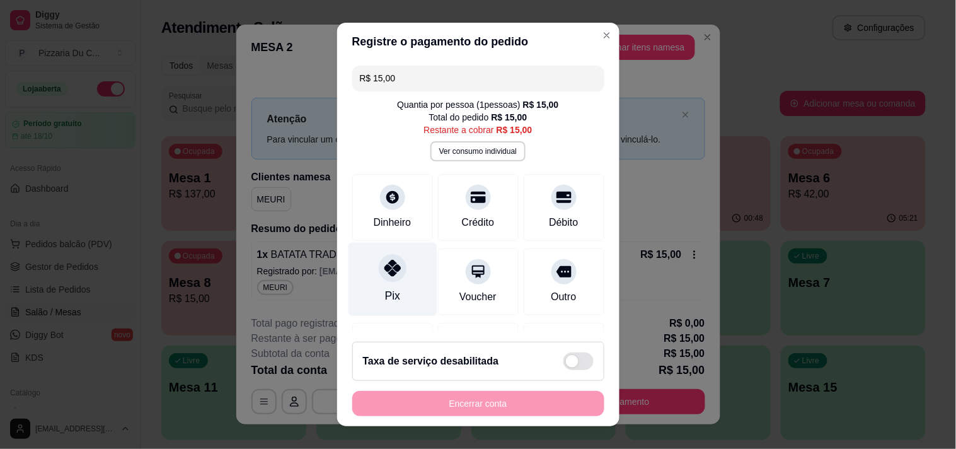
click at [400, 282] on div "Pix" at bounding box center [392, 279] width 89 height 74
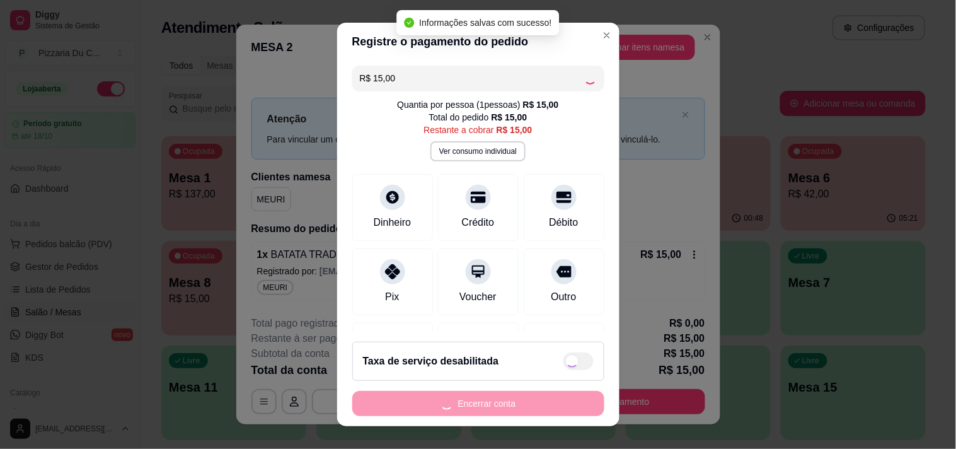
type input "R$ 0,00"
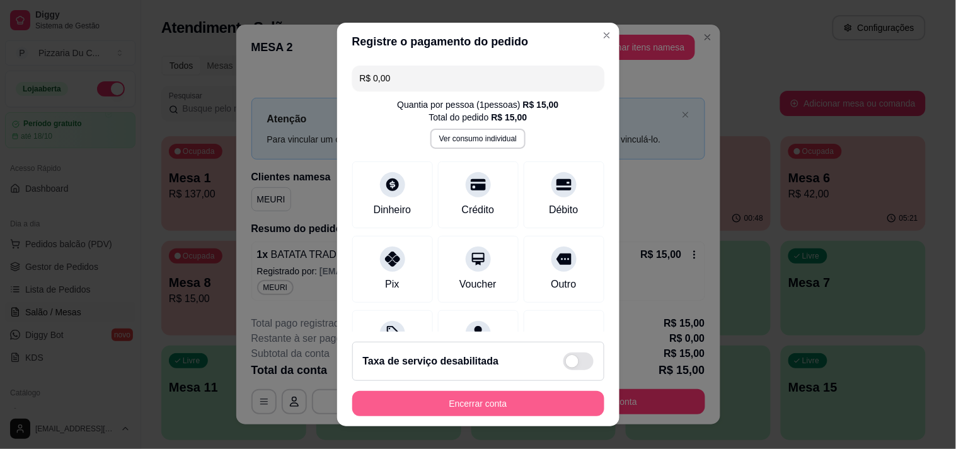
click at [436, 398] on button "Encerrar conta" at bounding box center [478, 403] width 252 height 25
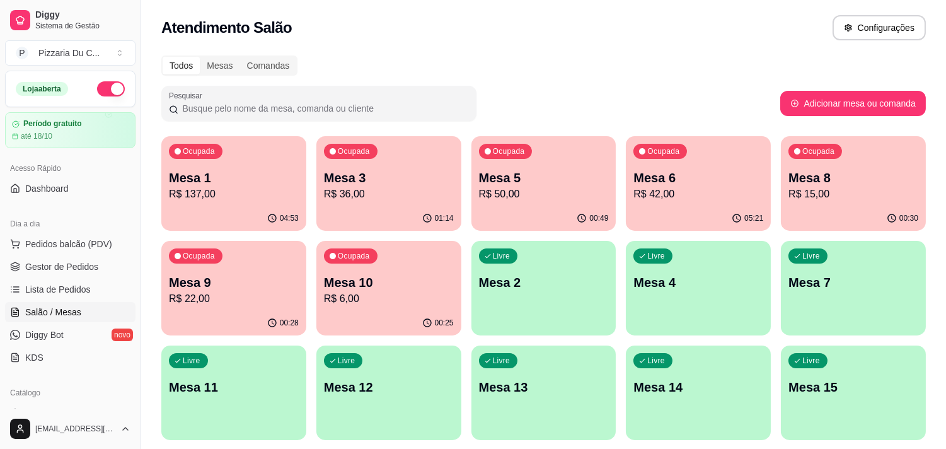
click at [557, 199] on p "R$ 50,00" at bounding box center [544, 194] width 130 height 15
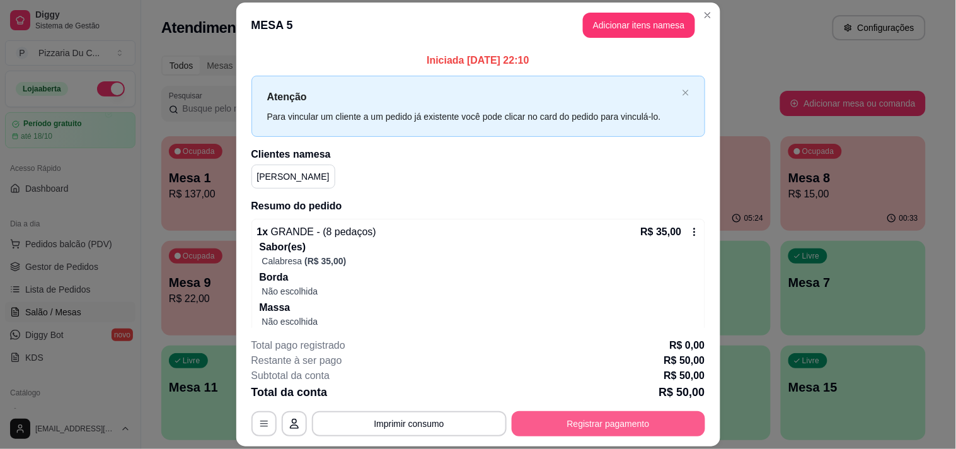
click at [598, 417] on button "Registrar pagamento" at bounding box center [609, 423] width 194 height 25
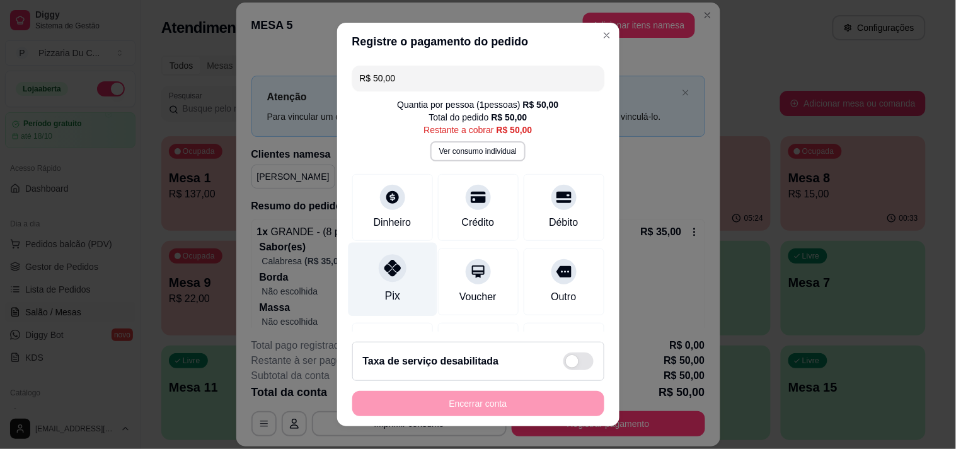
click at [395, 292] on div "Pix" at bounding box center [392, 279] width 89 height 74
type input "R$ 0,00"
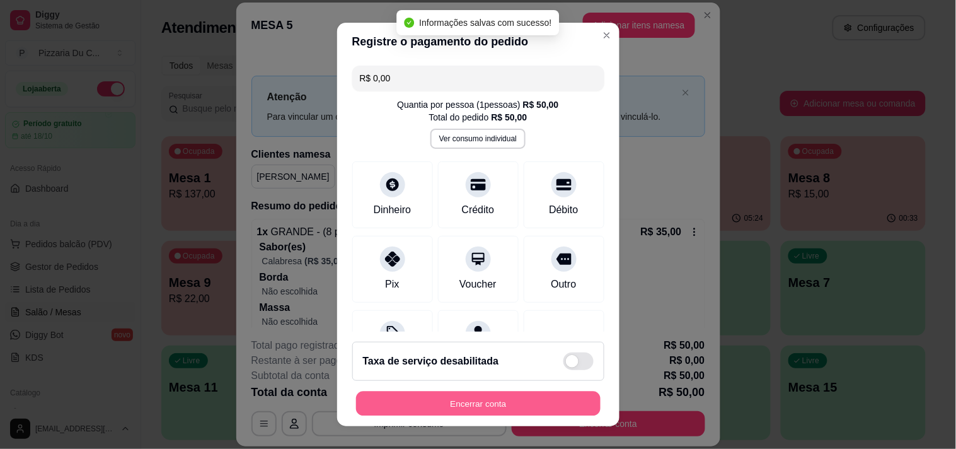
click at [517, 393] on button "Encerrar conta" at bounding box center [478, 403] width 245 height 25
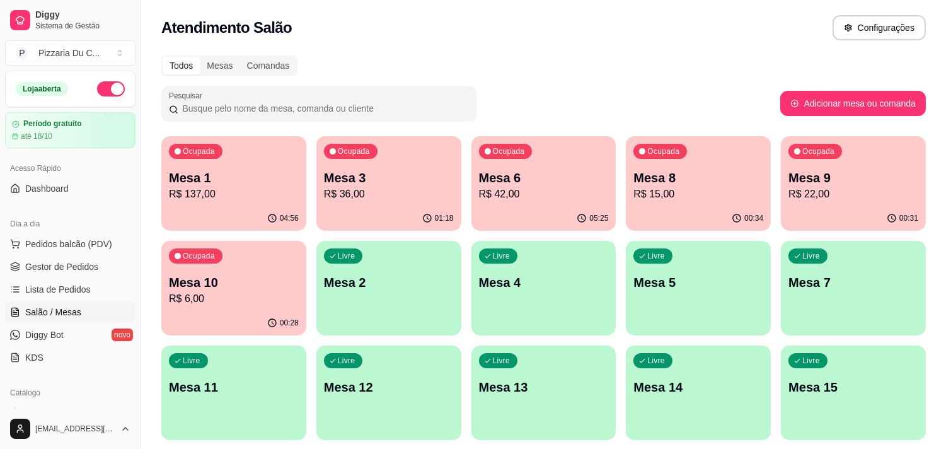
click at [568, 197] on p "R$ 42,00" at bounding box center [544, 194] width 130 height 15
click at [688, 184] on p "Mesa 8" at bounding box center [698, 178] width 130 height 18
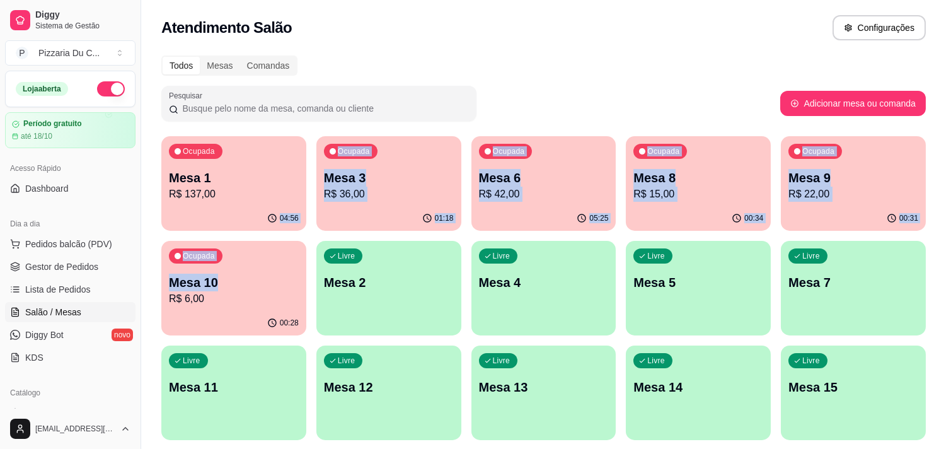
drag, startPoint x: 225, startPoint y: 233, endPoint x: 272, endPoint y: 245, distance: 48.0
click at [272, 245] on div "Ocupada Mesa 1 R$ 137,00 04:56 Ocupada Mesa 3 R$ 36,00 01:18 Ocupada Mesa 6 R$ …" at bounding box center [543, 340] width 765 height 408
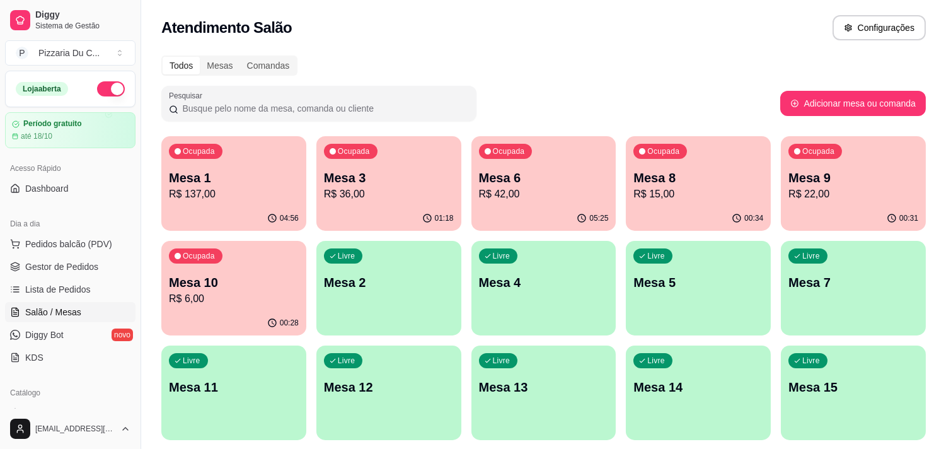
click at [329, 78] on div "Todos Mesas Comandas Pesquisar Adicionar mesa ou comanda Ocupada Mesa 1 R$ 137,…" at bounding box center [543, 304] width 805 height 512
click at [103, 236] on button "Pedidos balcão (PDV)" at bounding box center [70, 244] width 130 height 20
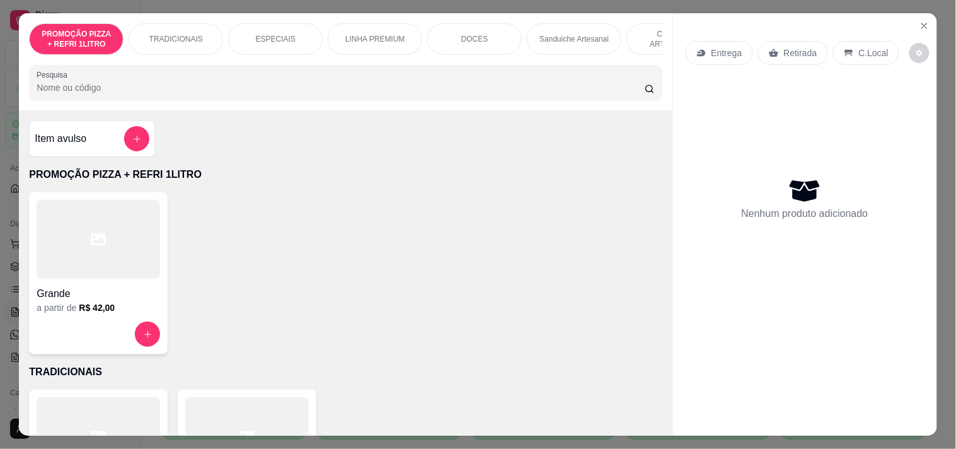
scroll to position [0, 456]
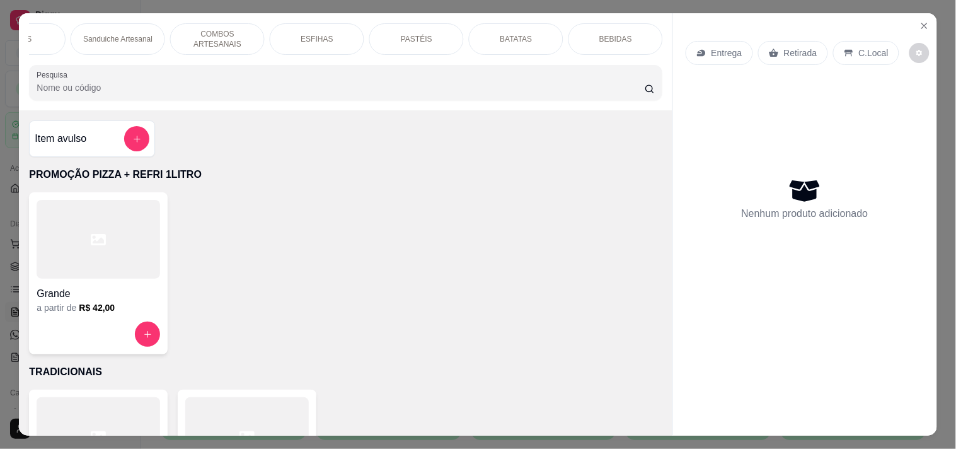
click at [391, 35] on div "PASTÉIS" at bounding box center [416, 39] width 95 height 32
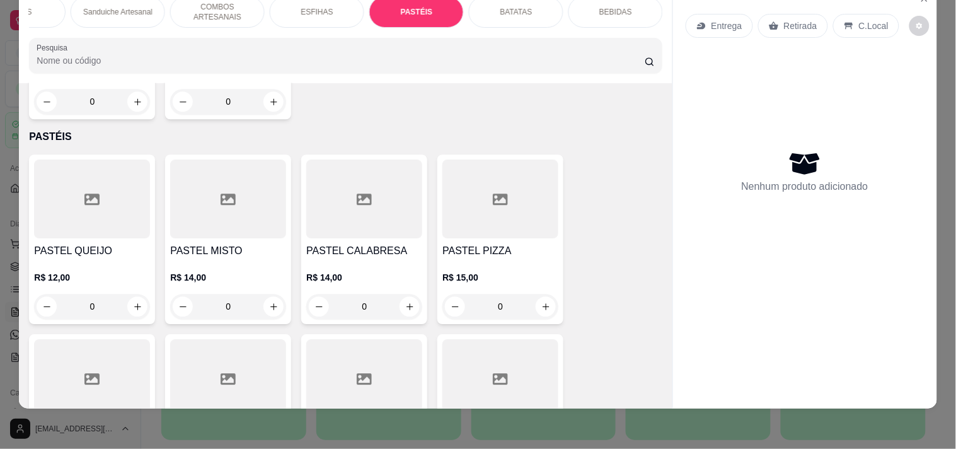
click at [139, 294] on div "0" at bounding box center [92, 306] width 116 height 25
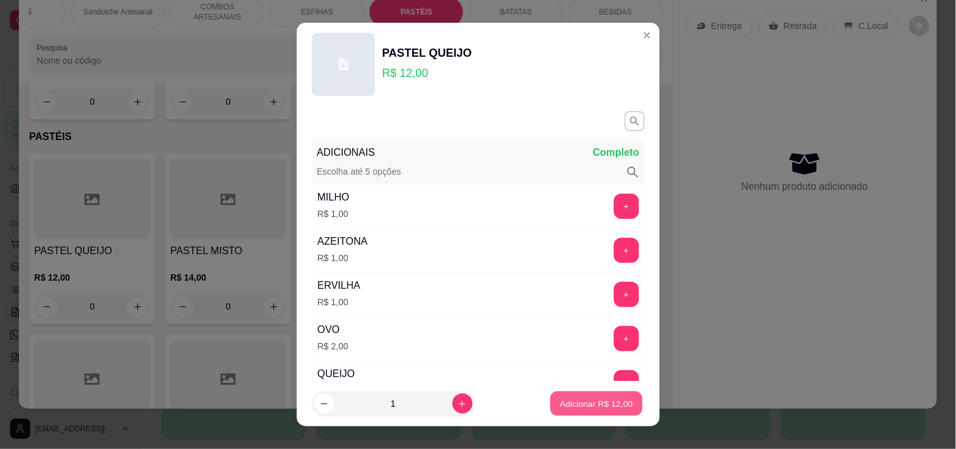
click at [582, 398] on p "Adicionar R$ 12,00" at bounding box center [596, 404] width 73 height 12
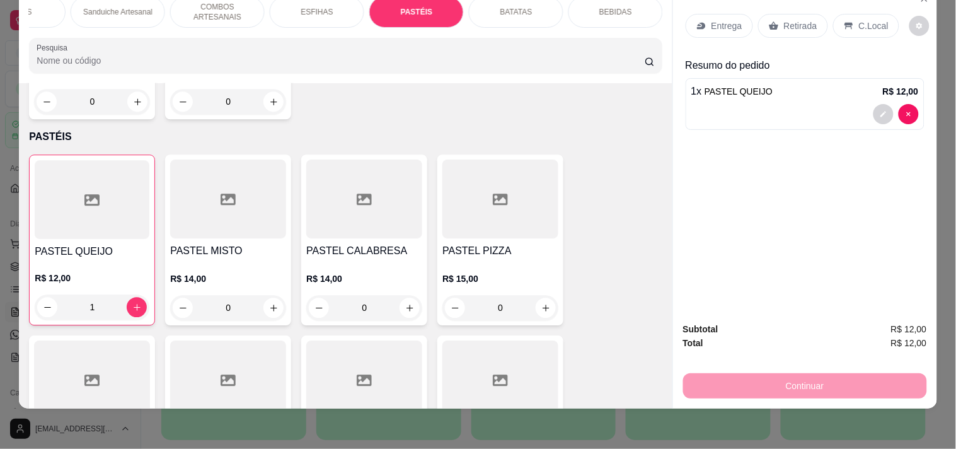
click at [137, 294] on div "1" at bounding box center [92, 306] width 115 height 25
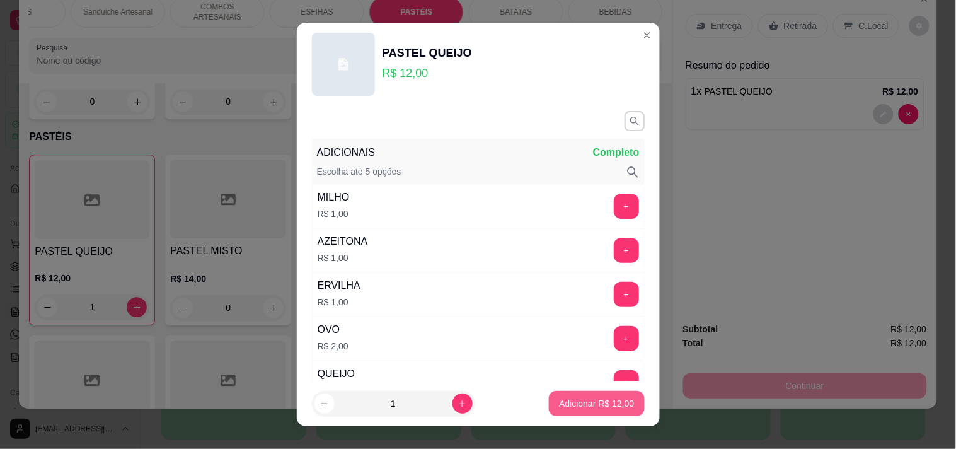
click at [578, 399] on p "Adicionar R$ 12,00" at bounding box center [596, 403] width 75 height 13
type input "2"
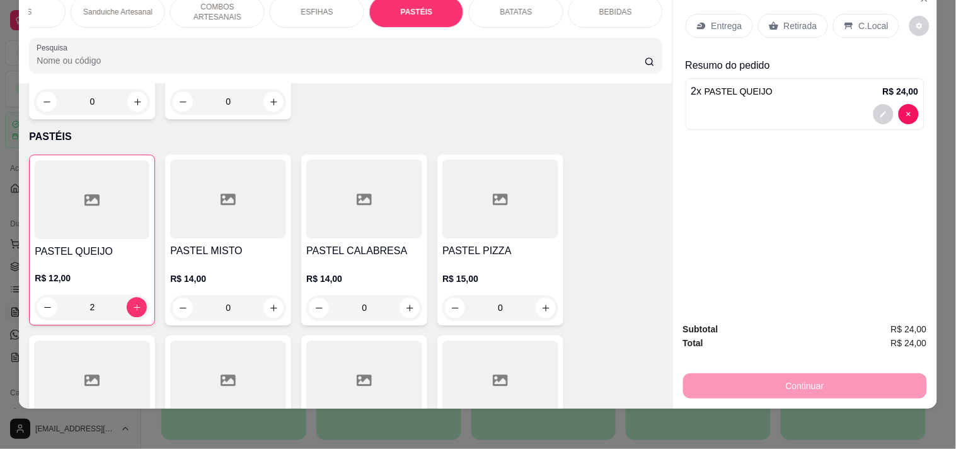
click at [772, 379] on div "Continuar" at bounding box center [805, 384] width 244 height 28
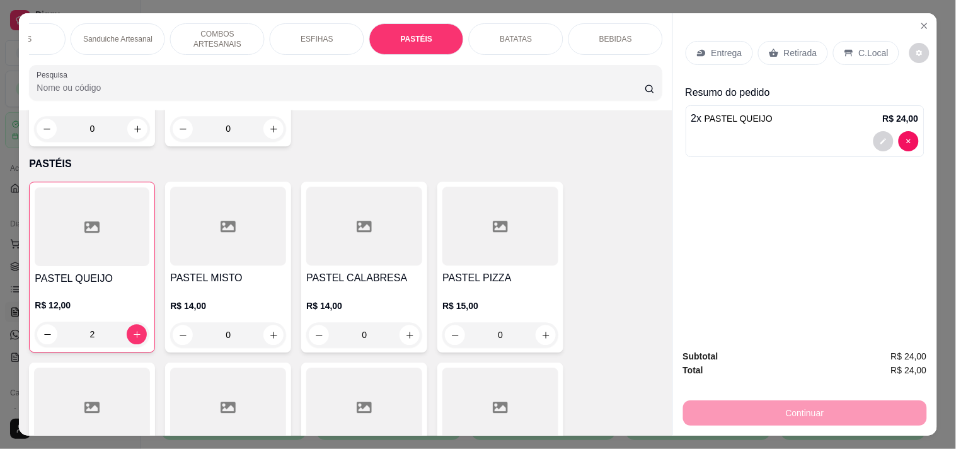
click at [733, 47] on p "Entrega" at bounding box center [727, 53] width 31 height 13
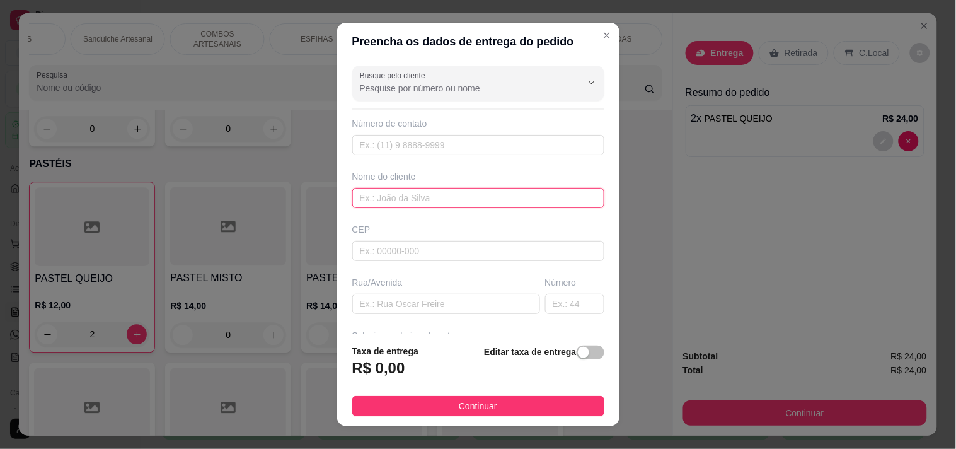
click at [391, 200] on input "text" at bounding box center [478, 198] width 252 height 20
type input "VALDECY"
click at [577, 356] on span "button" at bounding box center [591, 352] width 28 height 14
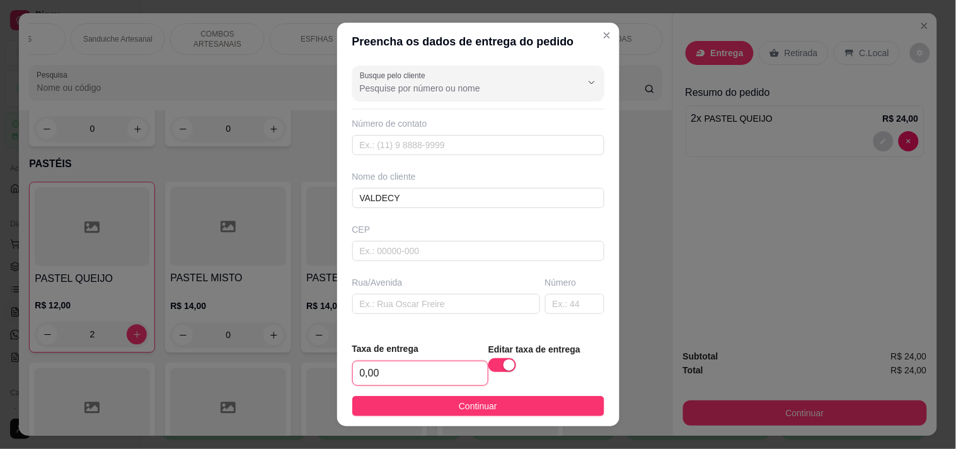
click at [424, 361] on input "0,00" at bounding box center [420, 373] width 135 height 24
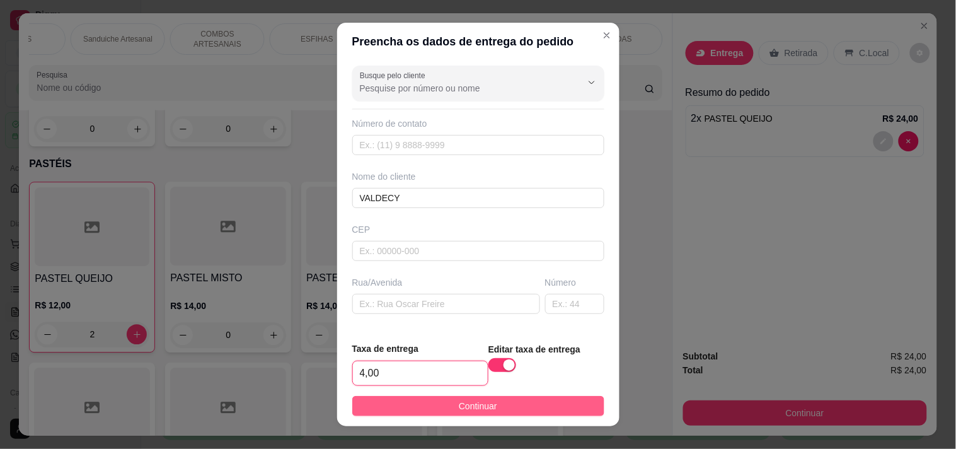
type input "4,00"
click at [442, 405] on button "Continuar" at bounding box center [478, 406] width 252 height 20
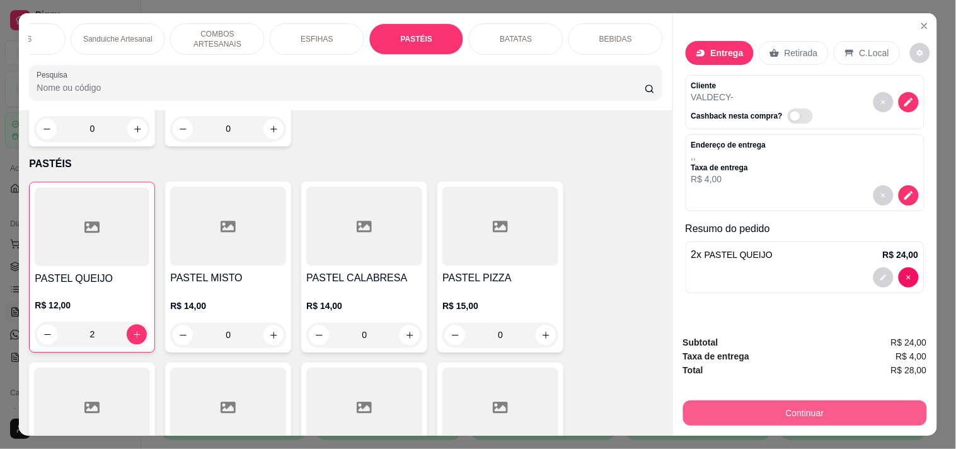
click at [803, 407] on button "Continuar" at bounding box center [805, 412] width 244 height 25
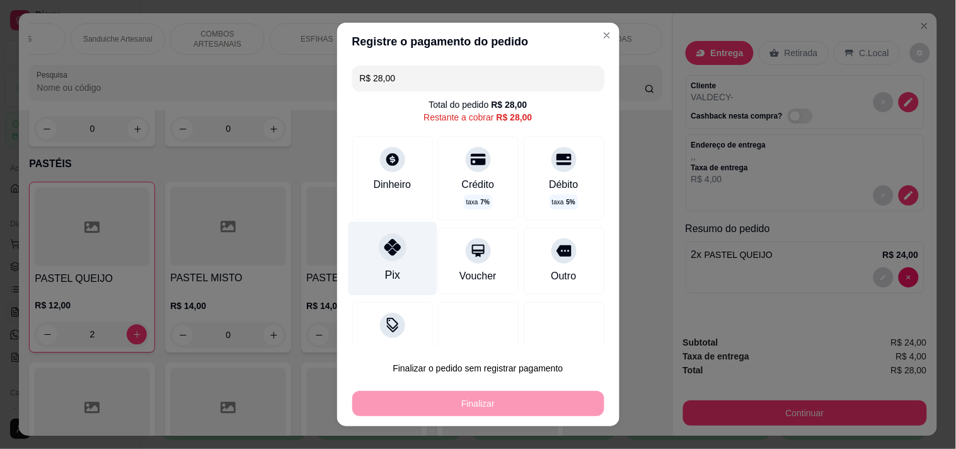
click at [381, 263] on div "Pix" at bounding box center [392, 258] width 89 height 74
type input "R$ 0,00"
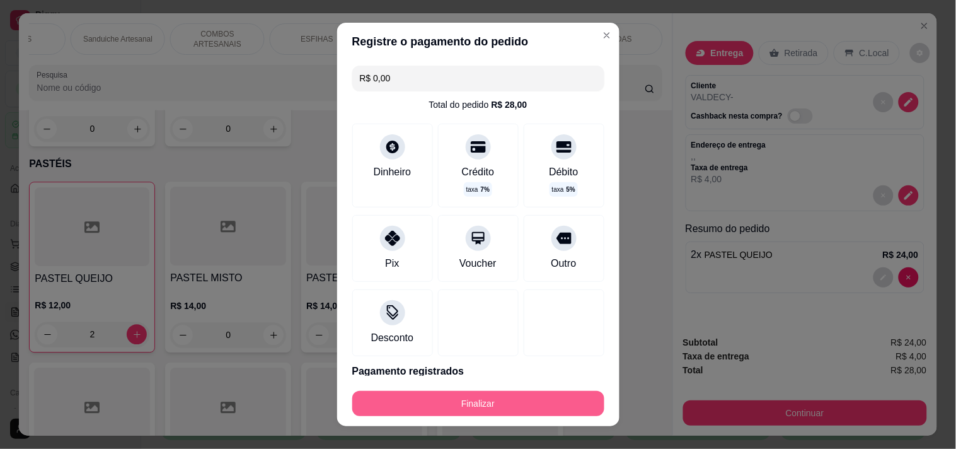
click at [462, 394] on button "Finalizar" at bounding box center [478, 403] width 252 height 25
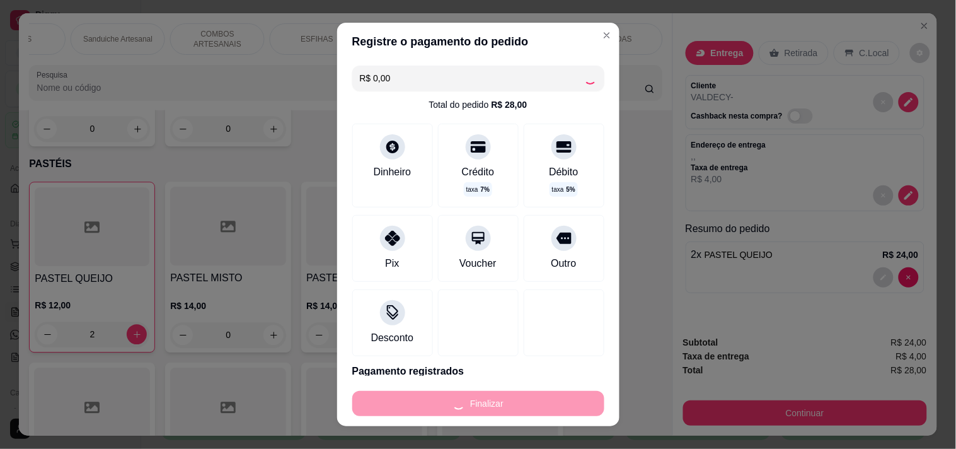
type input "0"
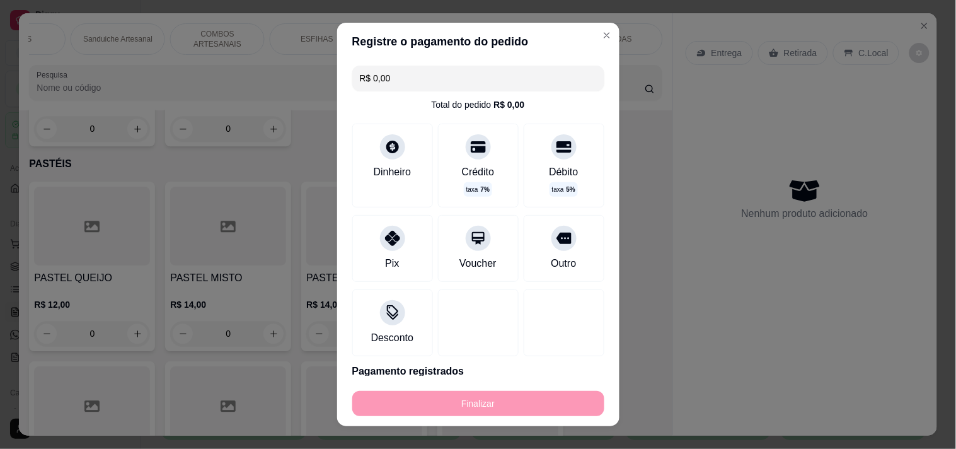
type input "-R$ 28,00"
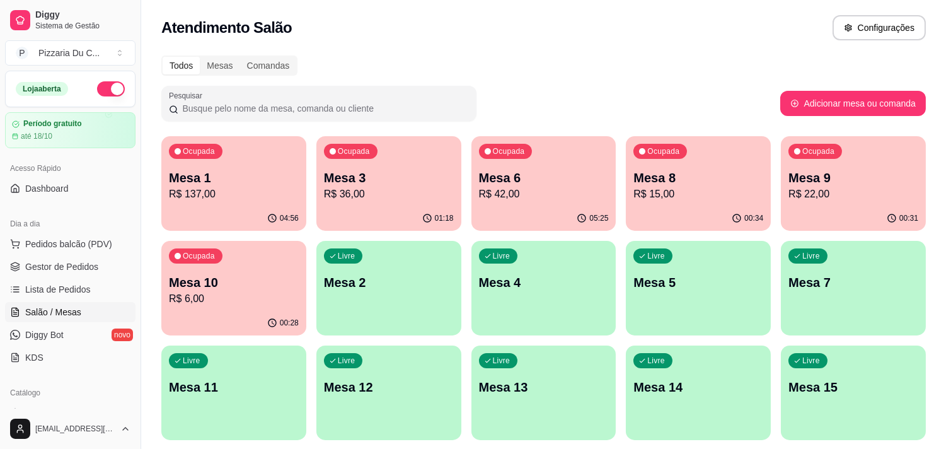
click at [707, 197] on p "R$ 15,00" at bounding box center [698, 194] width 130 height 15
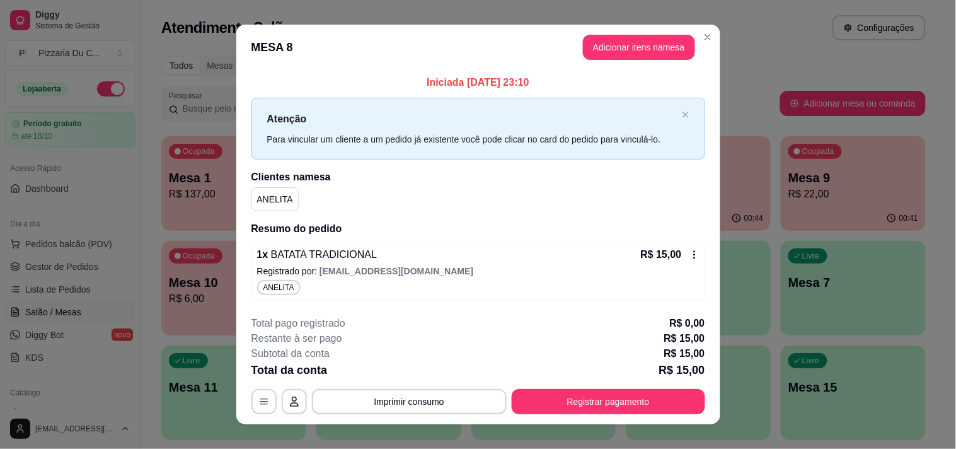
click at [591, 393] on button "Registrar pagamento" at bounding box center [609, 401] width 194 height 25
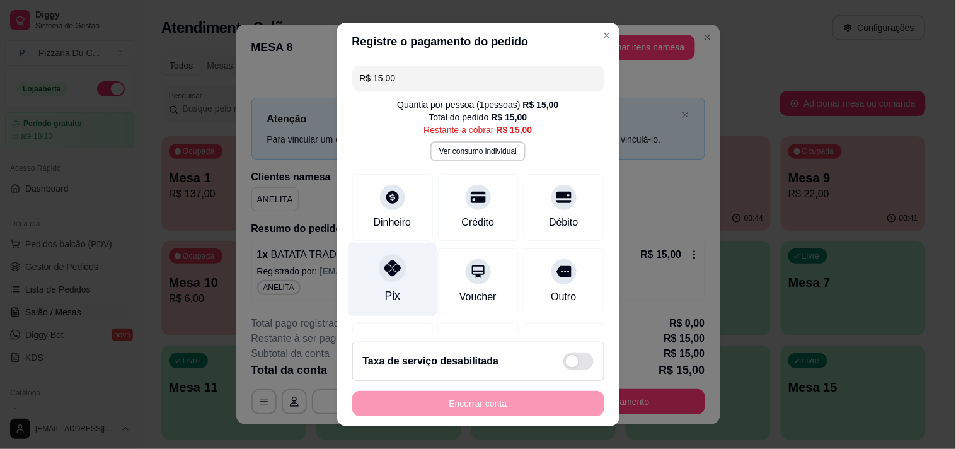
click at [404, 272] on div "Pix" at bounding box center [392, 279] width 89 height 74
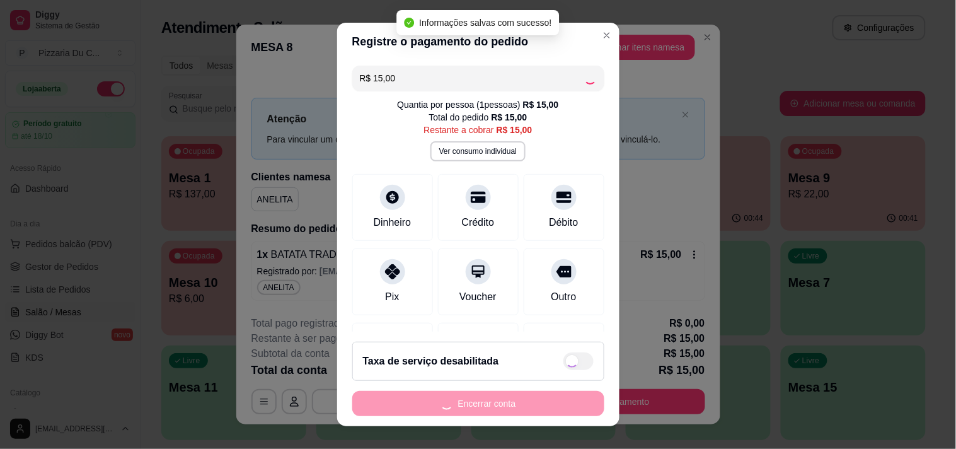
type input "R$ 0,00"
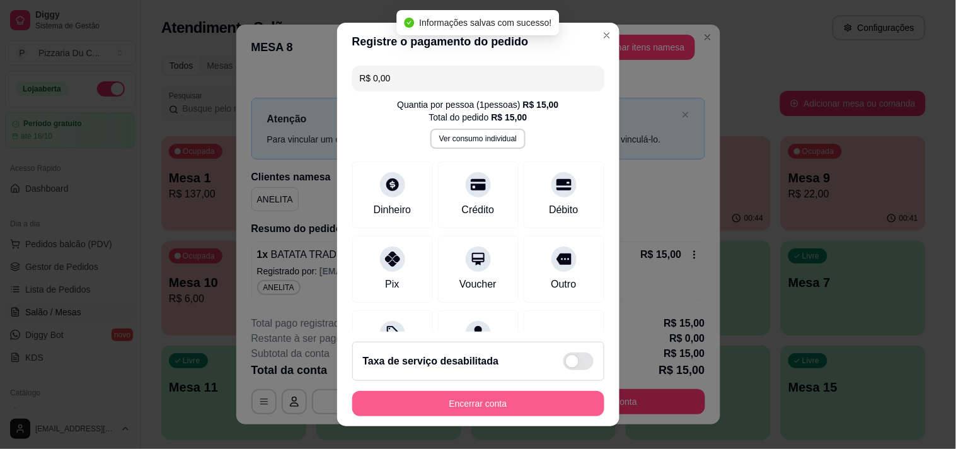
click at [461, 408] on button "Encerrar conta" at bounding box center [478, 403] width 252 height 25
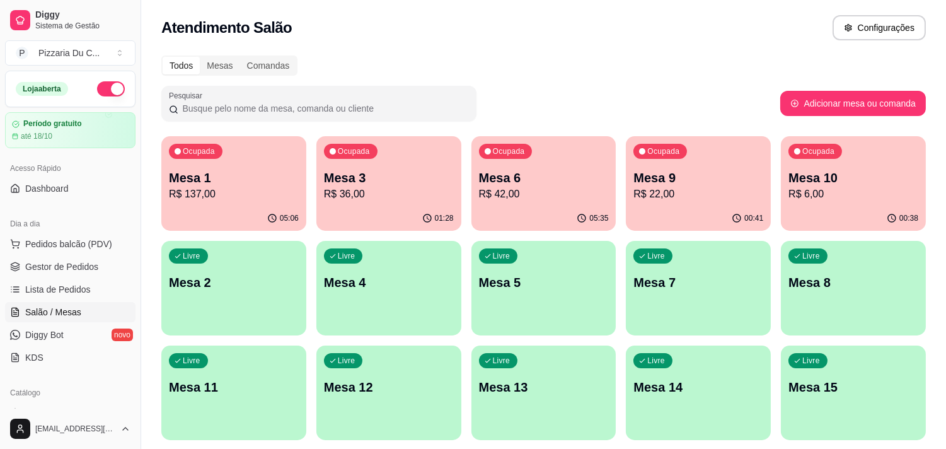
click at [410, 188] on p "R$ 36,00" at bounding box center [389, 194] width 130 height 15
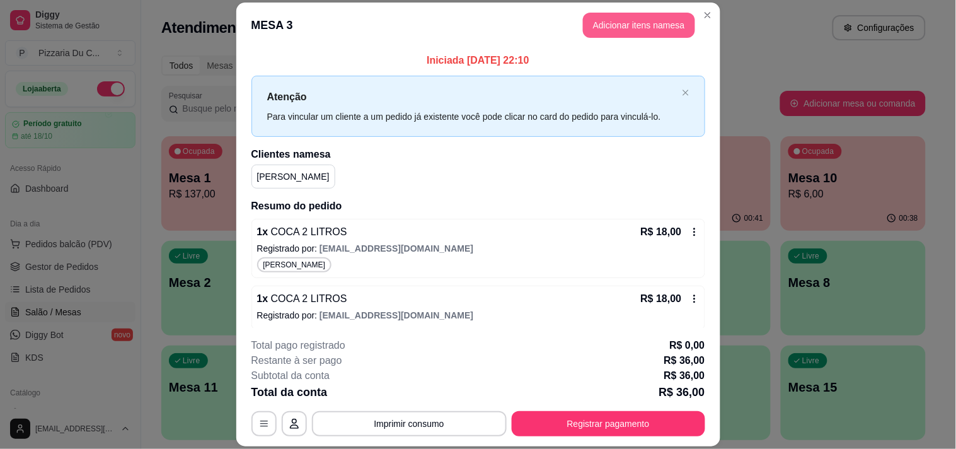
click at [606, 26] on button "Adicionar itens na mesa" at bounding box center [639, 25] width 112 height 25
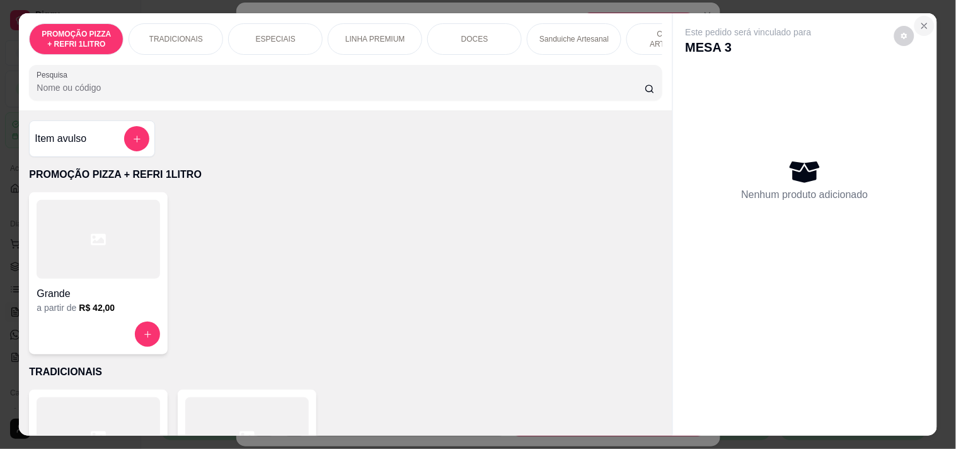
click at [925, 18] on button "Close" at bounding box center [925, 26] width 20 height 20
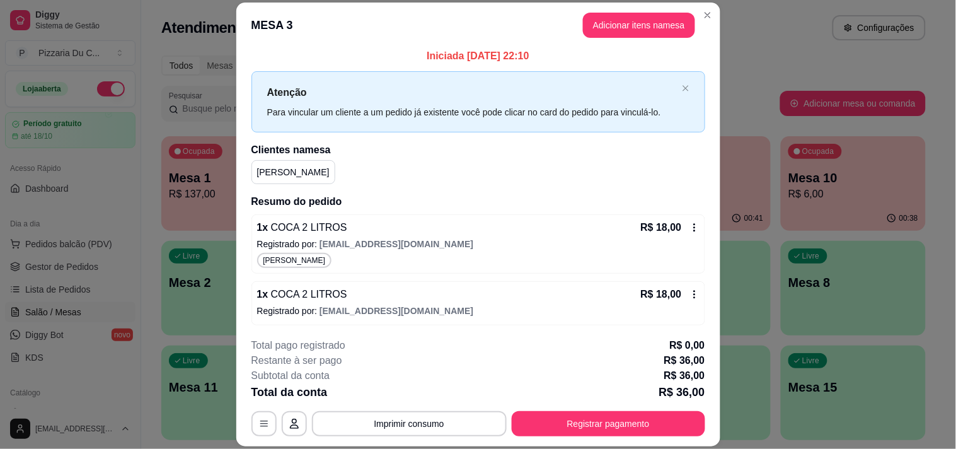
scroll to position [6, 0]
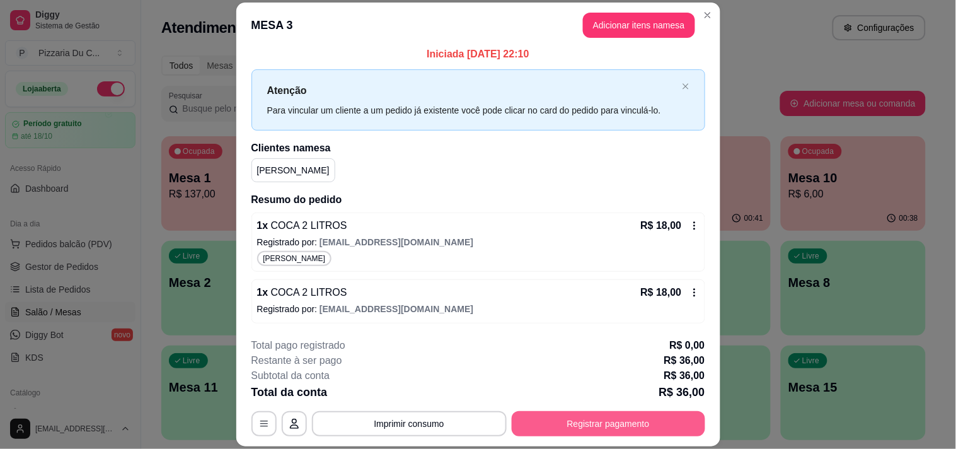
click at [594, 426] on button "Registrar pagamento" at bounding box center [609, 423] width 194 height 25
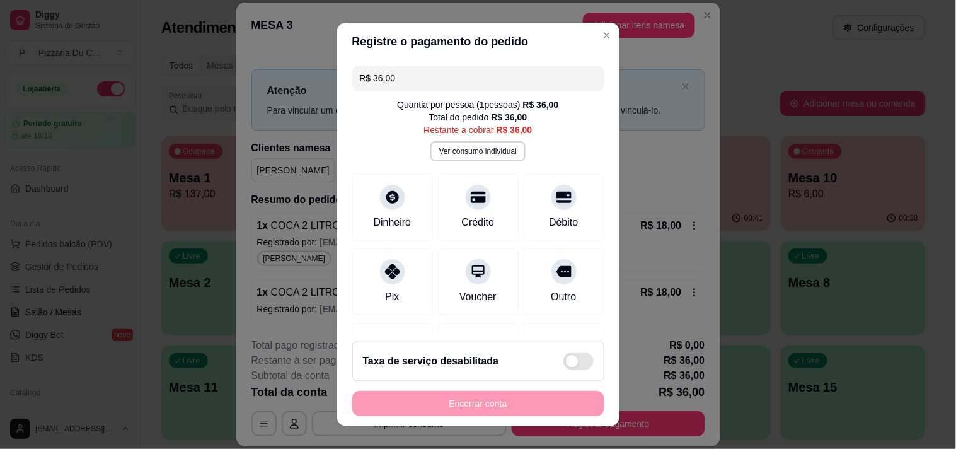
drag, startPoint x: 407, startPoint y: 79, endPoint x: 321, endPoint y: 78, distance: 85.7
click at [321, 78] on div "Registre o pagamento do pedido R$ 36,00 Quantia por pessoa ( 1 pessoas) R$ 36,0…" at bounding box center [478, 224] width 956 height 449
click at [390, 282] on div "Pix" at bounding box center [392, 279] width 89 height 74
type input "R$ 26,00"
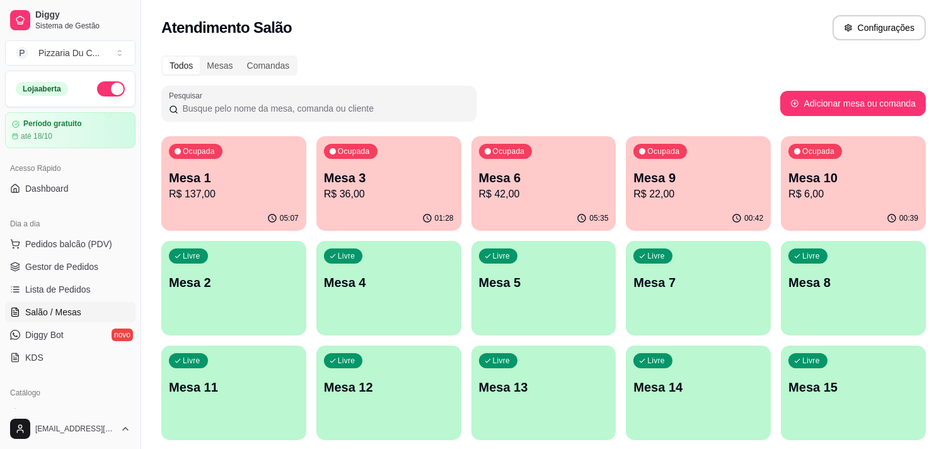
click at [425, 167] on div "Ocupada Mesa 3 R$ 36,00" at bounding box center [388, 171] width 145 height 70
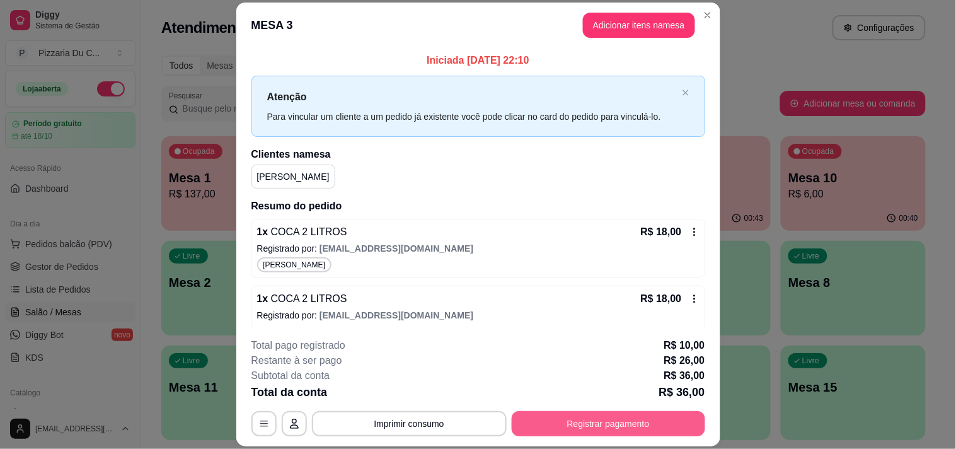
click at [633, 426] on button "Registrar pagamento" at bounding box center [609, 423] width 194 height 25
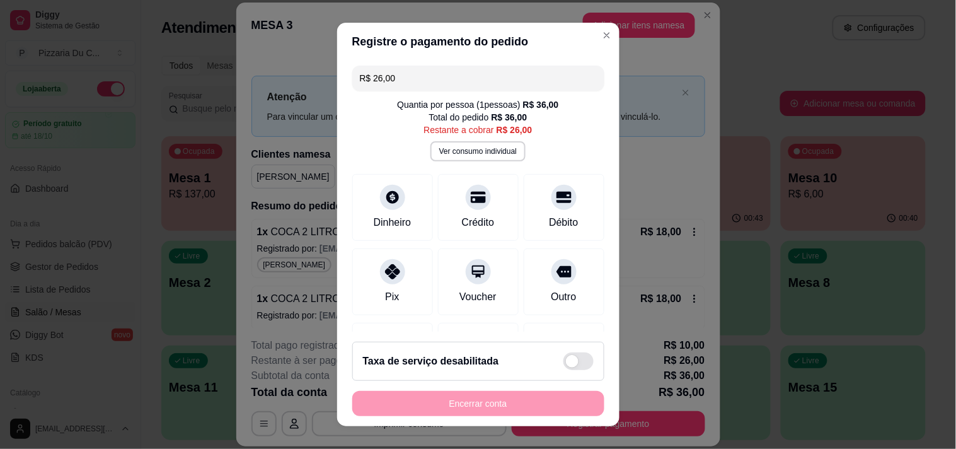
drag, startPoint x: 407, startPoint y: 80, endPoint x: 362, endPoint y: 79, distance: 44.1
click at [362, 79] on input "R$ 26,00" at bounding box center [478, 78] width 237 height 25
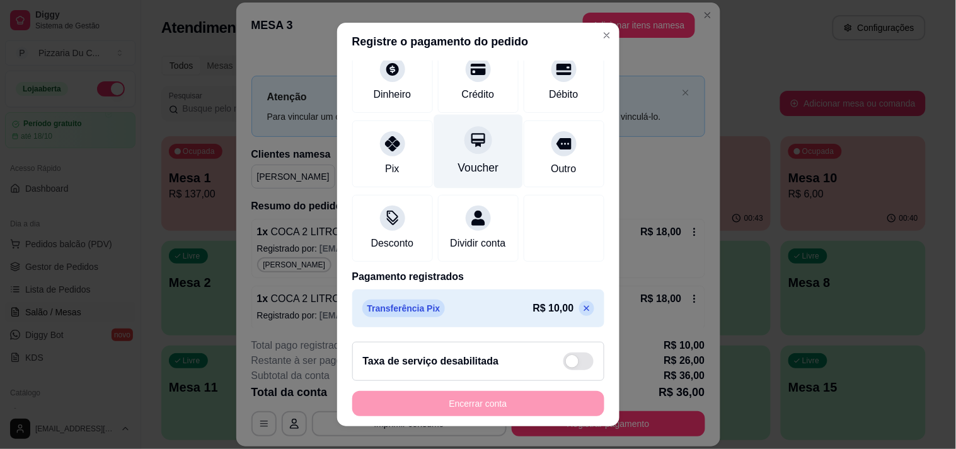
scroll to position [140, 0]
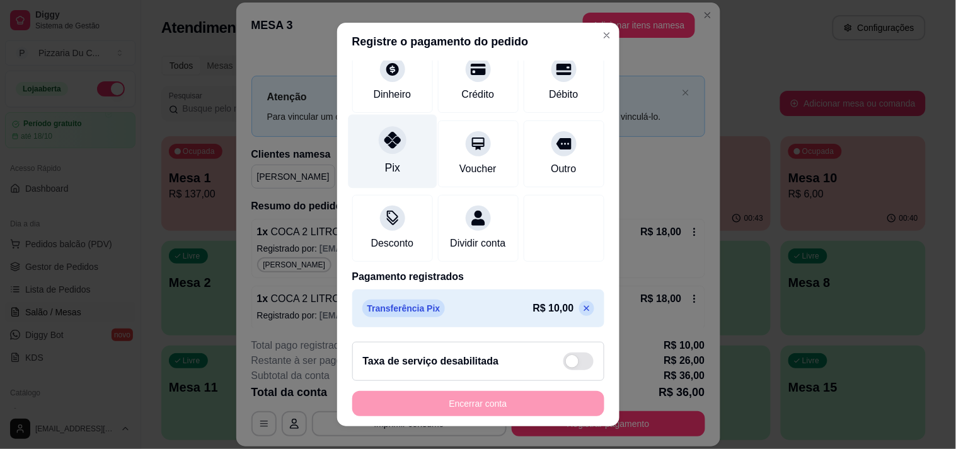
click at [397, 150] on div "Pix" at bounding box center [392, 151] width 89 height 74
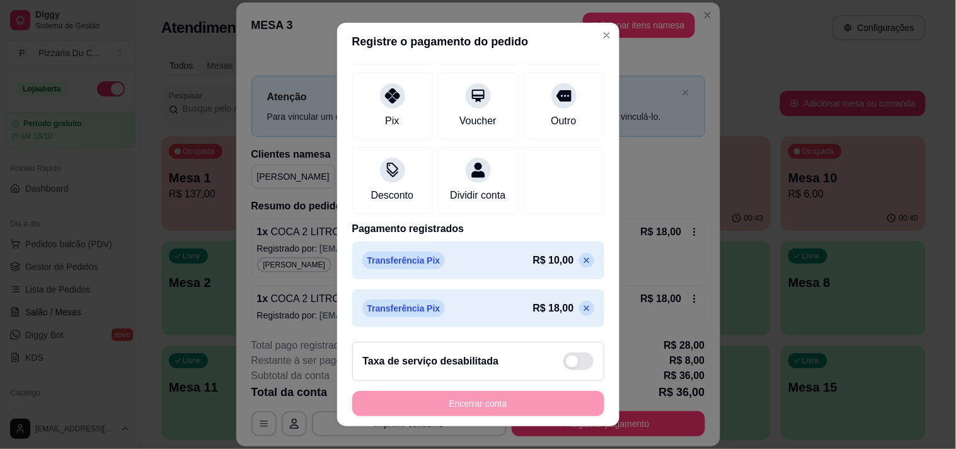
scroll to position [191, 0]
click at [391, 112] on div "Pix" at bounding box center [391, 120] width 15 height 16
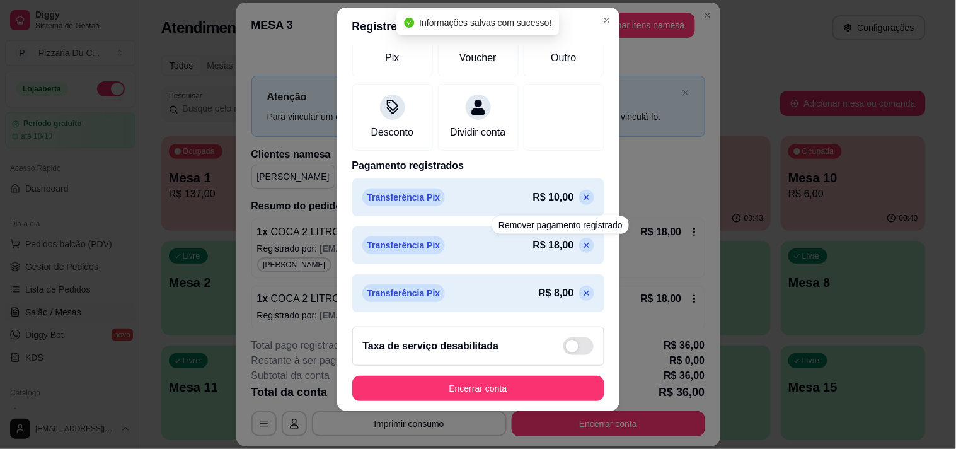
scroll to position [18, 0]
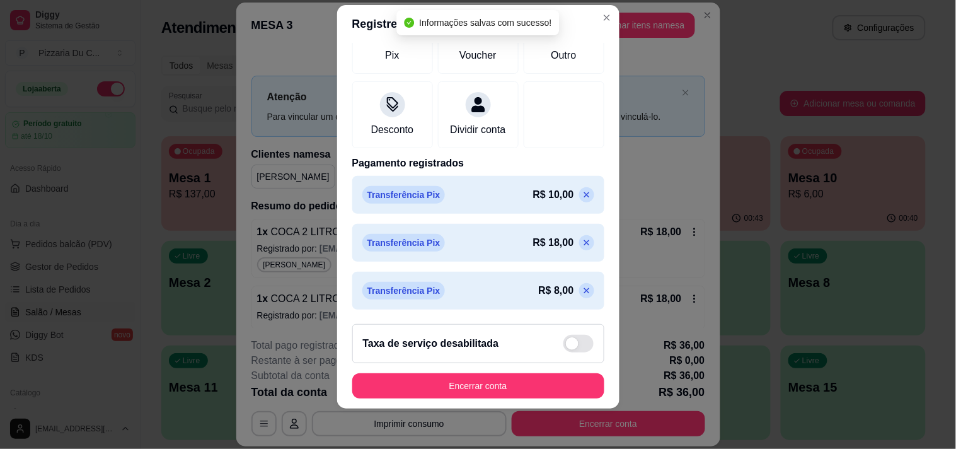
click at [582, 287] on icon at bounding box center [587, 291] width 10 height 10
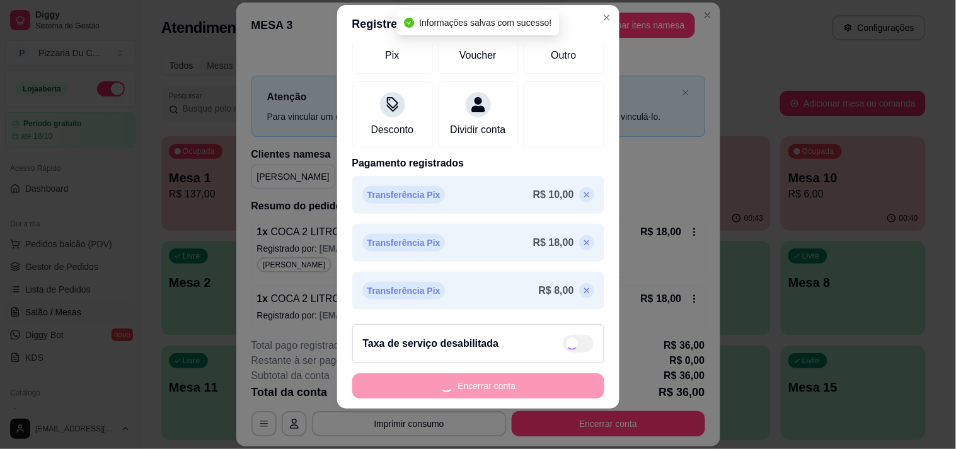
type input "R$ 8,00"
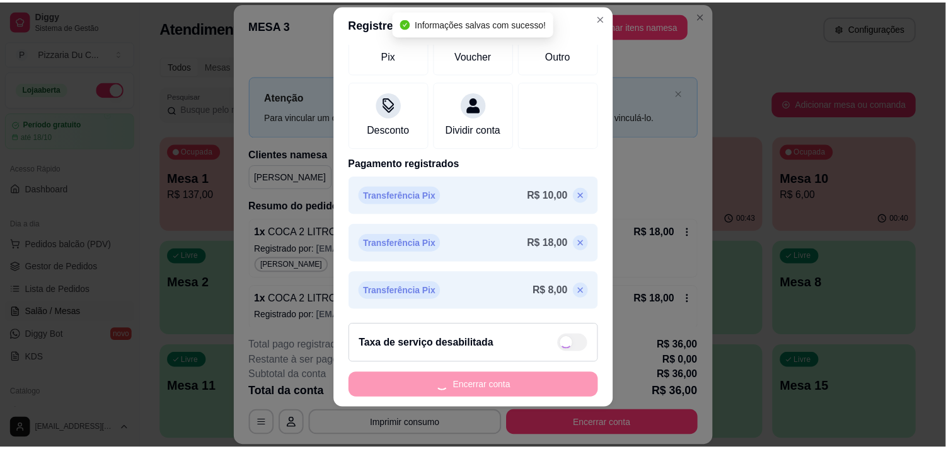
scroll to position [191, 0]
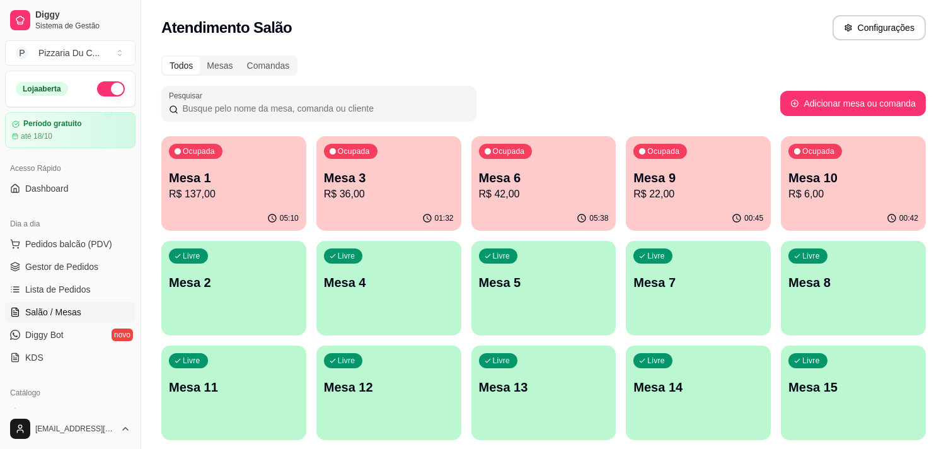
click at [646, 189] on p "R$ 22,00" at bounding box center [698, 194] width 130 height 15
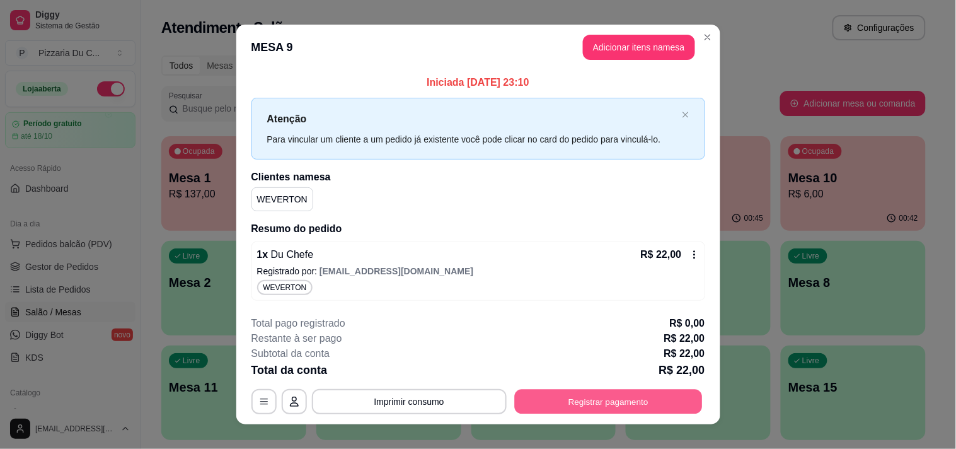
click at [611, 392] on button "Registrar pagamento" at bounding box center [608, 401] width 188 height 25
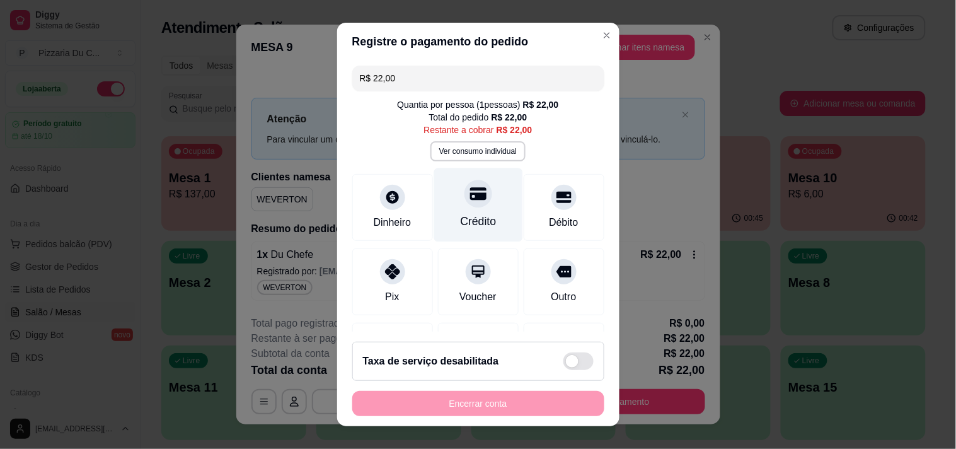
click at [463, 218] on div "Crédito" at bounding box center [478, 221] width 36 height 16
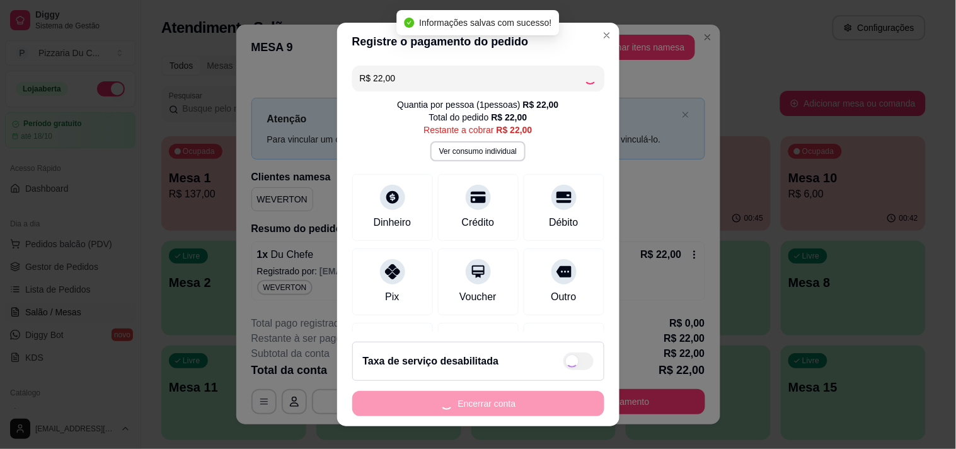
type input "R$ 0,00"
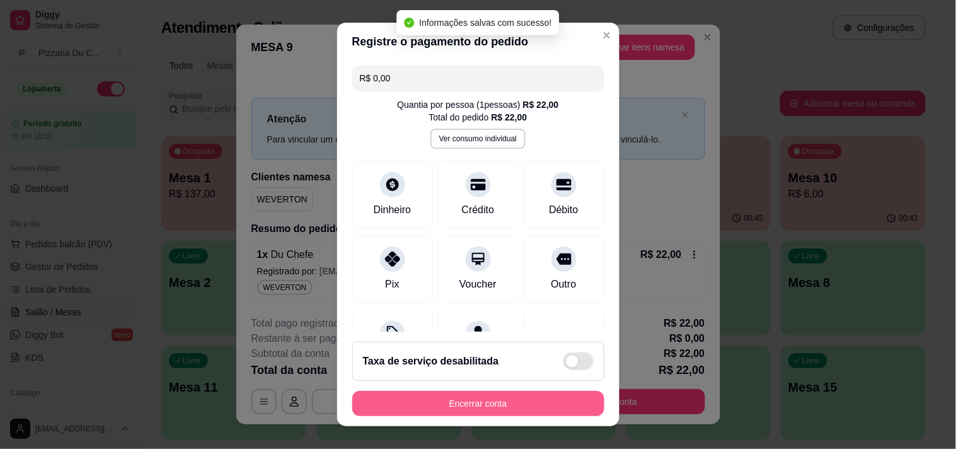
click at [482, 397] on button "Encerrar conta" at bounding box center [478, 403] width 252 height 25
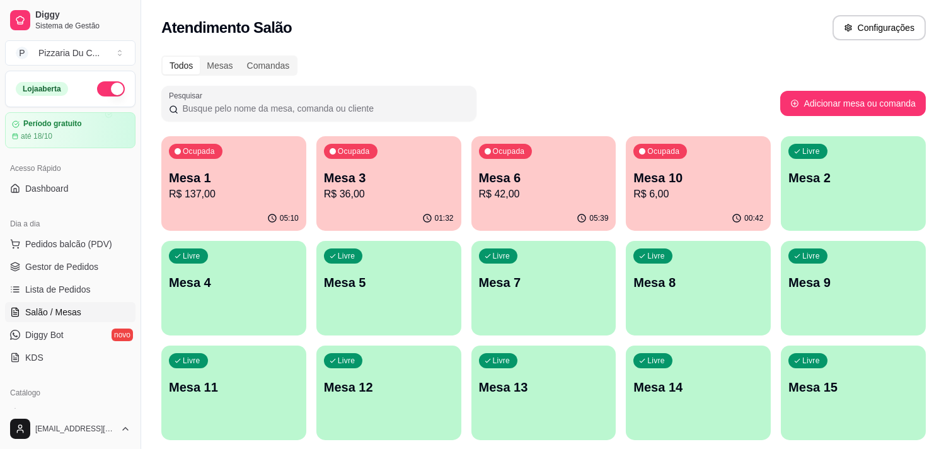
click at [705, 181] on p "Mesa 10" at bounding box center [698, 178] width 130 height 18
click at [395, 192] on p "R$ 36,00" at bounding box center [389, 194] width 130 height 15
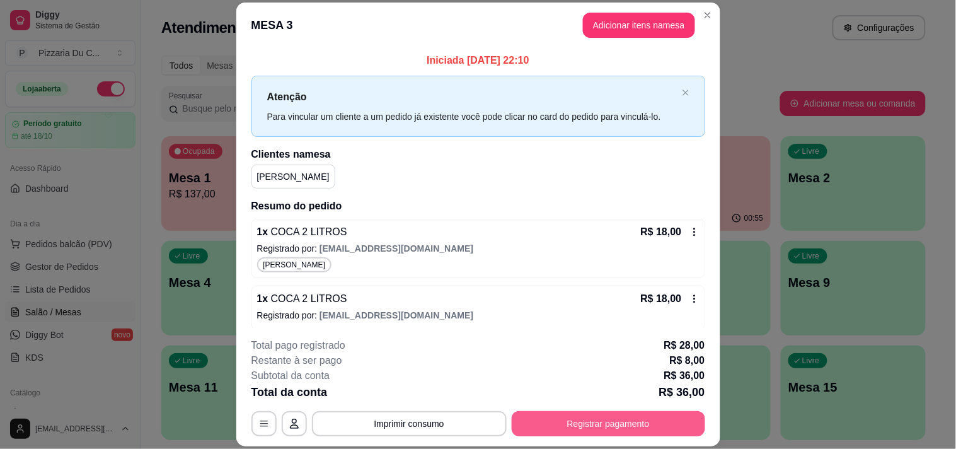
click at [587, 420] on button "Registrar pagamento" at bounding box center [609, 423] width 194 height 25
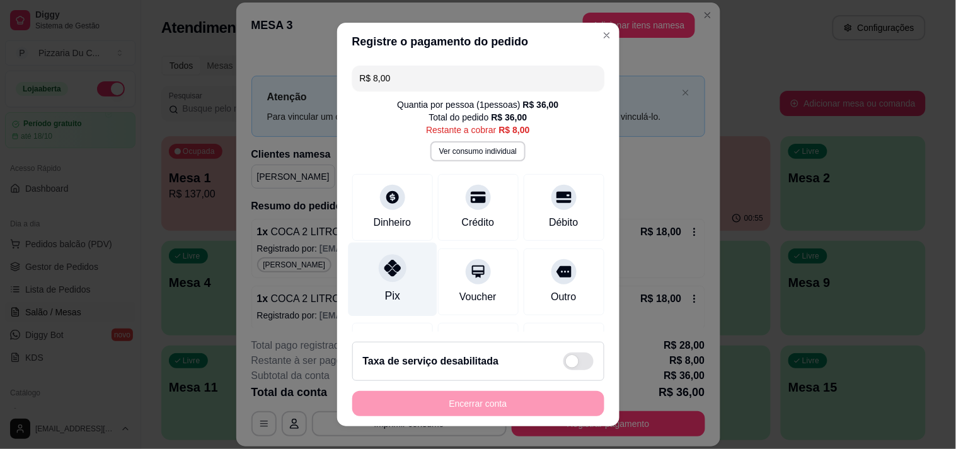
click at [379, 267] on div at bounding box center [393, 268] width 28 height 28
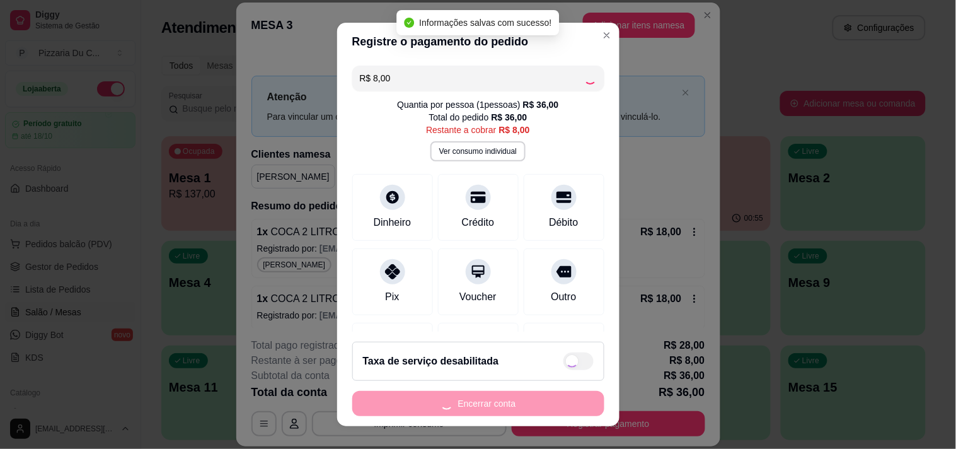
type input "R$ 0,00"
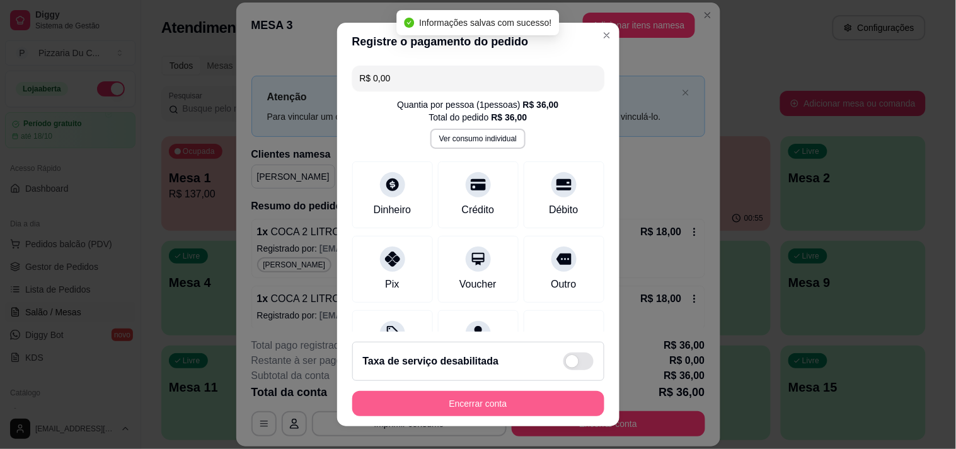
click at [519, 400] on button "Encerrar conta" at bounding box center [478, 403] width 252 height 25
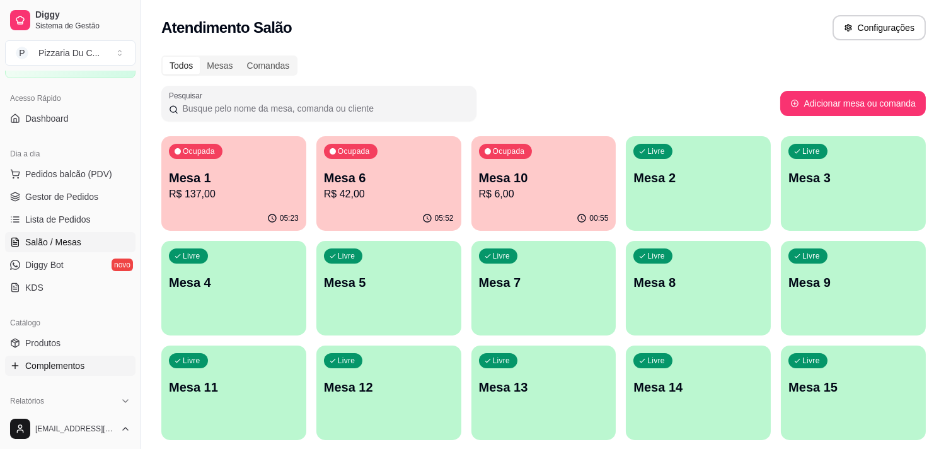
scroll to position [140, 0]
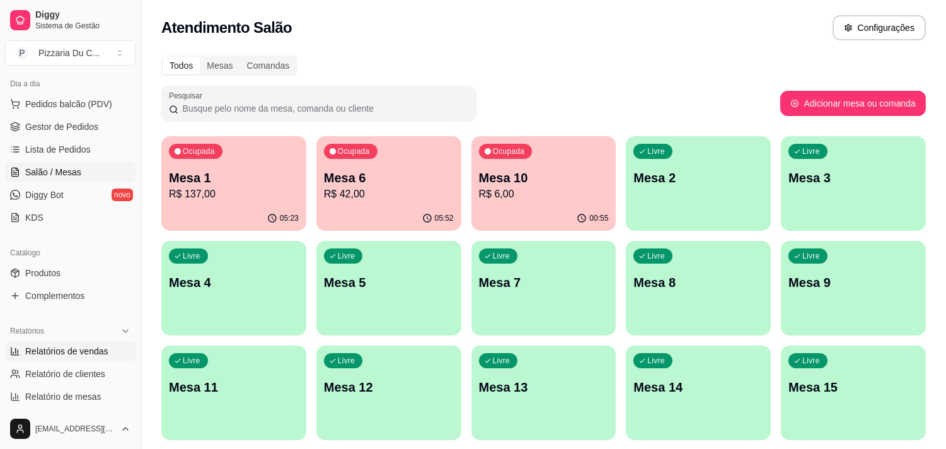
click at [67, 349] on span "Relatórios de vendas" at bounding box center [66, 351] width 83 height 13
select select "ALL"
select select "0"
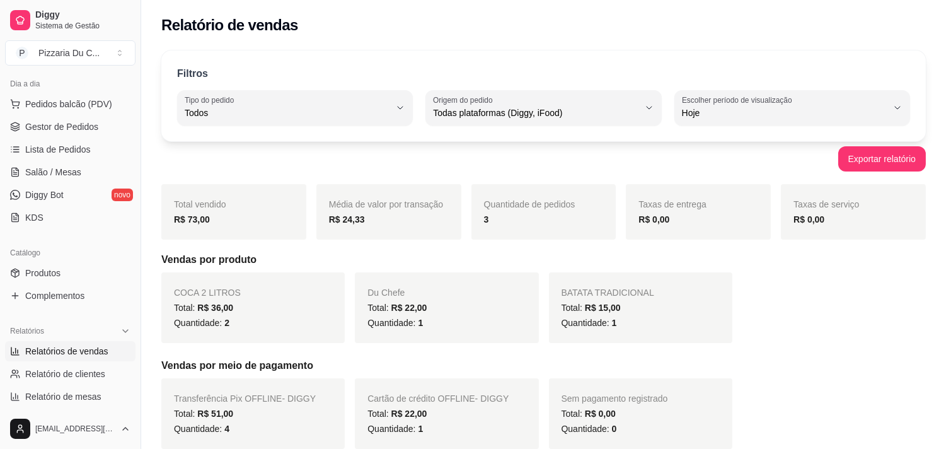
scroll to position [70, 0]
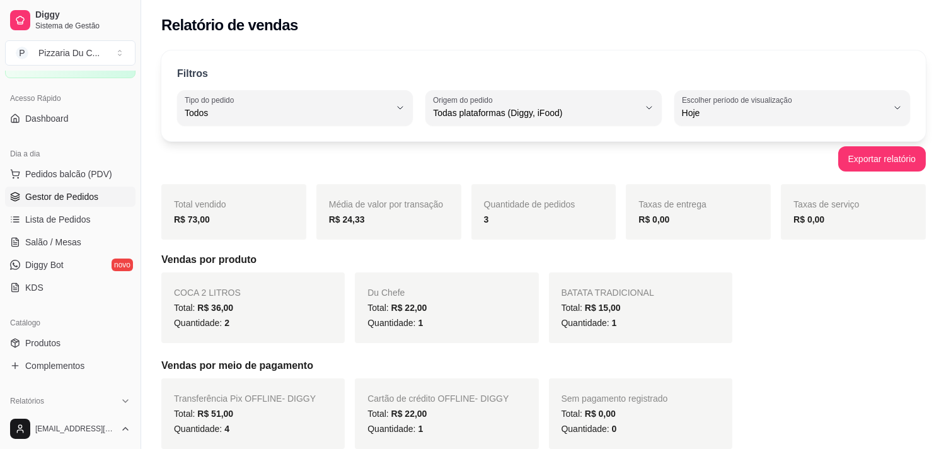
click at [67, 199] on span "Gestor de Pedidos" at bounding box center [61, 196] width 73 height 13
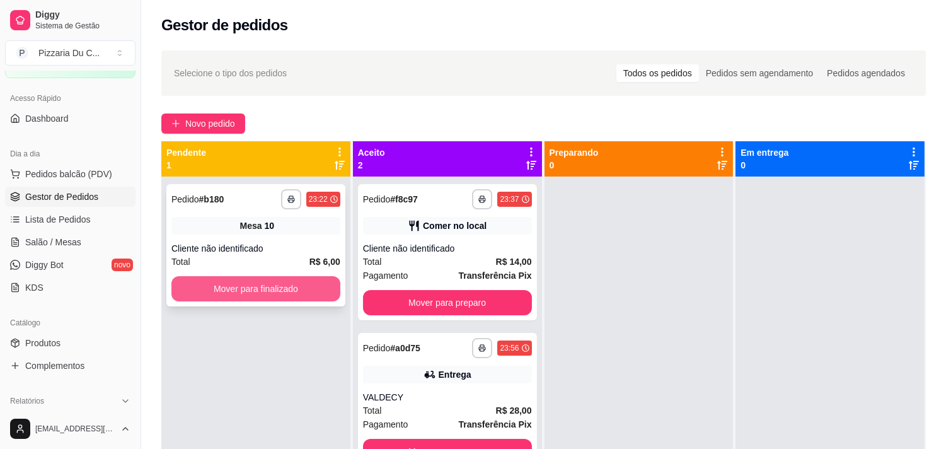
click at [261, 293] on button "Mover para finalizado" at bounding box center [255, 288] width 169 height 25
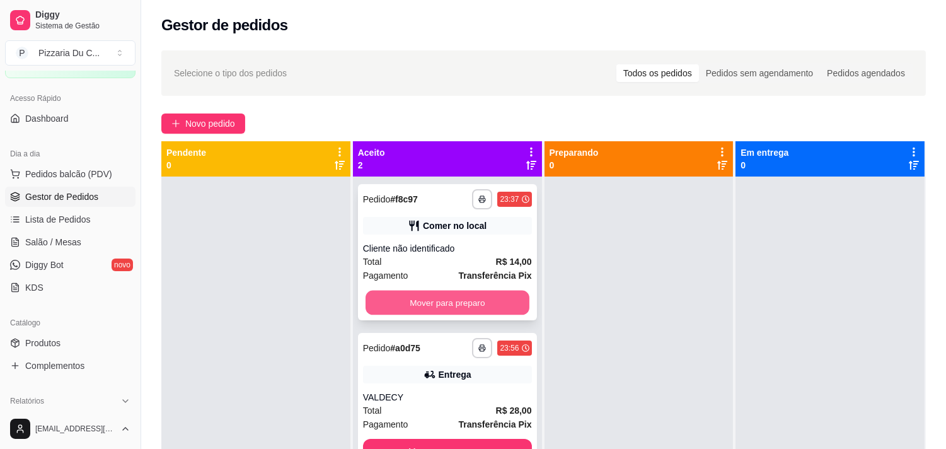
click at [422, 309] on button "Mover para preparo" at bounding box center [448, 303] width 164 height 25
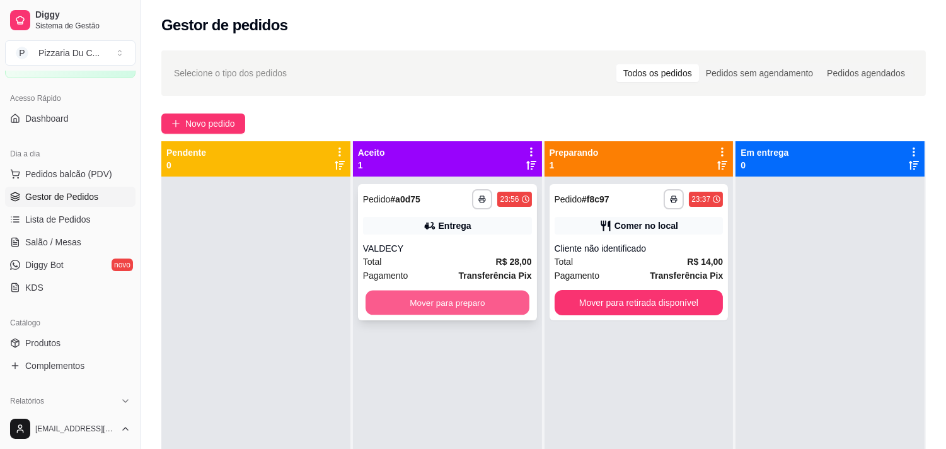
click at [456, 306] on button "Mover para preparo" at bounding box center [448, 303] width 164 height 25
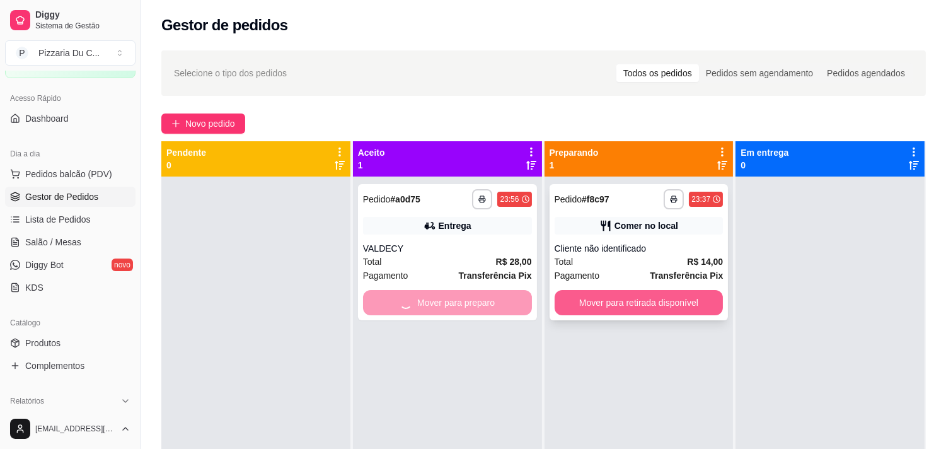
click at [631, 309] on button "Mover para retirada disponível" at bounding box center [639, 302] width 169 height 25
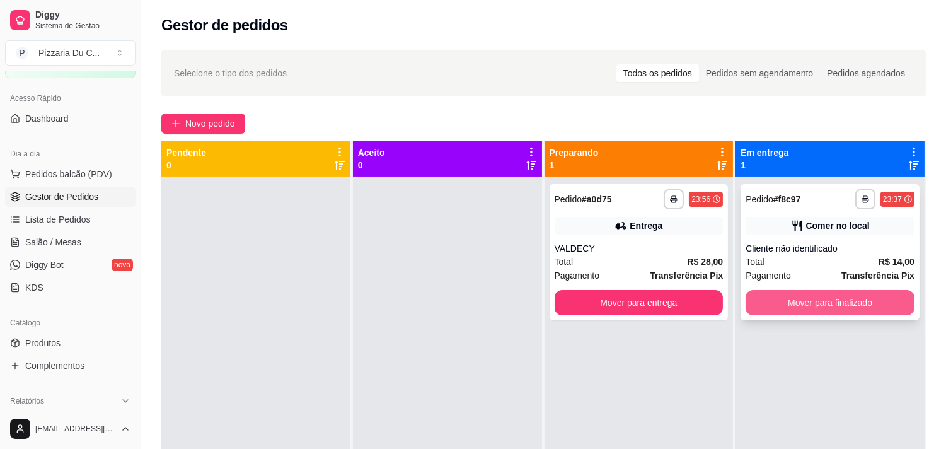
click at [797, 306] on button "Mover para finalizado" at bounding box center [830, 302] width 169 height 25
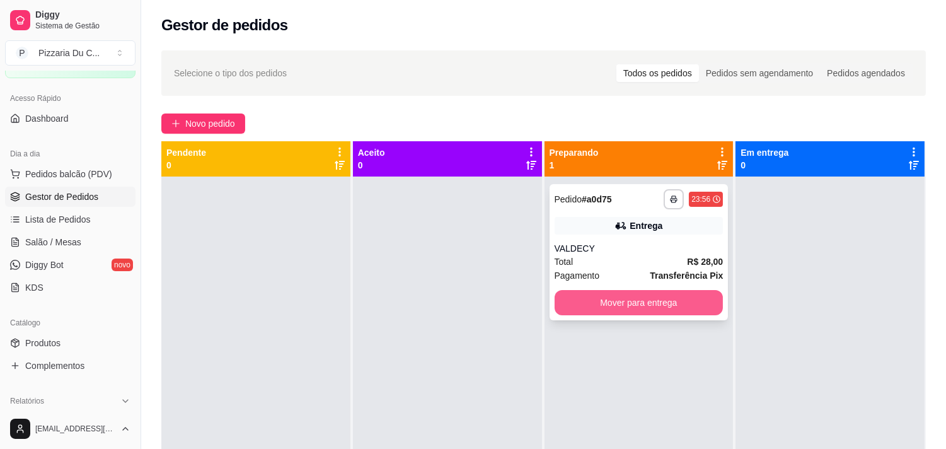
click at [671, 310] on button "Mover para entrega" at bounding box center [639, 302] width 169 height 25
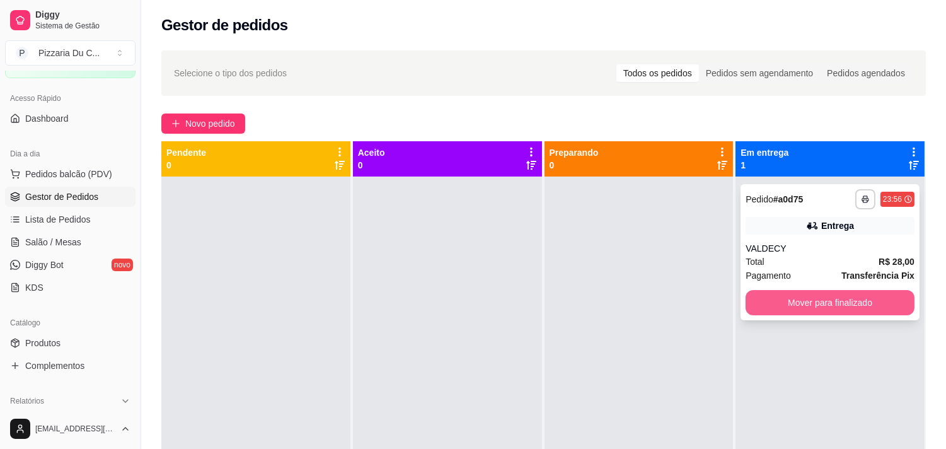
click at [809, 296] on button "Mover para finalizado" at bounding box center [830, 302] width 169 height 25
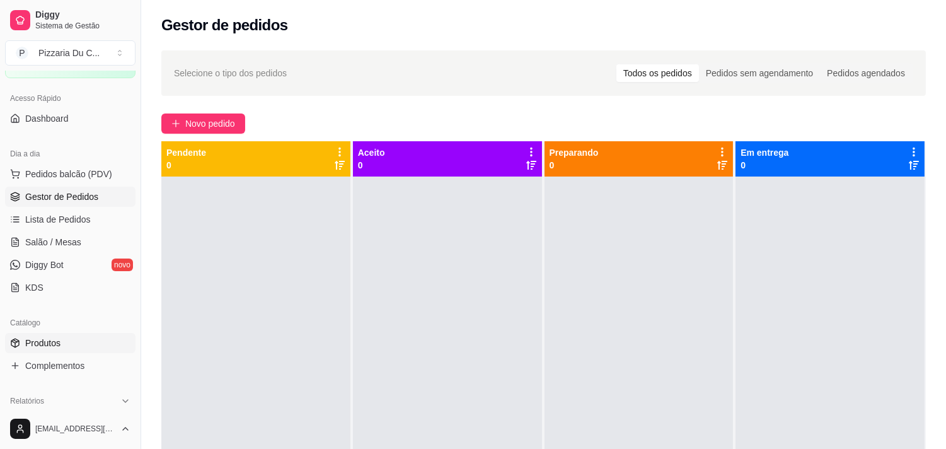
scroll to position [140, 0]
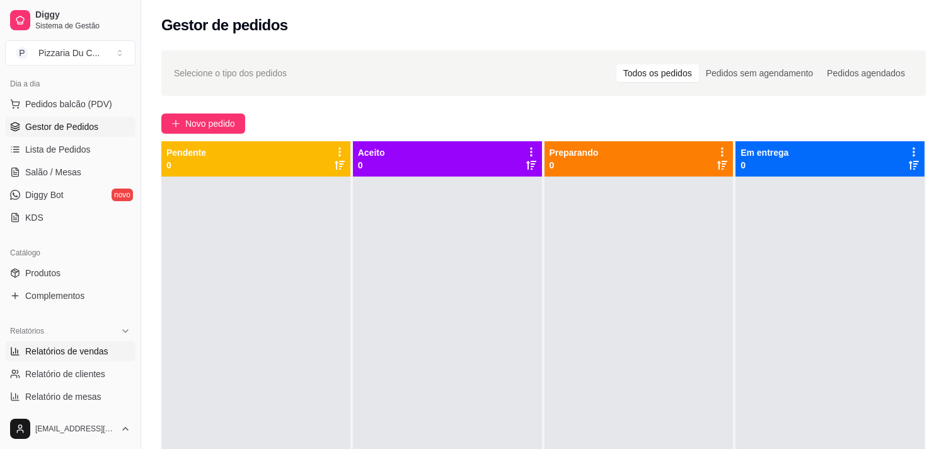
click at [80, 356] on span "Relatórios de vendas" at bounding box center [66, 351] width 83 height 13
select select "ALL"
select select "0"
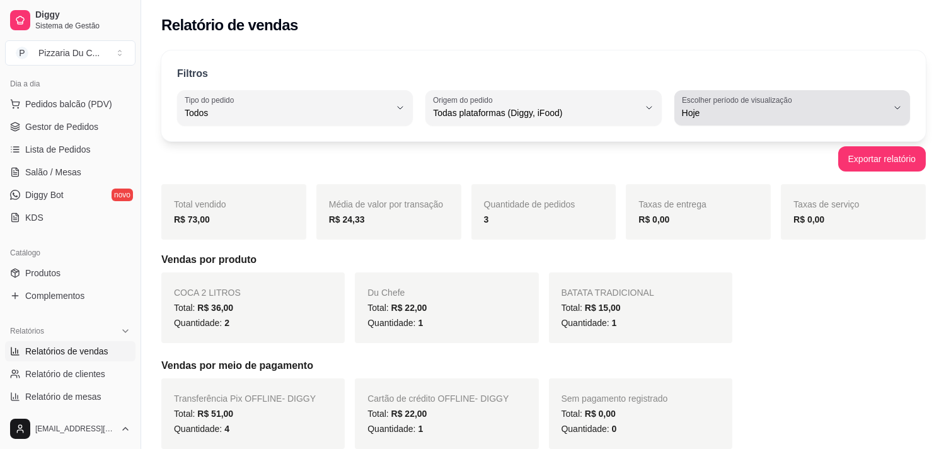
click at [855, 113] on span "Hoje" at bounding box center [784, 113] width 205 height 13
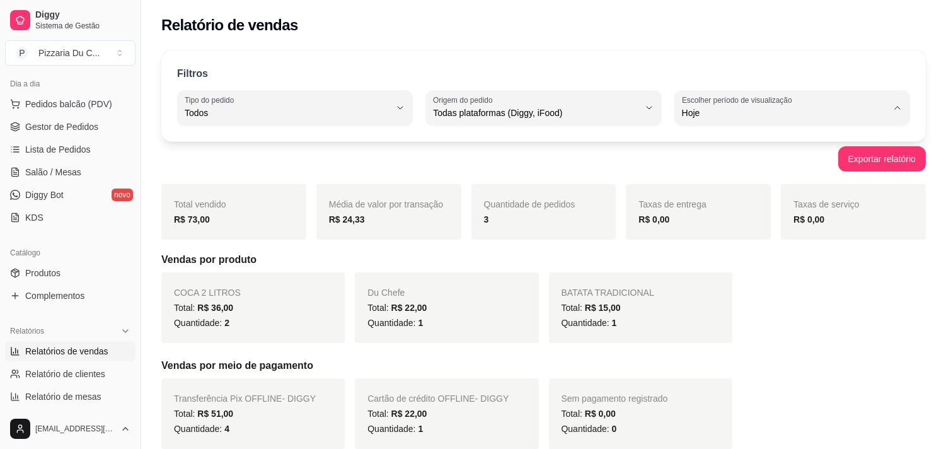
click at [749, 161] on span "Ontem" at bounding box center [786, 164] width 195 height 12
type input "1"
select select "1"
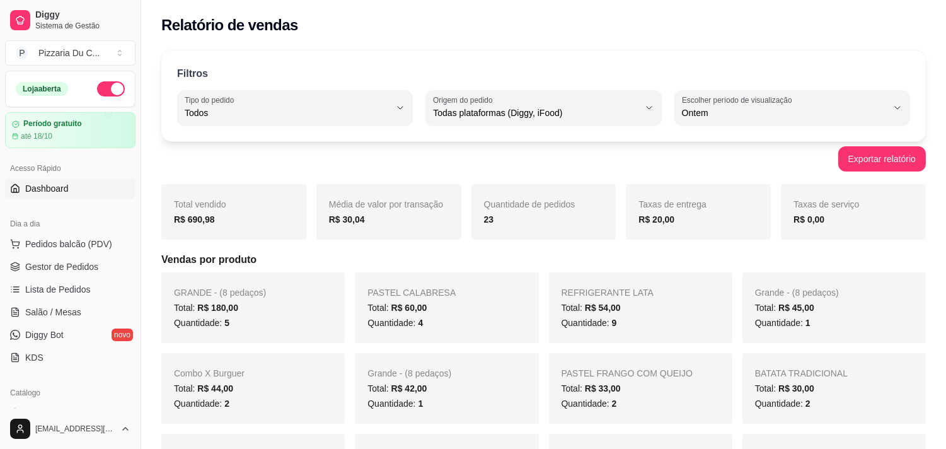
click at [47, 194] on span "Dashboard" at bounding box center [46, 188] width 43 height 13
